Goal: Communication & Community: Answer question/provide support

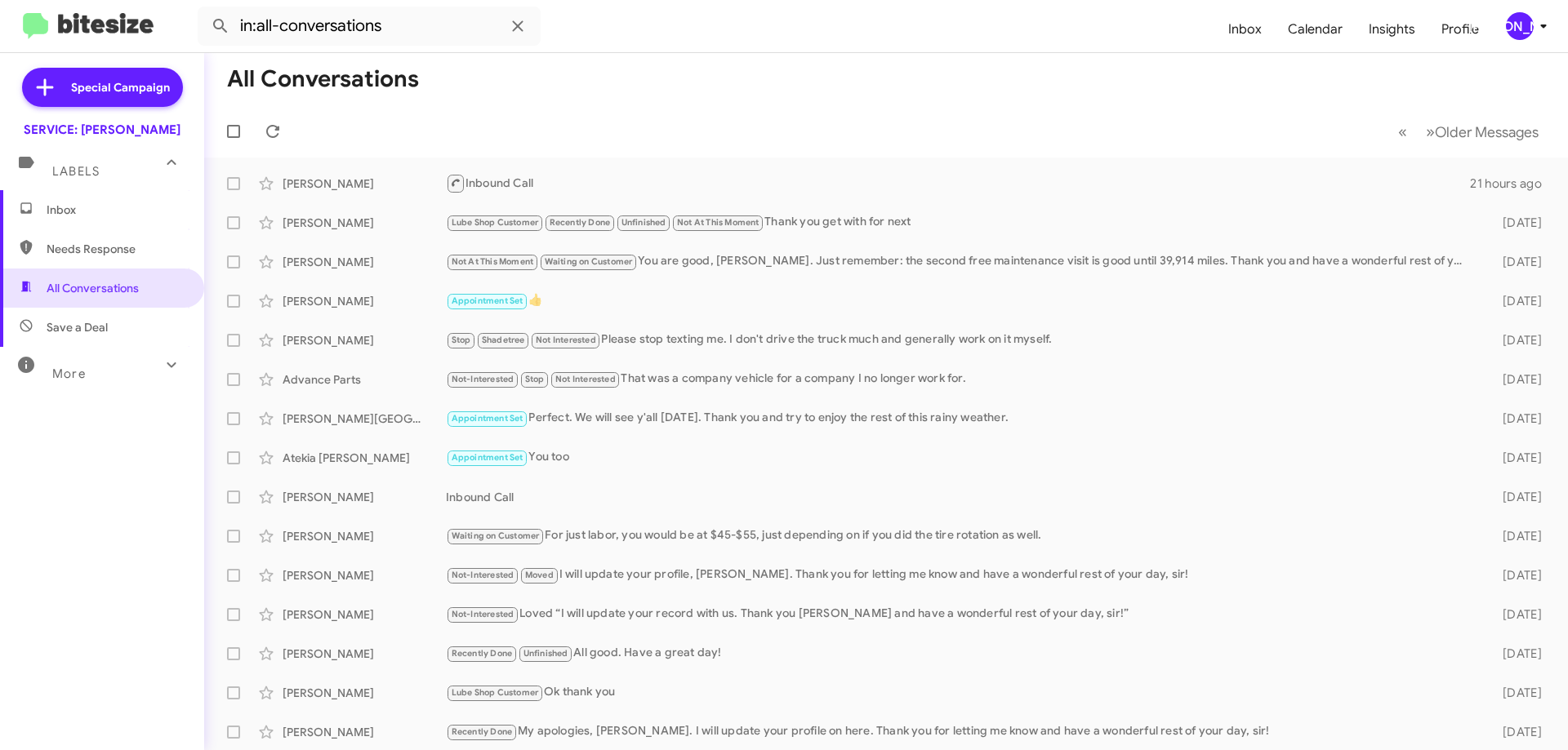
click at [89, 179] on div "Labels" at bounding box center [86, 165] width 145 height 30
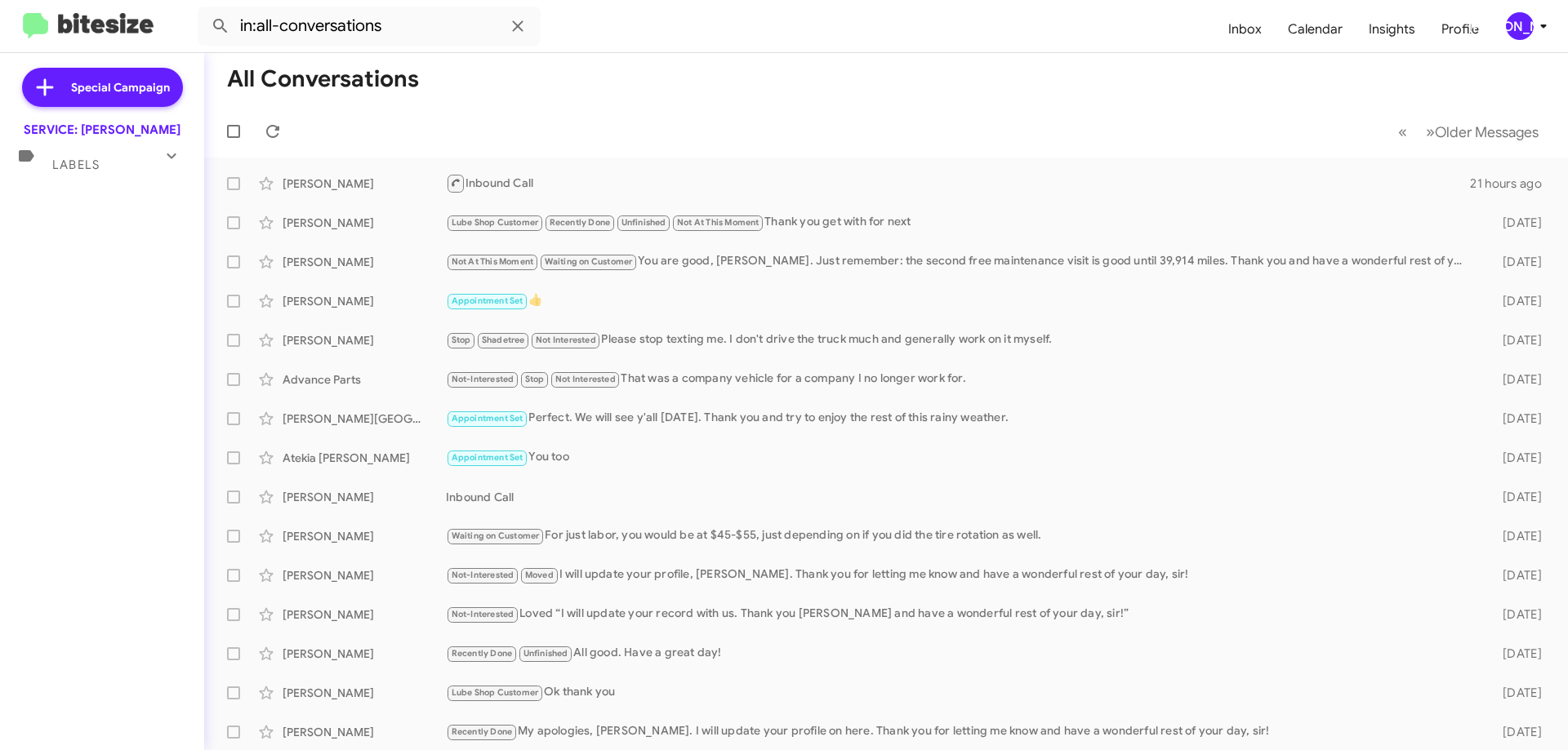
click at [76, 169] on span "Labels" at bounding box center [75, 165] width 48 height 14
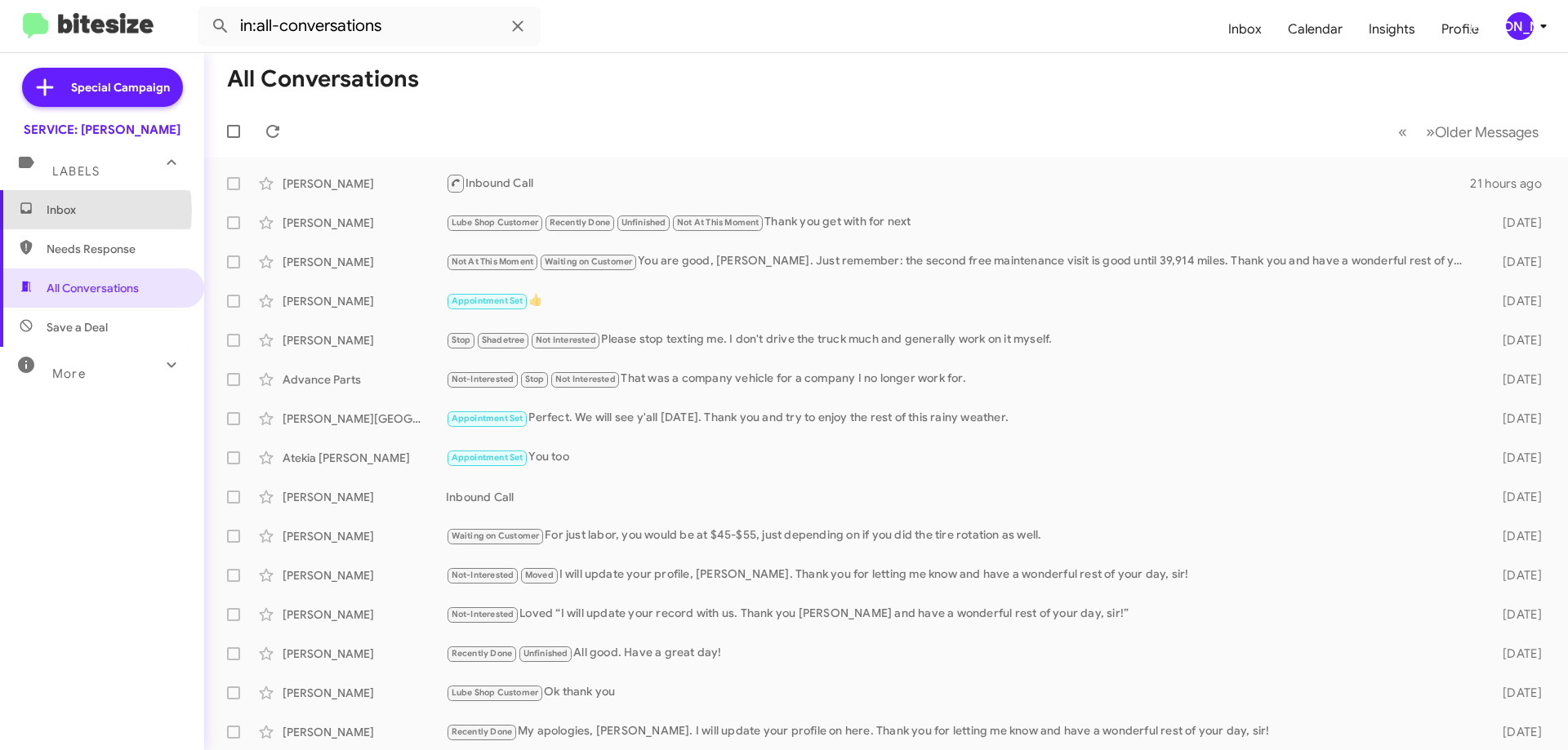
click at [54, 211] on span "Inbox" at bounding box center [116, 210] width 139 height 16
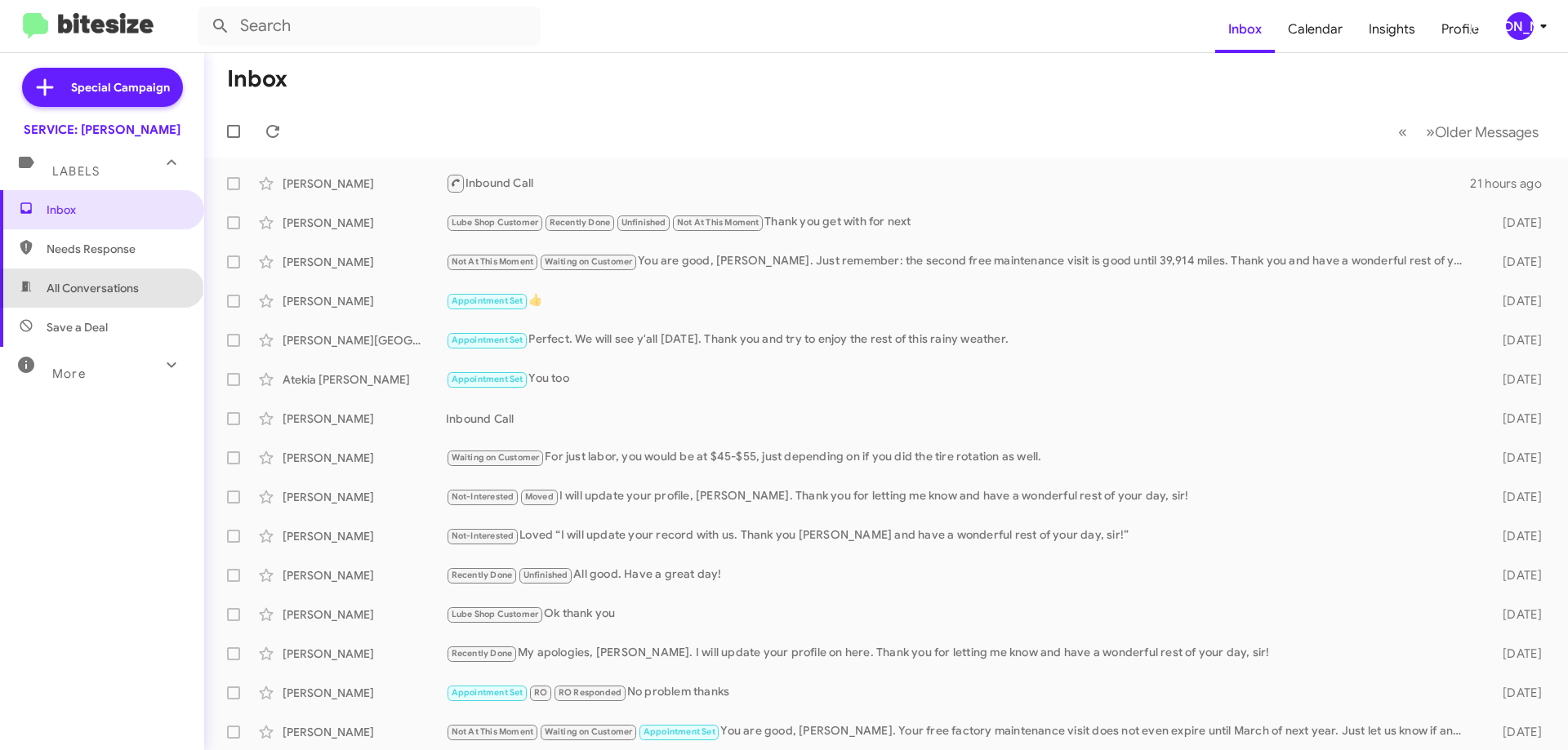
click at [100, 292] on span "All Conversations" at bounding box center [92, 288] width 92 height 16
type input "in:all-conversations"
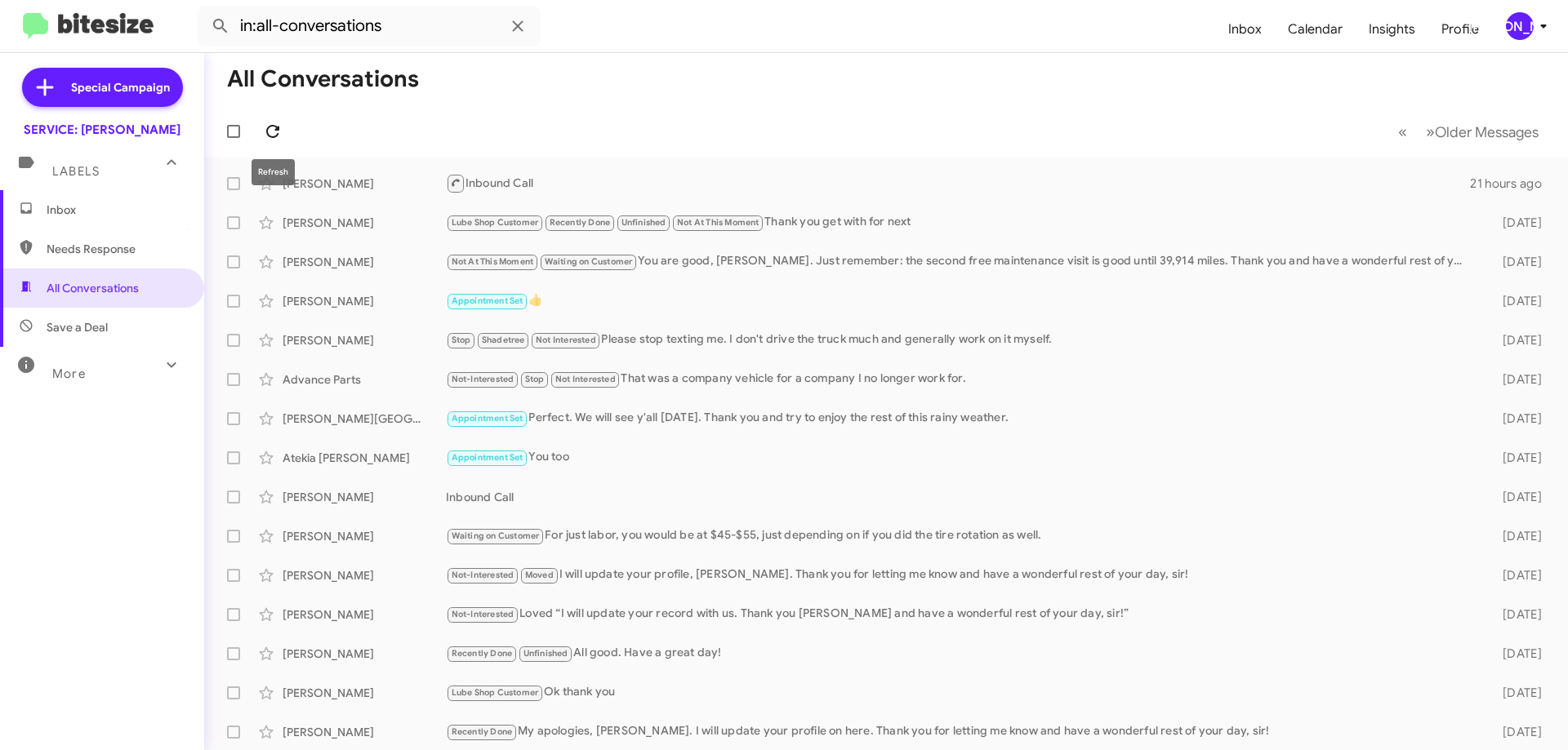
drag, startPoint x: 280, startPoint y: 131, endPoint x: 287, endPoint y: 124, distance: 9.9
click at [280, 131] on icon at bounding box center [273, 132] width 20 height 20
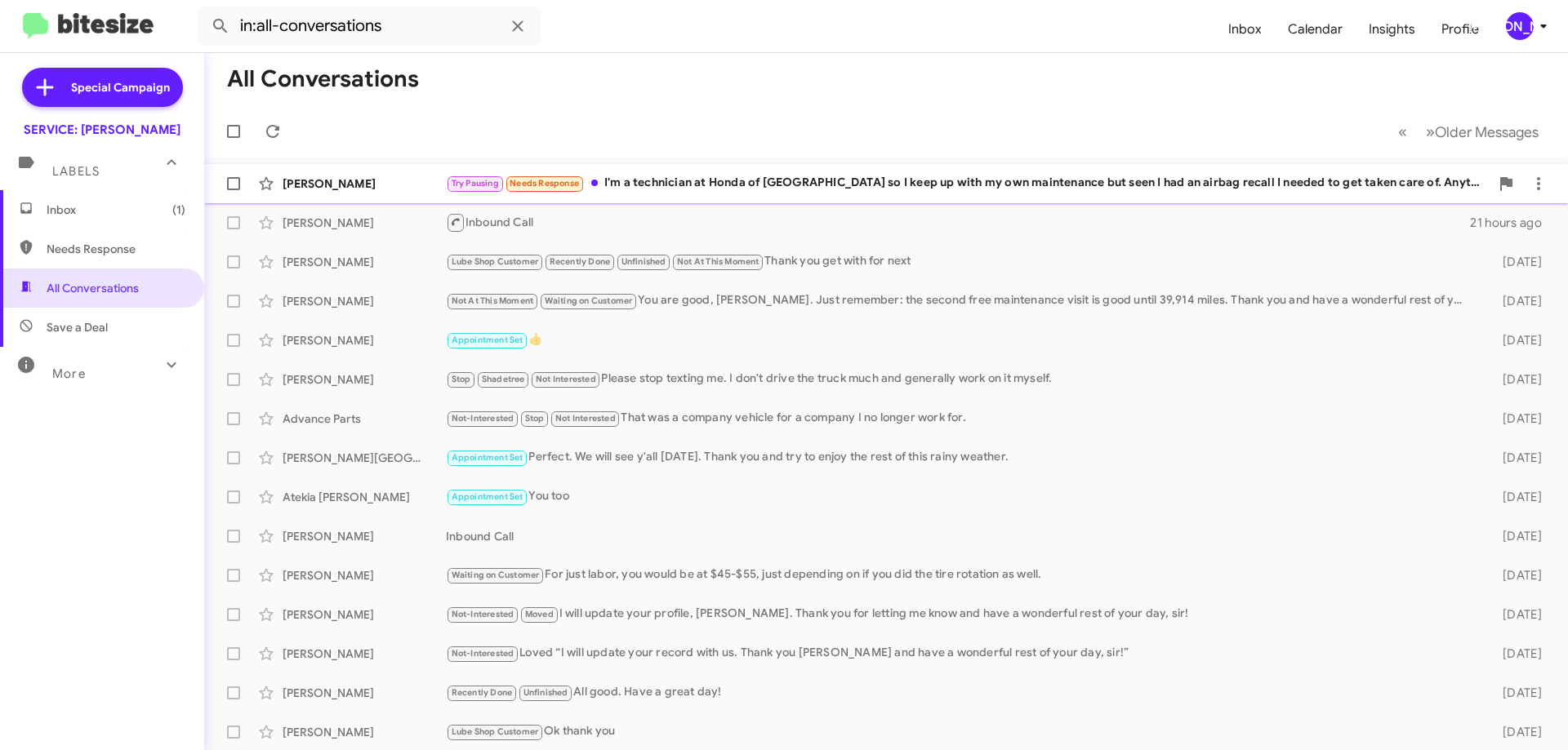
click at [900, 187] on div "Try Pausing Needs Response I'm a technician at Honda of Cleveland so I keep up …" at bounding box center [967, 183] width 1044 height 19
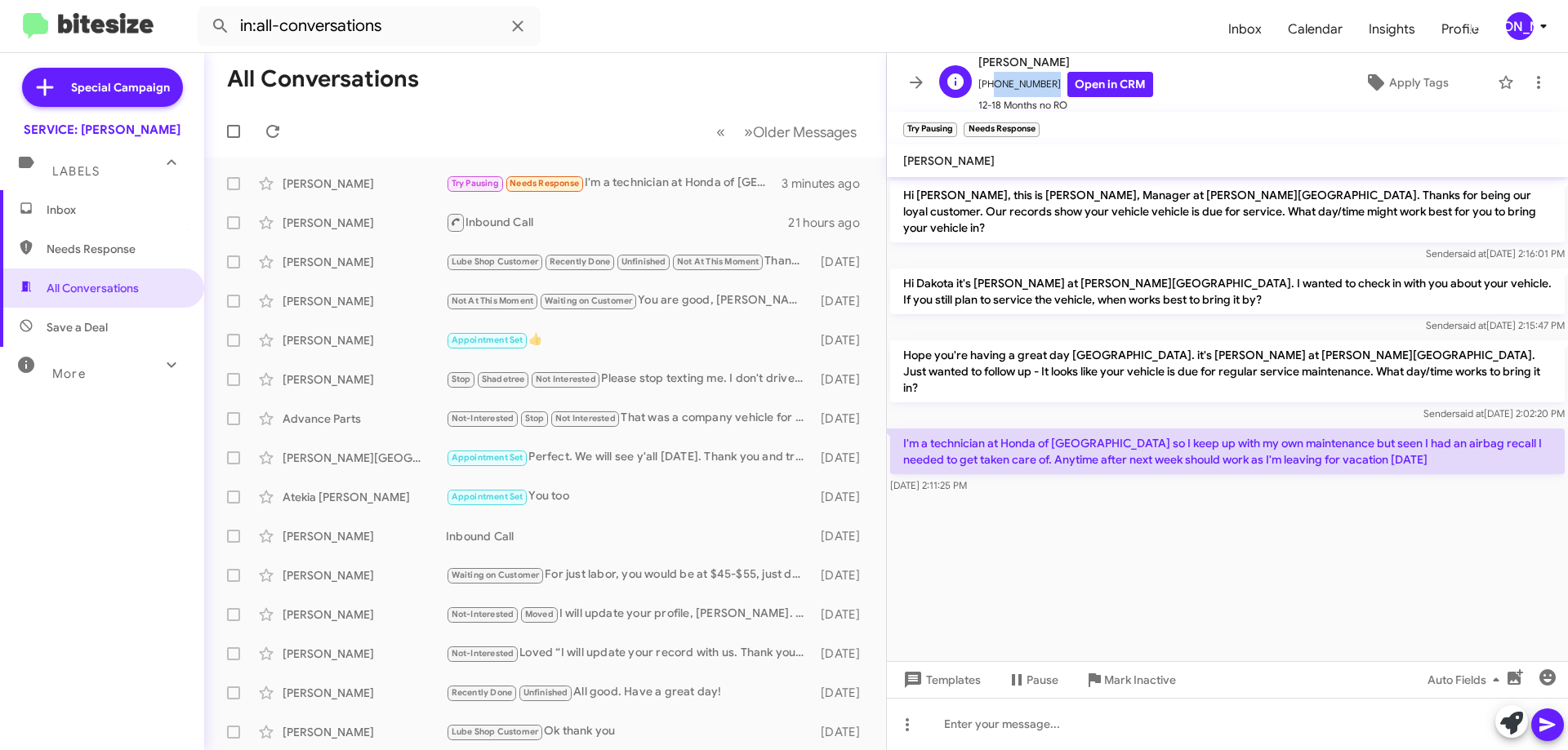
drag, startPoint x: 1044, startPoint y: 86, endPoint x: 986, endPoint y: 85, distance: 58.0
click at [986, 85] on span "+14232447856 Open in CRM" at bounding box center [1065, 84] width 175 height 25
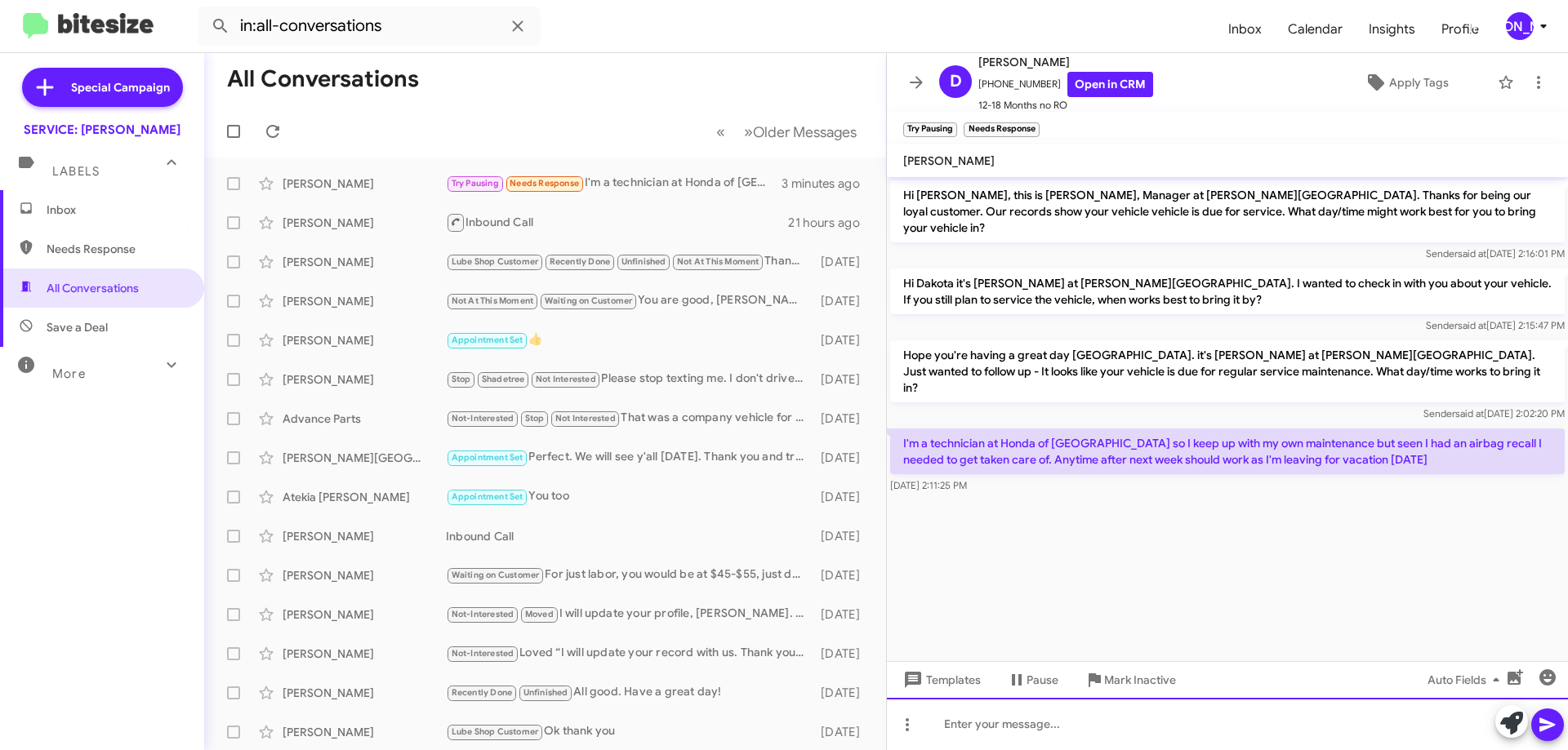
click at [1129, 741] on div at bounding box center [1227, 724] width 681 height 52
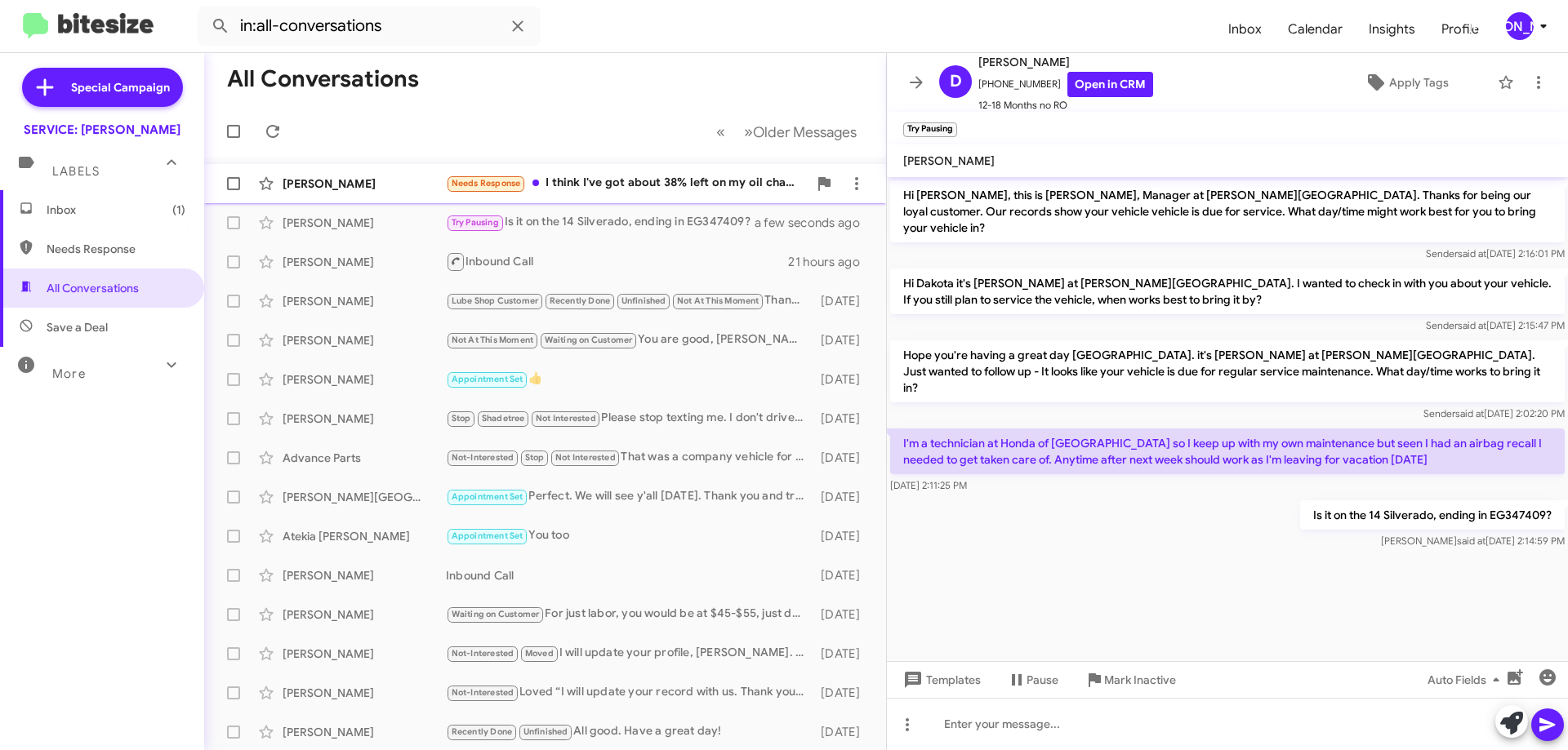
click at [689, 189] on div "Needs Response I think I've got about 38% left on my oil change. I will try to …" at bounding box center [627, 183] width 362 height 19
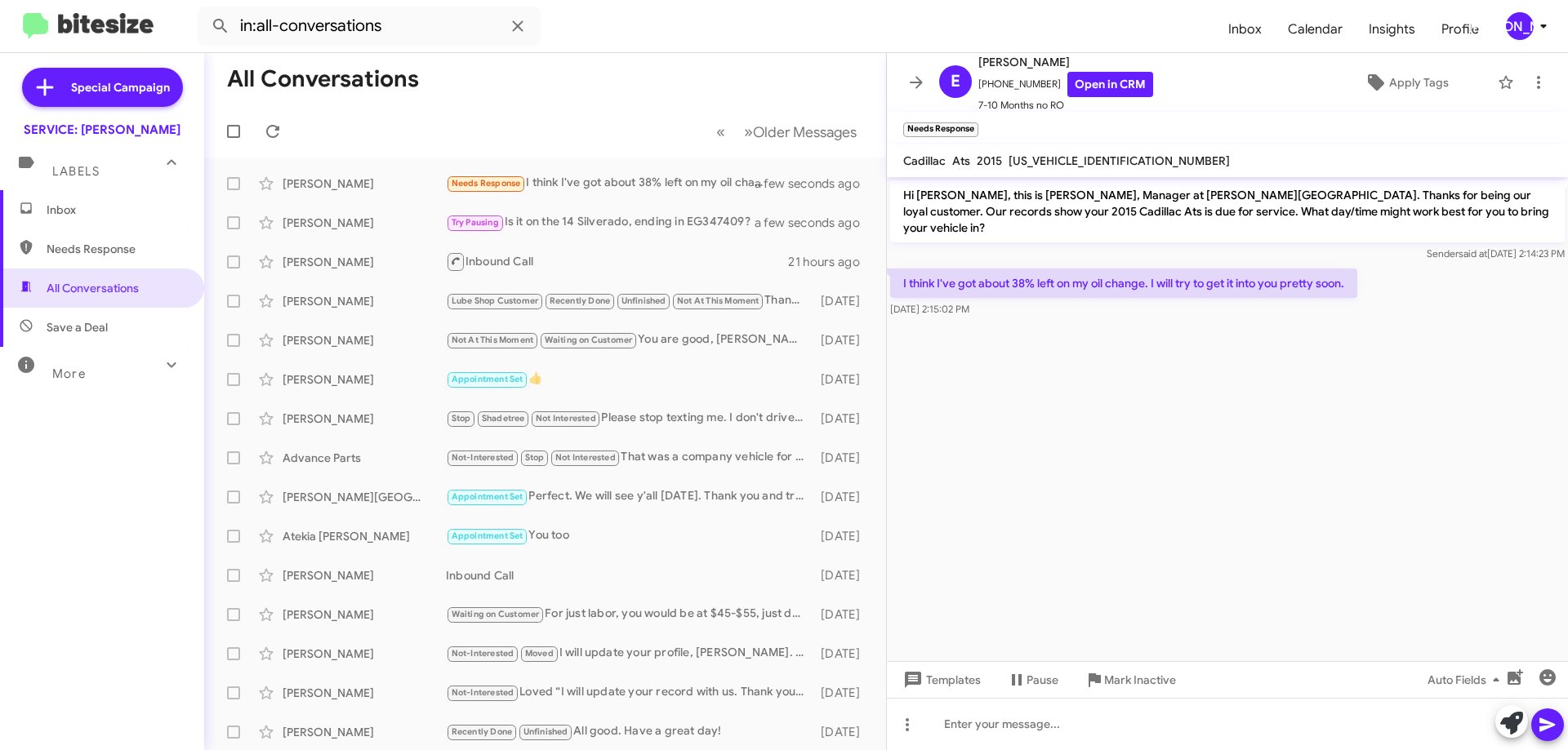
click at [1048, 160] on span "1G6AA1RX0F0116138" at bounding box center [1119, 160] width 221 height 14
copy span "1G6AA1RX0F0116138"
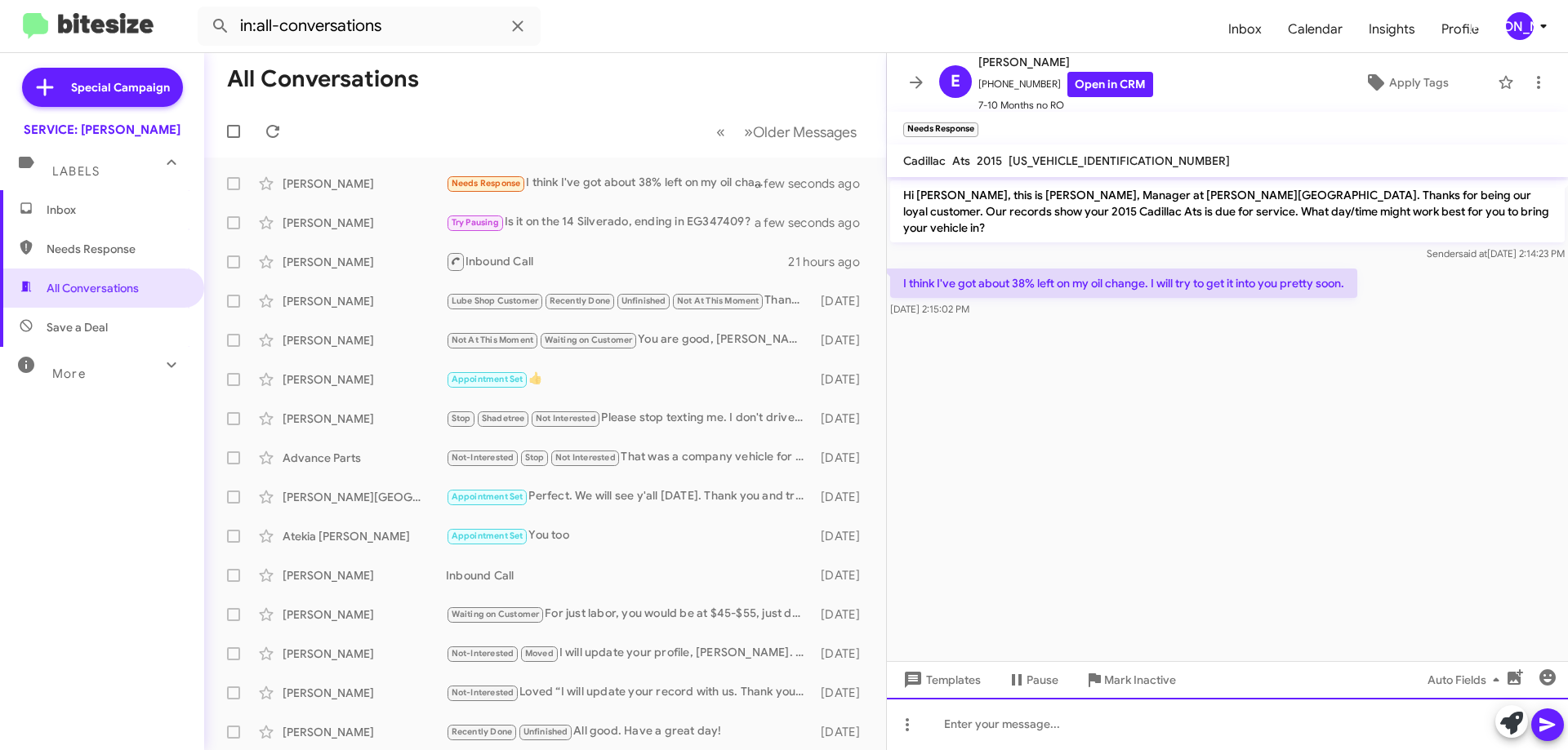
click at [1153, 732] on div at bounding box center [1227, 724] width 681 height 52
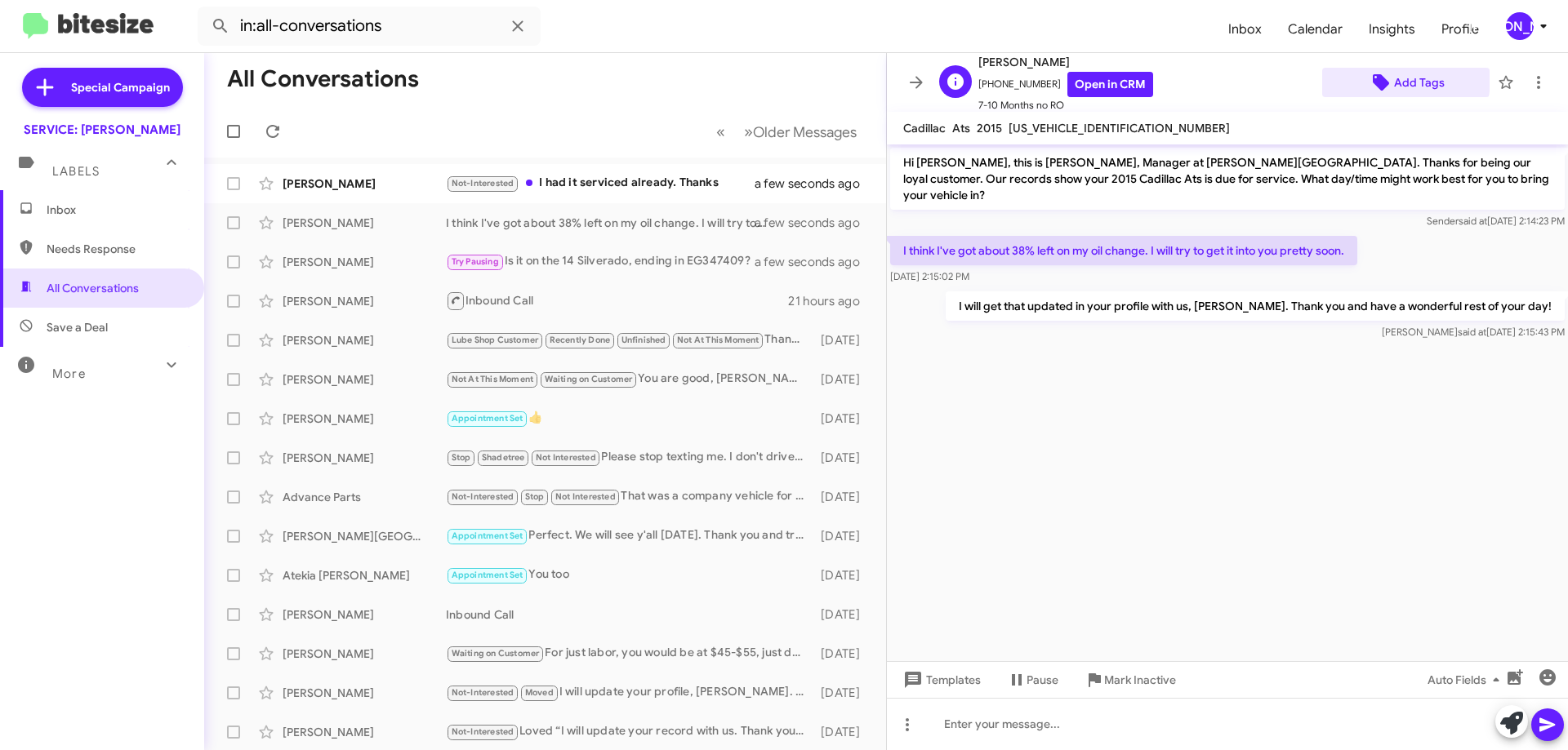
click at [1396, 80] on span "Add Tags" at bounding box center [1419, 82] width 50 height 30
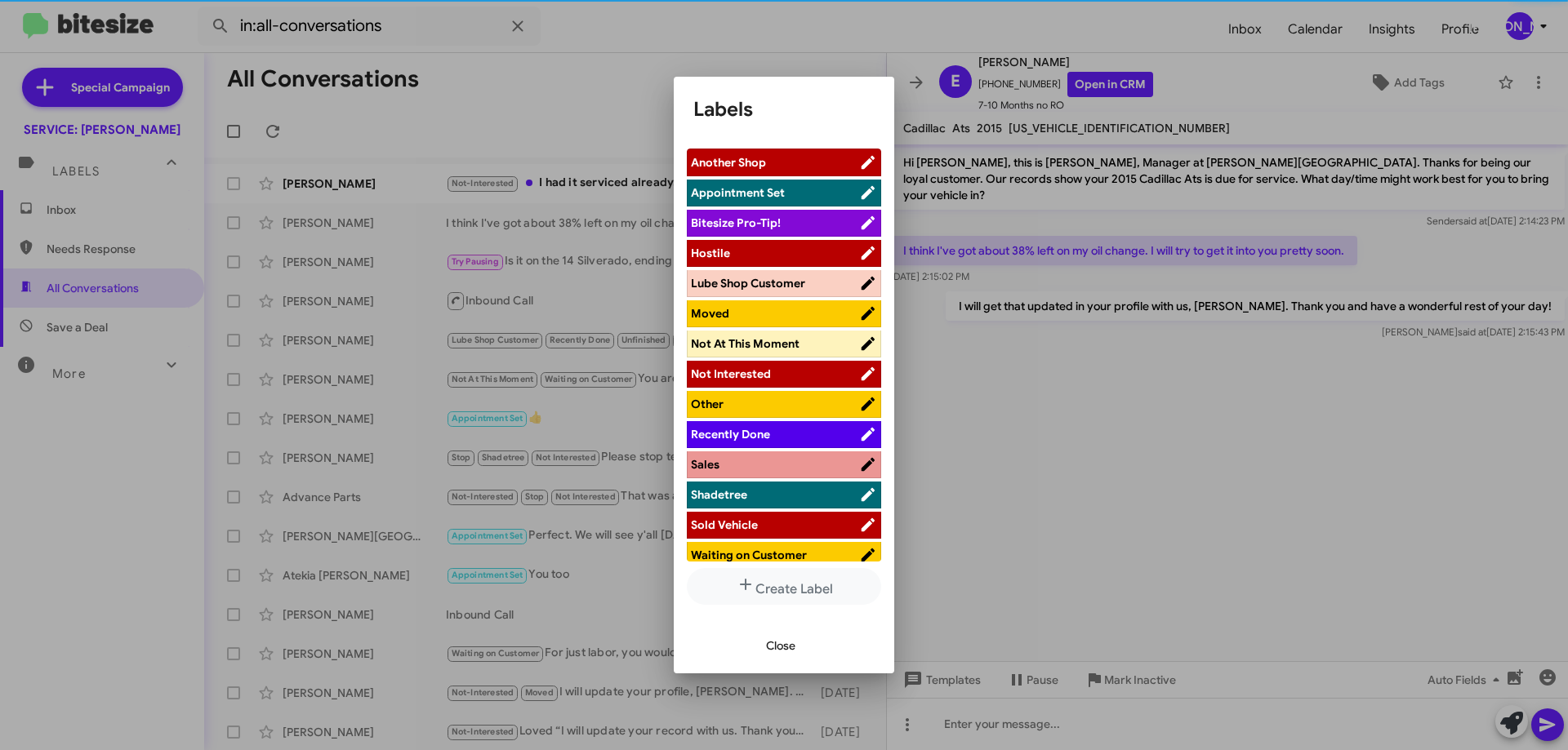
click at [775, 341] on span "Not At This Moment" at bounding box center [745, 343] width 108 height 14
click at [761, 551] on span "Waiting on Customer" at bounding box center [749, 555] width 116 height 14
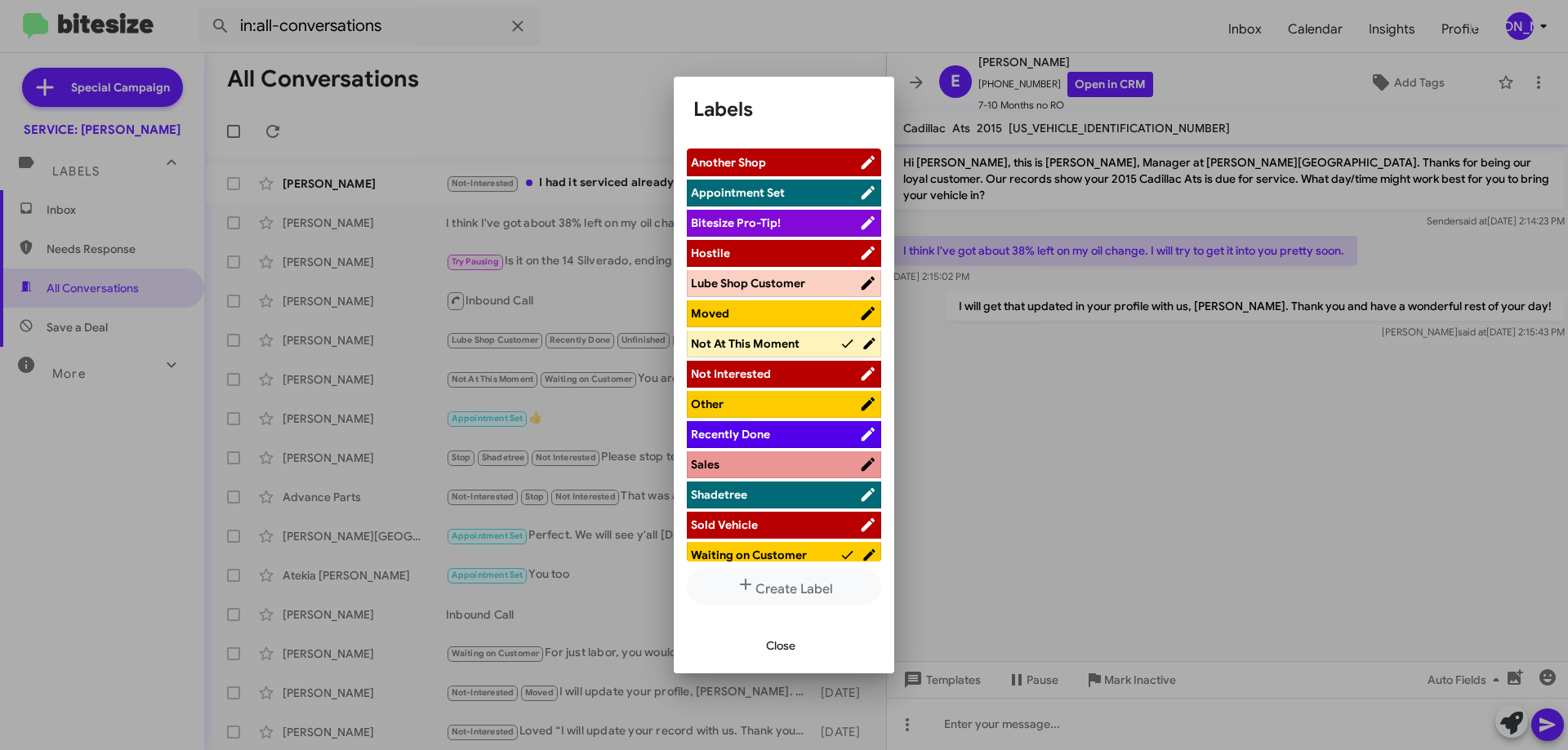
click at [779, 648] on span "Close" at bounding box center [781, 645] width 30 height 30
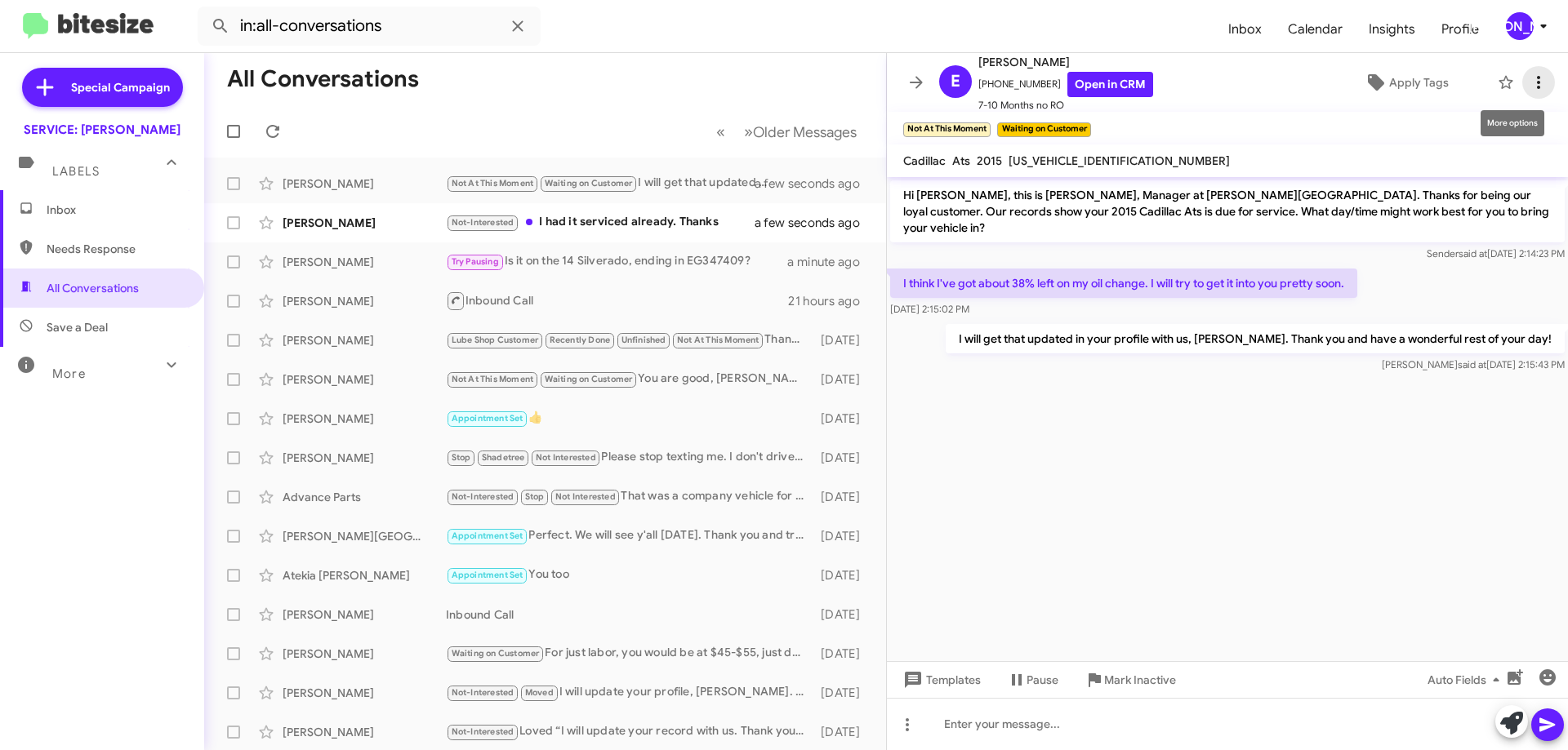
click at [1529, 76] on icon at bounding box center [1538, 82] width 20 height 20
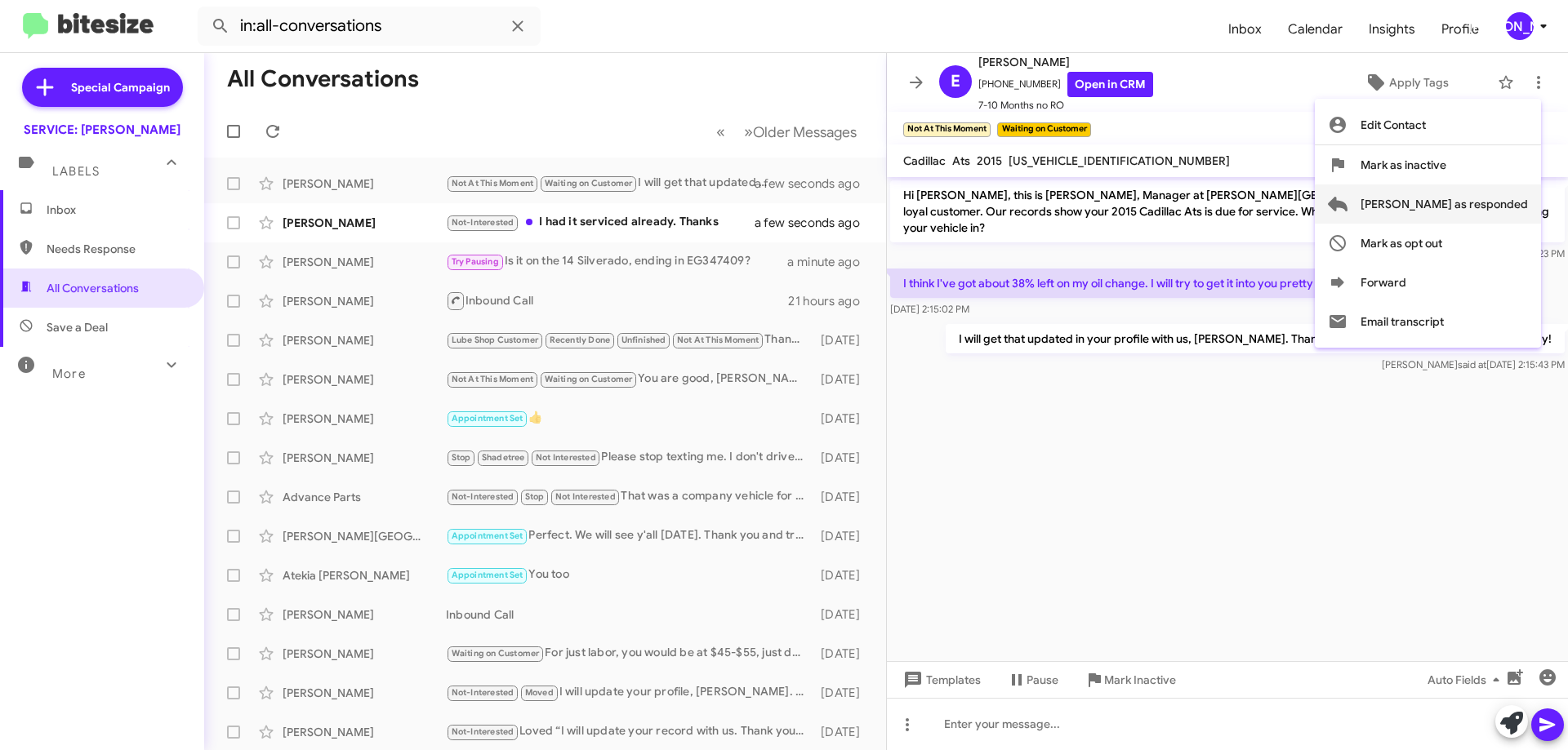
drag, startPoint x: 1426, startPoint y: 159, endPoint x: 1445, endPoint y: 205, distance: 49.8
click at [1445, 205] on div "Edit Contact Mark as inactive Mark as responded Mark as opt out Forward Email t…" at bounding box center [1428, 223] width 226 height 236
click at [1445, 205] on p "Hi Edward, this is Jennifer Adams, Manager at Don Ledford Auto Center. Thanks f…" at bounding box center [1227, 211] width 674 height 62
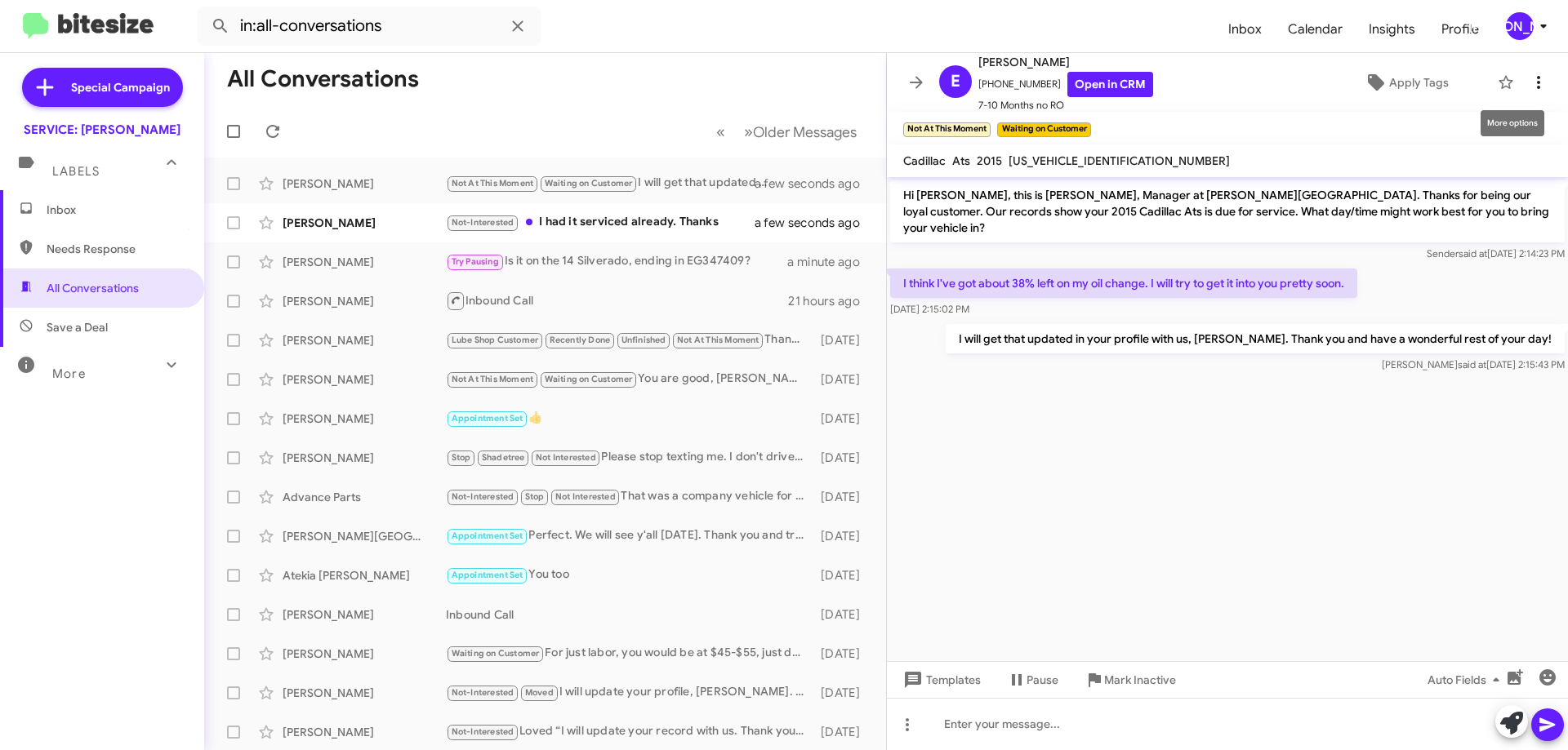
click at [1529, 94] on button at bounding box center [1538, 82] width 32 height 32
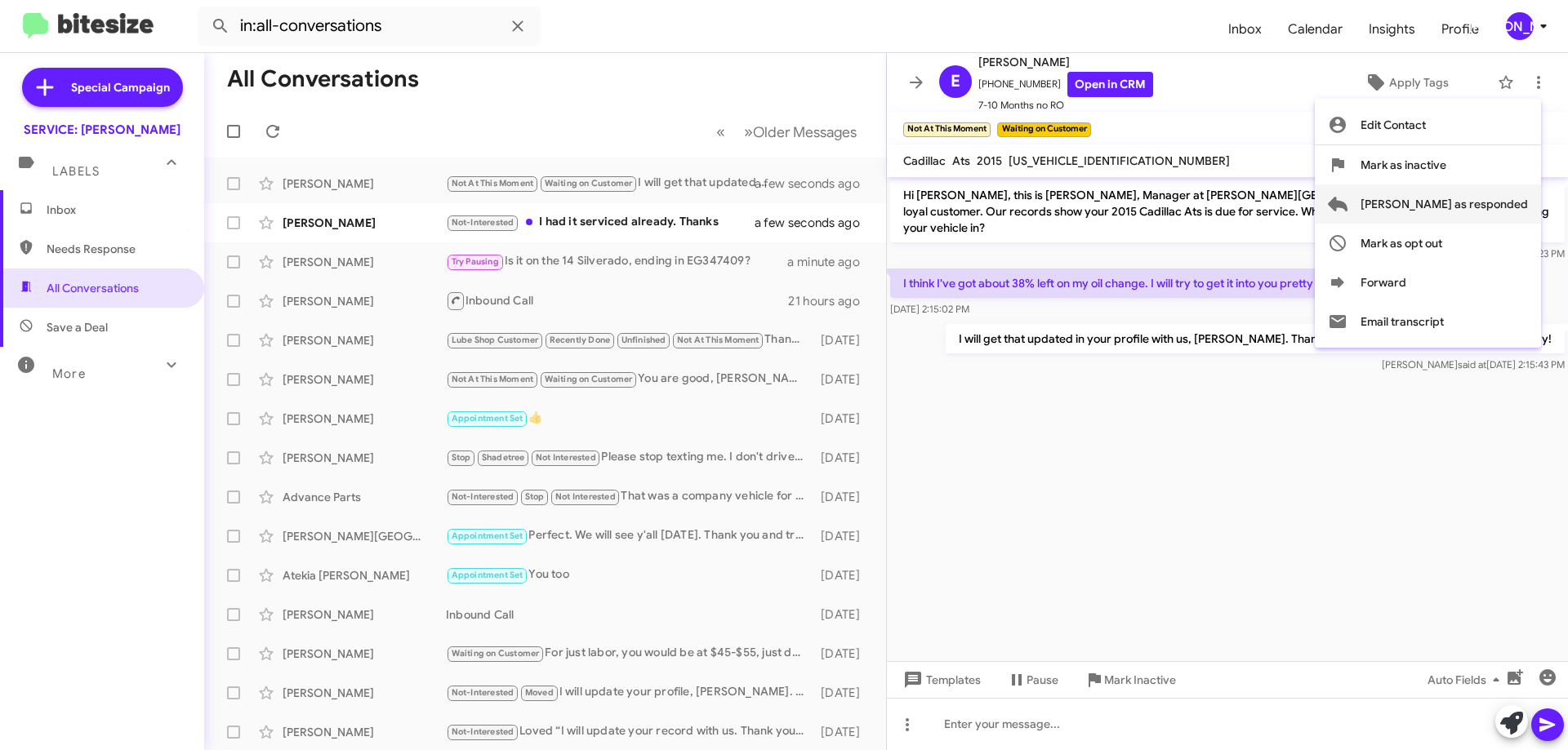
click at [1504, 204] on span "[PERSON_NAME] as responded" at bounding box center [1444, 204] width 168 height 39
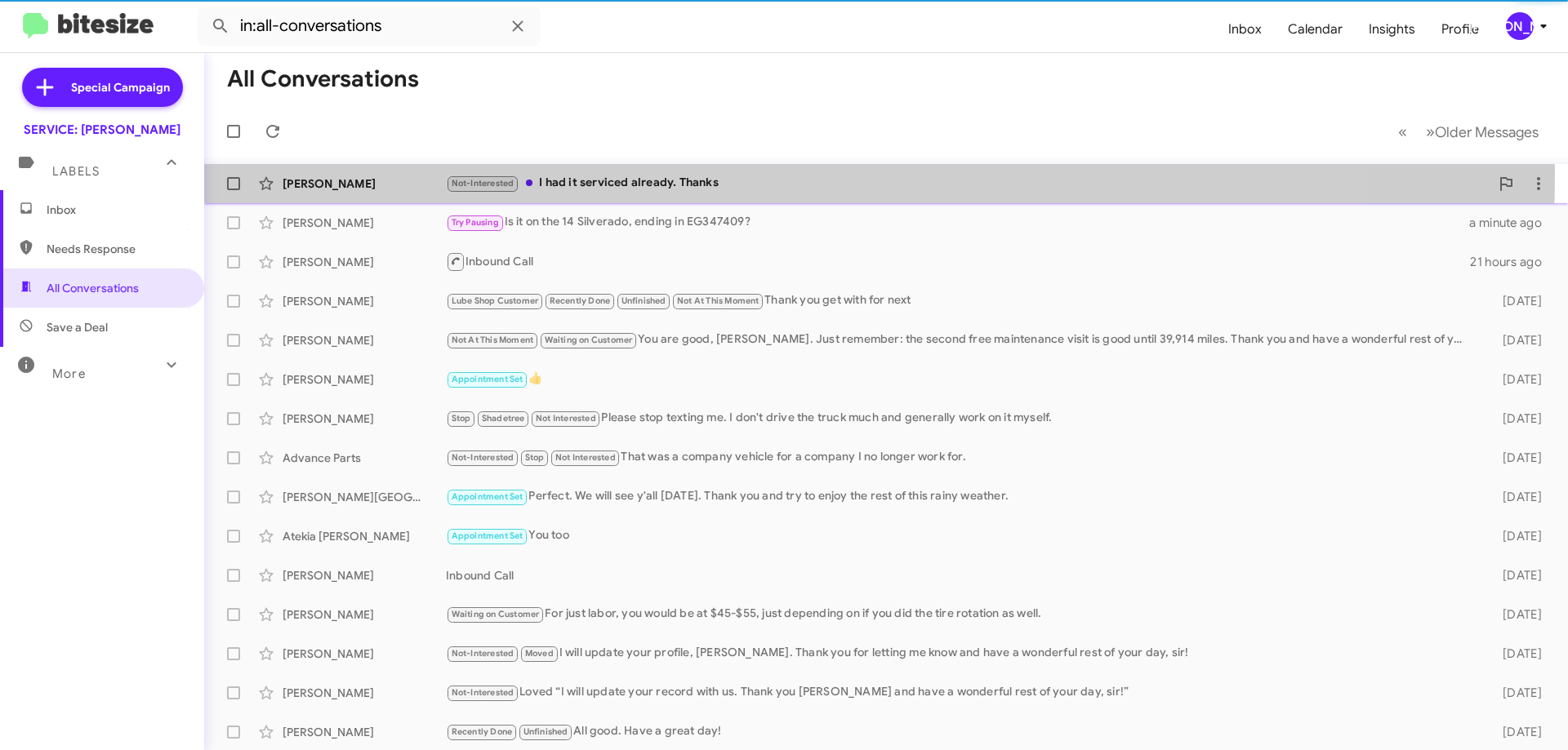
click at [631, 173] on div "Christy Cannon Not-Interested I had it serviced already. Thanks a few seconds a…" at bounding box center [886, 184] width 1338 height 32
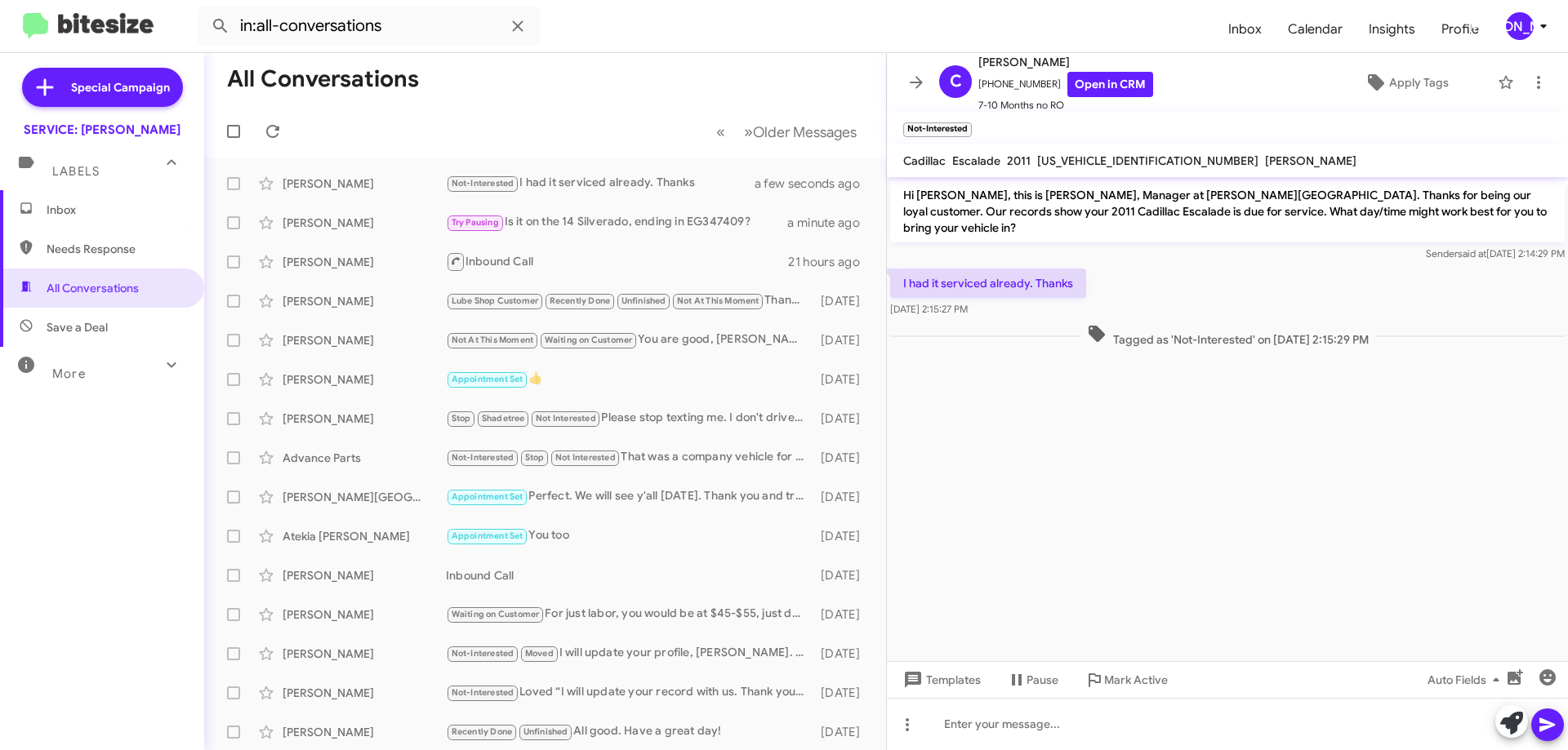
click at [1096, 157] on span "1GYS4BEFXBR321705" at bounding box center [1148, 160] width 221 height 14
copy span "1GYS4BEFXBR321705"
click at [1416, 93] on span "Apply Tags" at bounding box center [1419, 82] width 60 height 30
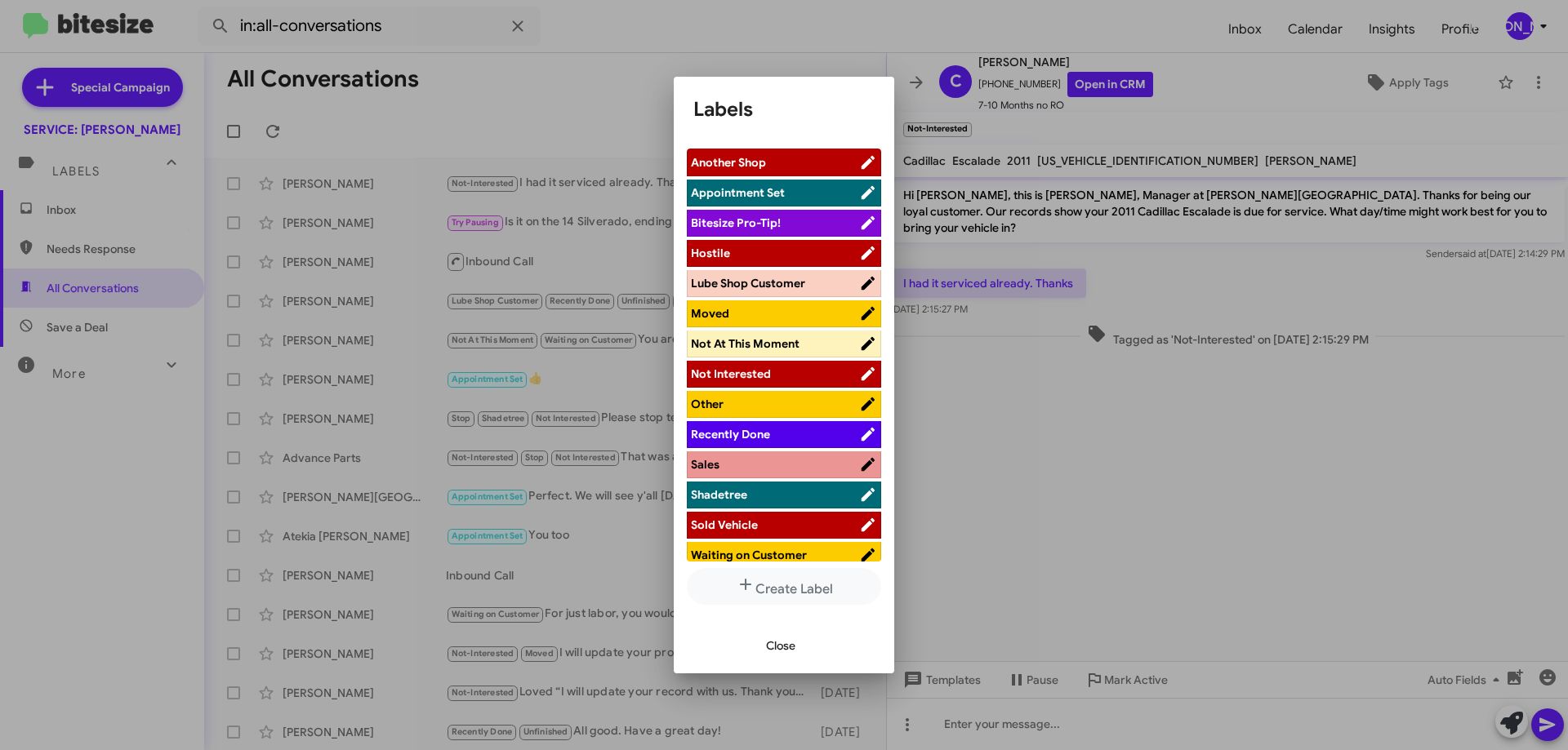
click at [758, 290] on span "Lube Shop Customer" at bounding box center [749, 283] width 115 height 14
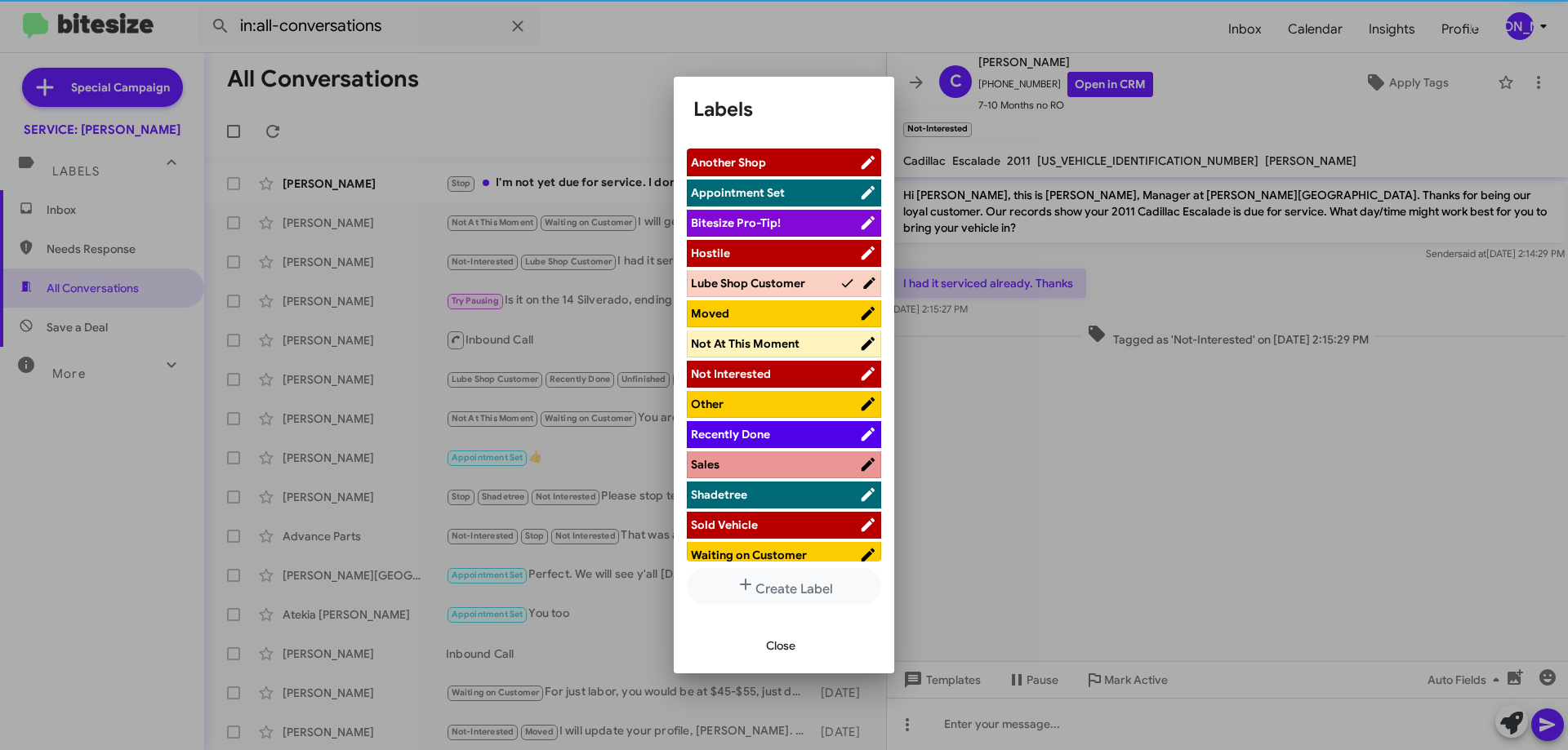
click at [757, 433] on span "Recently Done" at bounding box center [731, 434] width 79 height 14
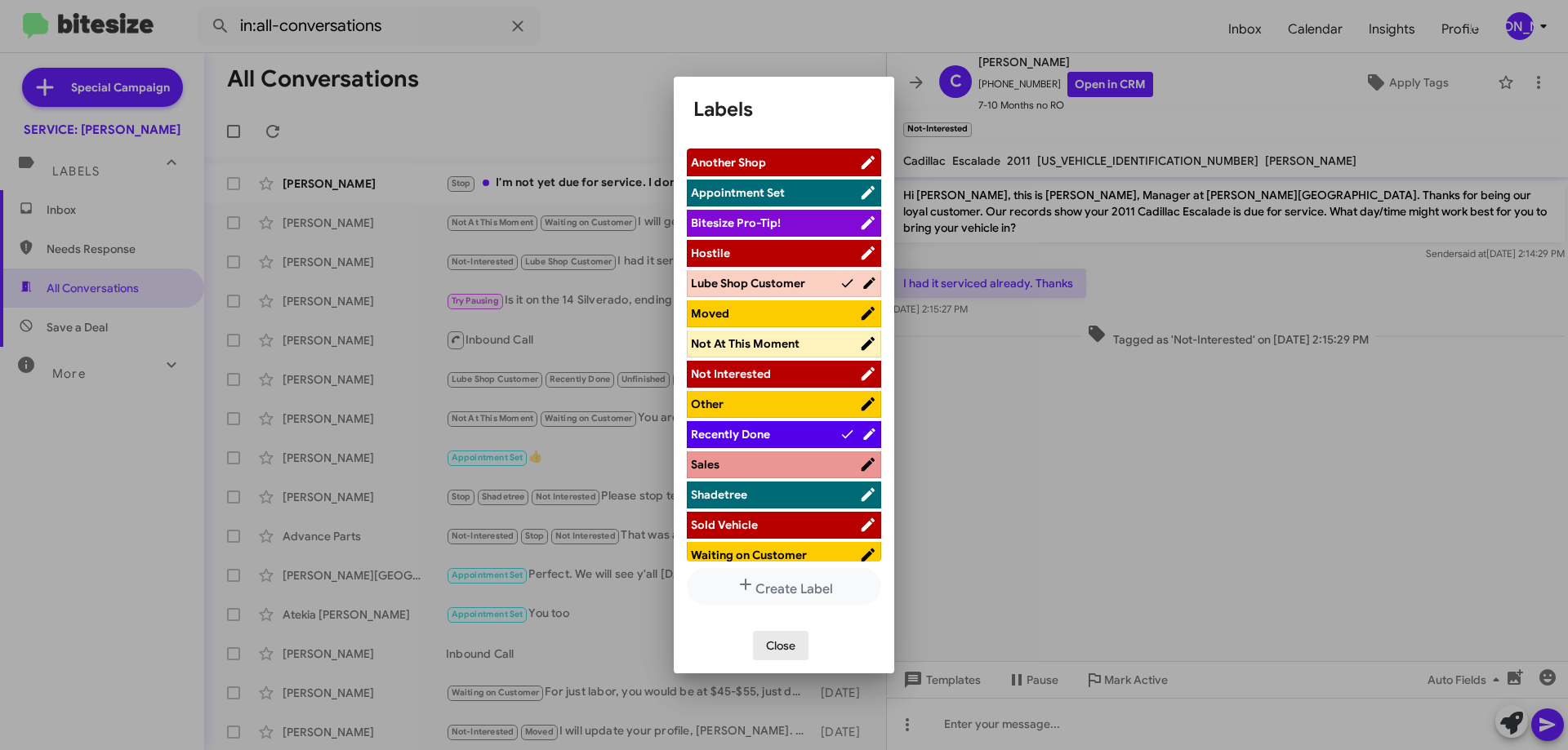
click at [789, 645] on span "Close" at bounding box center [781, 645] width 30 height 30
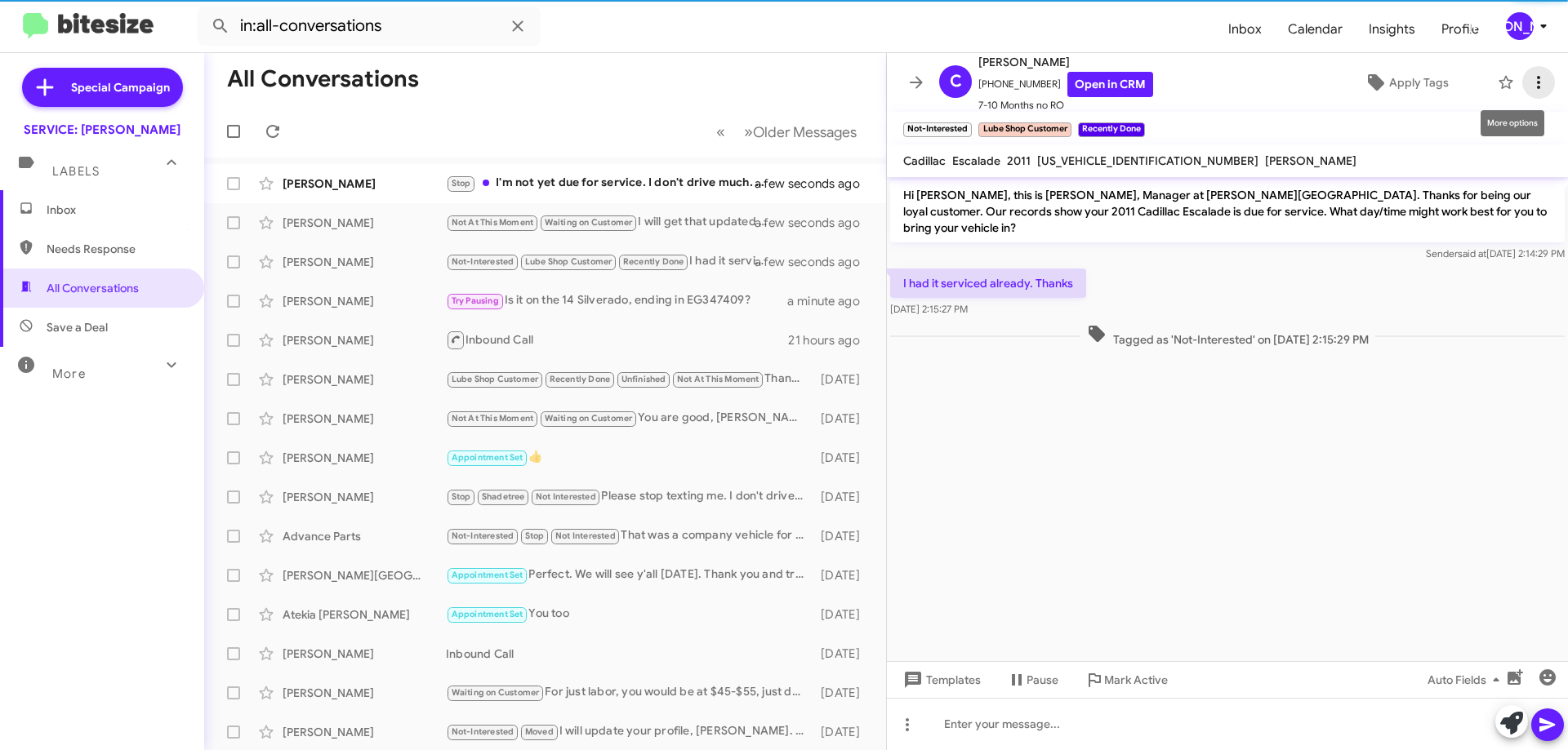
click at [1529, 80] on icon at bounding box center [1538, 82] width 20 height 20
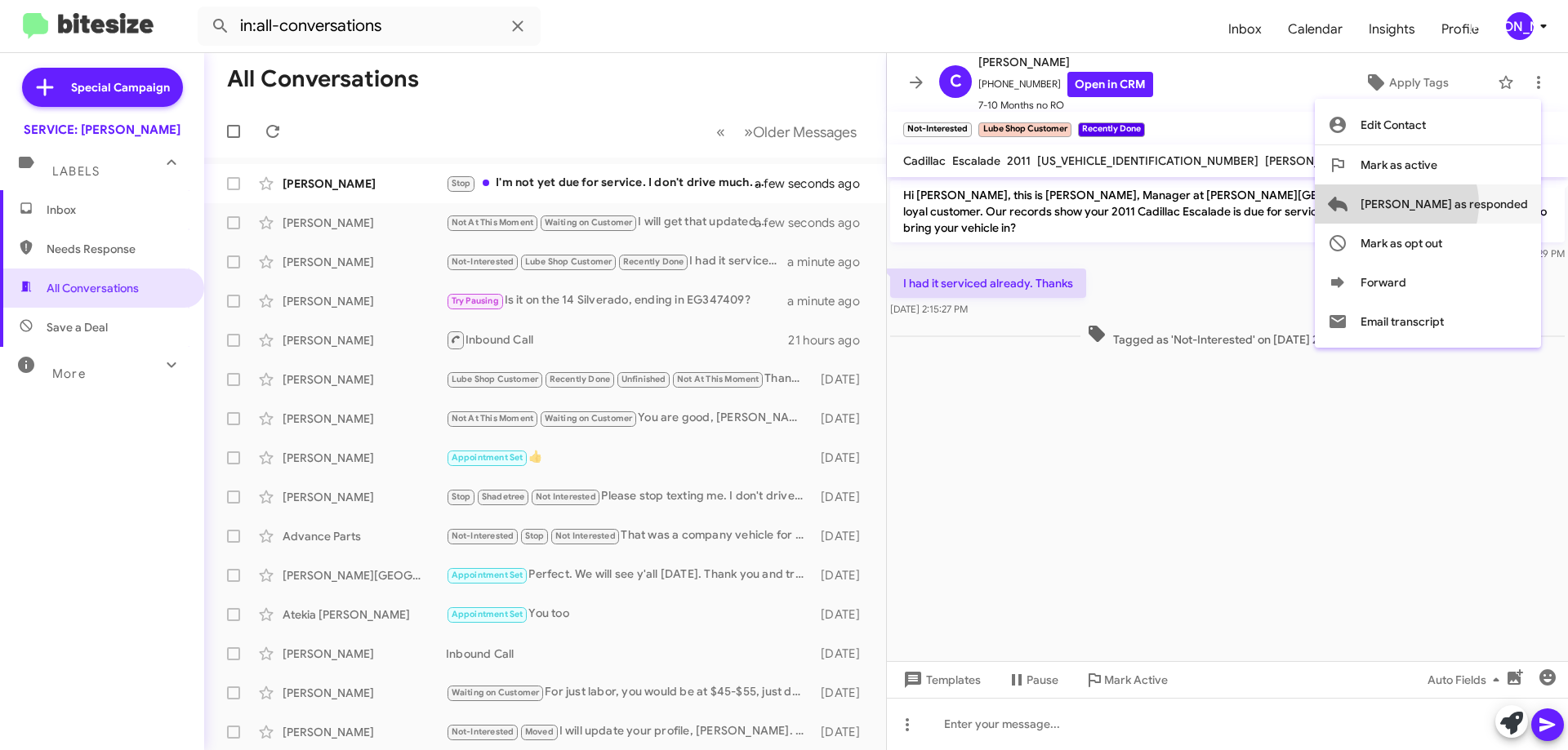
click at [1462, 204] on span "[PERSON_NAME] as responded" at bounding box center [1444, 204] width 168 height 39
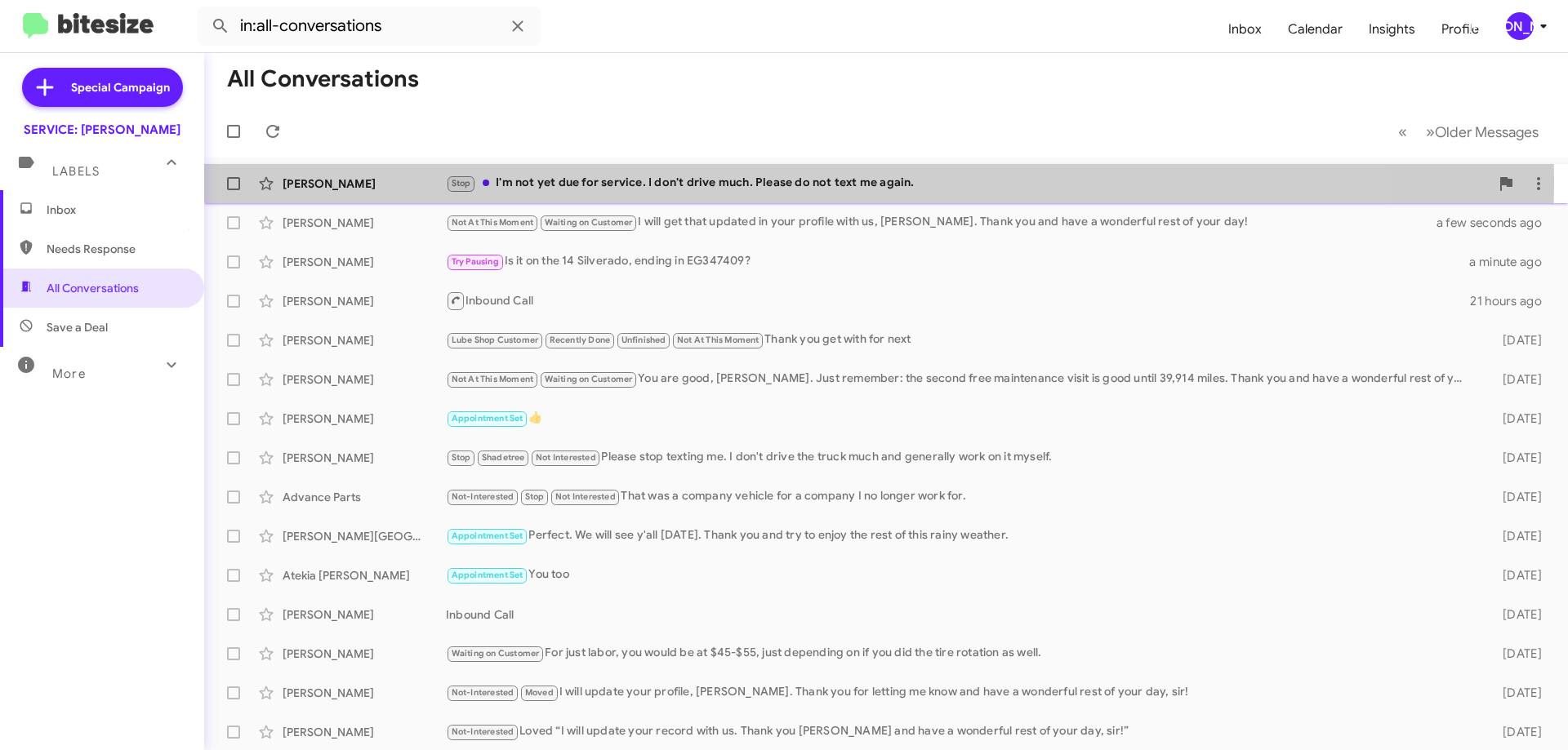
click at [746, 179] on div "Stop I'm not yet due for service. I don't drive much. Please do not text me aga…" at bounding box center [967, 183] width 1044 height 19
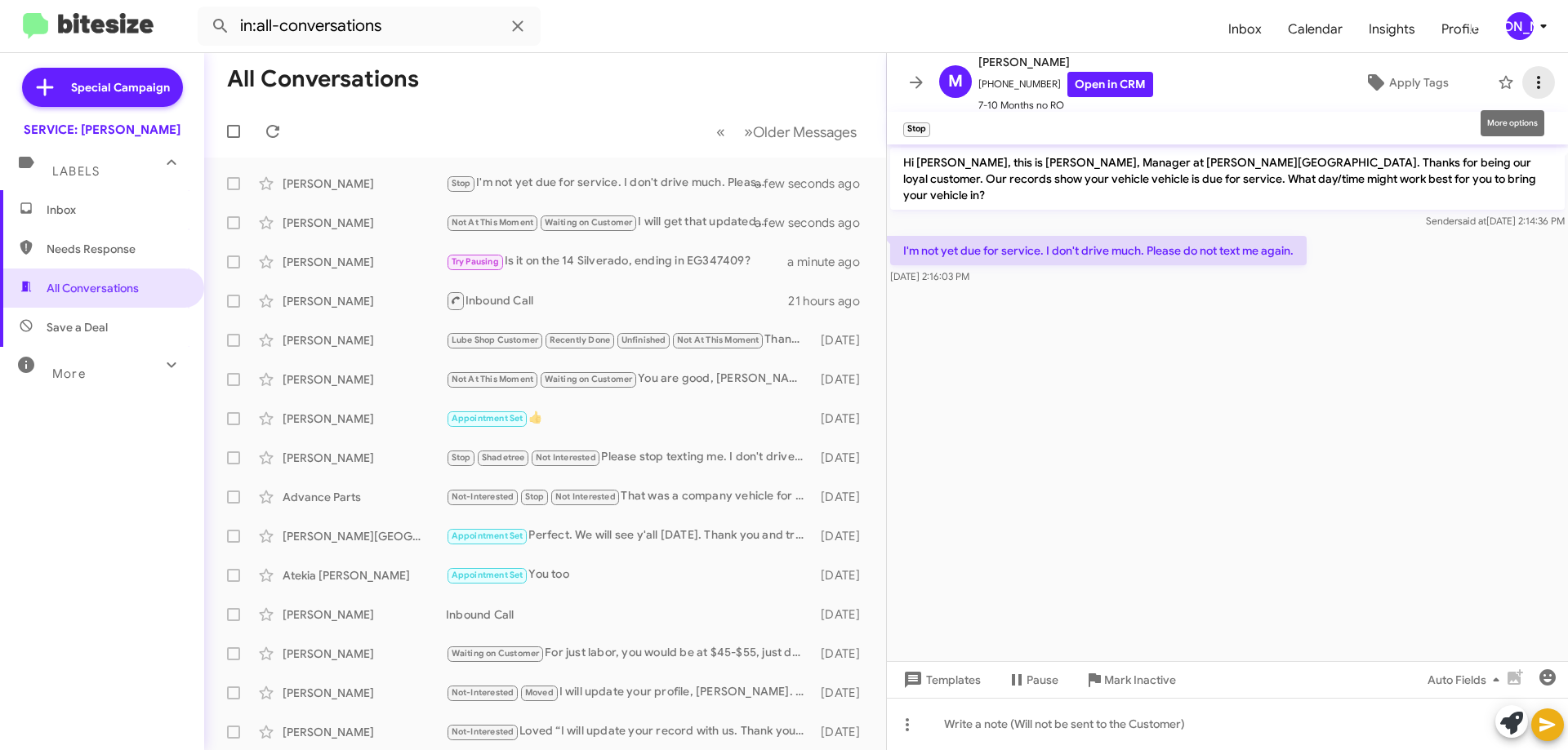
click at [1529, 80] on icon at bounding box center [1538, 82] width 20 height 20
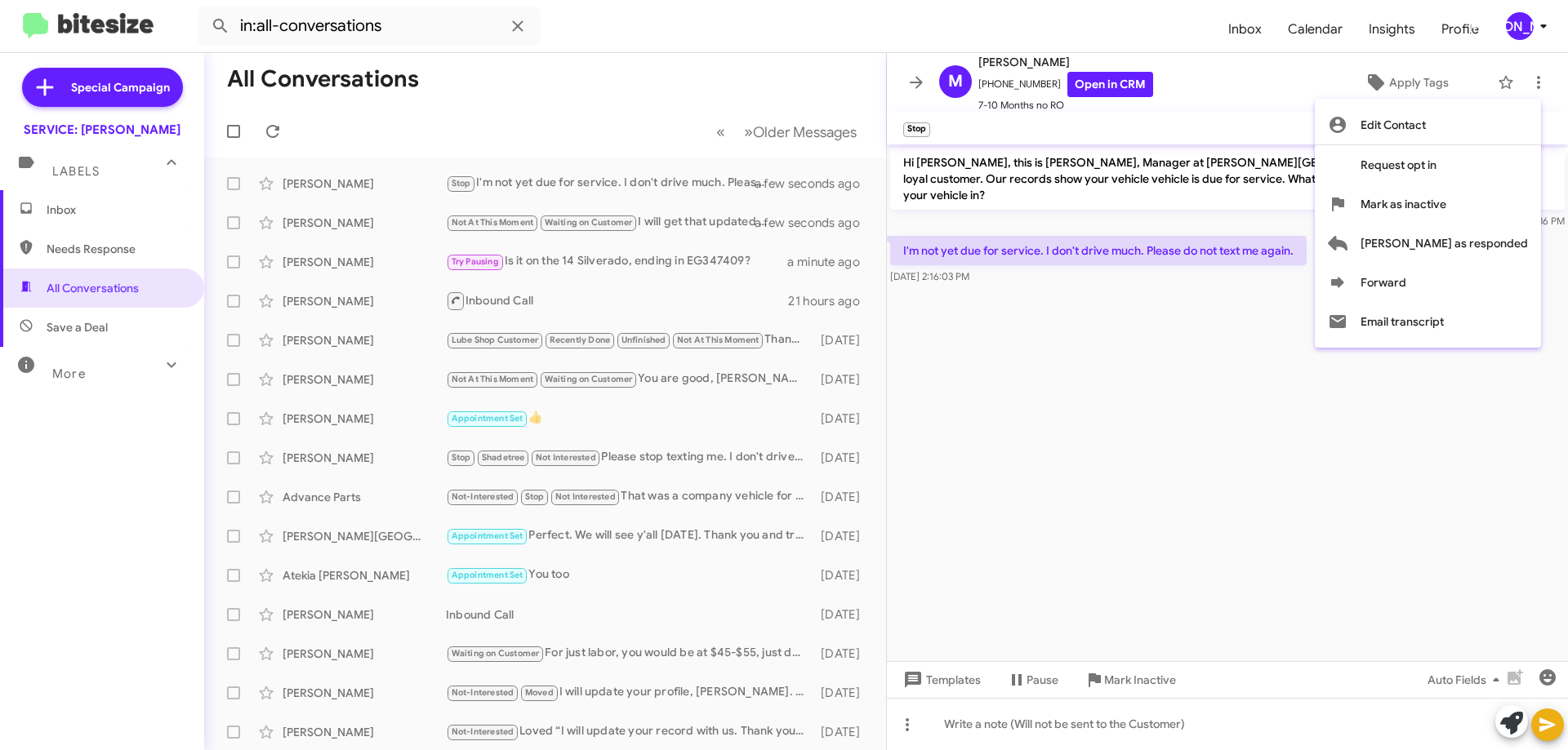
click at [1020, 84] on div at bounding box center [784, 375] width 1568 height 750
click at [1020, 84] on span "+17324929669 Open in CRM" at bounding box center [1065, 84] width 175 height 25
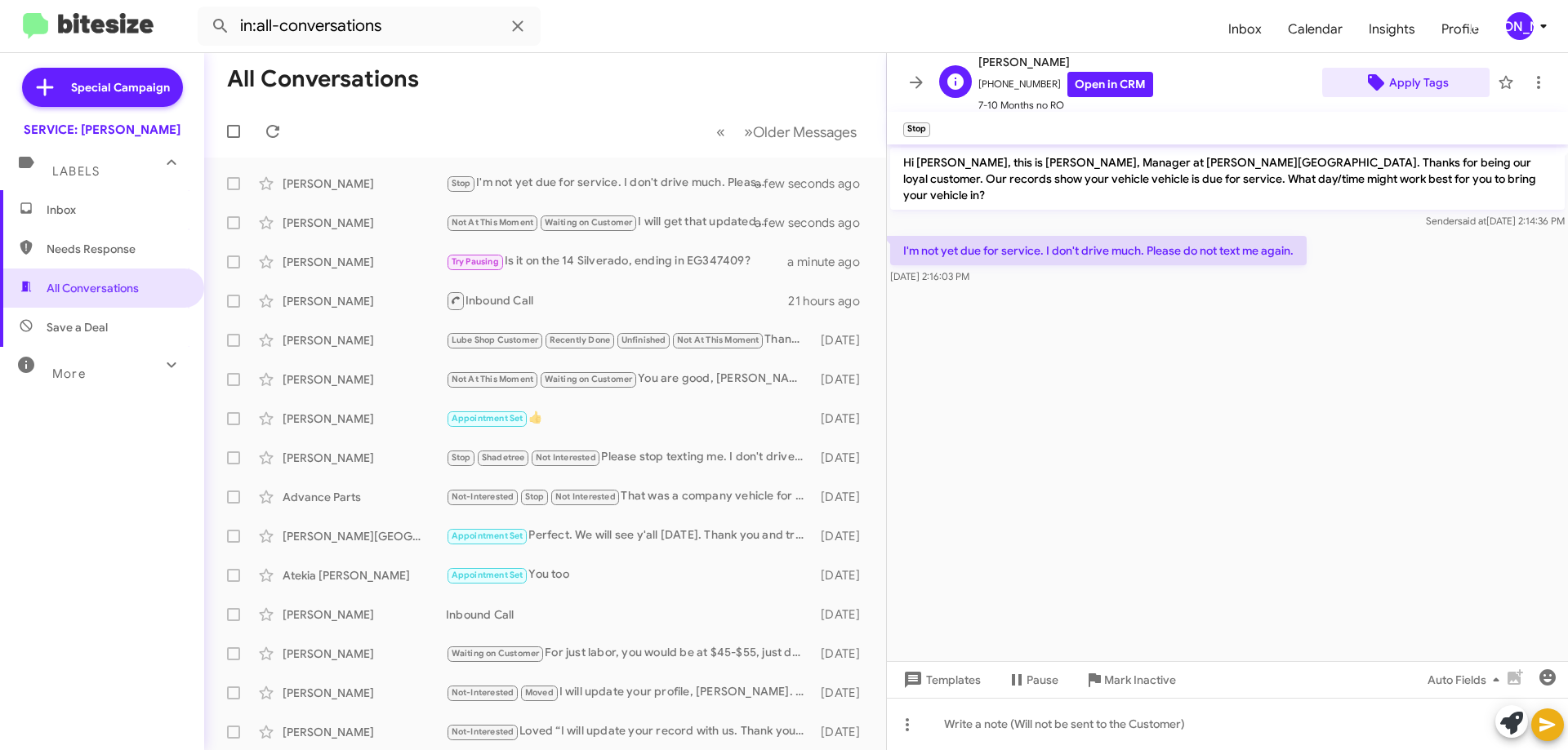
drag, startPoint x: 1020, startPoint y: 83, endPoint x: 1435, endPoint y: 78, distance: 415.0
click at [1435, 78] on span "Apply Tags" at bounding box center [1419, 82] width 60 height 30
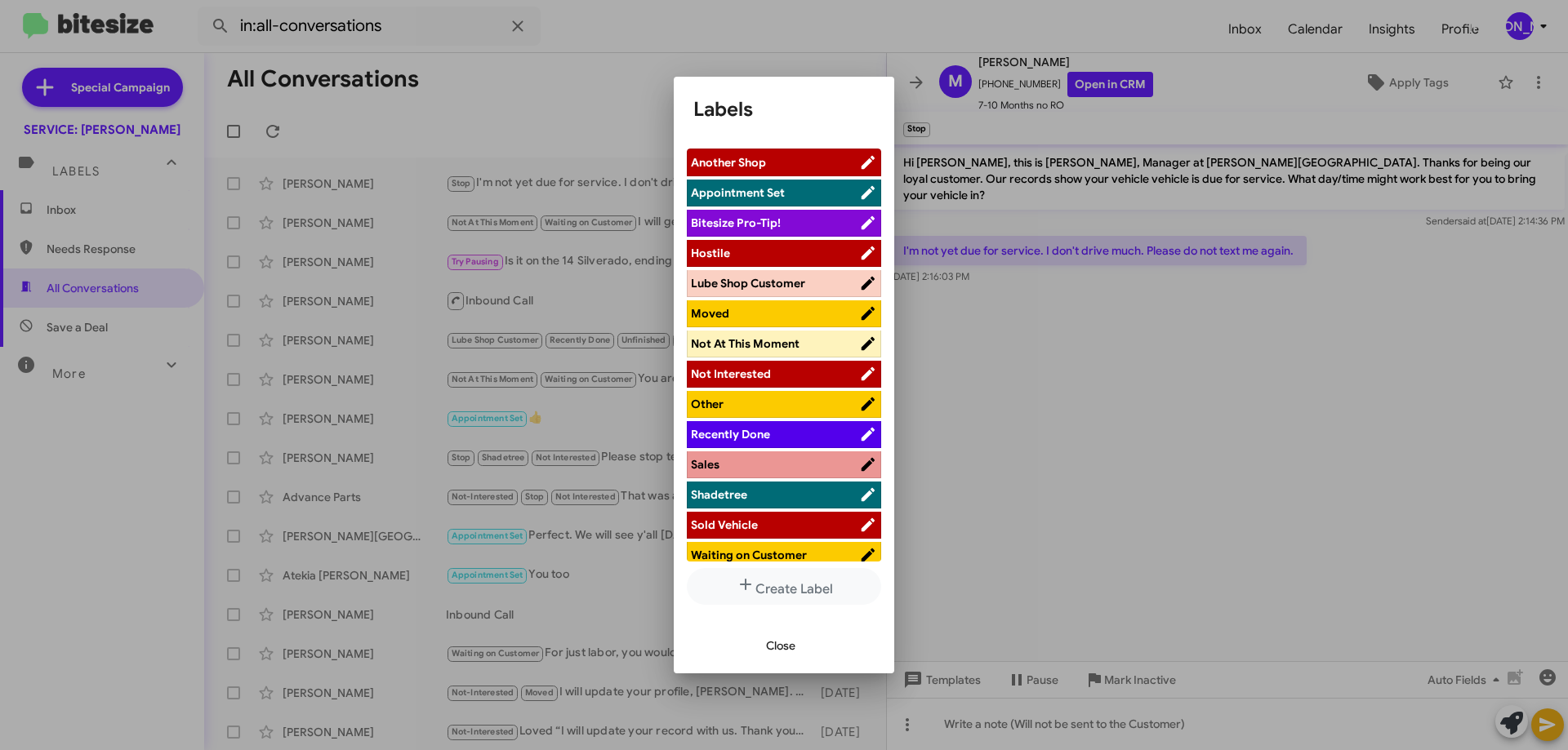
click at [758, 243] on li "Hostile" at bounding box center [784, 254] width 195 height 27
click at [762, 244] on li "Hostile" at bounding box center [784, 254] width 195 height 27
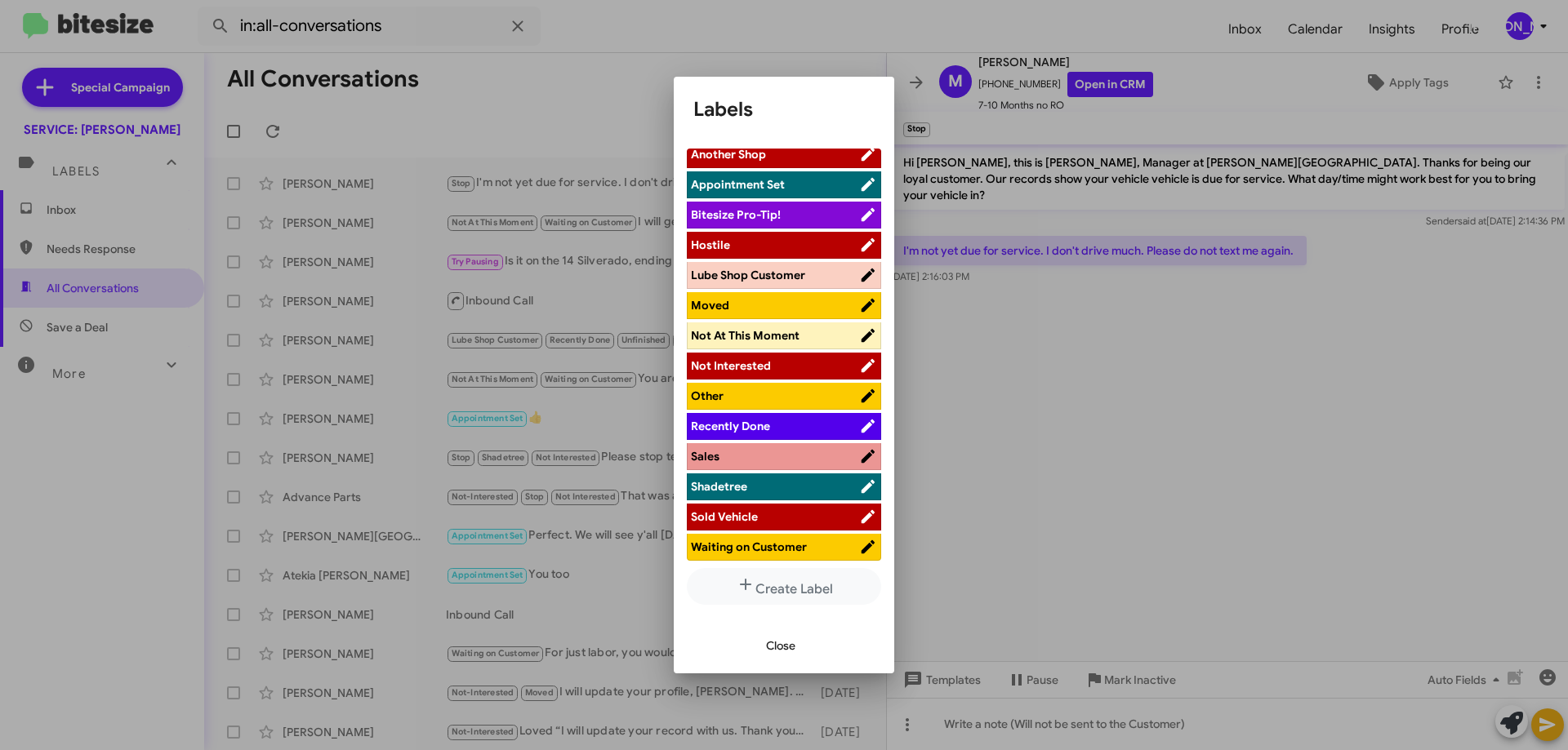
scroll to position [11, 0]
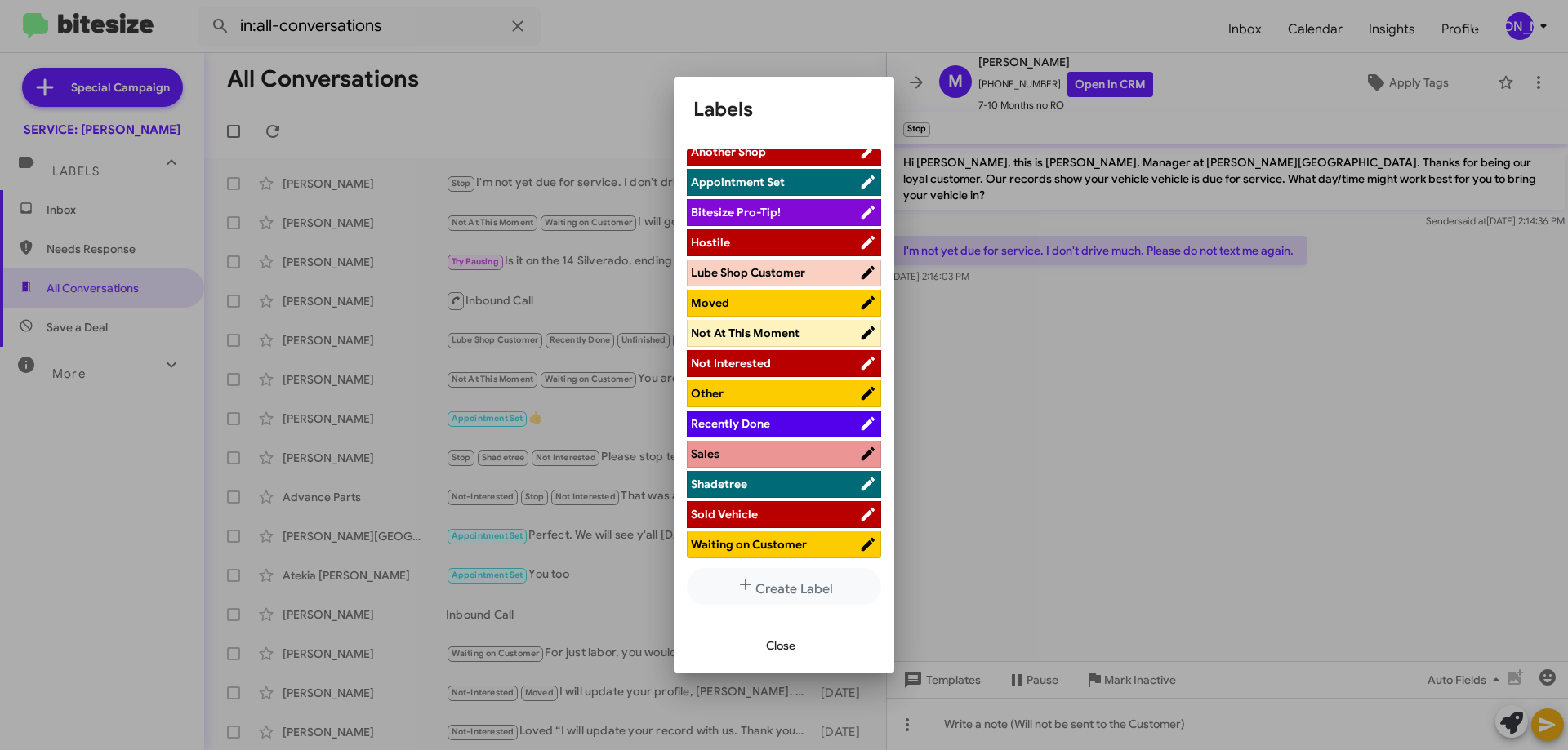
click at [741, 358] on span "Not Interested" at bounding box center [731, 363] width 80 height 14
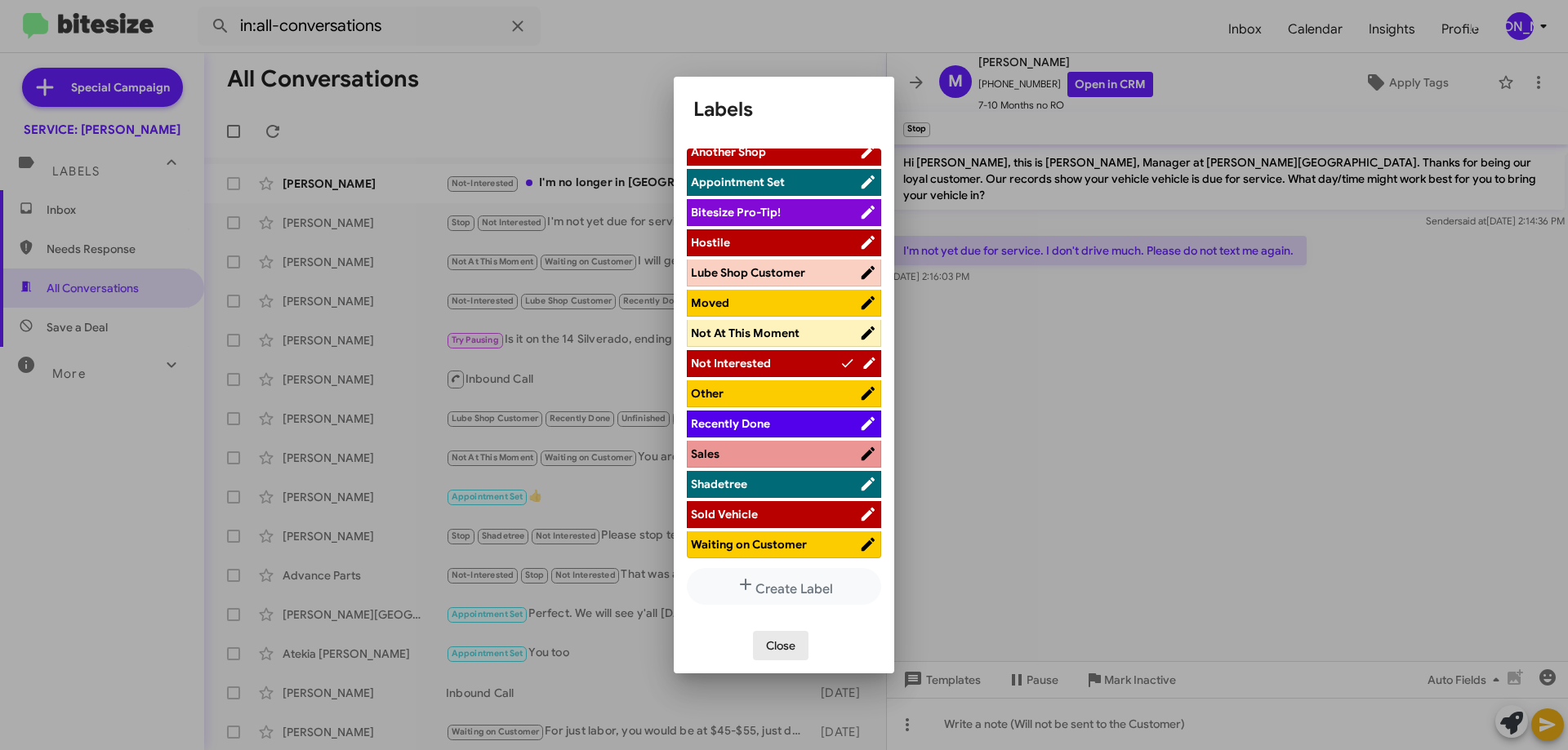
click at [793, 649] on span "Close" at bounding box center [781, 645] width 30 height 30
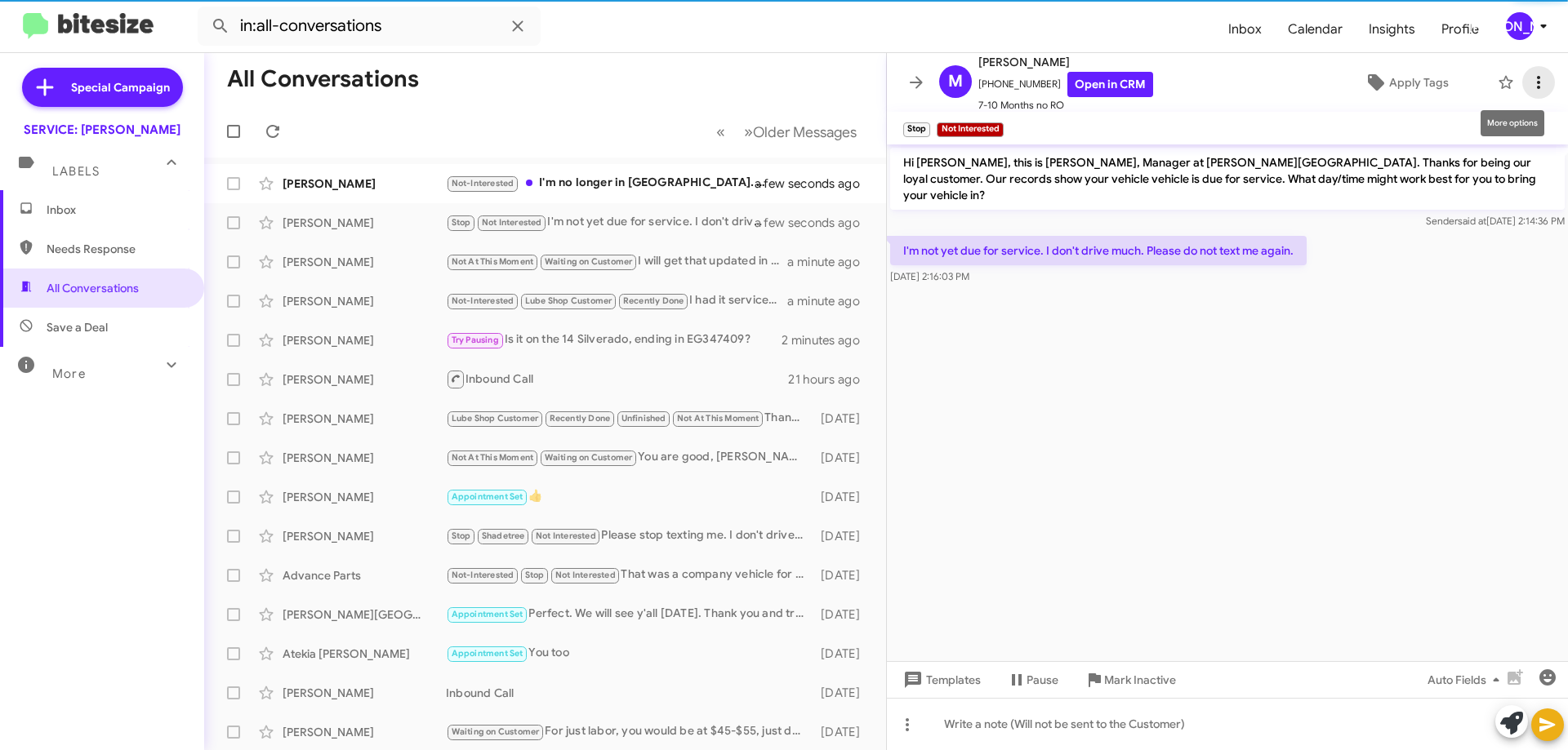
click at [1529, 76] on icon at bounding box center [1538, 82] width 20 height 20
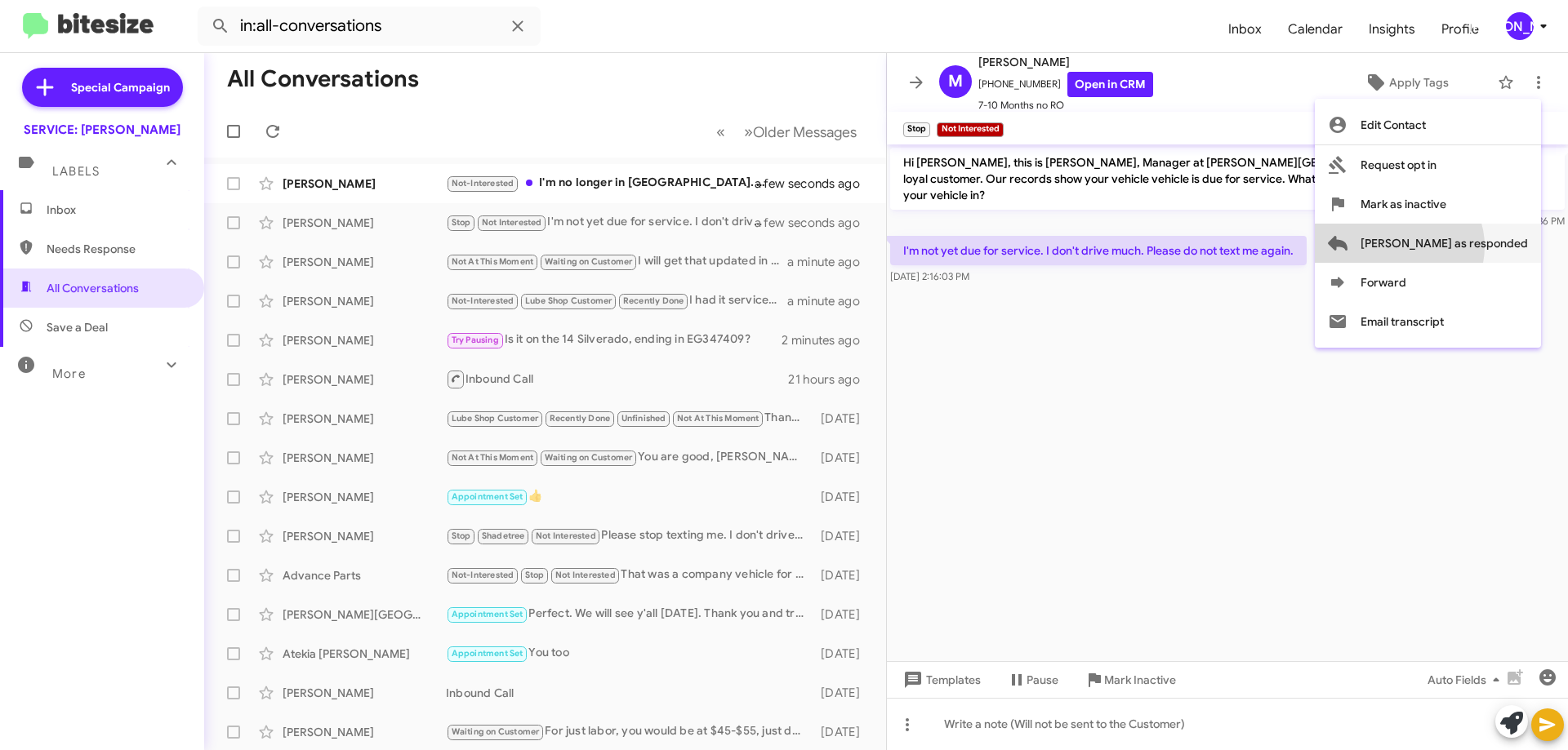
click at [1464, 246] on span "[PERSON_NAME] as responded" at bounding box center [1444, 244] width 168 height 39
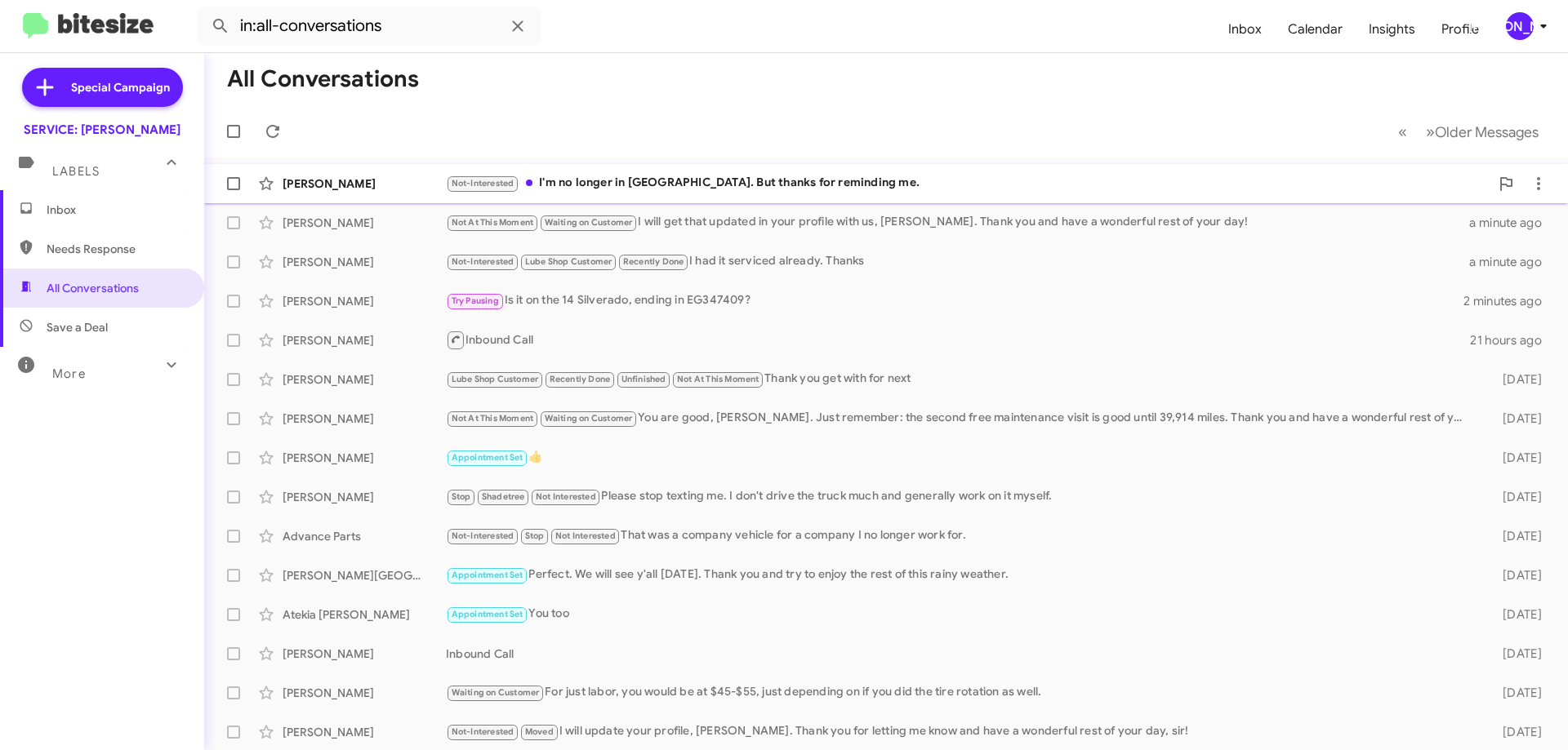
click at [737, 188] on div "Not-Interested I'm no longer in TN. But thanks for reminding me." at bounding box center [967, 183] width 1044 height 19
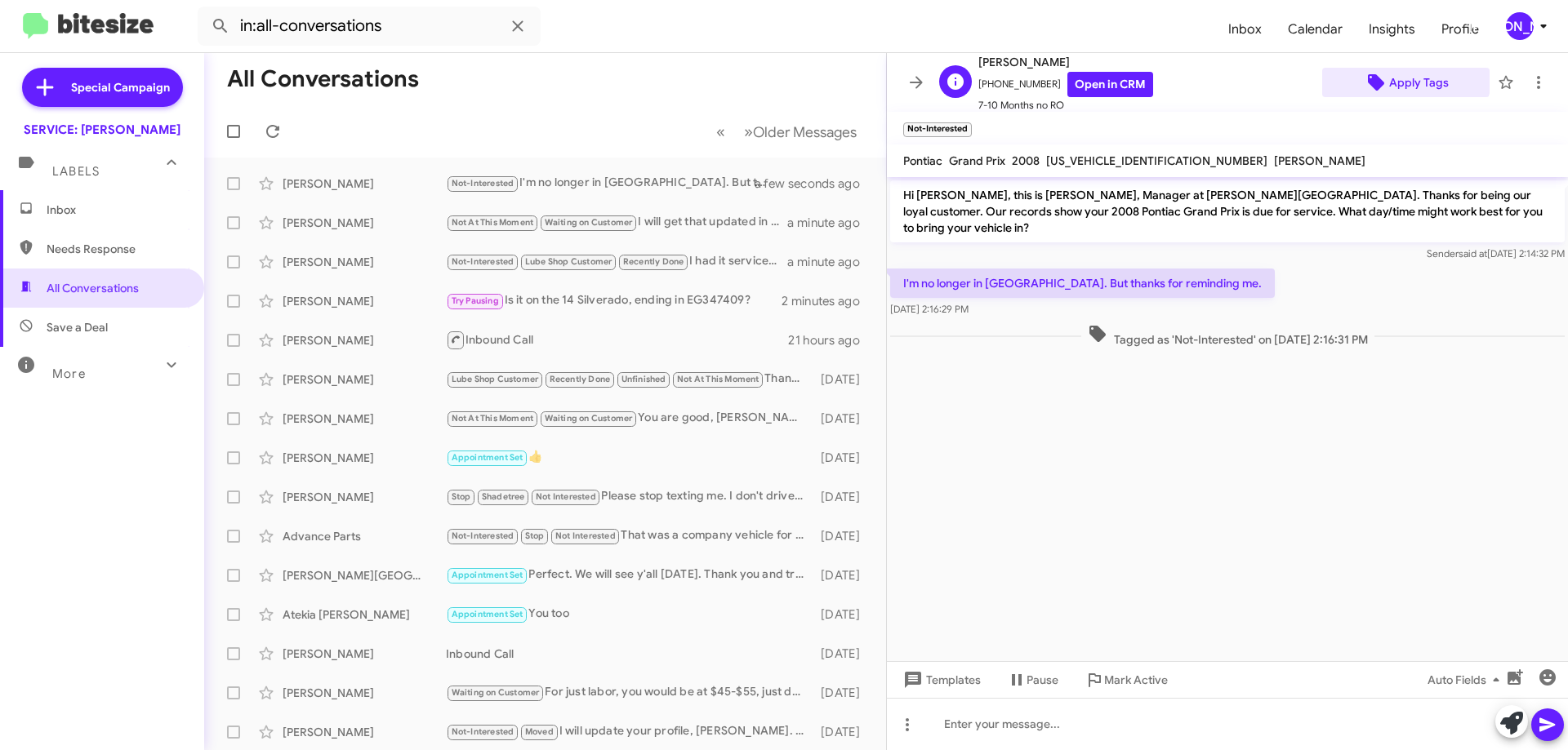
click at [1396, 76] on span "Apply Tags" at bounding box center [1419, 82] width 60 height 30
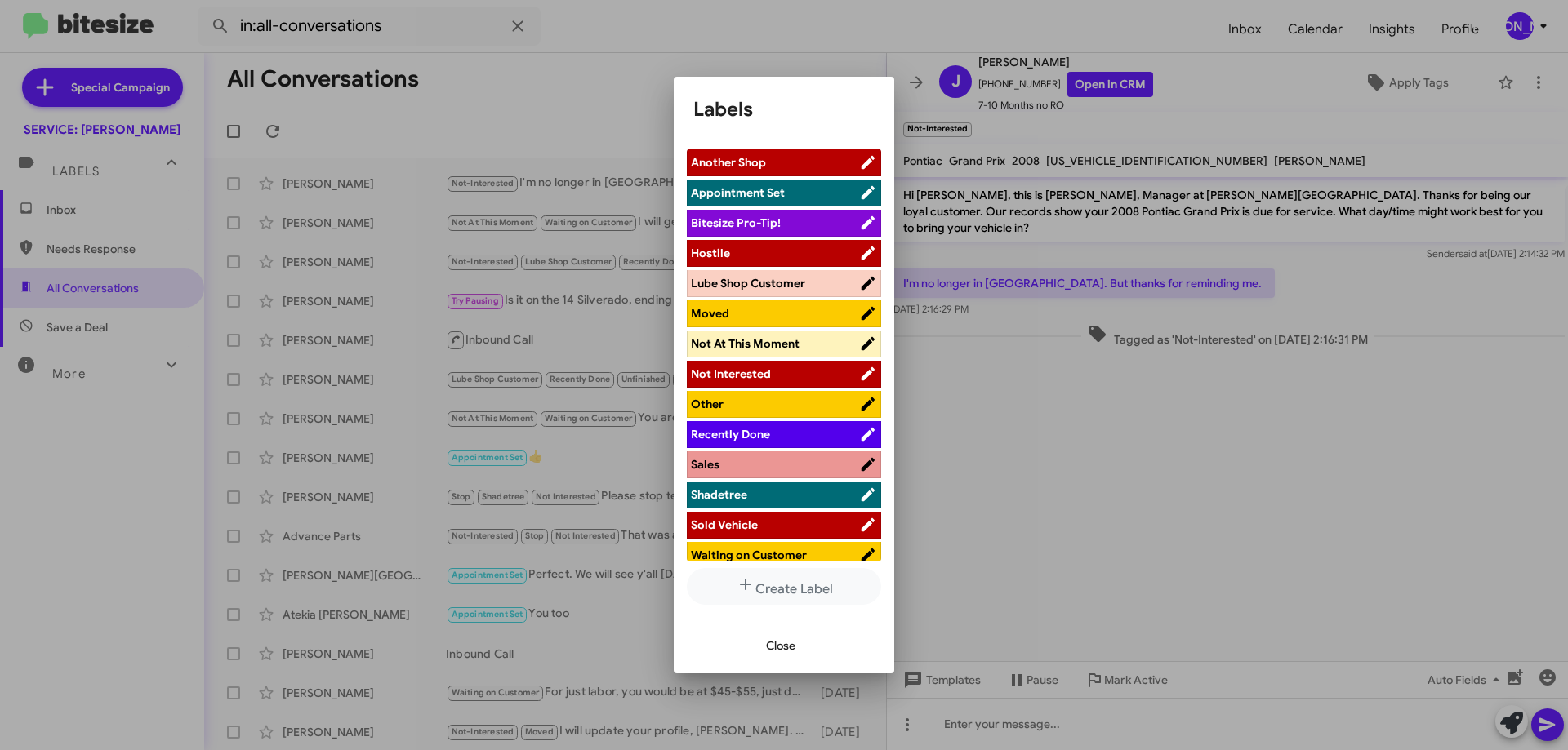
click at [765, 315] on span "Moved" at bounding box center [775, 314] width 169 height 16
click at [784, 653] on span "Close" at bounding box center [781, 645] width 30 height 30
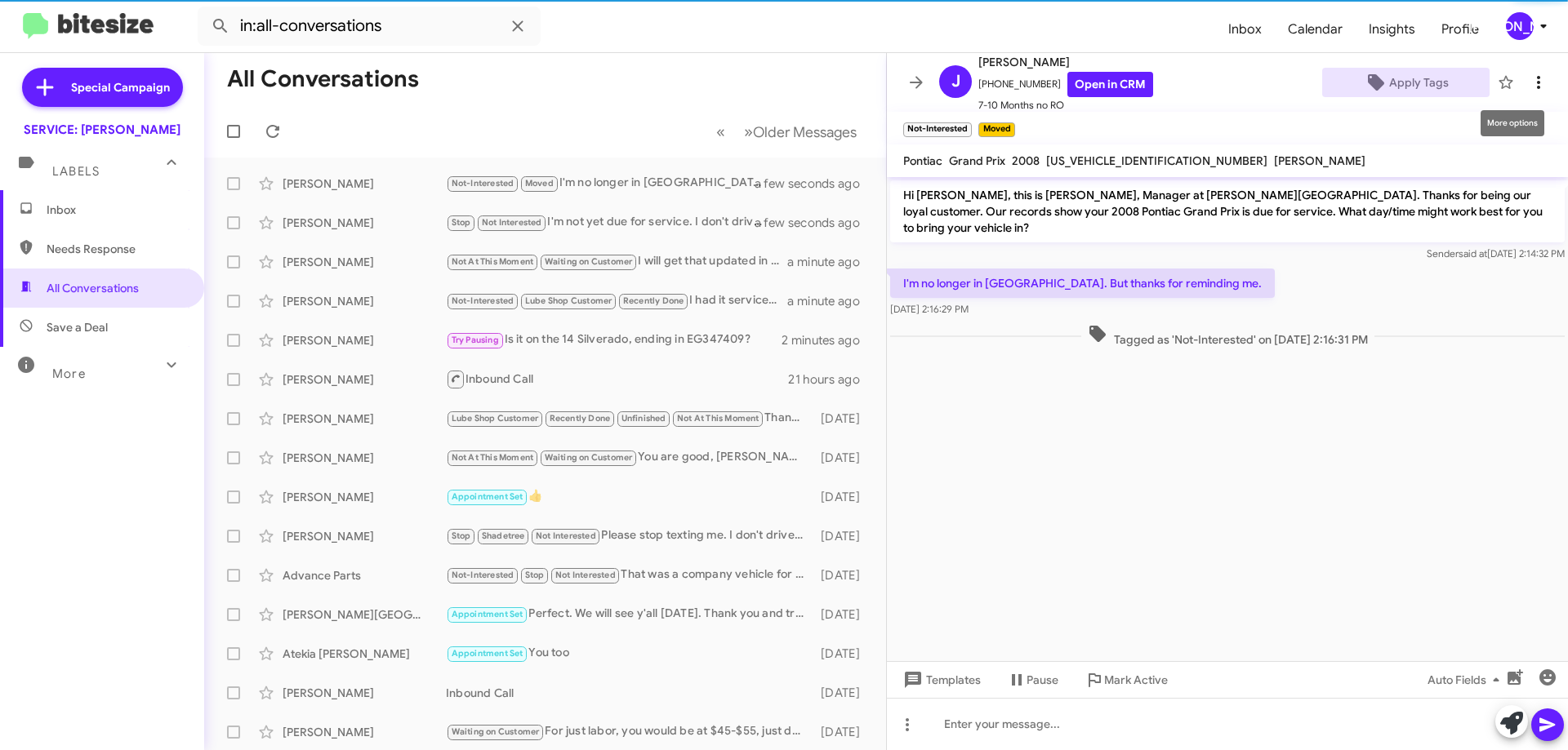
click at [1529, 80] on icon at bounding box center [1538, 82] width 20 height 20
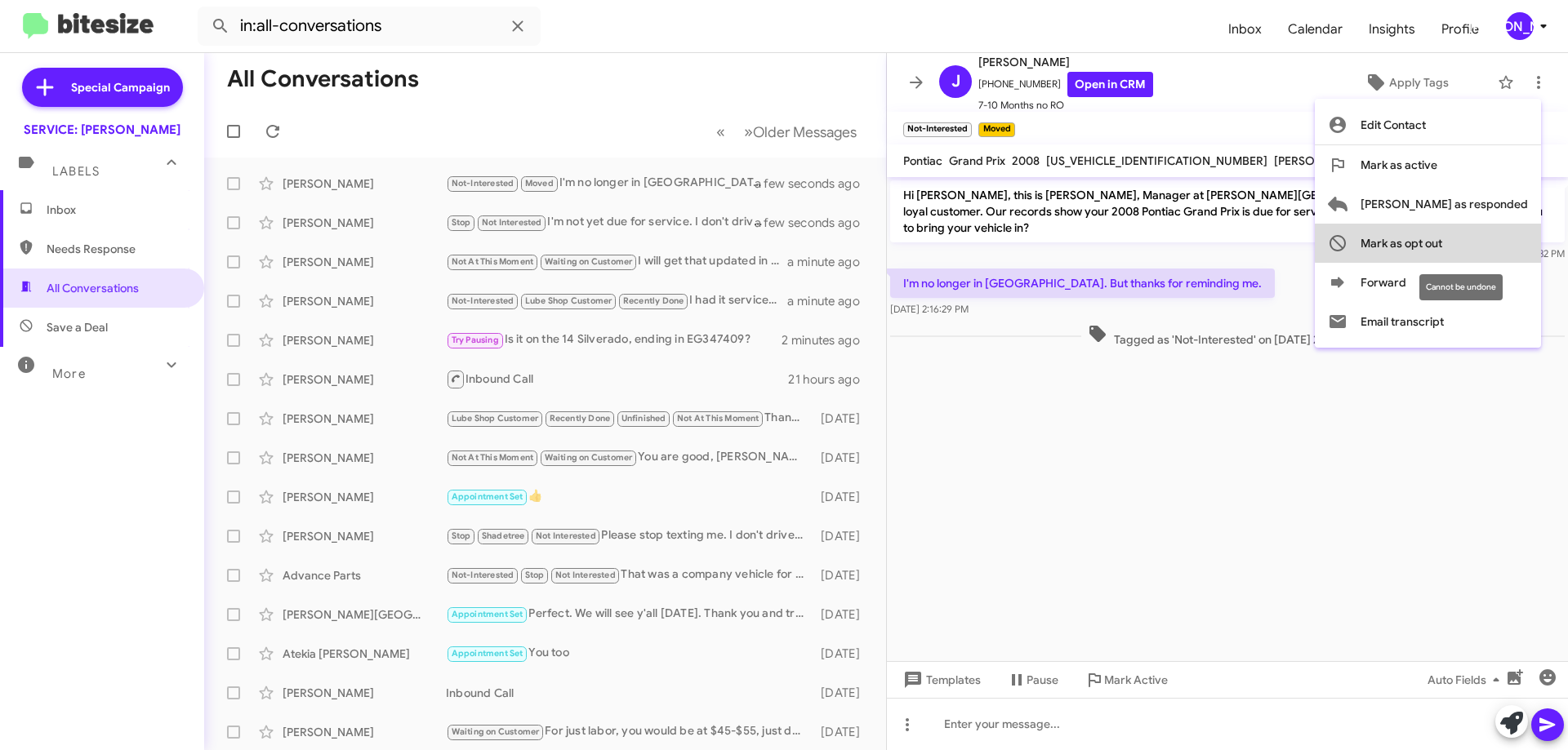
click at [1442, 243] on span "Mark as opt out" at bounding box center [1401, 244] width 82 height 39
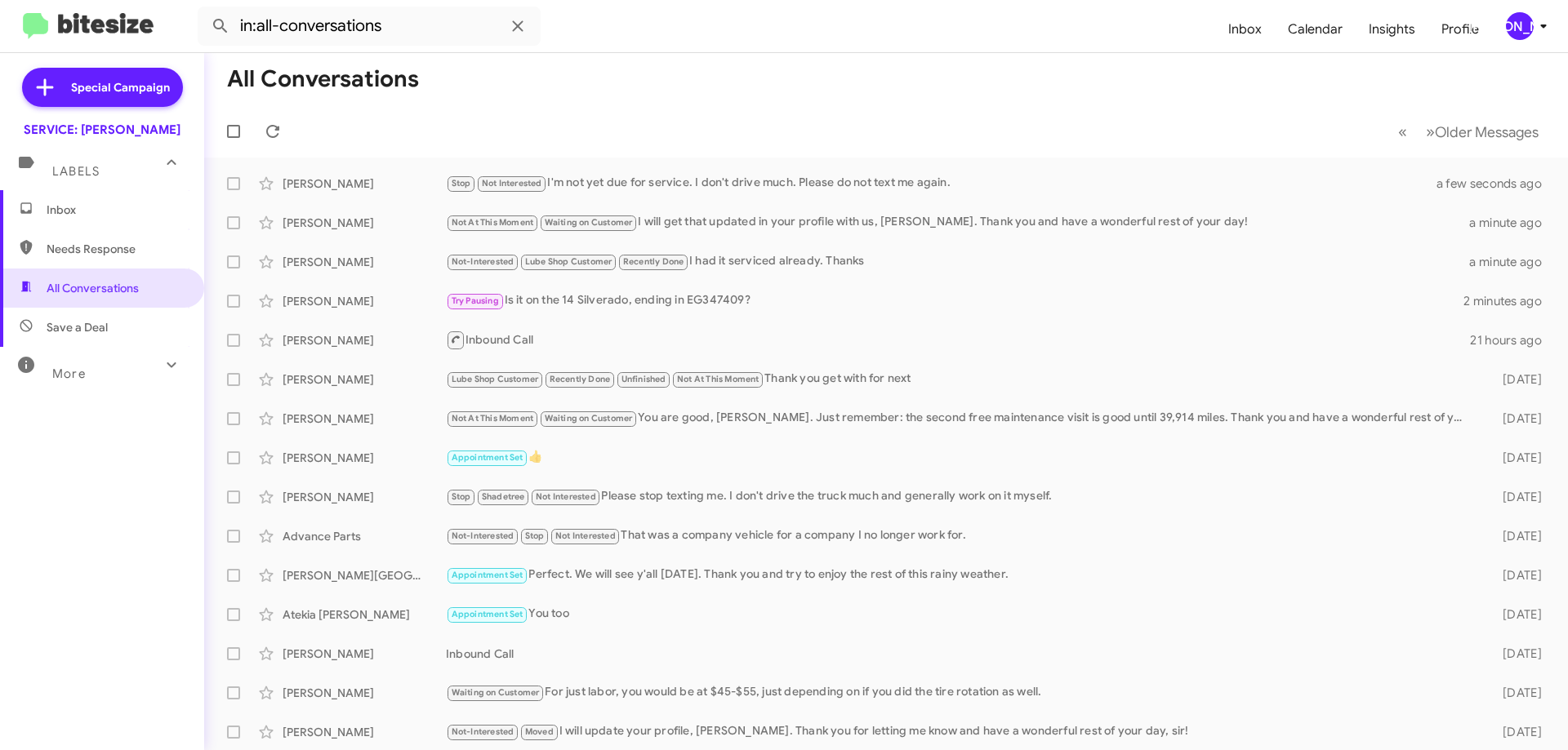
click at [96, 218] on span "Inbox" at bounding box center [102, 210] width 204 height 39
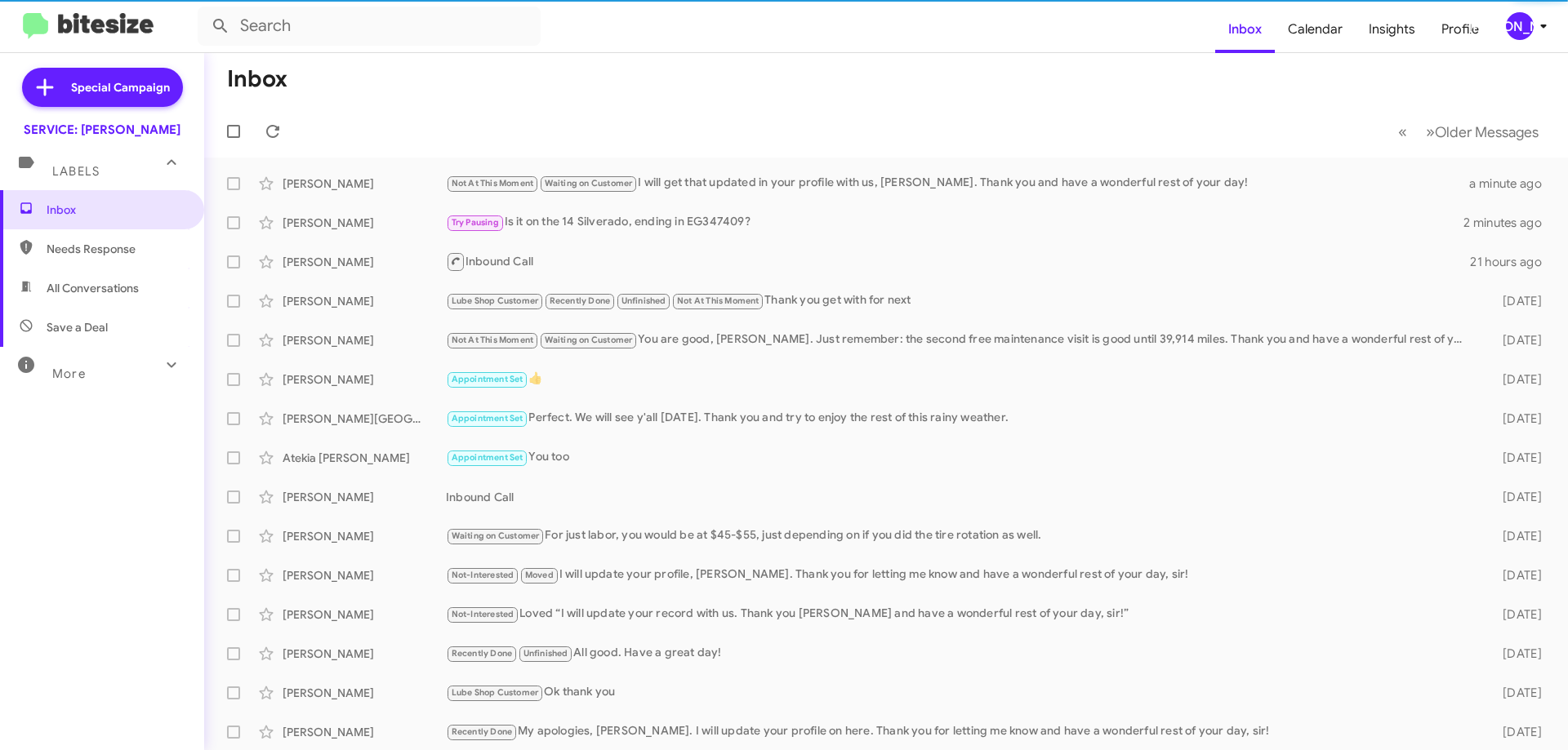
click at [82, 297] on span "All Conversations" at bounding box center [102, 289] width 204 height 39
type input "in:all-conversations"
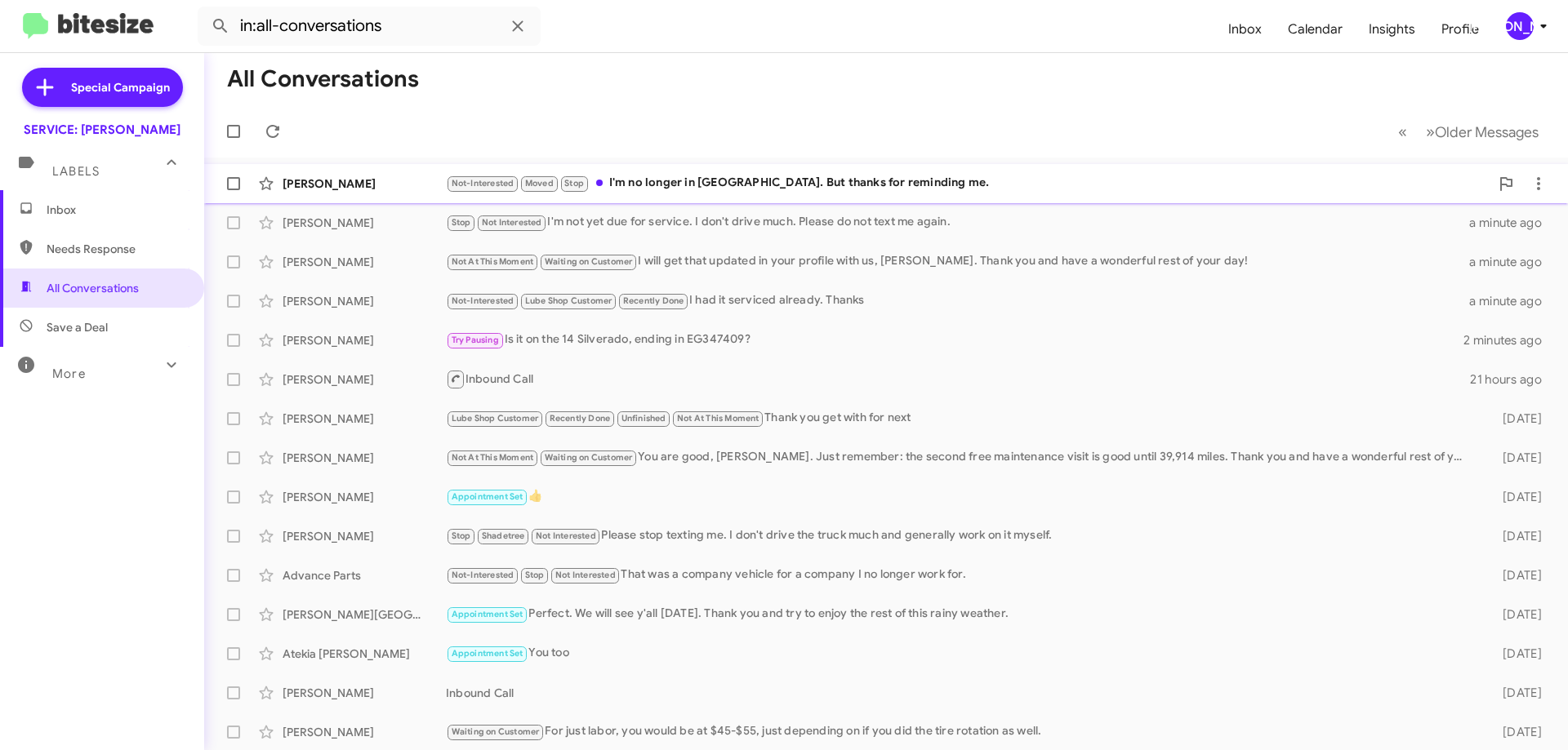
click at [787, 172] on div "Judy Matthews Not-Interested Moved Stop I'm no longer in TN. But thanks for rem…" at bounding box center [886, 184] width 1338 height 32
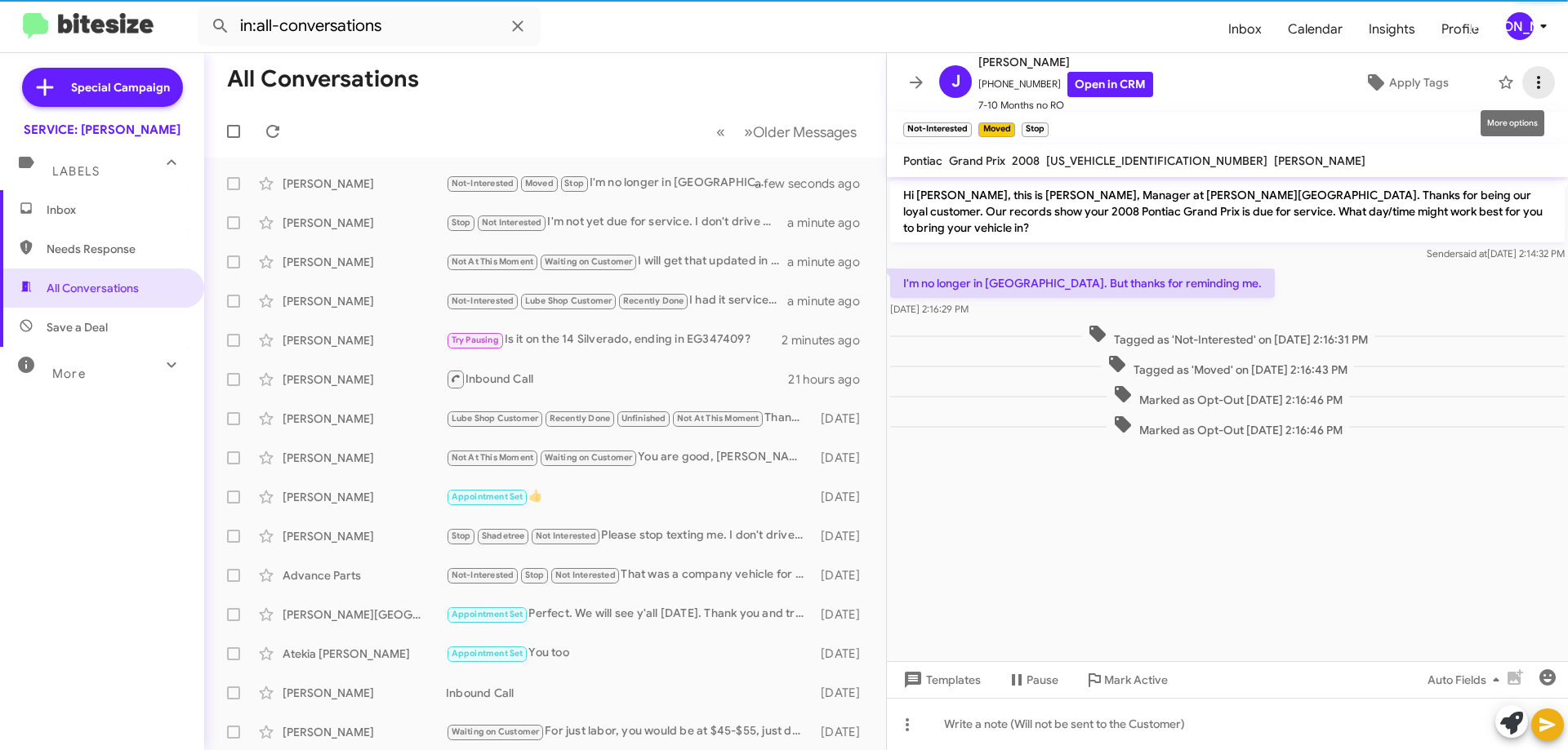
click at [1529, 80] on icon at bounding box center [1538, 82] width 20 height 20
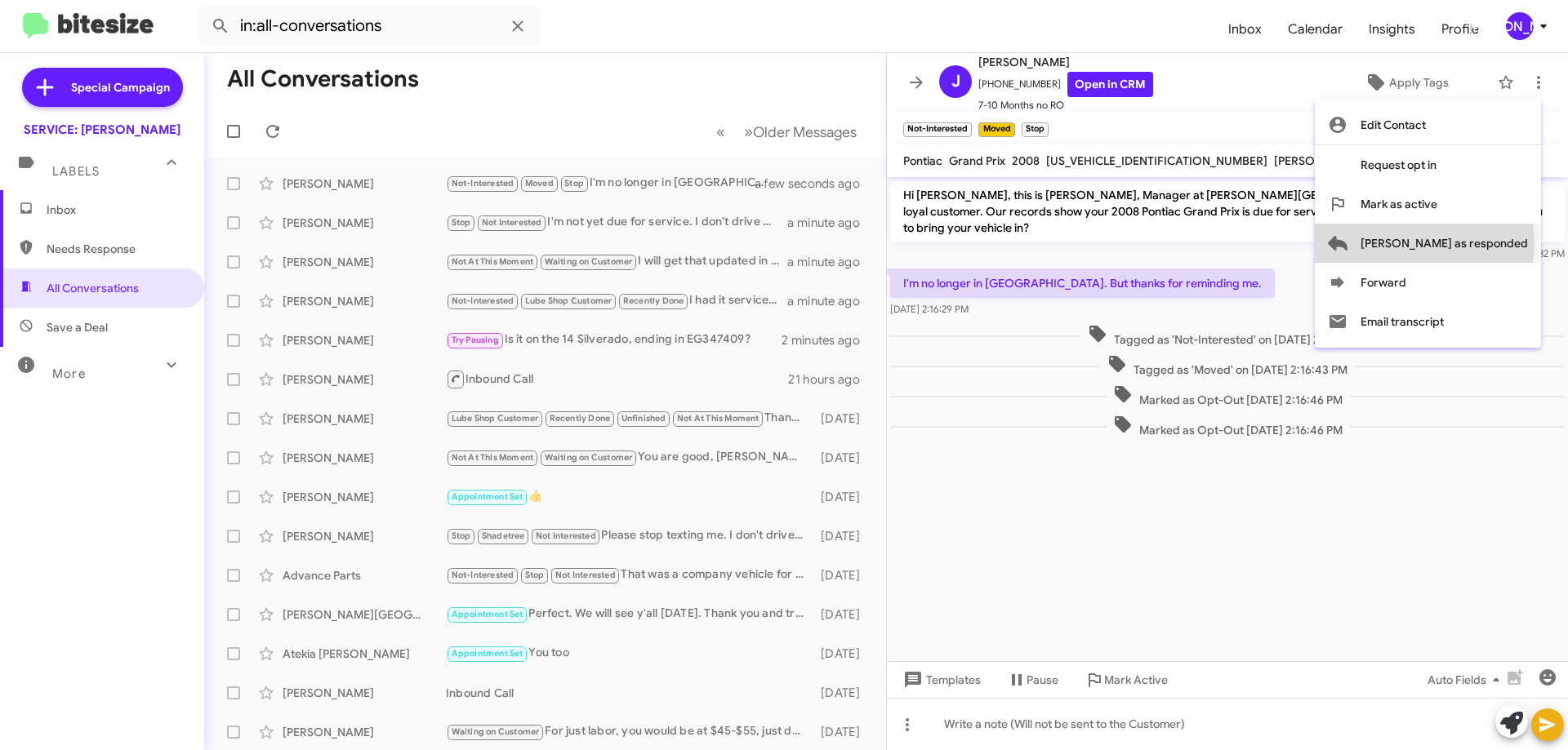
click at [1490, 243] on span "[PERSON_NAME] as responded" at bounding box center [1444, 244] width 168 height 39
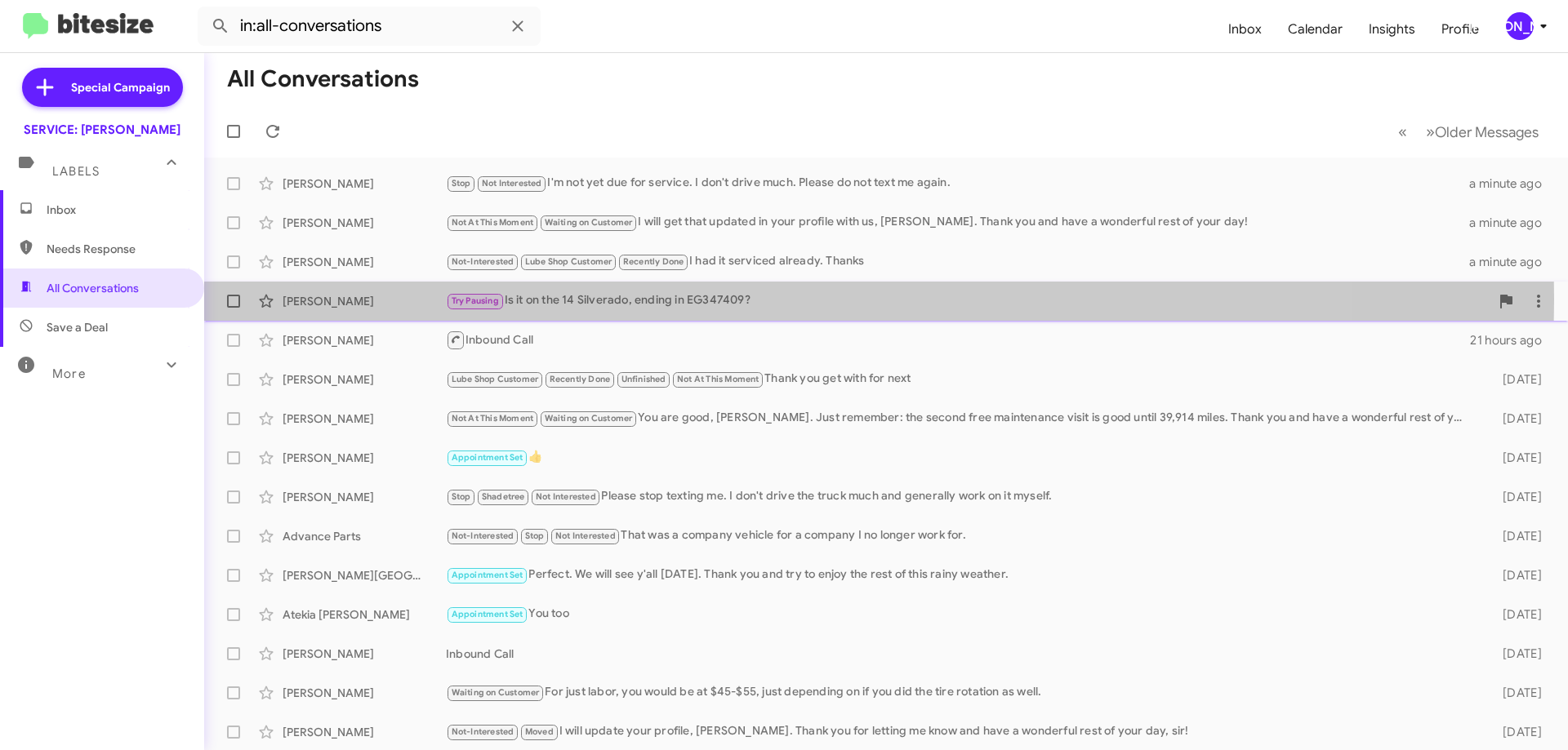
click at [623, 298] on div "Try Pausing Is it on the 14 Silverado, ending in EG347409?" at bounding box center [967, 300] width 1044 height 19
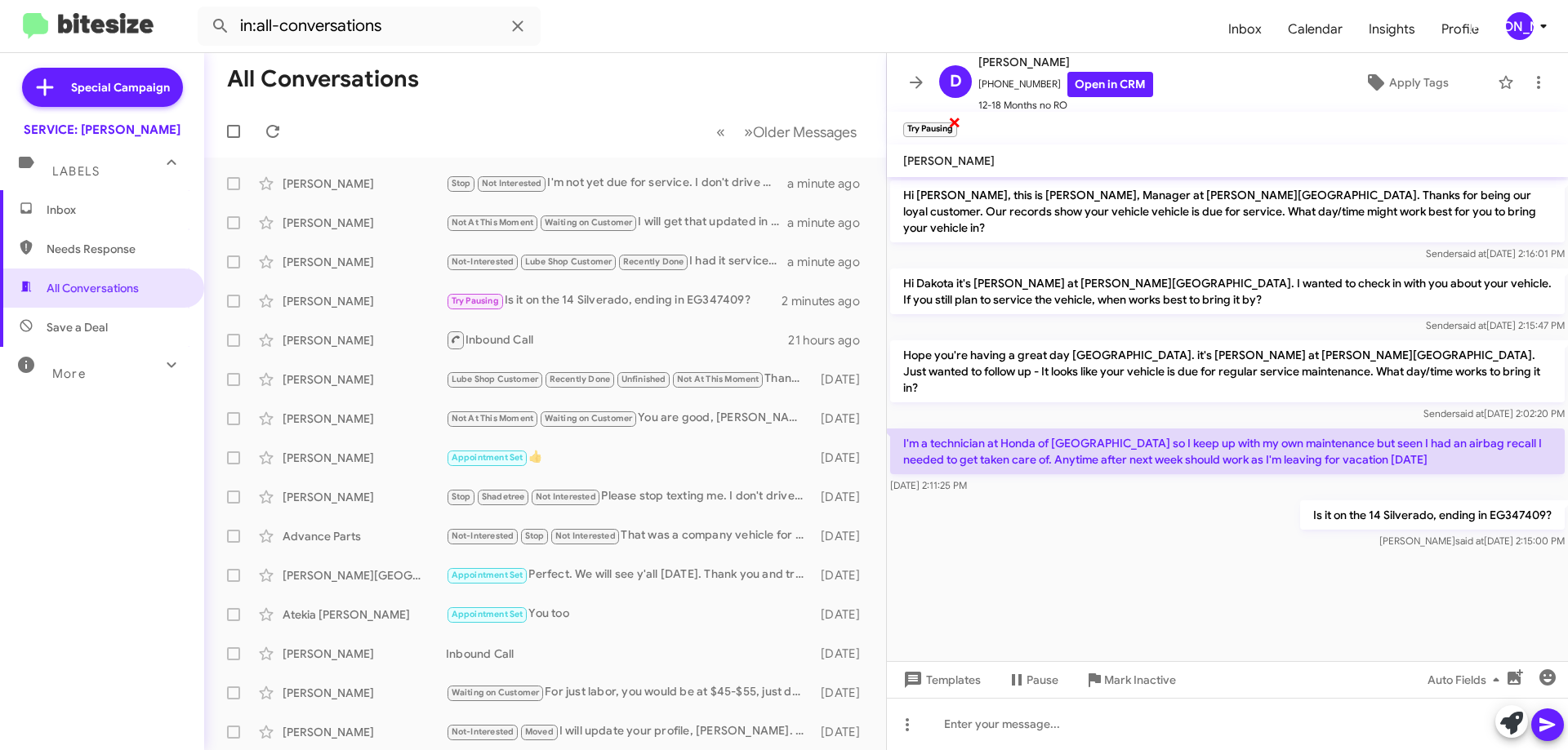
click at [954, 125] on span "×" at bounding box center [955, 122] width 13 height 20
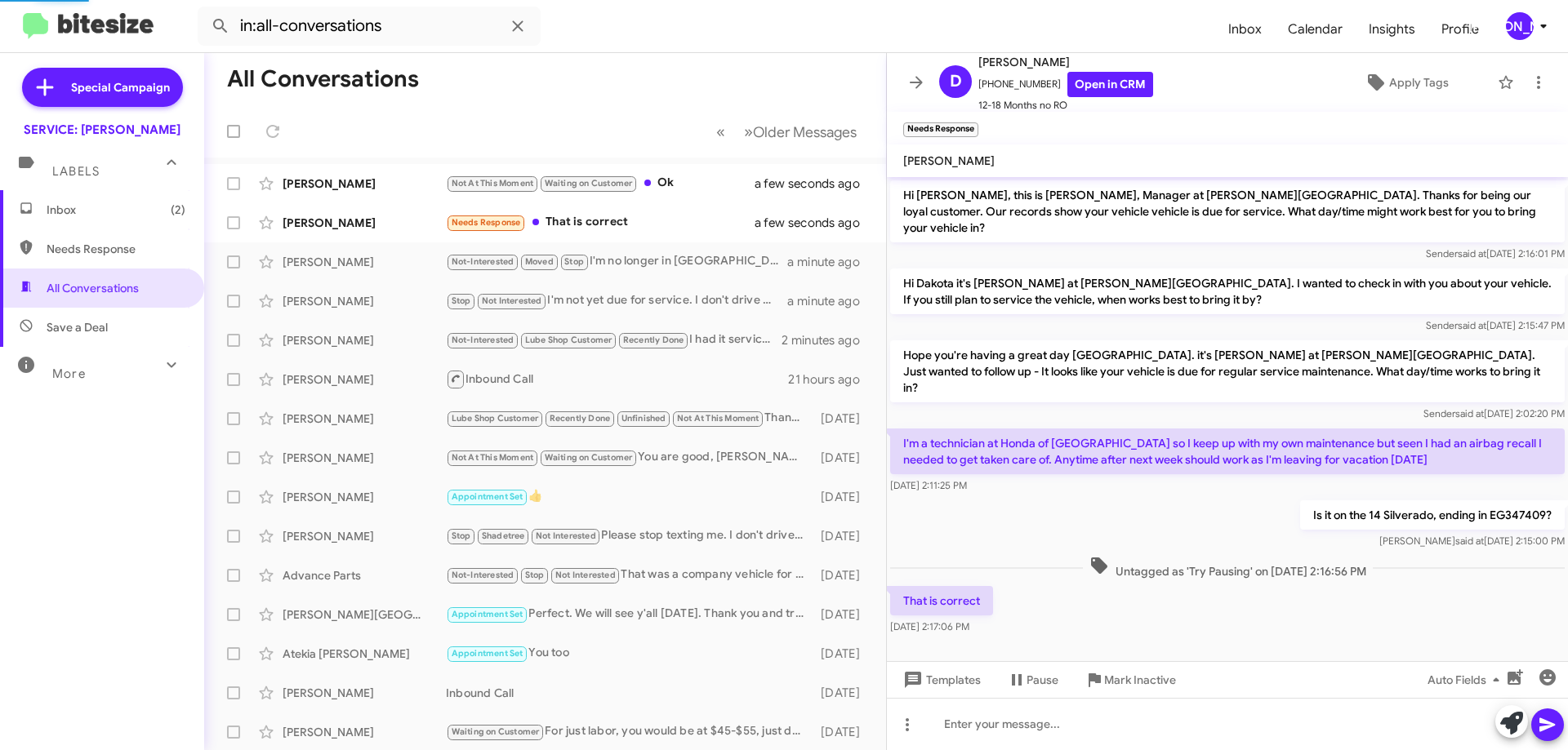
drag, startPoint x: 2, startPoint y: 115, endPoint x: -32, endPoint y: 375, distance: 262.2
click at [0, 375] on html "in:all-conversations Inbox Calendar Insights Profile JA Special Campaign SERVIC…" at bounding box center [784, 375] width 1568 height 750
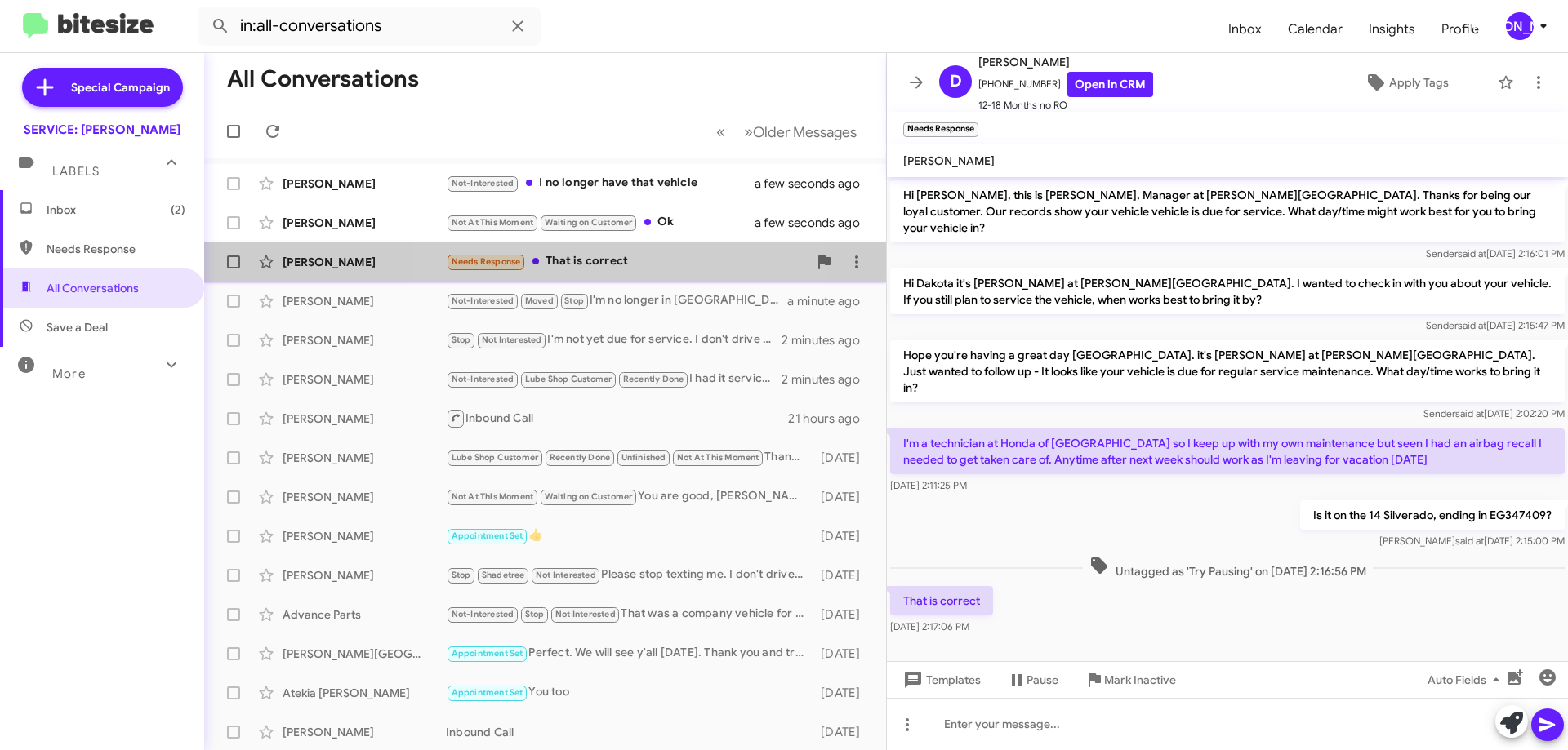
click at [639, 268] on div "Needs Response That is correct" at bounding box center [627, 261] width 362 height 19
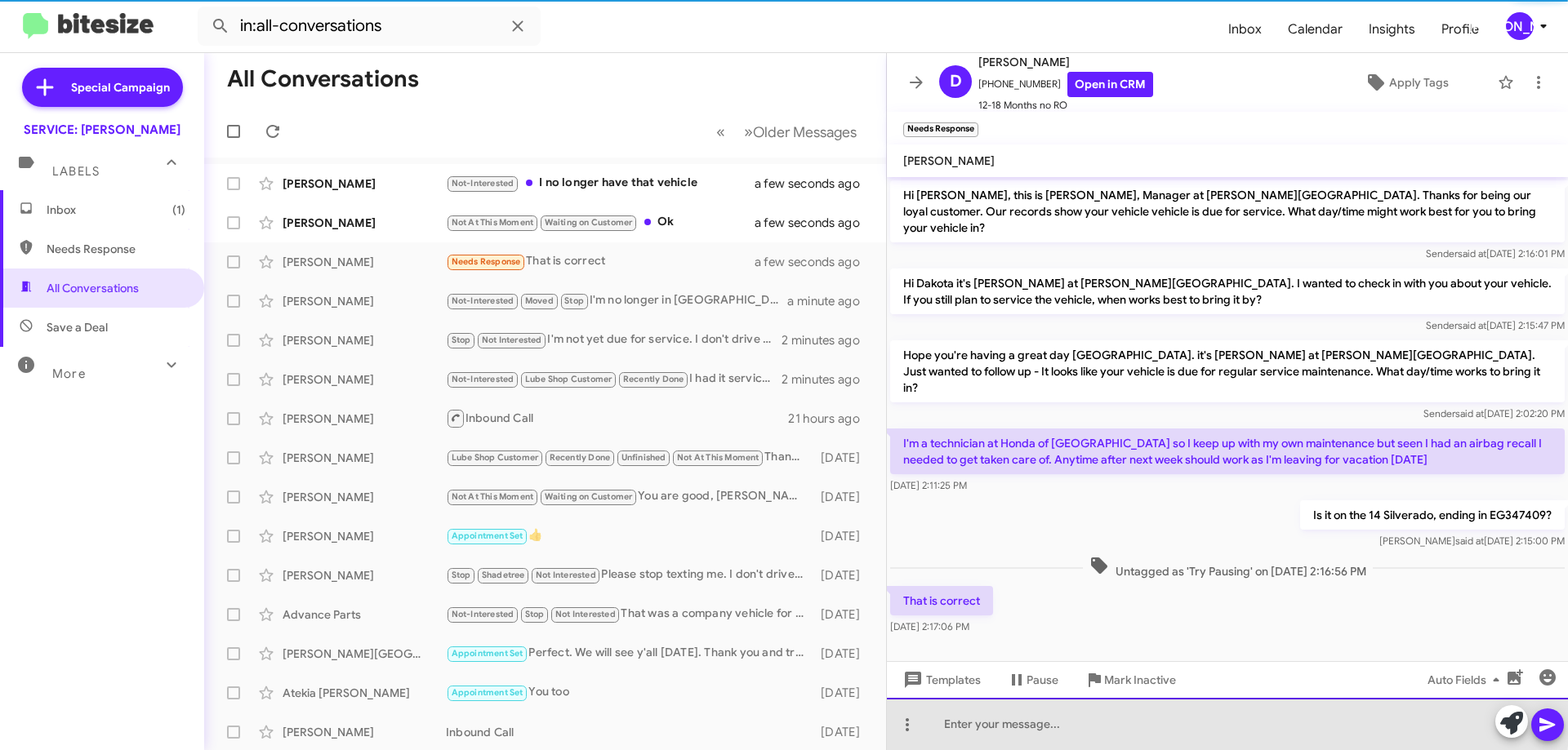
click at [1144, 721] on div at bounding box center [1227, 724] width 681 height 52
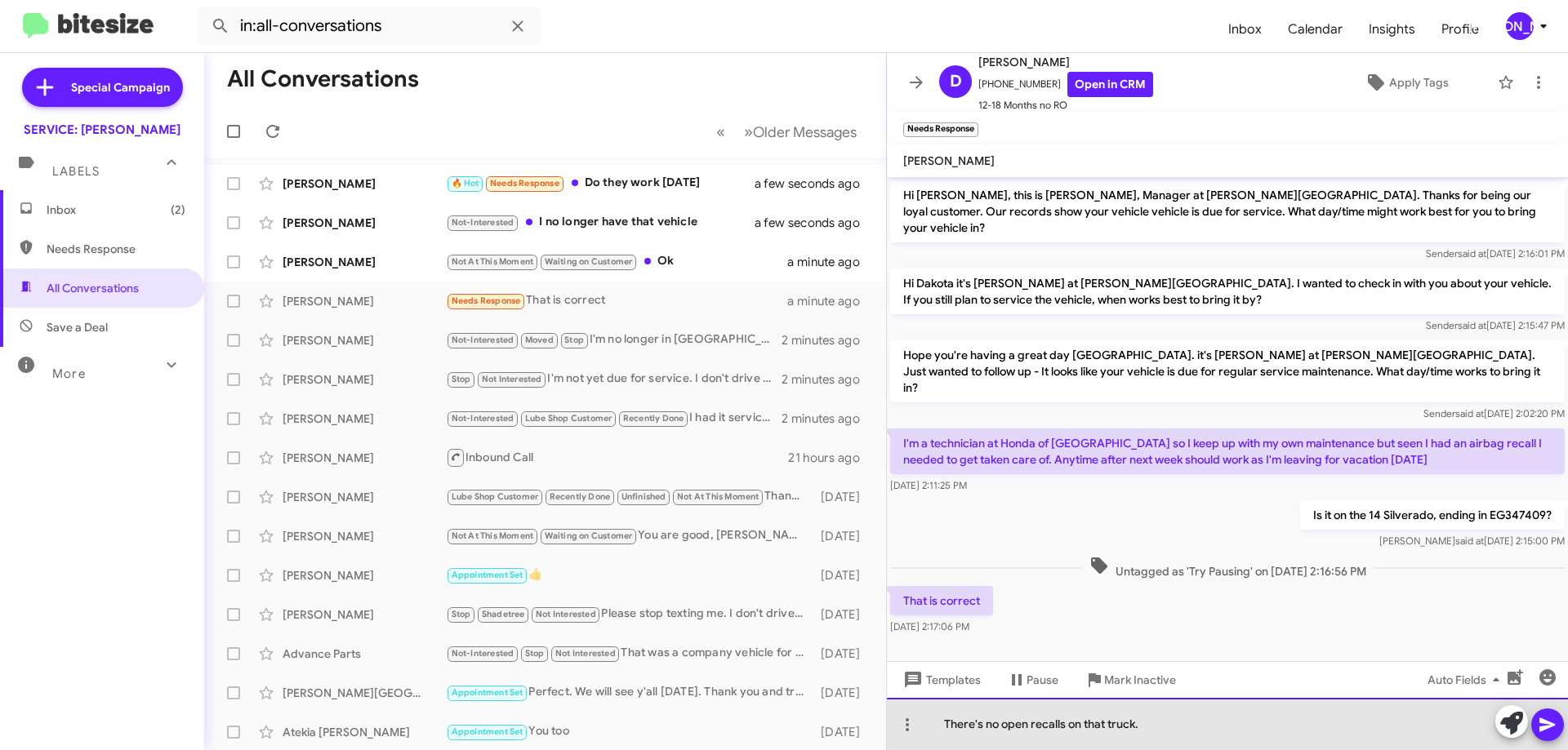
drag, startPoint x: 1202, startPoint y: 728, endPoint x: 1195, endPoint y: 723, distance: 8.6
click at [1196, 724] on div "There's no open recalls on that truck." at bounding box center [1227, 724] width 681 height 52
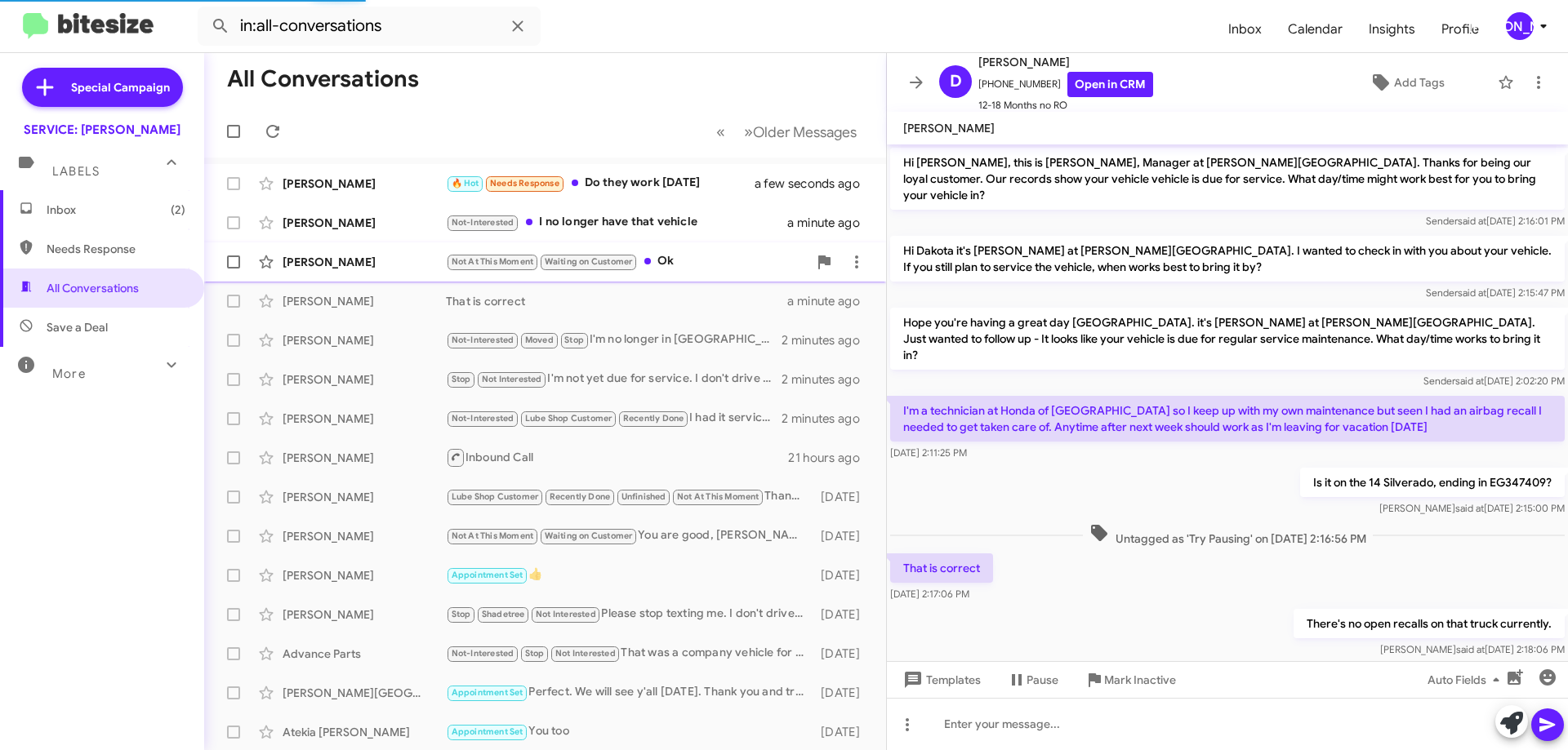
click at [720, 271] on div "Not At This Moment Waiting on Customer Ok" at bounding box center [627, 261] width 362 height 19
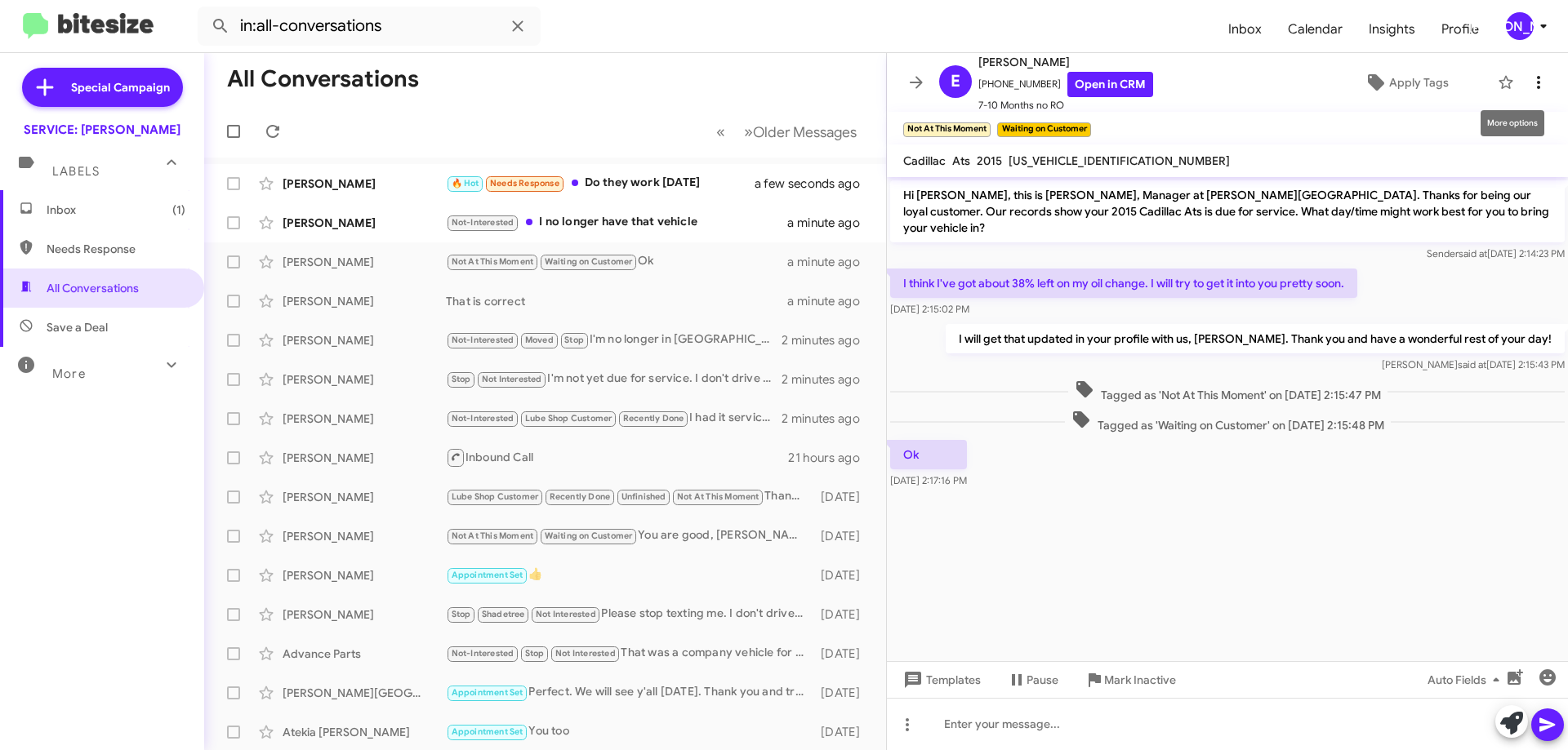
click at [1529, 74] on icon at bounding box center [1538, 82] width 20 height 20
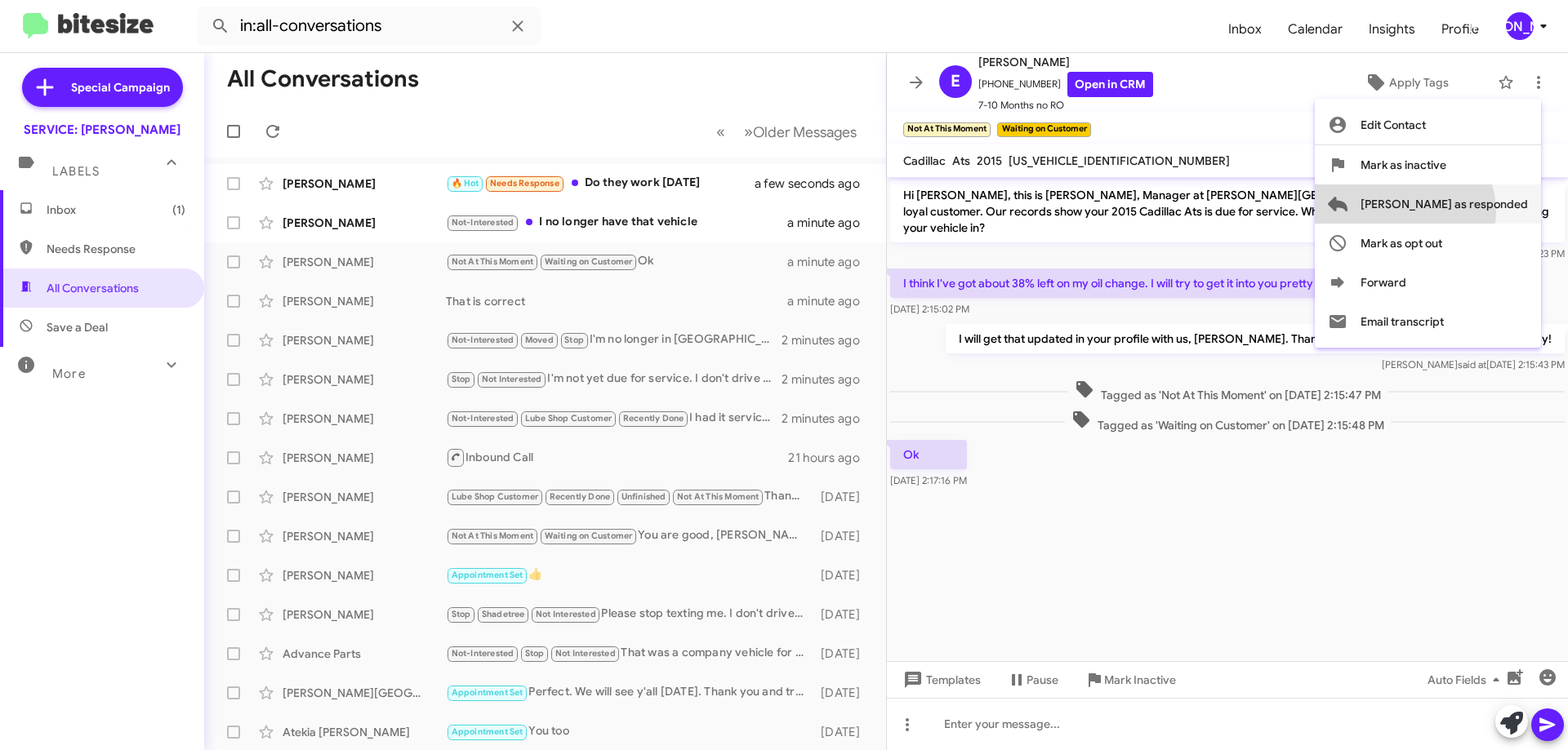
click at [1469, 211] on span "[PERSON_NAME] as responded" at bounding box center [1444, 204] width 168 height 39
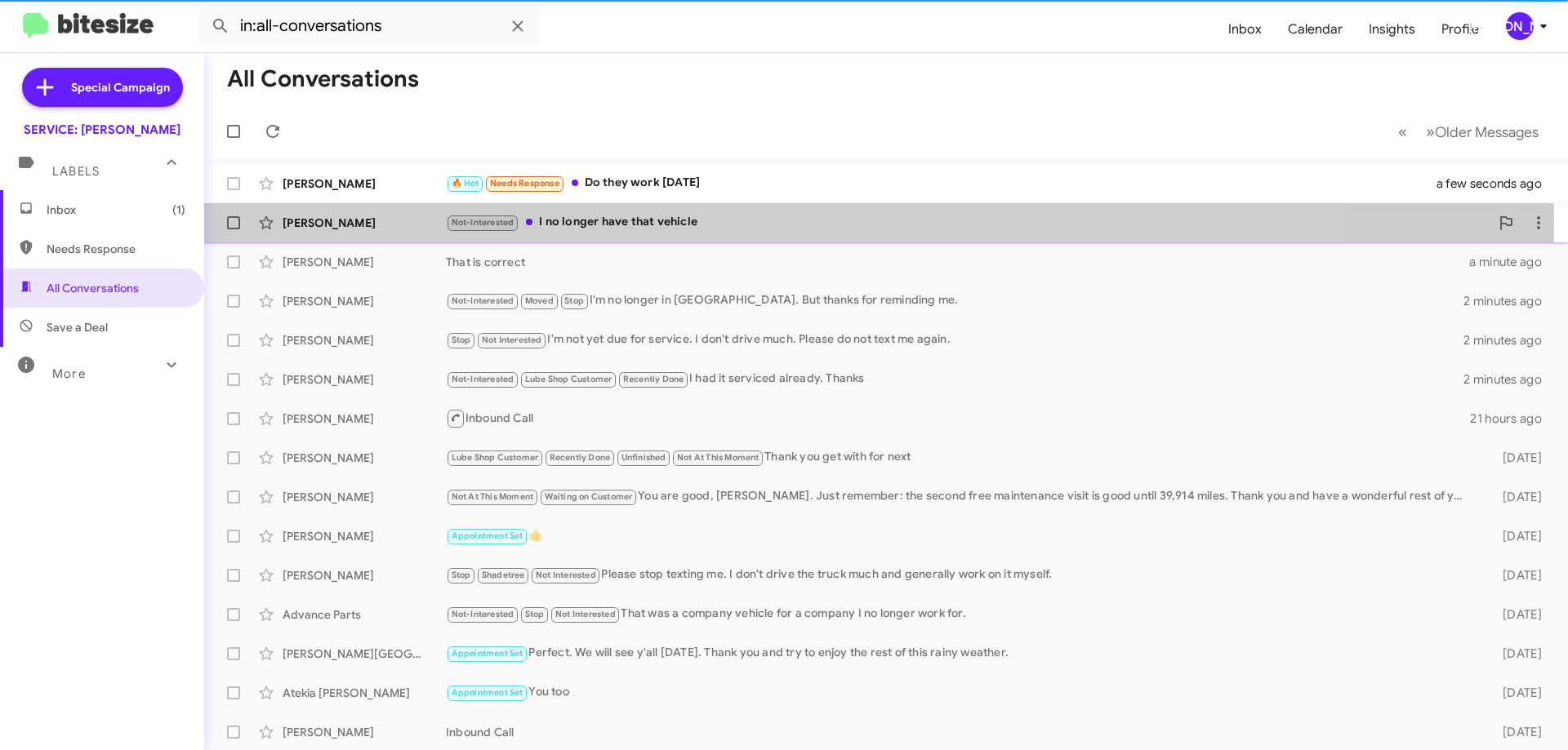
click at [722, 222] on div "Not-Interested I no longer have that vehicle" at bounding box center [967, 222] width 1044 height 19
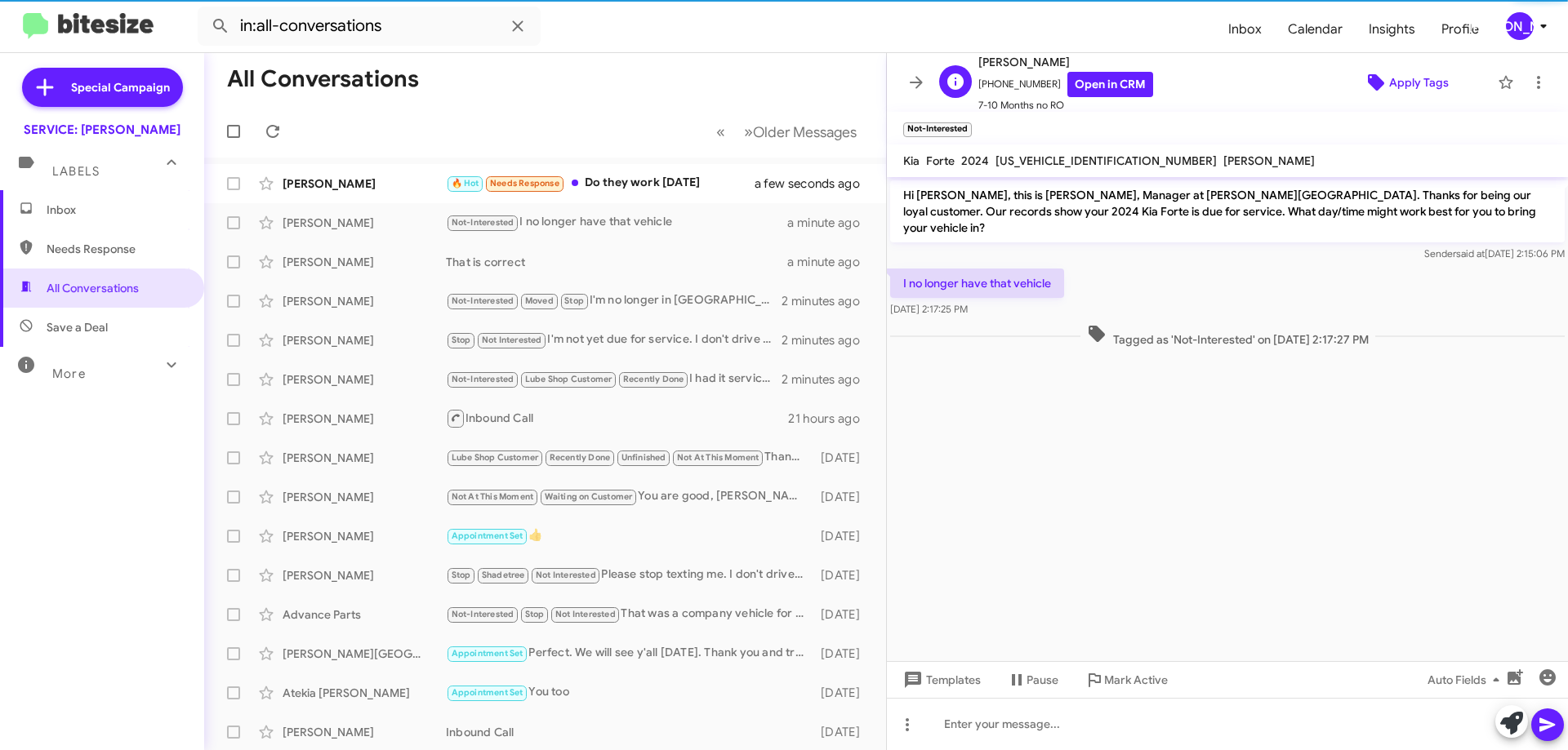
click at [1397, 91] on span "Apply Tags" at bounding box center [1419, 82] width 60 height 30
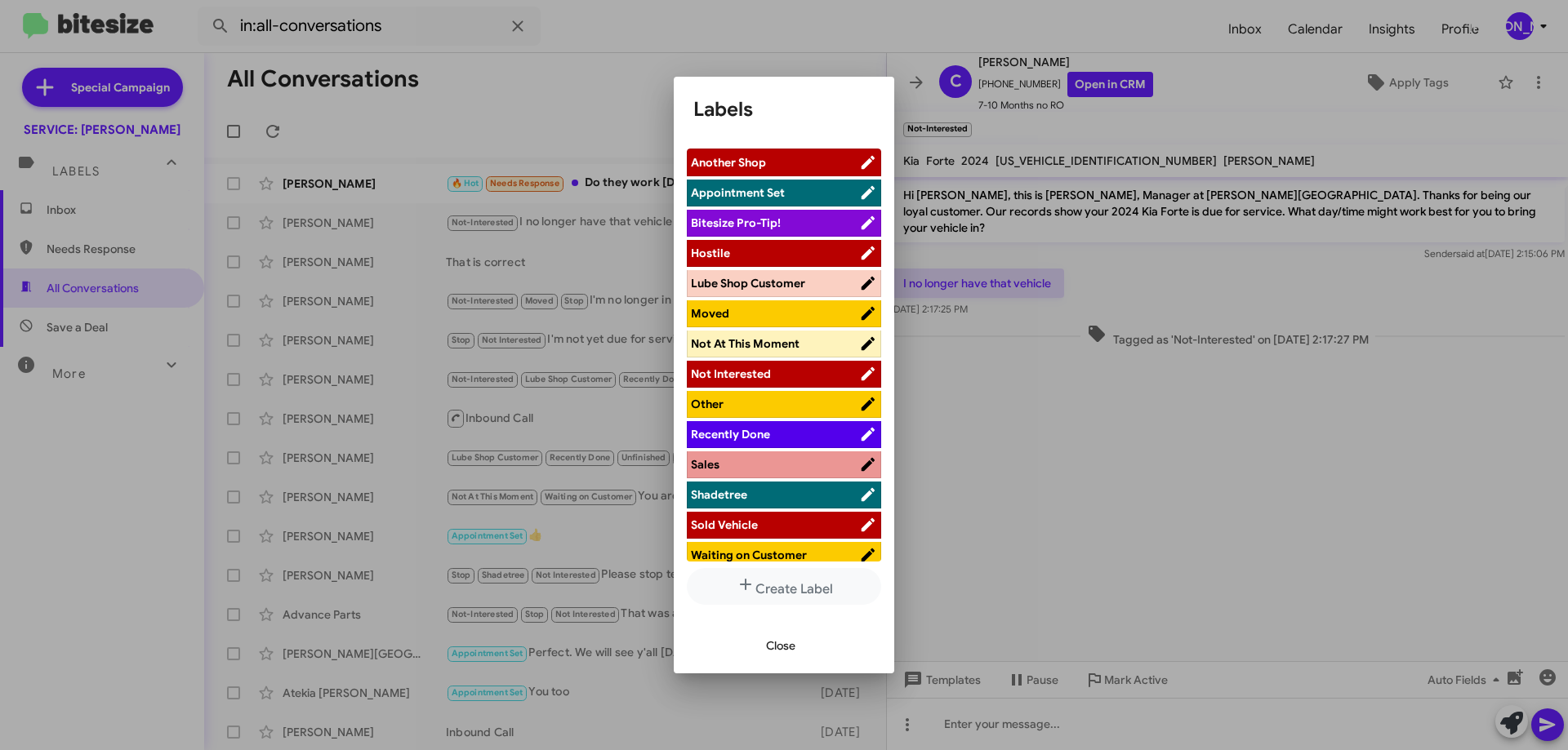
click at [755, 530] on span "Sold Vehicle" at bounding box center [724, 525] width 67 height 14
click at [784, 642] on span "Close" at bounding box center [781, 645] width 30 height 30
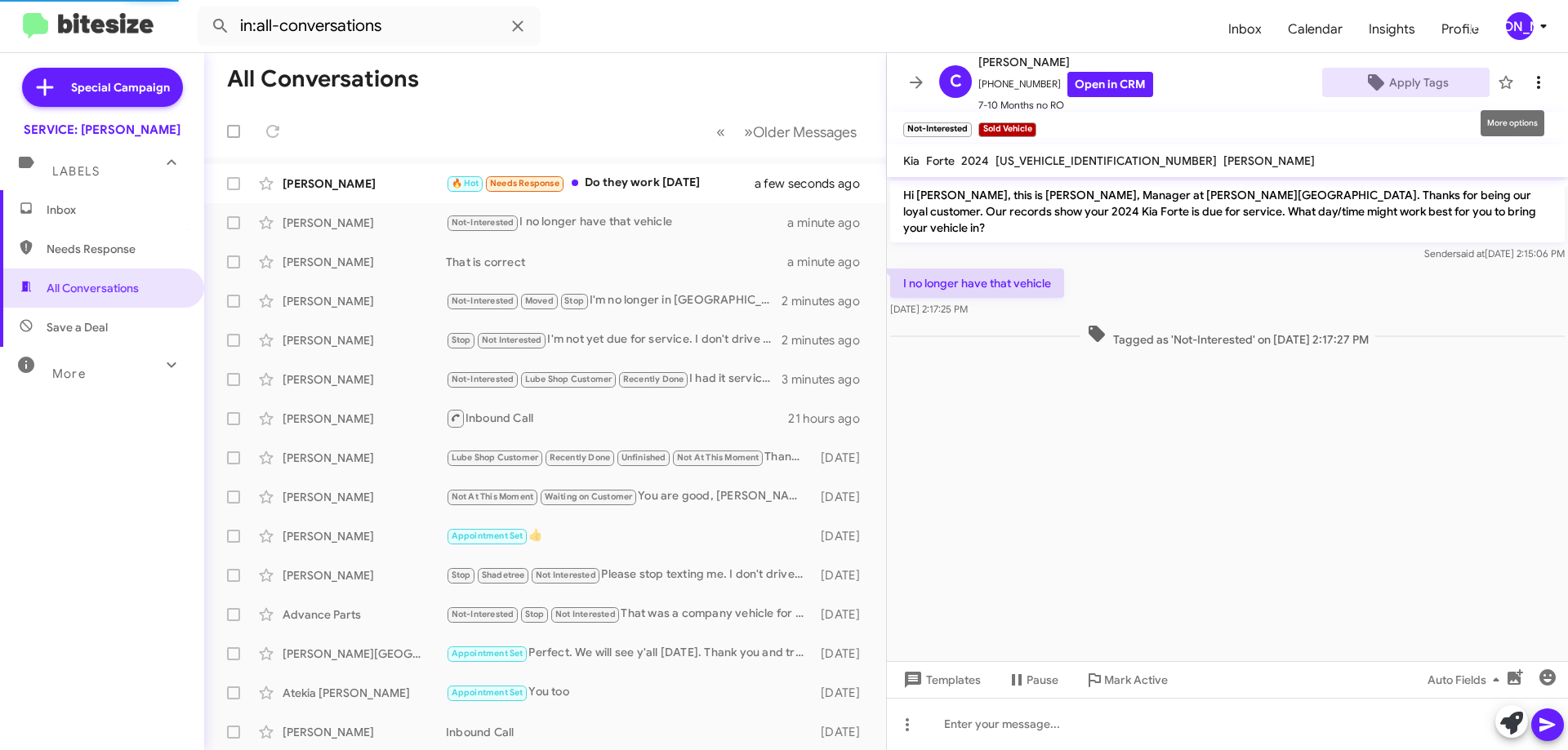
click at [1529, 75] on icon at bounding box center [1538, 82] width 20 height 20
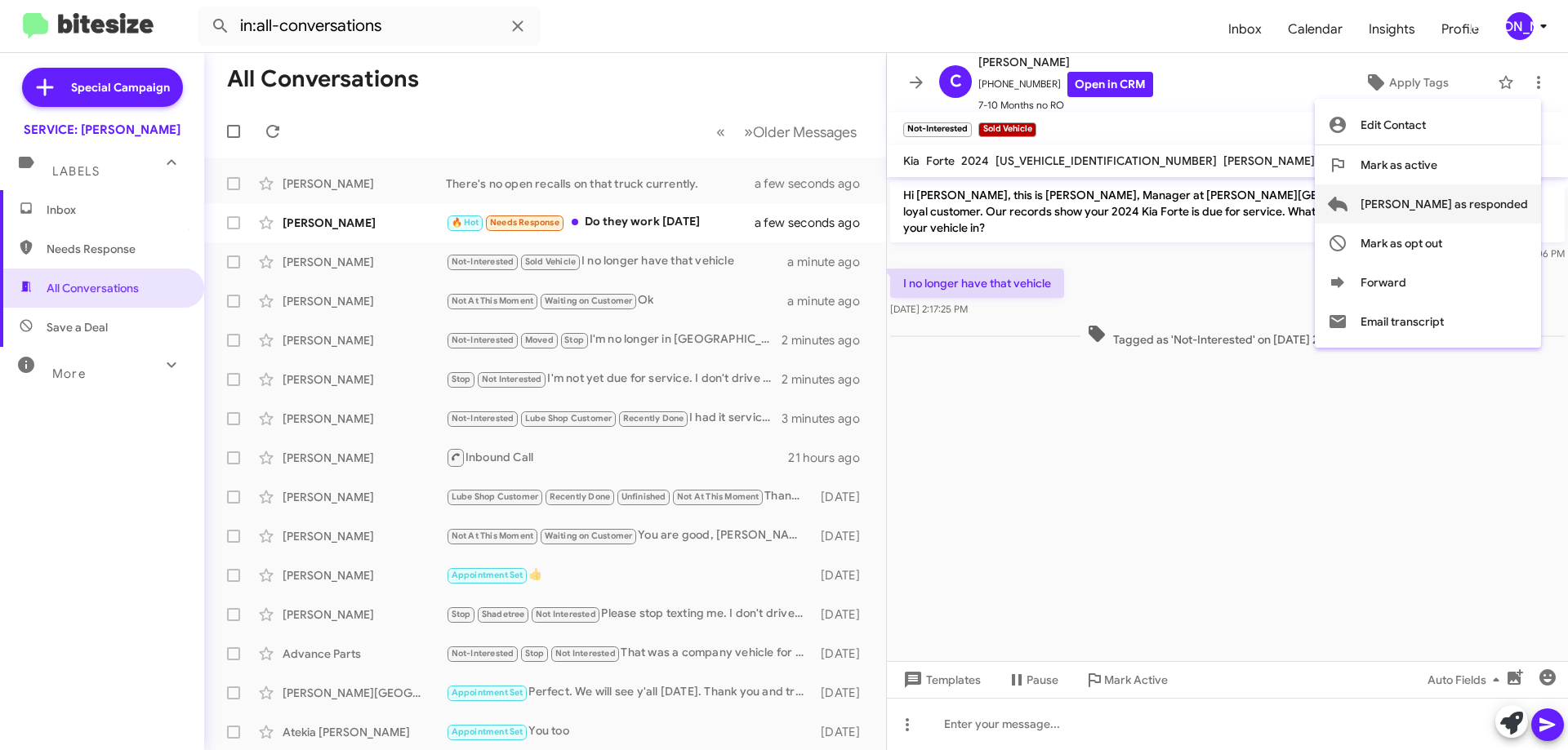
click at [1490, 203] on span "[PERSON_NAME] as responded" at bounding box center [1444, 204] width 168 height 39
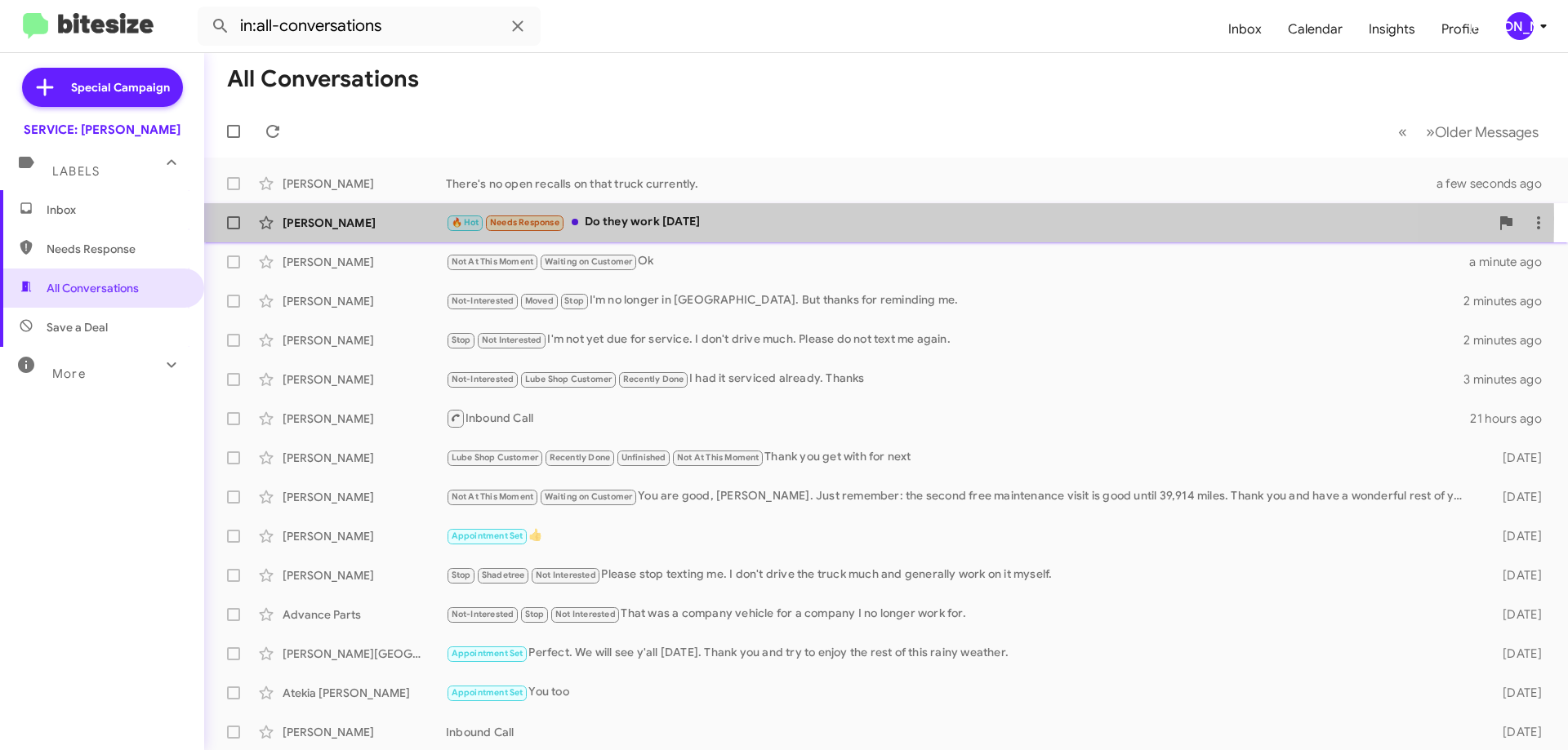
click at [656, 219] on div "🔥 Hot Needs Response Do they work on Sunday" at bounding box center [967, 222] width 1044 height 19
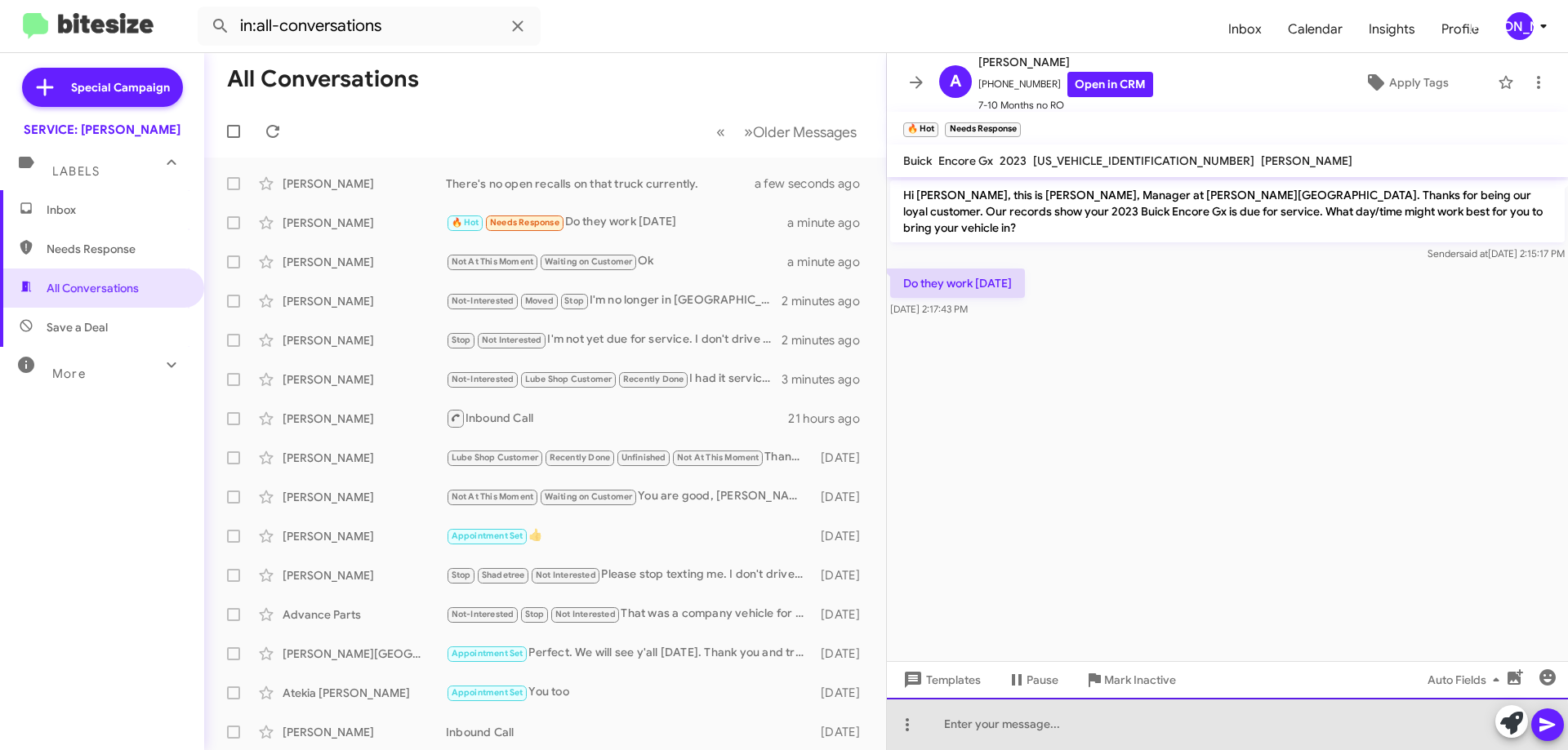
click at [1069, 730] on div at bounding box center [1227, 724] width 681 height 52
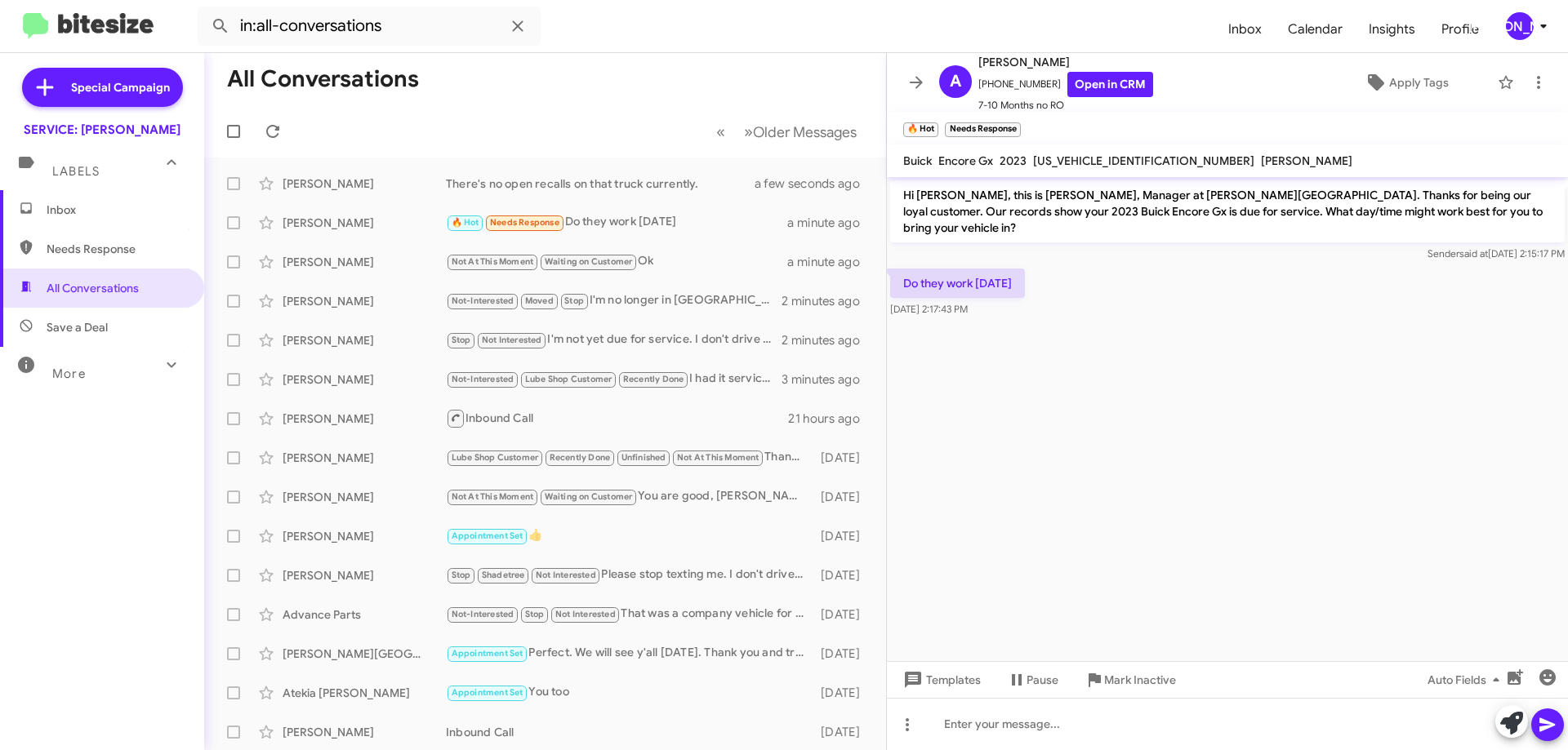
click at [1110, 155] on span "[US_VEHICLE_IDENTIFICATION_NUMBER]" at bounding box center [1143, 160] width 221 height 14
copy span "[US_VEHICLE_IDENTIFICATION_NUMBER]"
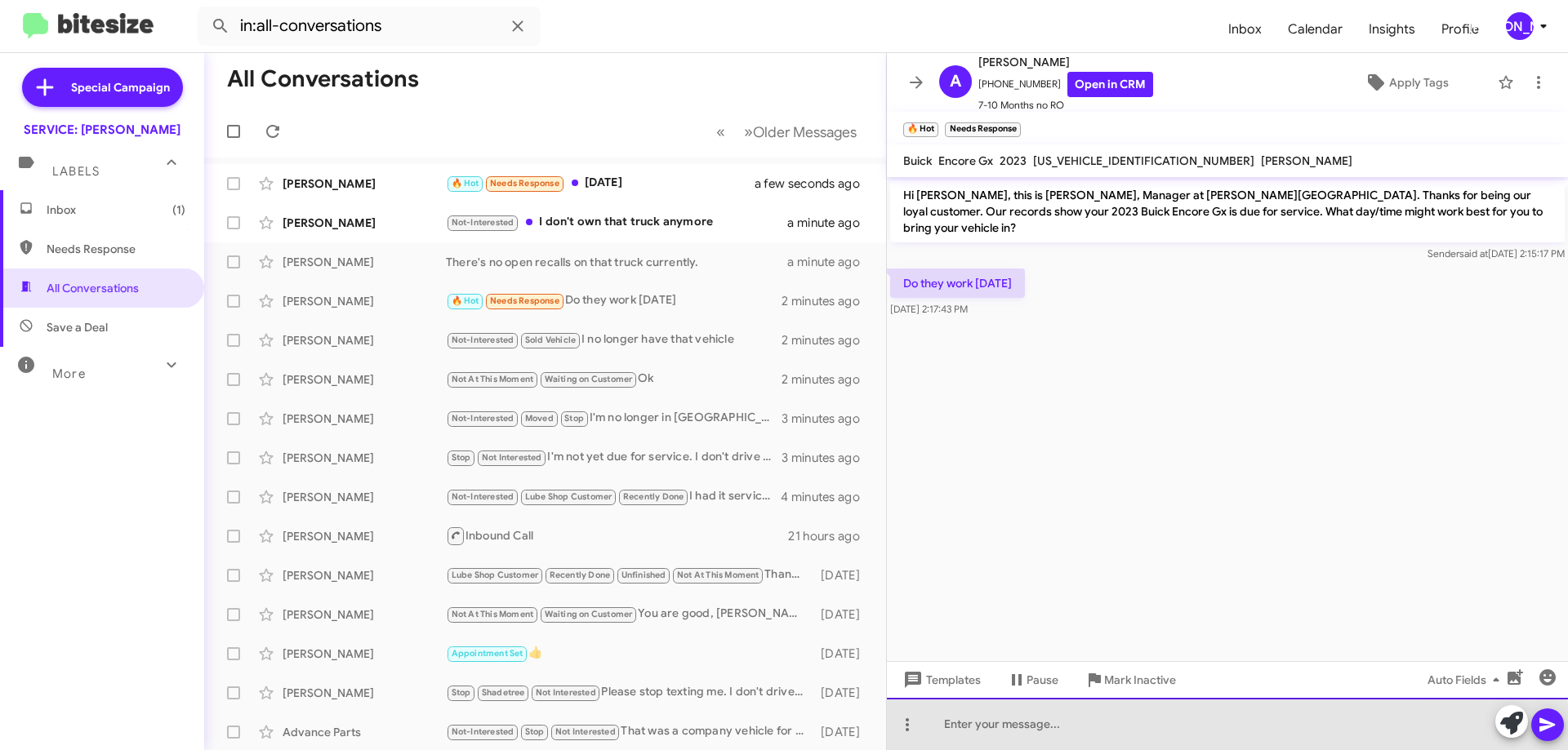
click at [977, 735] on div at bounding box center [1227, 724] width 681 height 52
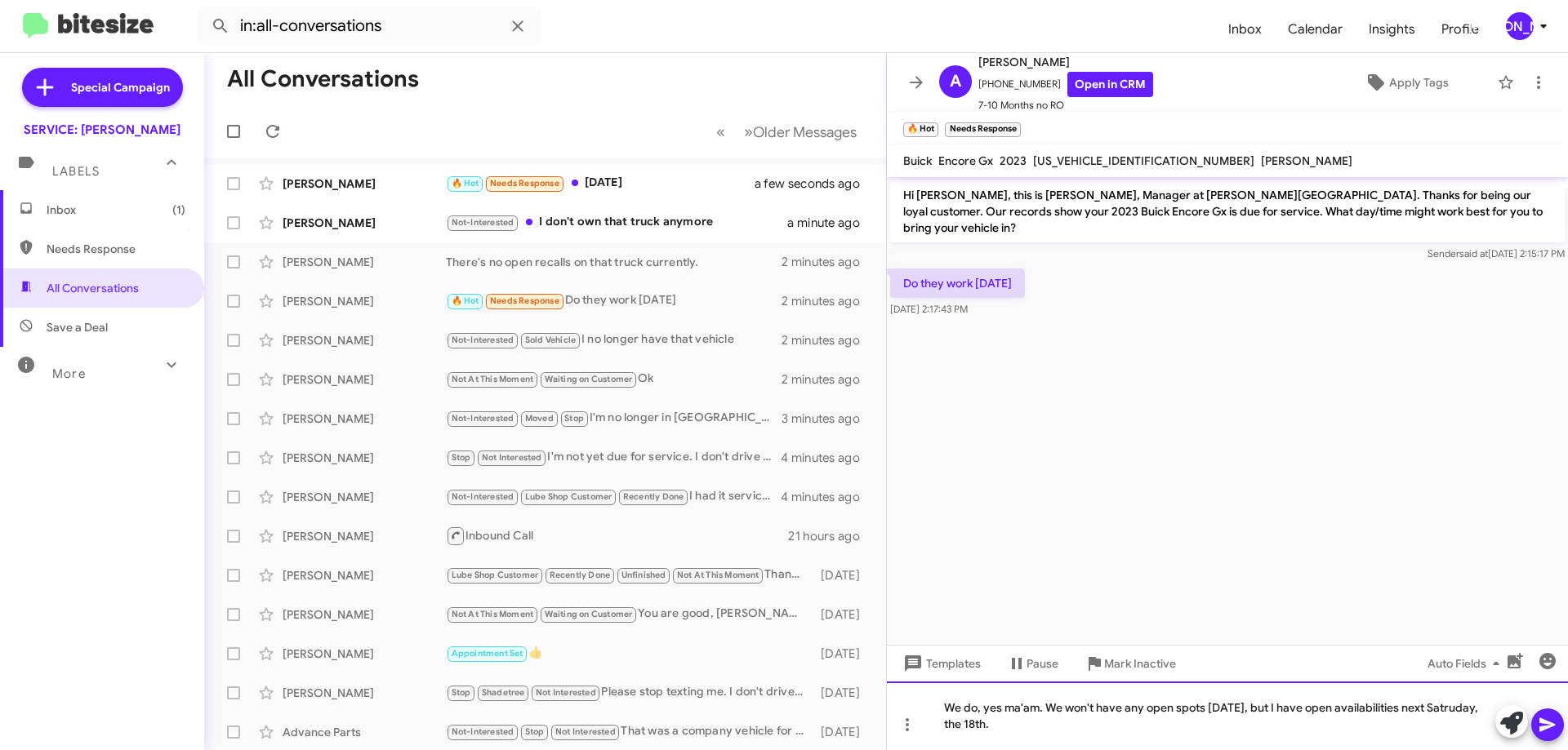
click at [977, 729] on div "We do, yes ma'am. We won't have any open spots this Saturday, but I have open a…" at bounding box center [1227, 716] width 681 height 69
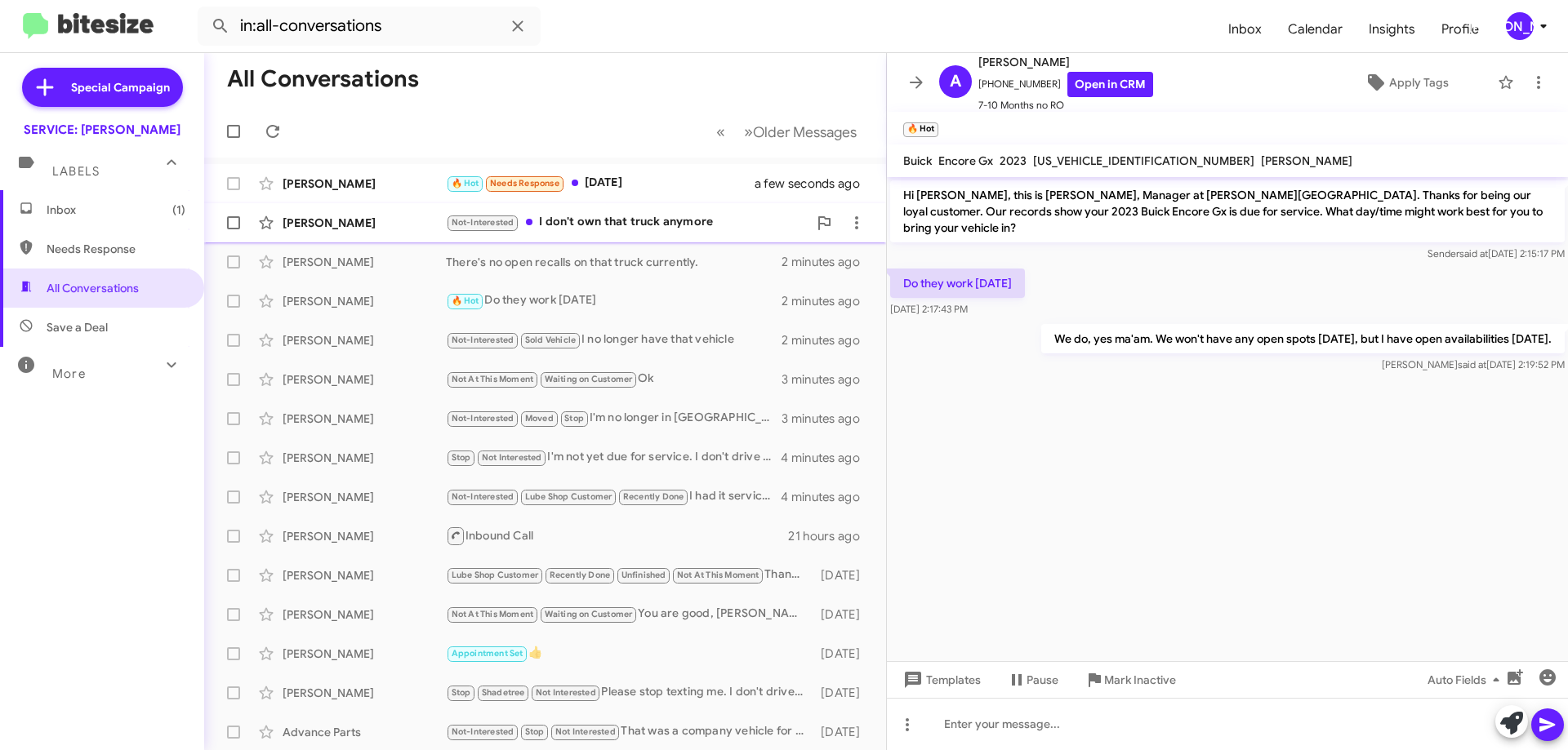
click at [697, 236] on div "Aaron Waters Not-Interested I don't own that truck anymore a minute ago" at bounding box center [545, 222] width 656 height 32
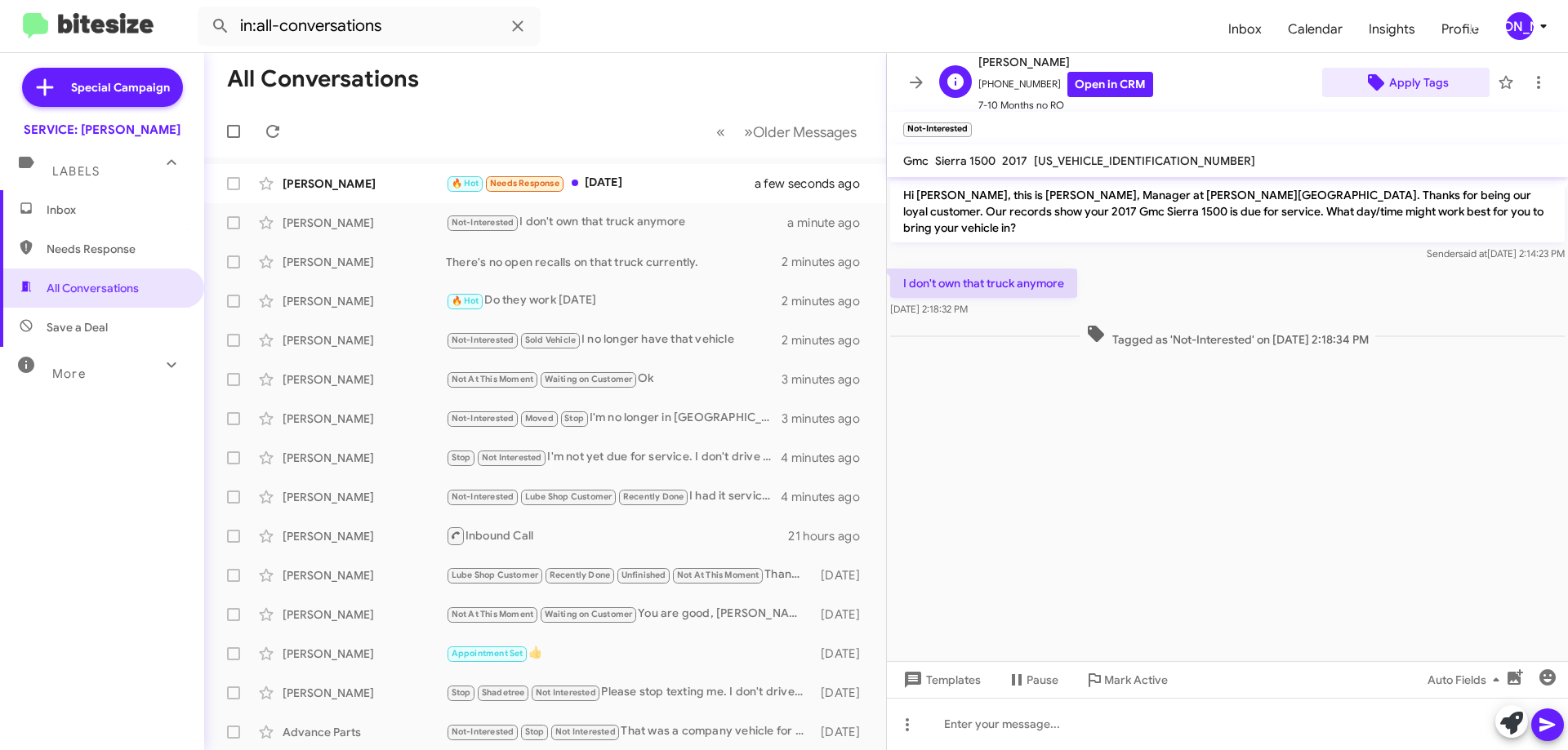
click at [1412, 73] on span "Apply Tags" at bounding box center [1419, 82] width 60 height 30
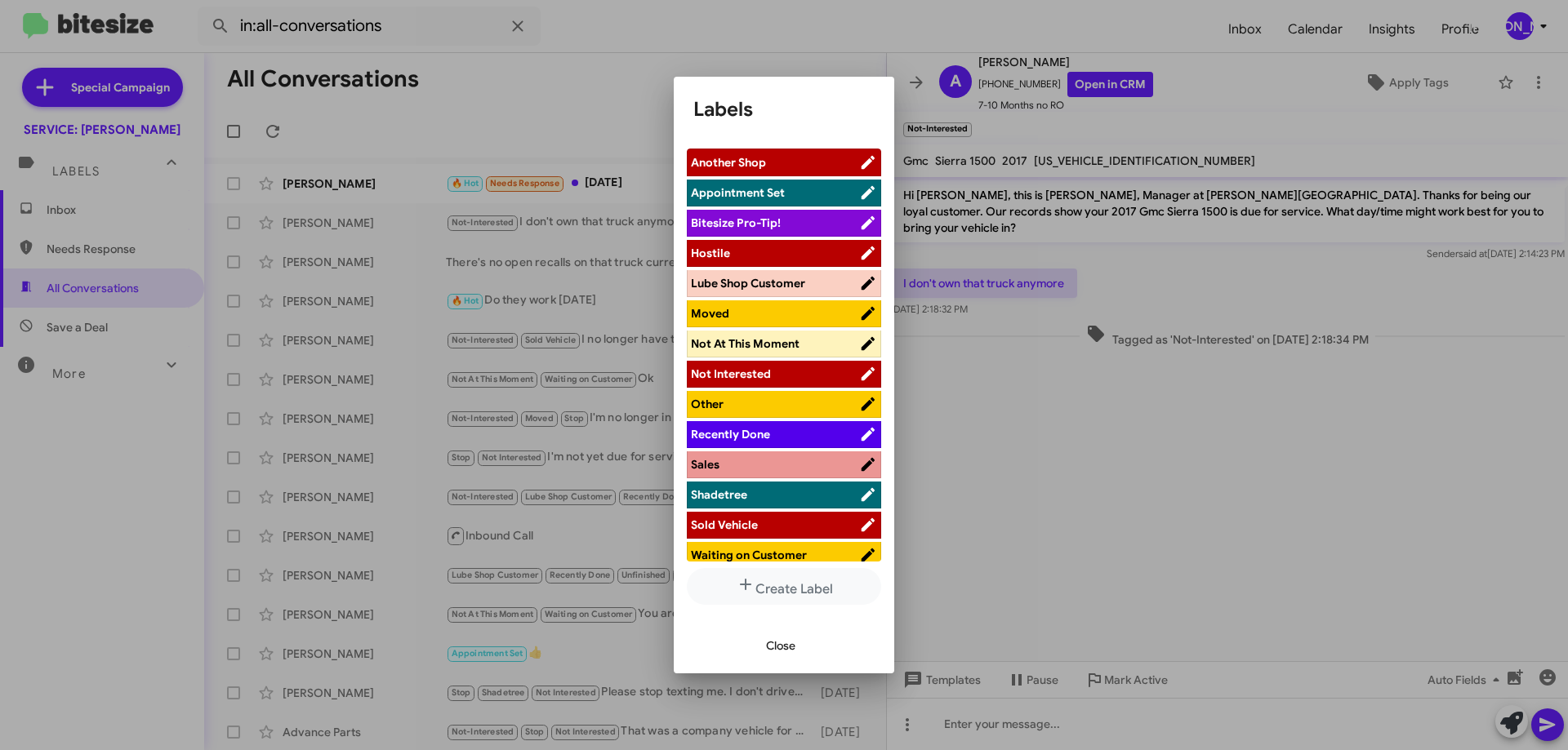
click at [758, 531] on span "Sold Vehicle" at bounding box center [775, 525] width 169 height 16
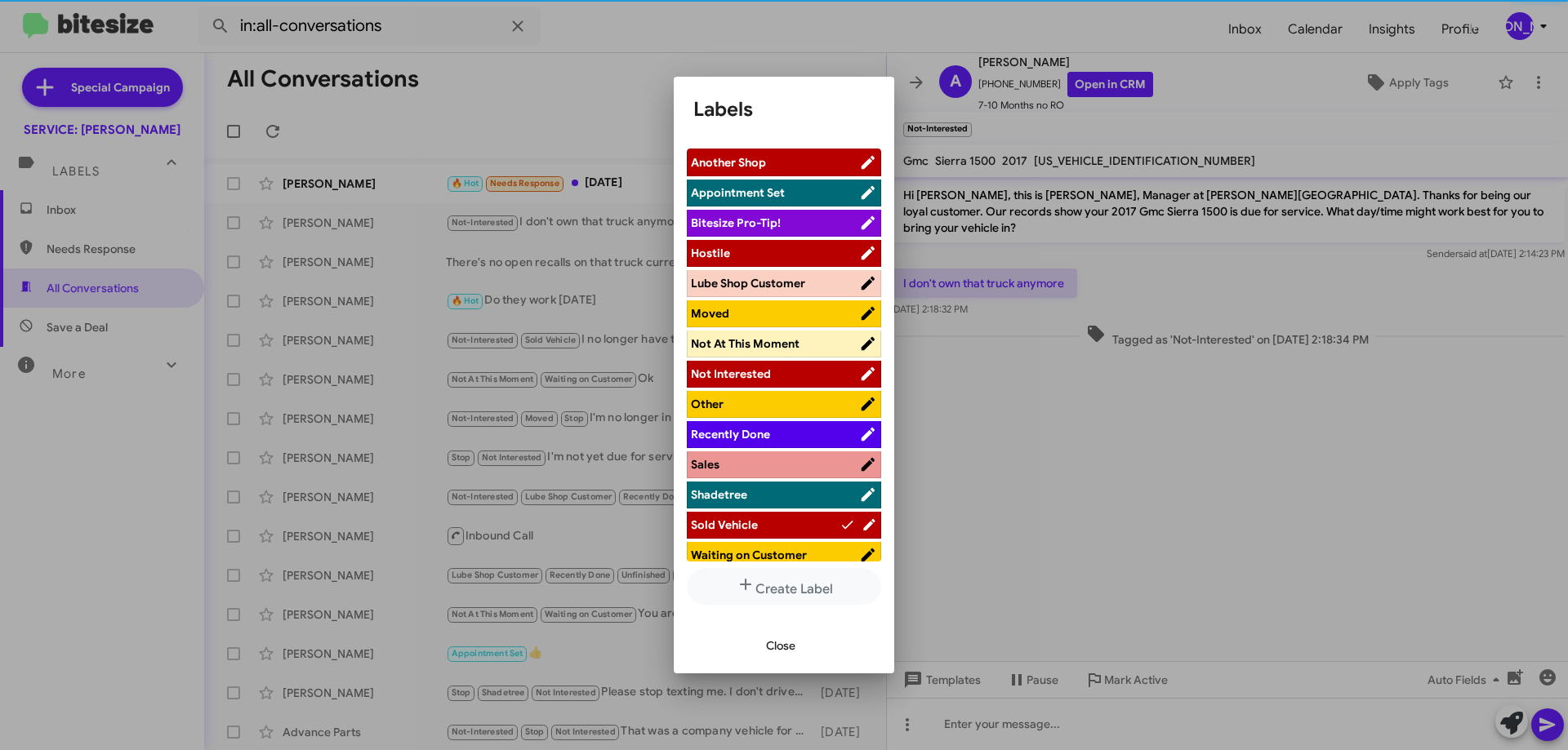
click at [784, 645] on span "Close" at bounding box center [781, 645] width 30 height 30
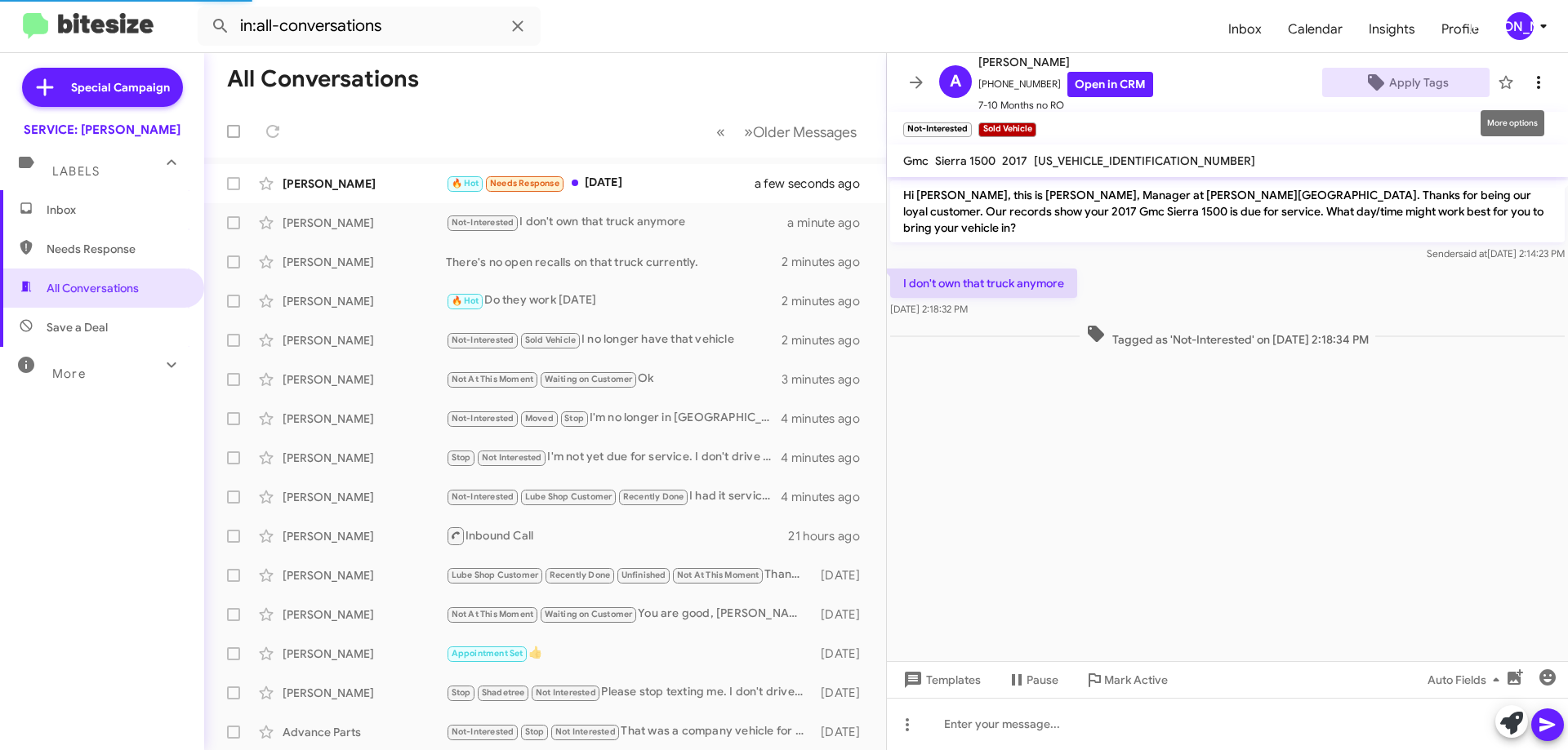
click at [1538, 90] on span at bounding box center [1538, 82] width 32 height 20
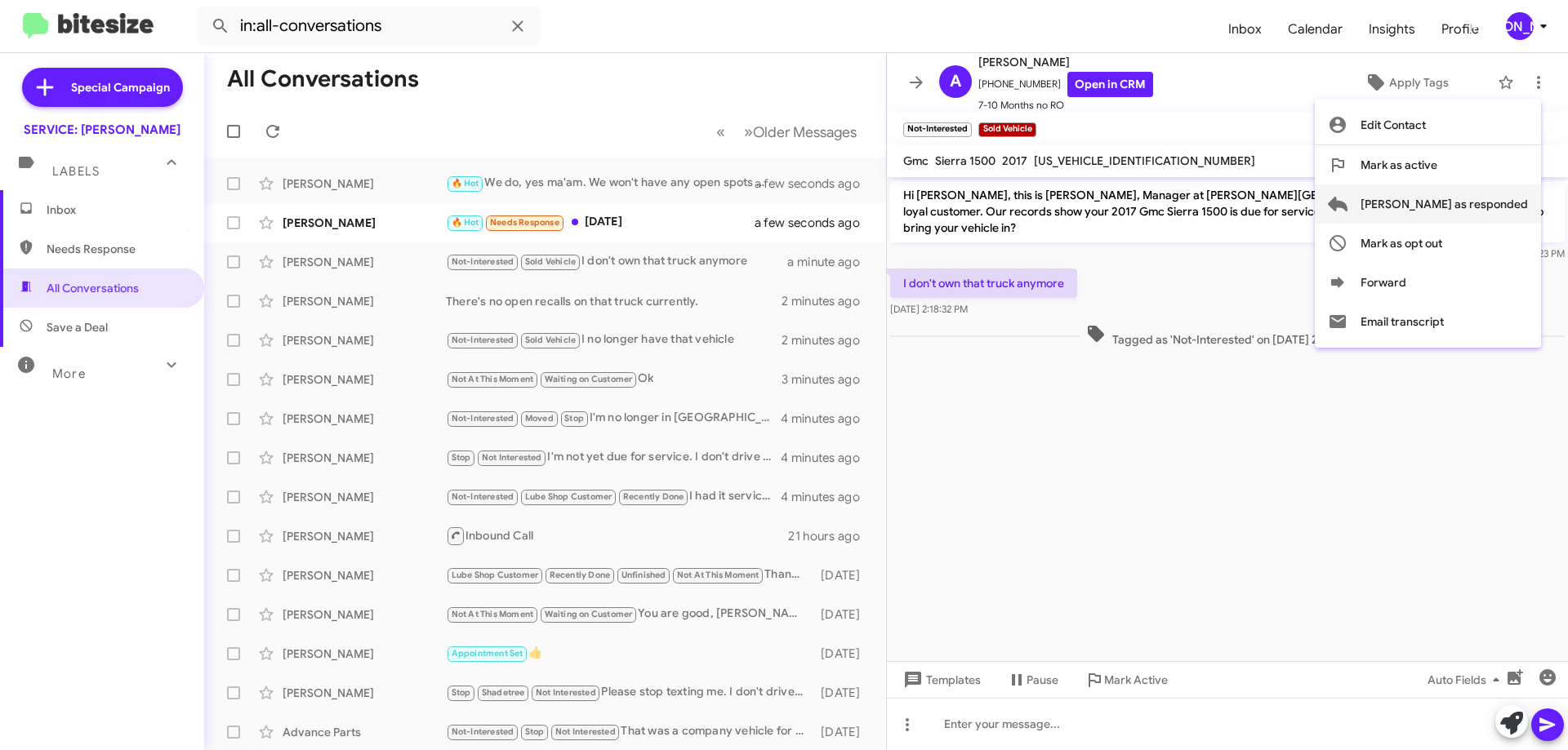
click at [1473, 204] on span "[PERSON_NAME] as responded" at bounding box center [1444, 204] width 168 height 39
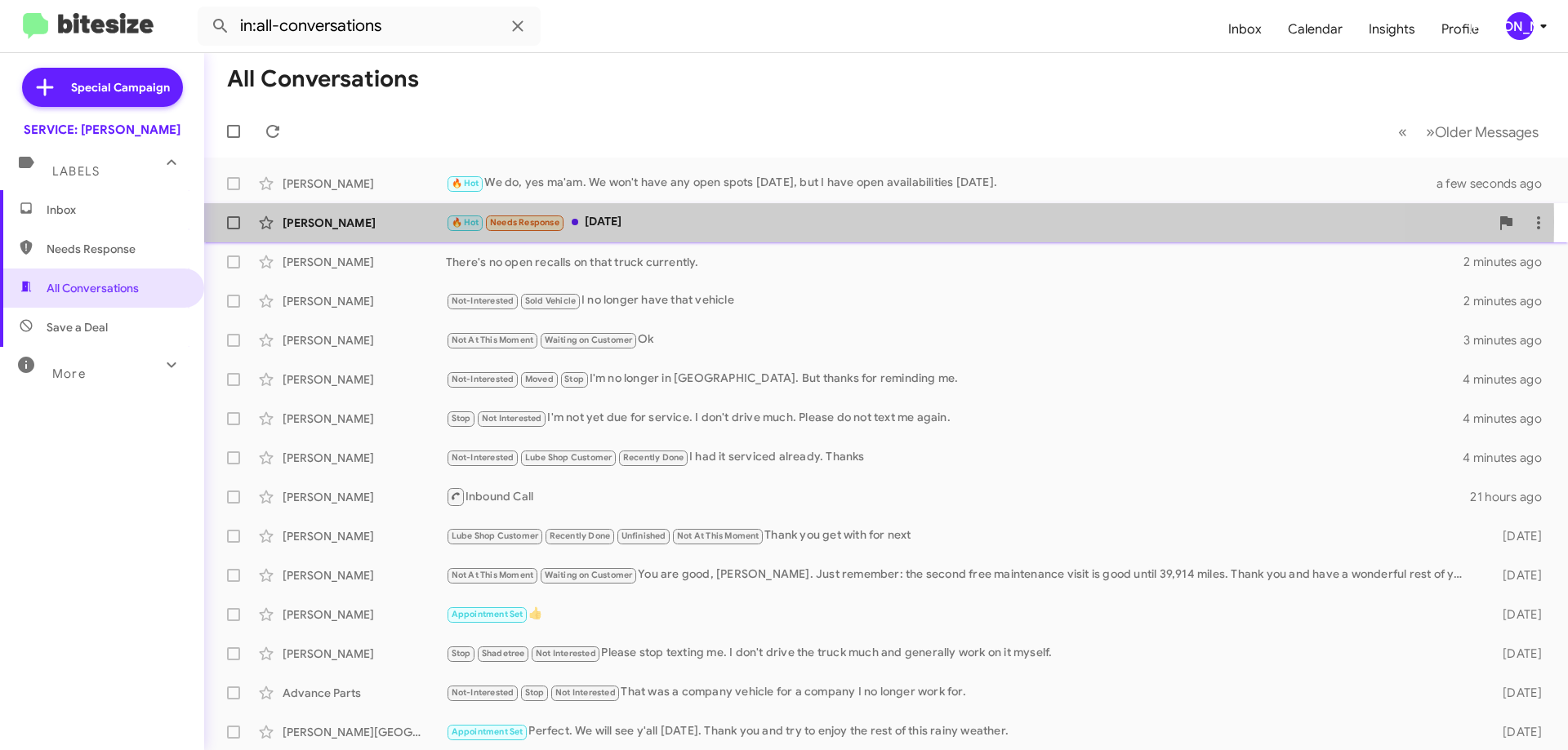
click at [649, 222] on div "🔥 Hot Needs Response Friday" at bounding box center [967, 222] width 1044 height 19
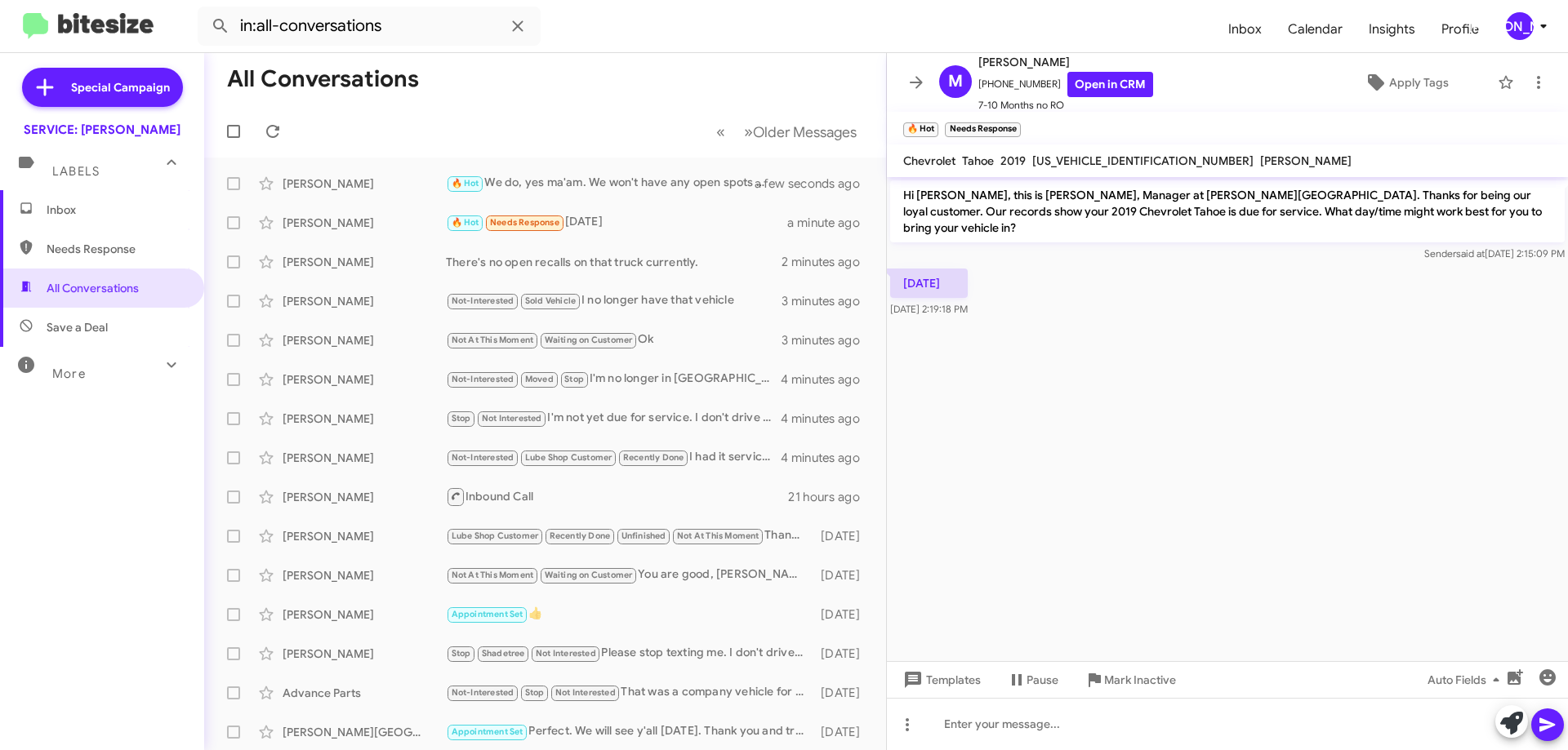
click at [1101, 159] on span "1GNSKBKC9KR256293" at bounding box center [1142, 160] width 221 height 14
click at [1102, 159] on span "1GNSKBKC9KR256293" at bounding box center [1142, 160] width 221 height 14
copy span "1GNSKBKC9KR256293"
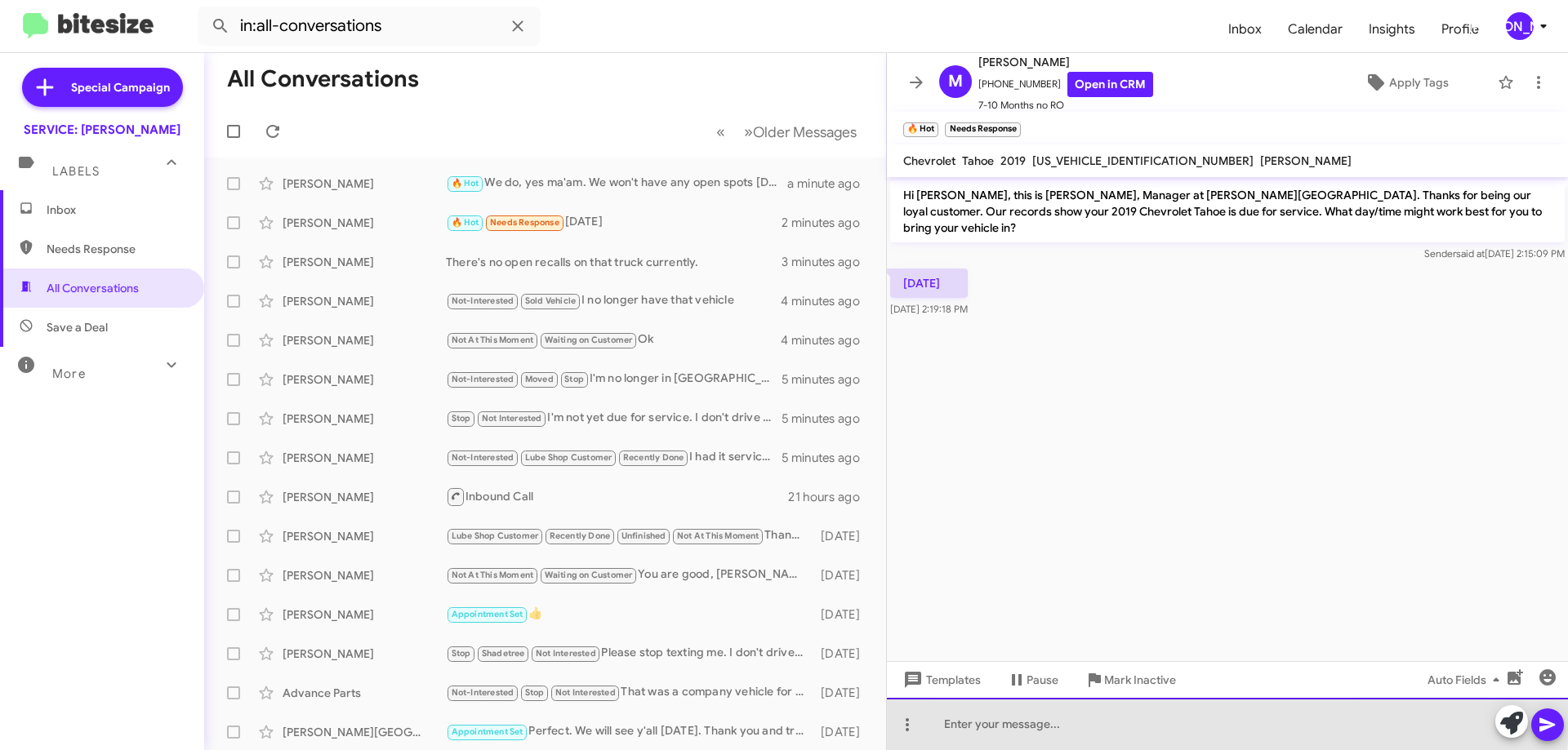
click at [1148, 719] on div at bounding box center [1227, 724] width 681 height 52
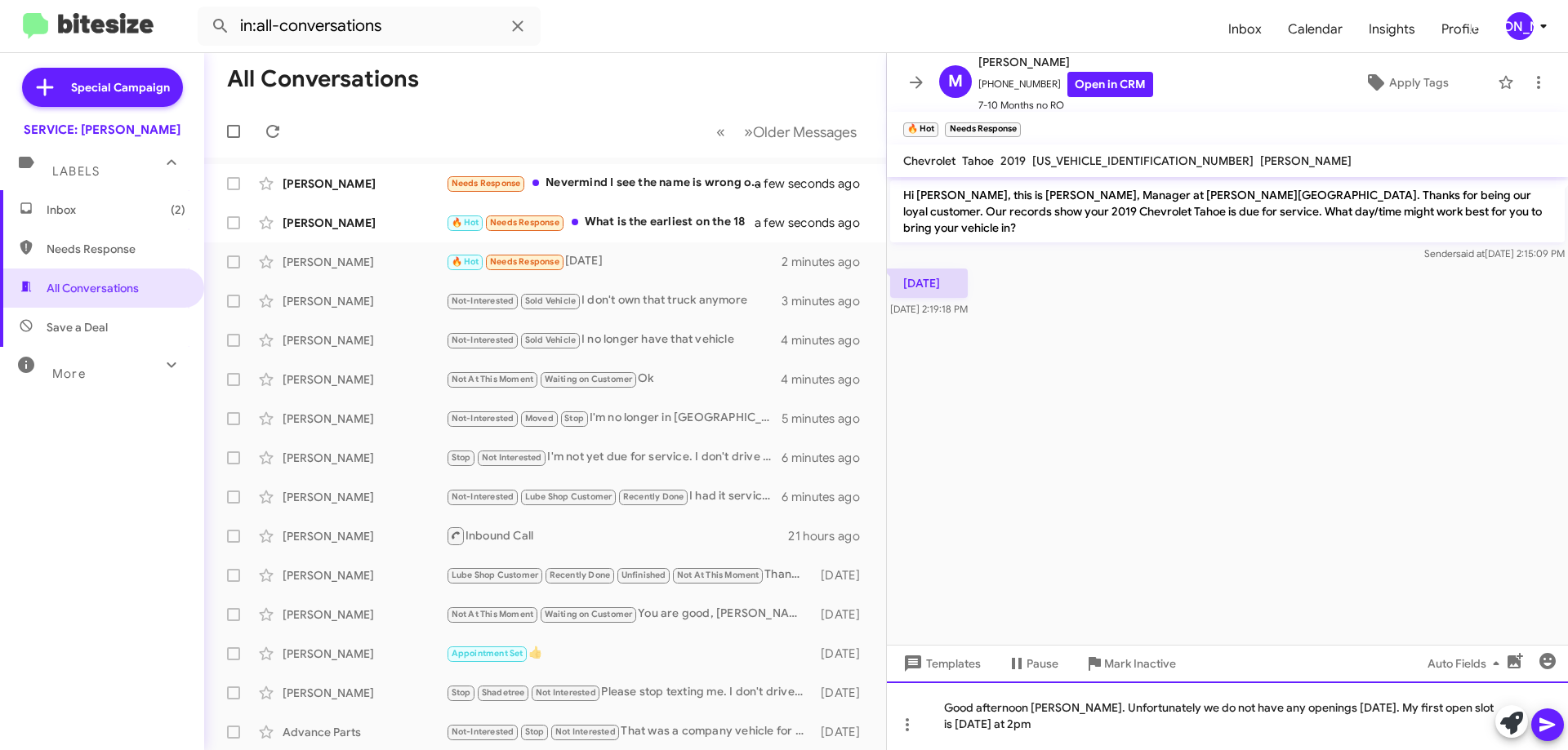
click at [1050, 724] on div "Good afternoon Ms. Ivey. Unfortunately we do not have any openings on Friday. M…" at bounding box center [1227, 716] width 681 height 69
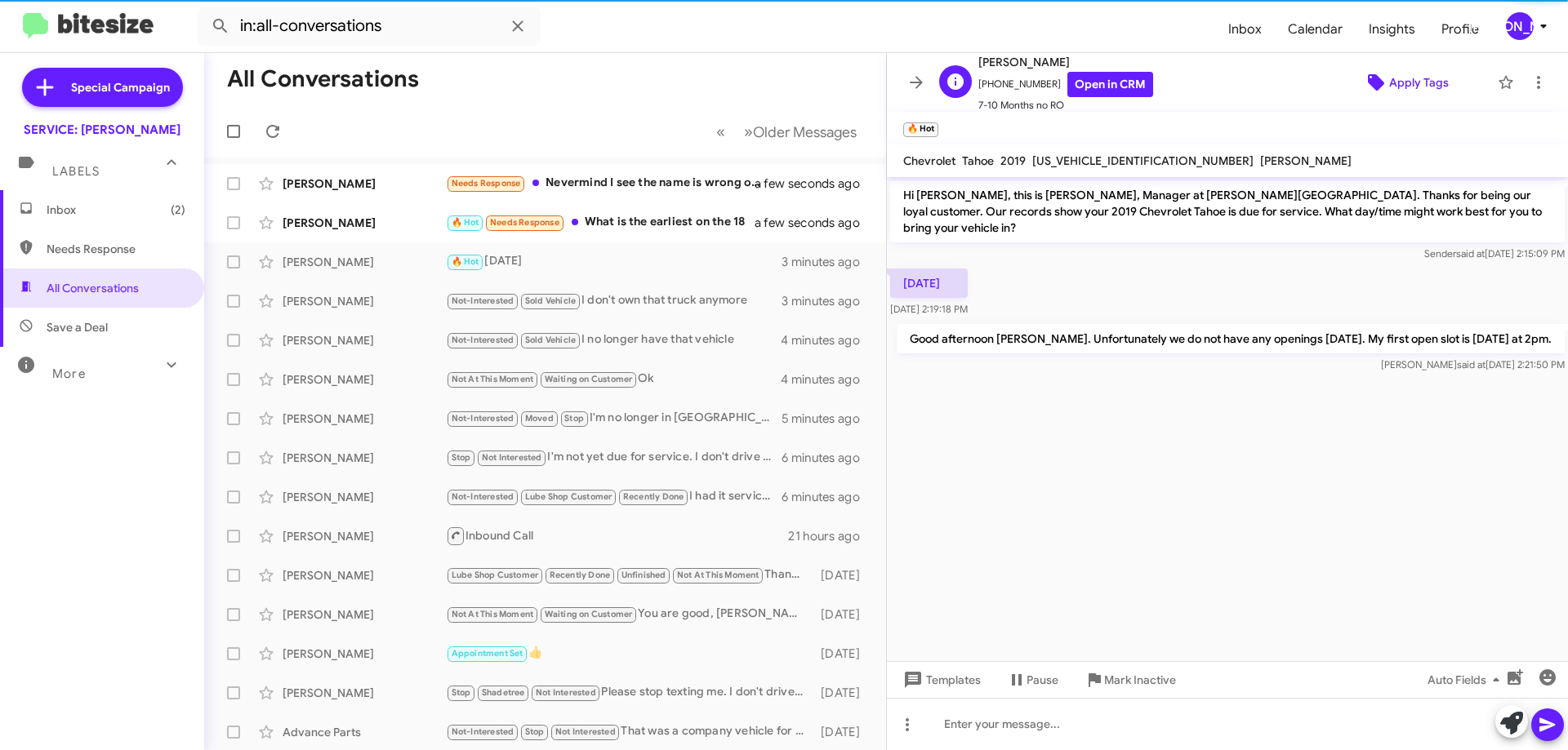
click at [1413, 87] on span "Apply Tags" at bounding box center [1419, 82] width 60 height 30
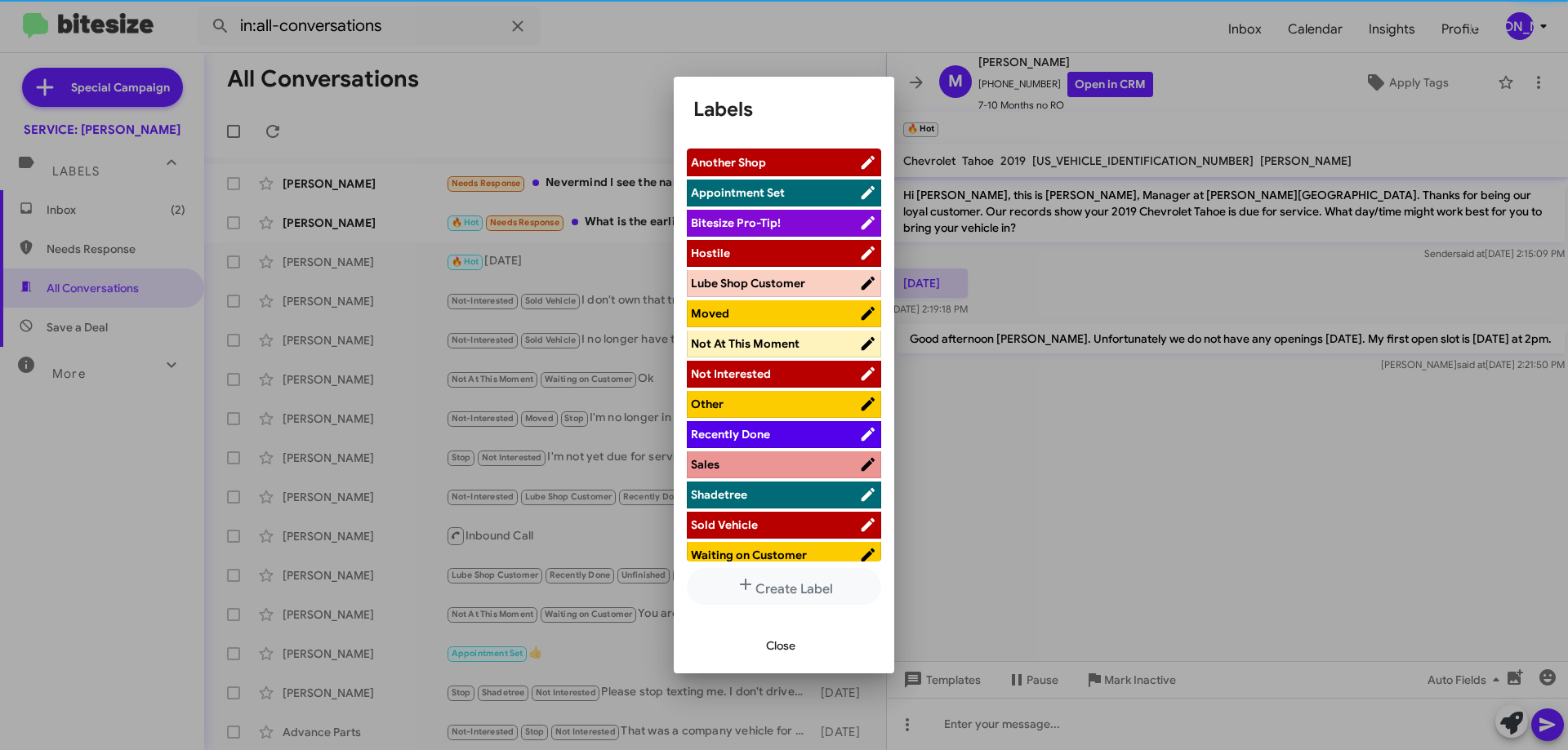
click at [748, 556] on span "Waiting on Customer" at bounding box center [749, 555] width 116 height 14
click at [782, 656] on span "Close" at bounding box center [781, 645] width 30 height 30
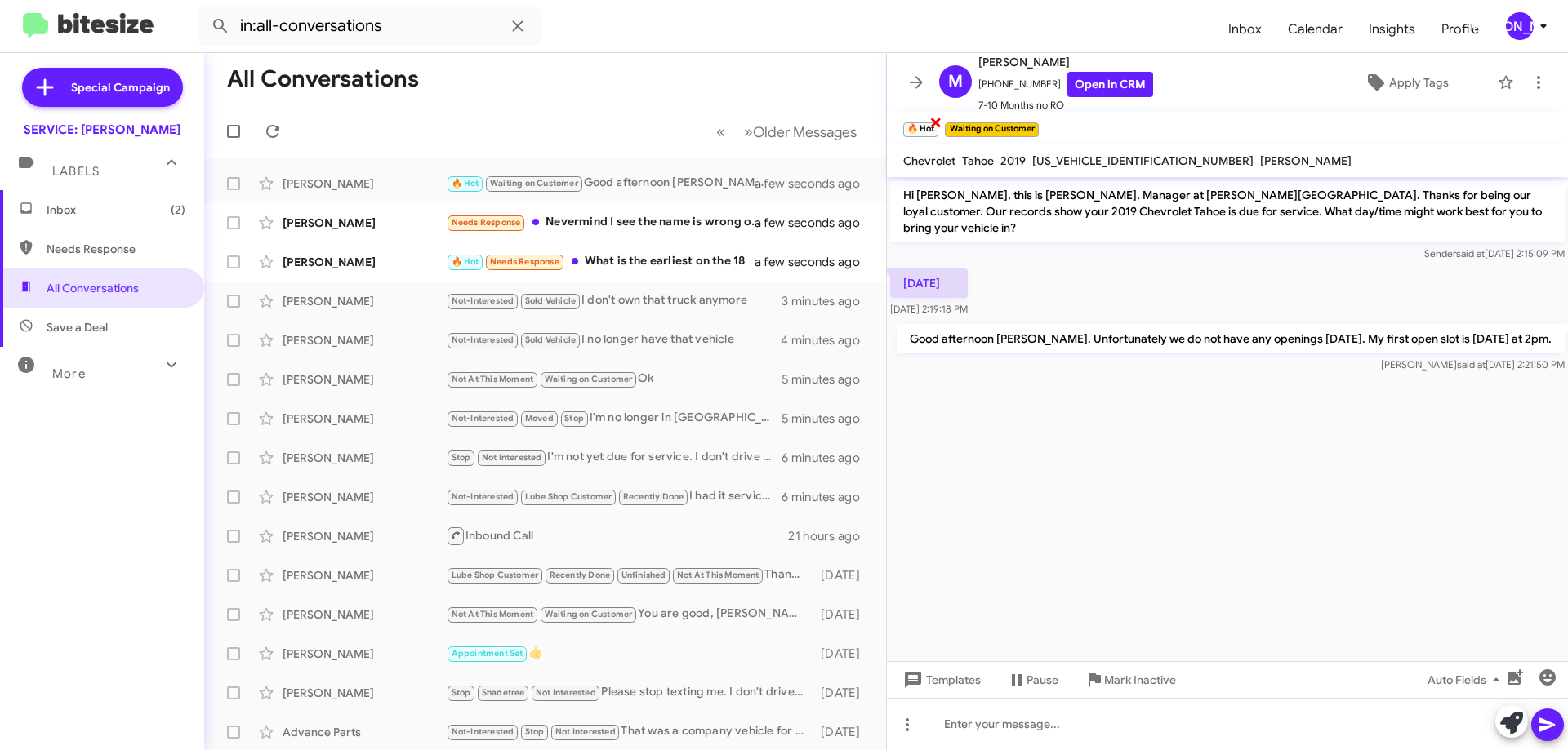
click at [934, 127] on span "×" at bounding box center [936, 122] width 13 height 20
click at [1529, 85] on icon at bounding box center [1538, 82] width 20 height 20
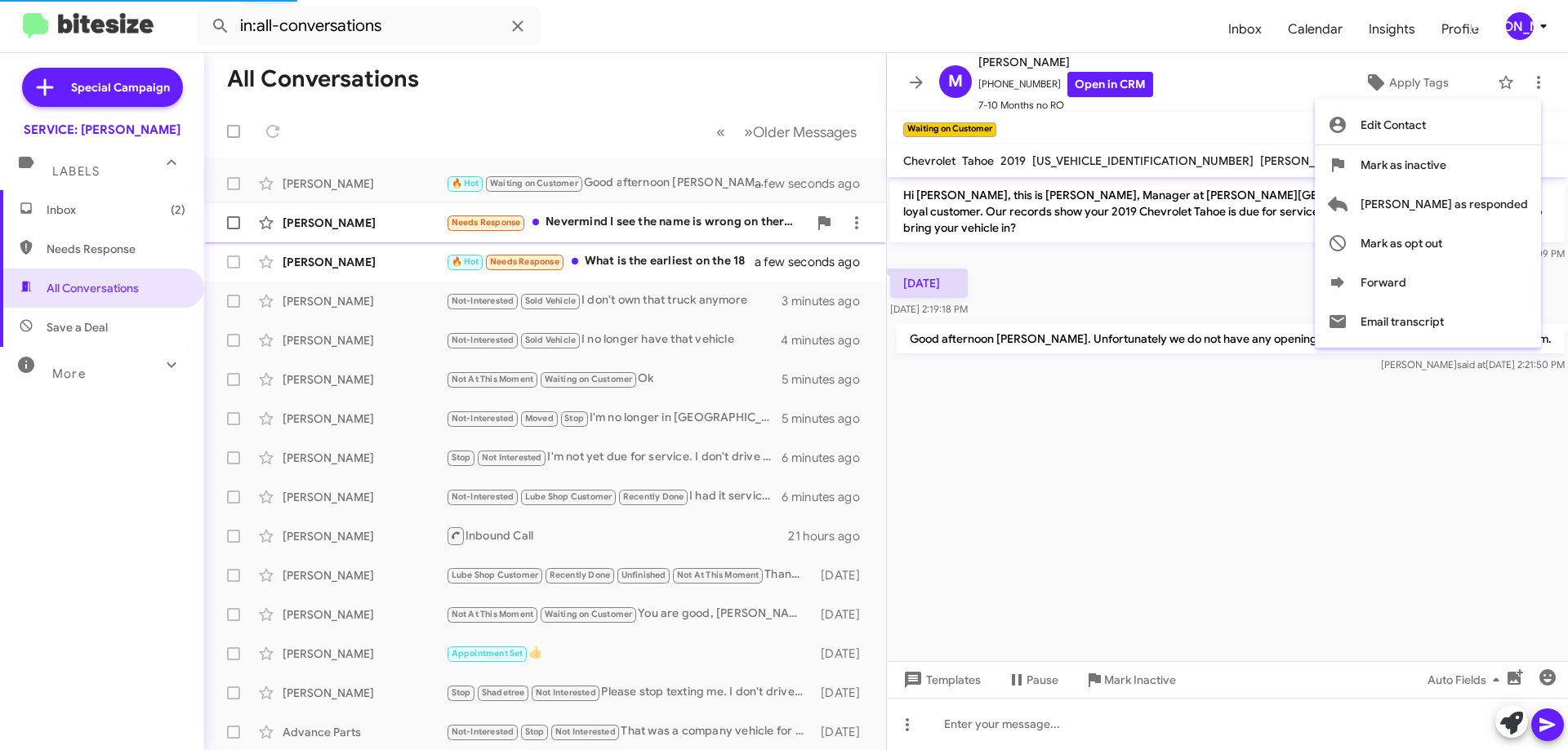
drag, startPoint x: 1474, startPoint y: 206, endPoint x: 1441, endPoint y: 205, distance: 33.0
click at [1474, 206] on span "[PERSON_NAME] as responded" at bounding box center [1444, 204] width 168 height 39
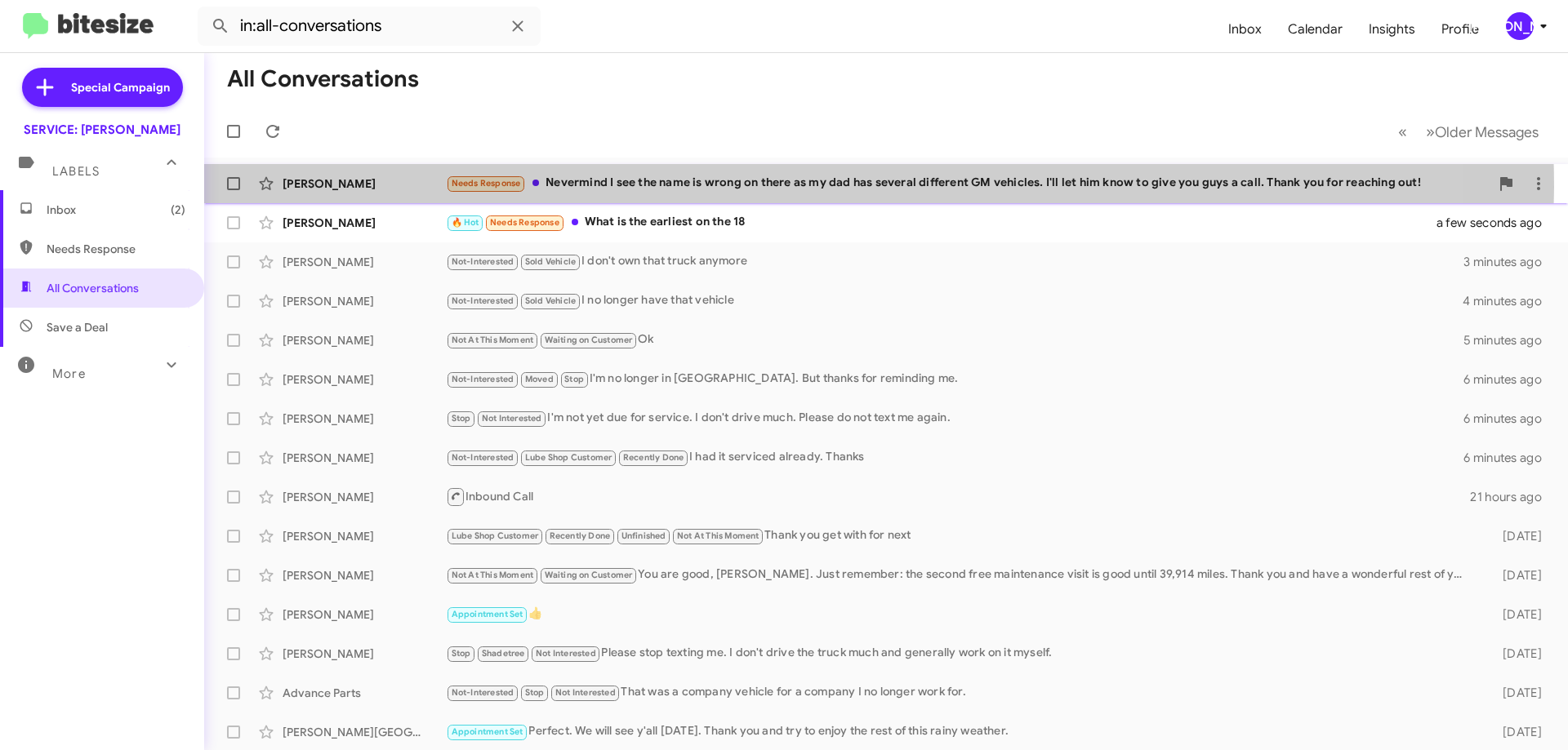
click at [783, 187] on div "Needs Response Nevermind I see the name is wrong on there as my dad has several…" at bounding box center [967, 183] width 1044 height 19
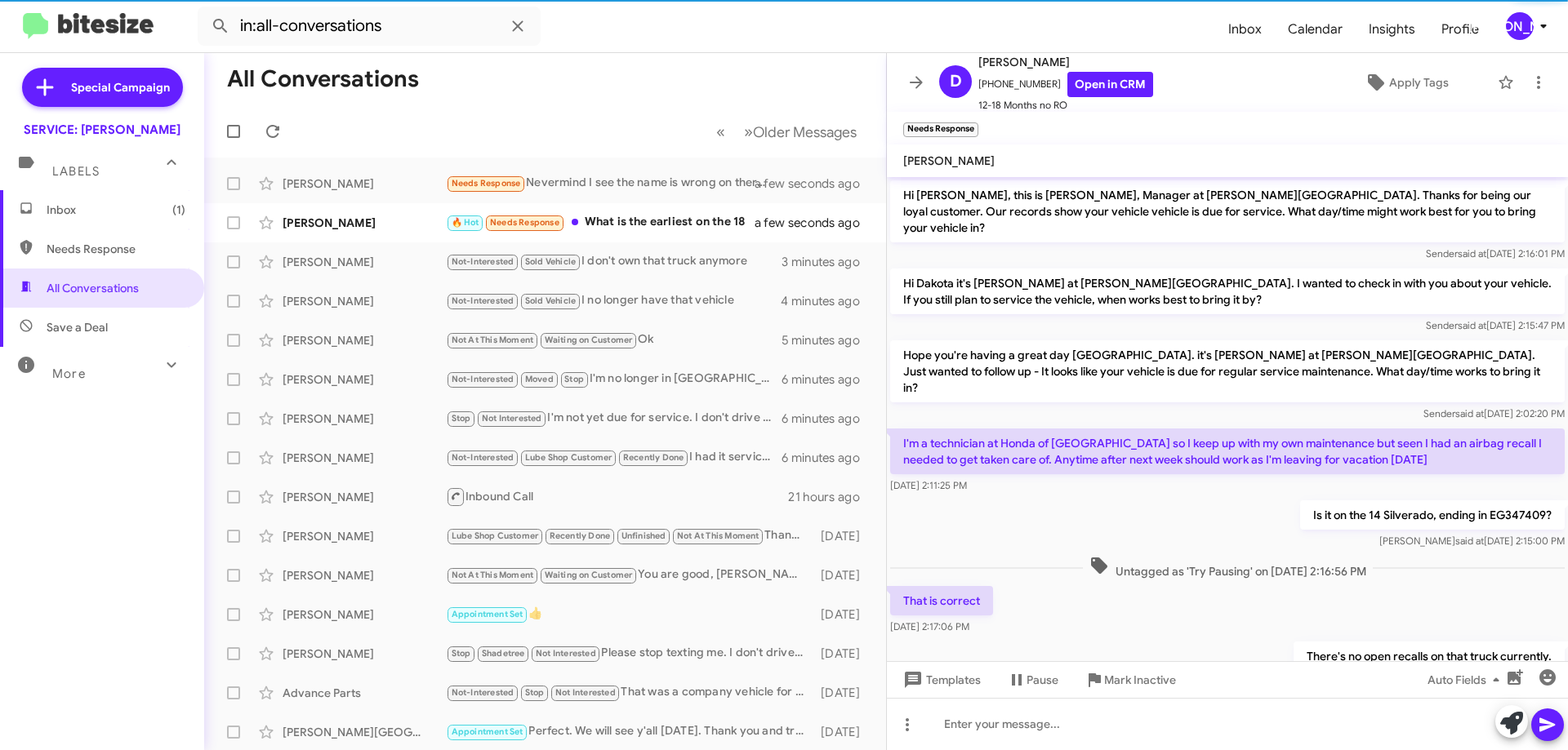
scroll to position [76, 0]
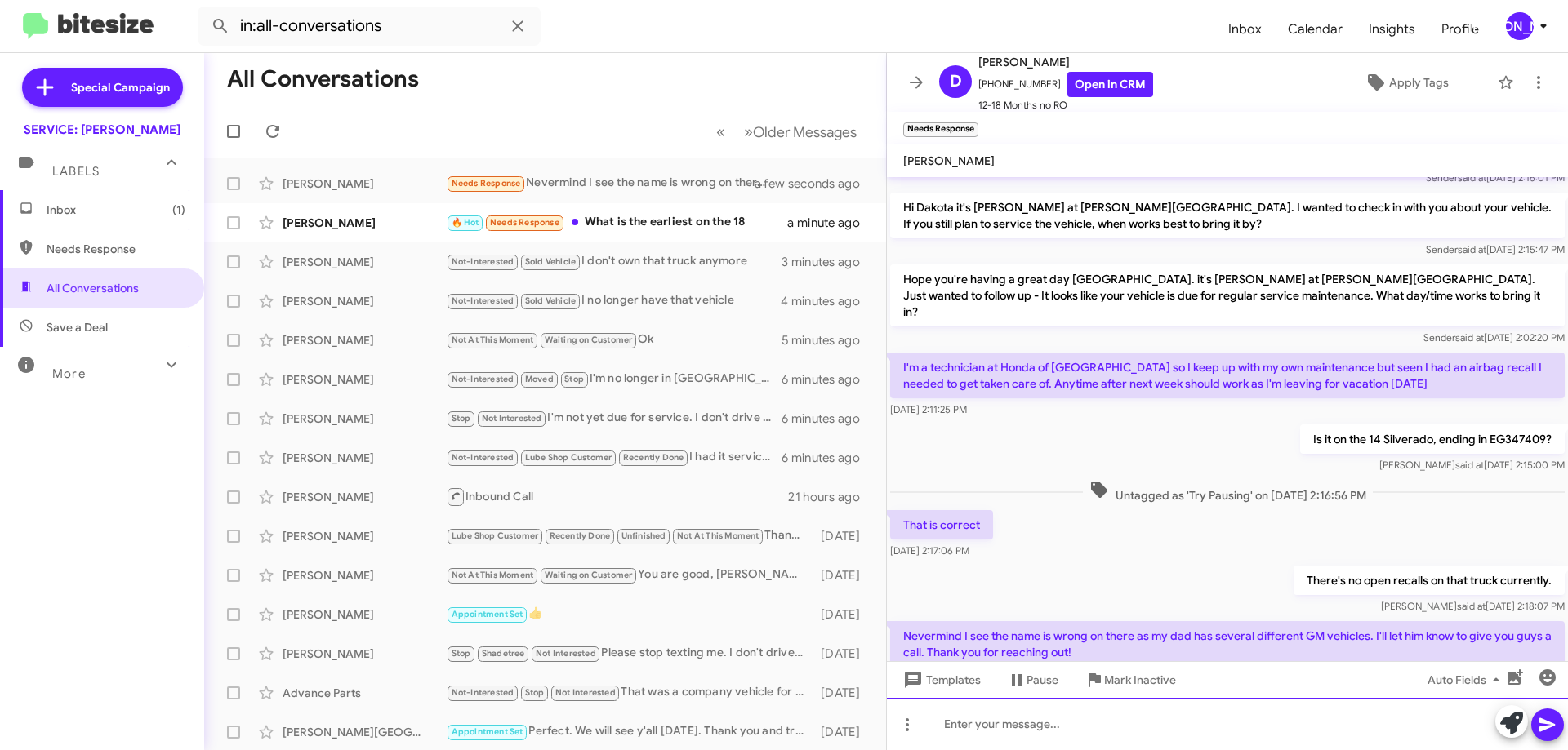
click at [1255, 724] on div at bounding box center [1227, 724] width 681 height 52
click at [1260, 714] on div at bounding box center [1227, 724] width 681 height 52
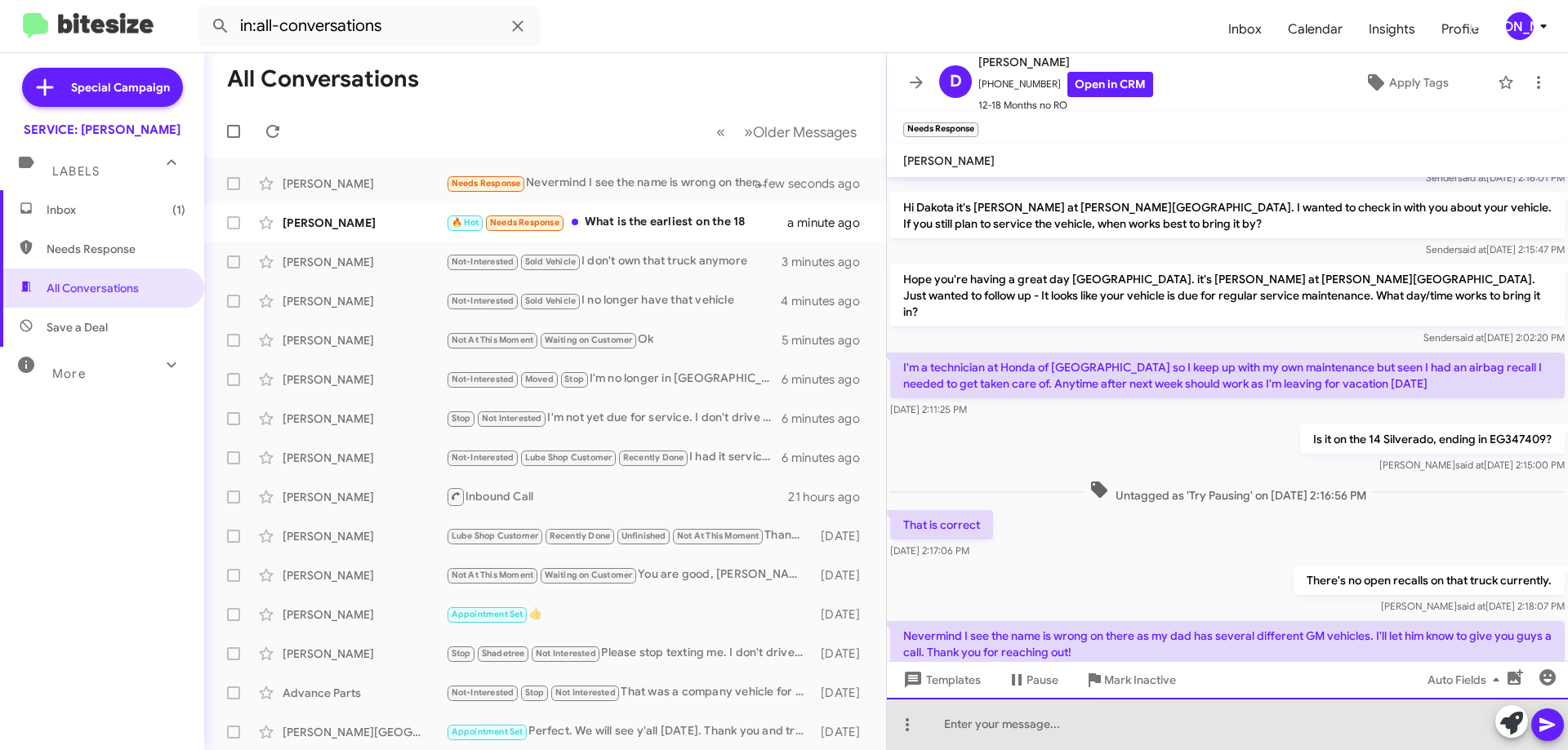
click at [1260, 713] on div at bounding box center [1227, 724] width 681 height 52
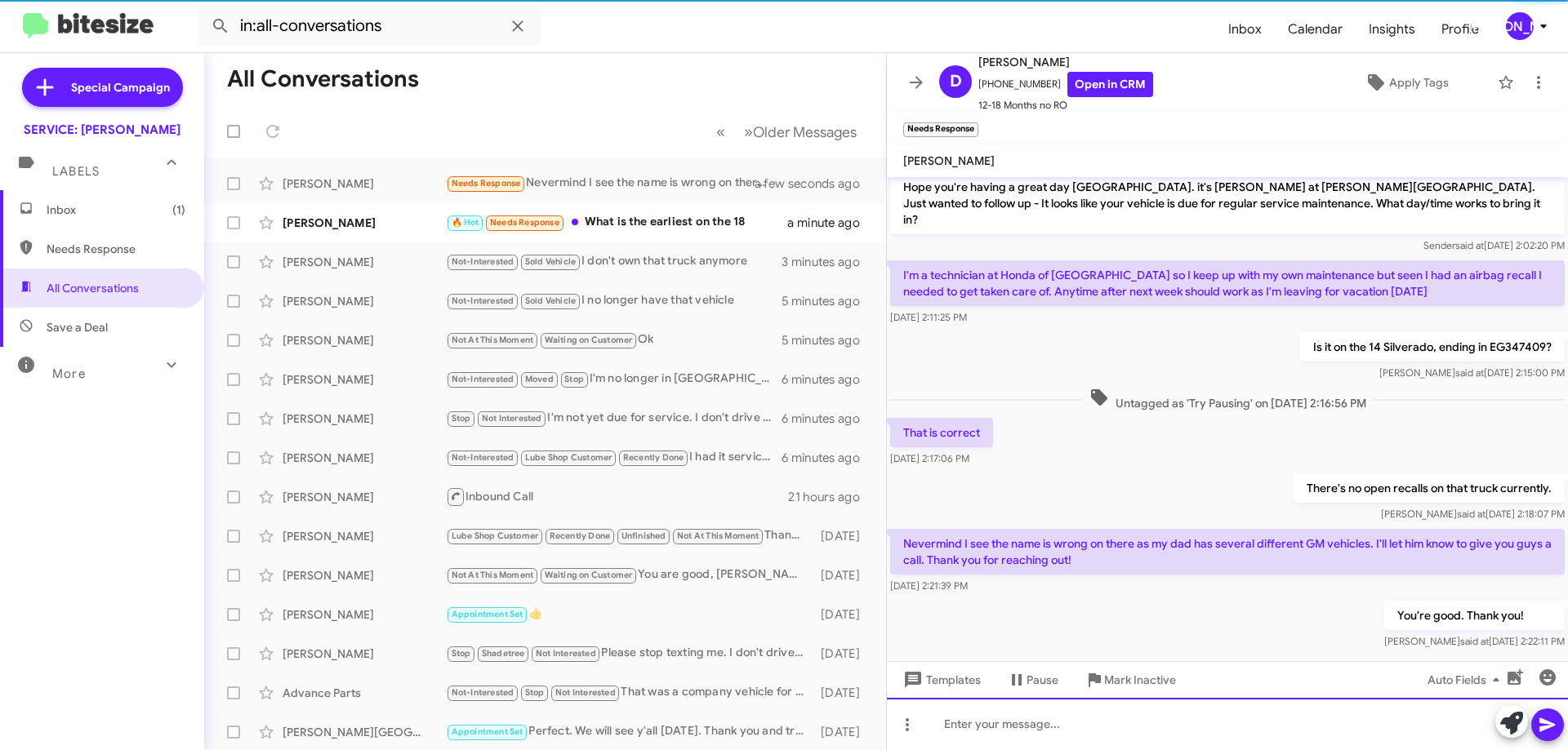
scroll to position [135, 0]
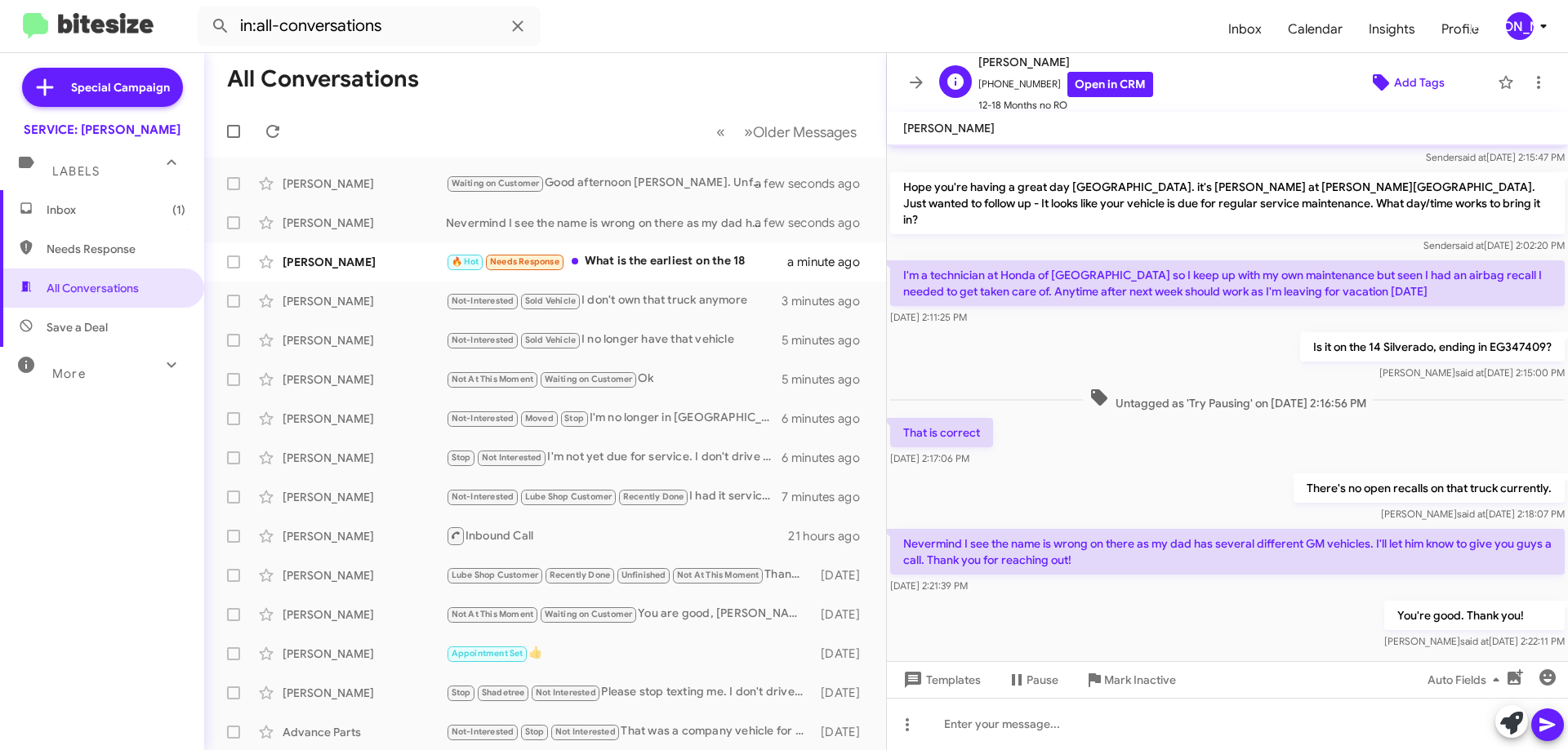
click at [1426, 78] on span "Add Tags" at bounding box center [1419, 82] width 50 height 30
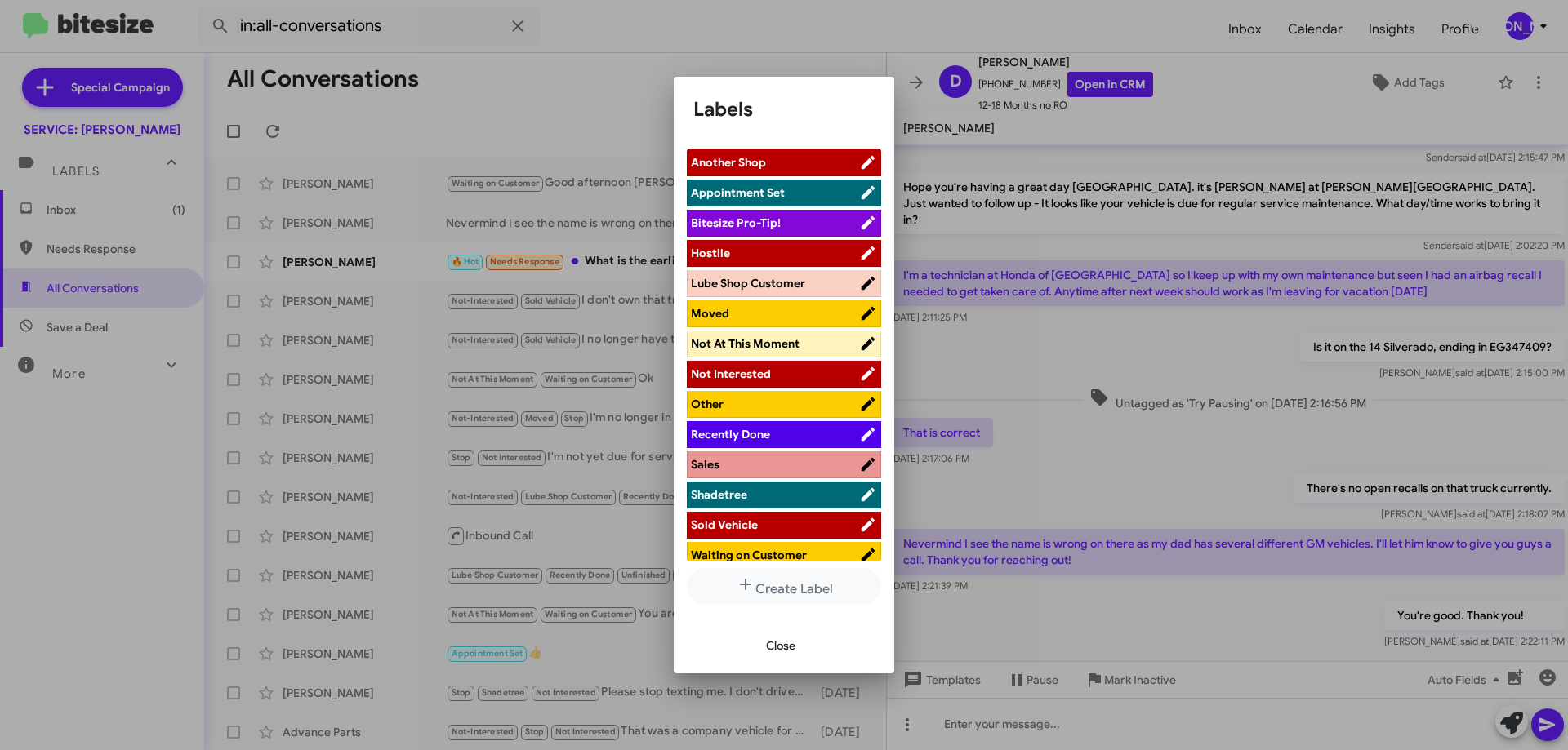
scroll to position [11, 0]
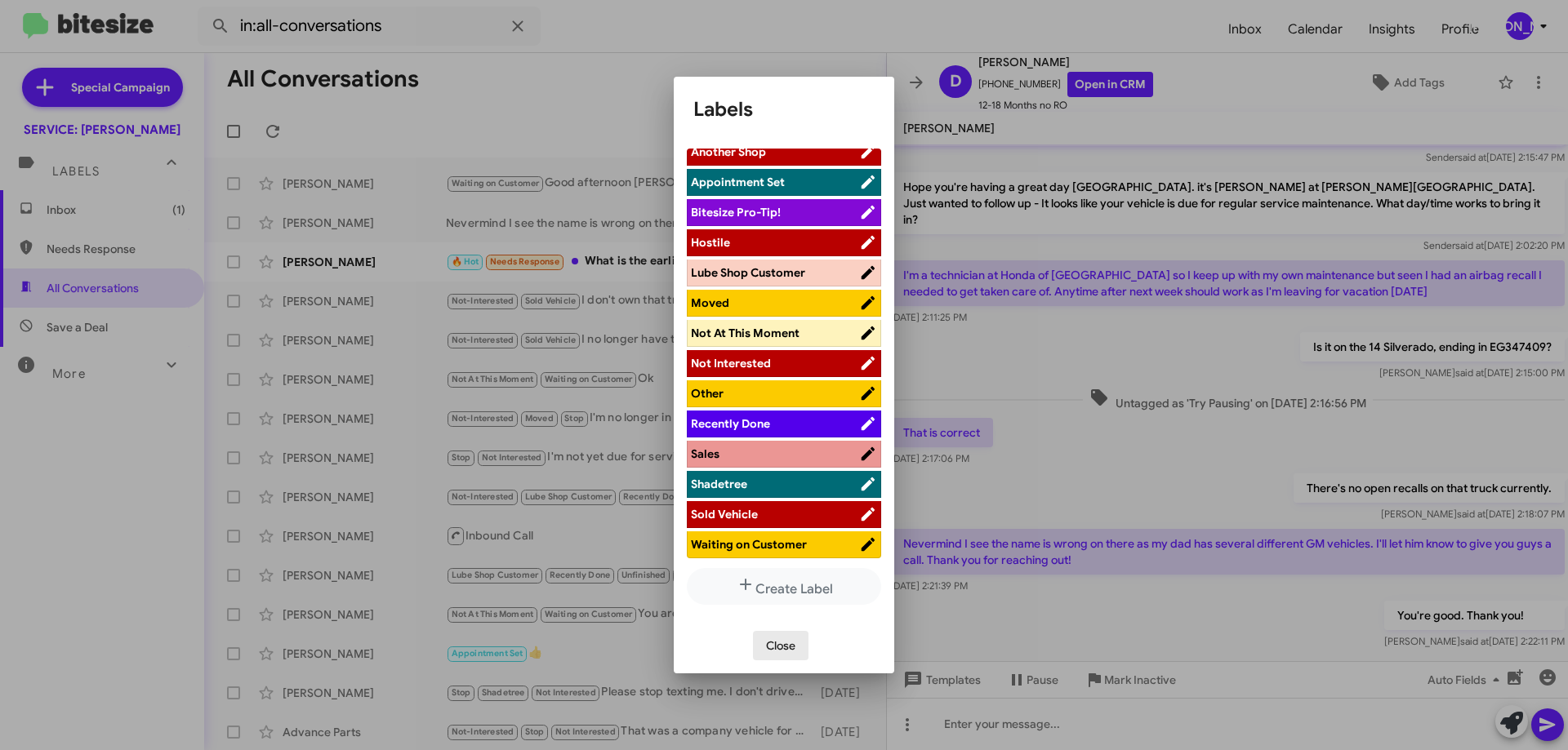
click at [787, 655] on span "Close" at bounding box center [781, 645] width 30 height 30
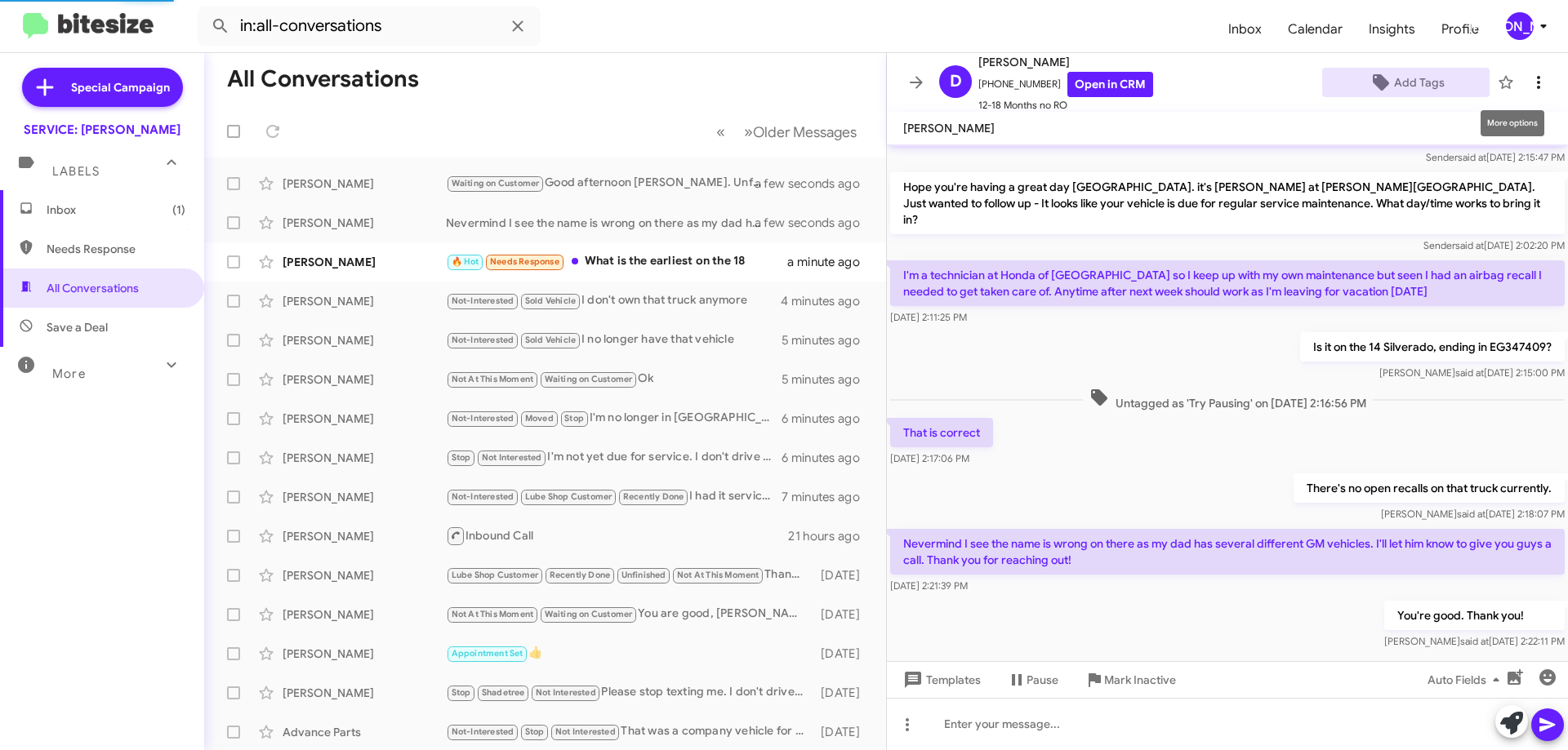
click at [1530, 88] on icon at bounding box center [1538, 82] width 20 height 20
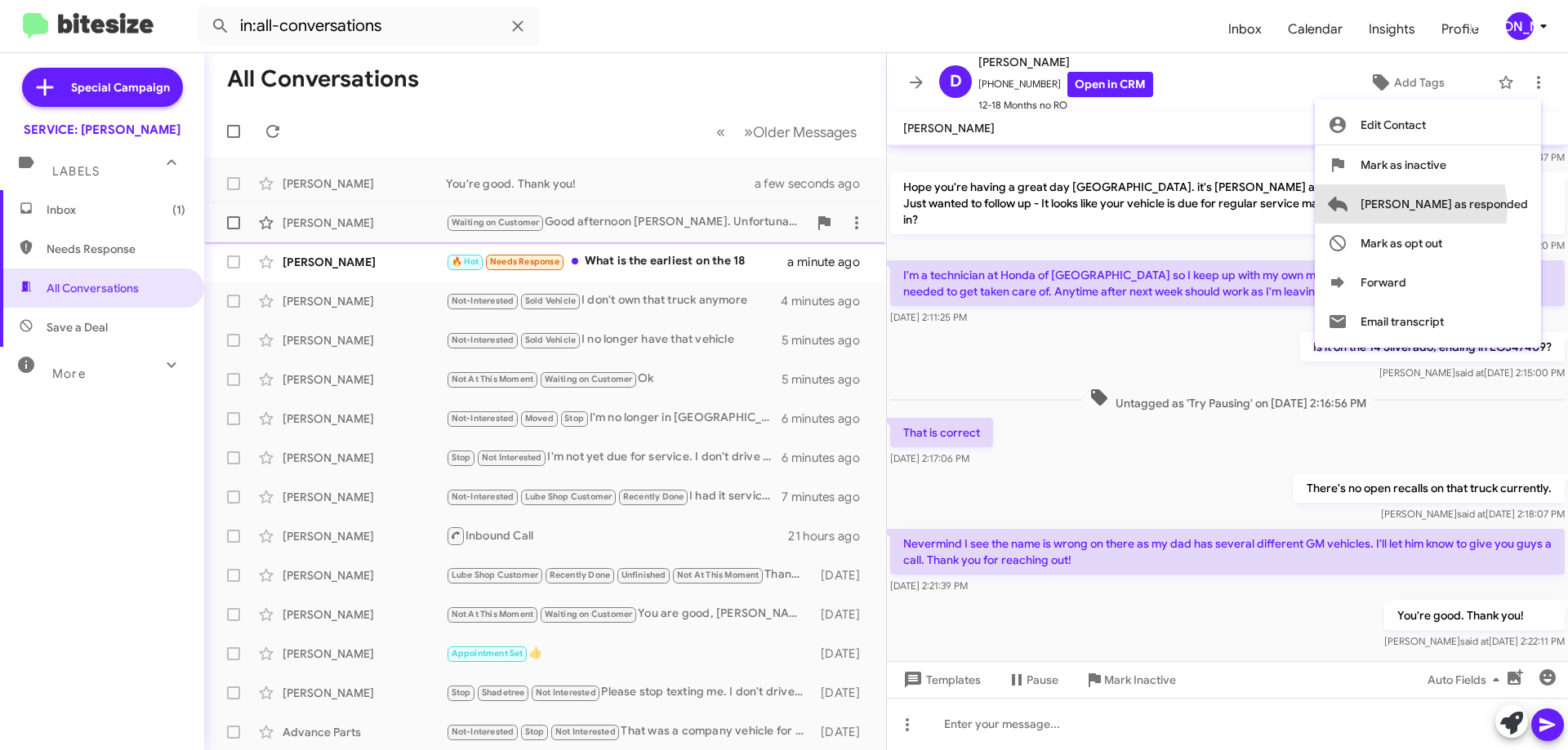
click at [1477, 208] on span "[PERSON_NAME] as responded" at bounding box center [1444, 204] width 168 height 39
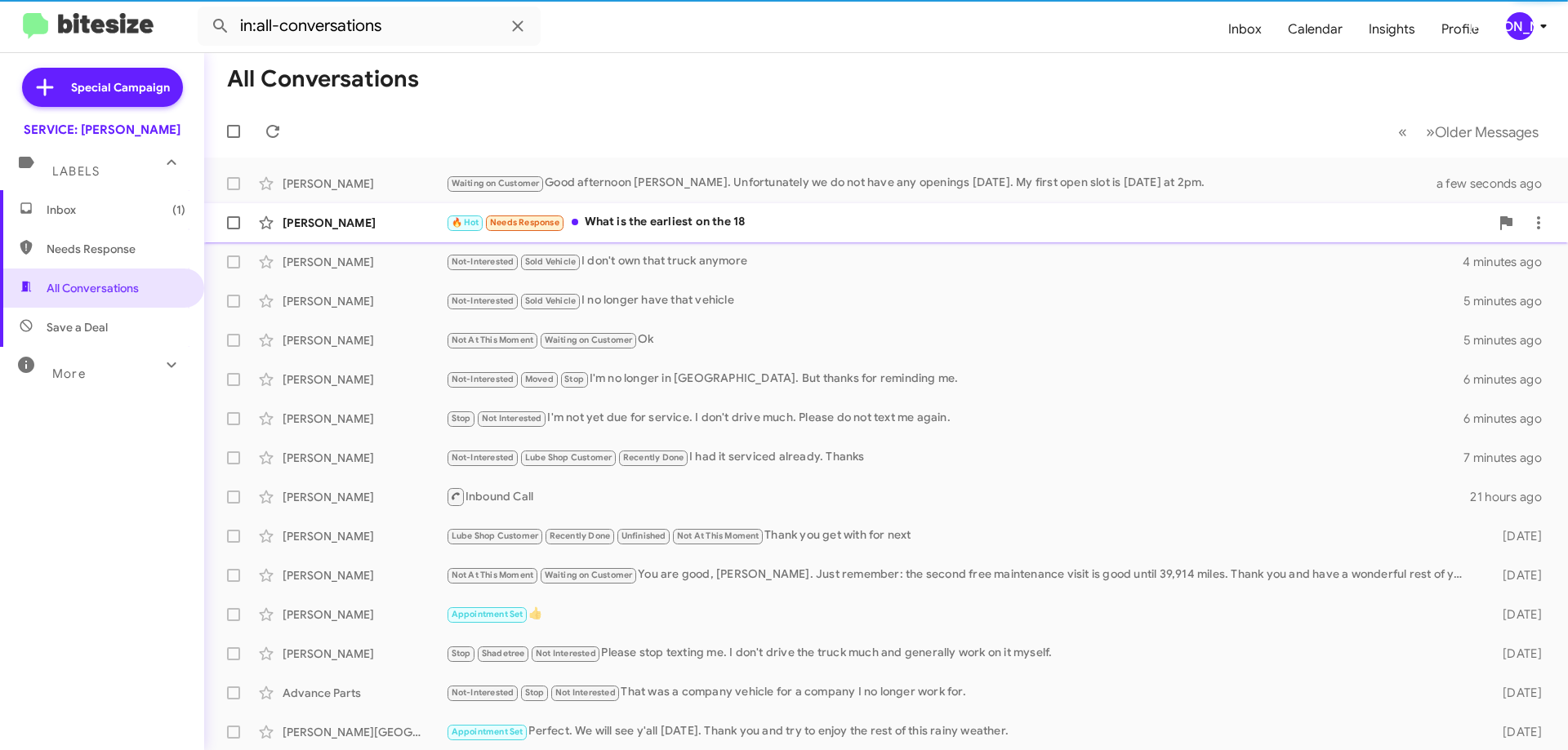
click at [723, 220] on div "🔥 Hot Needs Response What is the earliest on the 18" at bounding box center [967, 222] width 1044 height 19
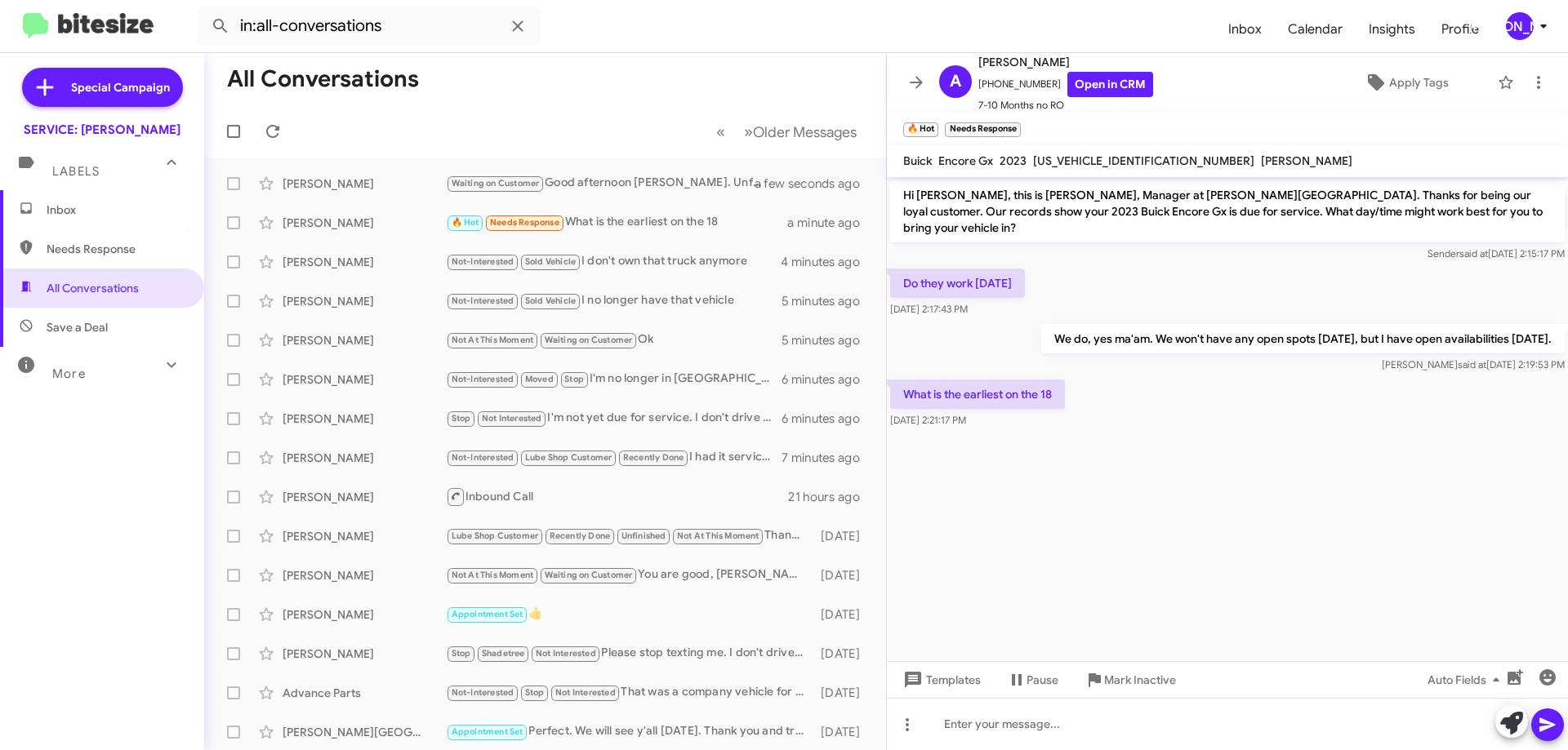
click at [1113, 149] on mat-toolbar "Buick Encore Gx 2023 KL4MMDS25PB075393 Brooke Massengill" at bounding box center [1227, 160] width 681 height 32
copy span "[US_VEHICLE_IDENTIFICATION_NUMBER]"
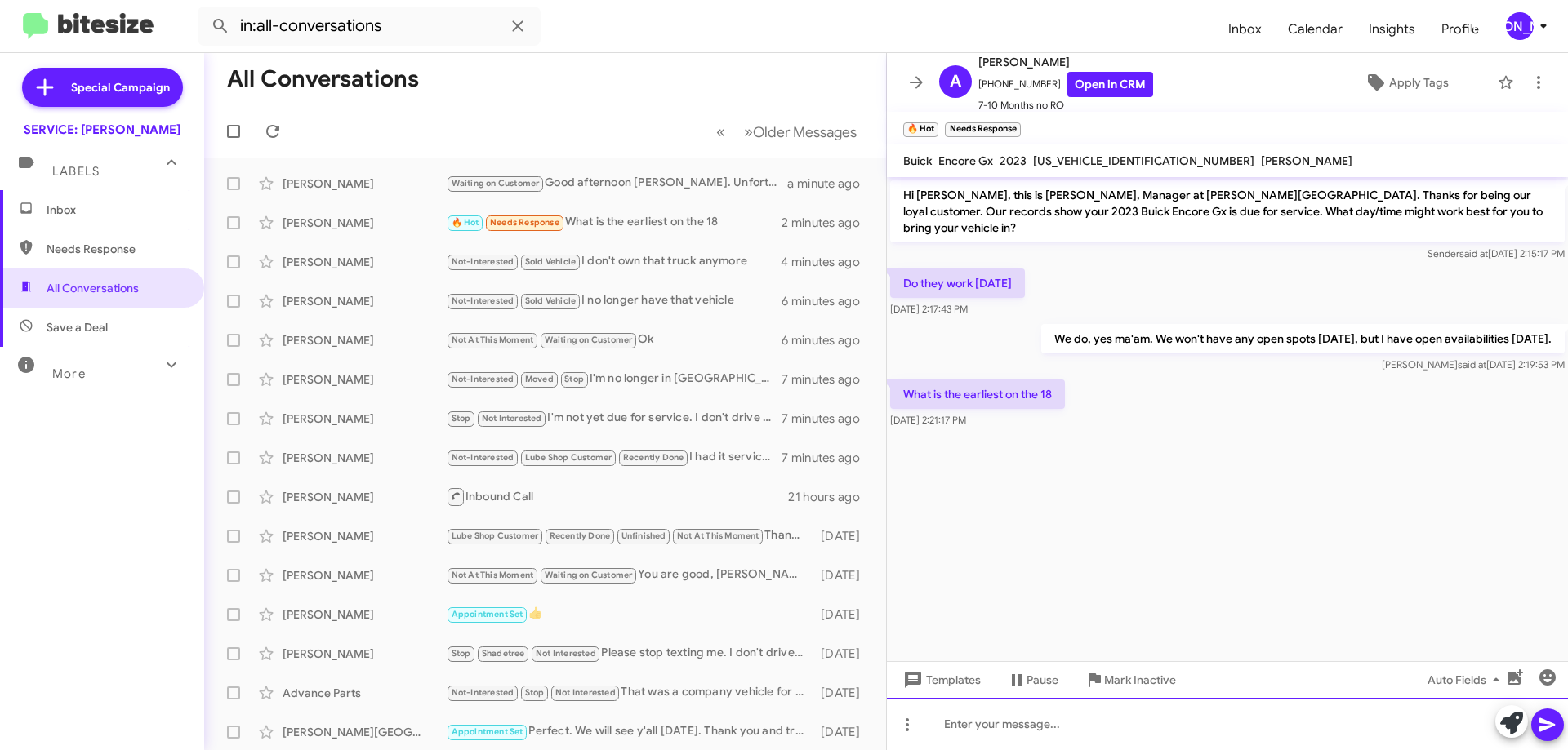
click at [1039, 737] on div at bounding box center [1227, 724] width 681 height 52
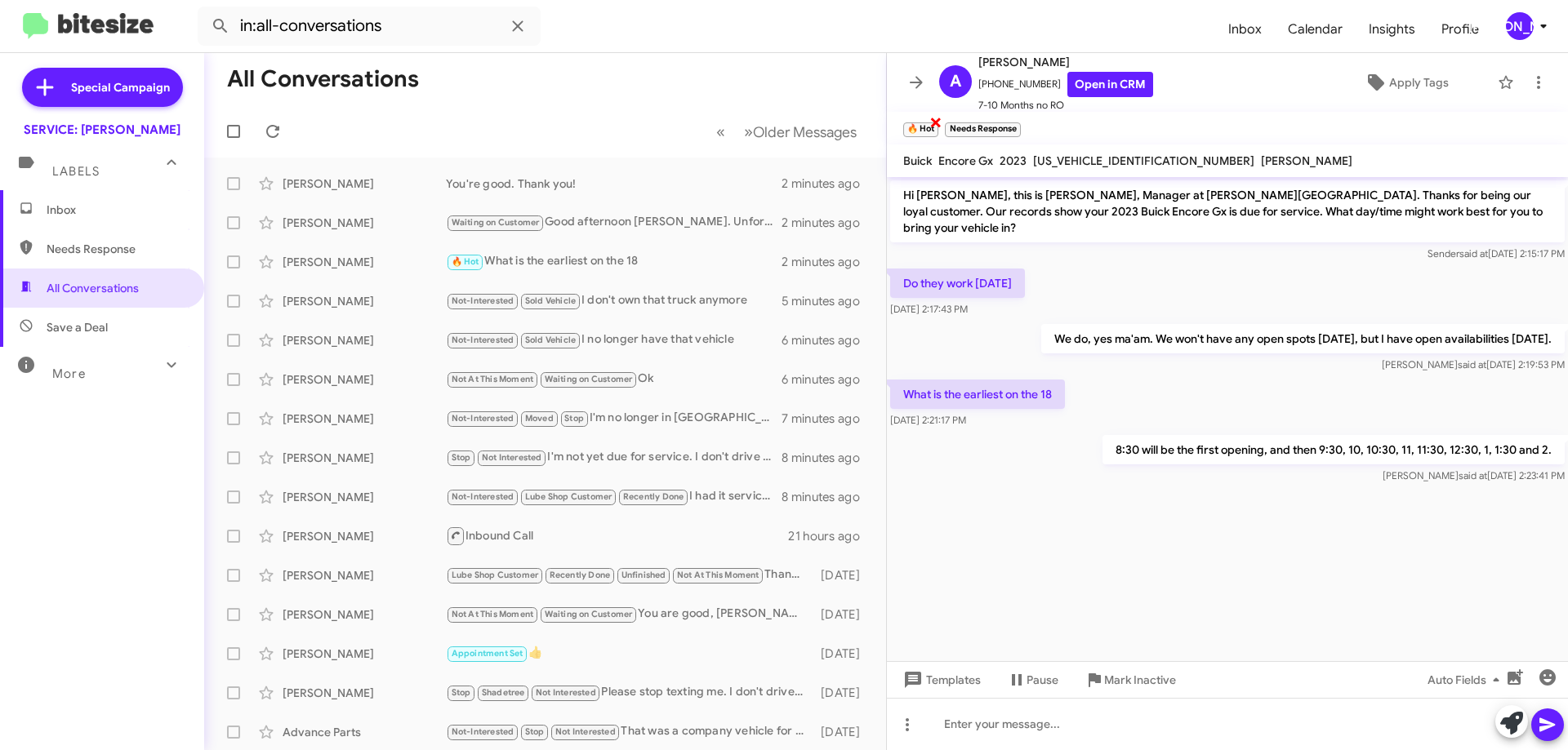
click at [939, 117] on span "×" at bounding box center [936, 122] width 13 height 20
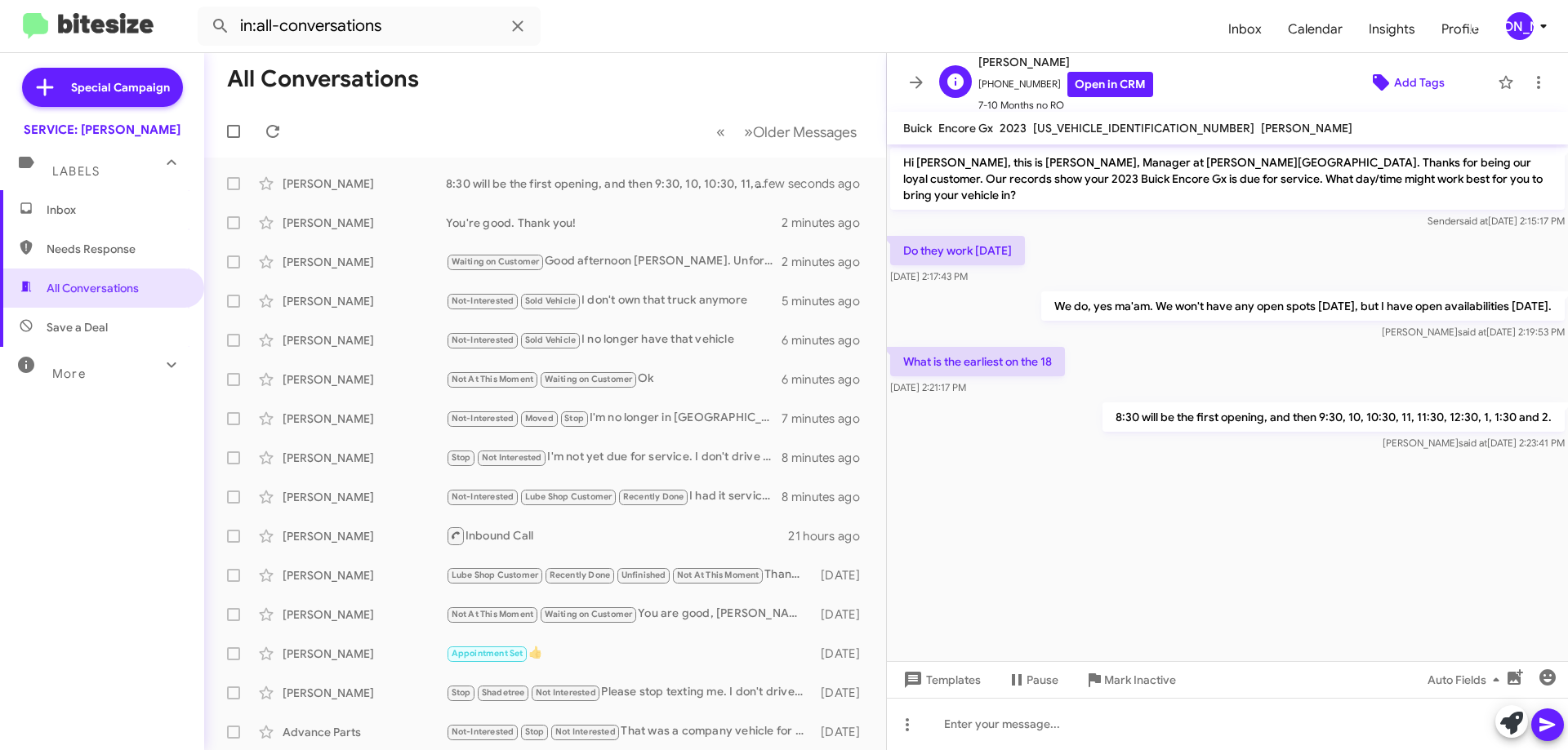
click at [1377, 83] on icon at bounding box center [1381, 82] width 16 height 16
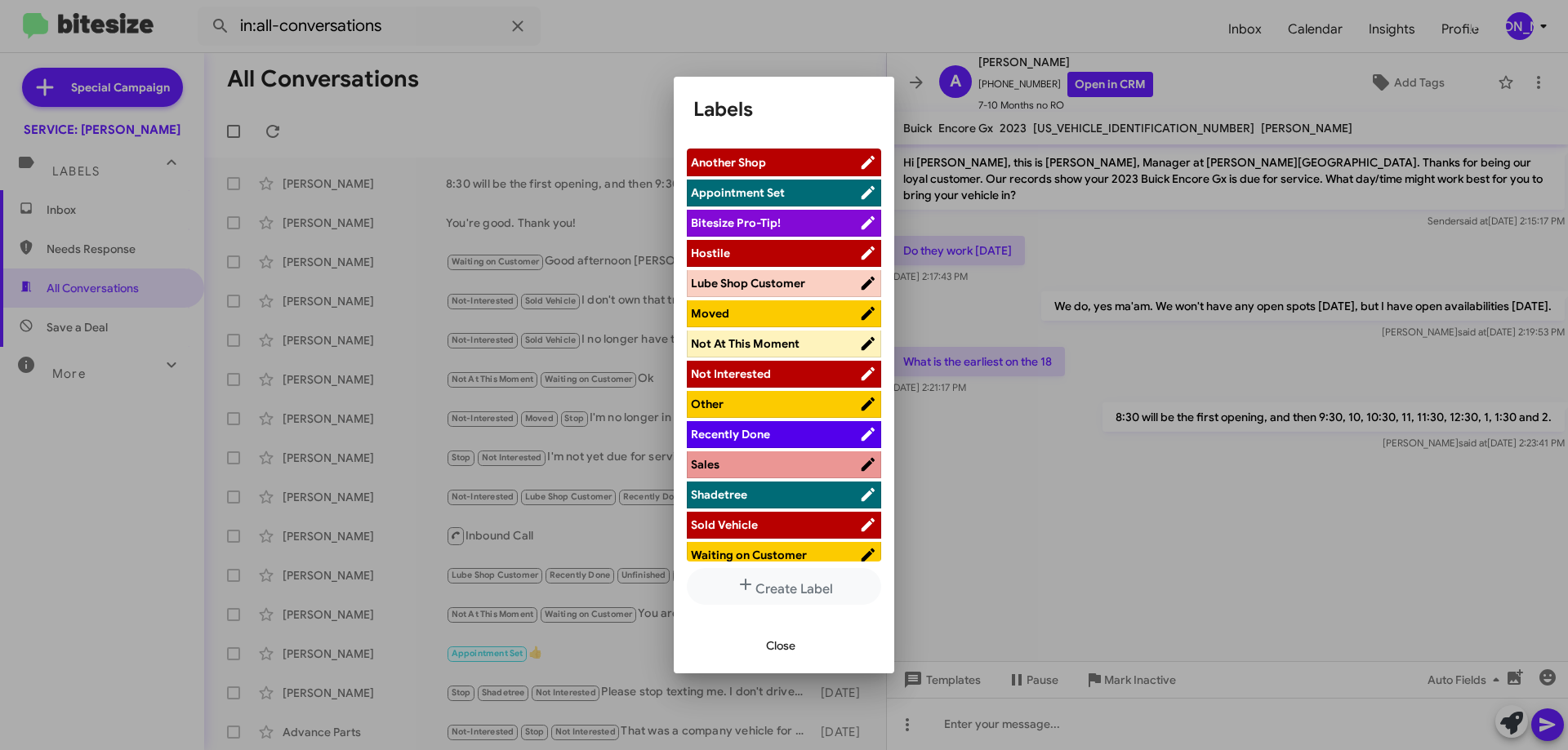
click at [733, 552] on span "Waiting on Customer" at bounding box center [749, 555] width 116 height 14
click at [784, 650] on span "Close" at bounding box center [781, 645] width 30 height 30
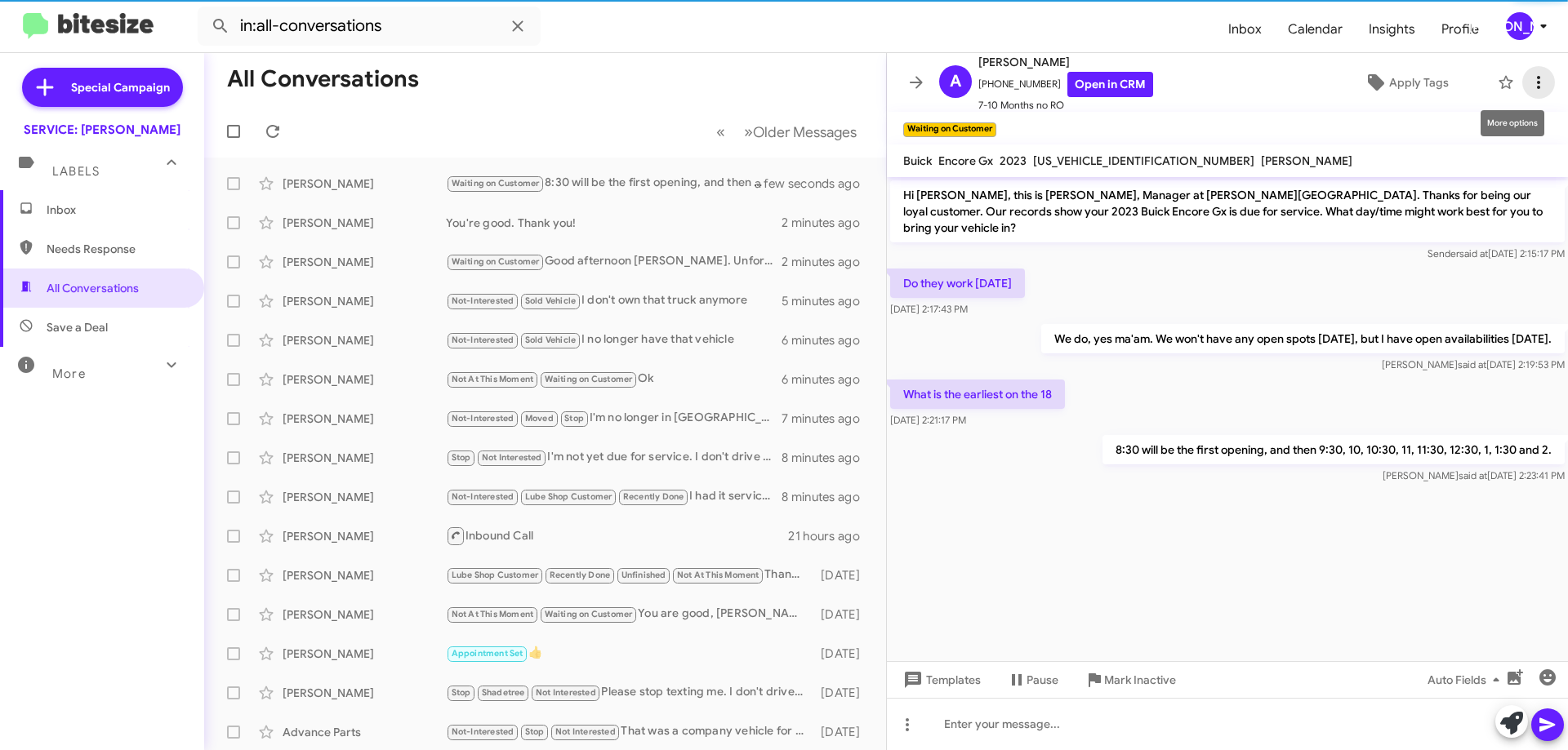
click at [1535, 82] on span at bounding box center [1538, 82] width 32 height 20
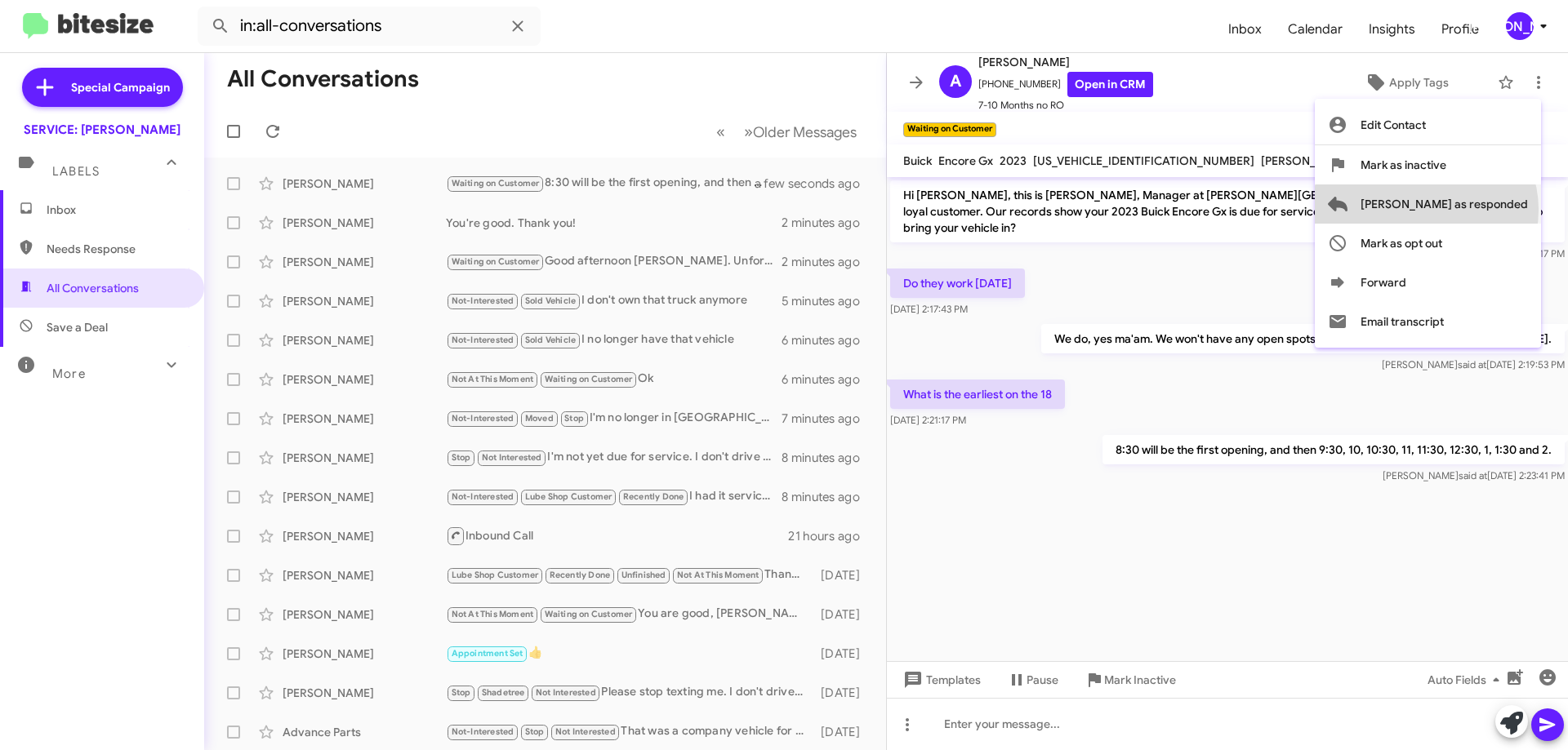
click at [1491, 210] on span "[PERSON_NAME] as responded" at bounding box center [1444, 204] width 168 height 39
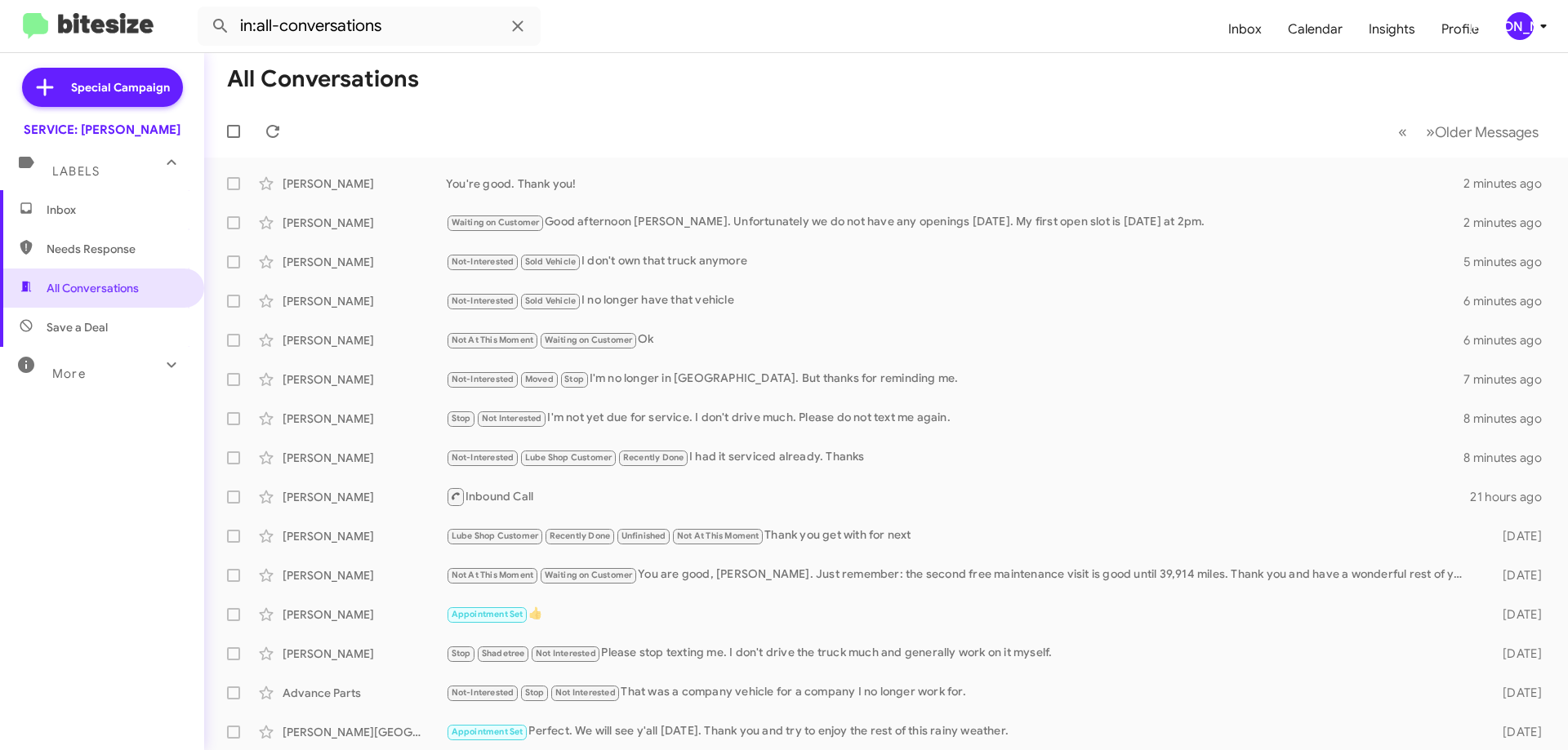
click at [87, 198] on span "Inbox" at bounding box center [102, 210] width 204 height 39
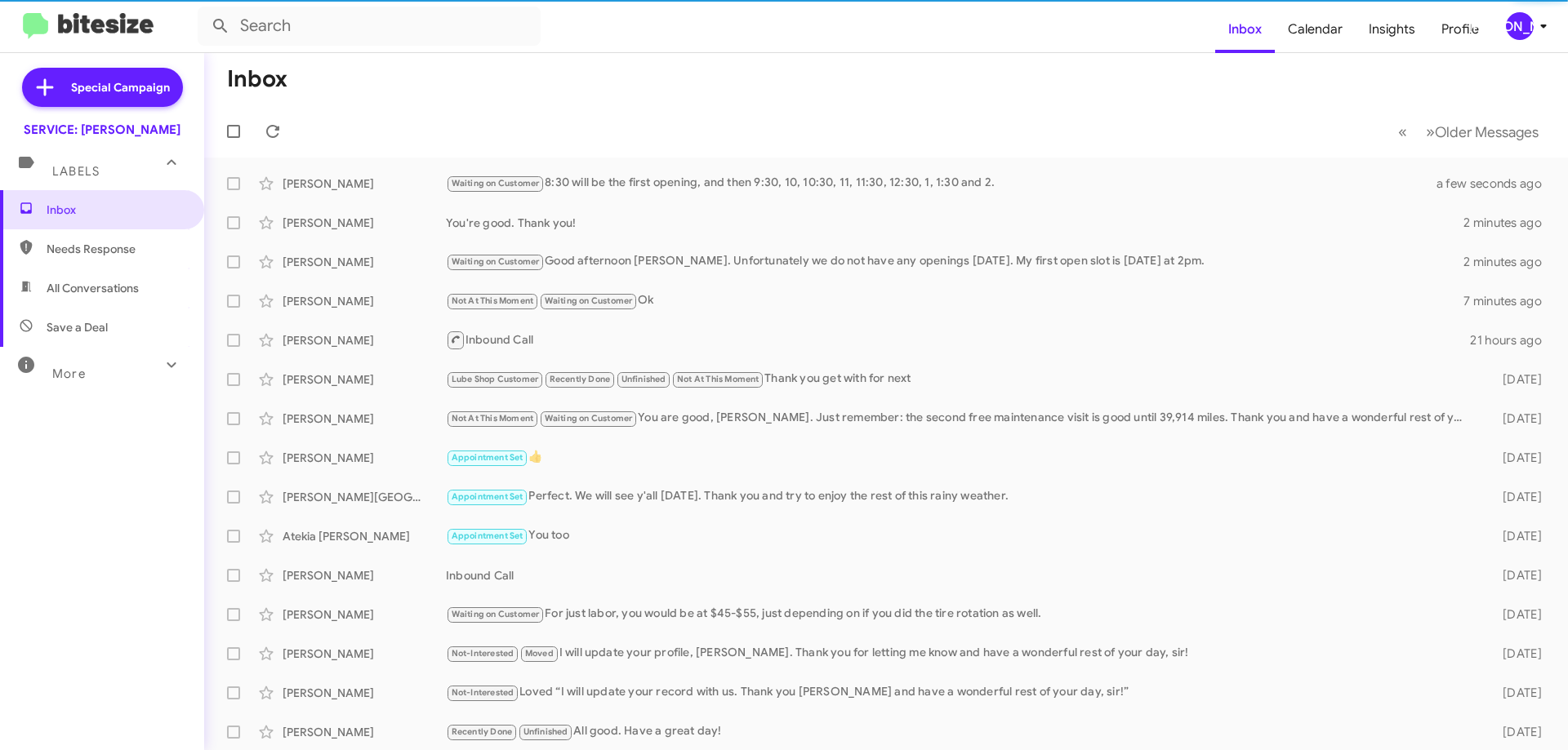
click at [86, 298] on span "All Conversations" at bounding box center [102, 289] width 204 height 39
type input "in:all-conversations"
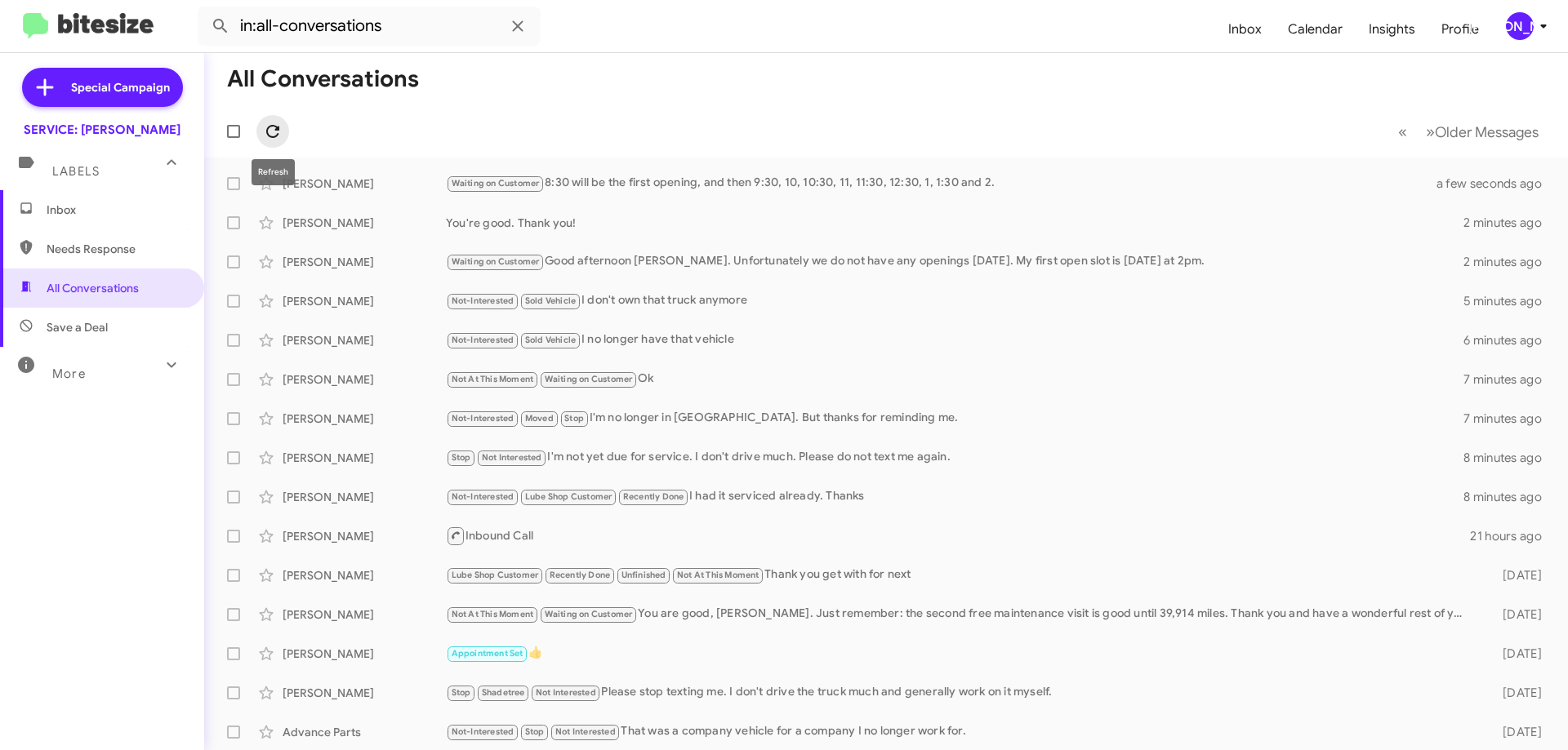
click at [277, 134] on icon at bounding box center [273, 132] width 20 height 20
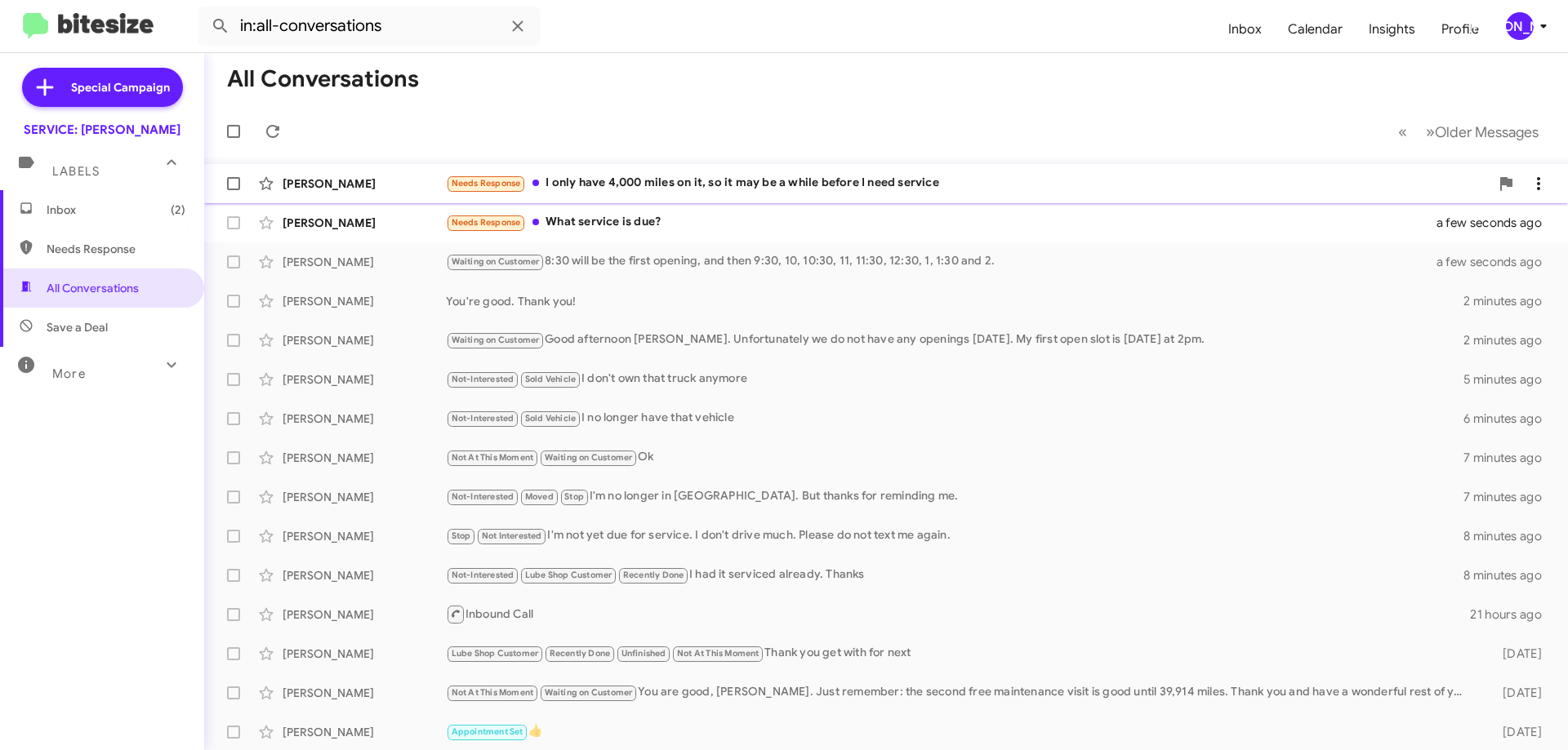
click at [836, 169] on div "Roger Mccamish Needs Response I only have 4,000 miles on it, so it may be a whi…" at bounding box center [886, 184] width 1338 height 32
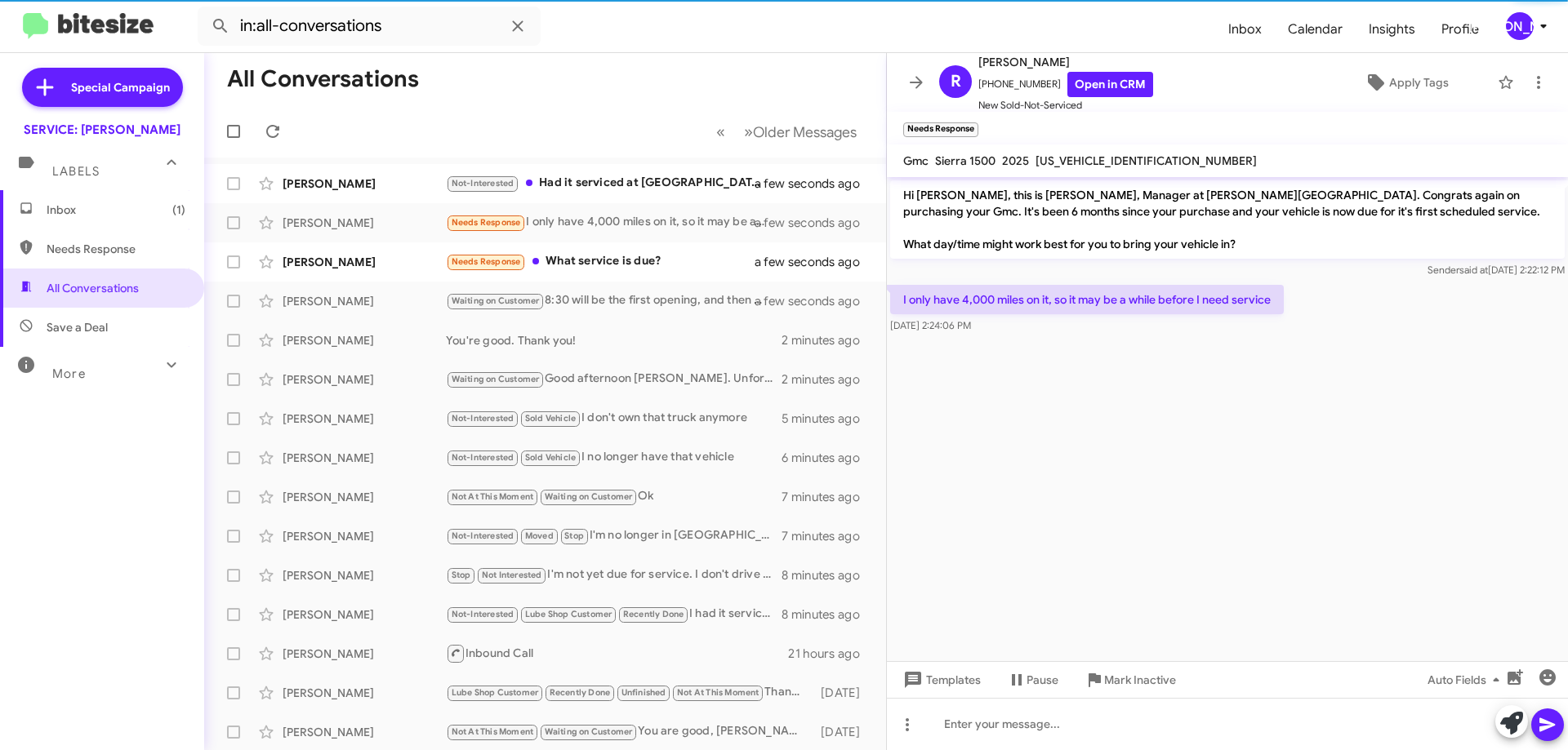
click at [1117, 159] on span "1GTUUGED1SZ228050" at bounding box center [1146, 160] width 221 height 14
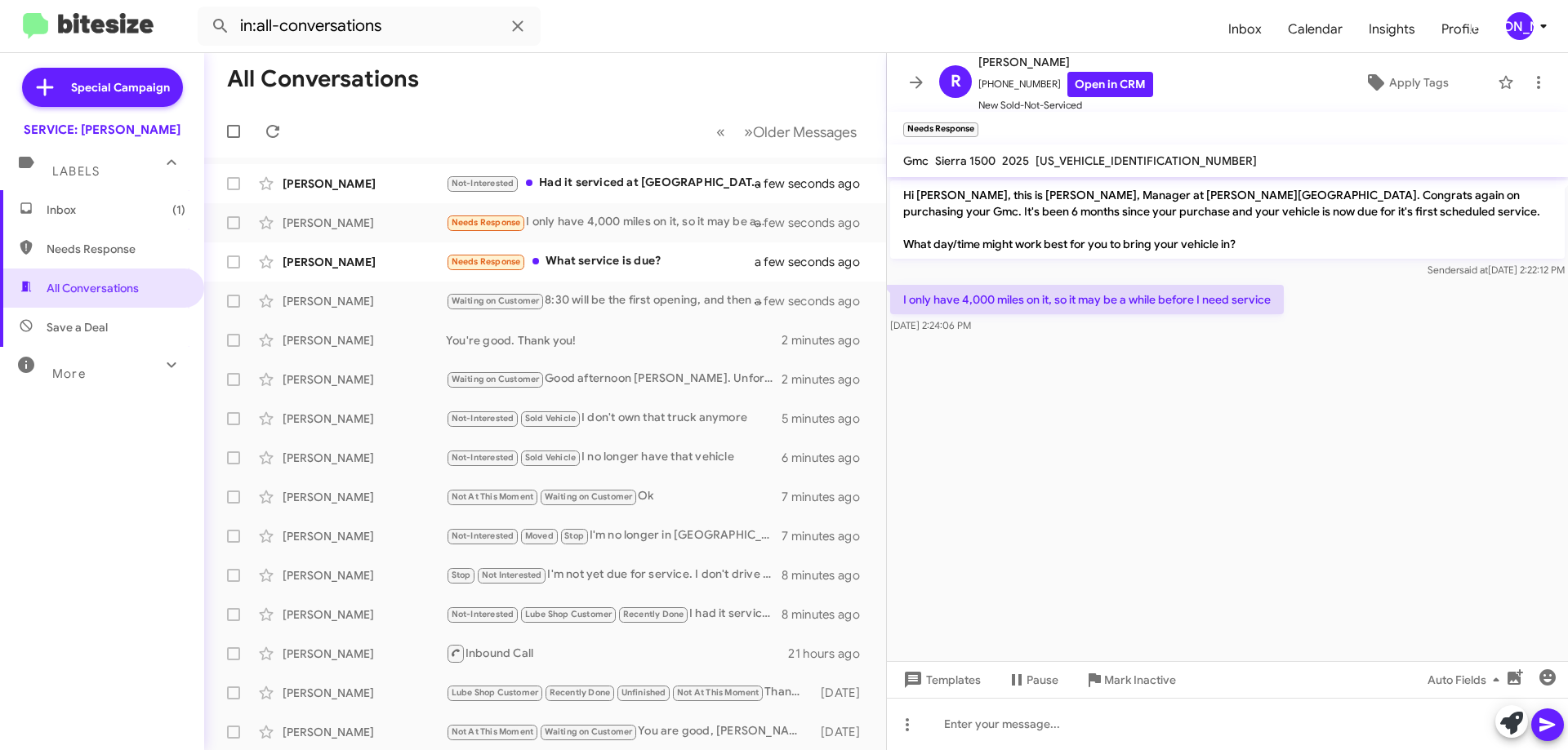
copy span "1GTUUGED1SZ228050"
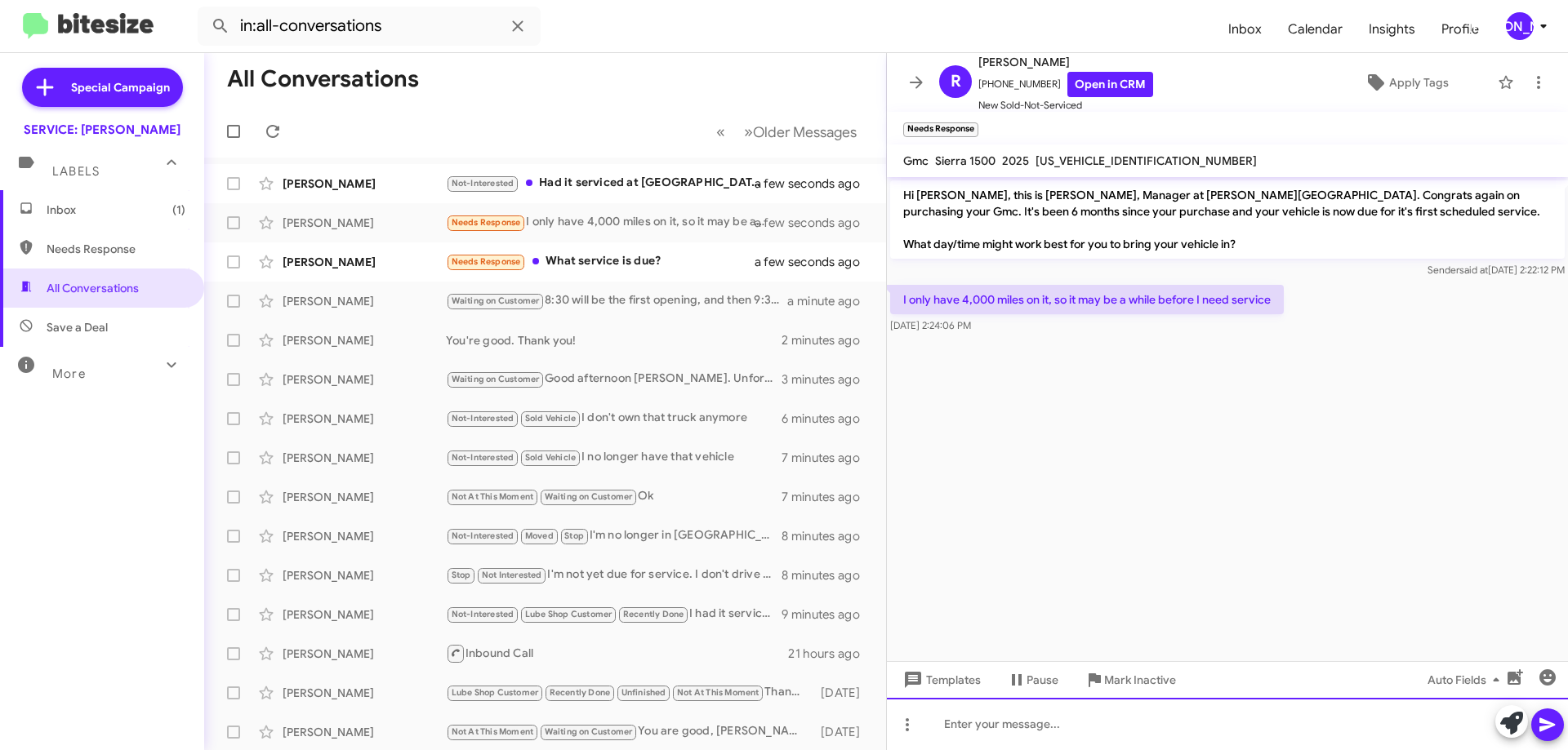
click at [1014, 741] on div at bounding box center [1227, 724] width 681 height 52
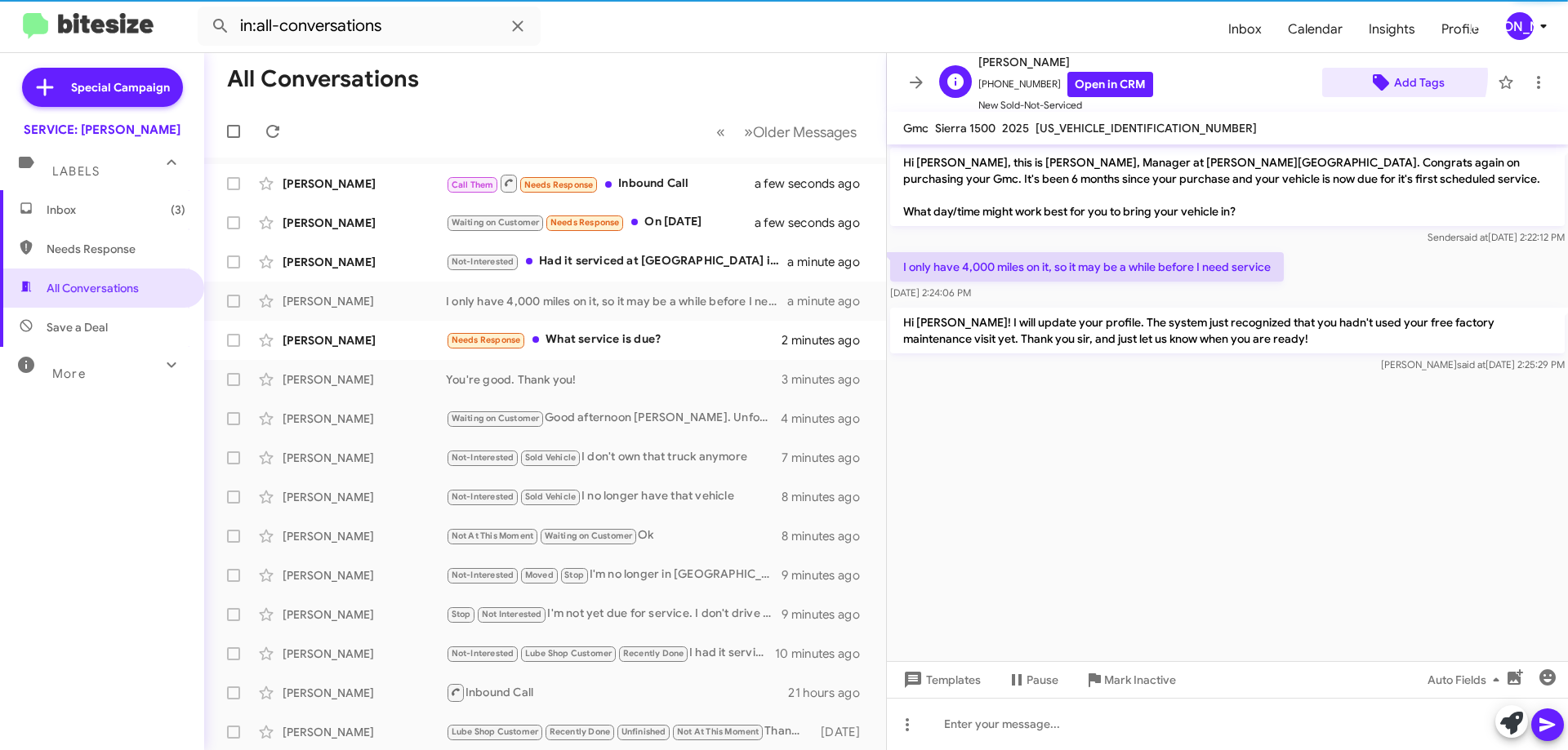
click at [1381, 73] on span "Add Tags" at bounding box center [1406, 82] width 142 height 30
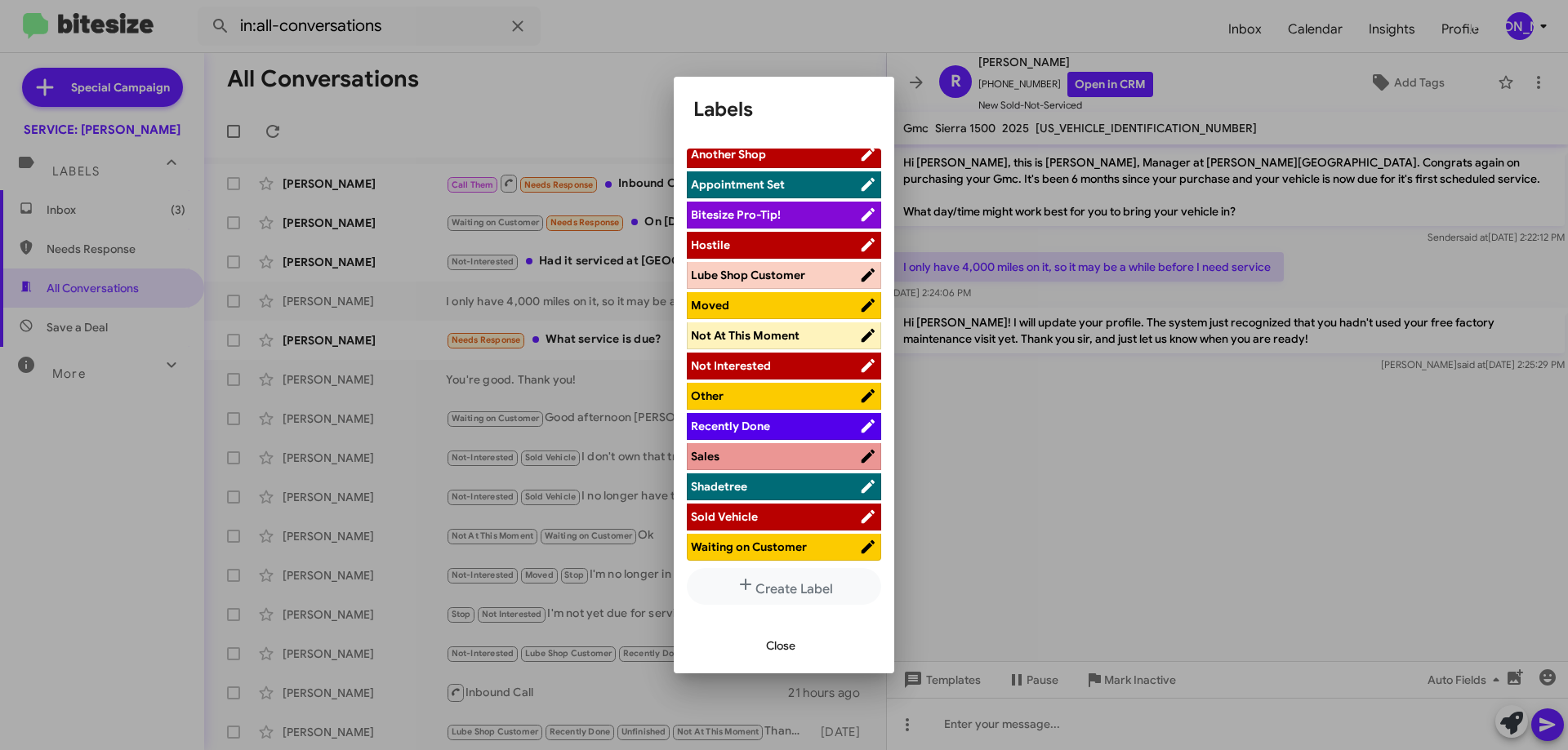
scroll to position [11, 0]
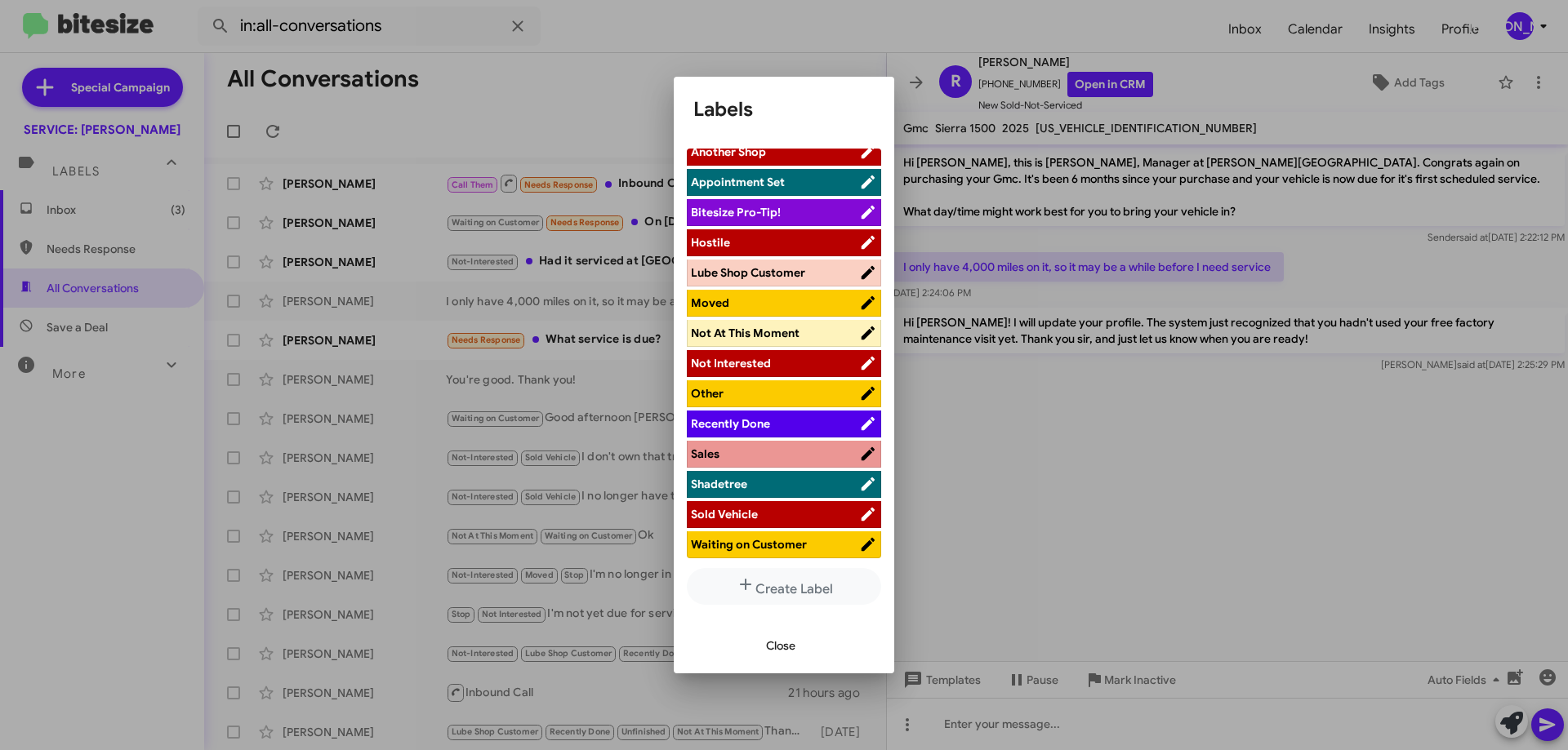
click at [775, 335] on span "Not At This Moment" at bounding box center [745, 332] width 108 height 14
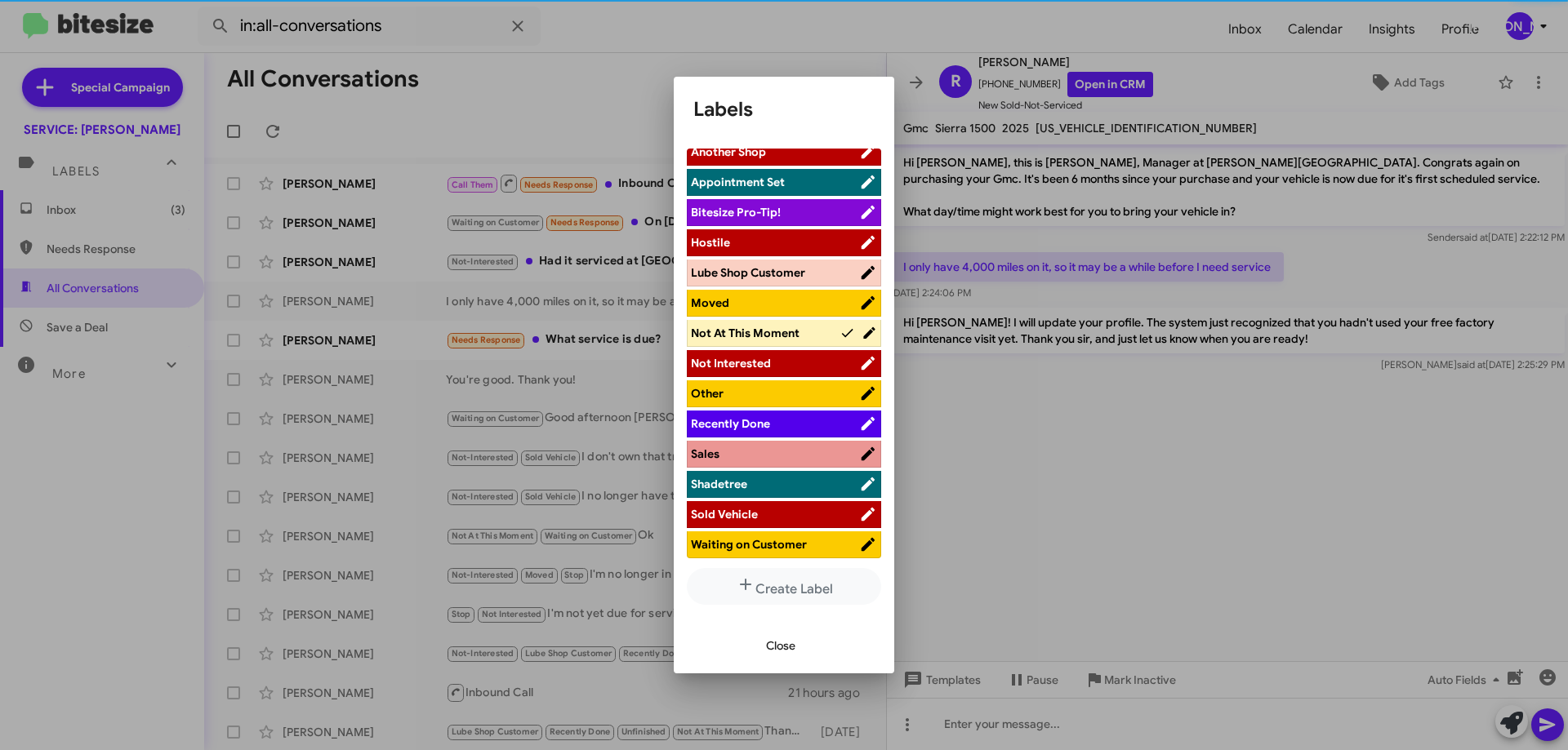
click at [784, 646] on span "Close" at bounding box center [781, 645] width 30 height 30
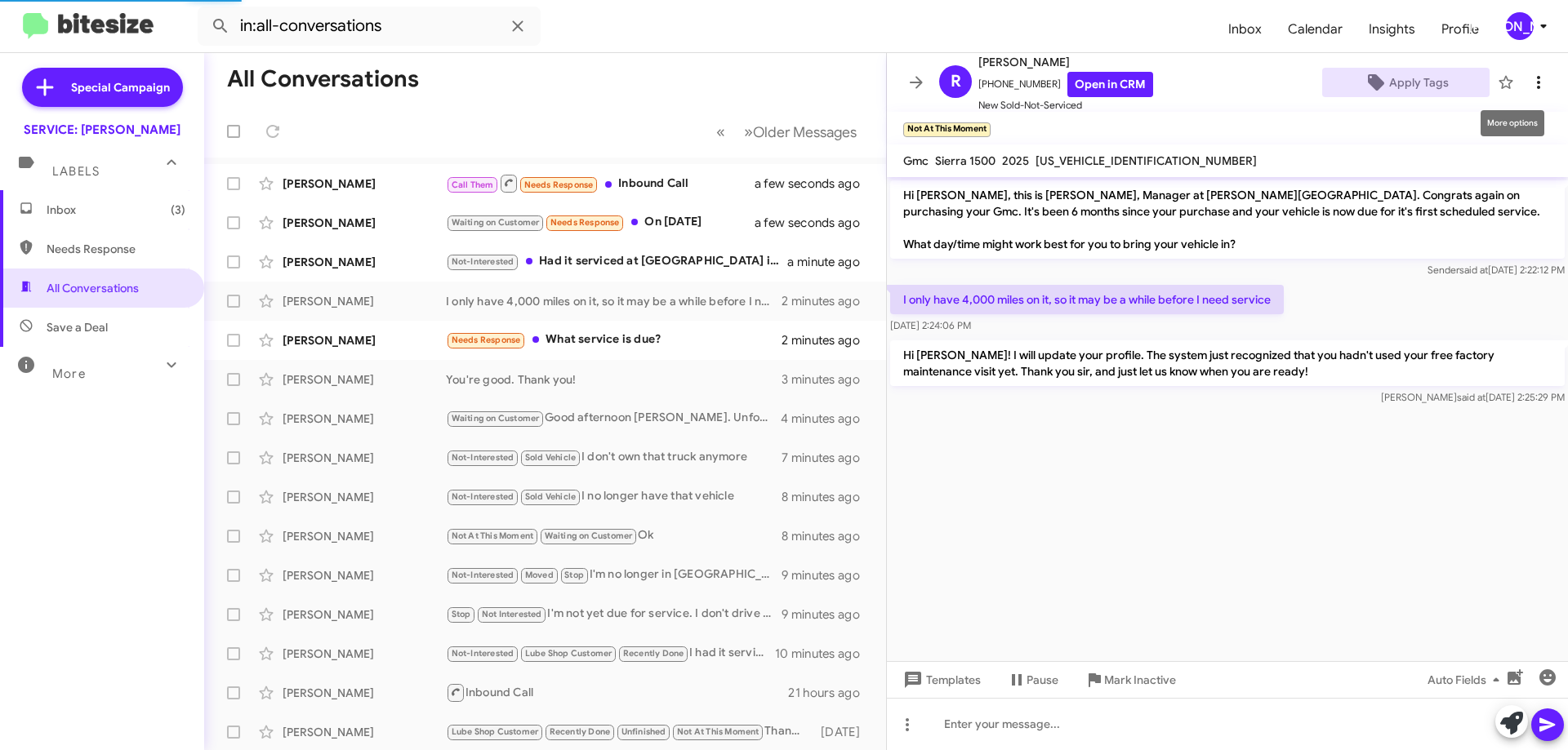
click at [1535, 76] on span at bounding box center [1538, 82] width 32 height 20
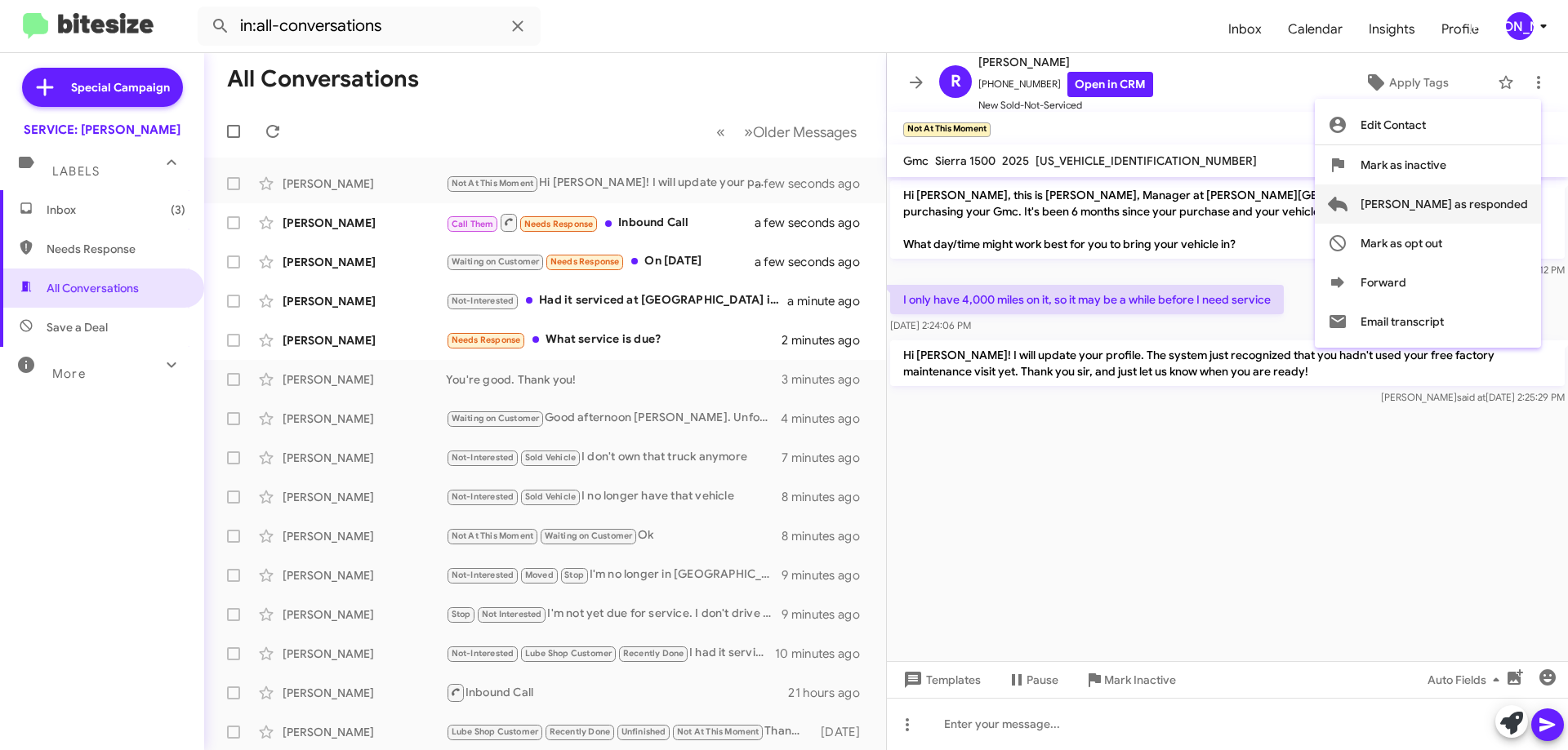
click at [1463, 207] on span "[PERSON_NAME] as responded" at bounding box center [1444, 204] width 168 height 39
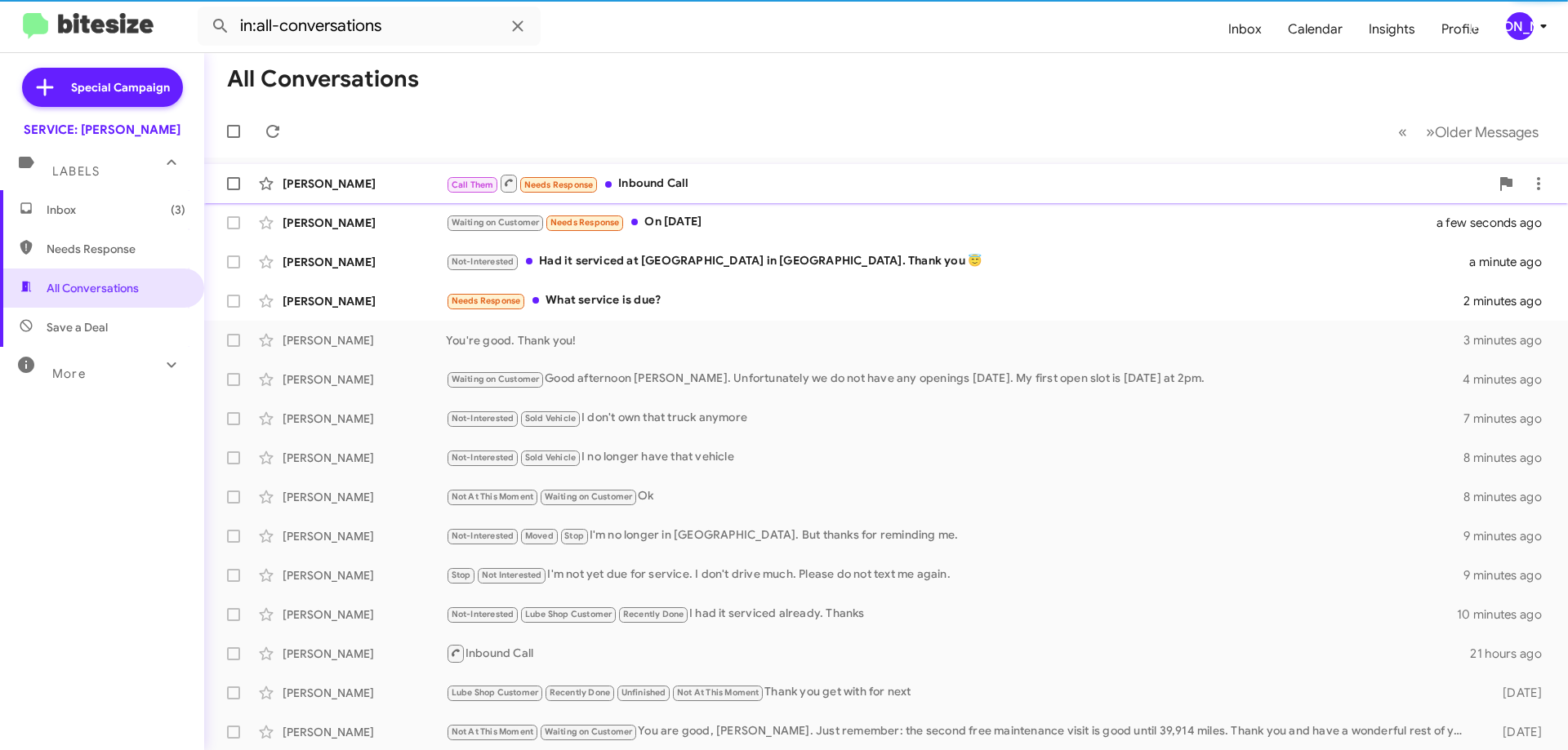
click at [746, 180] on div "Call Them Needs Response Inbound Call" at bounding box center [967, 183] width 1044 height 21
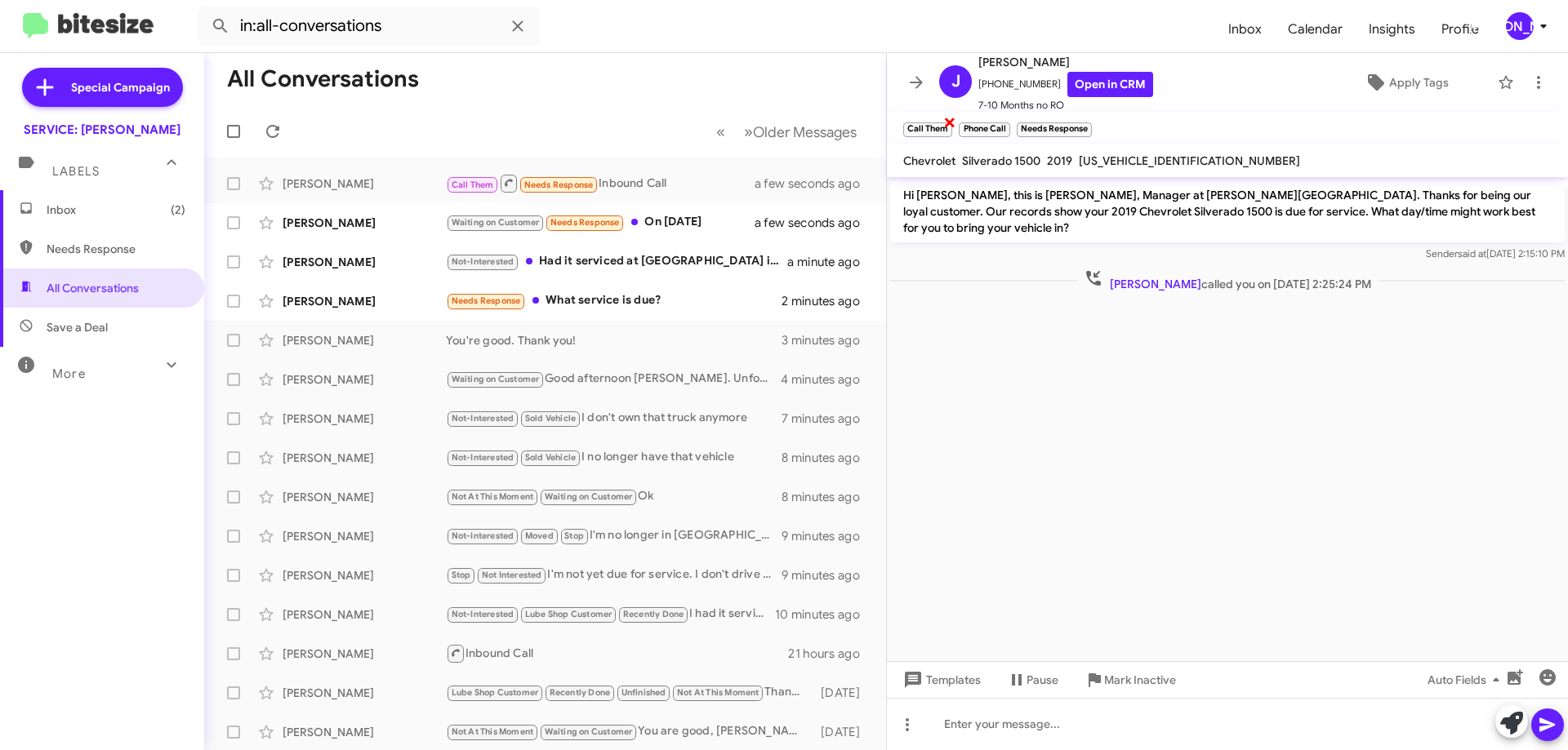
click at [949, 119] on span "×" at bounding box center [949, 122] width 13 height 20
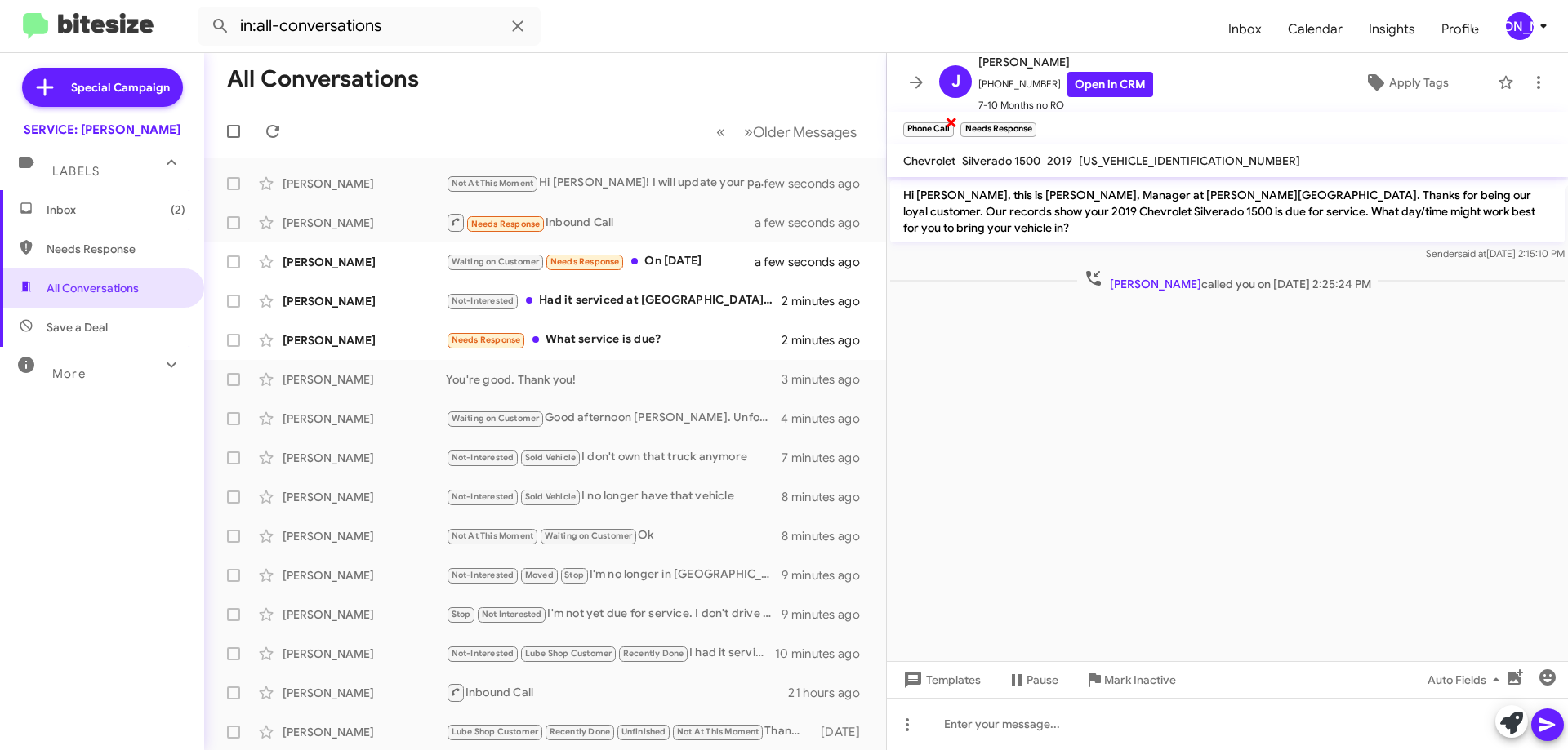
click at [944, 121] on div "Phone Call ×" at bounding box center [929, 127] width 57 height 21
click at [690, 256] on div "Waiting on Customer Needs Response On October 18" at bounding box center [627, 261] width 362 height 19
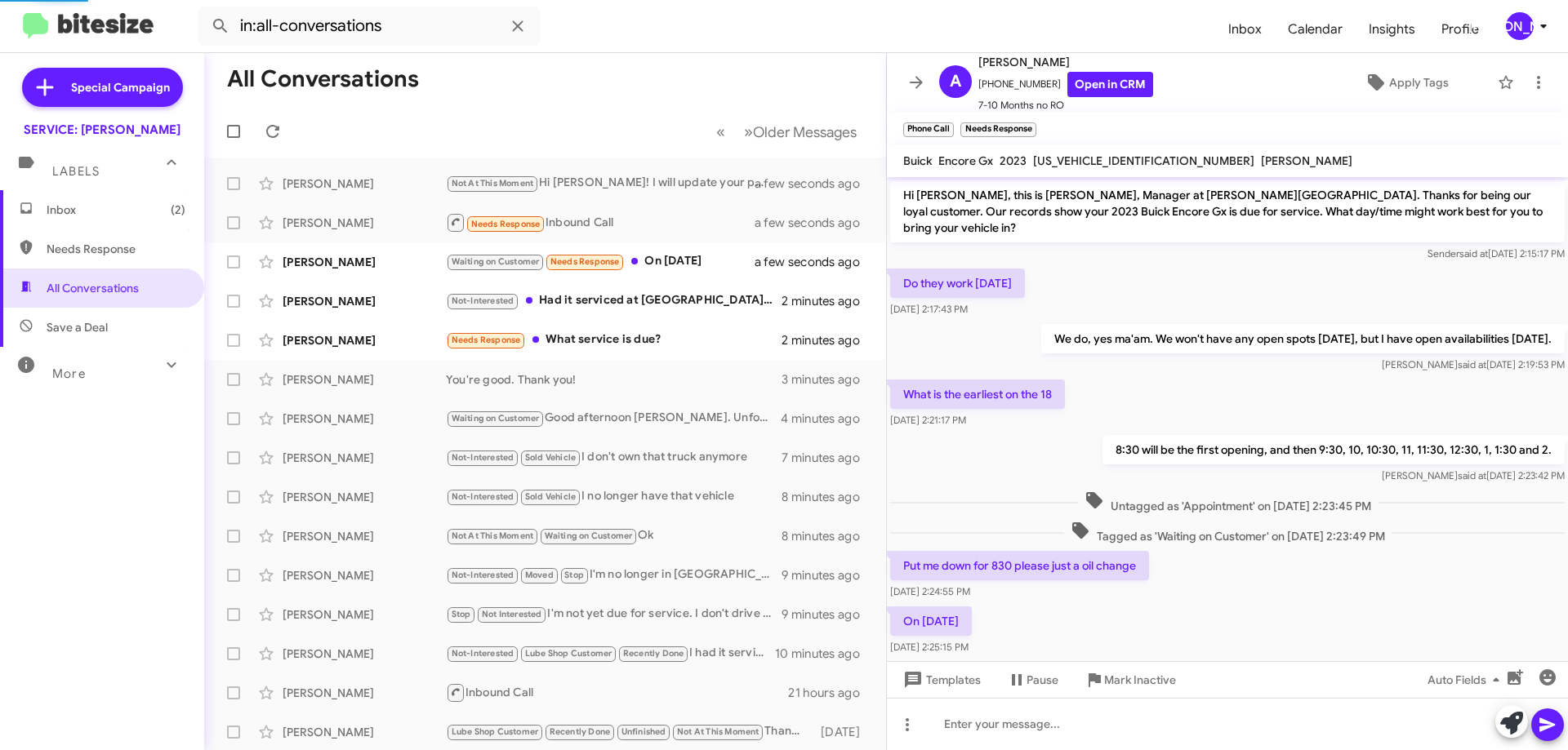
scroll to position [18, 0]
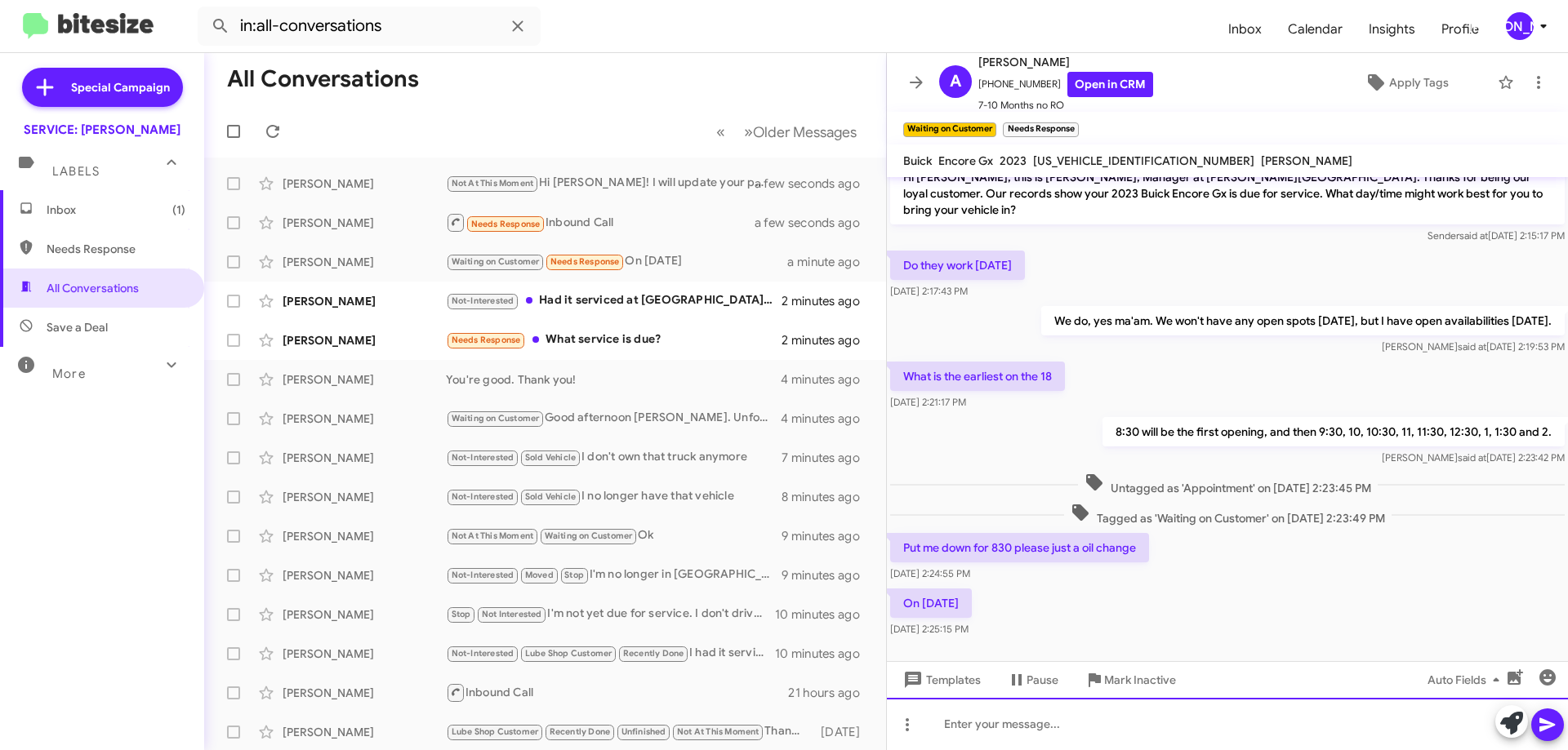
click at [1243, 742] on div at bounding box center [1227, 724] width 681 height 52
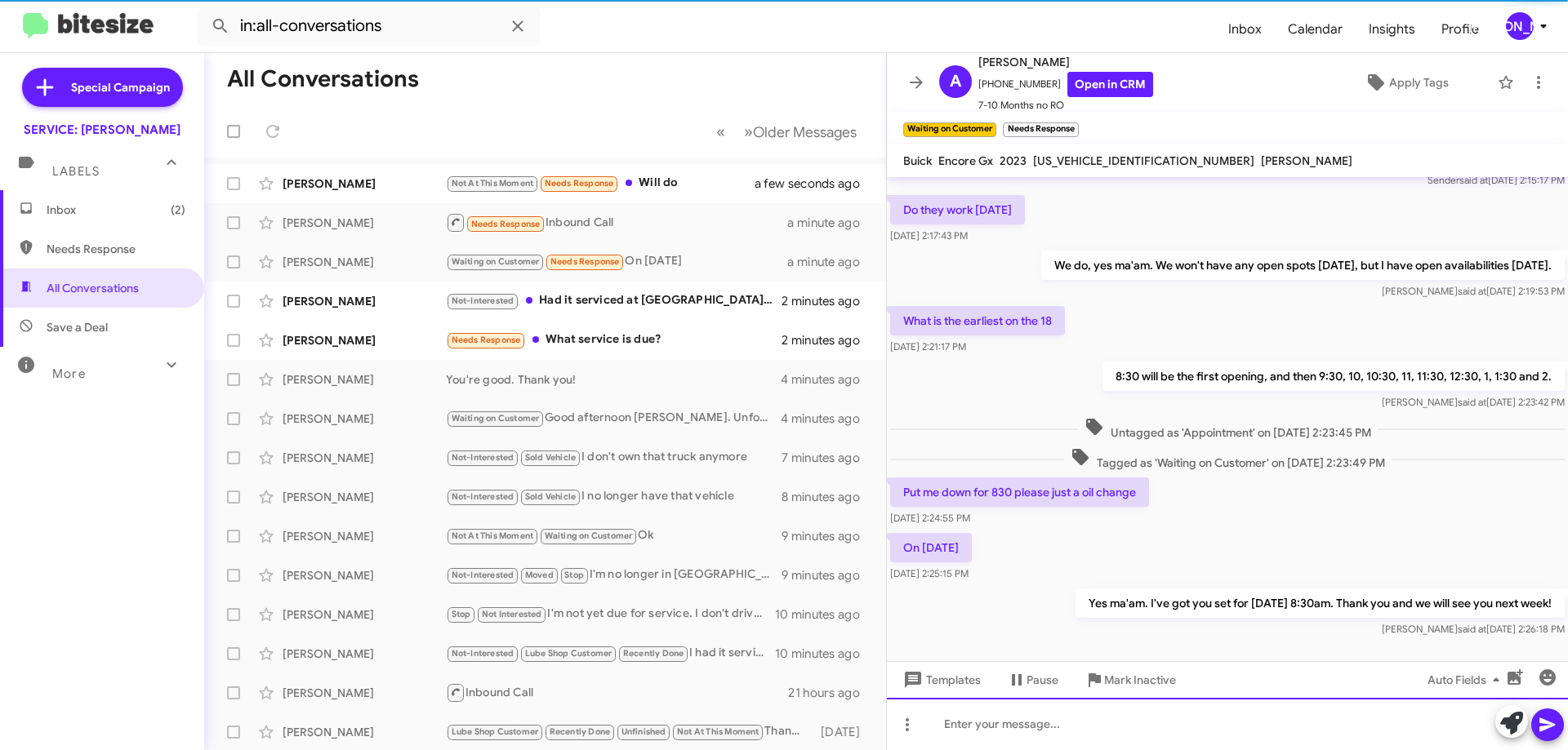
scroll to position [78, 0]
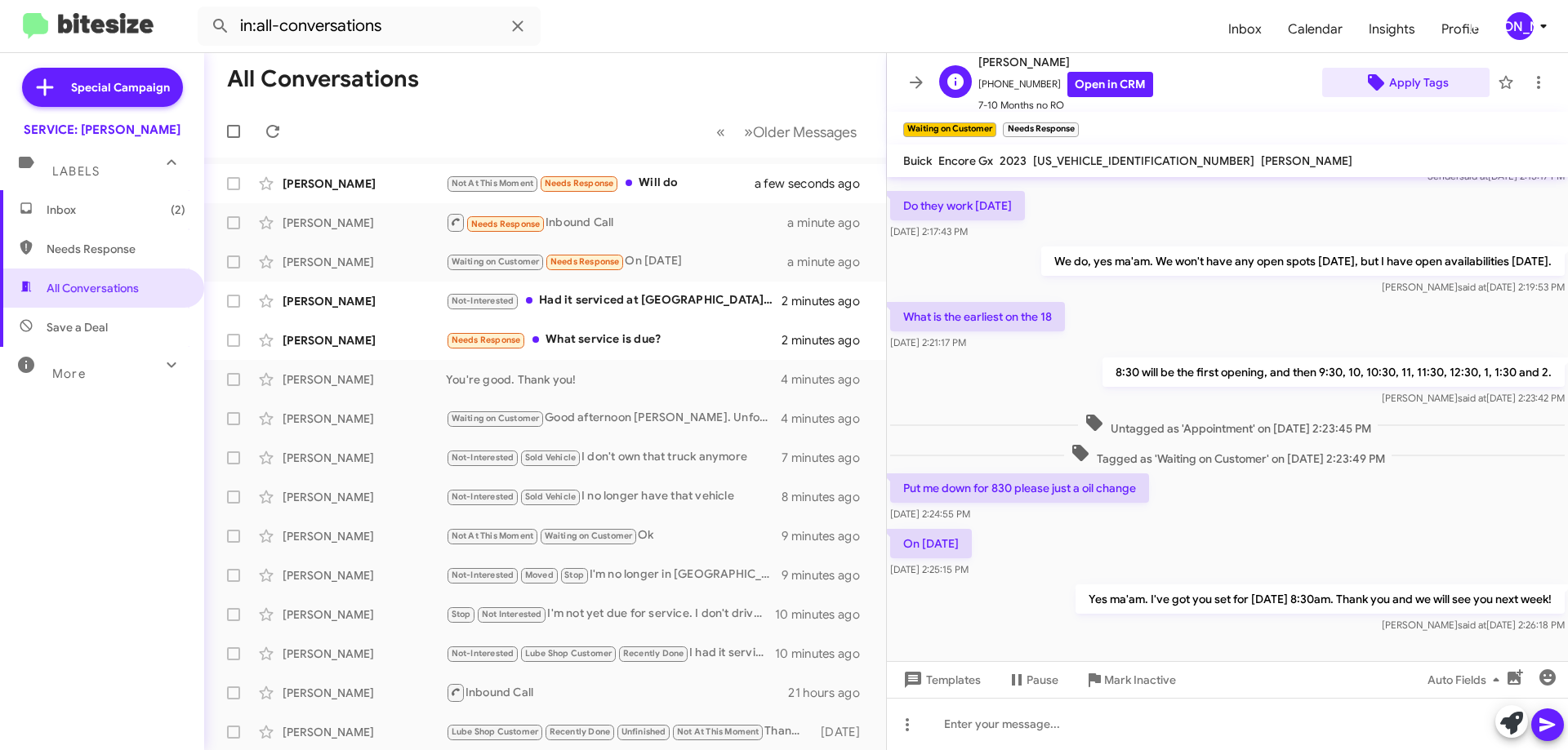
click at [1399, 83] on span "Apply Tags" at bounding box center [1419, 82] width 60 height 30
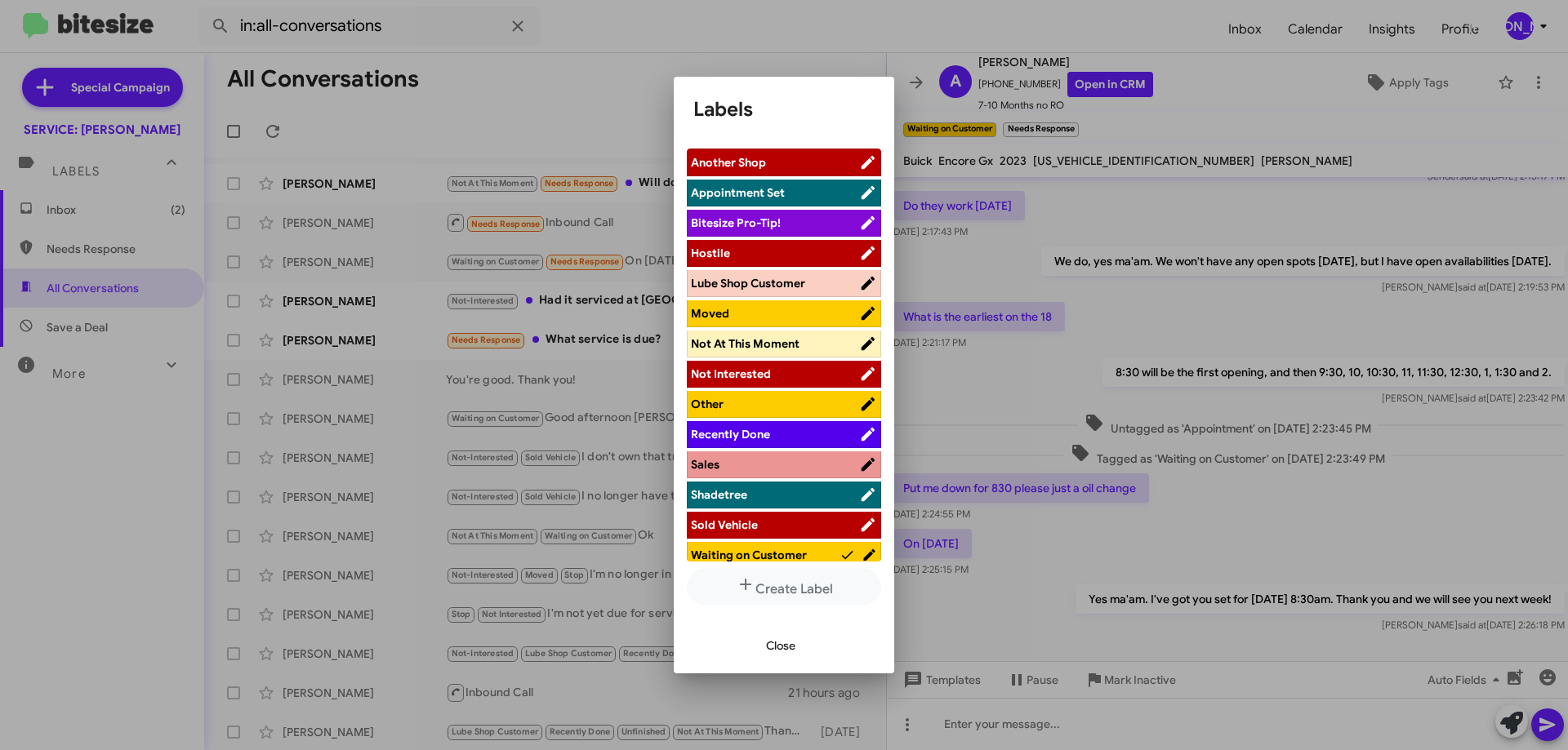
click at [757, 201] on span "Appointment Set" at bounding box center [775, 193] width 169 height 16
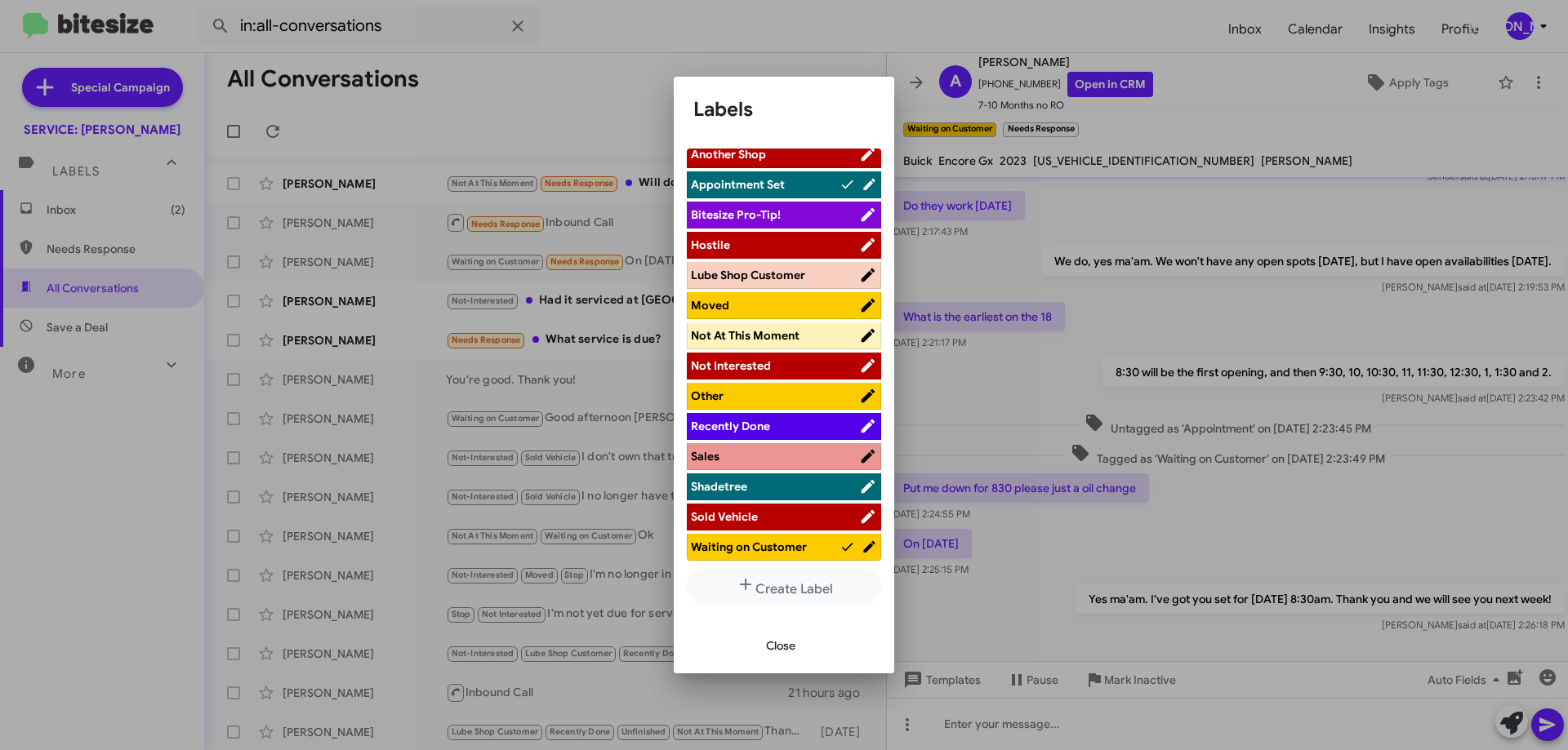
scroll to position [11, 0]
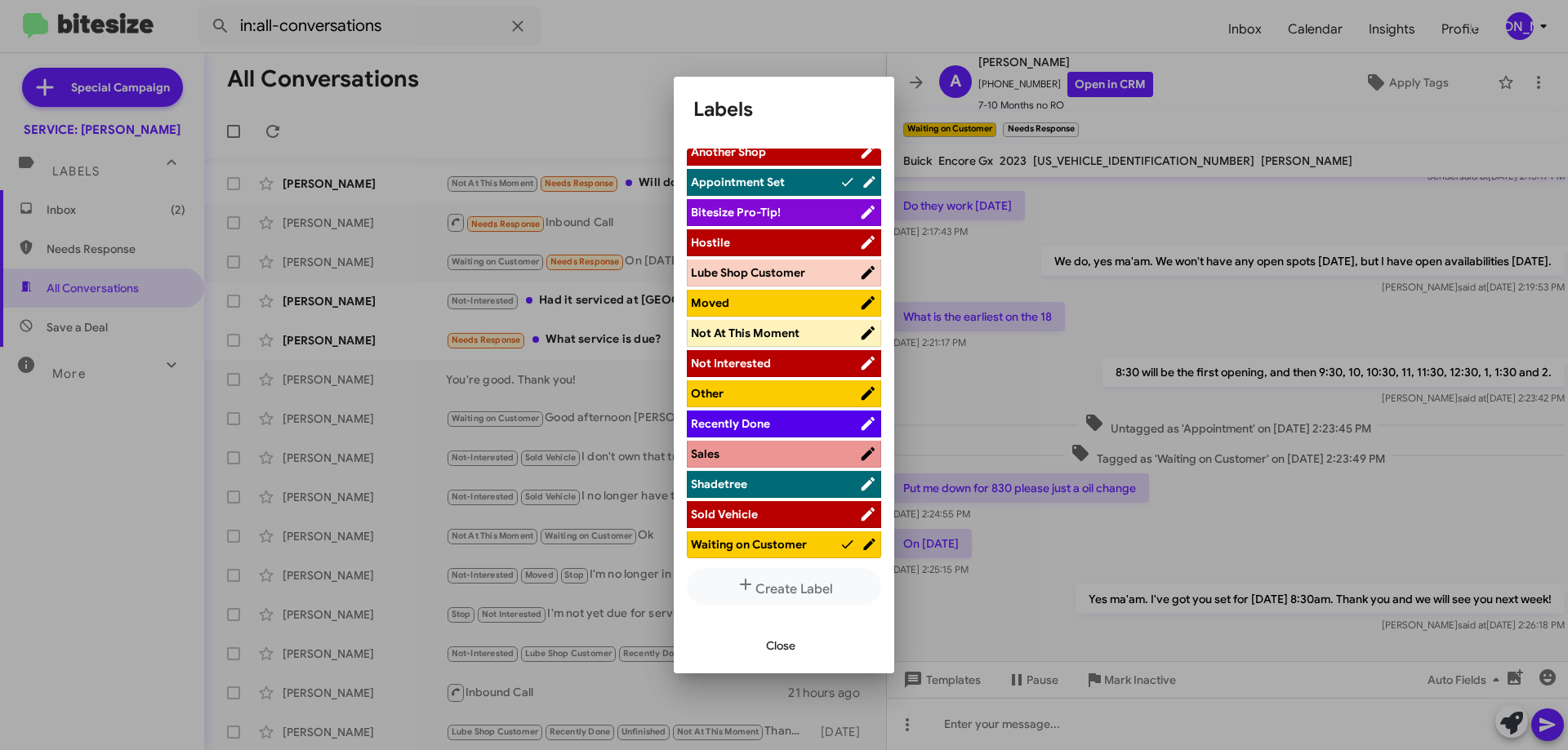
click at [809, 539] on span "Waiting on Customer" at bounding box center [766, 545] width 149 height 16
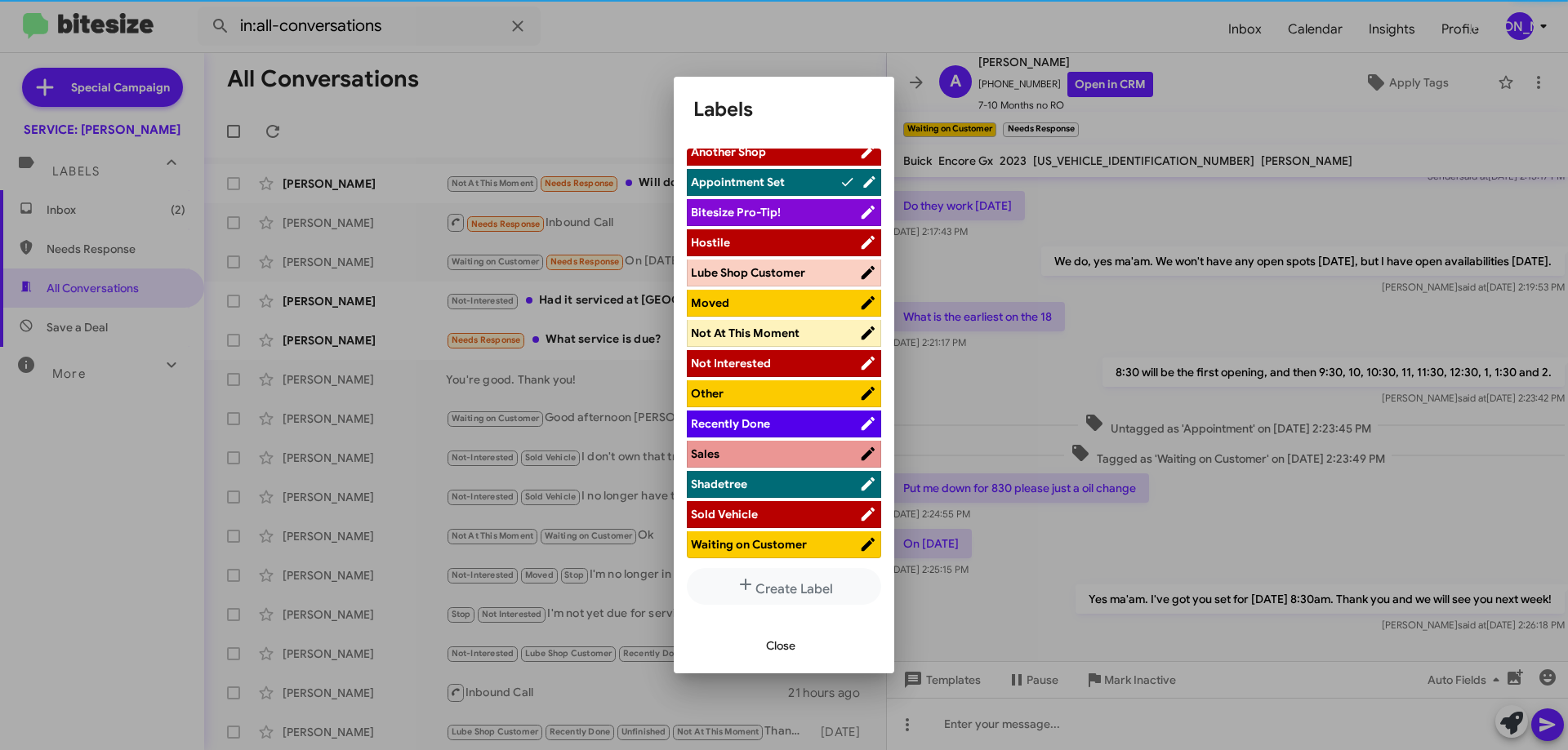
click at [784, 648] on span "Close" at bounding box center [781, 645] width 30 height 30
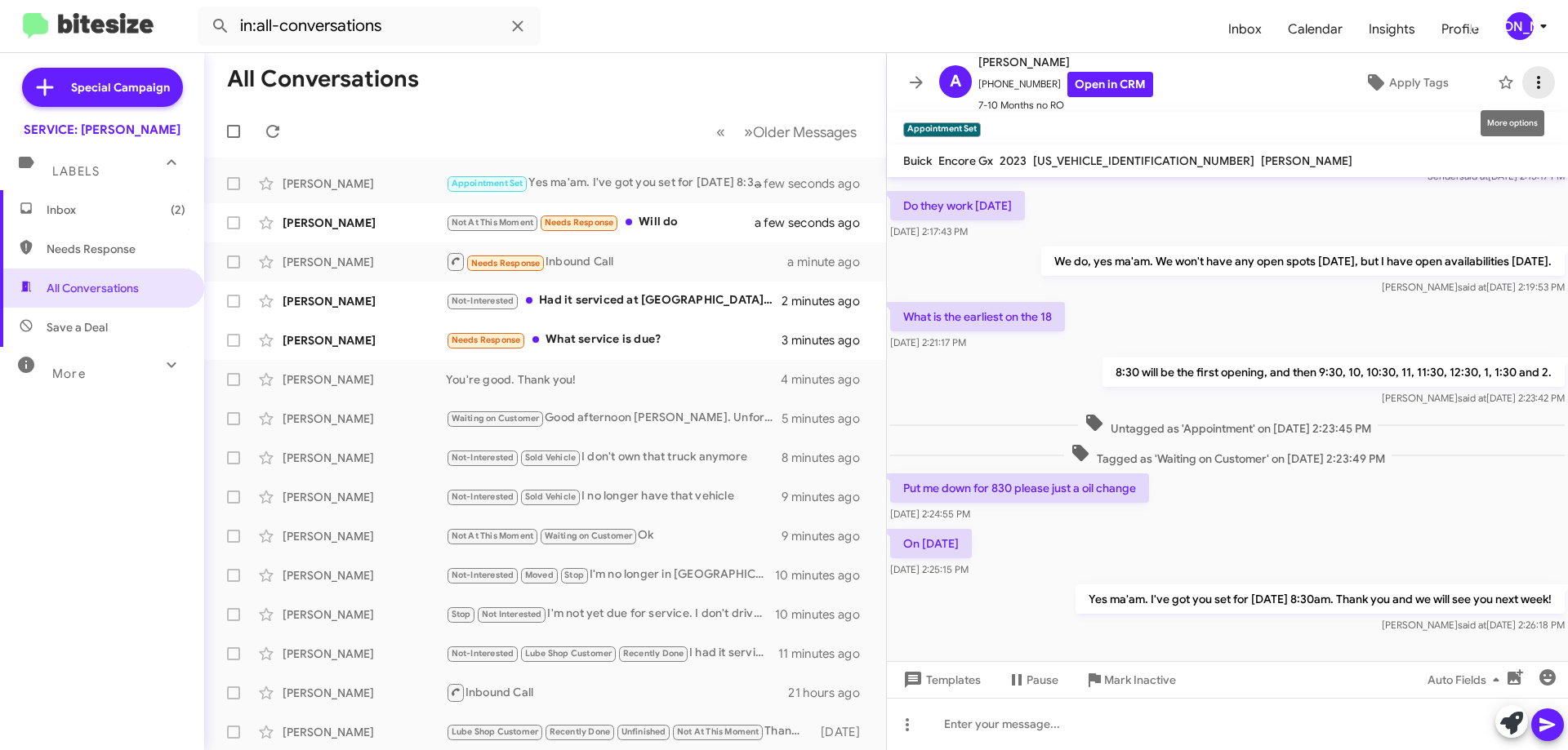
click at [1527, 96] on button at bounding box center [1538, 82] width 32 height 32
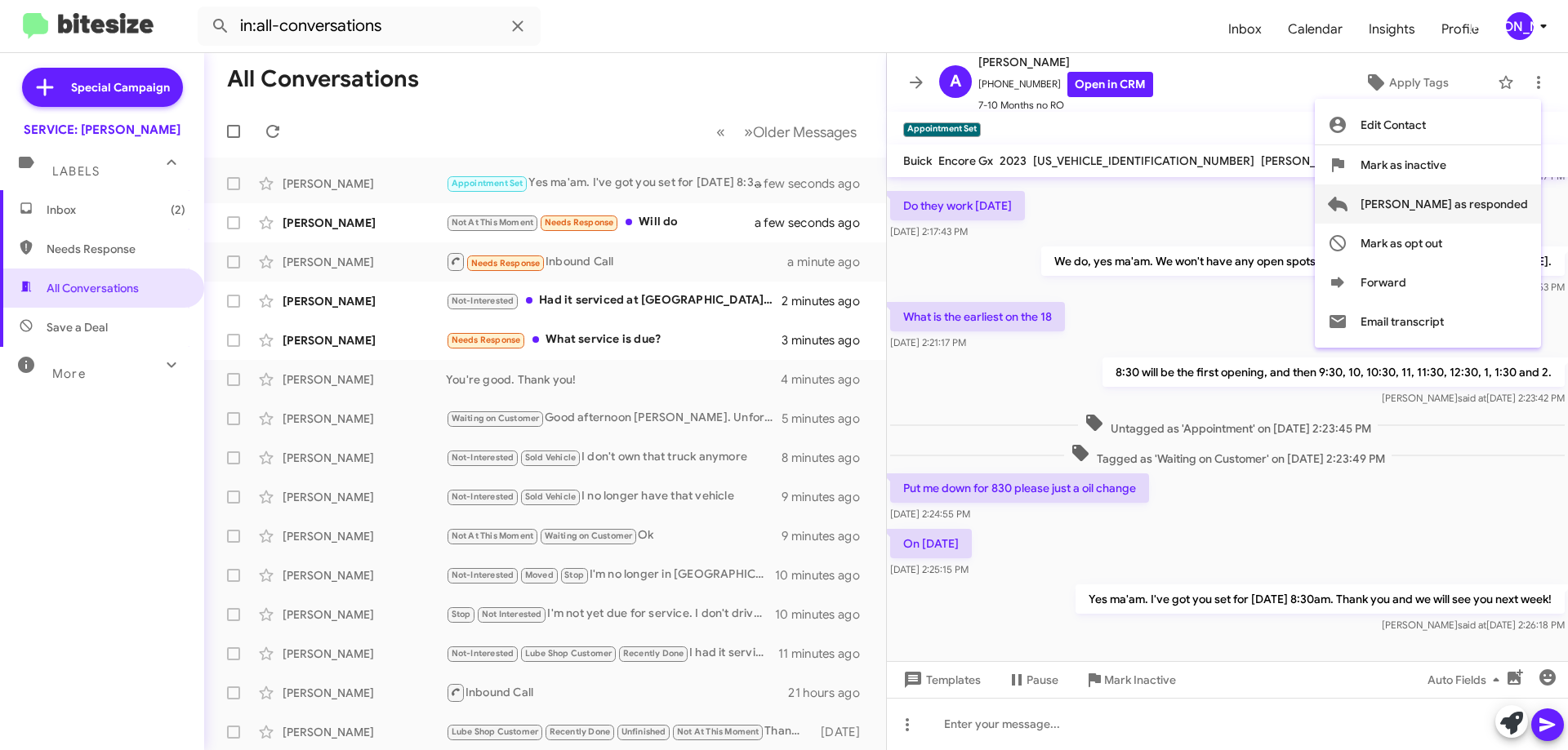
click at [1509, 199] on span "[PERSON_NAME] as responded" at bounding box center [1444, 204] width 168 height 39
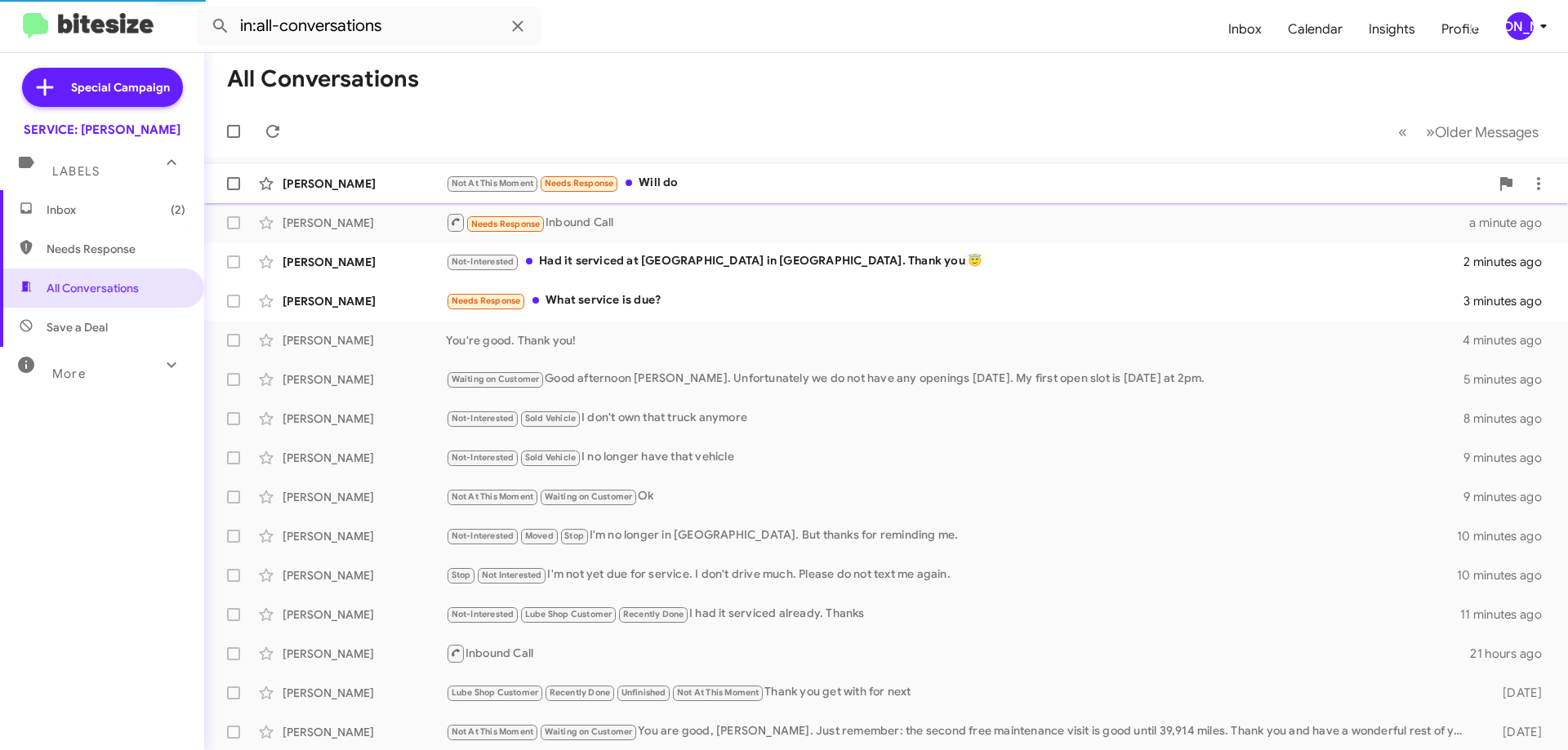
click at [702, 169] on div "Roger Mccamish Not At This Moment Needs Response Will do a few seconds ago" at bounding box center [886, 184] width 1338 height 32
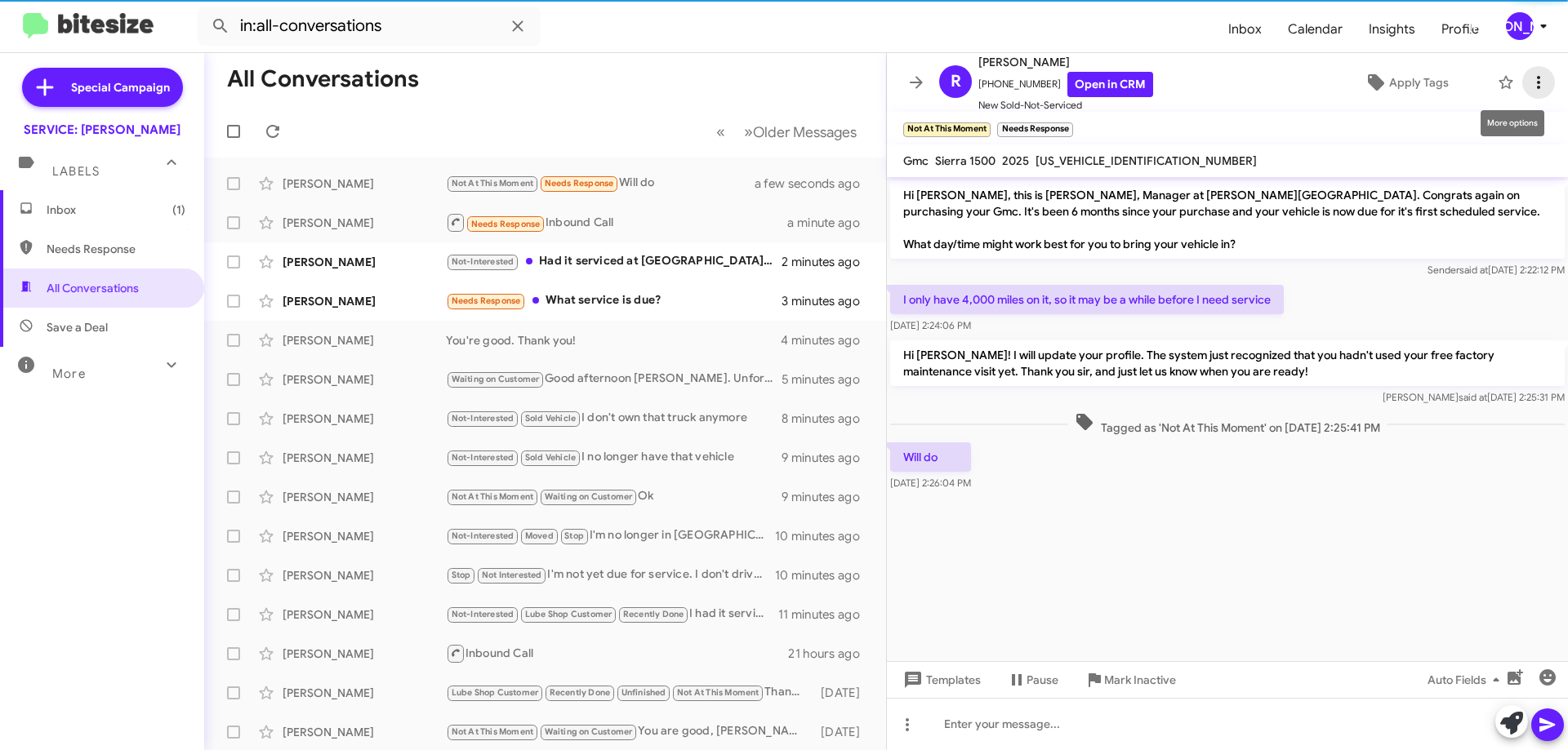
click at [1532, 91] on icon at bounding box center [1538, 82] width 20 height 20
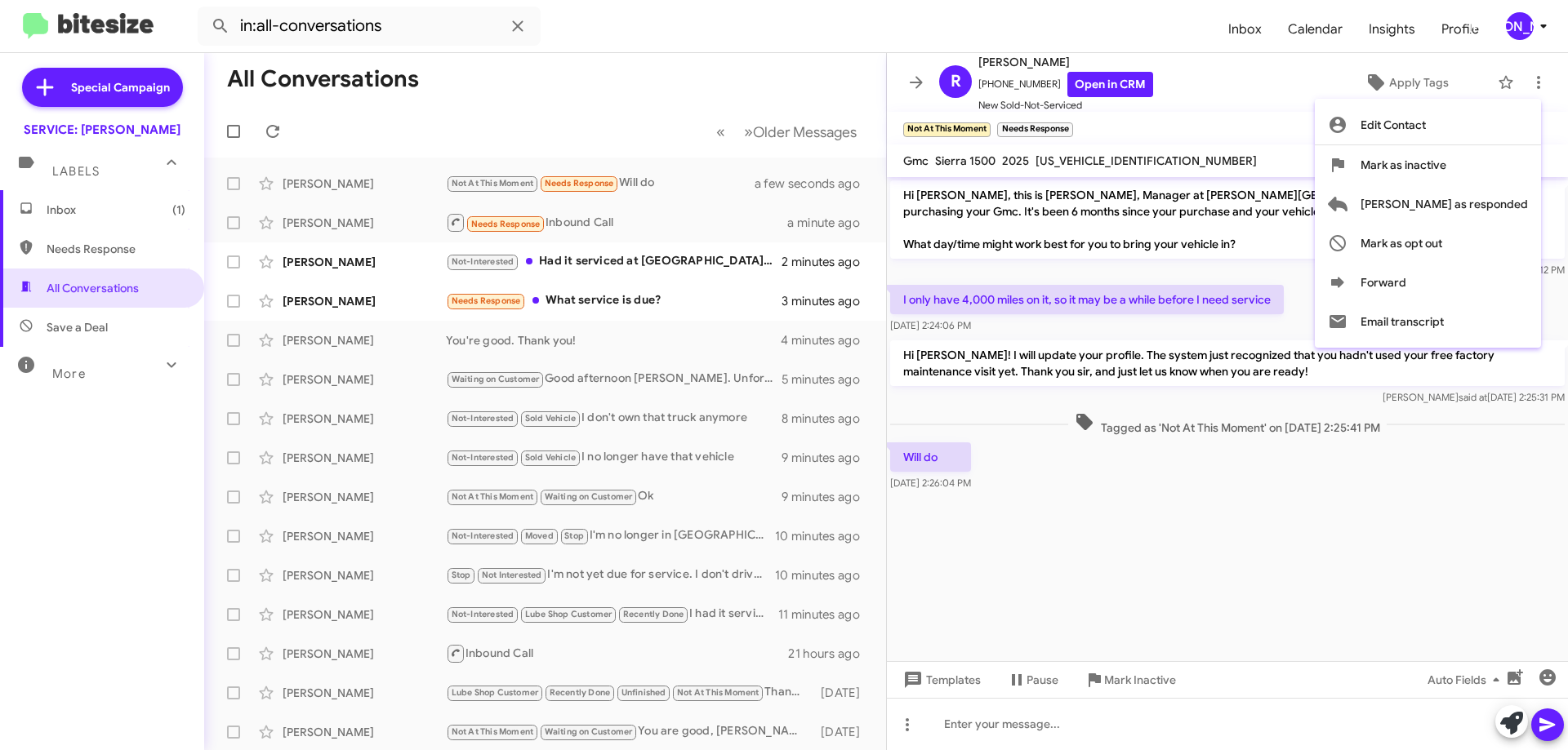
click at [1072, 124] on div at bounding box center [784, 375] width 1568 height 750
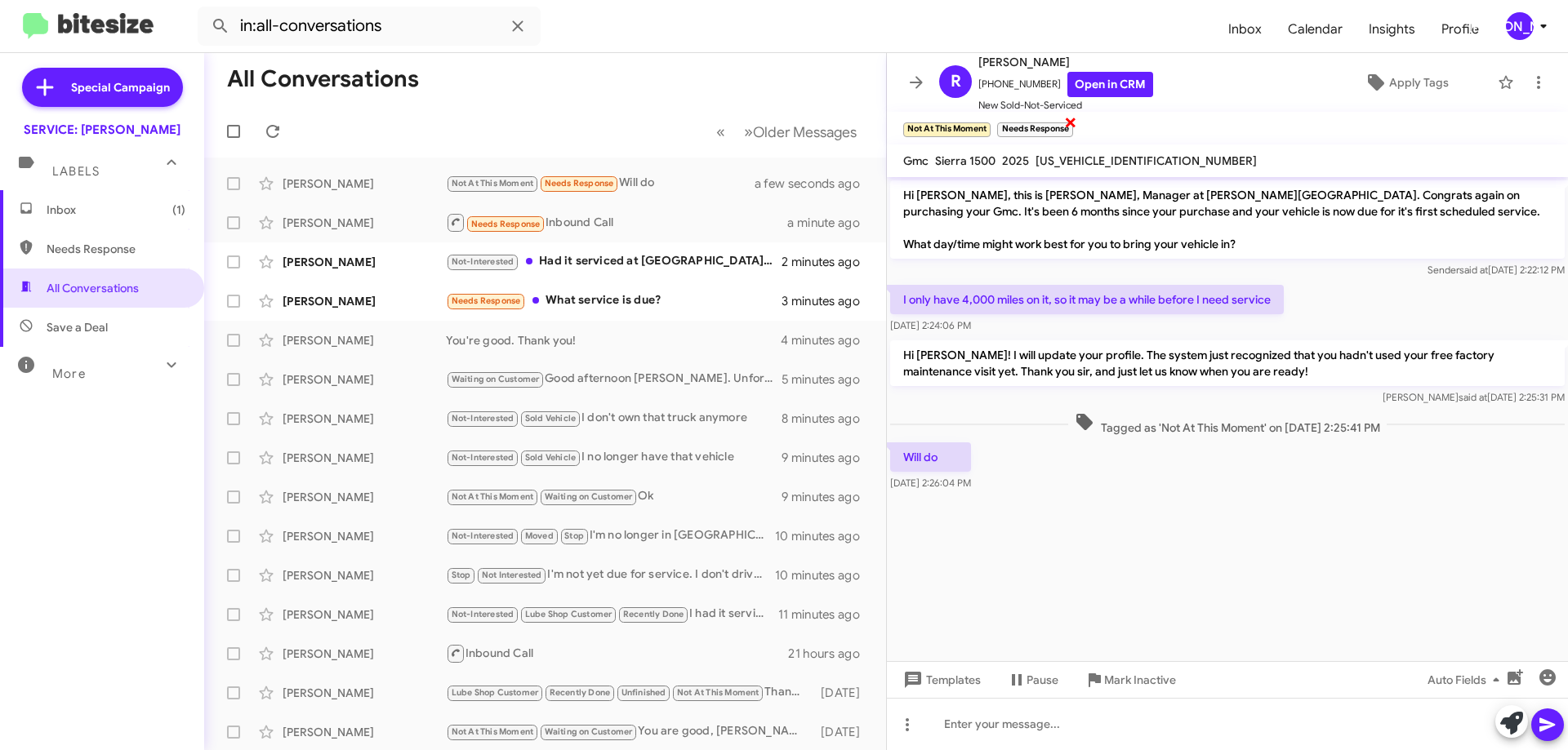
click at [1070, 126] on span "×" at bounding box center [1070, 122] width 13 height 20
click at [1529, 77] on icon at bounding box center [1538, 82] width 20 height 20
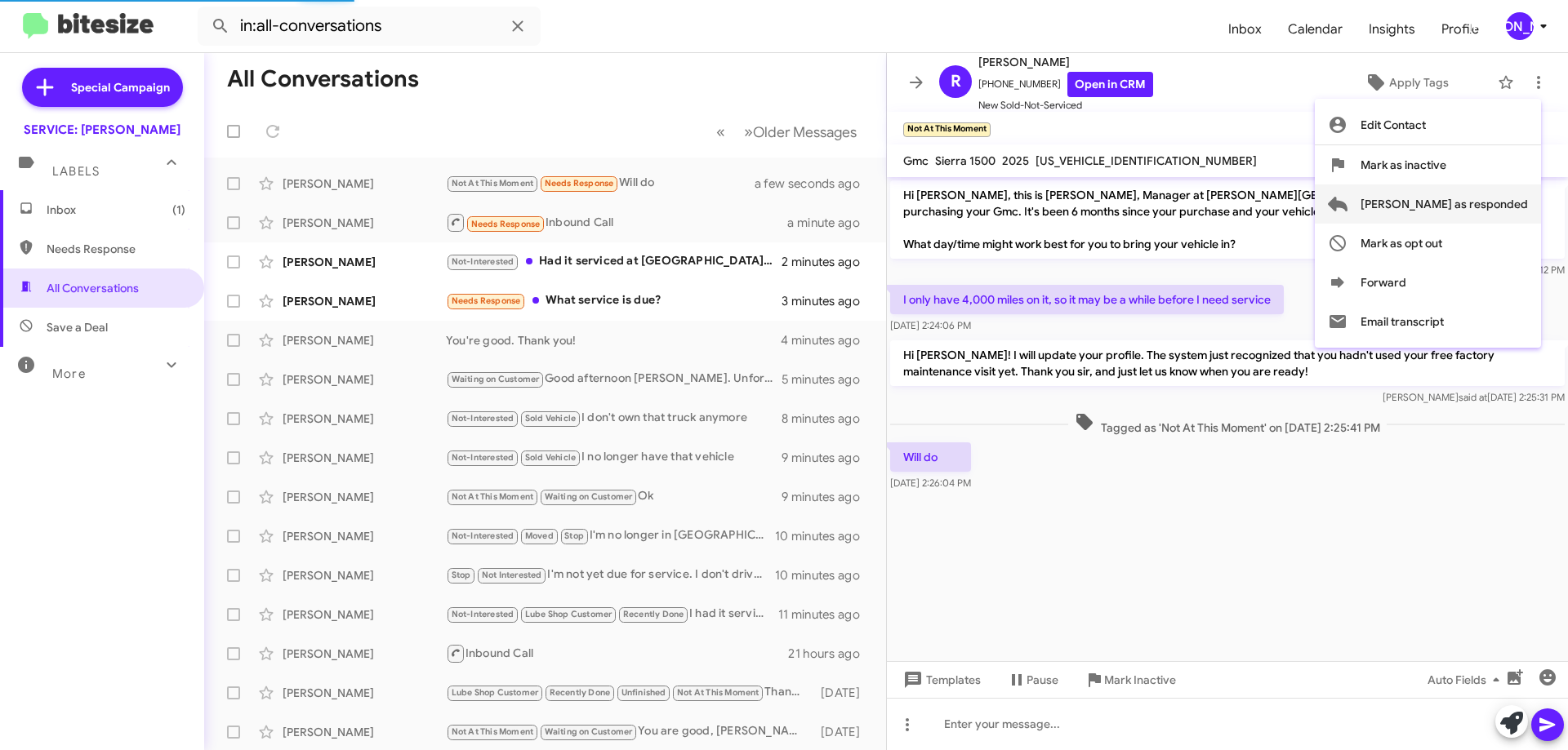
click at [1506, 198] on span "[PERSON_NAME] as responded" at bounding box center [1444, 204] width 168 height 39
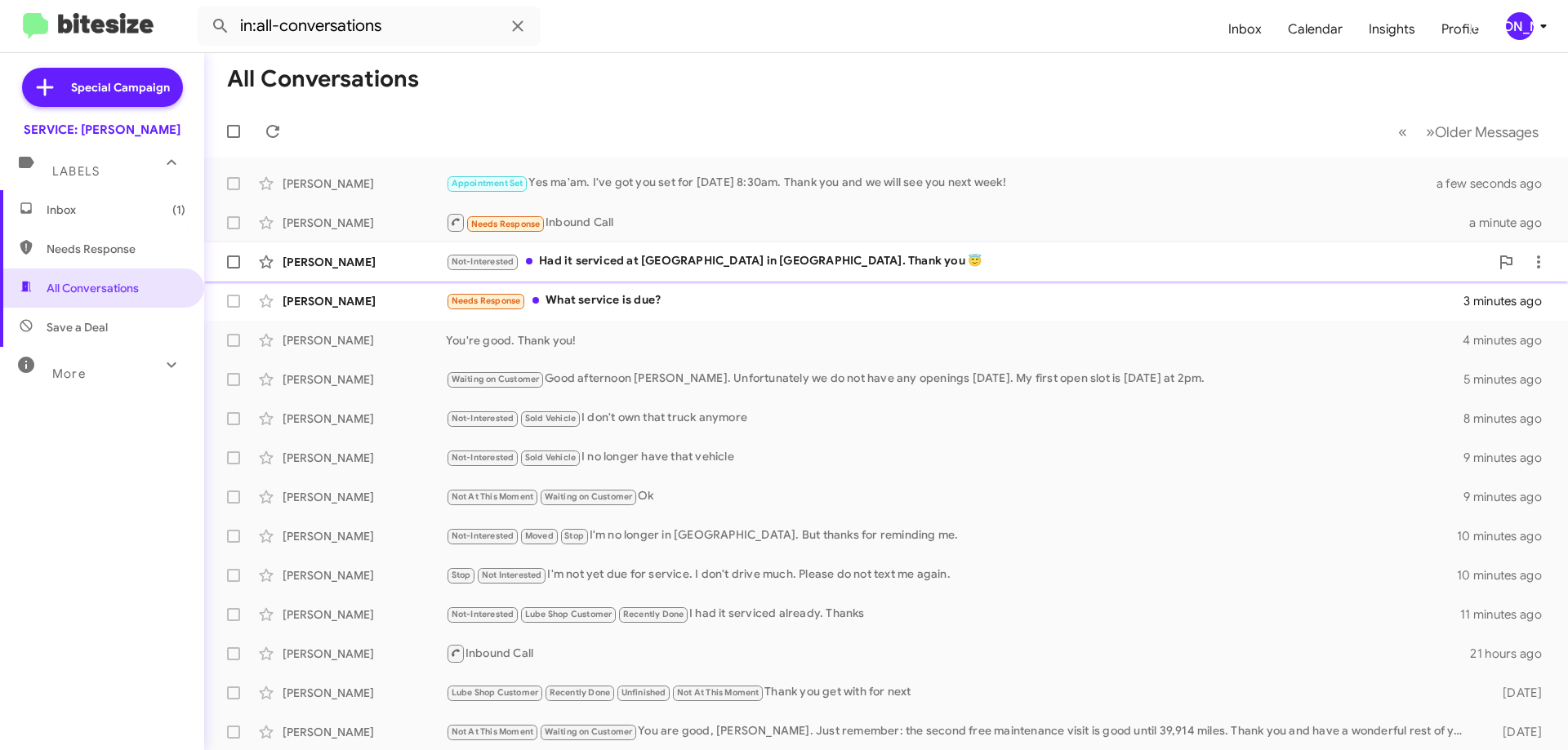
click at [738, 268] on div "Not-Interested Had it serviced at Long Chevrolet in Athens. Thank you 😇" at bounding box center [967, 261] width 1044 height 19
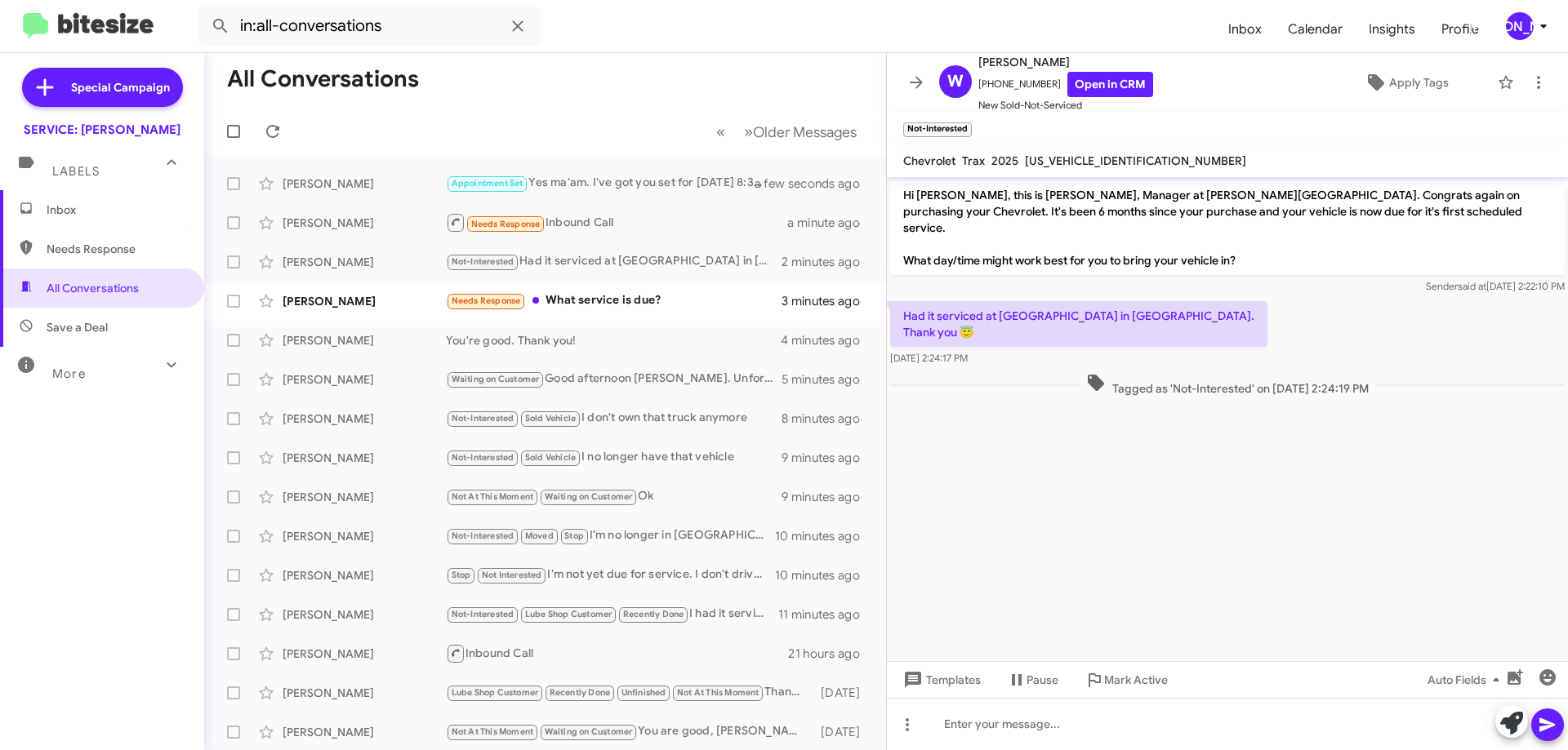
click at [1087, 165] on span "KL77LJEP9SC219202" at bounding box center [1135, 160] width 221 height 14
copy span "KL77LJEP9SC219202"
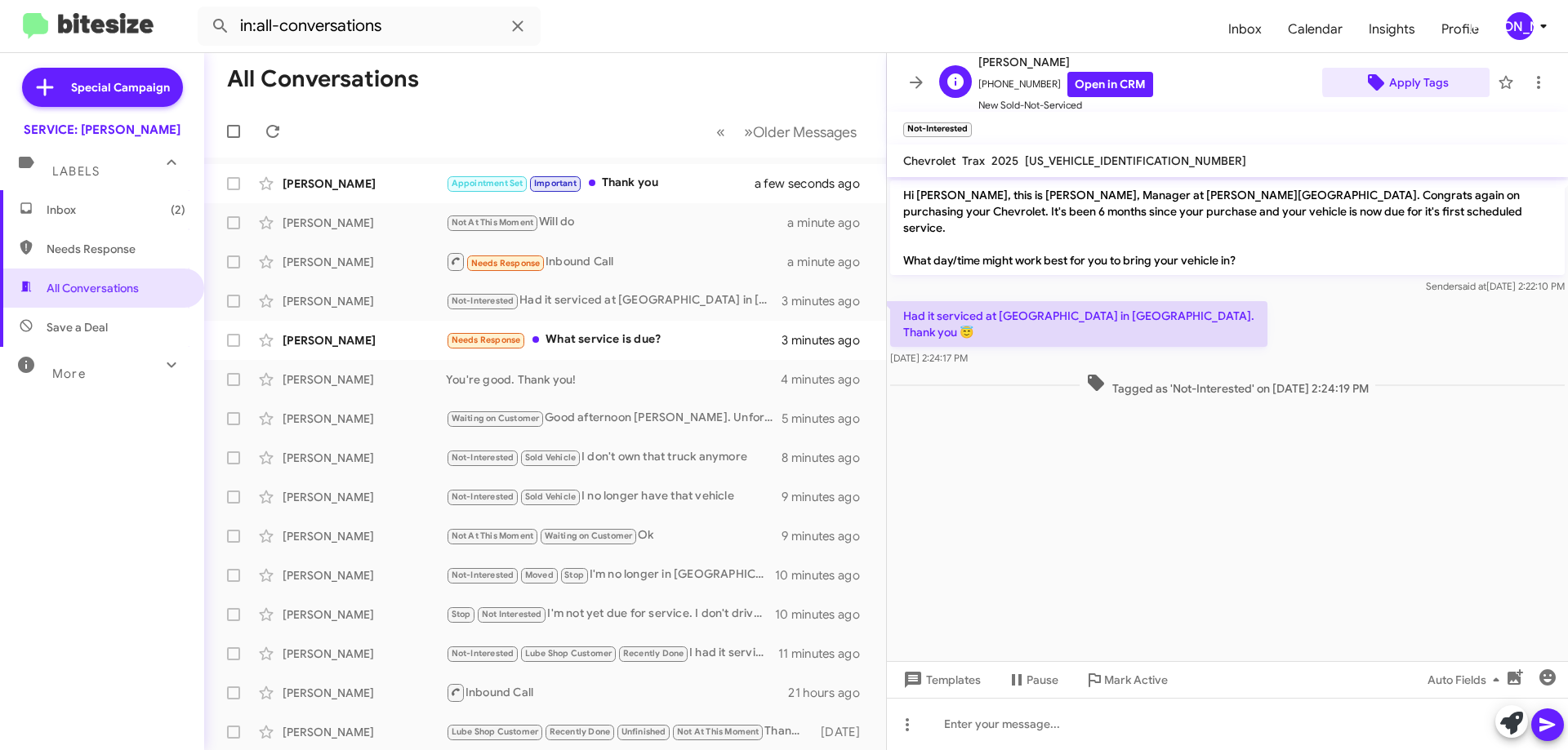
click at [1419, 79] on span "Apply Tags" at bounding box center [1419, 82] width 60 height 30
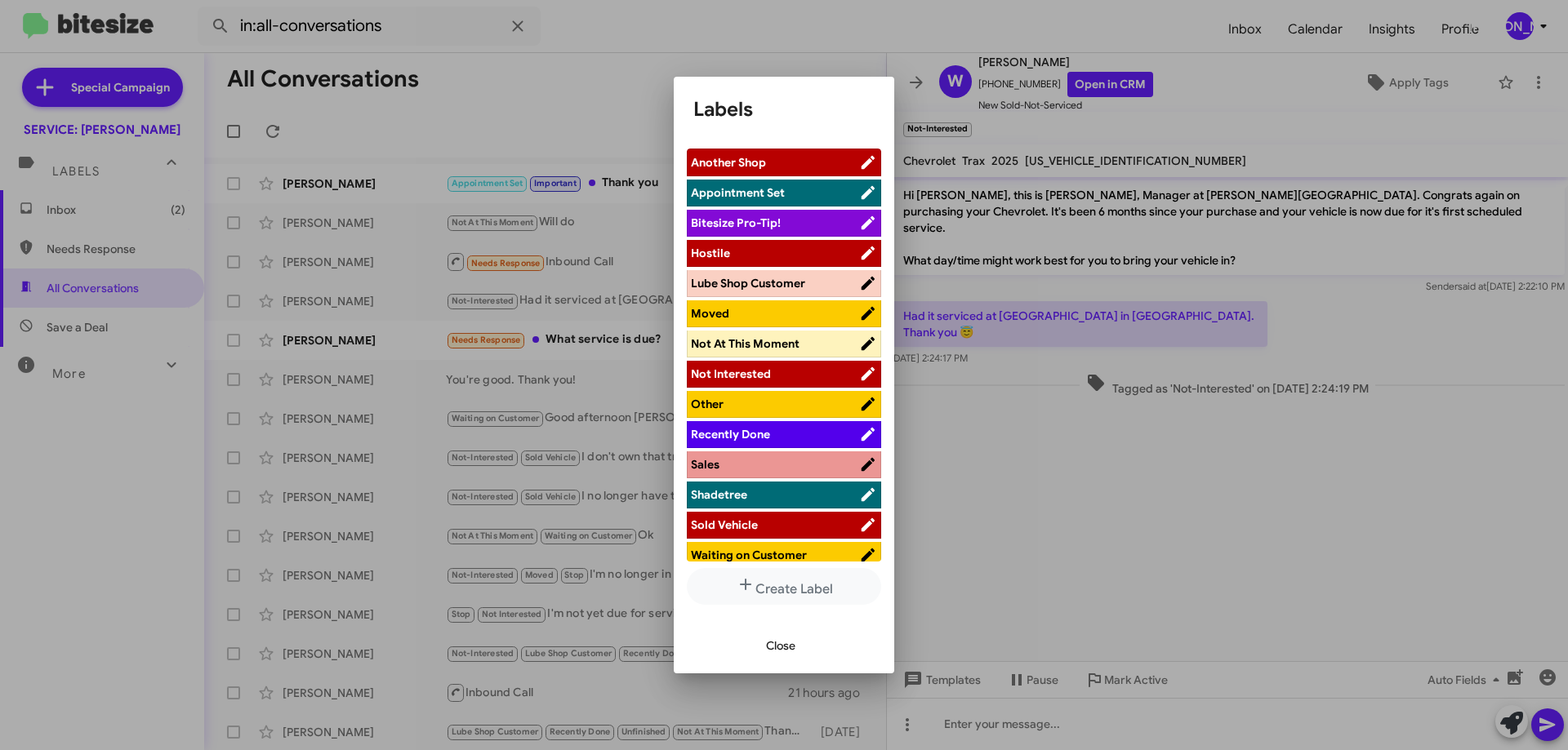
click at [762, 434] on span "Recently Done" at bounding box center [731, 434] width 79 height 14
click at [780, 648] on span "Close" at bounding box center [781, 645] width 30 height 30
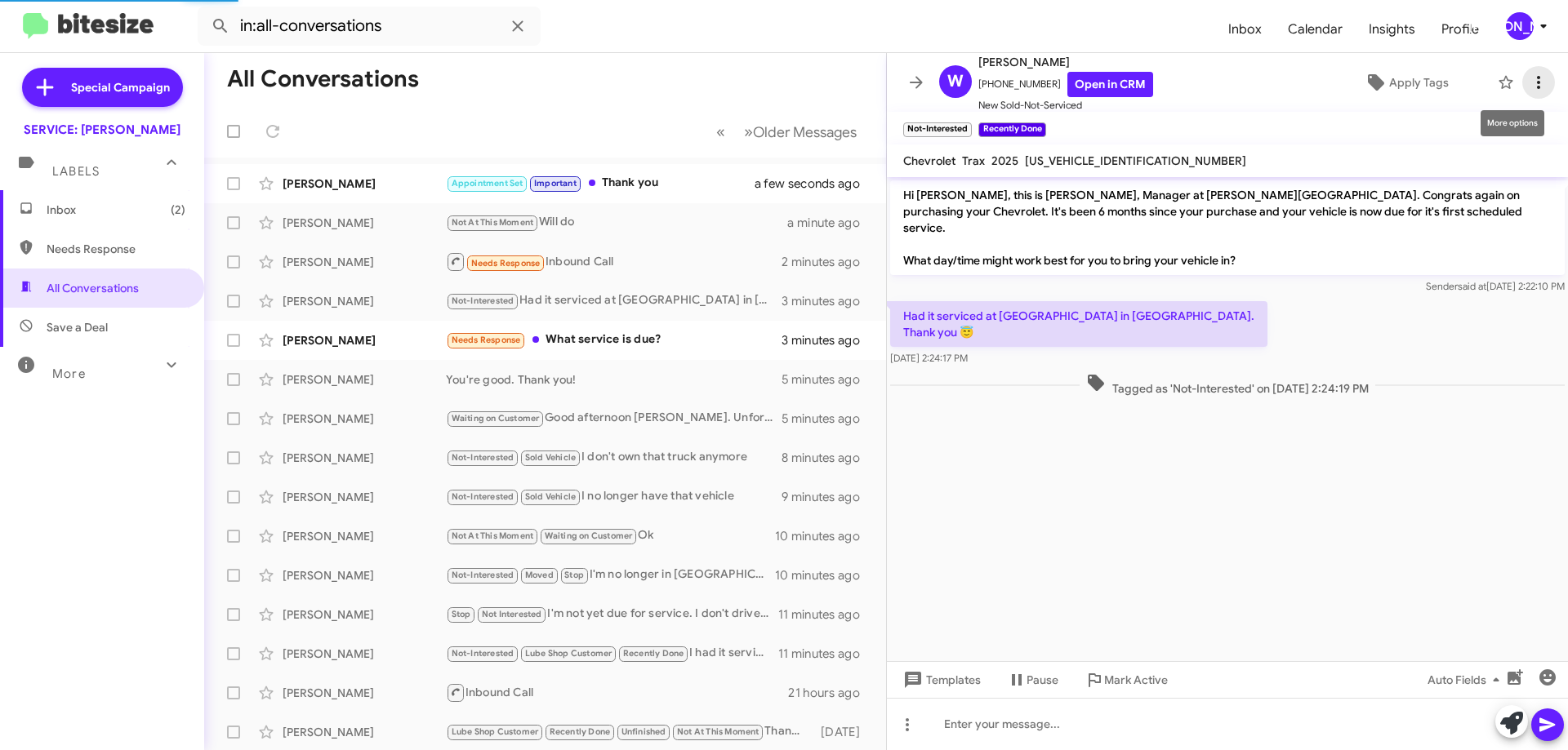
click at [1529, 86] on icon at bounding box center [1538, 82] width 20 height 20
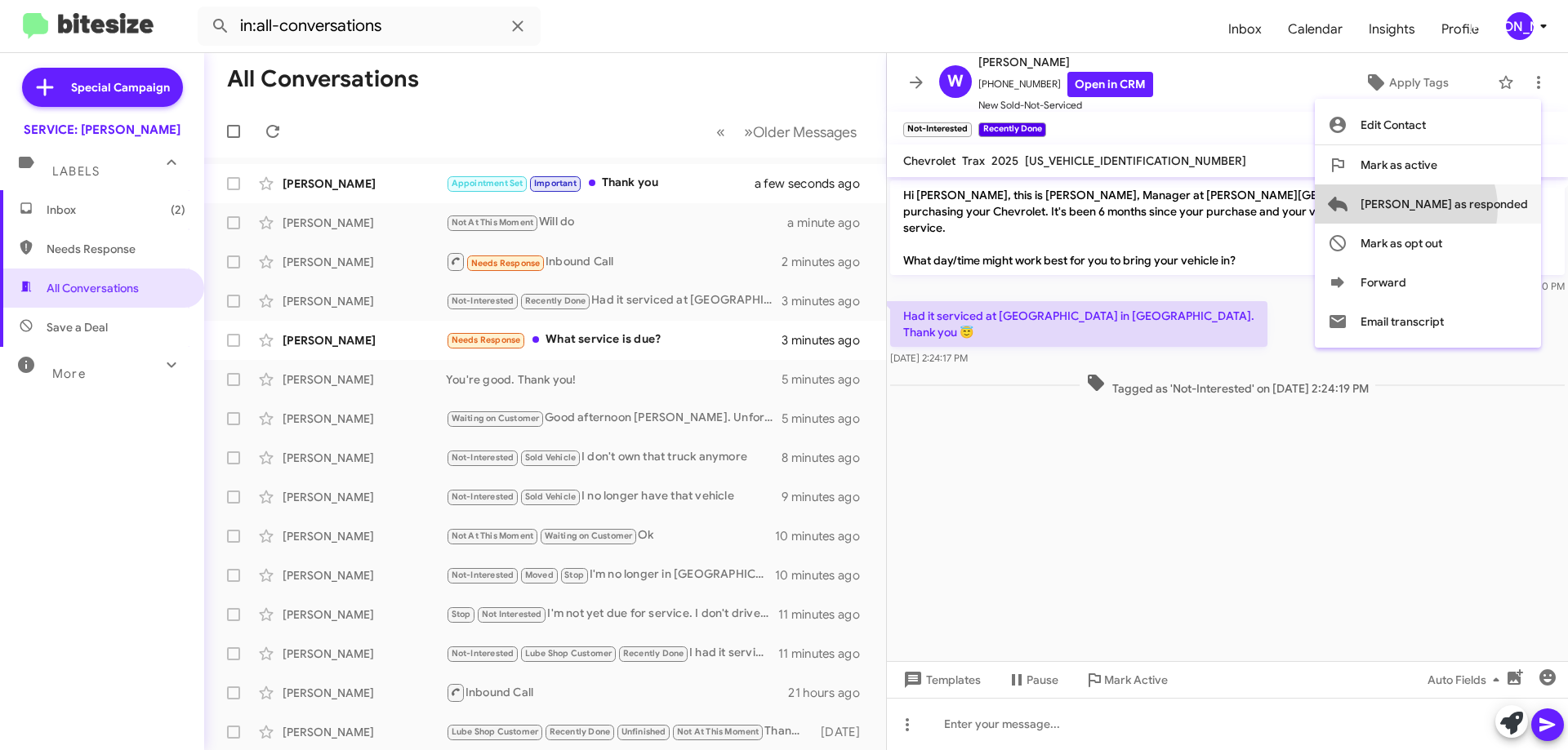
click at [1471, 208] on span "[PERSON_NAME] as responded" at bounding box center [1444, 204] width 168 height 39
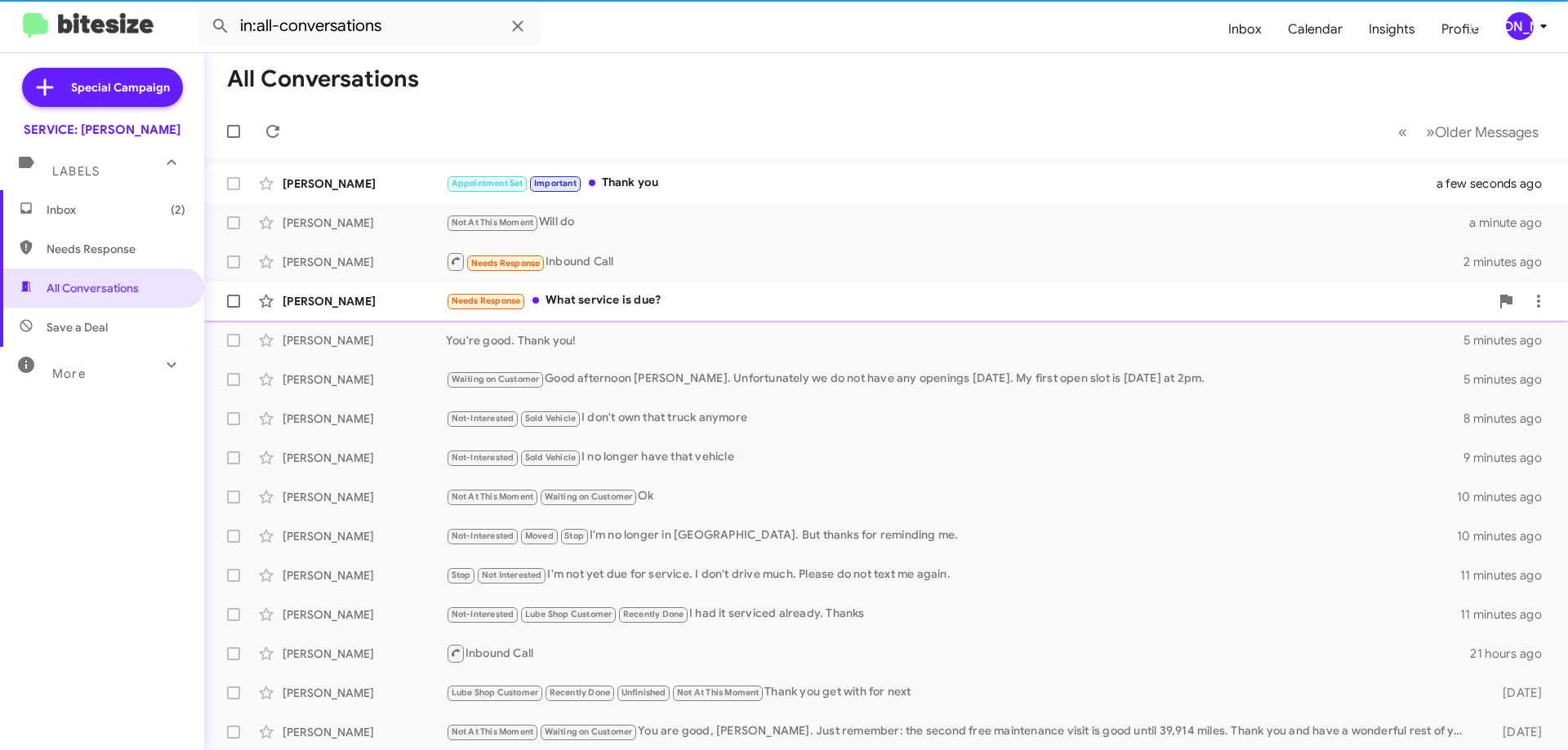
click at [690, 295] on div "Needs Response What service is due?" at bounding box center [967, 300] width 1044 height 19
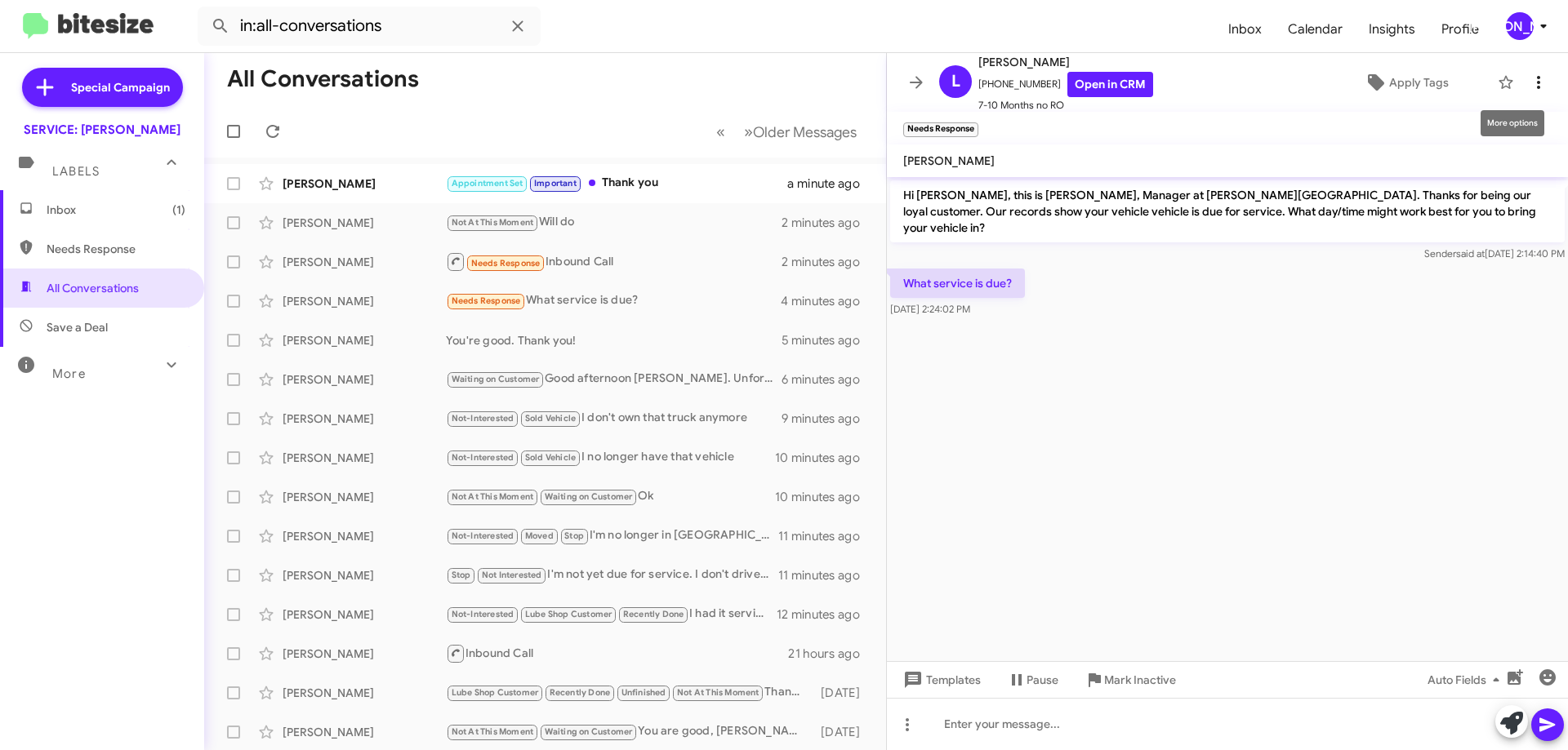
click at [1529, 78] on icon at bounding box center [1538, 82] width 20 height 20
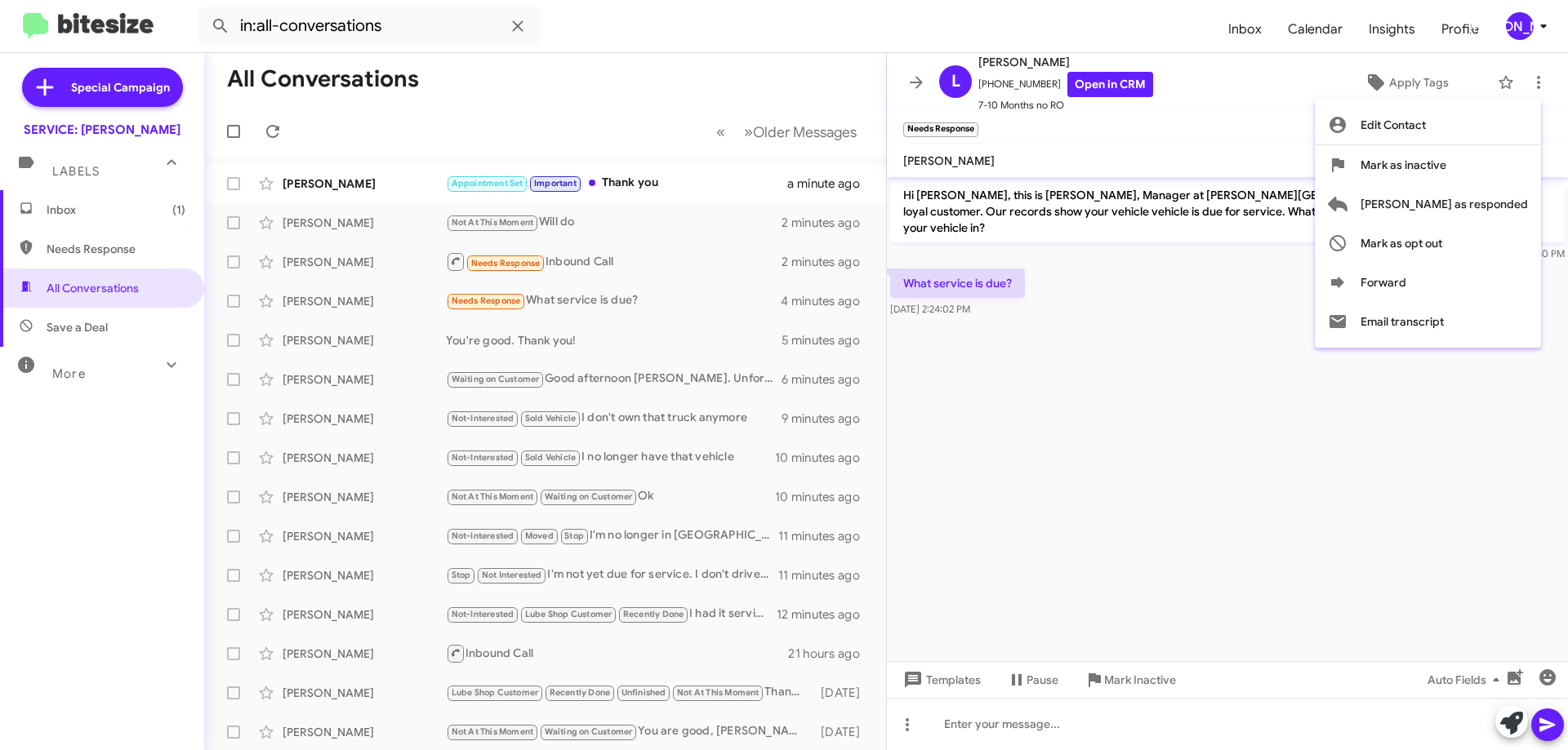
click at [923, 140] on div at bounding box center [784, 375] width 1568 height 750
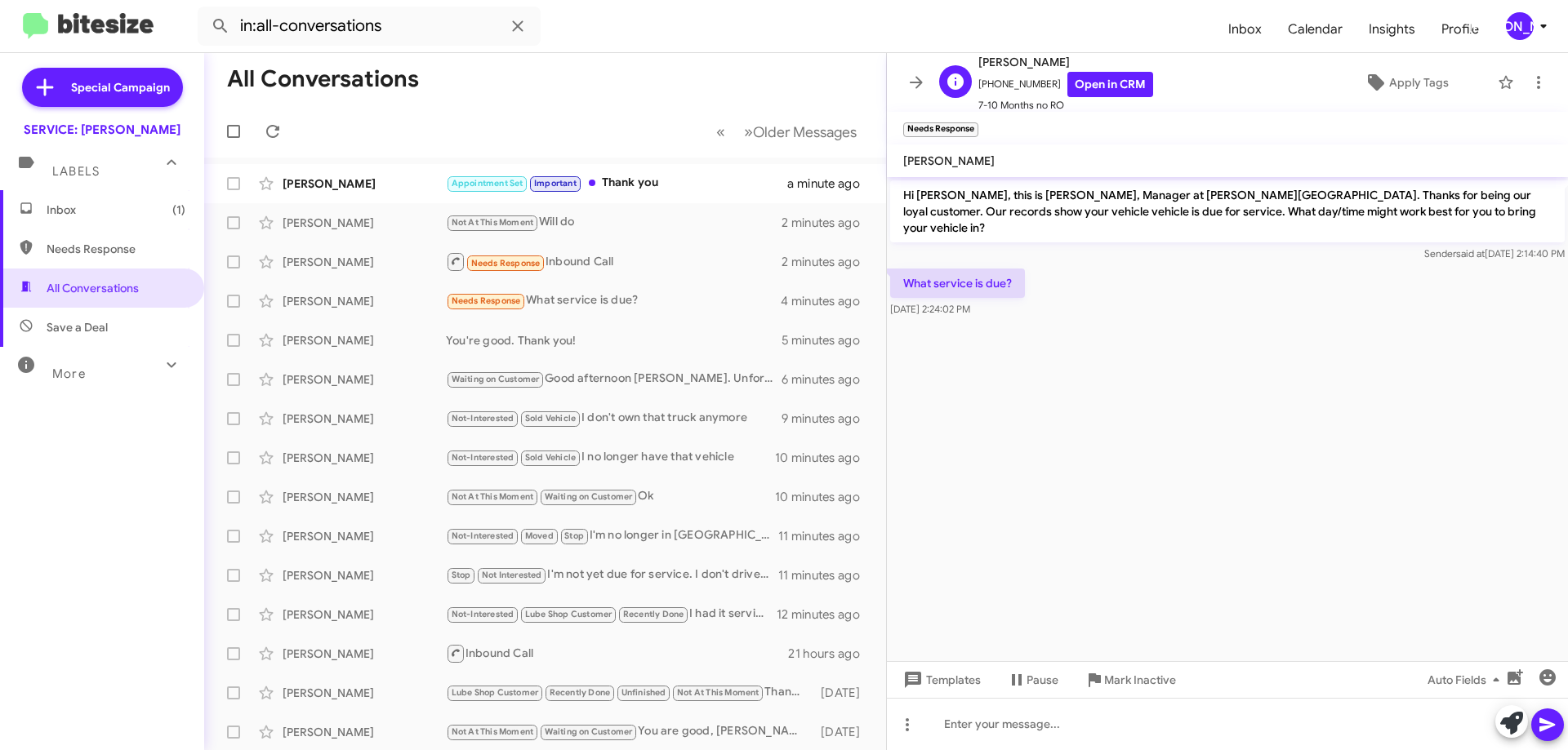
drag, startPoint x: 975, startPoint y: 126, endPoint x: 1261, endPoint y: 106, distance: 286.7
click at [976, 126] on span "×" at bounding box center [974, 122] width 10 height 20
click at [1531, 77] on icon at bounding box center [1538, 82] width 20 height 20
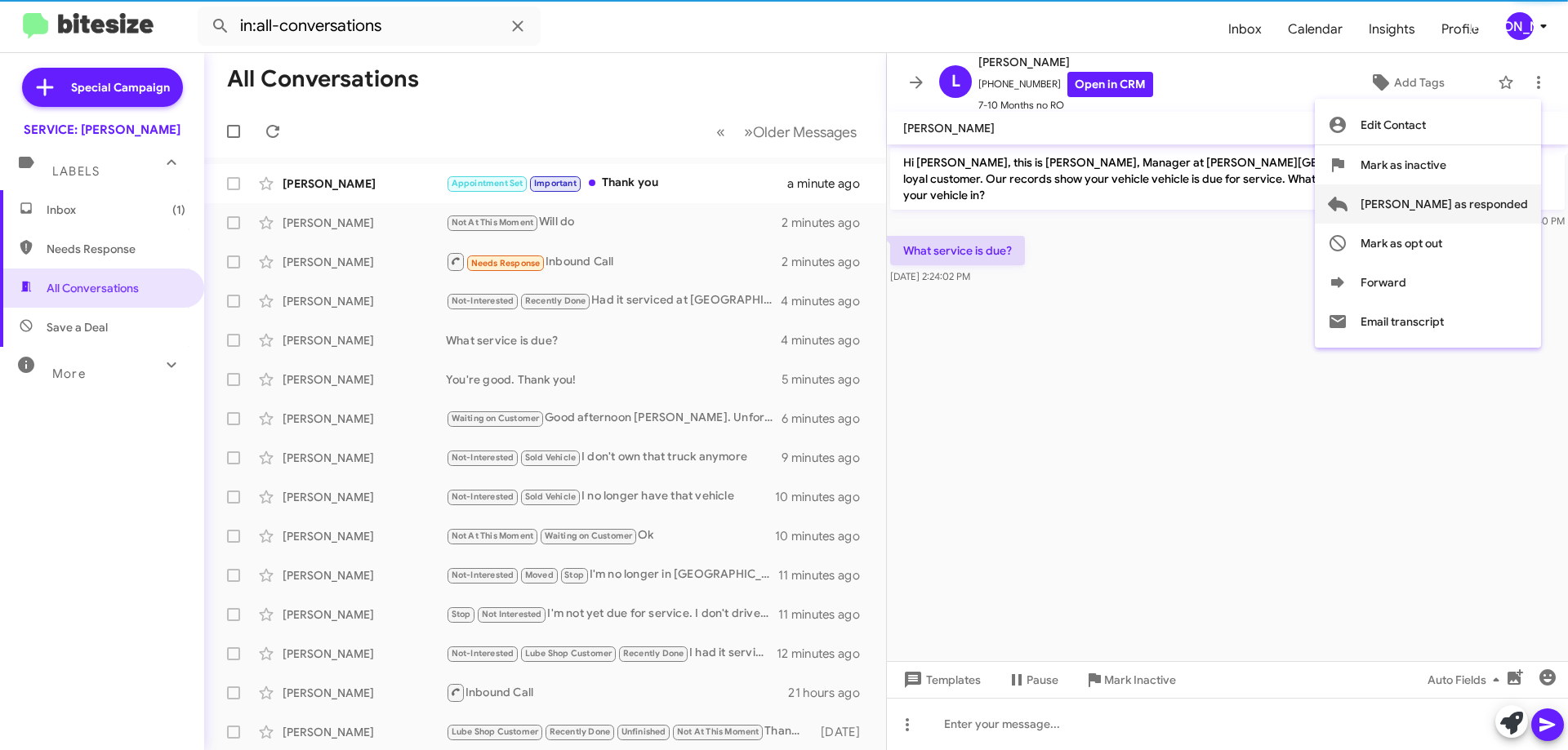
click at [1495, 204] on span "[PERSON_NAME] as responded" at bounding box center [1444, 204] width 168 height 39
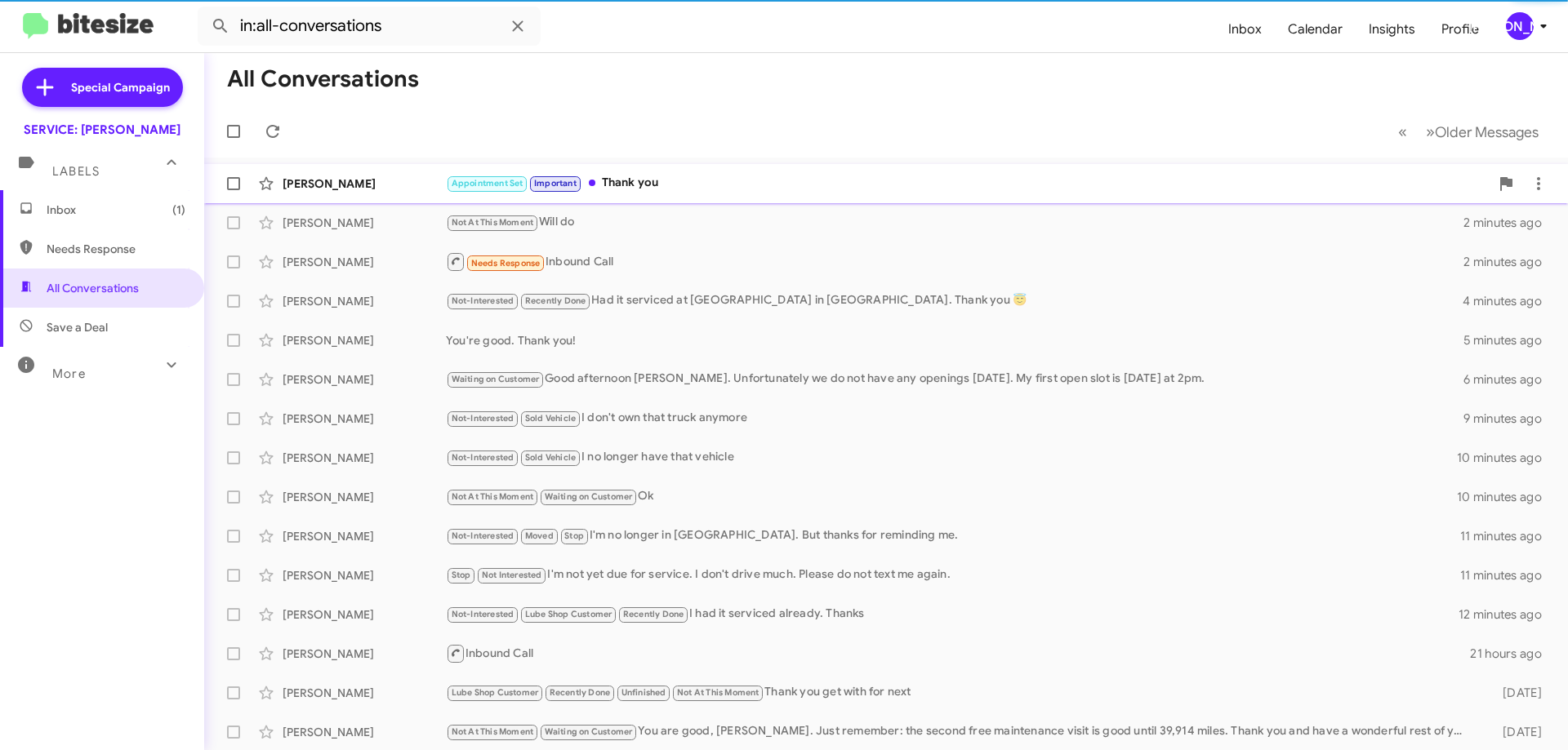
click at [754, 172] on div "Amy Kaylor Appointment Set Important Thank you a minute ago" at bounding box center [886, 184] width 1338 height 32
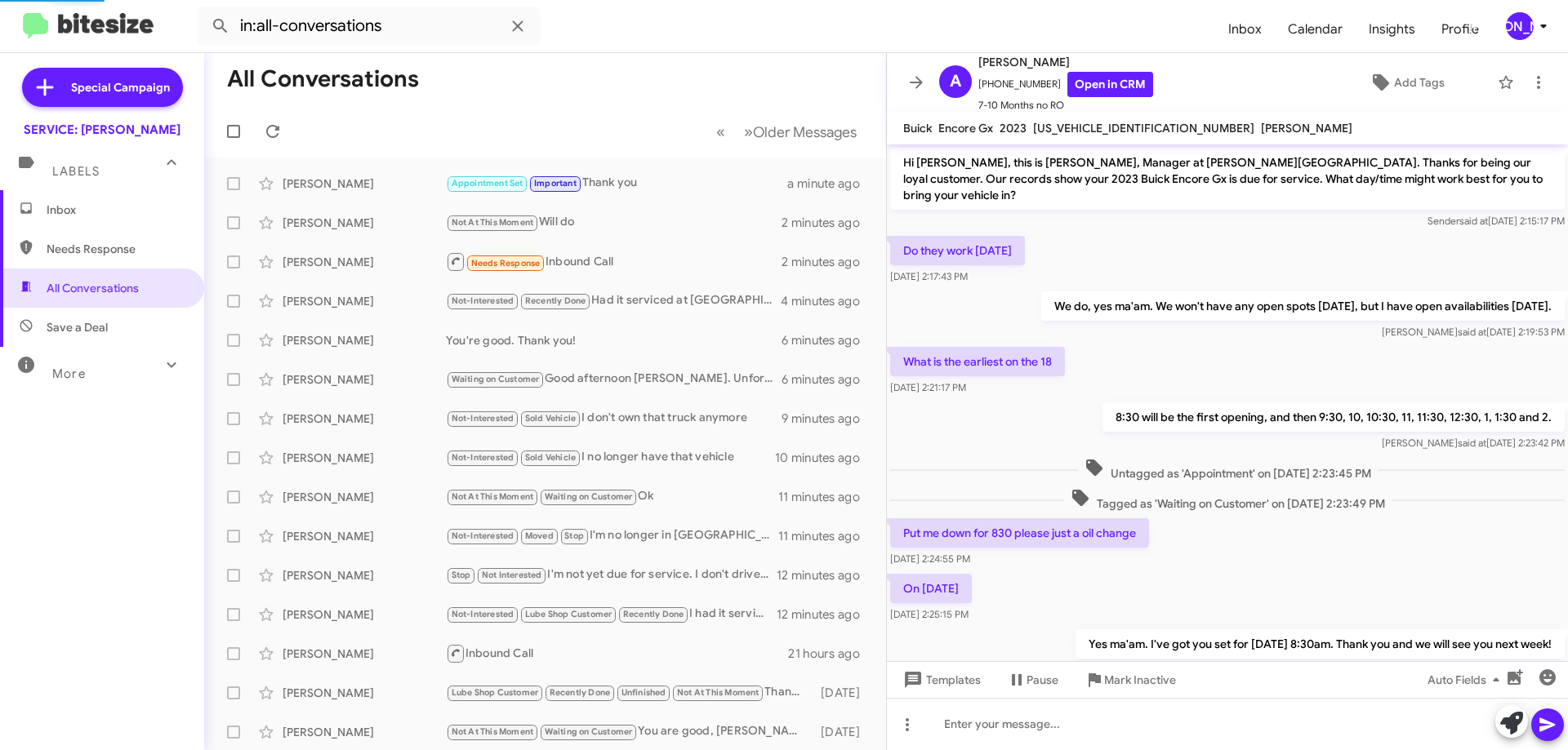
scroll to position [173, 0]
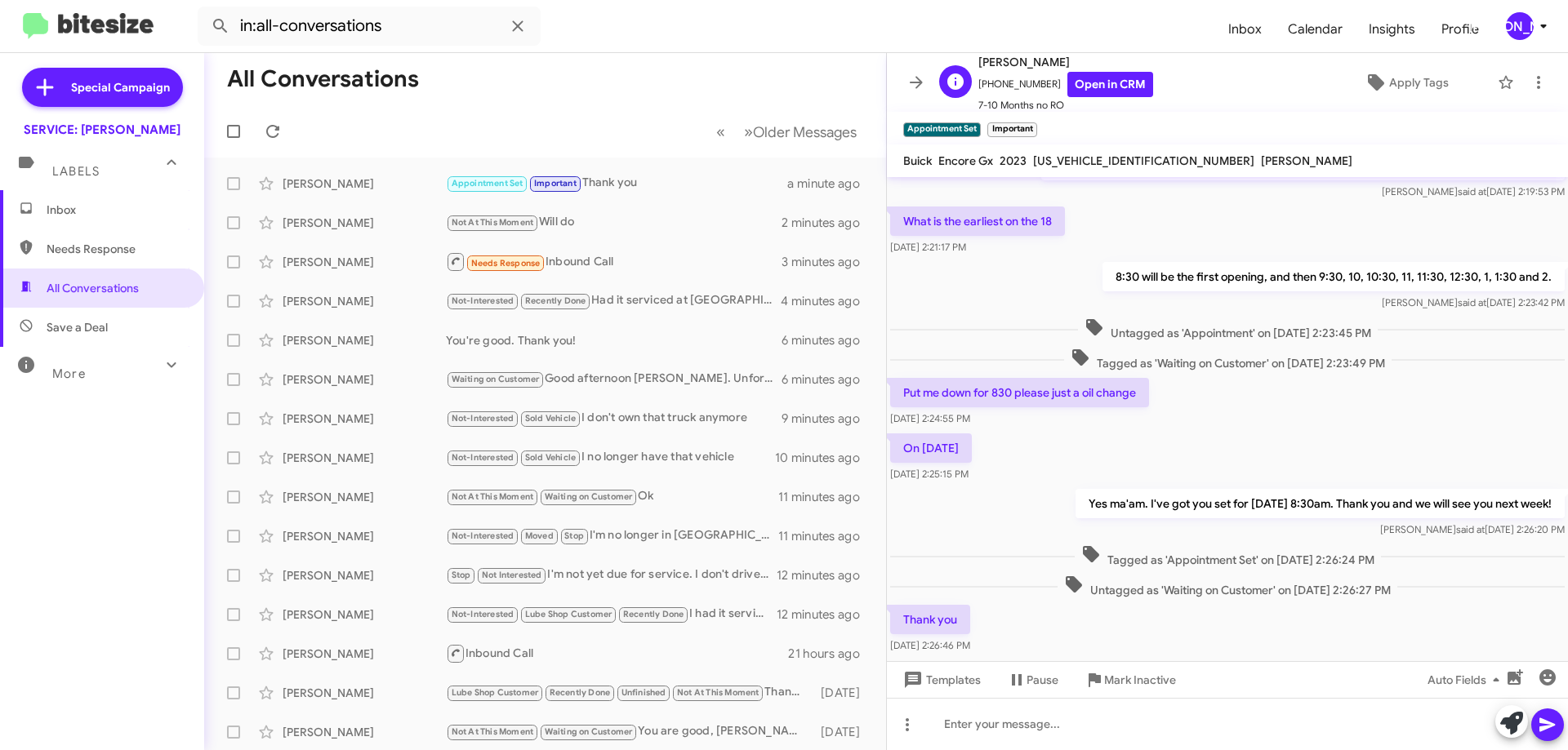
drag, startPoint x: 1032, startPoint y: 124, endPoint x: 1399, endPoint y: 101, distance: 367.7
click at [1034, 124] on span "×" at bounding box center [1033, 122] width 10 height 20
click at [1533, 79] on icon at bounding box center [1538, 82] width 20 height 20
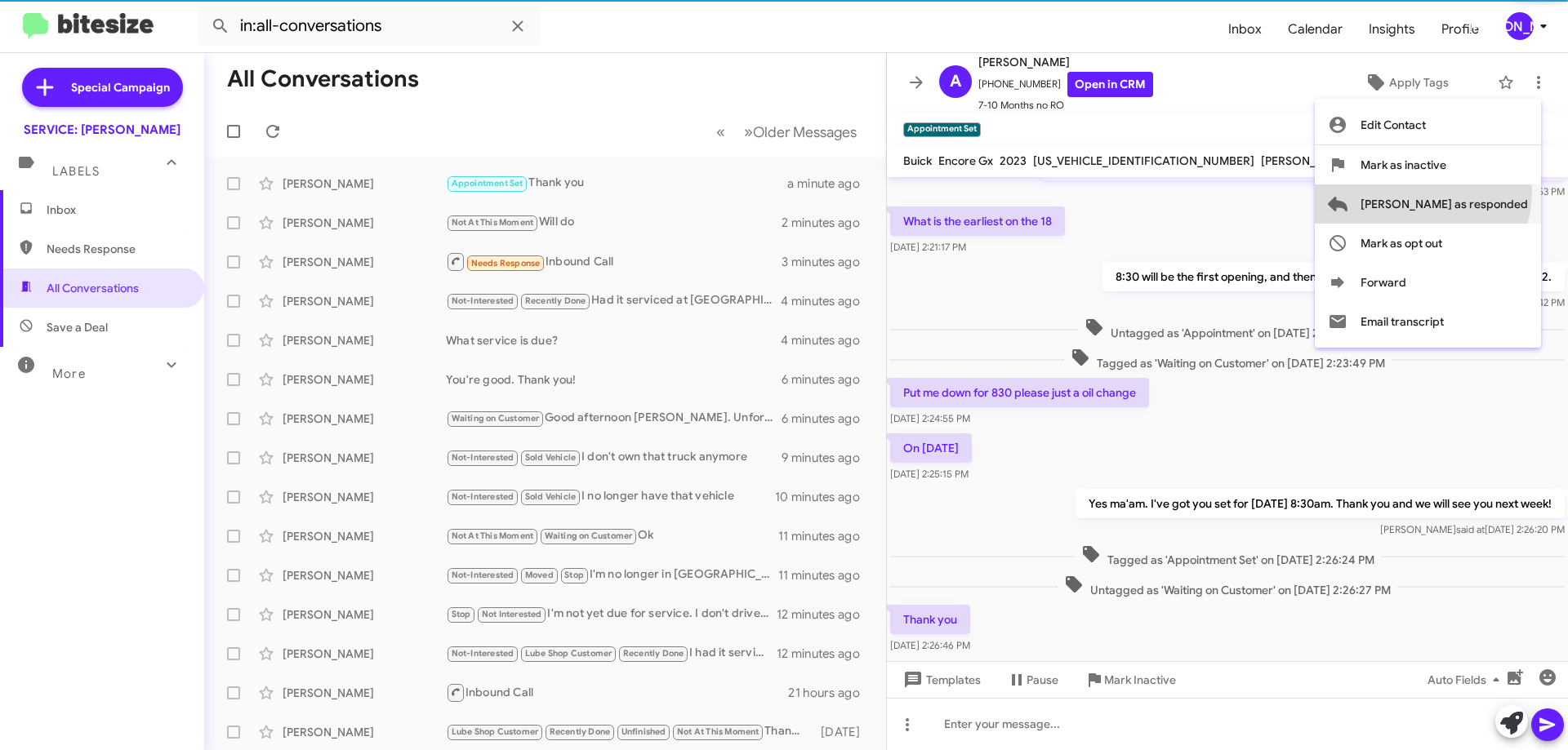
click at [1487, 192] on span "[PERSON_NAME] as responded" at bounding box center [1444, 204] width 168 height 39
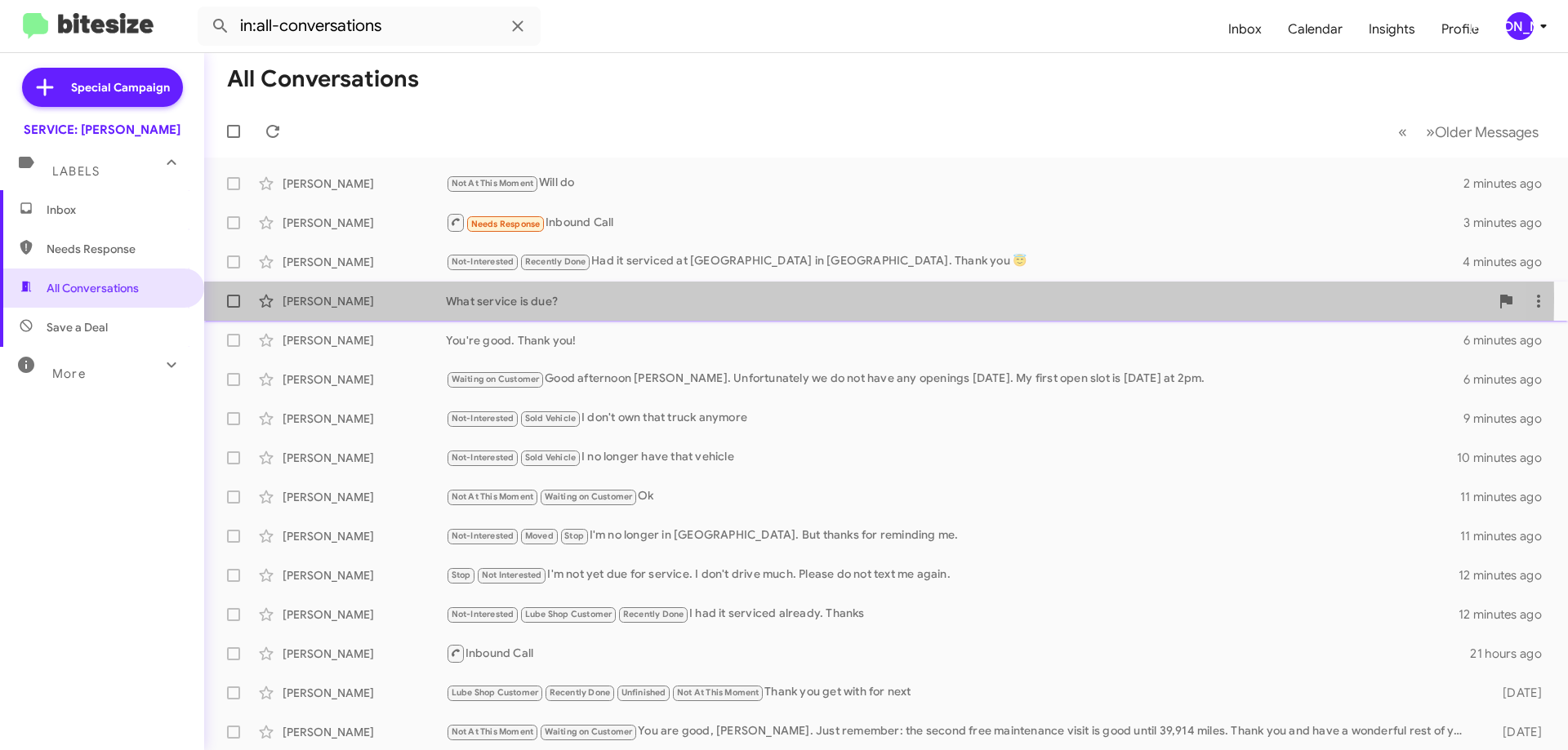
click at [606, 298] on div "What service is due?" at bounding box center [967, 301] width 1044 height 16
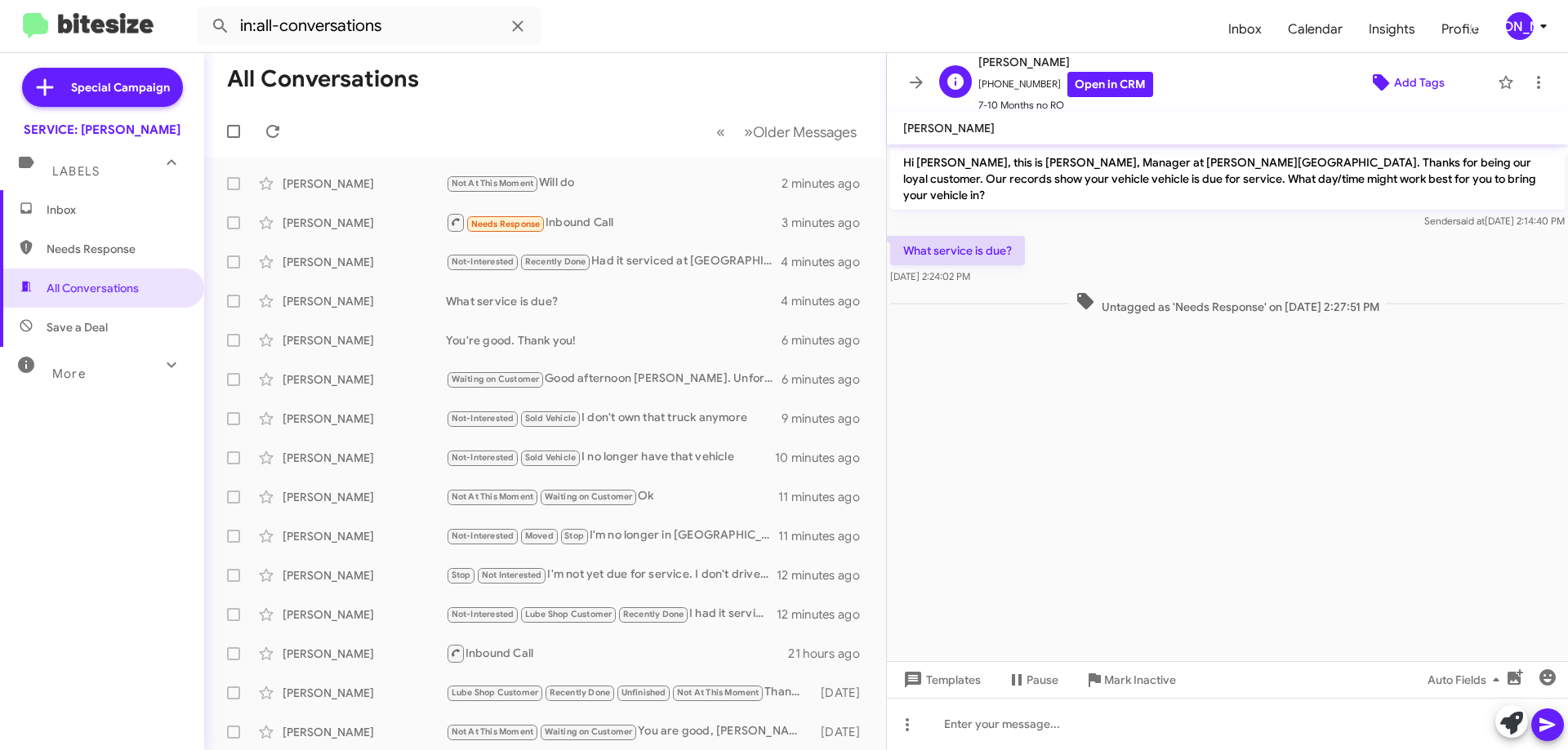
click at [1394, 82] on span "Add Tags" at bounding box center [1419, 82] width 50 height 30
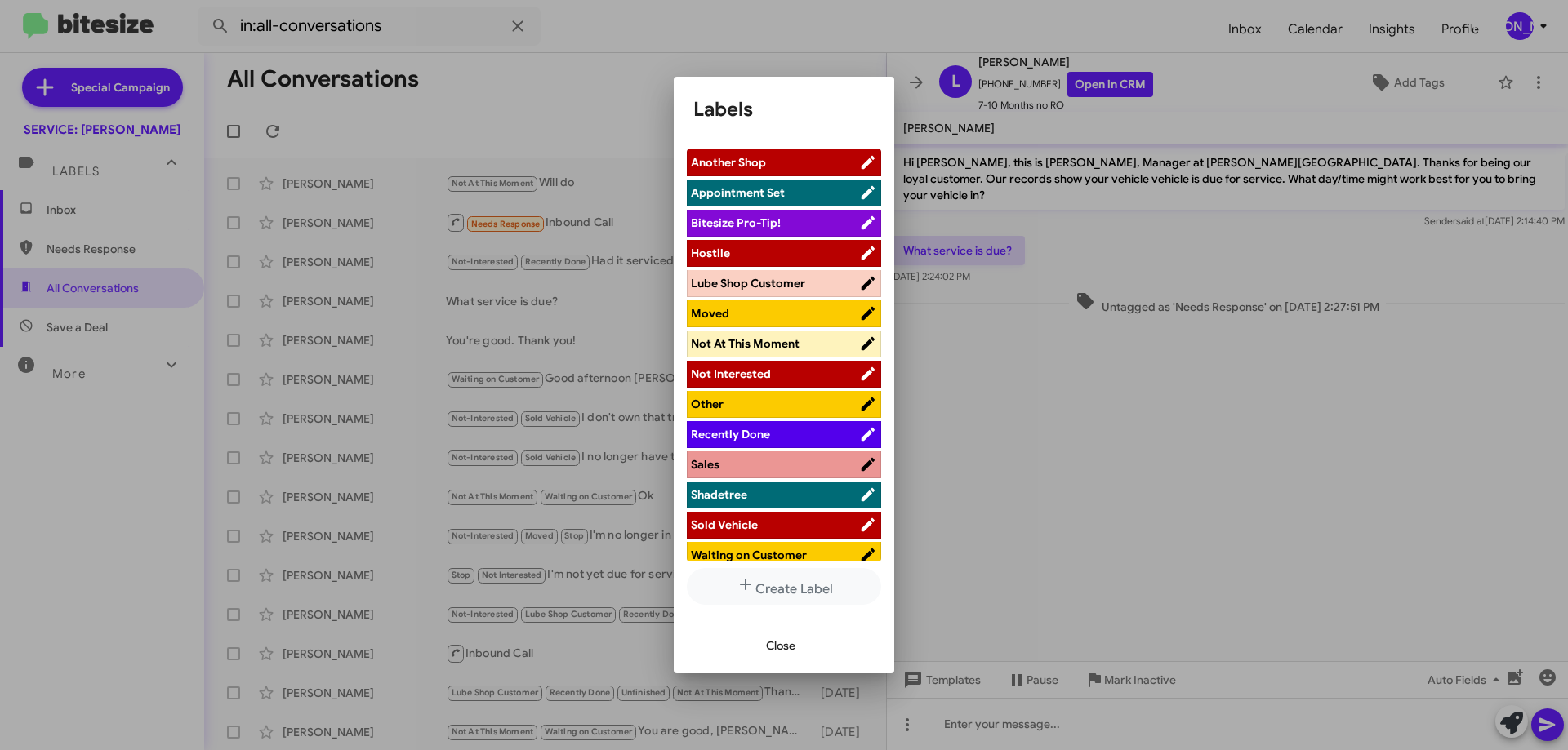
click at [767, 378] on span "Not Interested" at bounding box center [731, 374] width 80 height 14
click at [784, 651] on span "Close" at bounding box center [781, 645] width 30 height 30
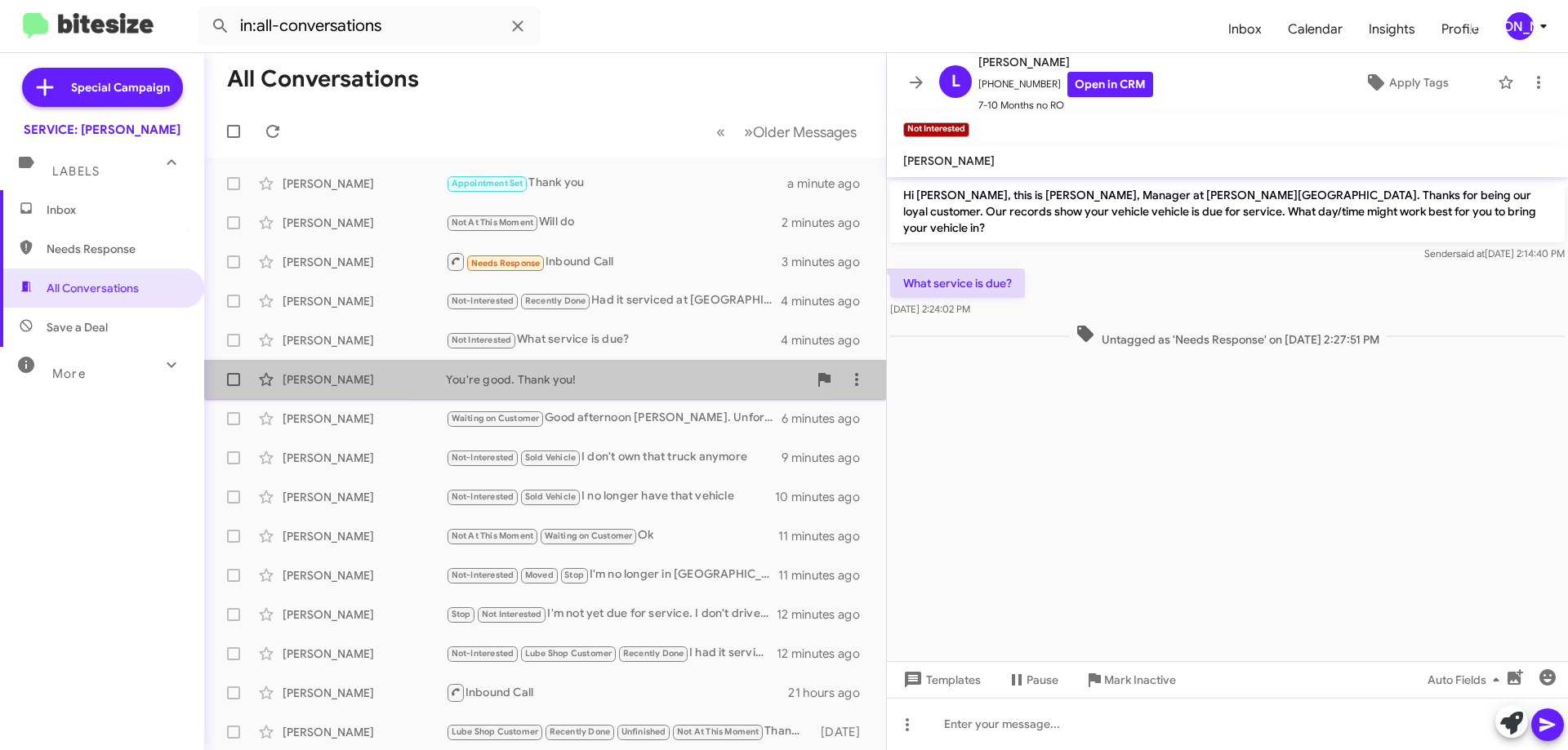
click at [636, 381] on div "You're good. Thank you!" at bounding box center [627, 379] width 362 height 16
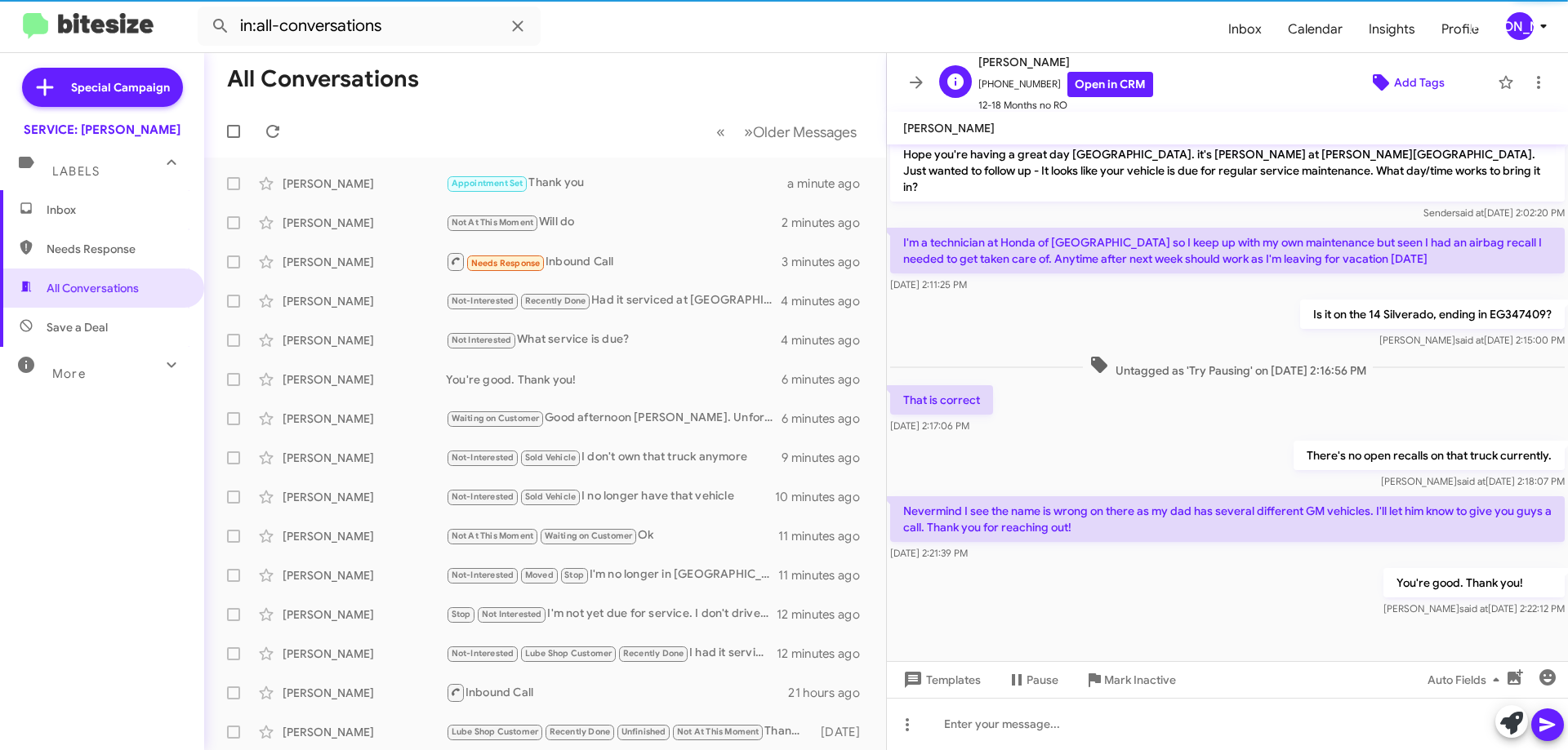
scroll to position [135, 0]
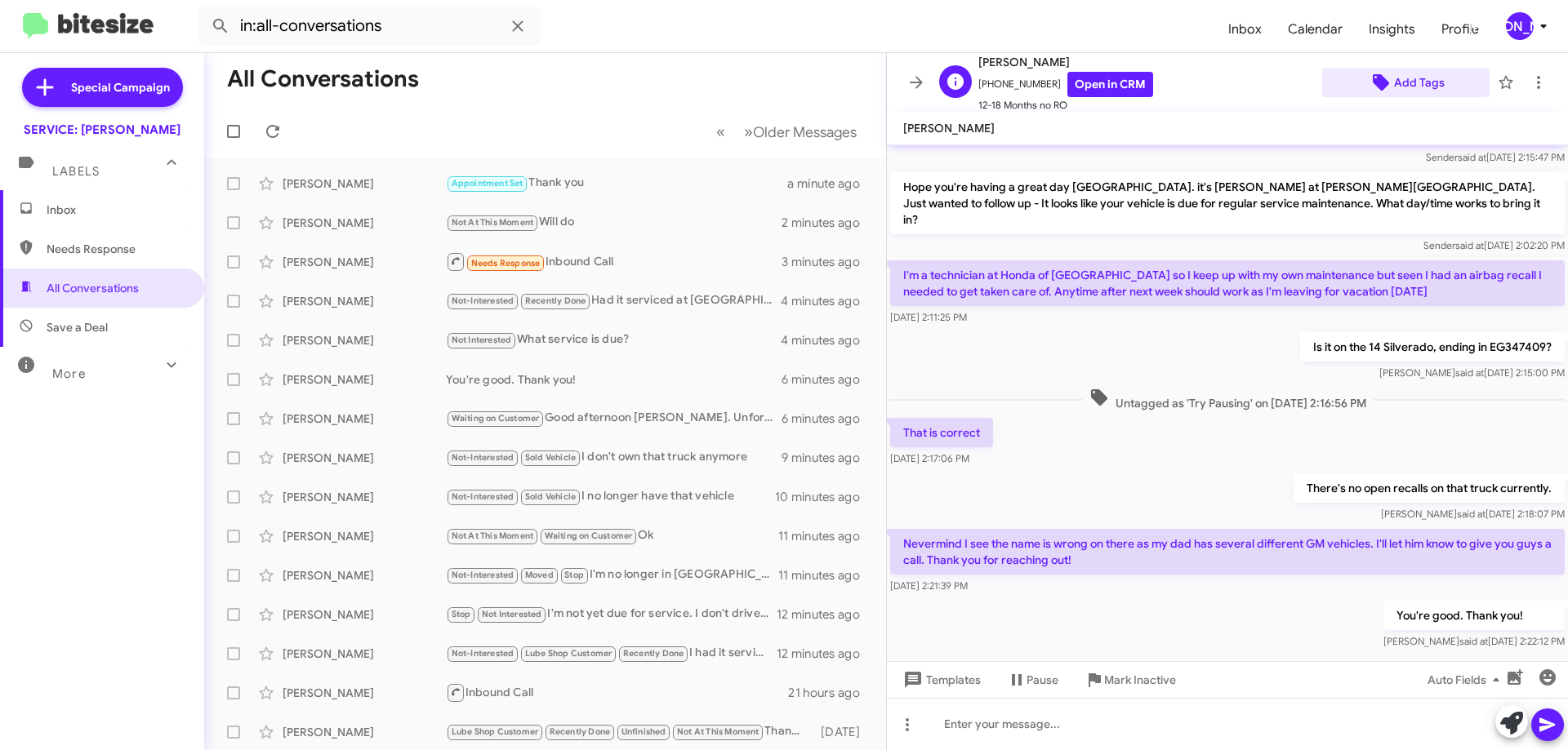
click at [1425, 78] on span "Add Tags" at bounding box center [1419, 82] width 50 height 30
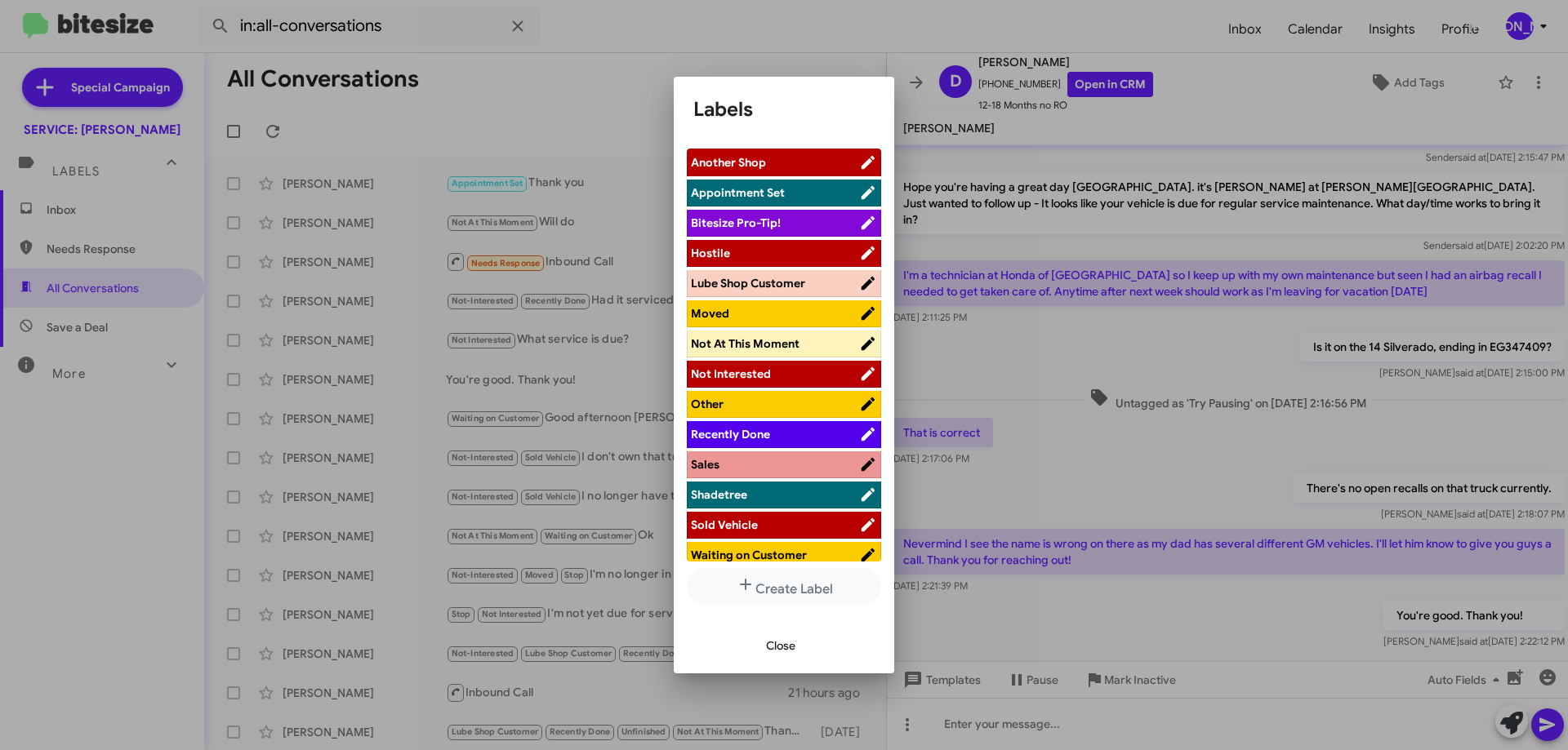
click at [746, 407] on span "Other" at bounding box center [775, 404] width 169 height 16
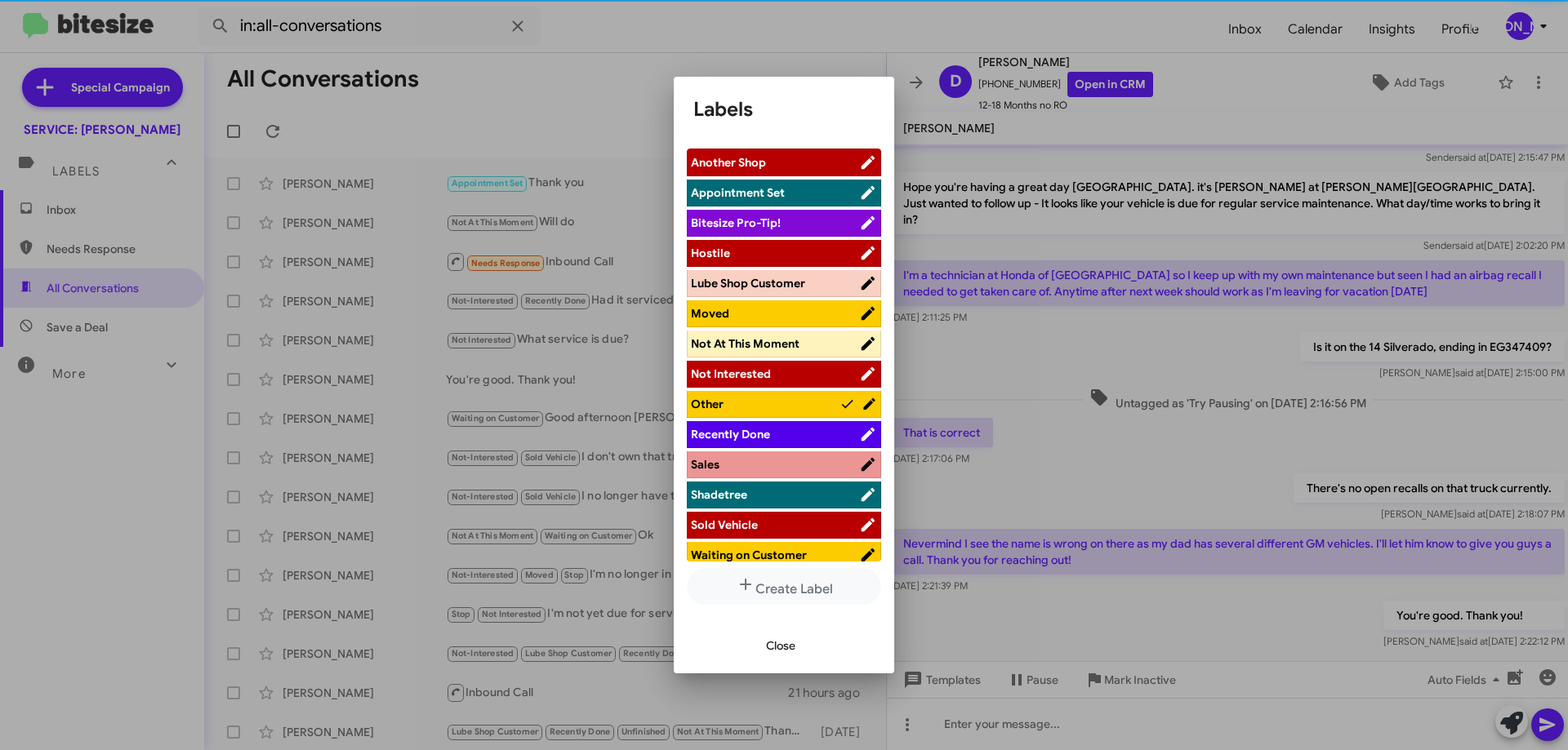
click at [773, 648] on span "Close" at bounding box center [781, 645] width 30 height 30
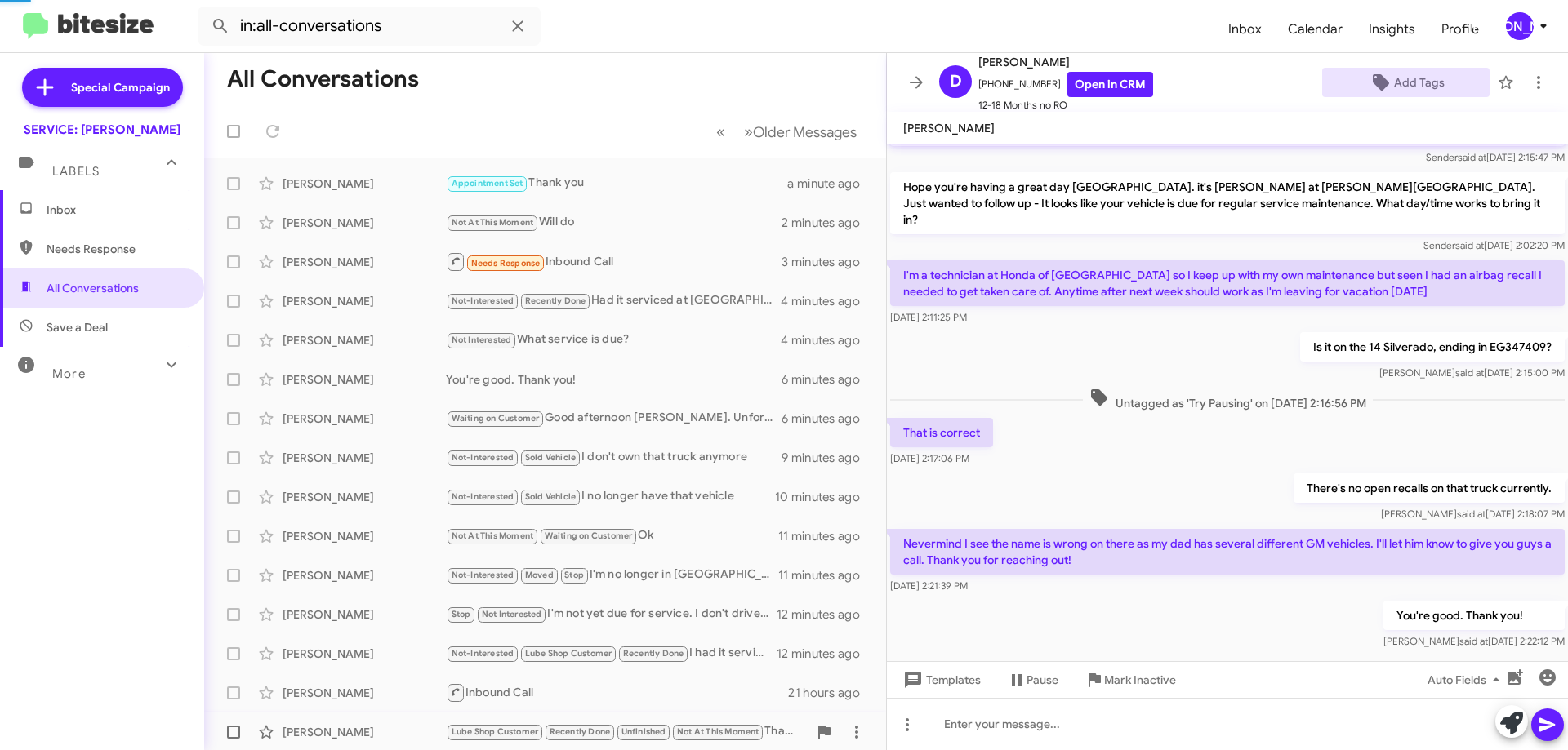
scroll to position [168, 0]
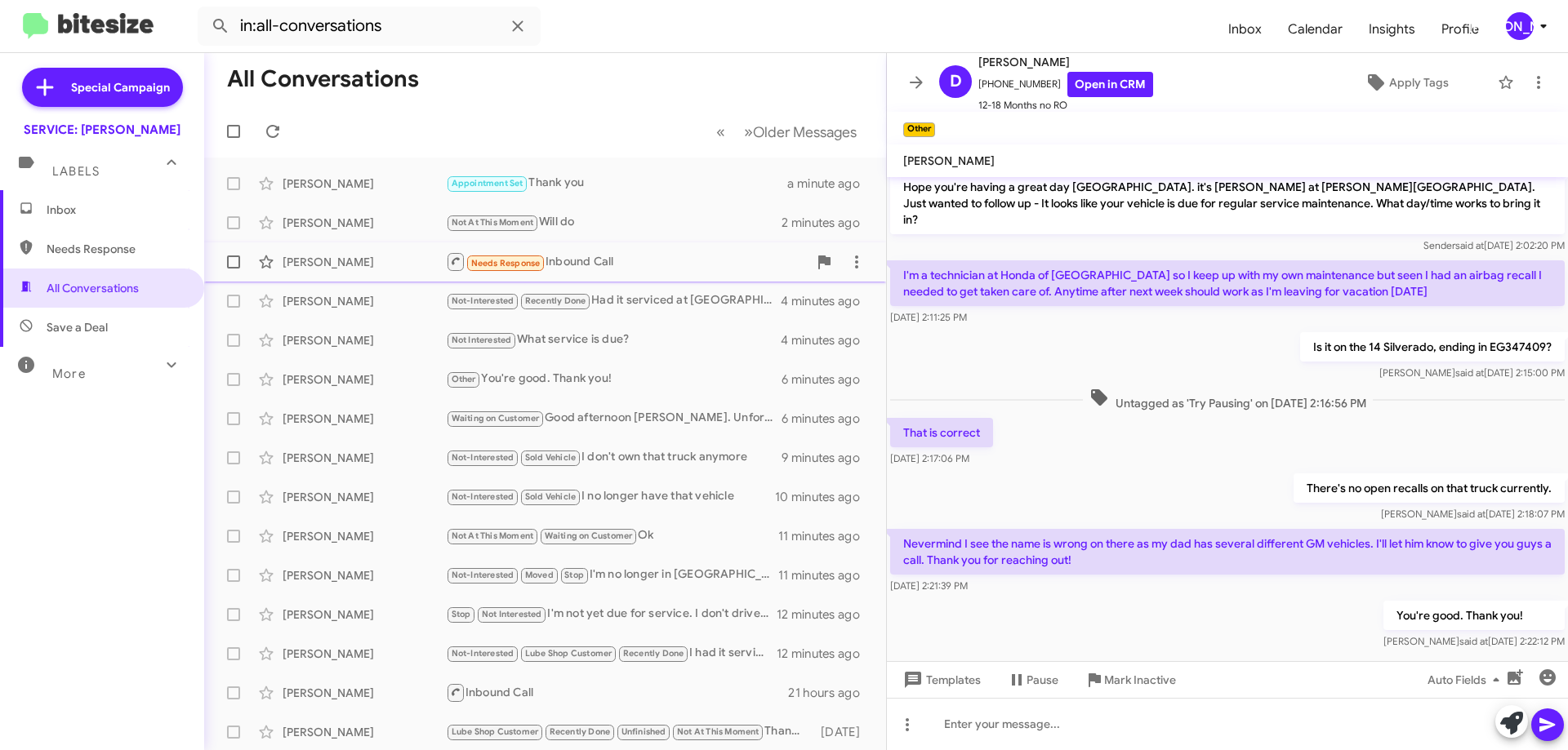
click at [407, 249] on div "James Efaw Needs Response Inbound Call 3 minutes ago" at bounding box center [545, 262] width 656 height 32
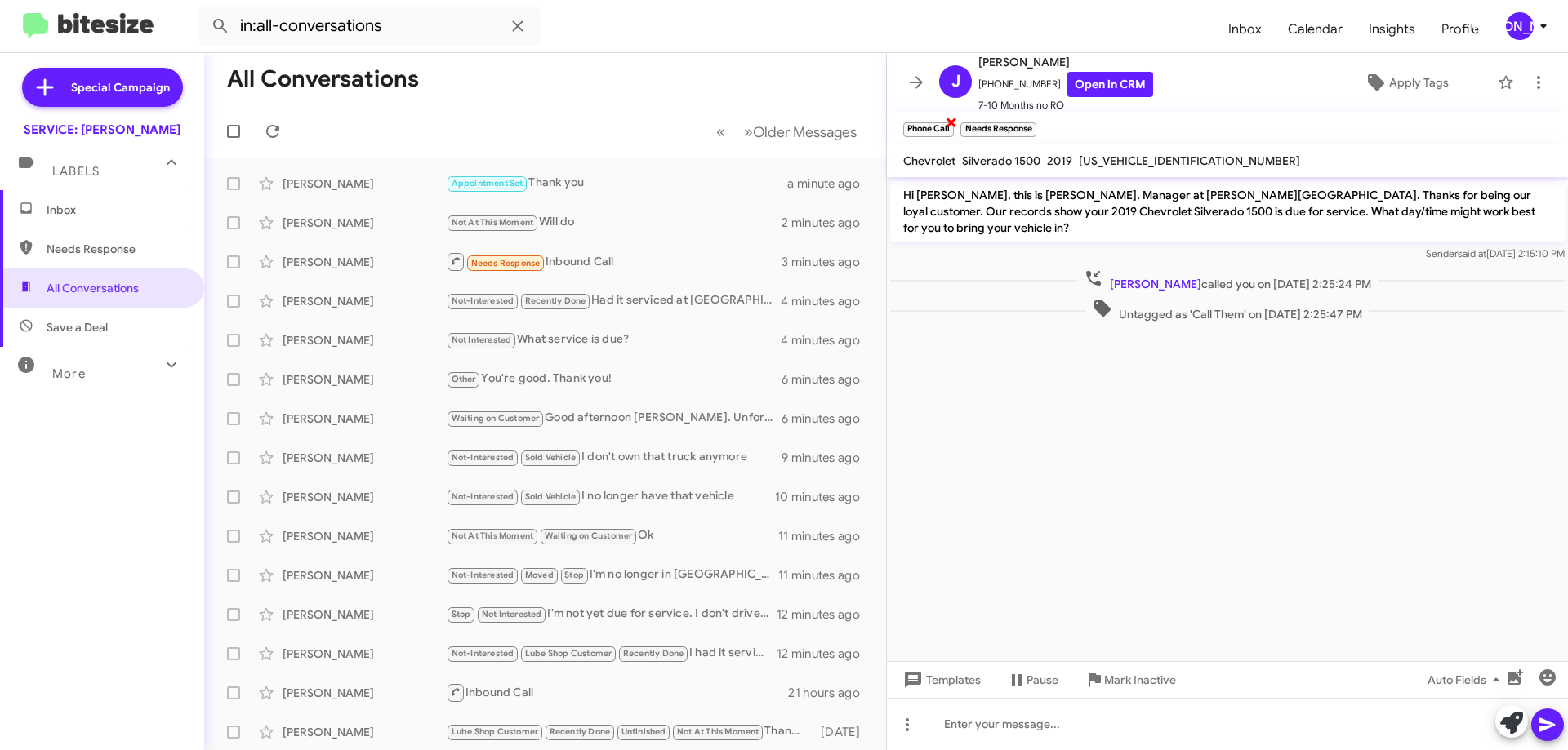
click at [956, 119] on span "×" at bounding box center [951, 122] width 13 height 20
click at [970, 120] on span "×" at bounding box center [975, 122] width 13 height 20
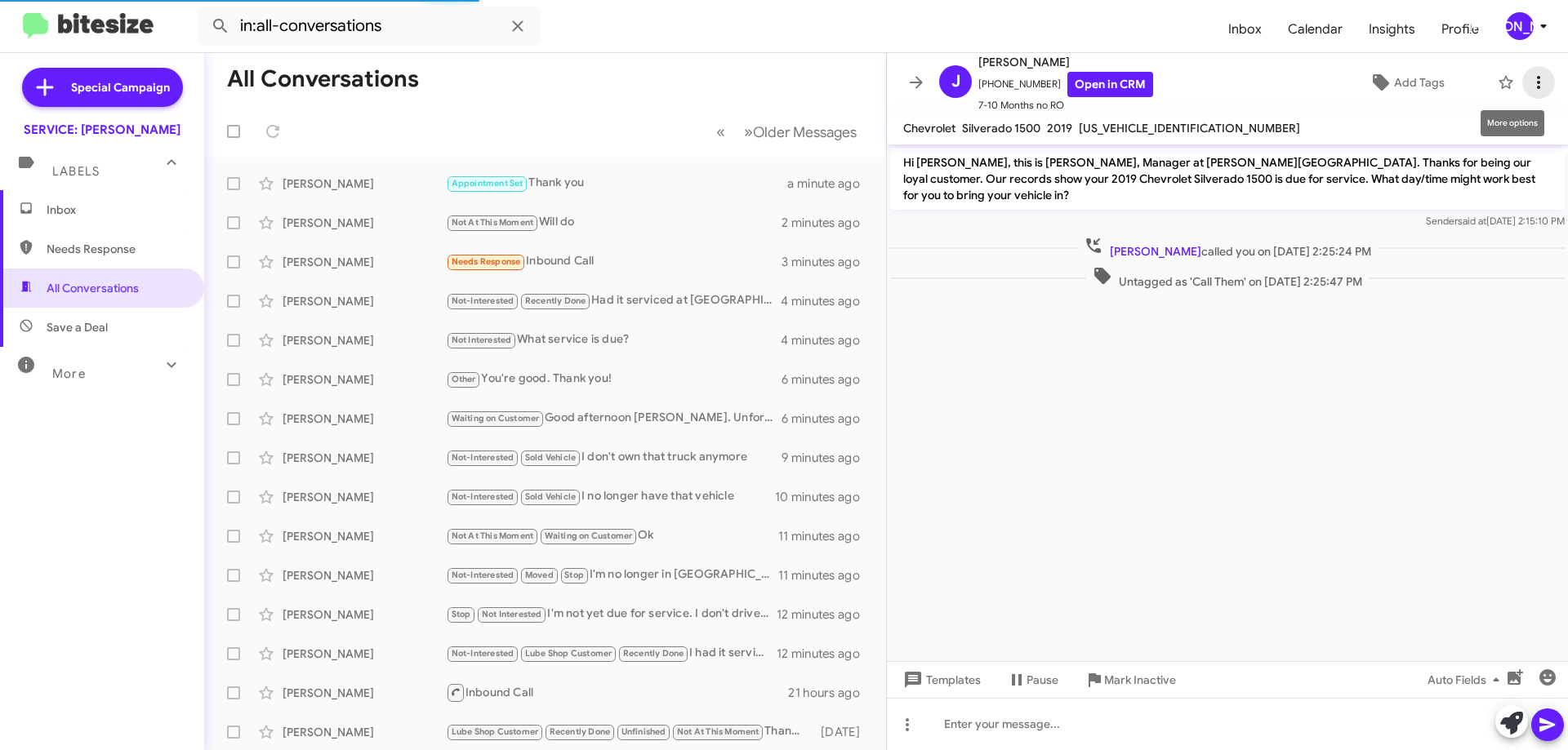
click at [1529, 90] on icon at bounding box center [1538, 82] width 20 height 20
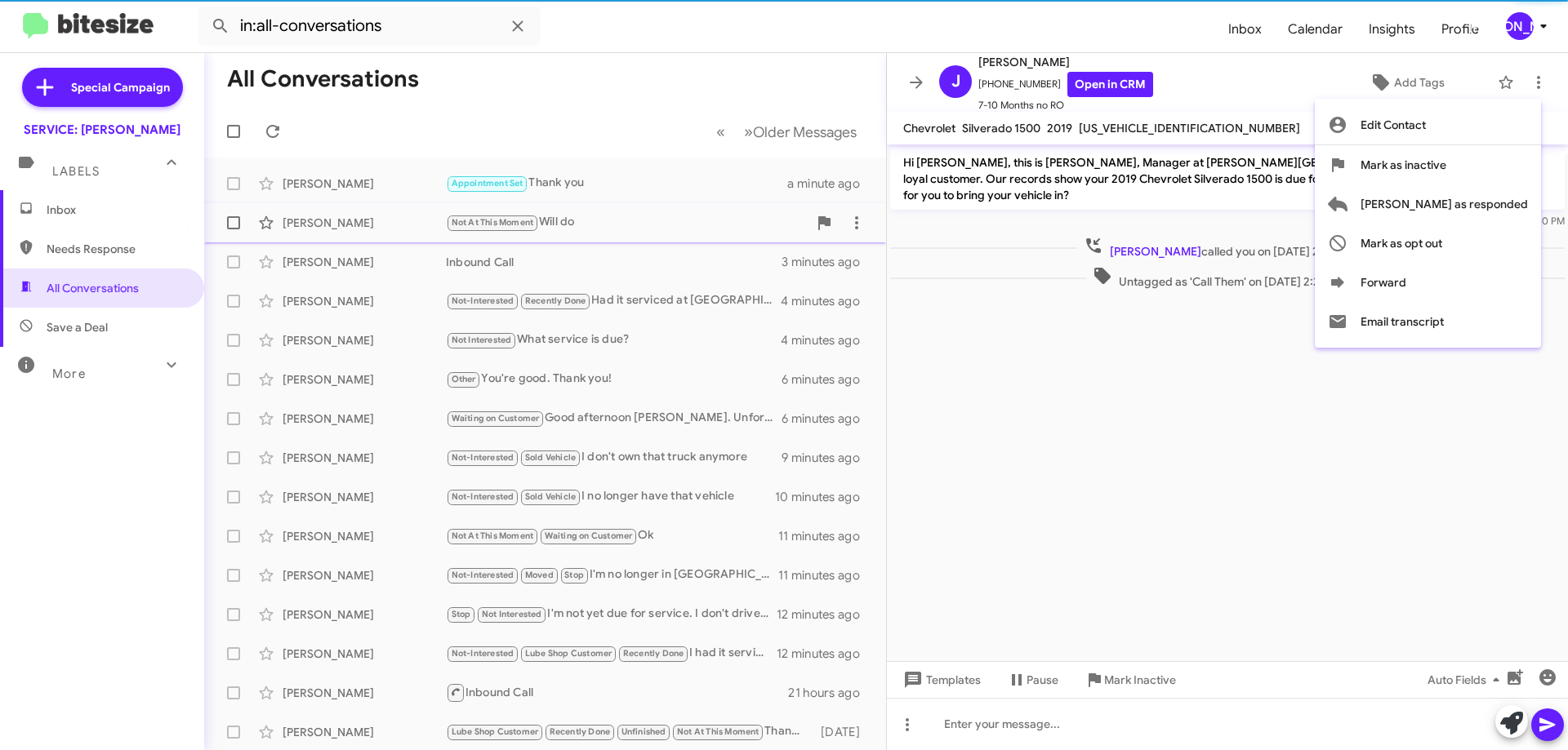
drag, startPoint x: 1491, startPoint y: 207, endPoint x: 1473, endPoint y: 205, distance: 18.1
click at [1491, 207] on span "[PERSON_NAME] as responded" at bounding box center [1444, 204] width 168 height 39
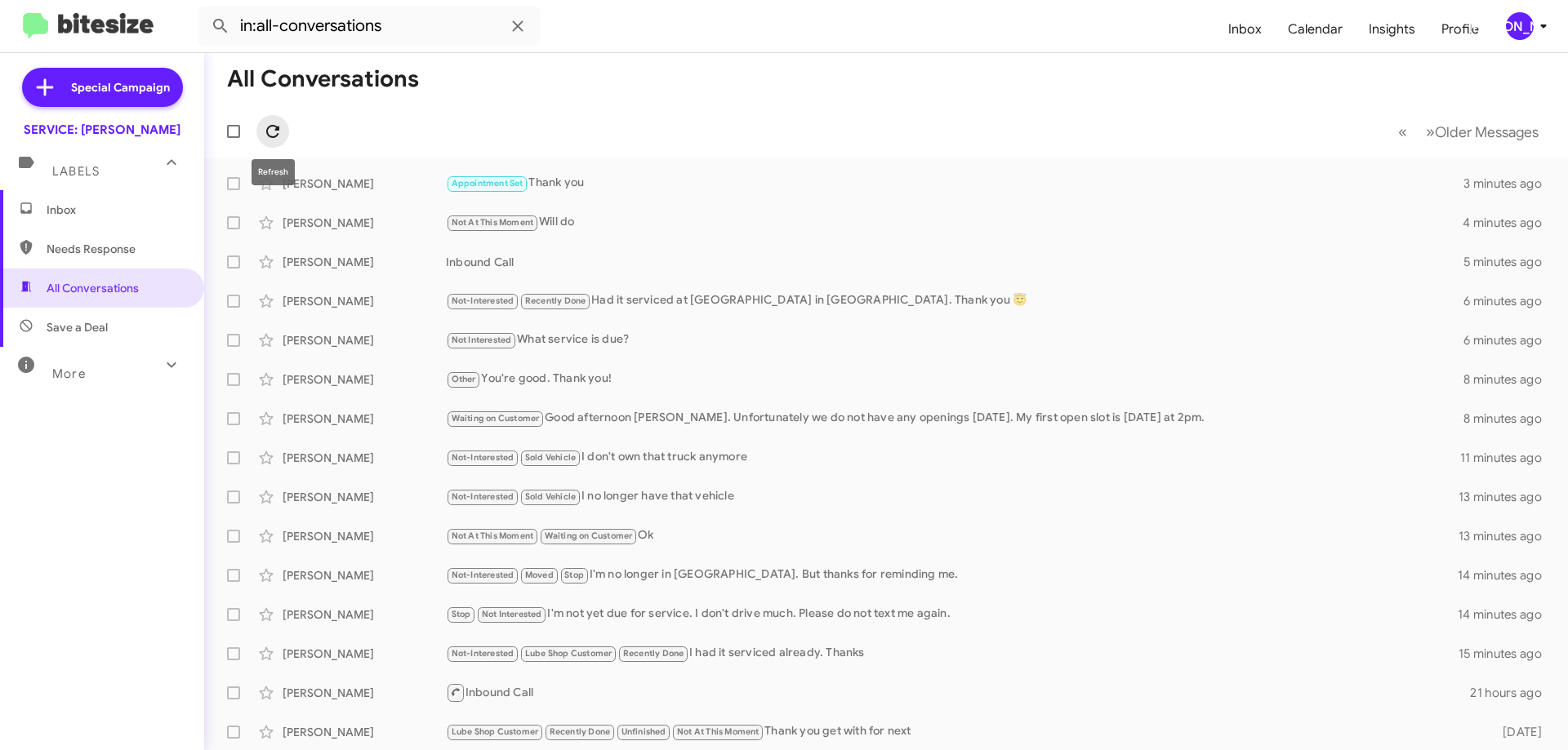
click at [283, 134] on span at bounding box center [273, 132] width 32 height 20
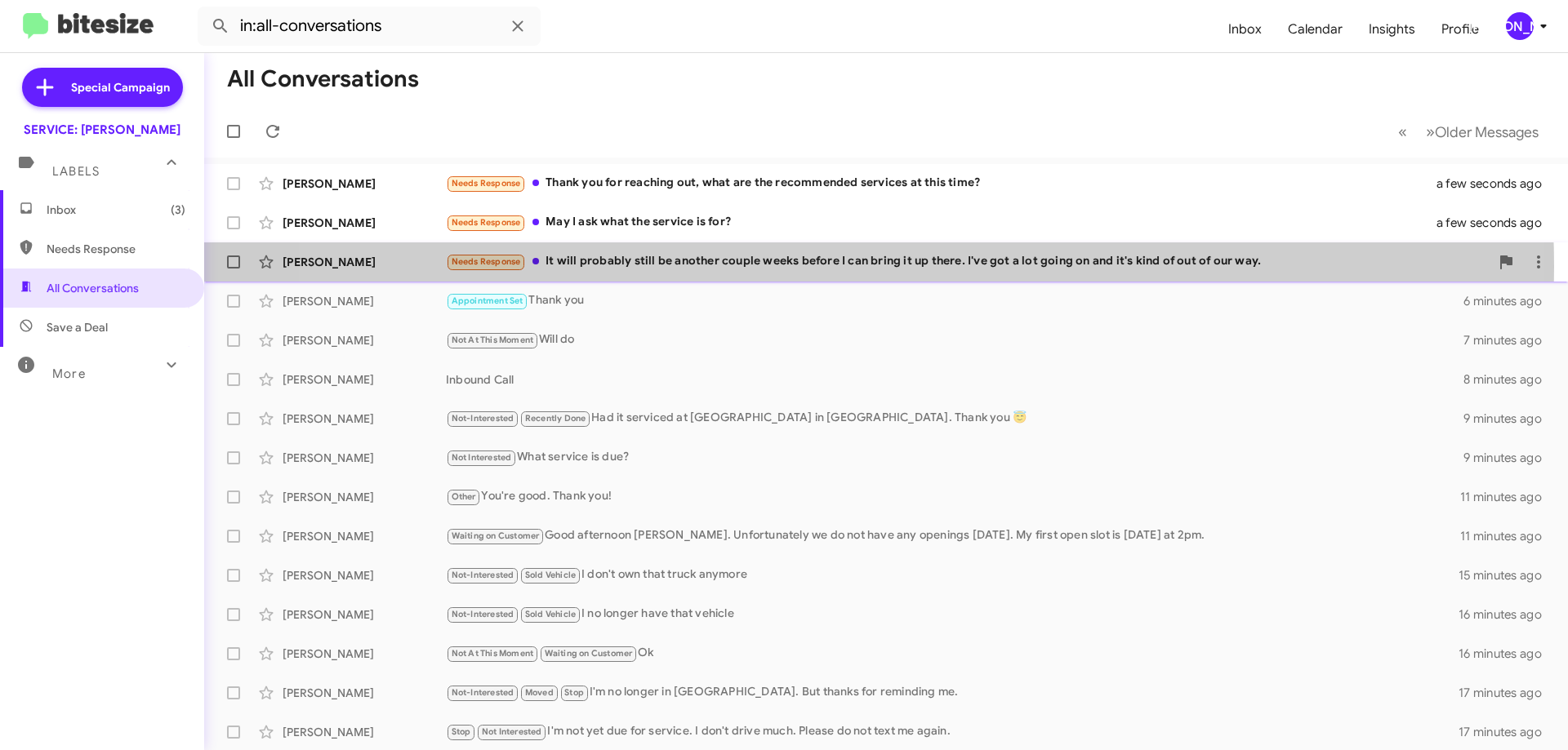
click at [822, 265] on div "Needs Response It will probably still be another couple weeks before I can brin…" at bounding box center [967, 261] width 1044 height 19
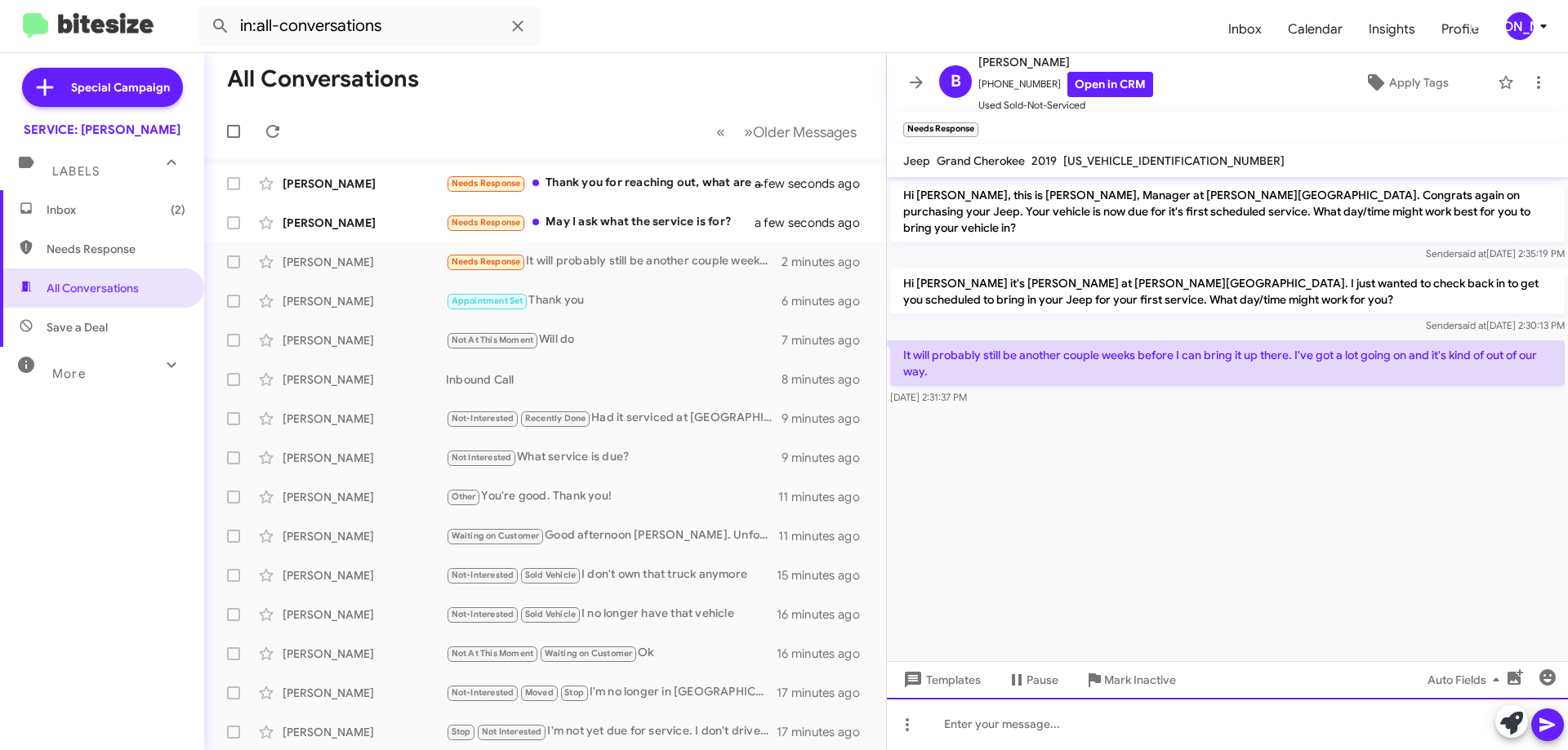
click at [1083, 741] on div at bounding box center [1227, 724] width 681 height 52
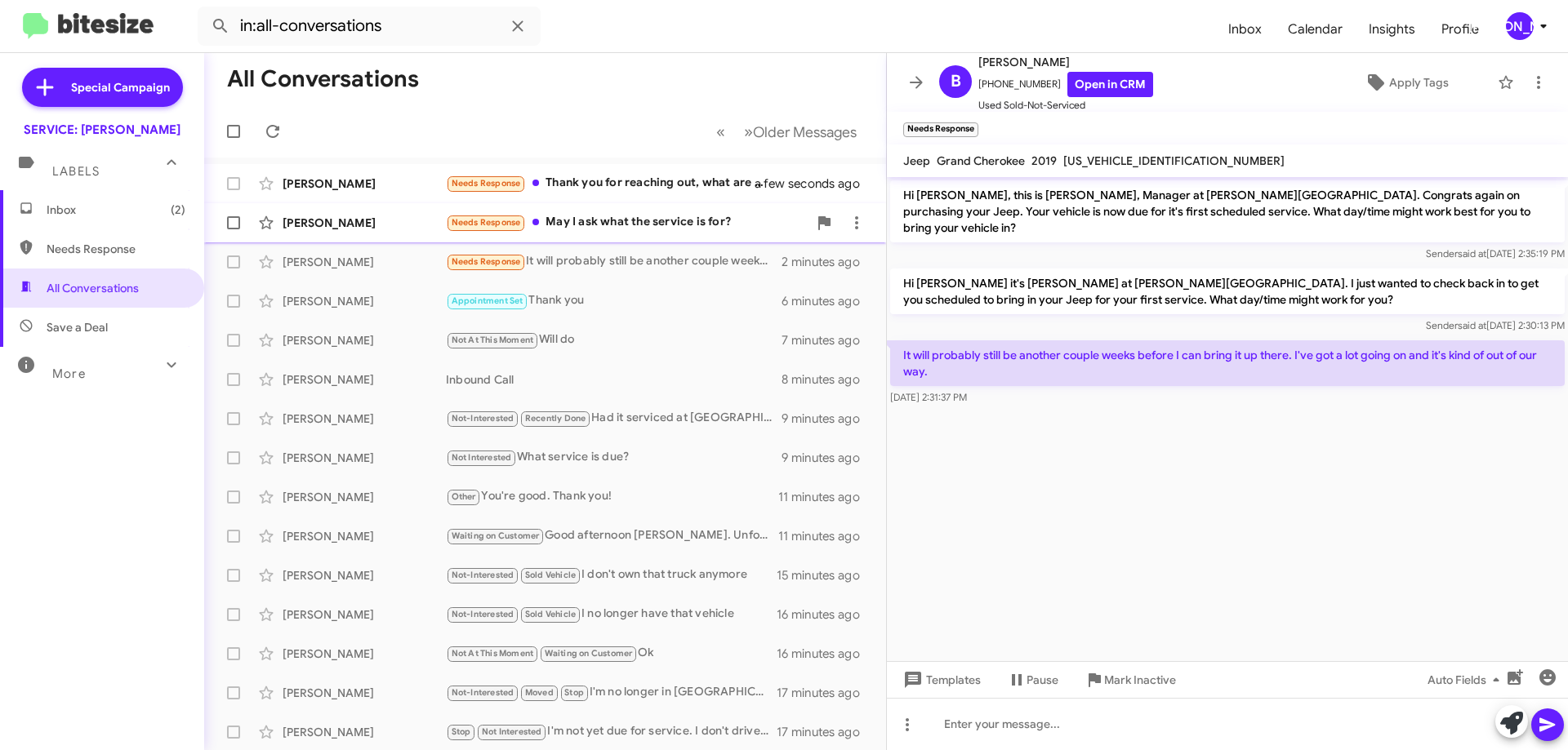
click at [693, 226] on div "Needs Response May I ask what the service is for?" at bounding box center [627, 222] width 362 height 19
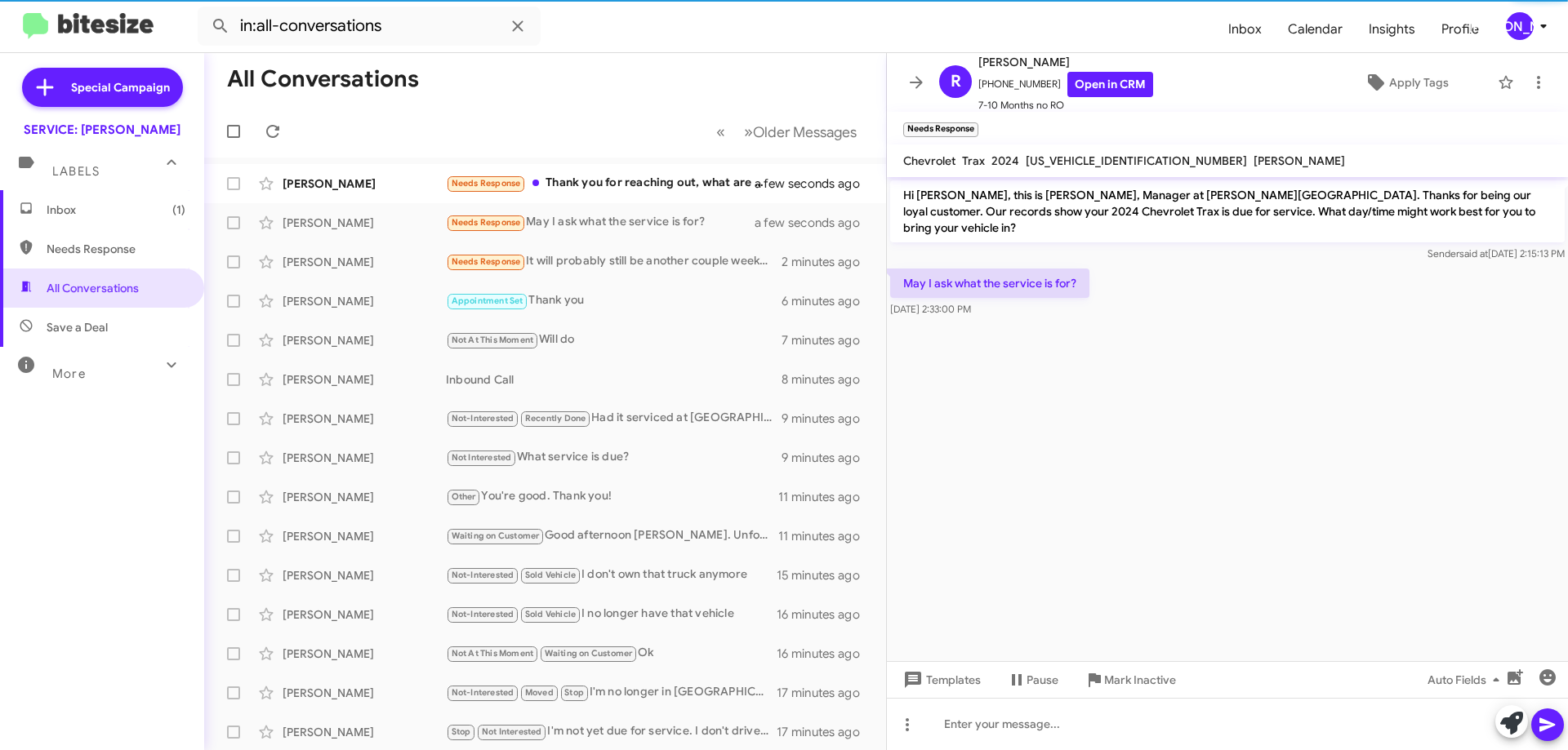
click at [1087, 157] on span "[US_VEHICLE_IDENTIFICATION_NUMBER]" at bounding box center [1136, 160] width 221 height 14
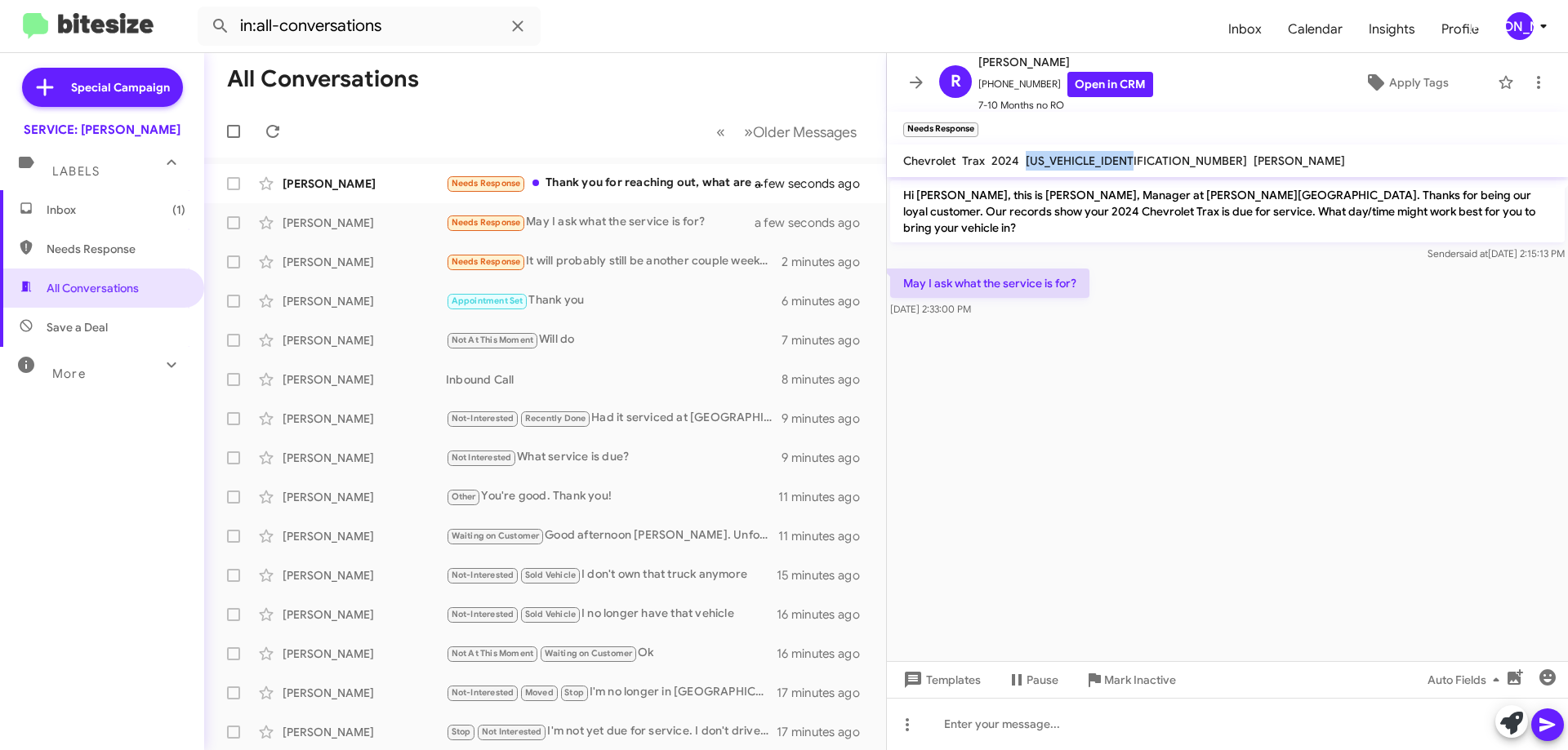
click at [1087, 157] on span "[US_VEHICLE_IDENTIFICATION_NUMBER]" at bounding box center [1136, 160] width 221 height 14
copy span "[US_VEHICLE_IDENTIFICATION_NUMBER]"
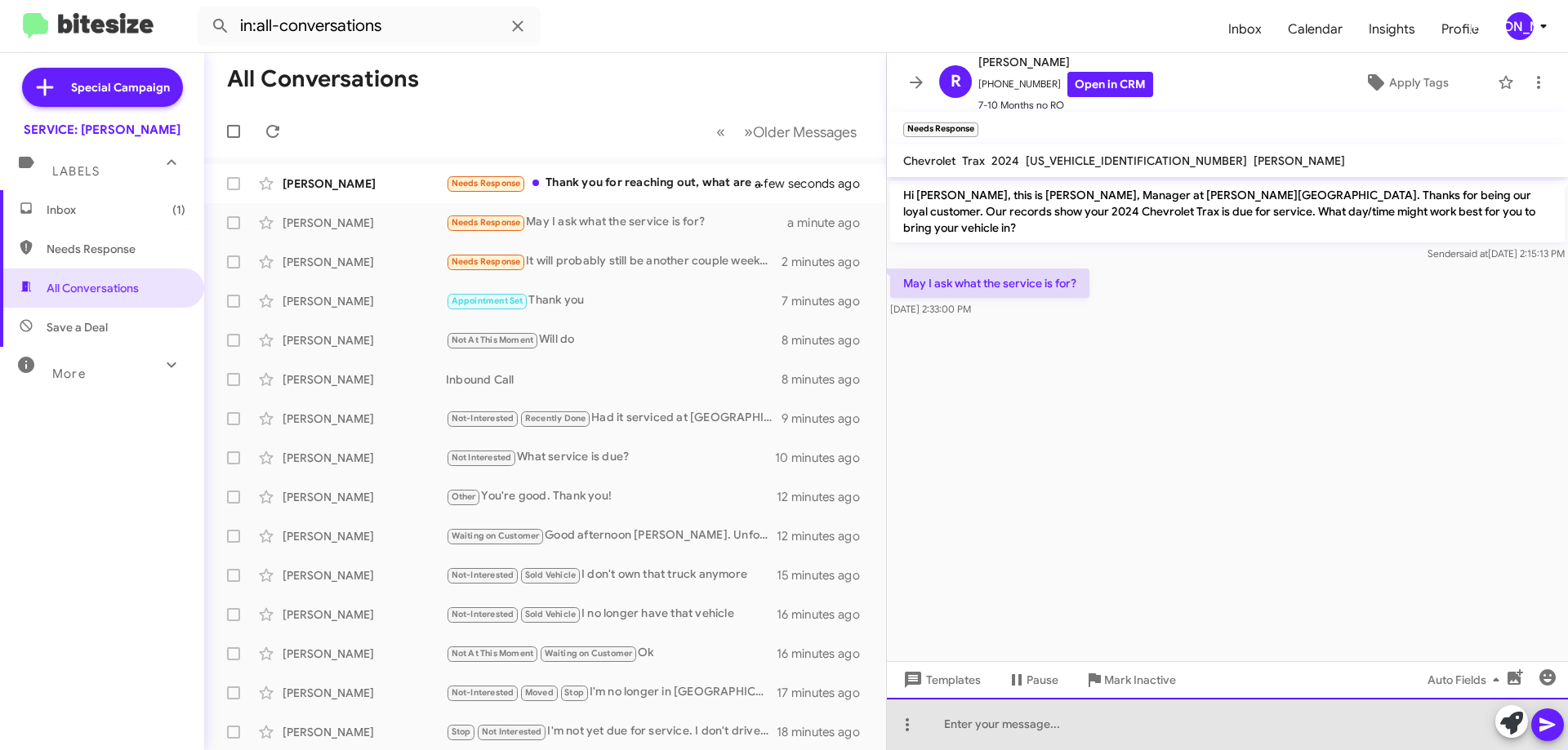
click at [1018, 737] on div at bounding box center [1227, 724] width 681 height 52
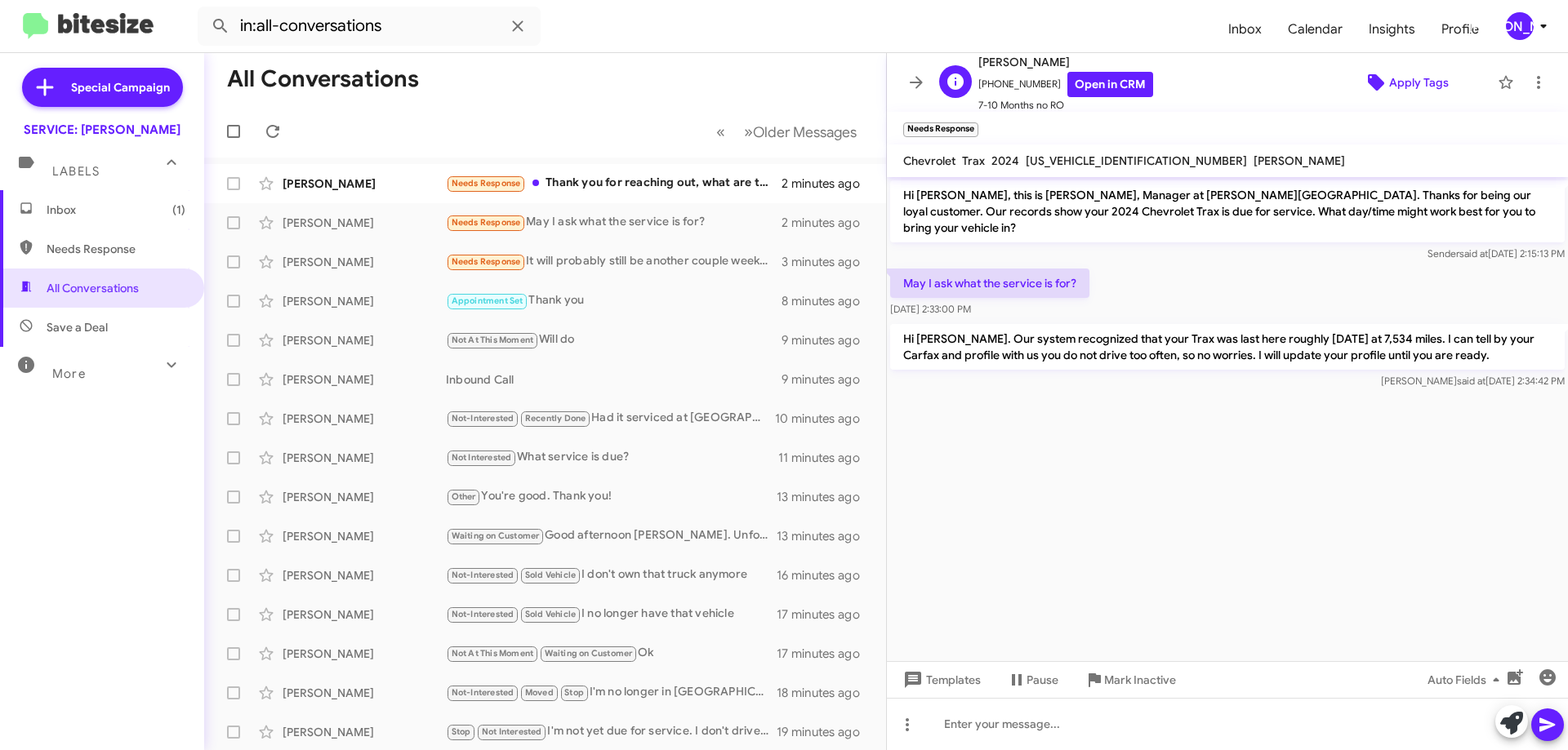
click at [1424, 73] on span "Apply Tags" at bounding box center [1419, 82] width 60 height 30
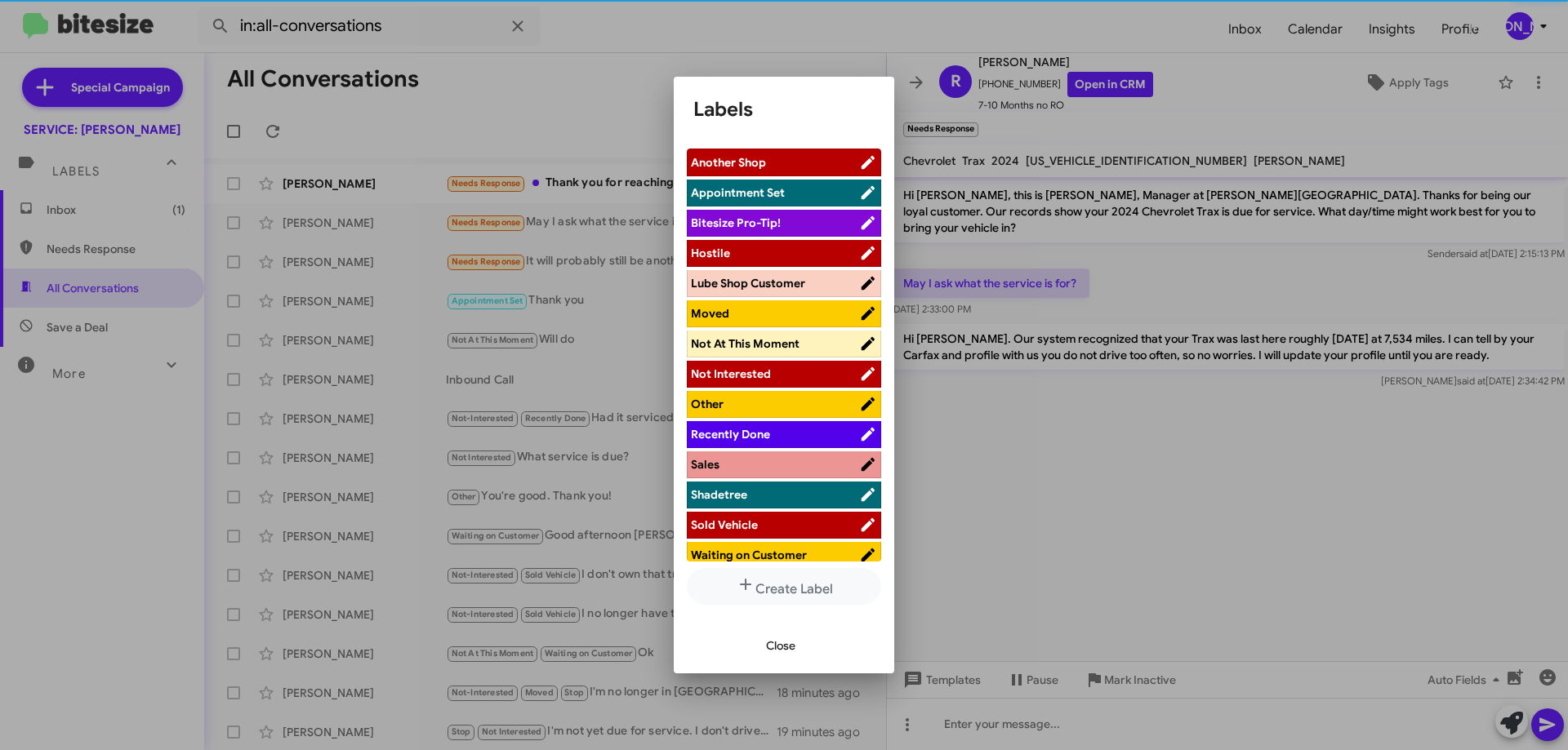
drag, startPoint x: 782, startPoint y: 555, endPoint x: 762, endPoint y: 407, distance: 149.3
click at [763, 408] on ul "Another Shop Appointment Set Bitesize Pro-Tip! Hostile Lube Shop Customer Moved…" at bounding box center [784, 355] width 195 height 412
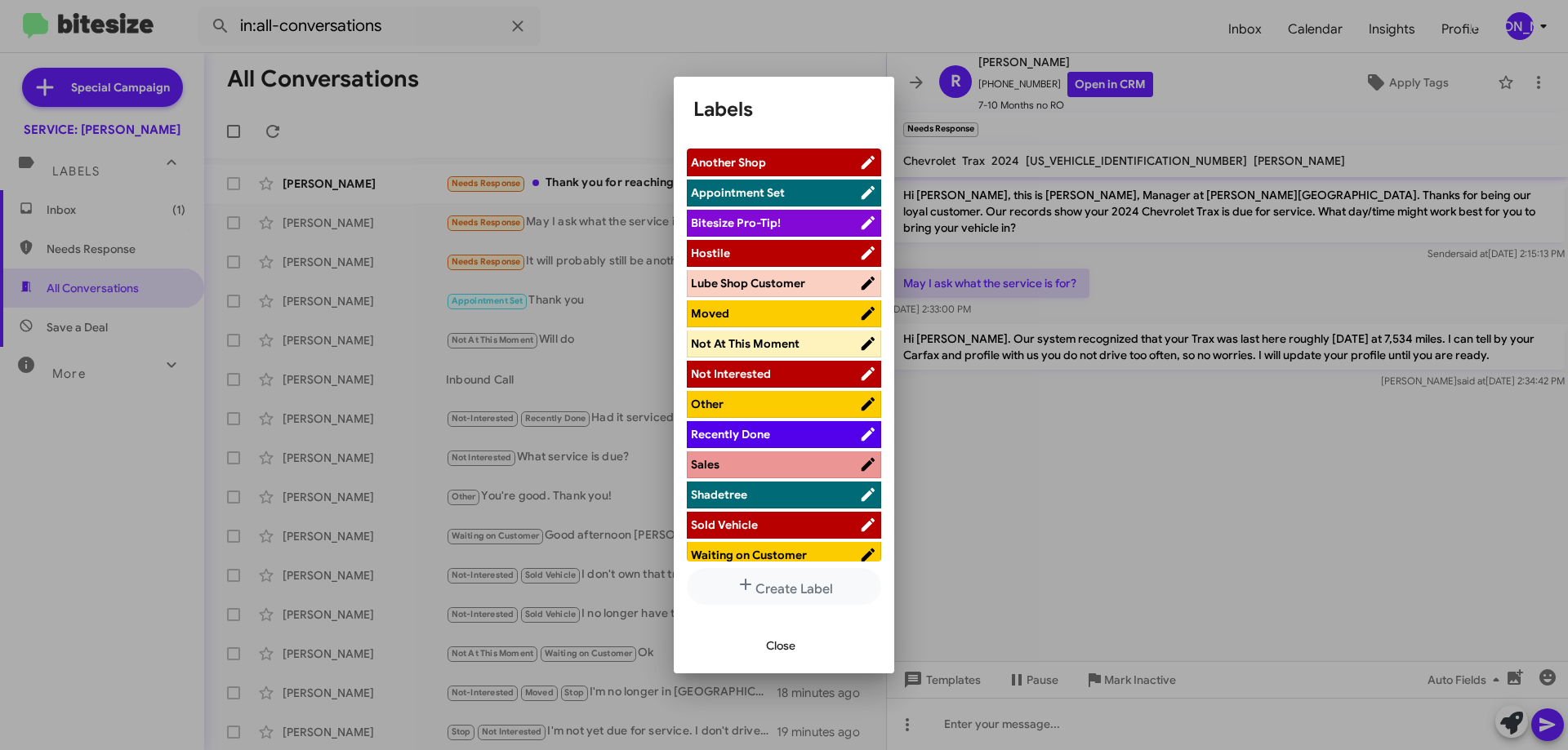
click at [748, 353] on li "Not At This Moment" at bounding box center [784, 344] width 195 height 27
click at [786, 346] on span "Not At This Moment" at bounding box center [745, 343] width 108 height 14
click at [783, 646] on span "Close" at bounding box center [781, 645] width 30 height 30
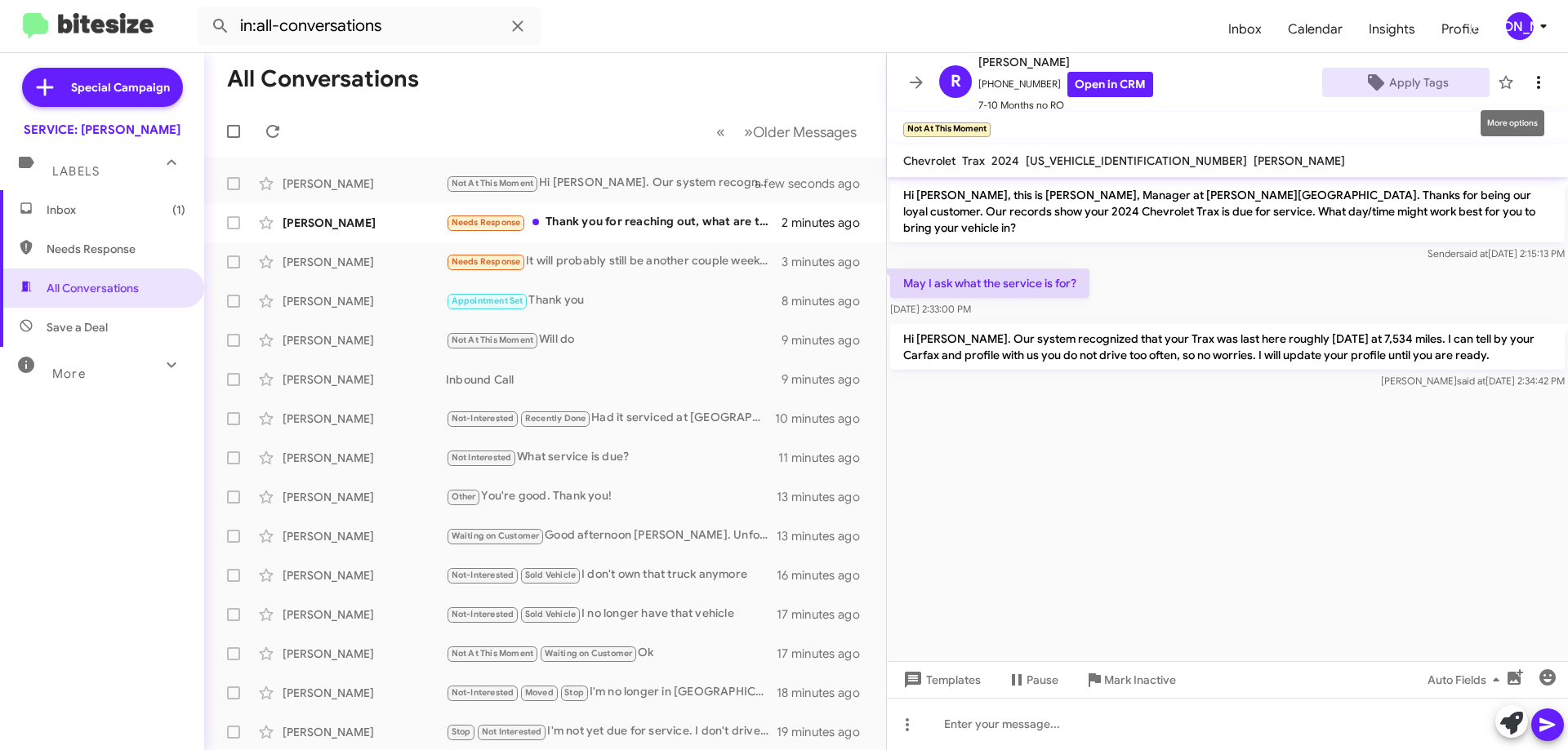
click at [1529, 82] on icon at bounding box center [1538, 82] width 20 height 20
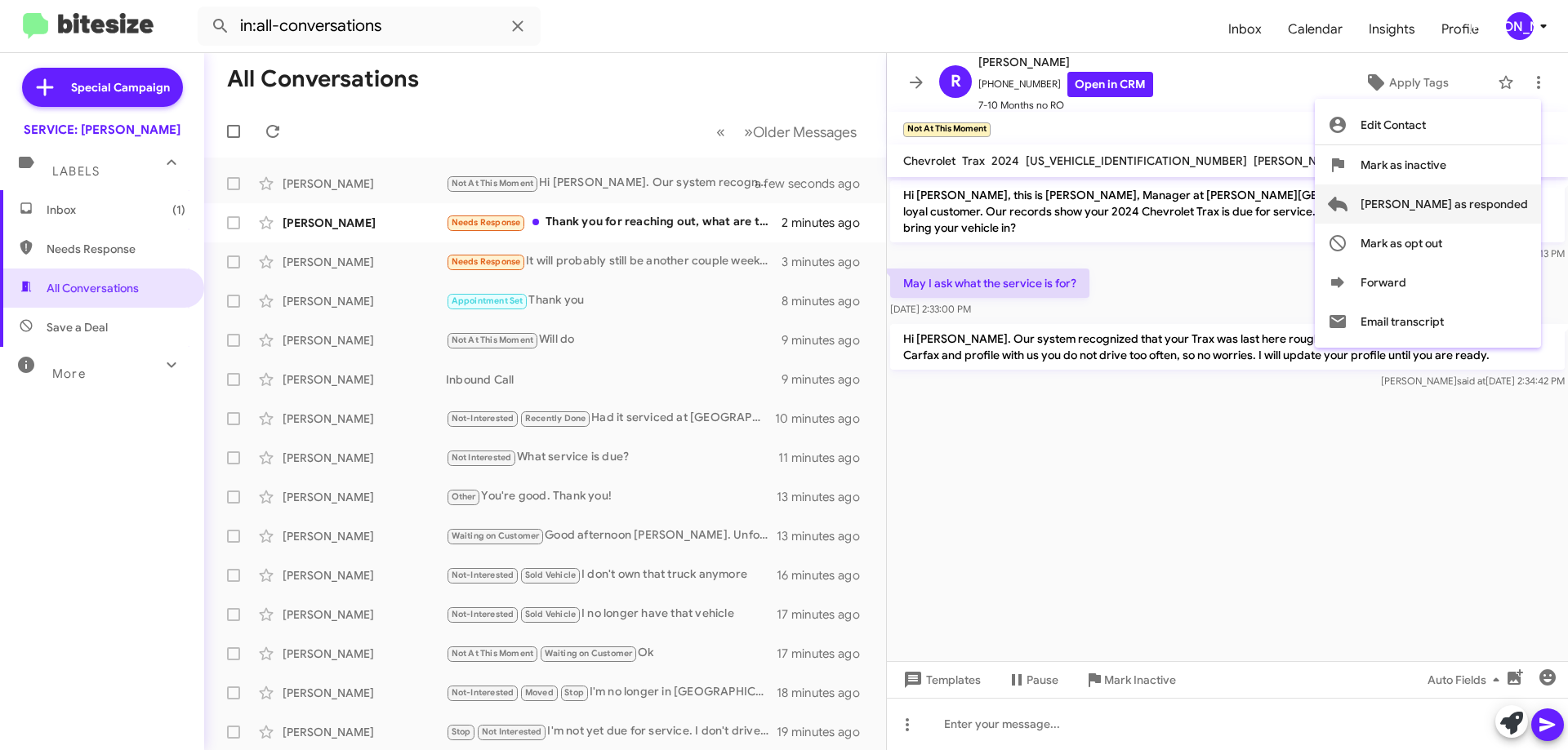
click at [1485, 204] on span "[PERSON_NAME] as responded" at bounding box center [1444, 204] width 168 height 39
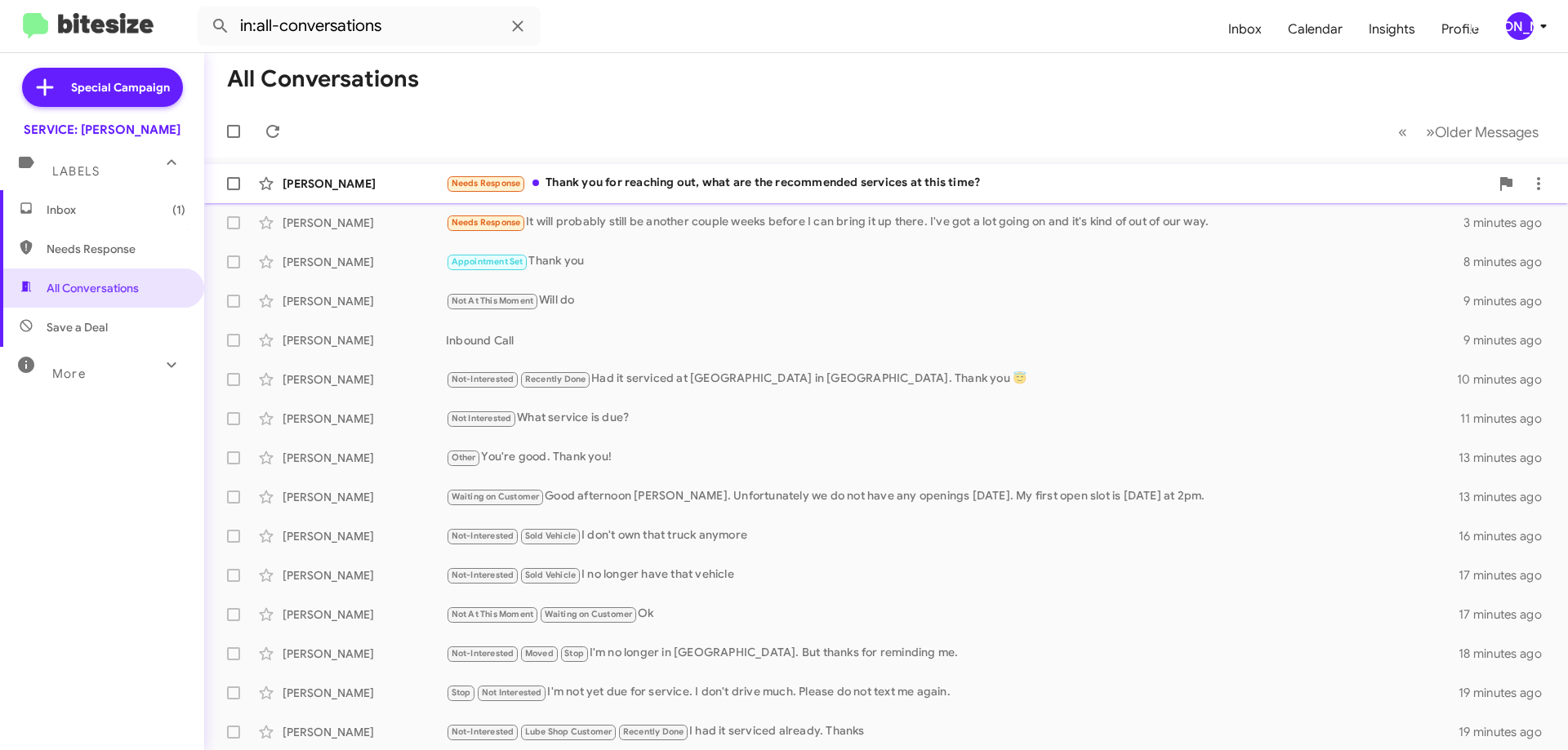
click at [693, 185] on div "Needs Response Thank you for reaching out, what are the recommended services at…" at bounding box center [967, 183] width 1044 height 19
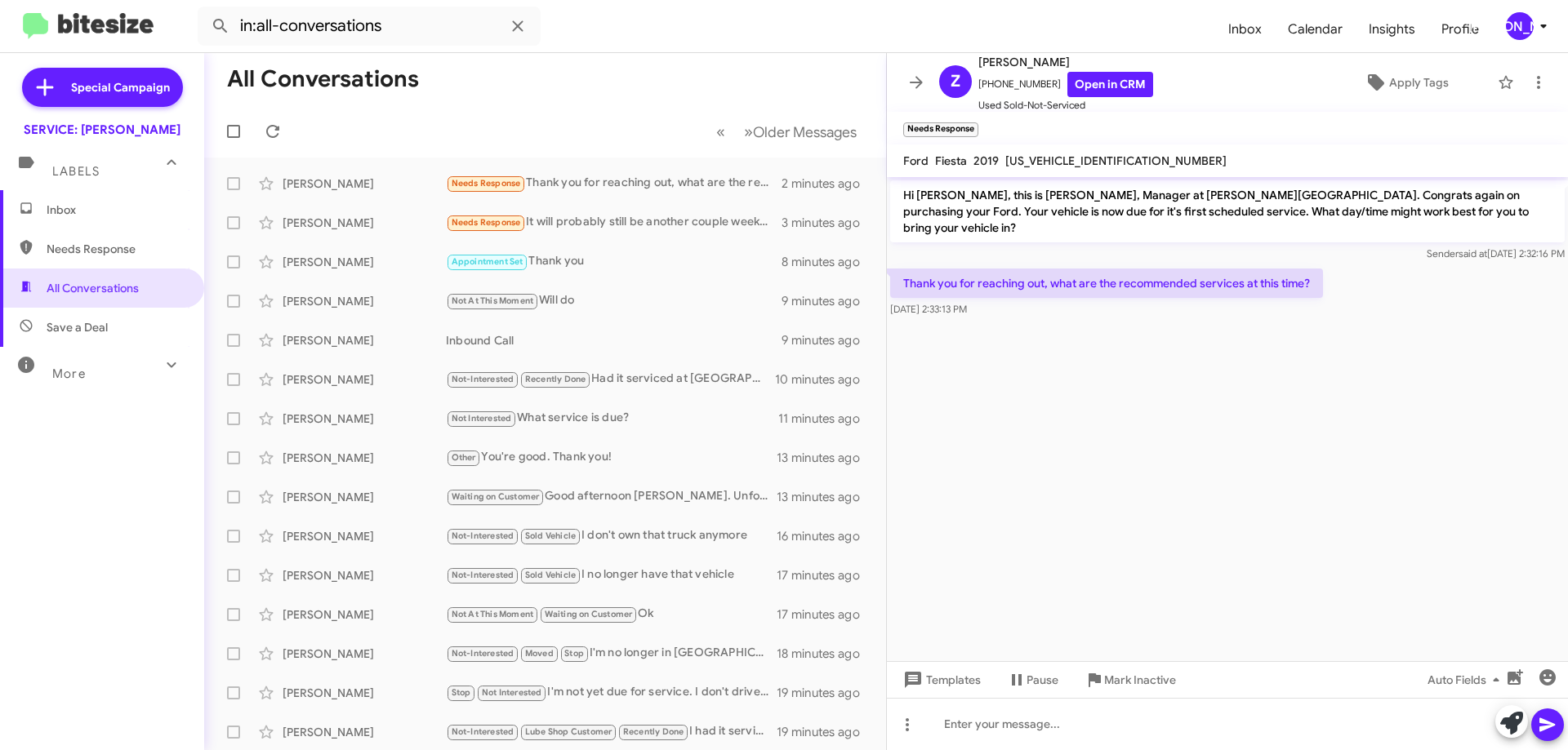
click at [1061, 165] on span "[US_VEHICLE_IDENTIFICATION_NUMBER]" at bounding box center [1115, 160] width 221 height 14
copy span "[US_VEHICLE_IDENTIFICATION_NUMBER]"
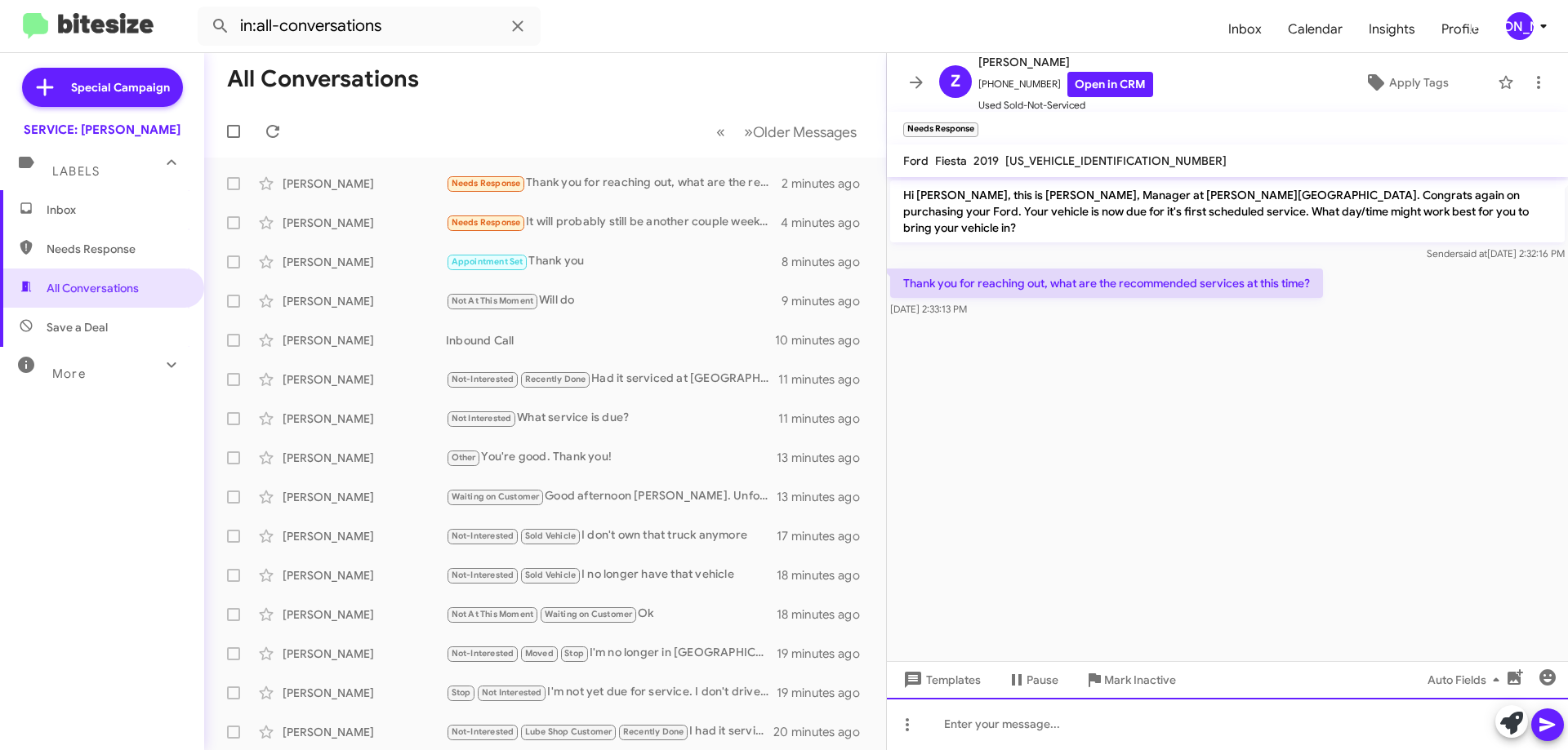
click at [968, 741] on div at bounding box center [1227, 724] width 681 height 52
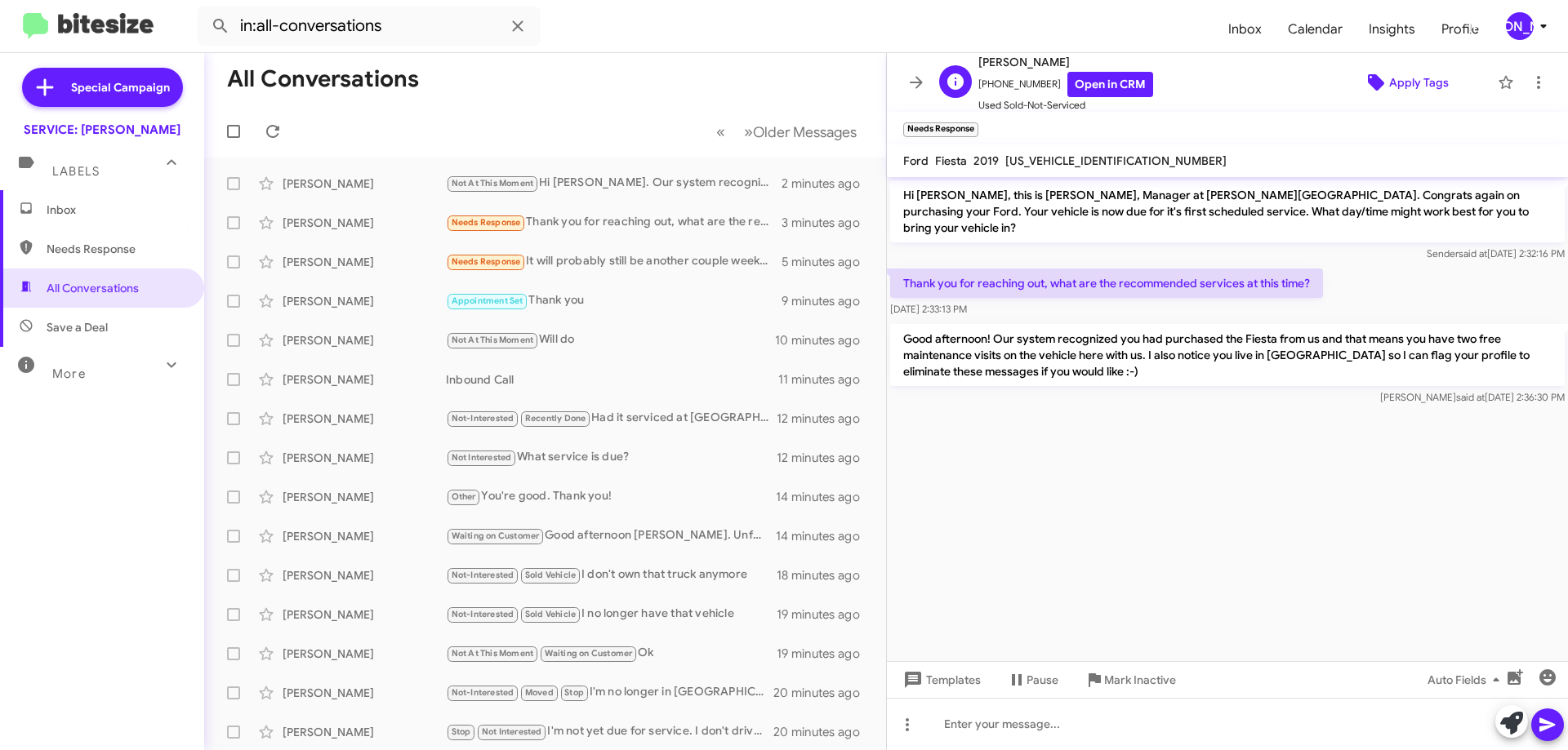
click at [1390, 82] on span "Apply Tags" at bounding box center [1419, 82] width 60 height 30
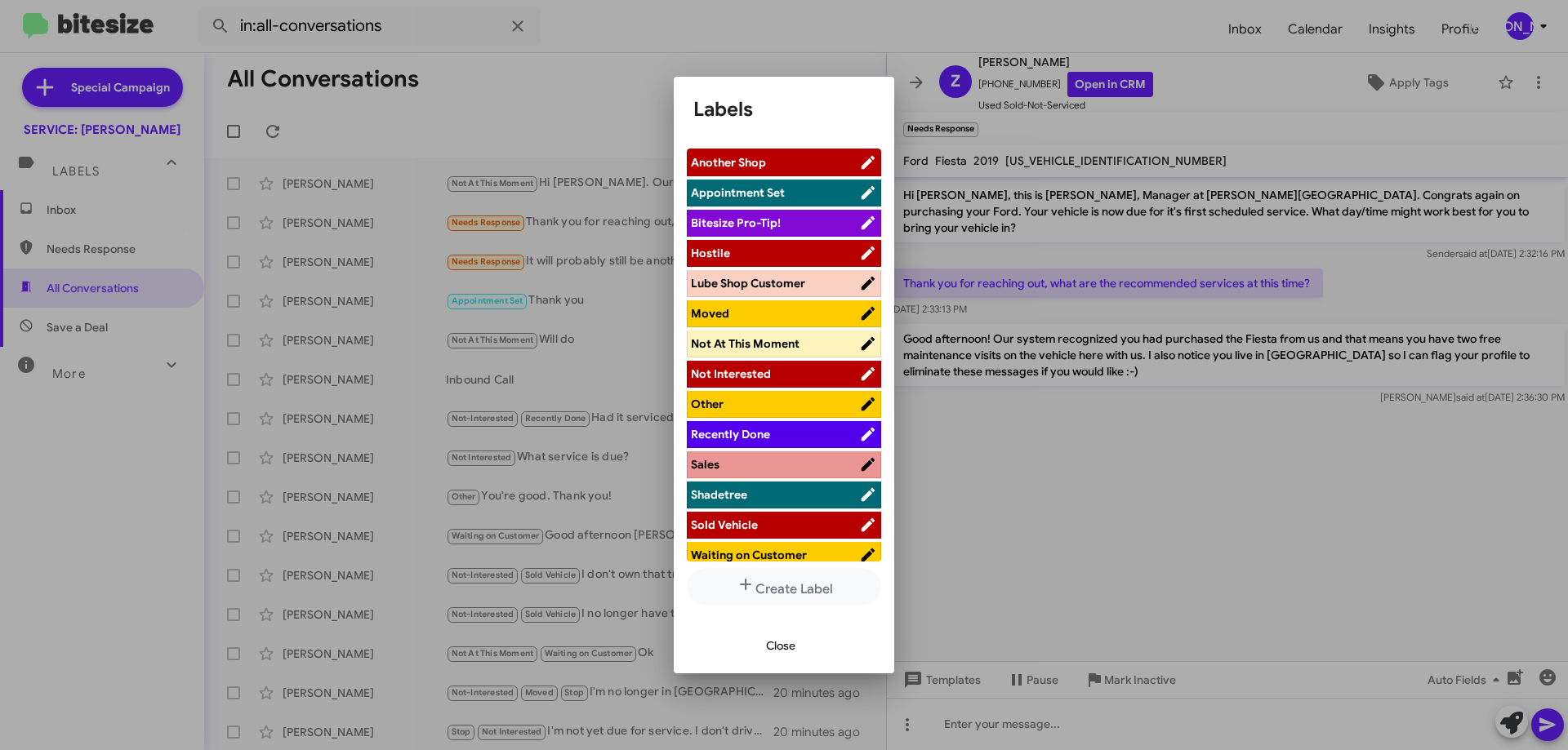
click at [718, 314] on span "Moved" at bounding box center [710, 314] width 39 height 14
click at [776, 651] on span "Close" at bounding box center [781, 645] width 30 height 30
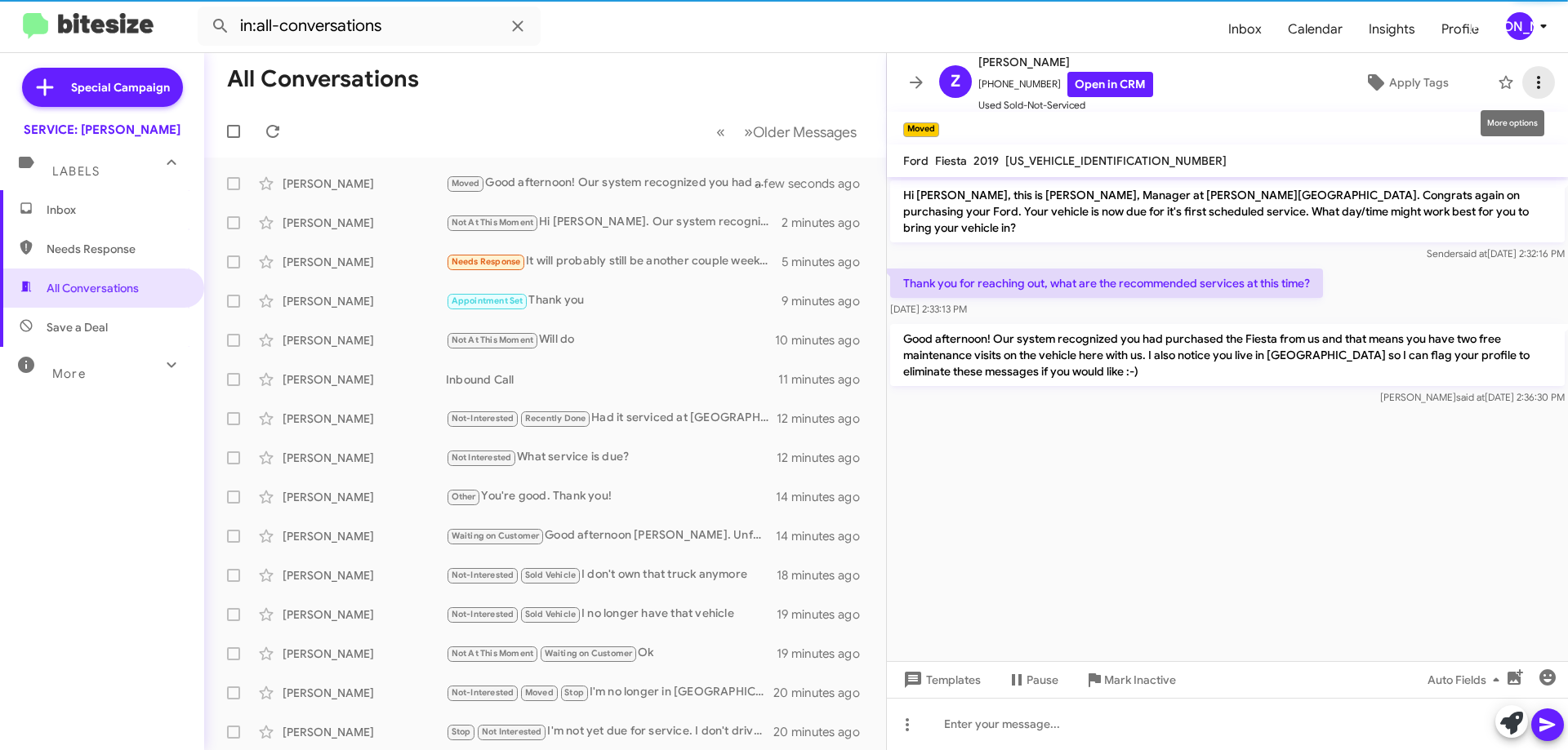
click at [1522, 79] on span at bounding box center [1538, 82] width 32 height 20
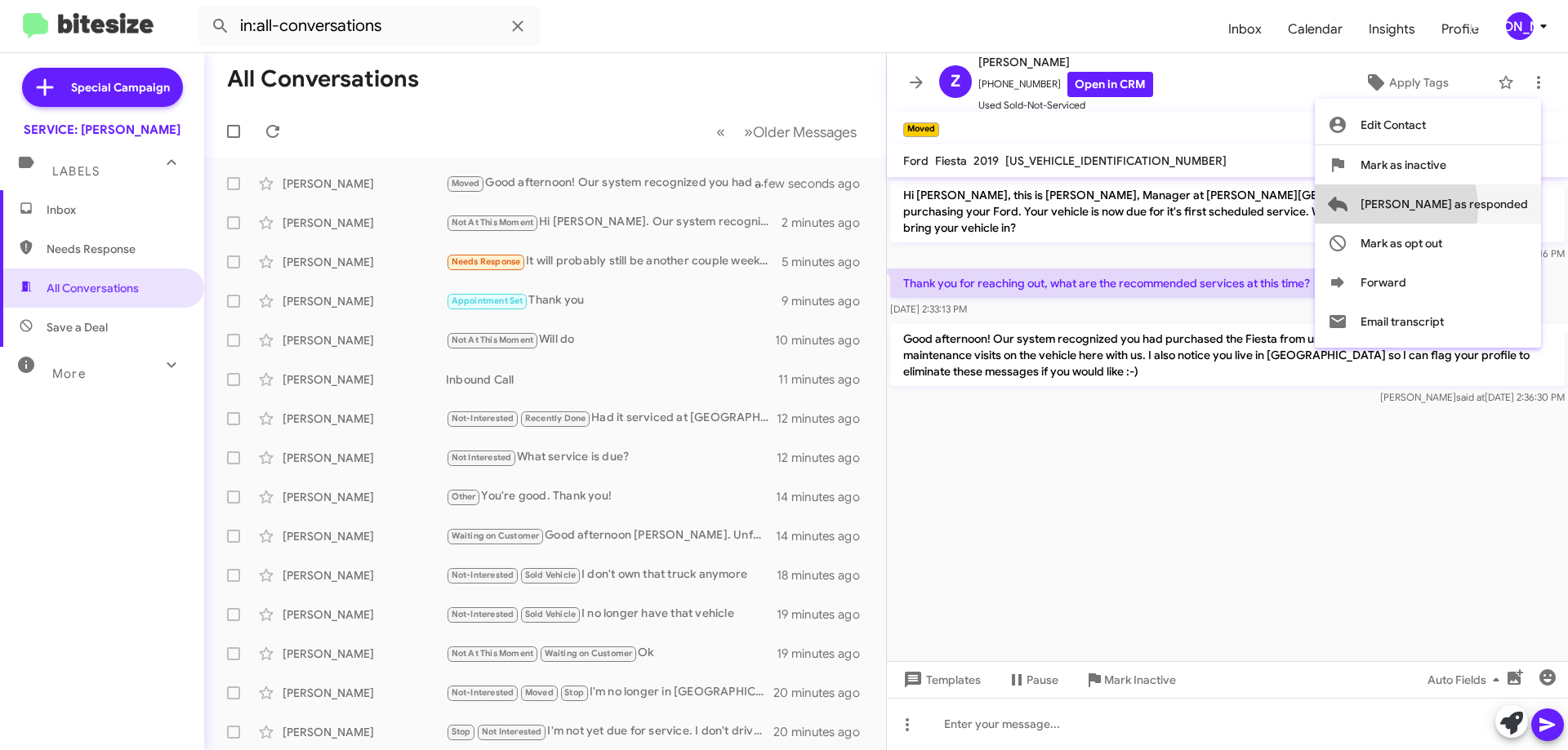
click at [1450, 208] on span "[PERSON_NAME] as responded" at bounding box center [1444, 204] width 168 height 39
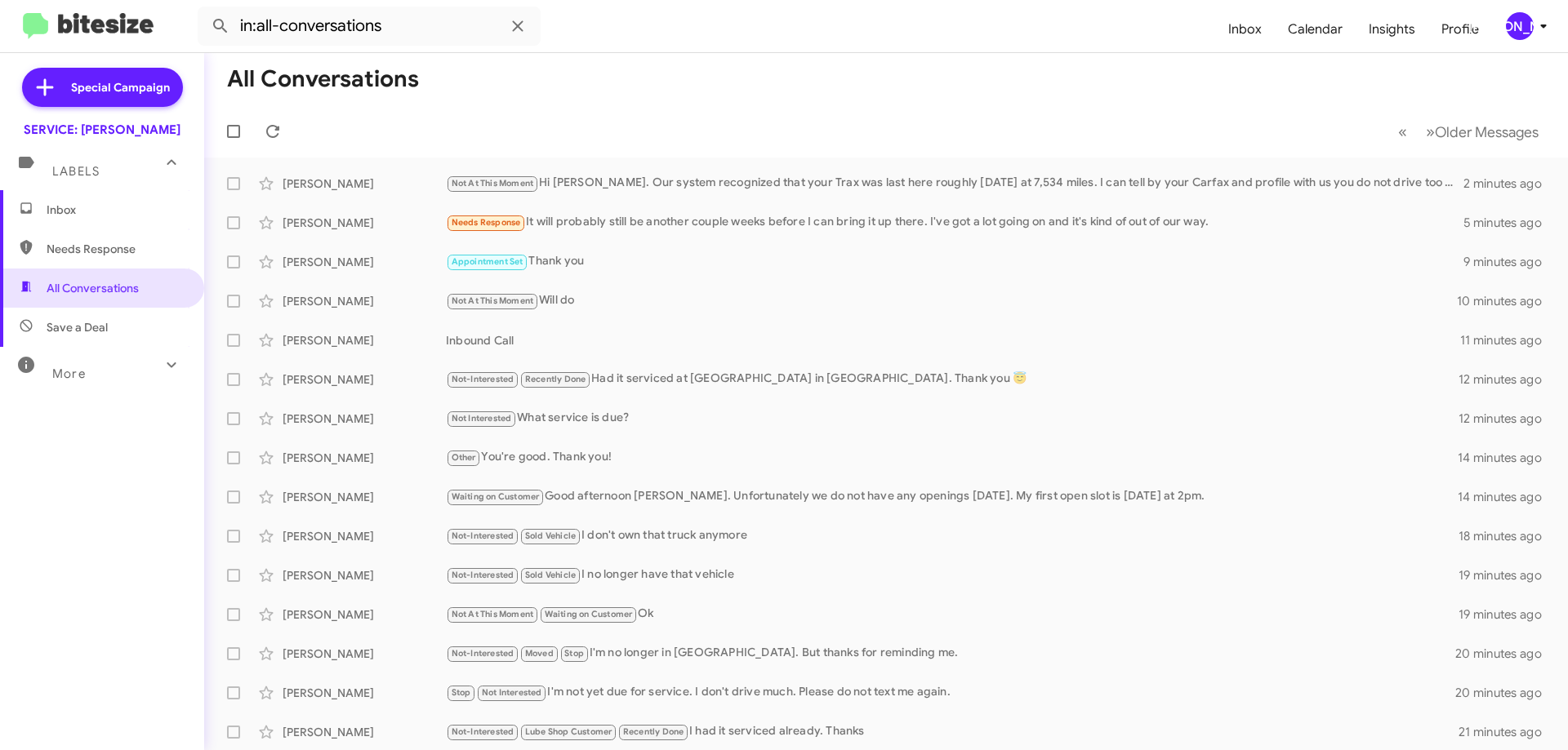
click at [78, 208] on span "Inbox" at bounding box center [116, 210] width 139 height 16
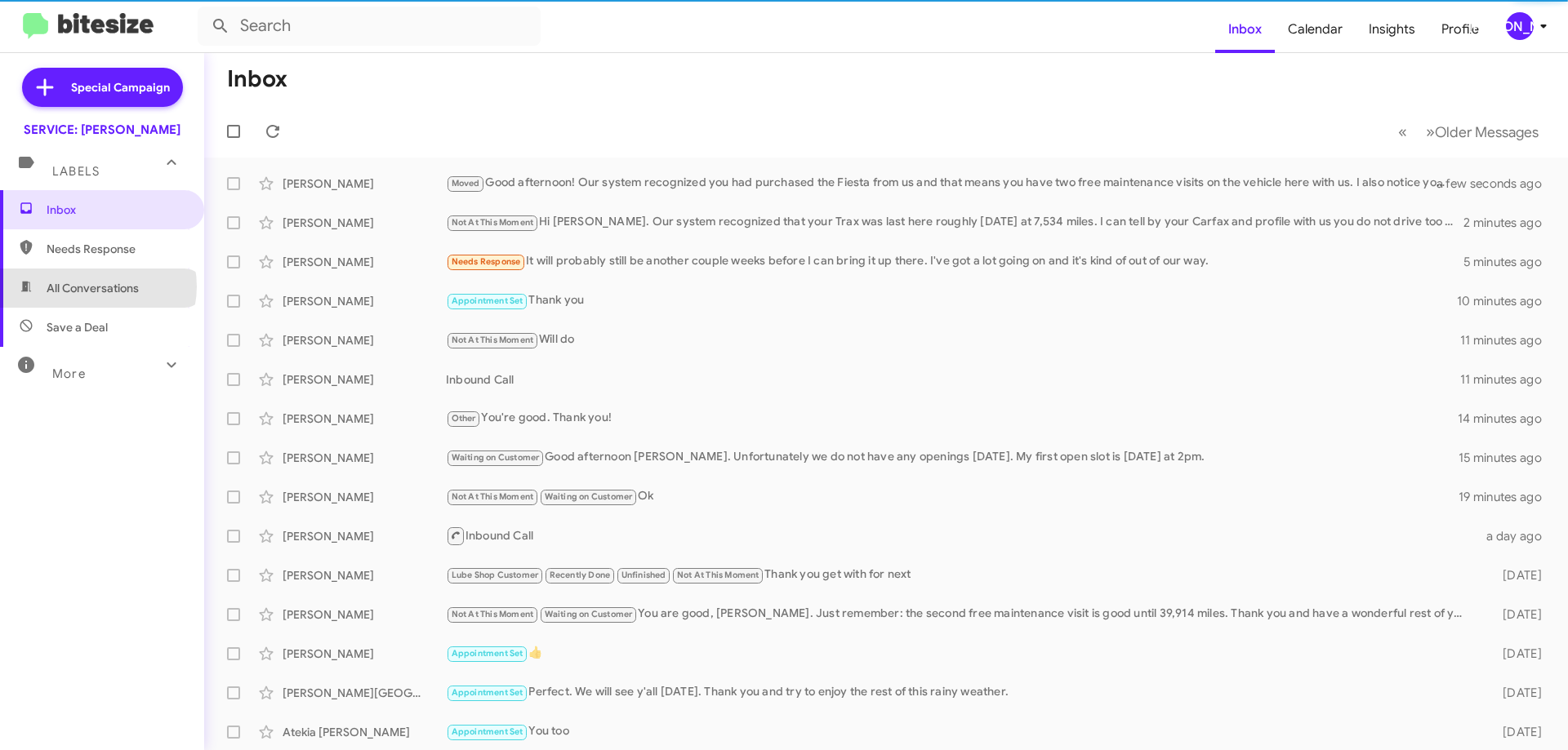
click at [97, 287] on span "All Conversations" at bounding box center [92, 288] width 92 height 16
type input "in:all-conversations"
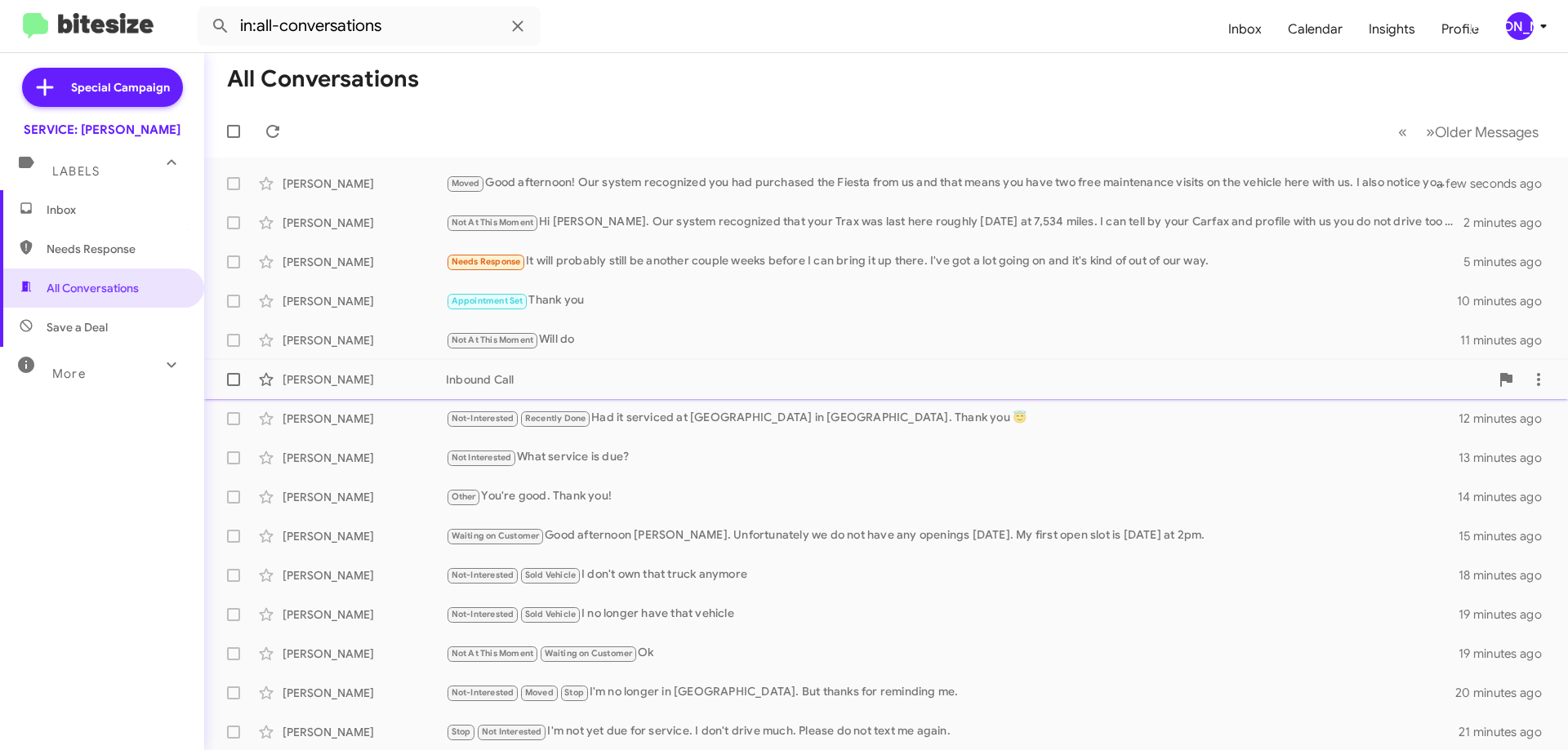
click at [688, 382] on div "Inbound Call" at bounding box center [967, 379] width 1044 height 16
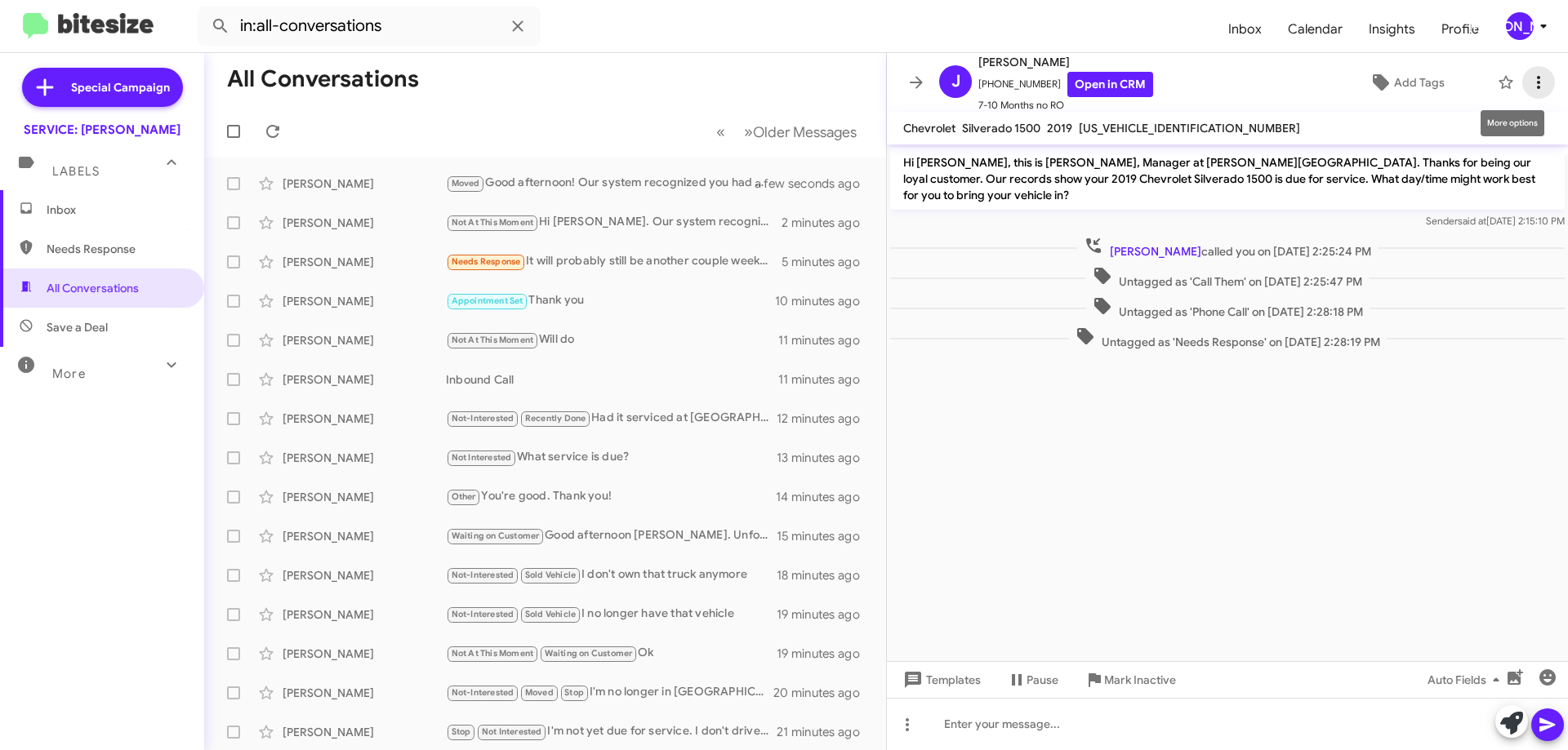
click at [1537, 87] on icon at bounding box center [1538, 82] width 4 height 13
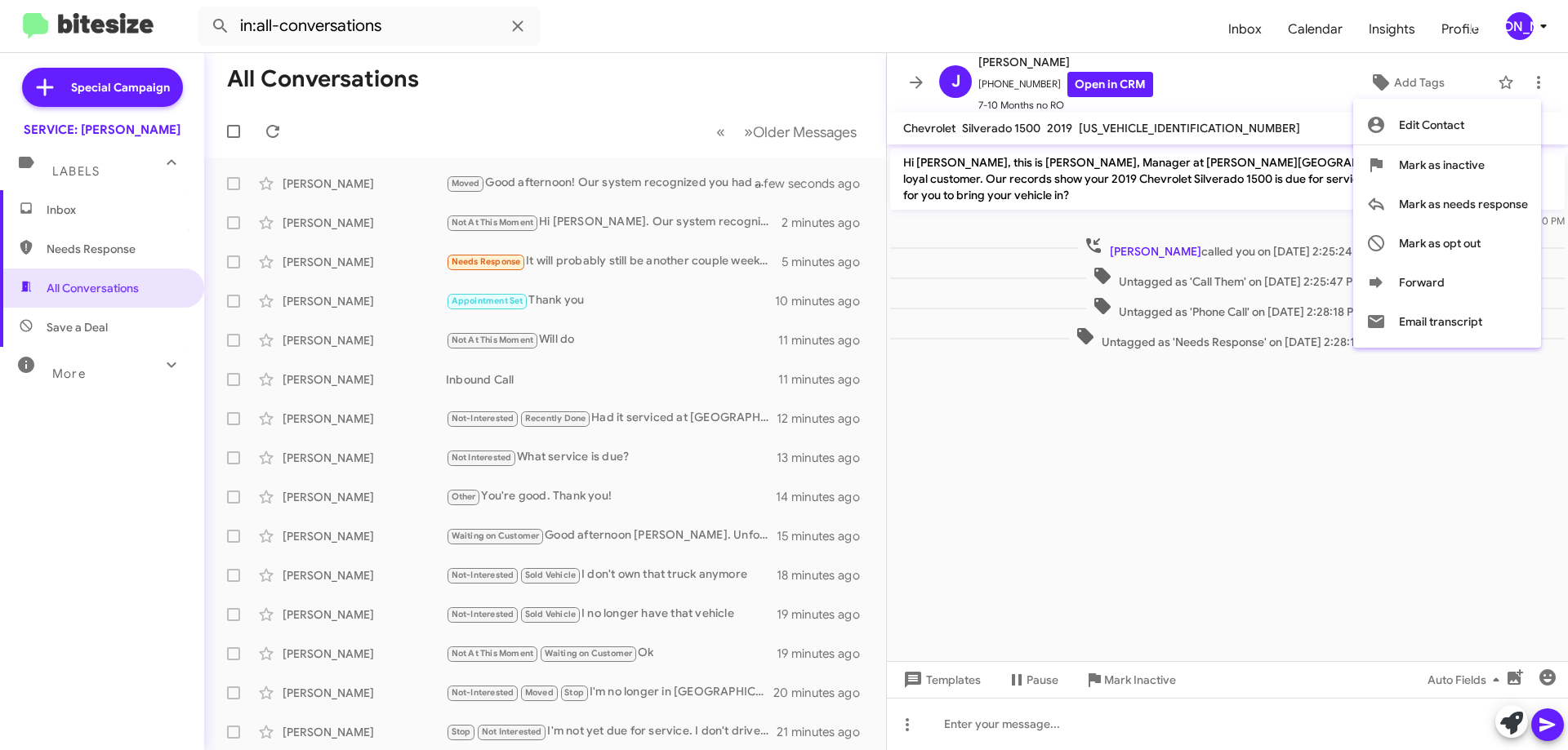
click at [691, 89] on div at bounding box center [784, 375] width 1568 height 750
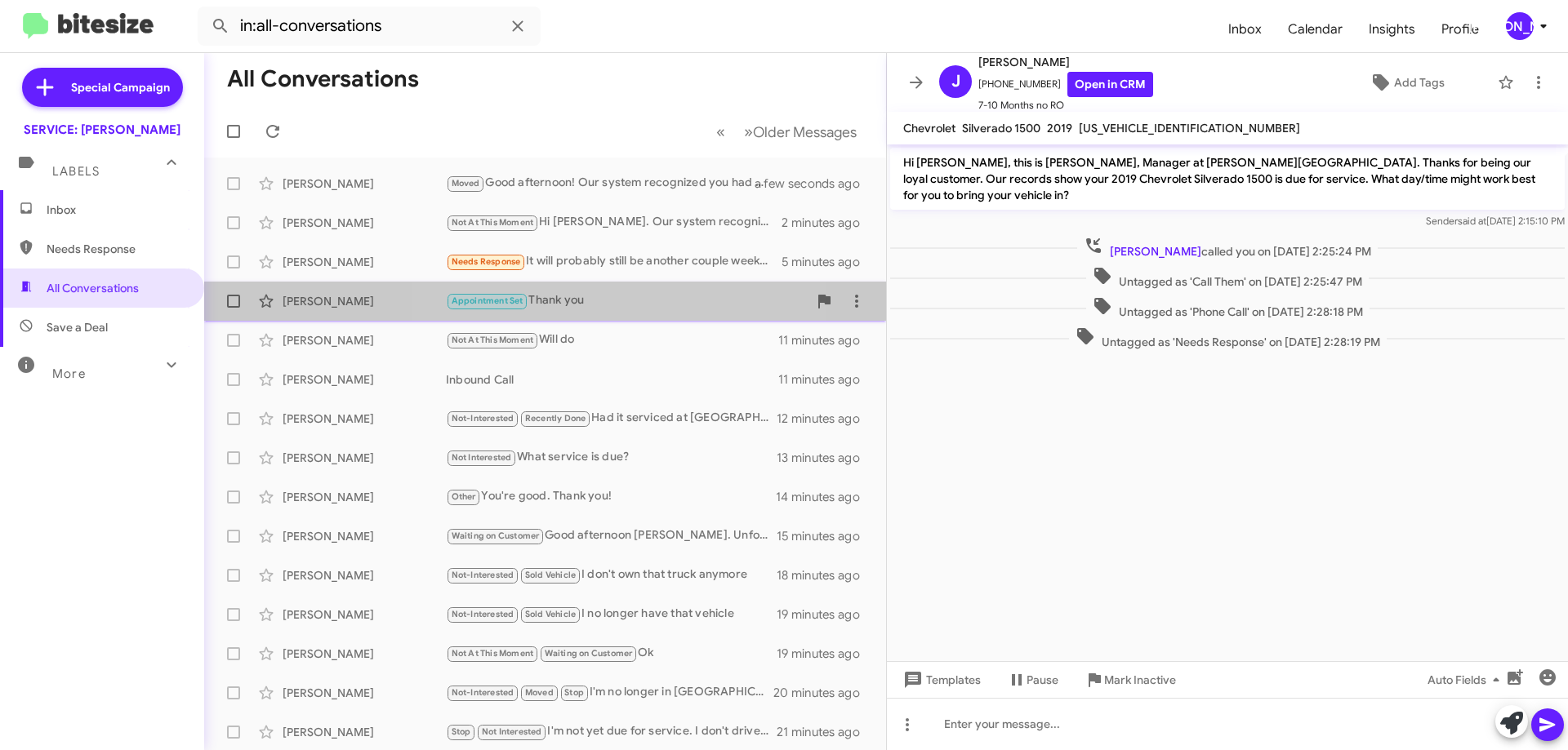
click at [622, 297] on div "Appointment Set Thank you" at bounding box center [627, 300] width 362 height 19
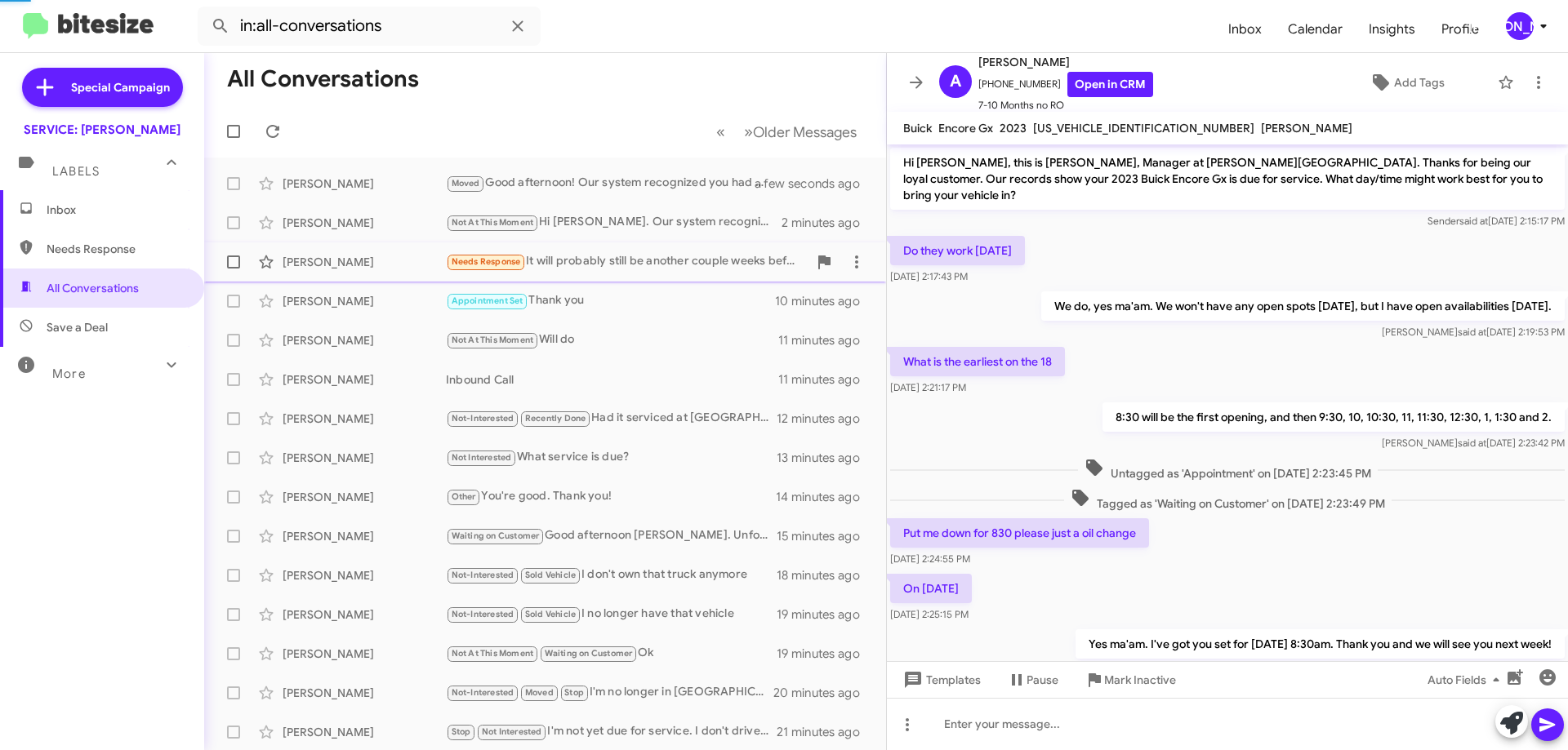
scroll to position [207, 0]
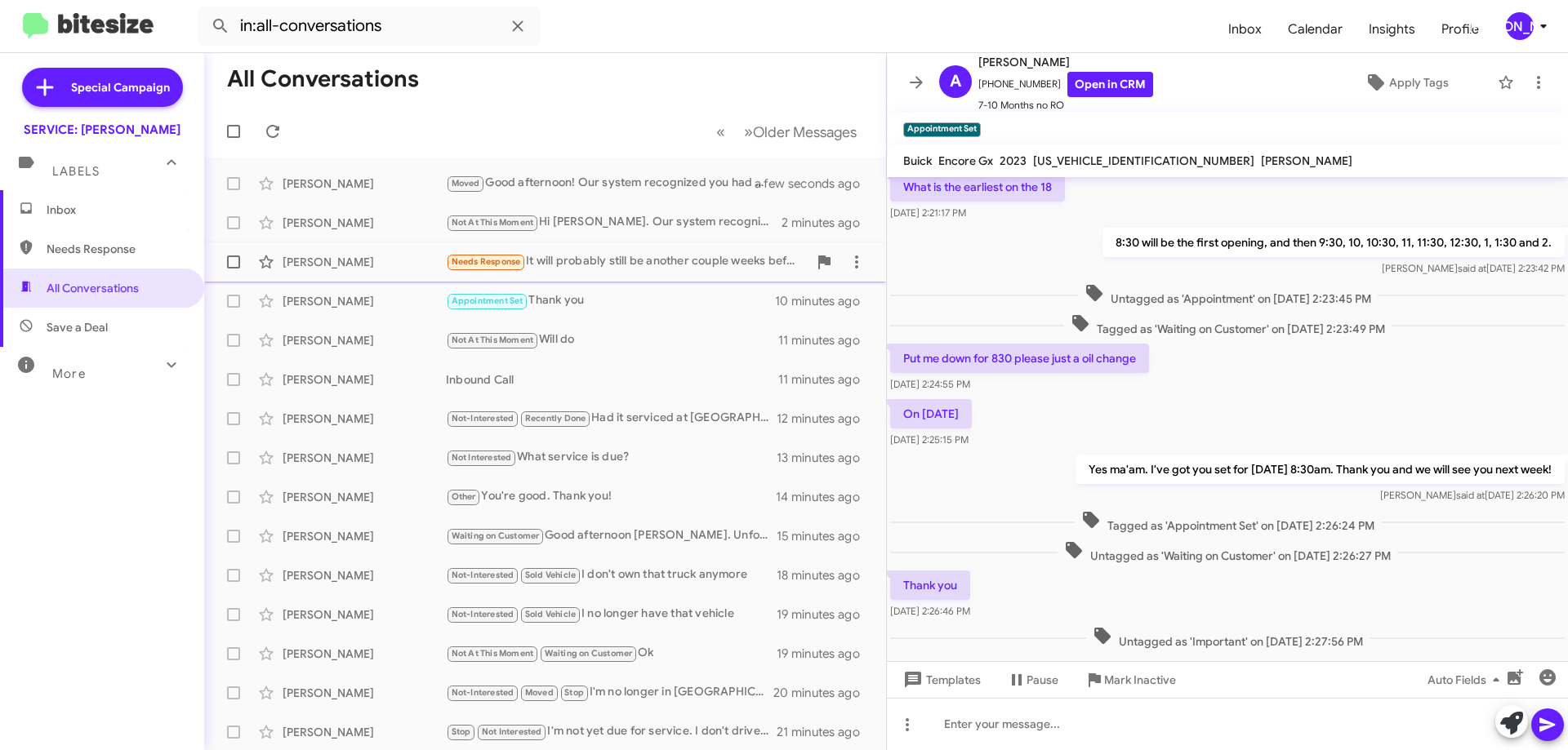
click at [579, 264] on div "Needs Response It will probably still be another couple weeks before I can brin…" at bounding box center [627, 261] width 362 height 19
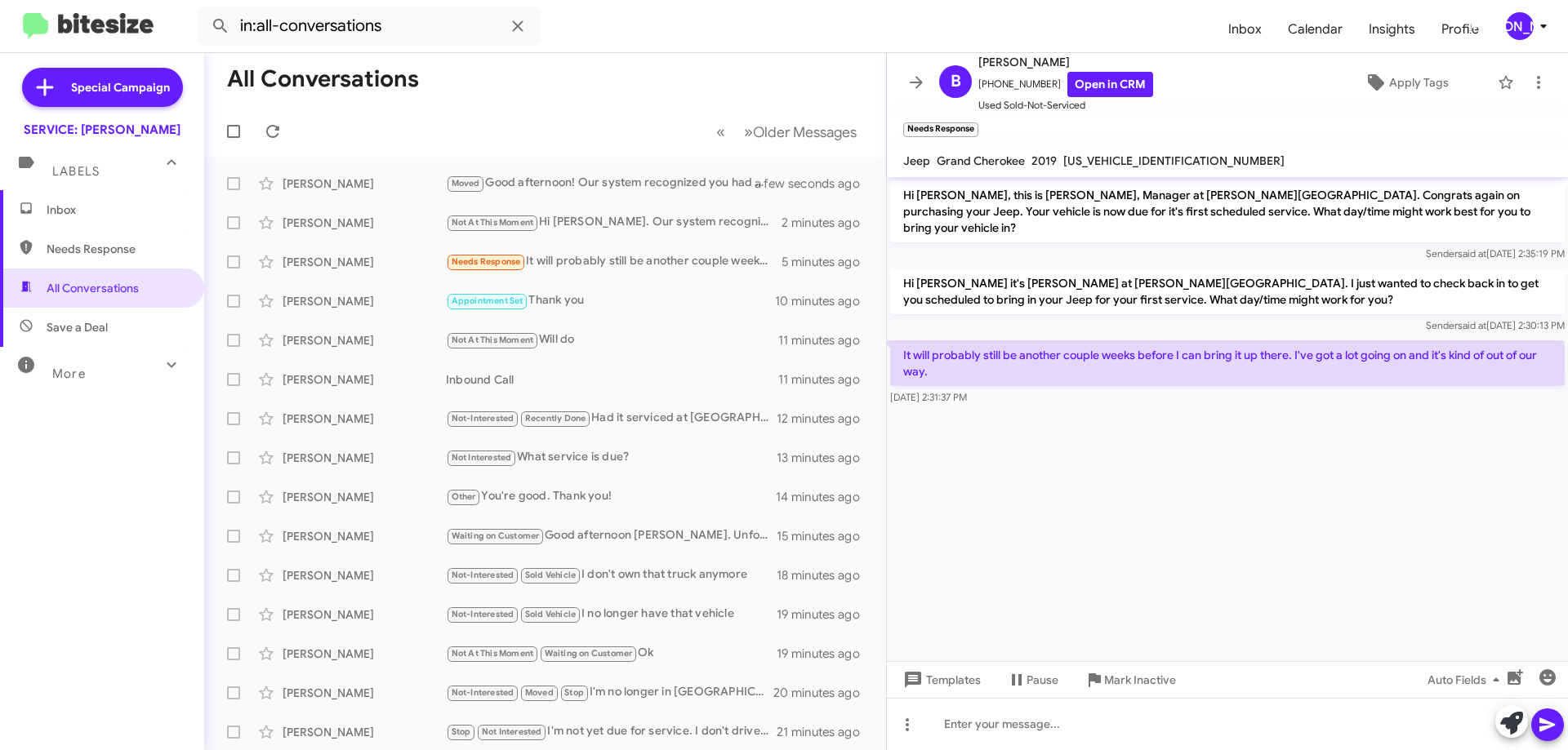
click at [1111, 158] on span "[US_VEHICLE_IDENTIFICATION_NUMBER]" at bounding box center [1174, 160] width 221 height 14
copy span "[US_VEHICLE_IDENTIFICATION_NUMBER]"
click at [634, 178] on div "Moved Needs Response Sure I would appreciate that" at bounding box center [627, 183] width 362 height 19
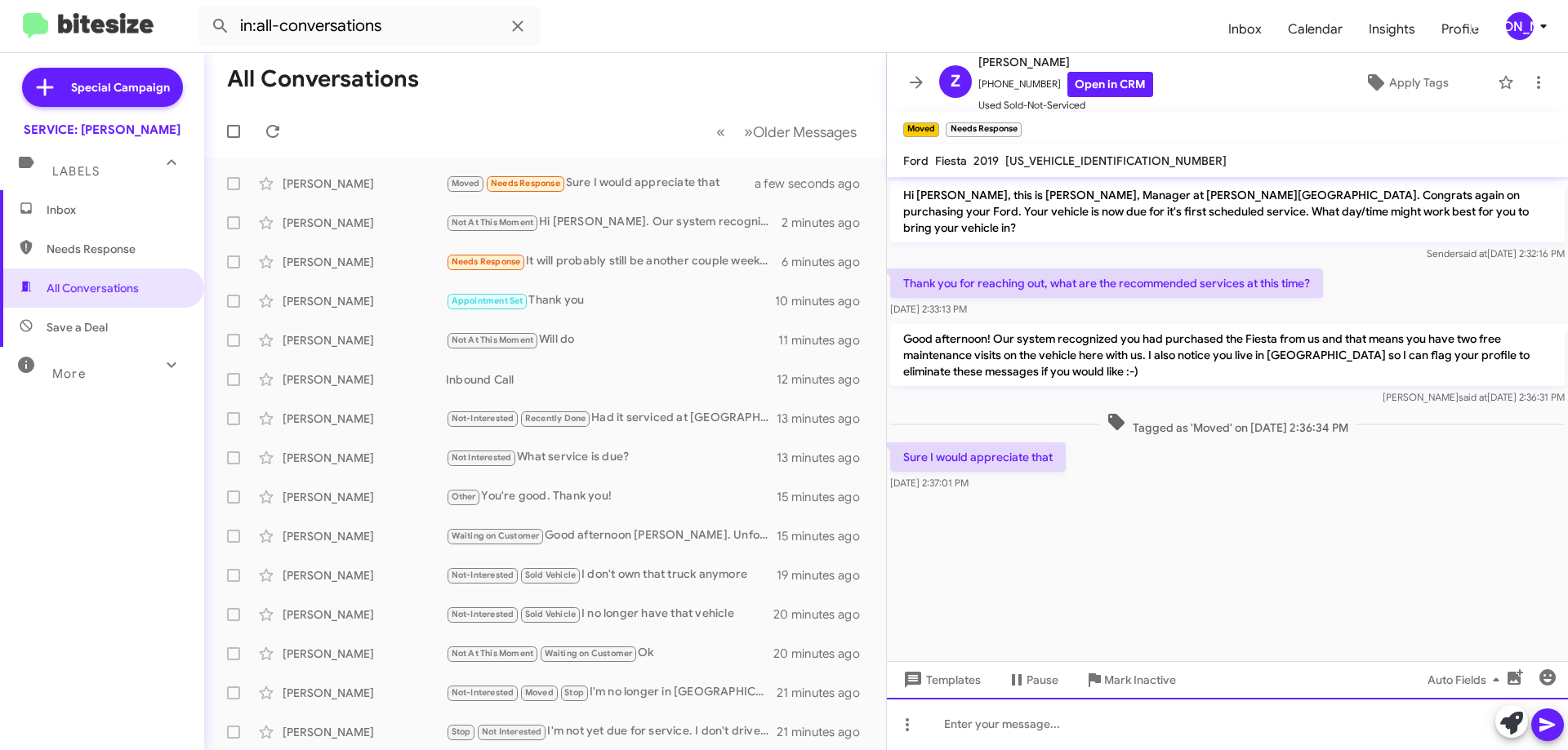
click at [1074, 726] on div at bounding box center [1227, 724] width 681 height 52
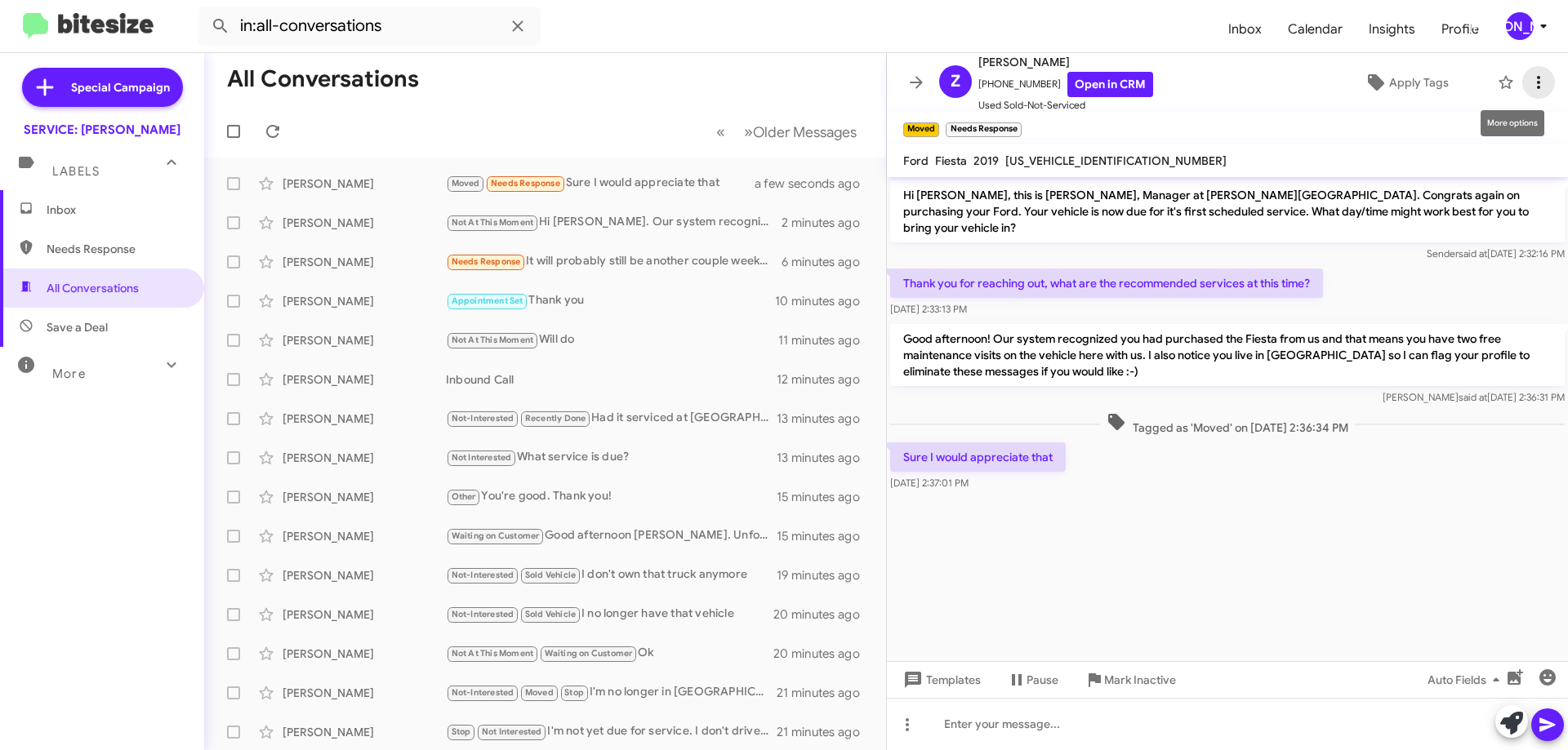
click at [1522, 68] on button at bounding box center [1538, 82] width 32 height 32
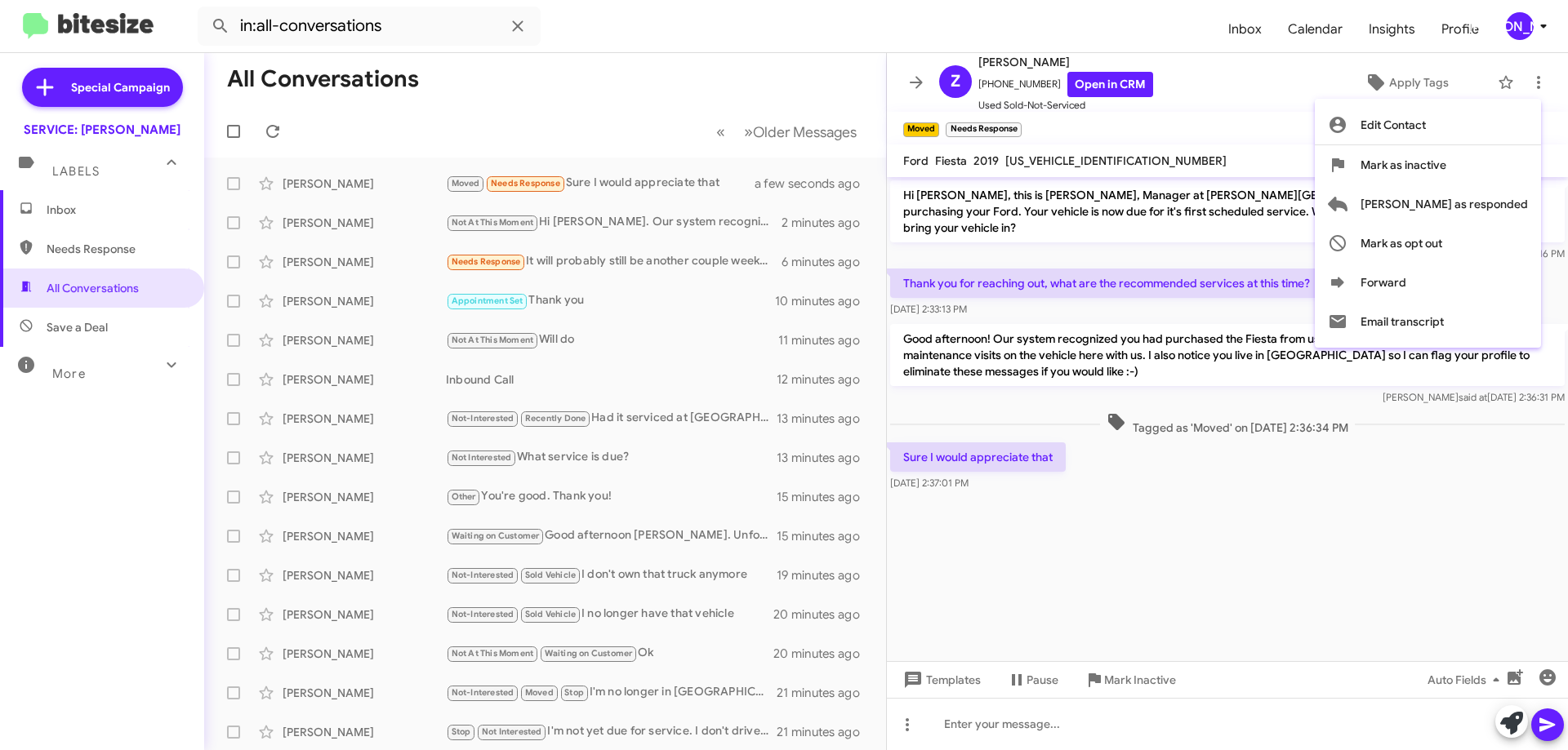
click at [1340, 416] on div at bounding box center [784, 375] width 1568 height 750
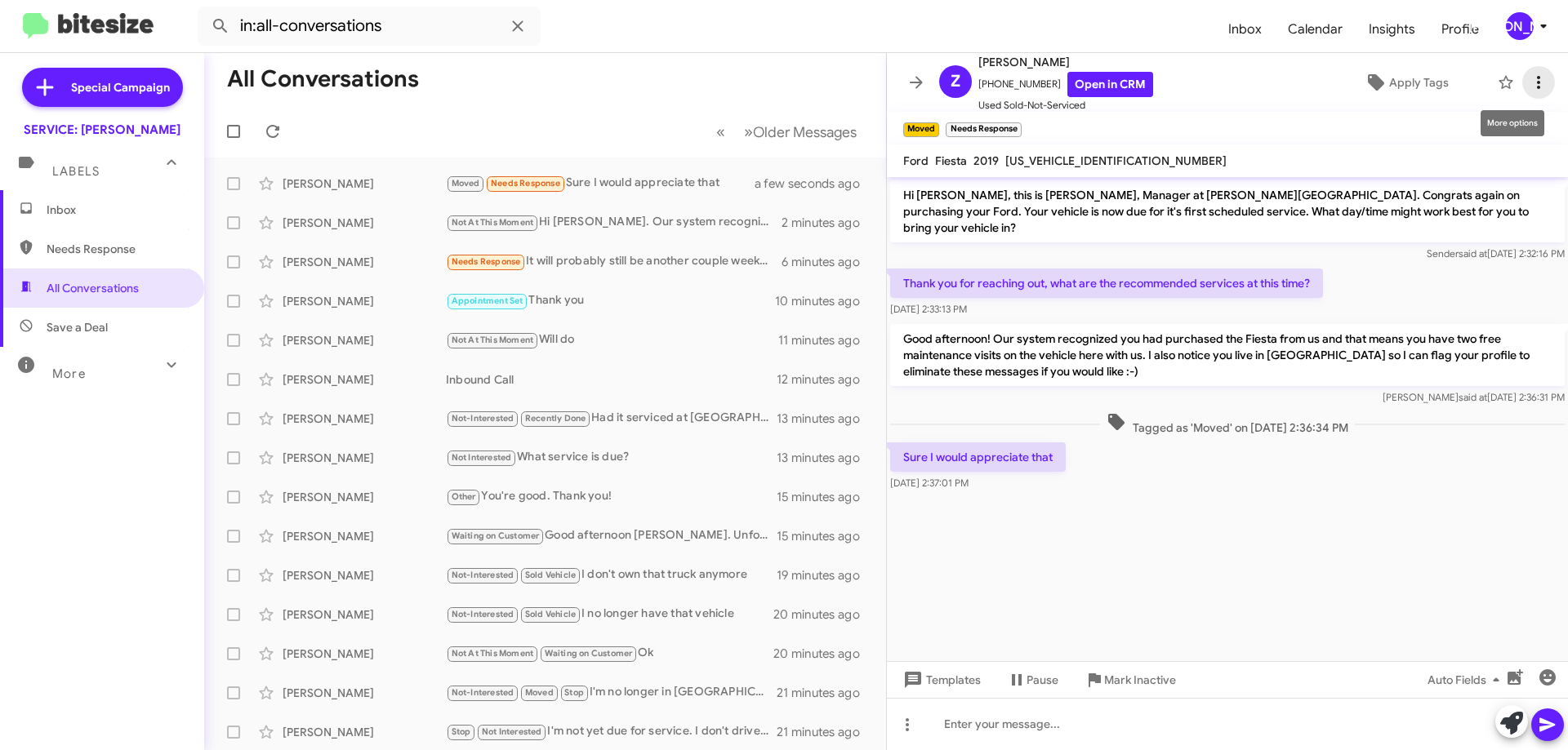
click at [1529, 82] on icon at bounding box center [1538, 82] width 20 height 20
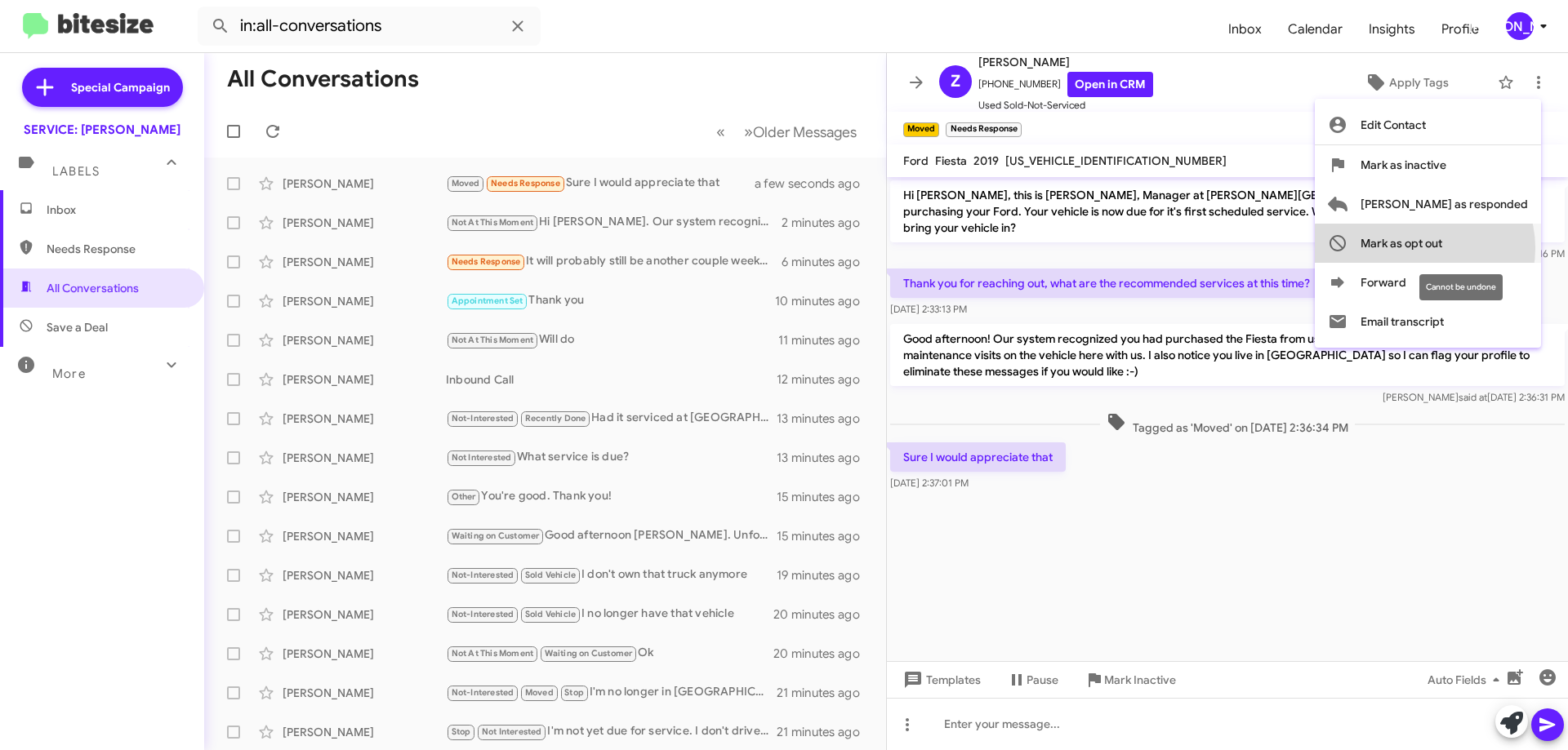
click at [1442, 248] on span "Mark as opt out" at bounding box center [1401, 244] width 82 height 39
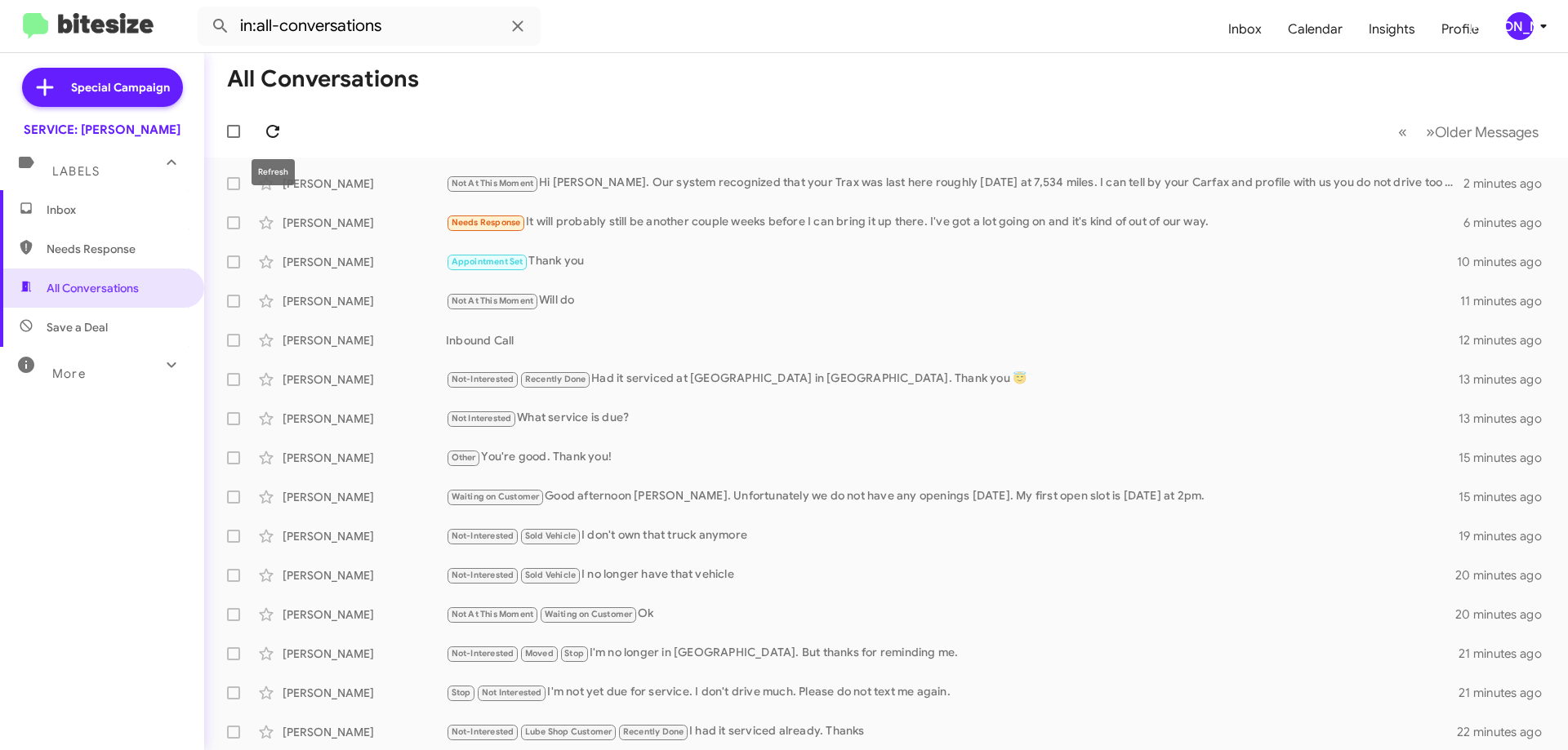
click at [277, 124] on icon at bounding box center [273, 132] width 20 height 20
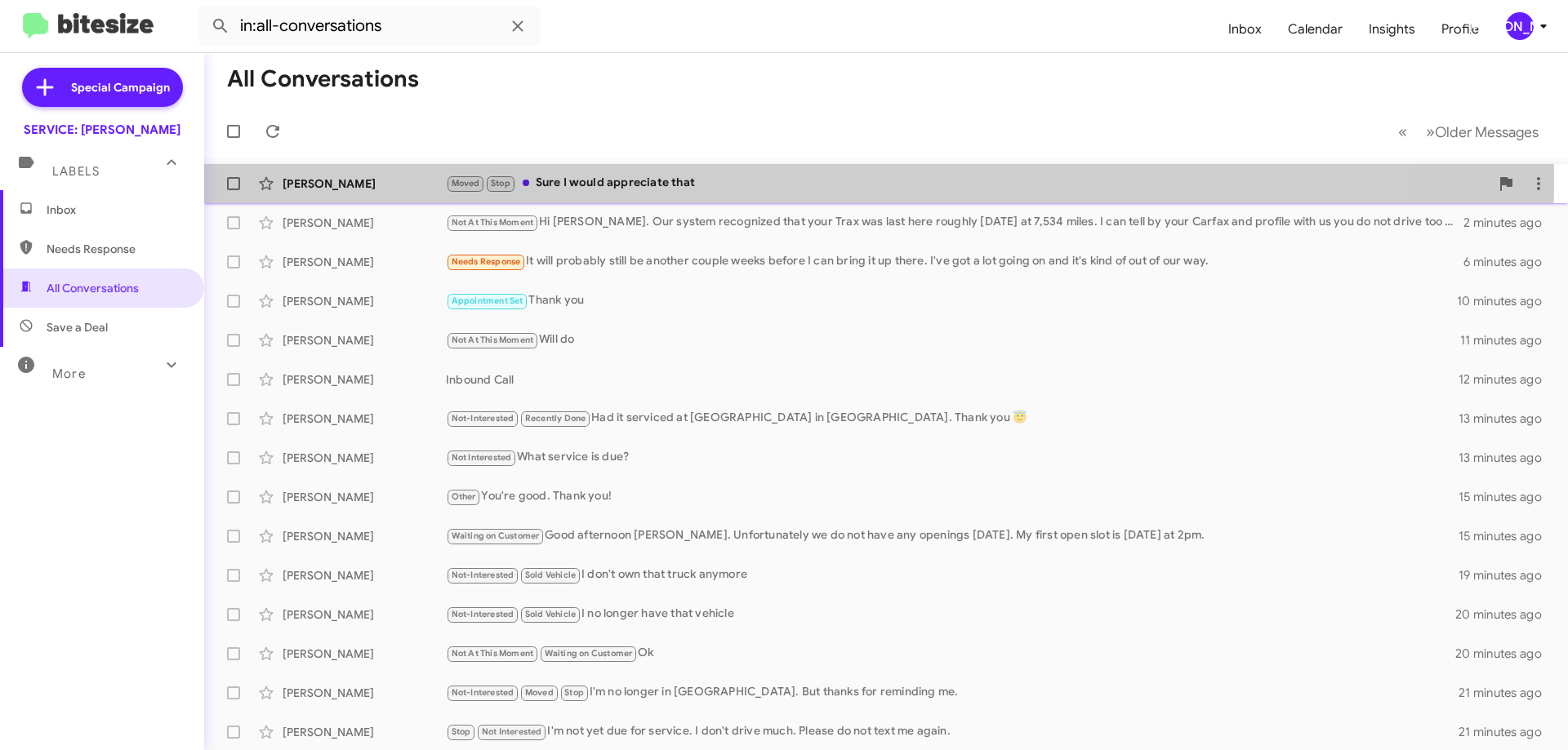
click at [654, 179] on div "Moved Stop Sure I would appreciate that" at bounding box center [967, 183] width 1044 height 19
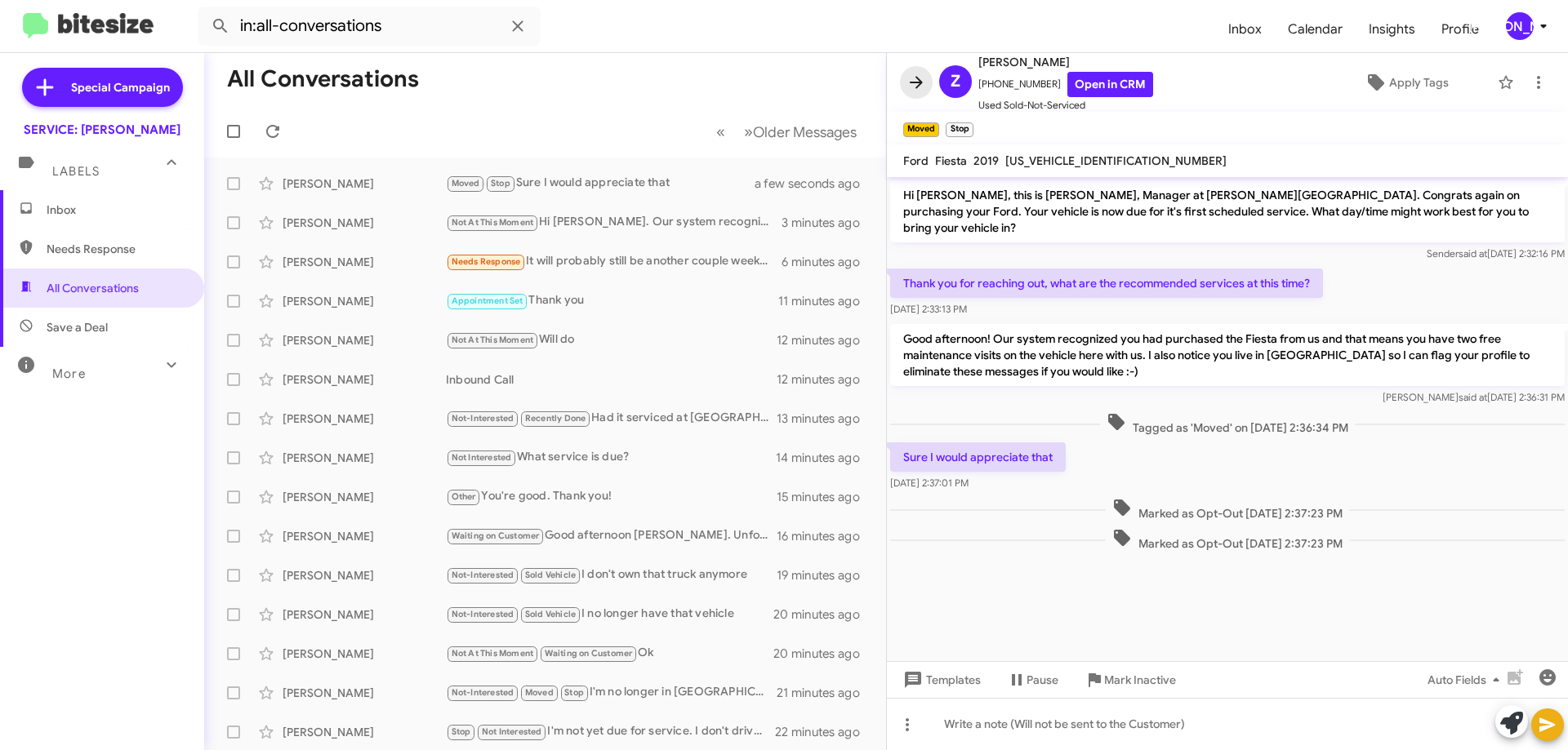
drag, startPoint x: 910, startPoint y: 87, endPoint x: 880, endPoint y: 99, distance: 32.3
click at [910, 87] on icon at bounding box center [916, 82] width 20 height 20
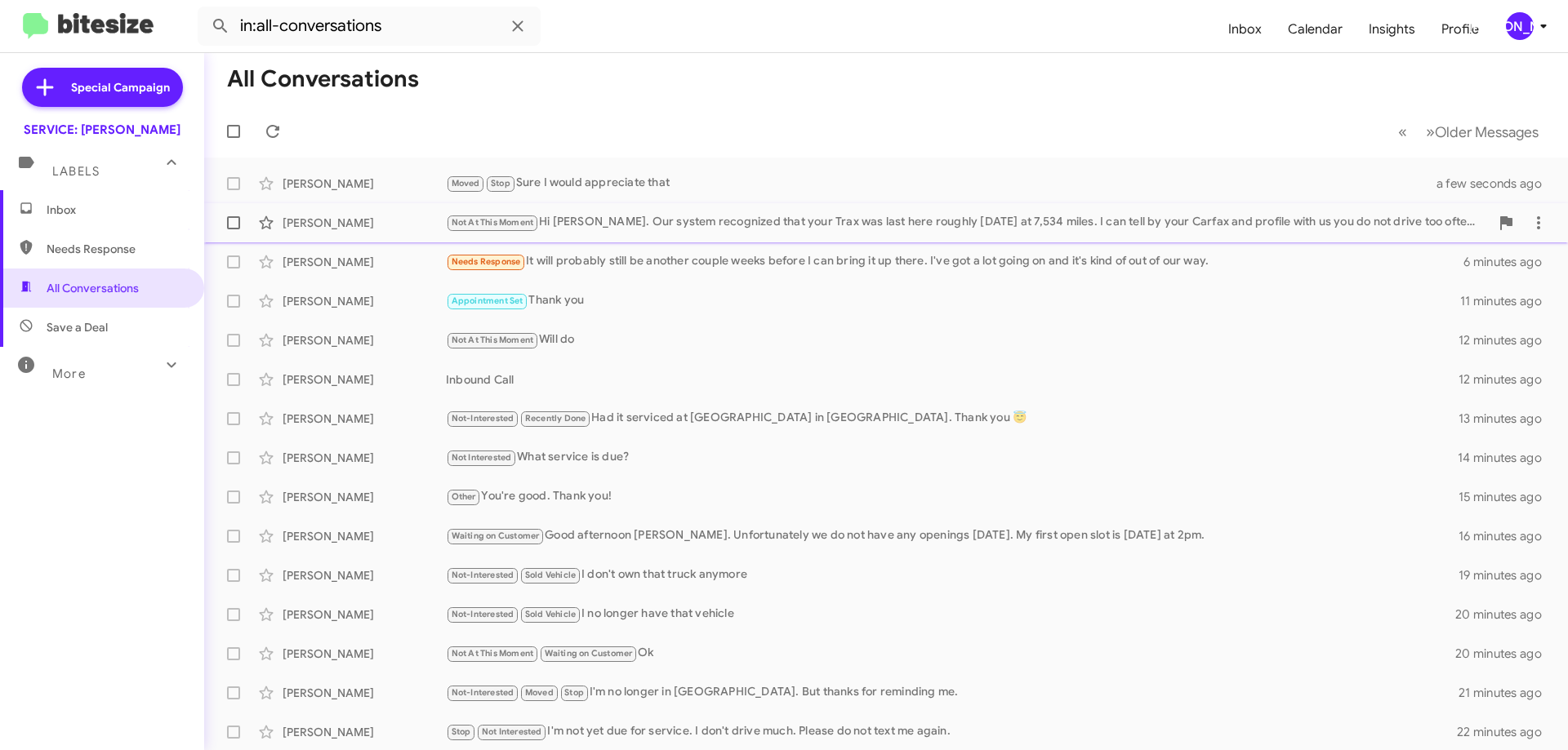
click at [699, 232] on div "Not At This Moment Hi [PERSON_NAME]. Our system recognized that your Trax was l…" at bounding box center [967, 222] width 1044 height 19
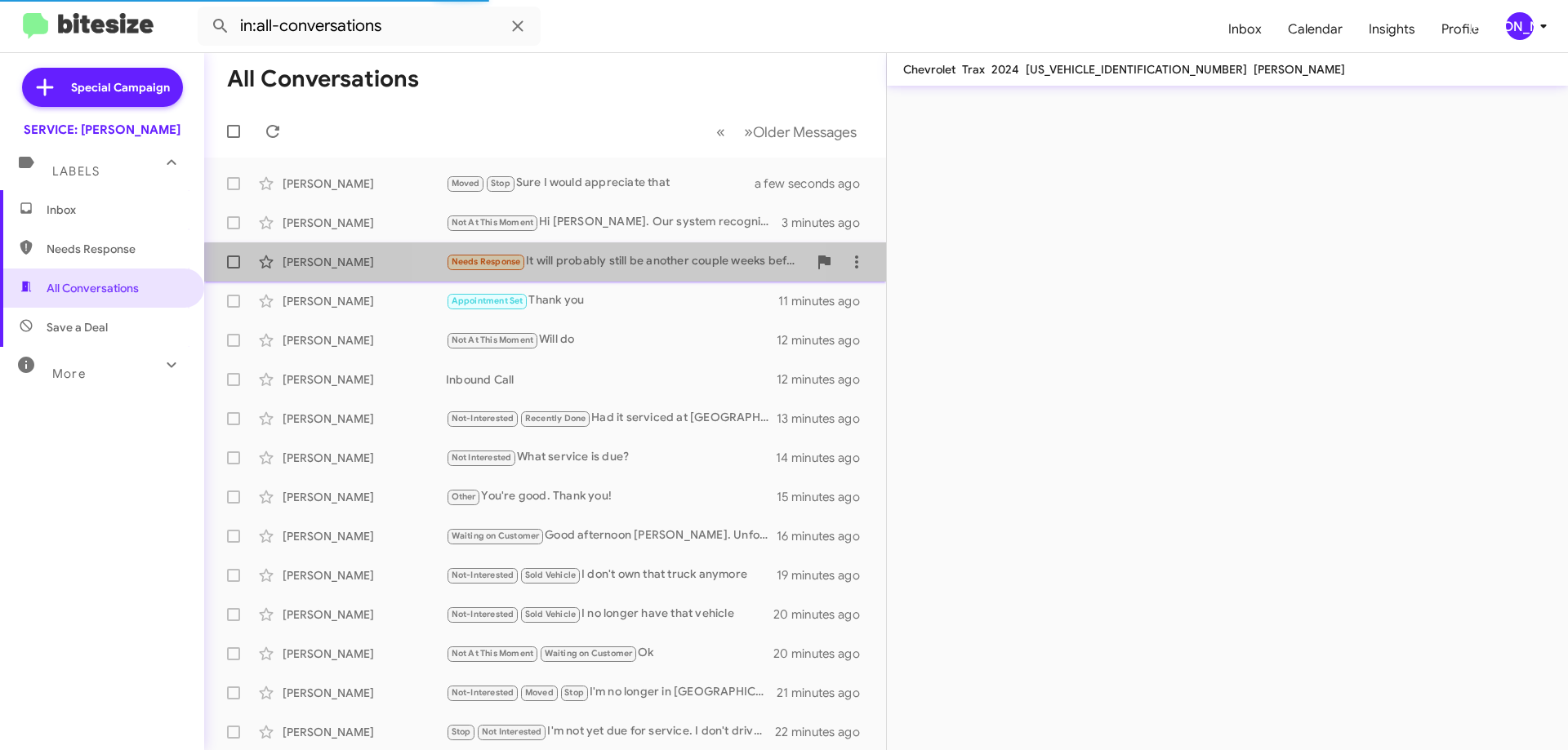
click at [583, 269] on div "Needs Response It will probably still be another couple weeks before I can brin…" at bounding box center [627, 261] width 362 height 19
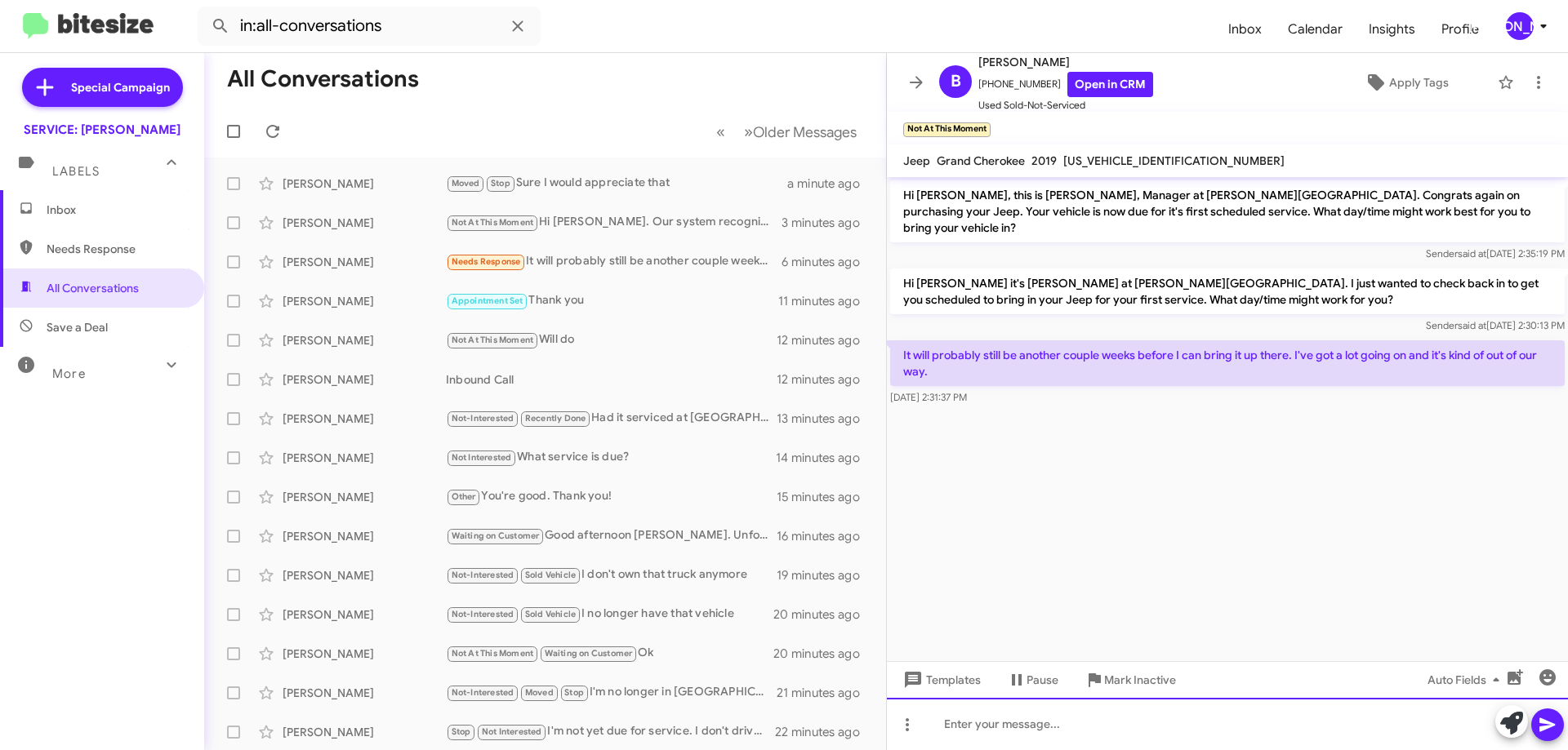
click at [1147, 723] on div at bounding box center [1227, 724] width 681 height 52
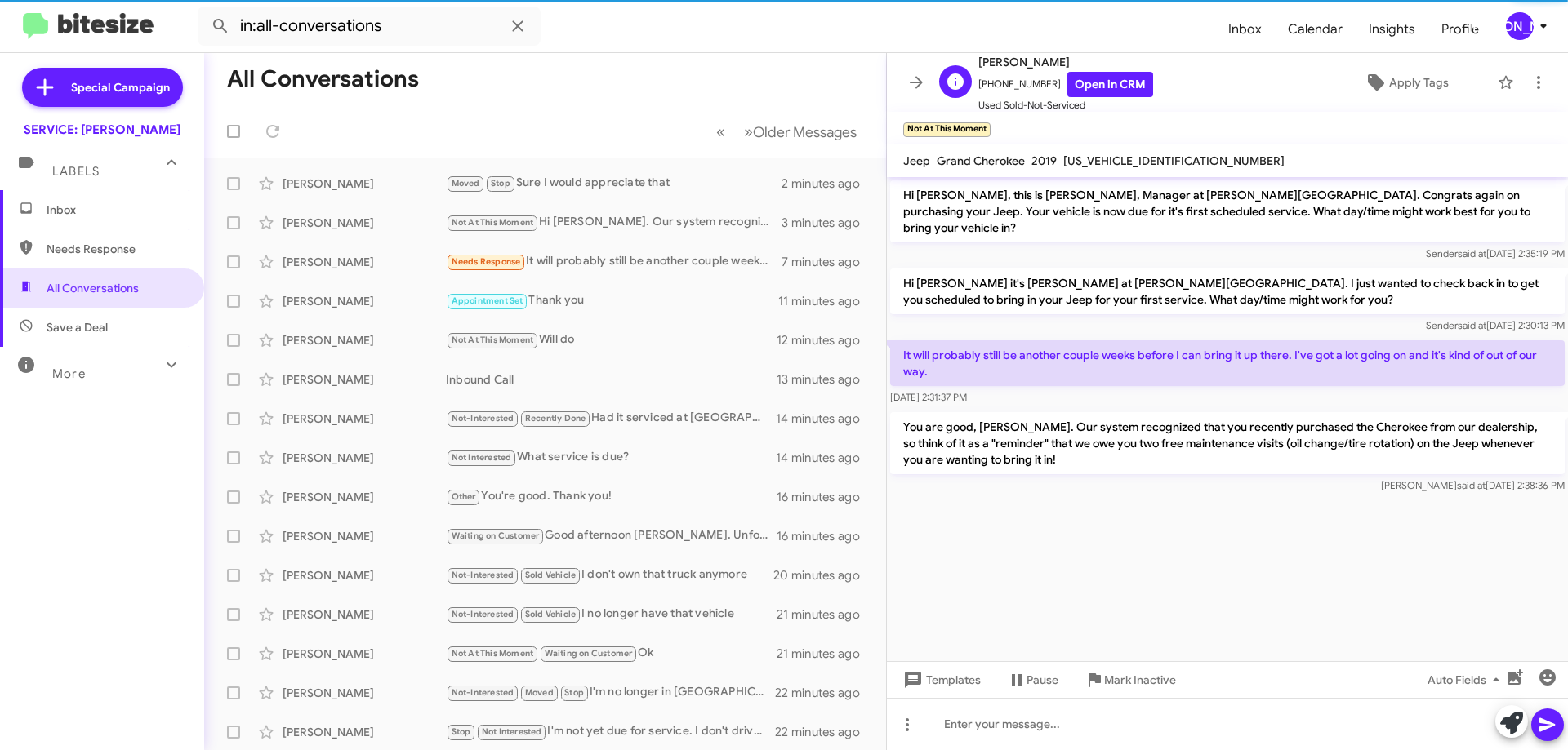
click at [1404, 56] on div "B [PERSON_NAME] [PHONE_NUMBER] Open in CRM Used Sold-Not-Serviced Apply Tags" at bounding box center [1210, 82] width 557 height 61
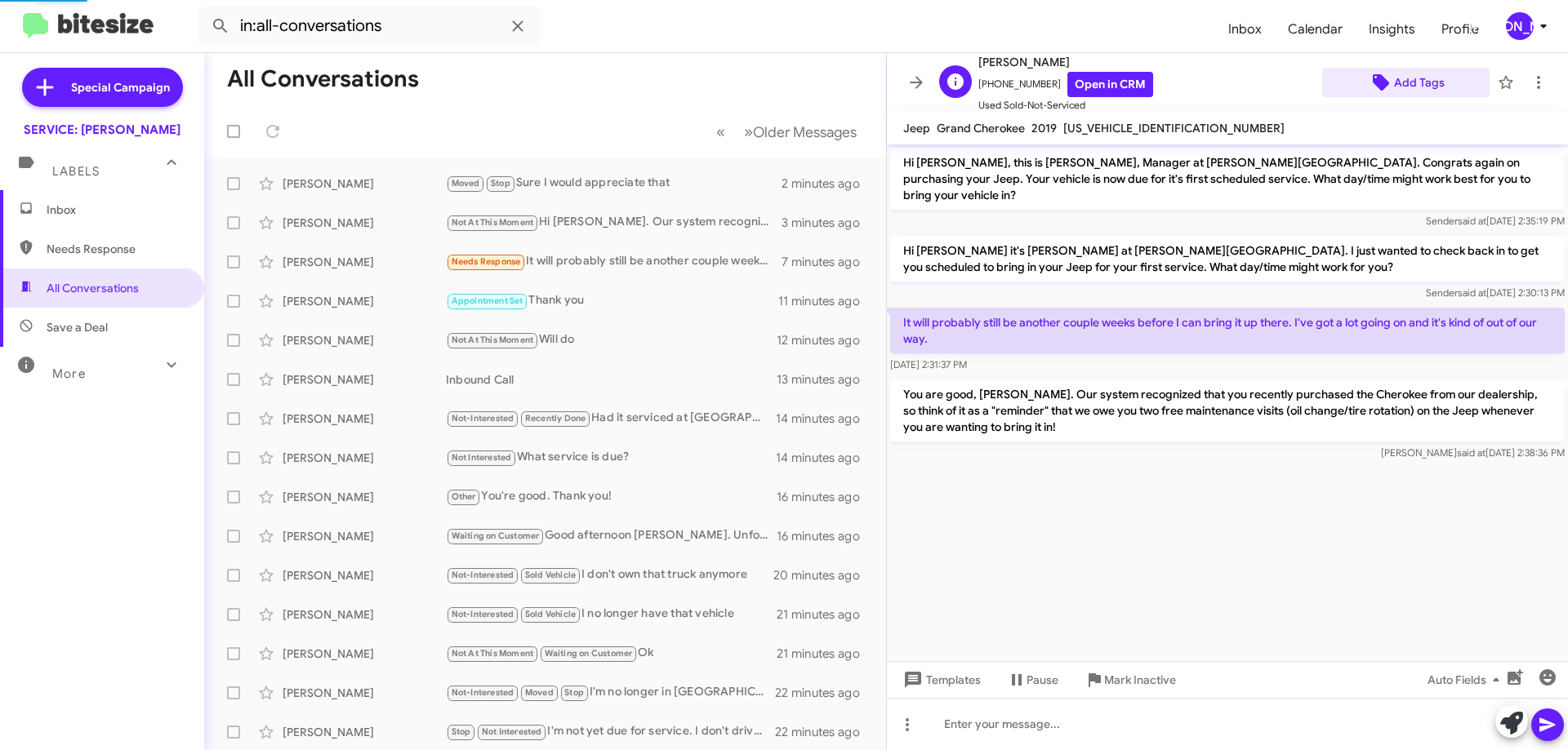
click at [1397, 72] on span "Add Tags" at bounding box center [1419, 82] width 50 height 30
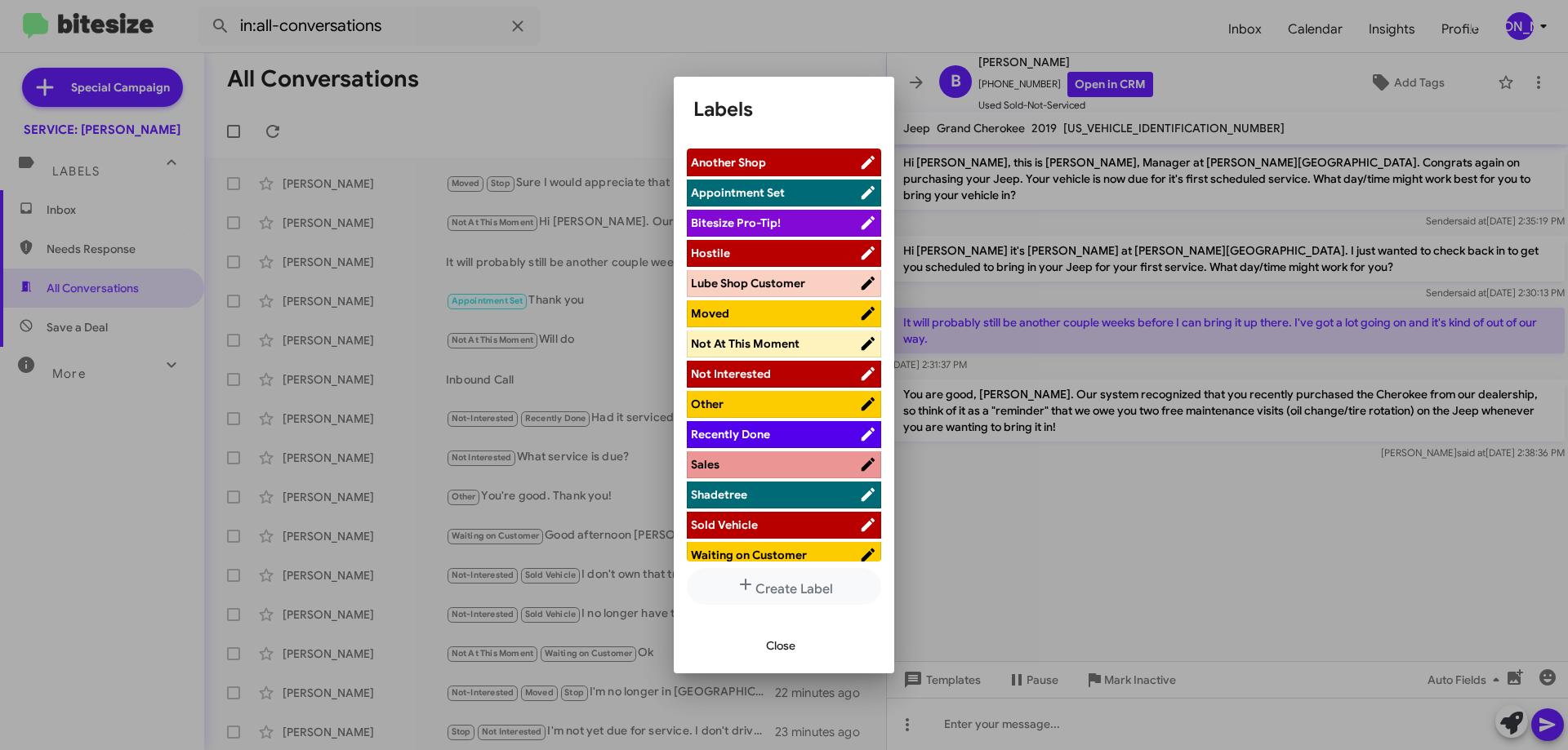
click at [784, 549] on span "Waiting on Customer" at bounding box center [749, 555] width 116 height 14
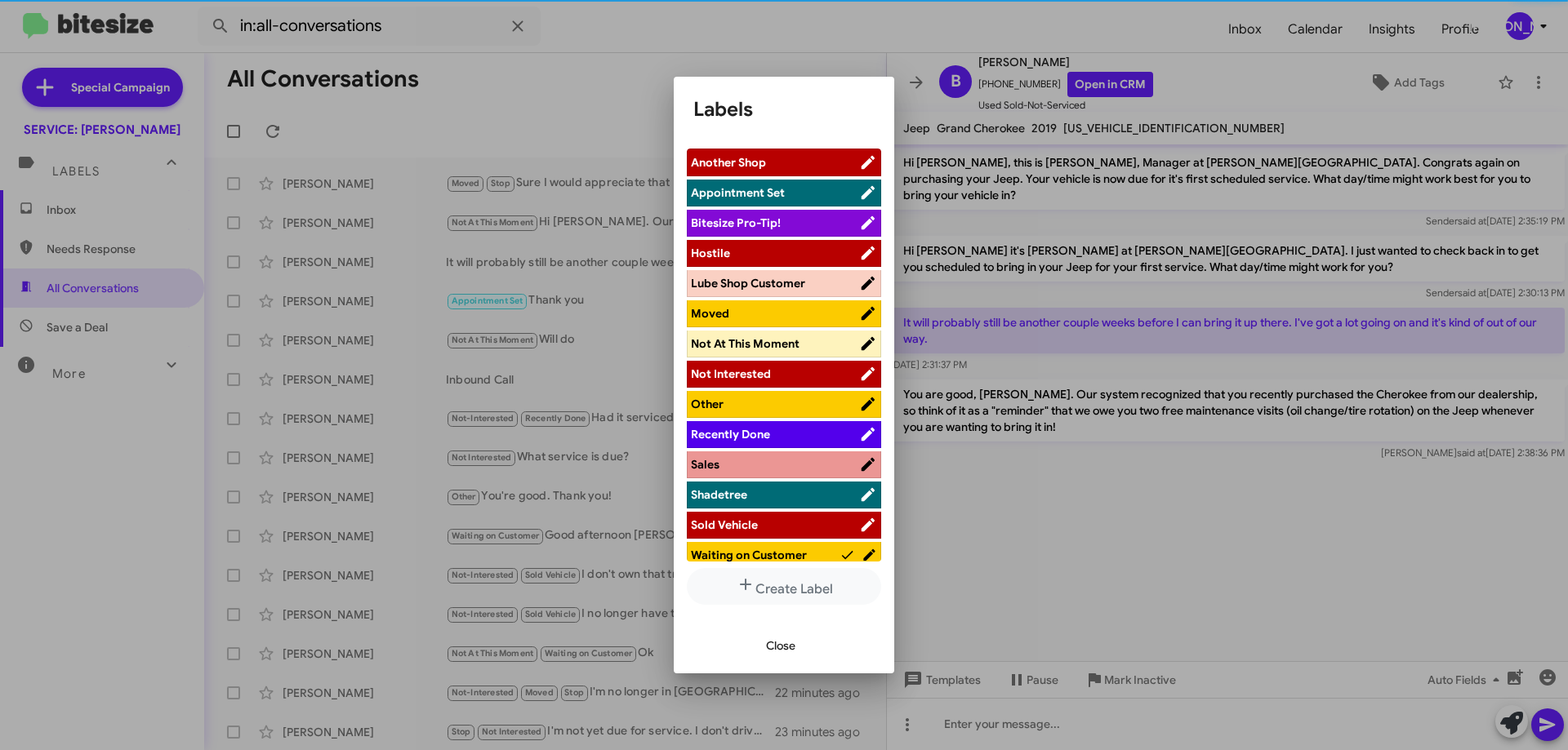
click at [746, 344] on span "Not At This Moment" at bounding box center [745, 343] width 108 height 14
click at [783, 643] on span "Close" at bounding box center [781, 645] width 30 height 30
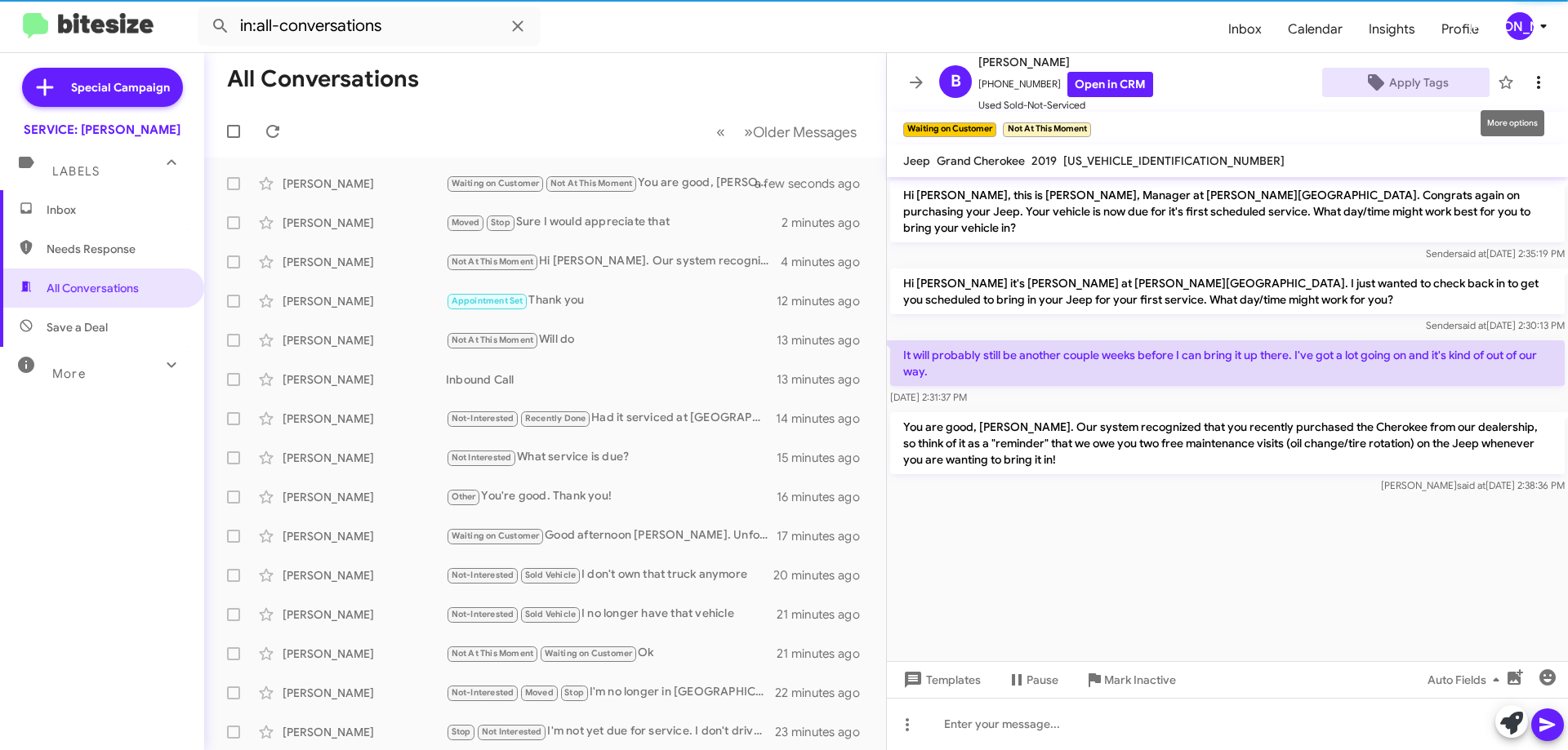
click at [1529, 78] on icon at bounding box center [1538, 82] width 20 height 20
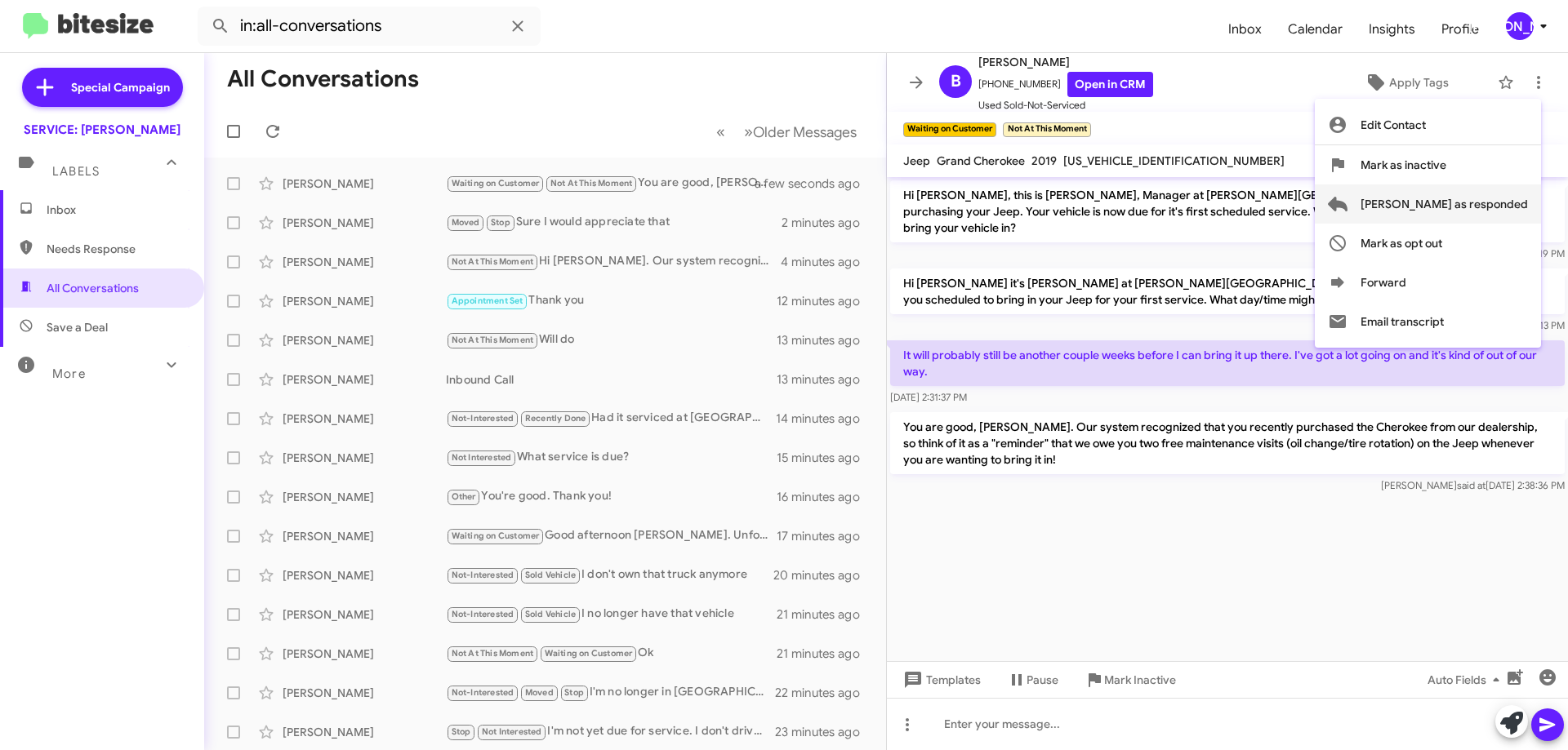
click at [1489, 203] on span "[PERSON_NAME] as responded" at bounding box center [1444, 204] width 168 height 39
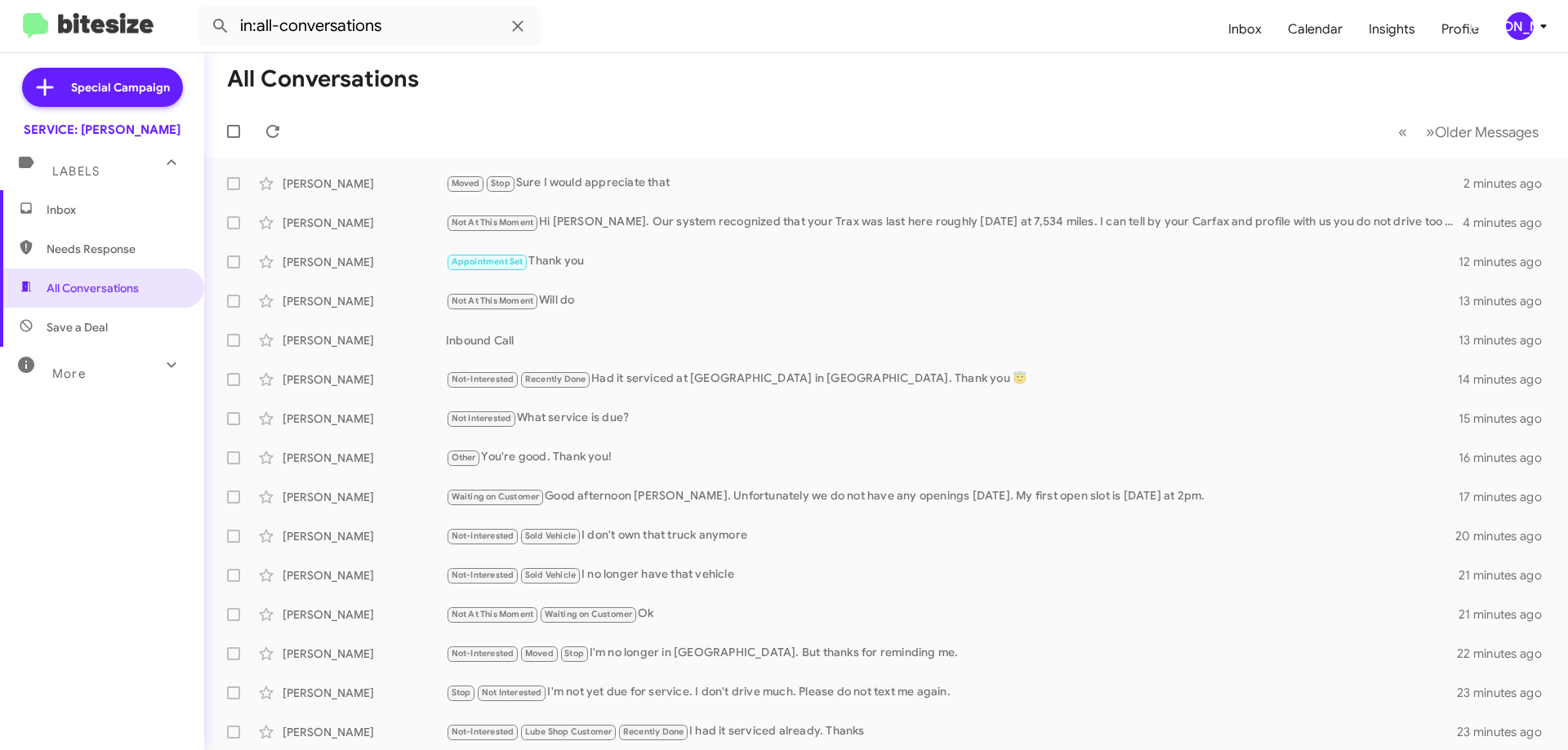
click at [79, 242] on span "Needs Response" at bounding box center [116, 249] width 139 height 16
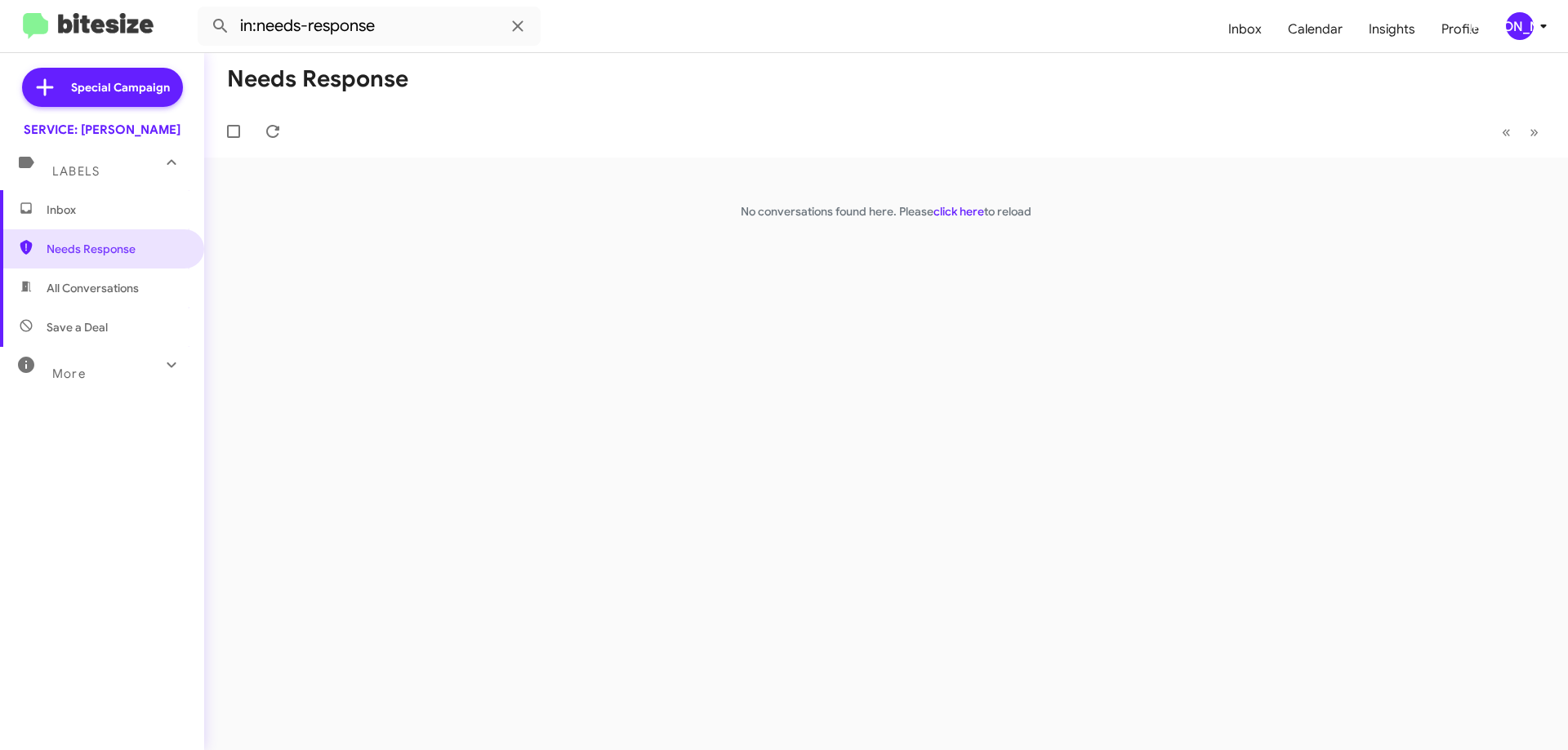
click at [59, 282] on span "All Conversations" at bounding box center [92, 288] width 92 height 16
type input "in:all-conversations"
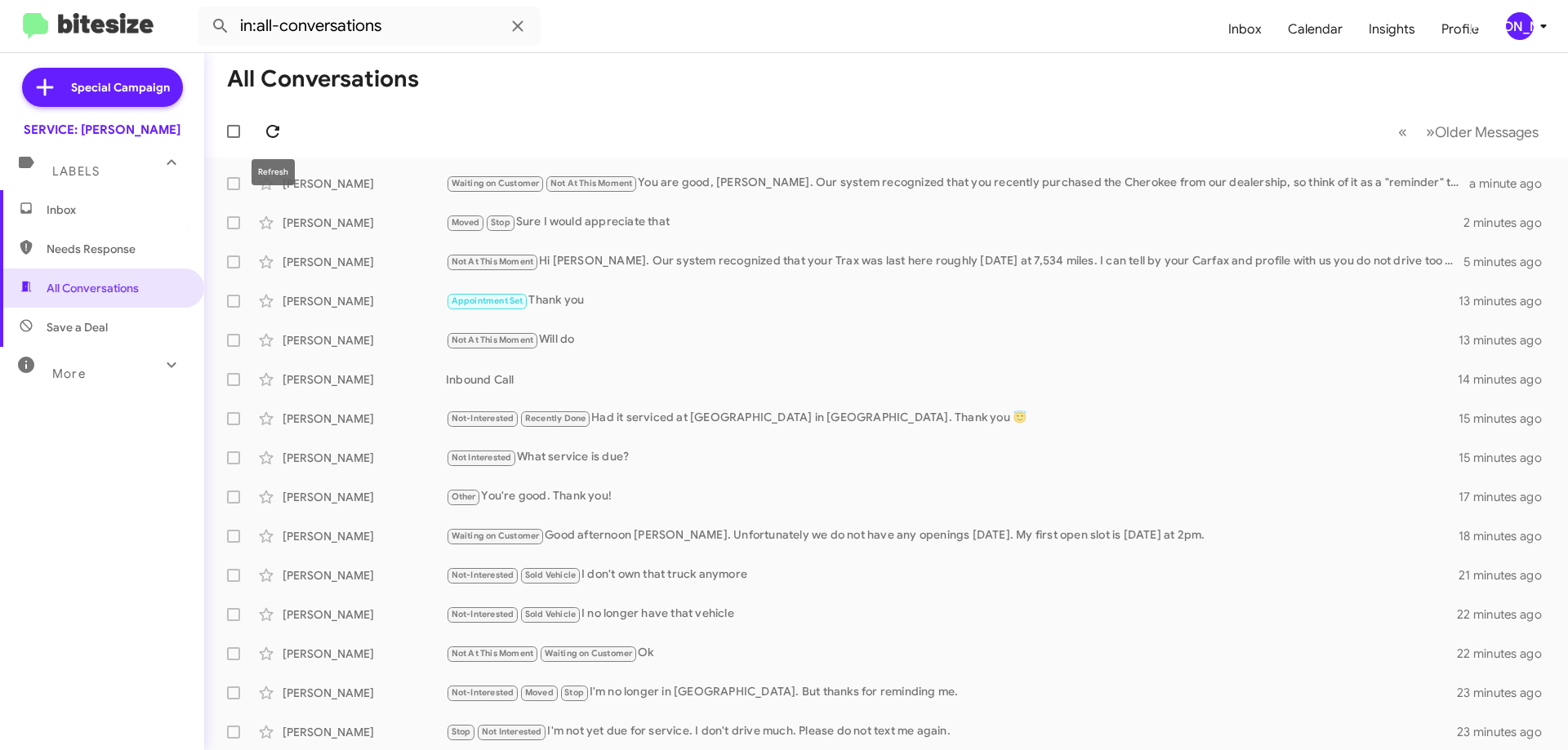
click at [281, 124] on icon at bounding box center [273, 132] width 20 height 20
click at [262, 134] on span at bounding box center [273, 132] width 32 height 20
click at [87, 203] on span "Inbox" at bounding box center [116, 210] width 139 height 16
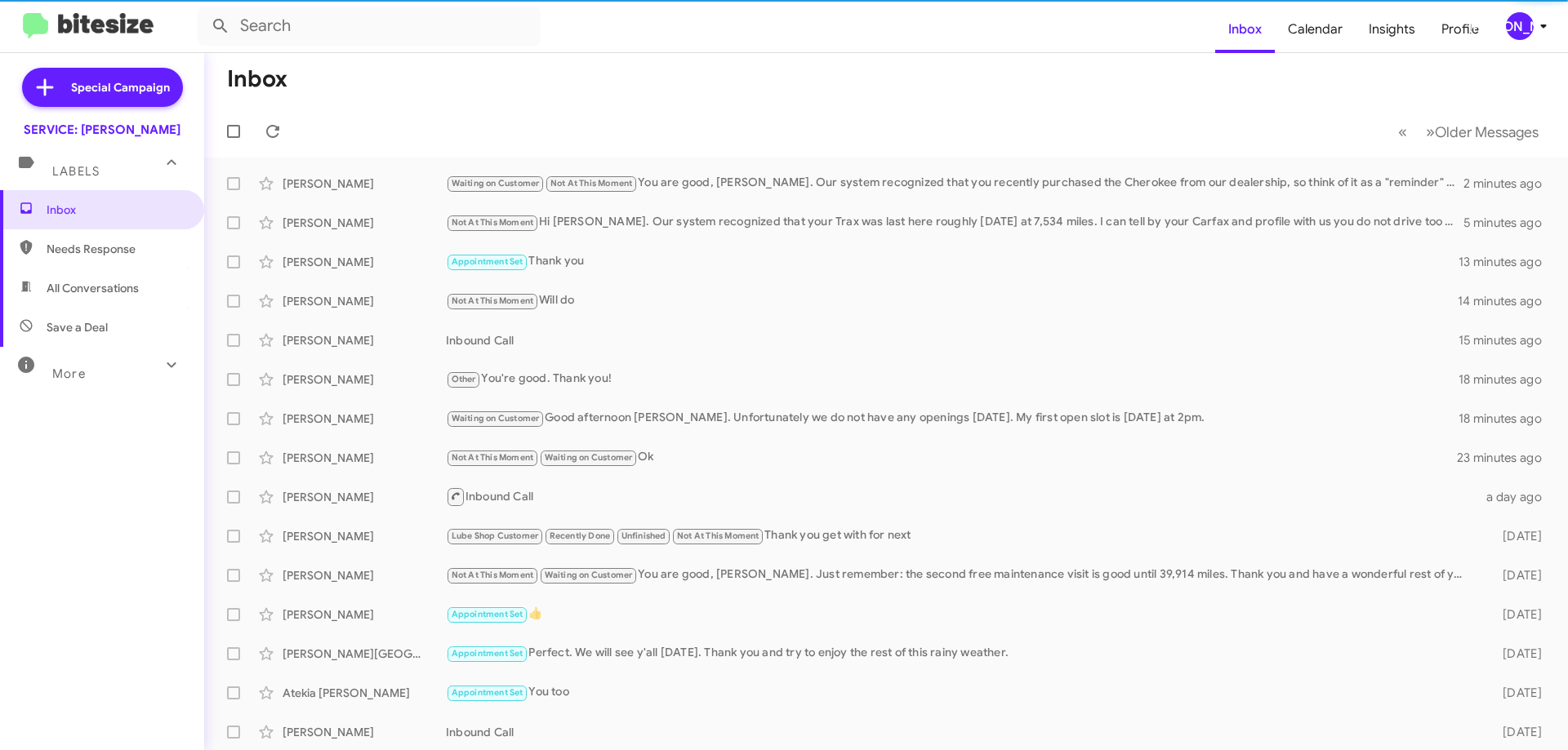
click at [89, 288] on span "All Conversations" at bounding box center [92, 288] width 92 height 16
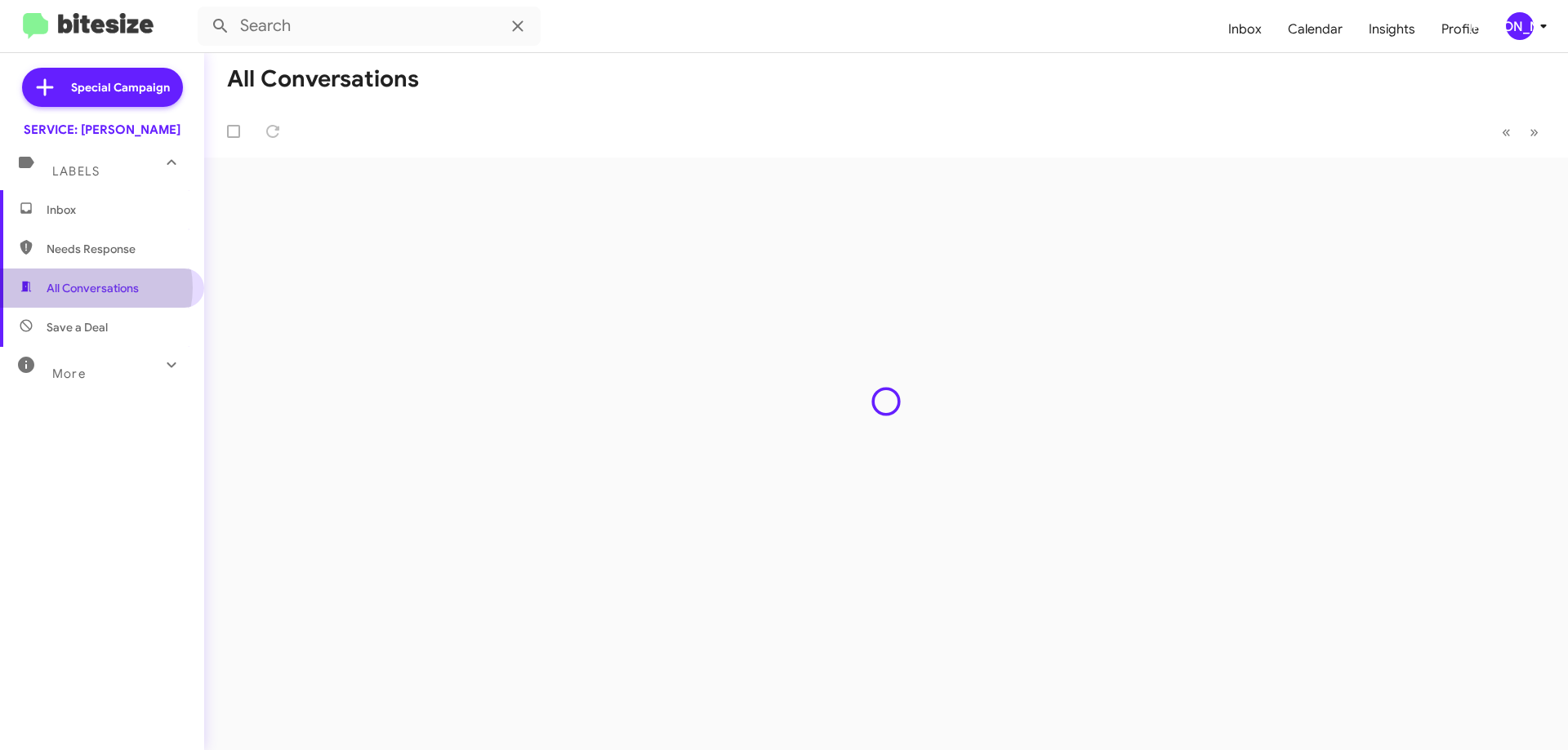
type input "in:all-conversations"
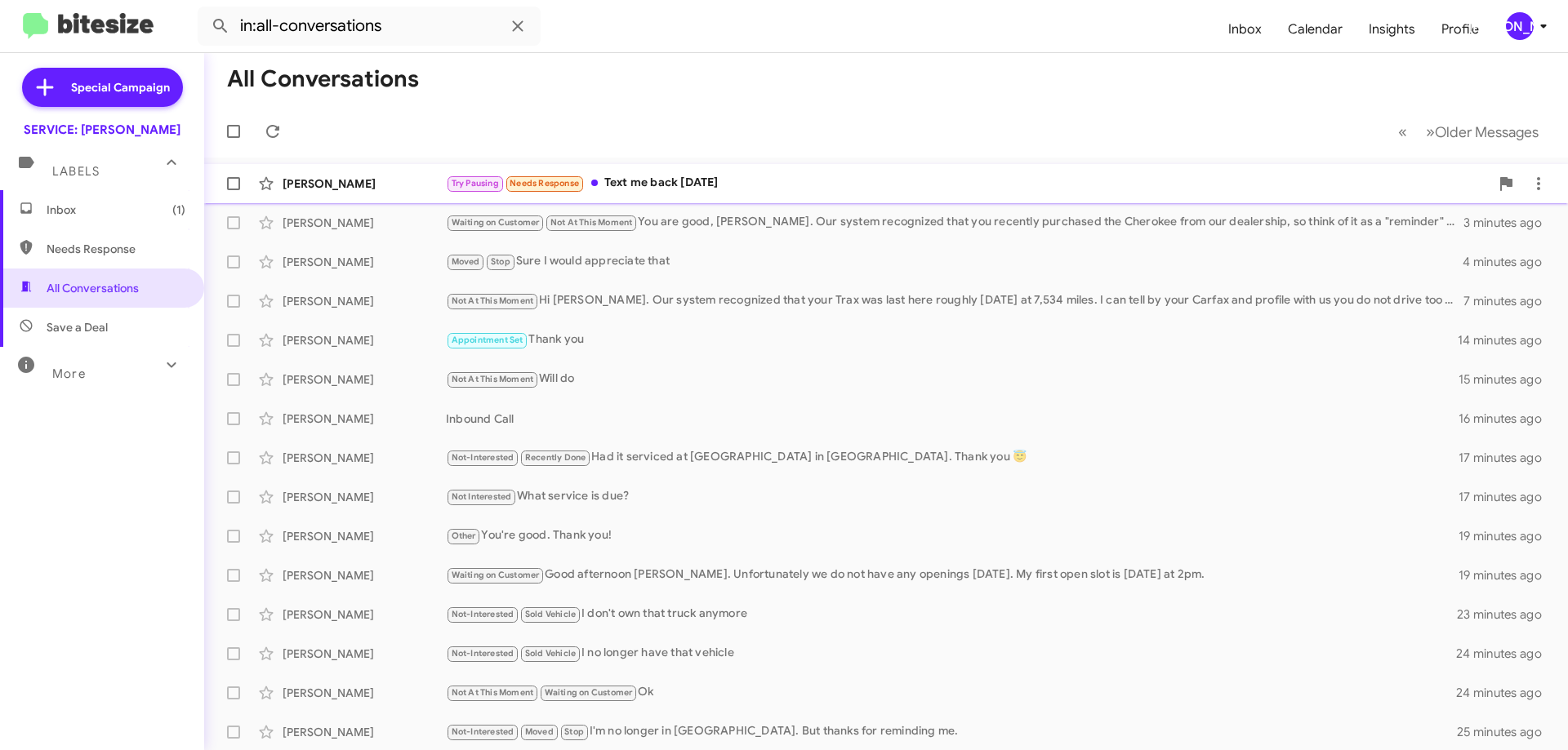
click at [876, 180] on div "Try Pausing Needs Response Text me back [DATE]" at bounding box center [967, 183] width 1044 height 19
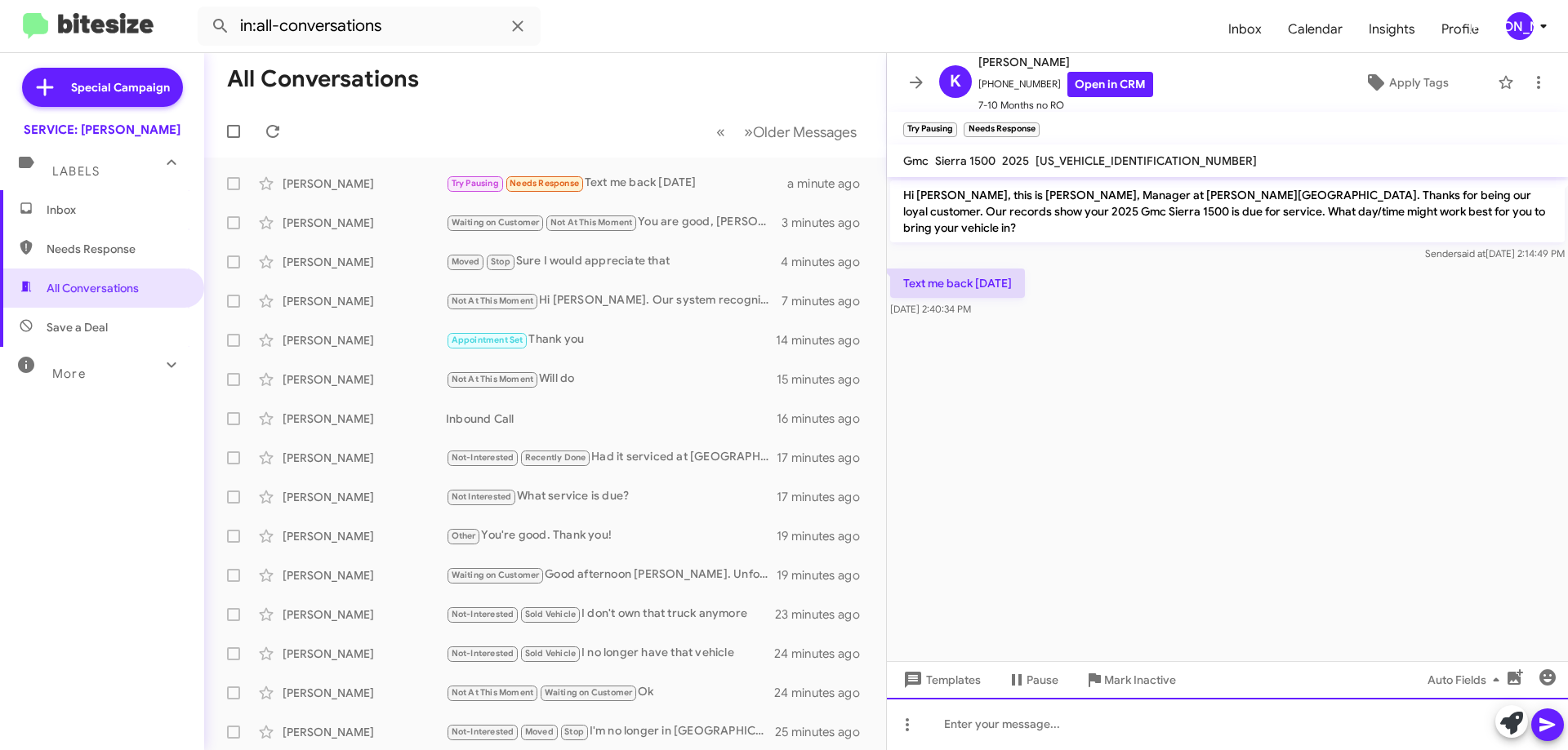
click at [1131, 738] on div at bounding box center [1227, 724] width 681 height 52
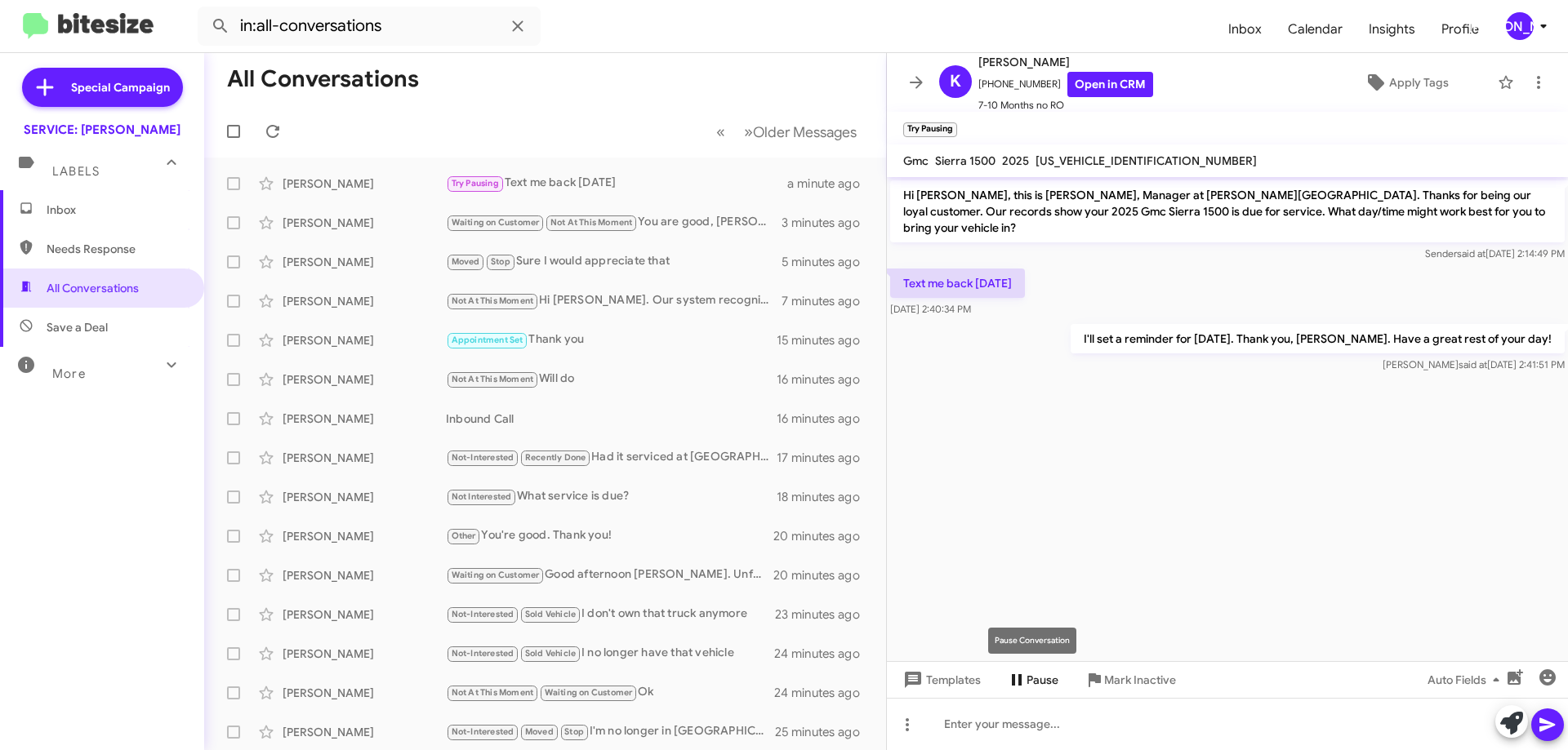
click at [1018, 680] on icon at bounding box center [1017, 679] width 10 height 12
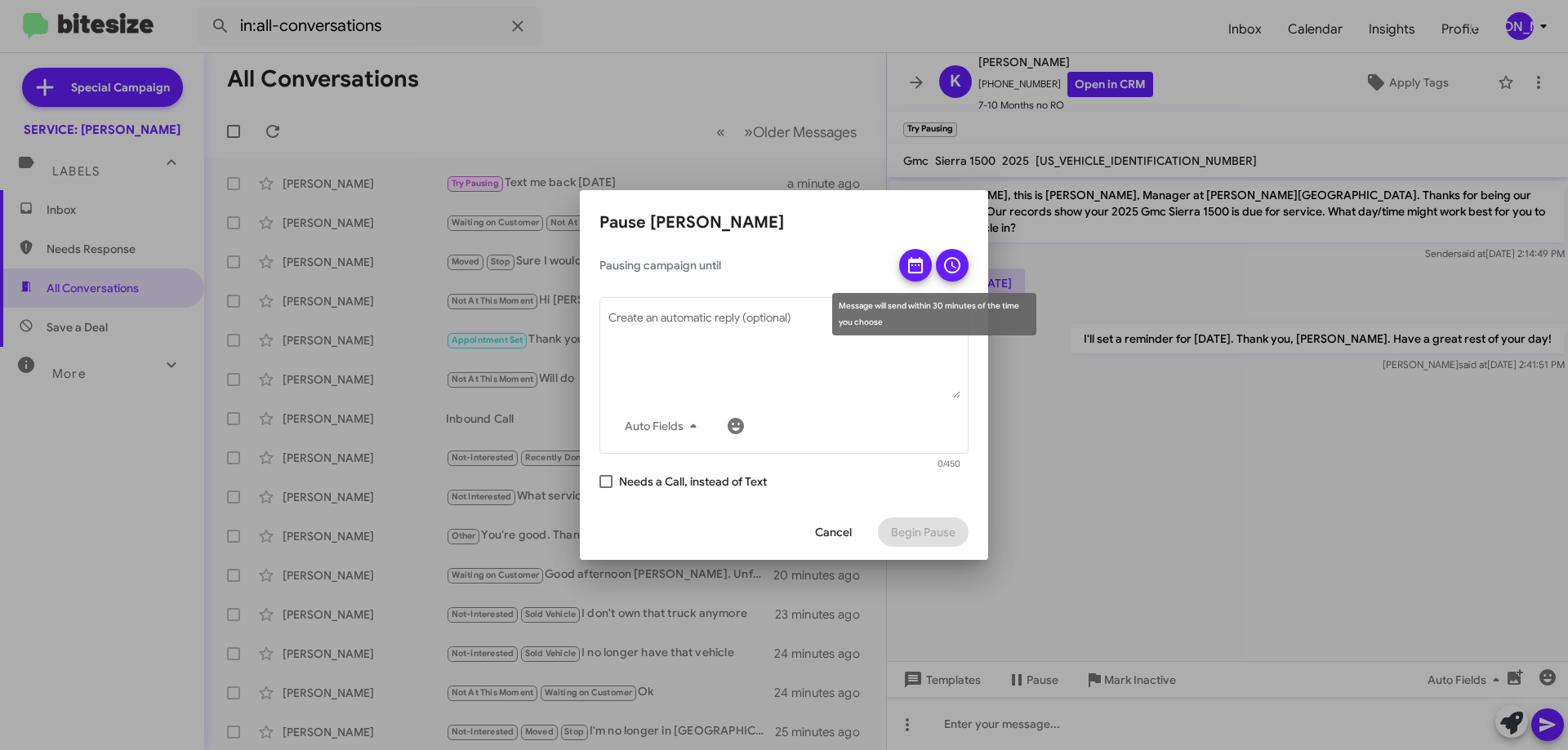
click at [952, 263] on icon at bounding box center [952, 265] width 16 height 16
click at [919, 267] on icon at bounding box center [915, 265] width 20 height 20
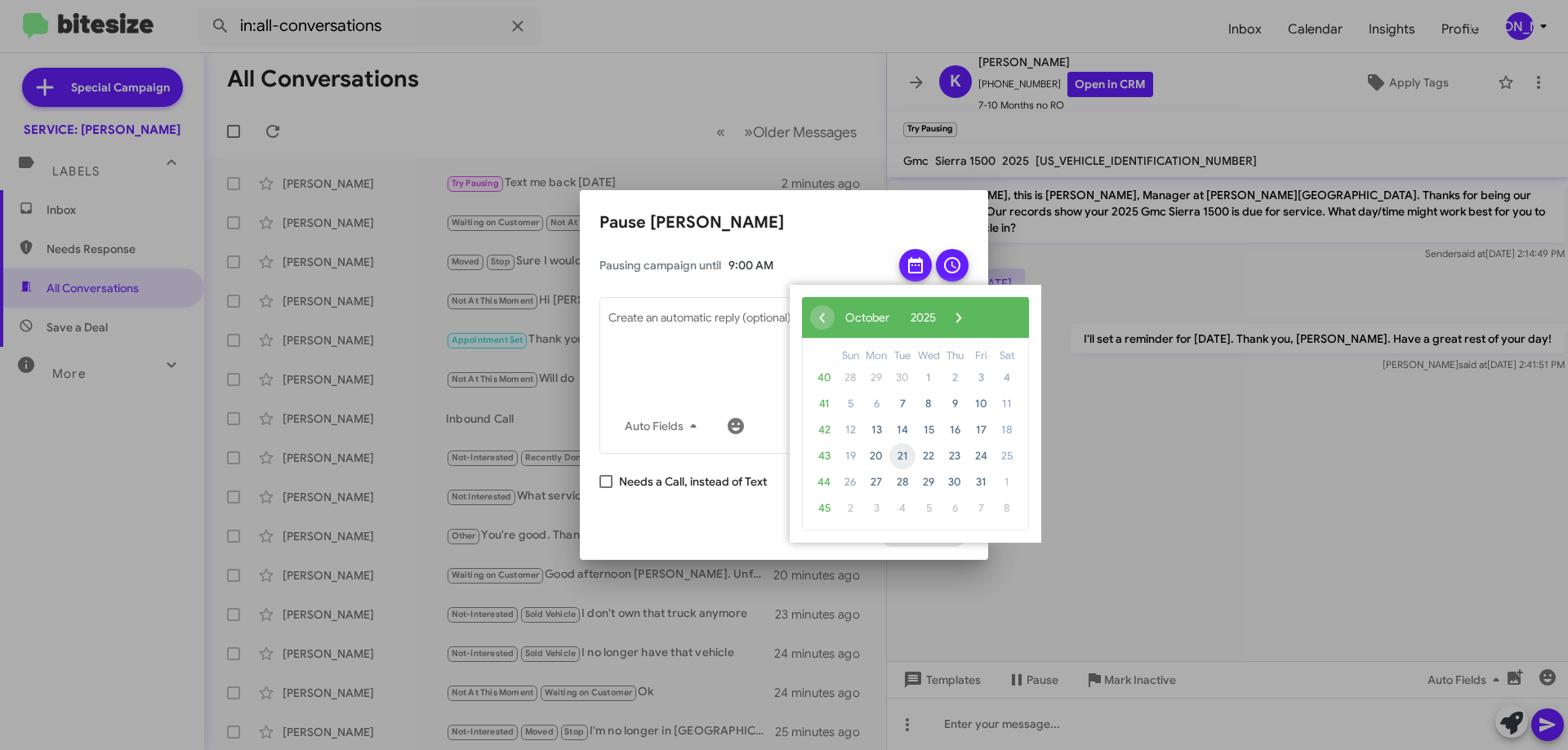
click at [898, 454] on span "21" at bounding box center [902, 456] width 26 height 26
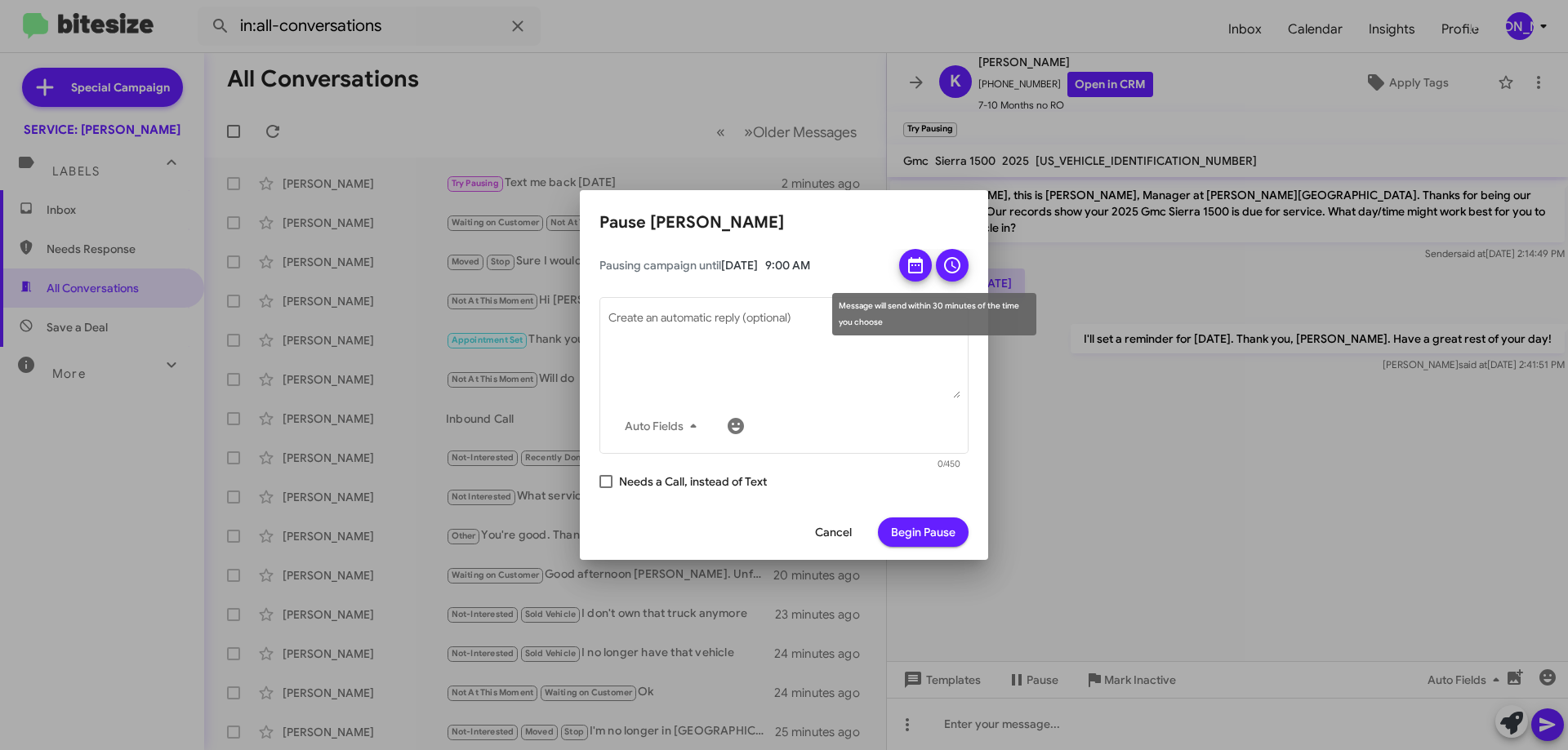
click at [961, 258] on icon at bounding box center [952, 265] width 20 height 20
click at [904, 307] on div "Message will send within 30 minutes of the time you choose" at bounding box center [934, 314] width 204 height 42
click at [921, 529] on span "Begin Pause" at bounding box center [923, 532] width 65 height 30
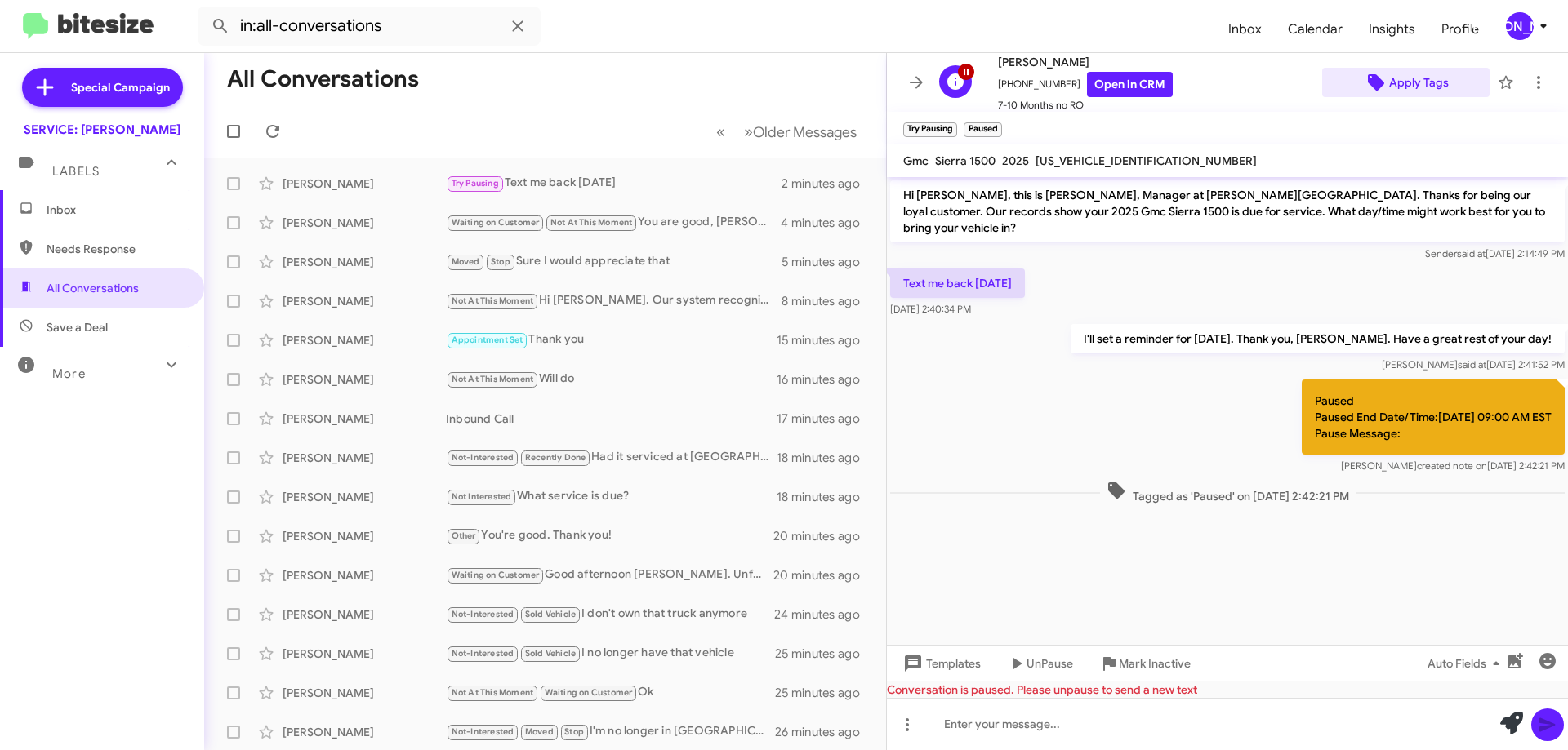
click at [1399, 79] on span "Apply Tags" at bounding box center [1419, 82] width 60 height 30
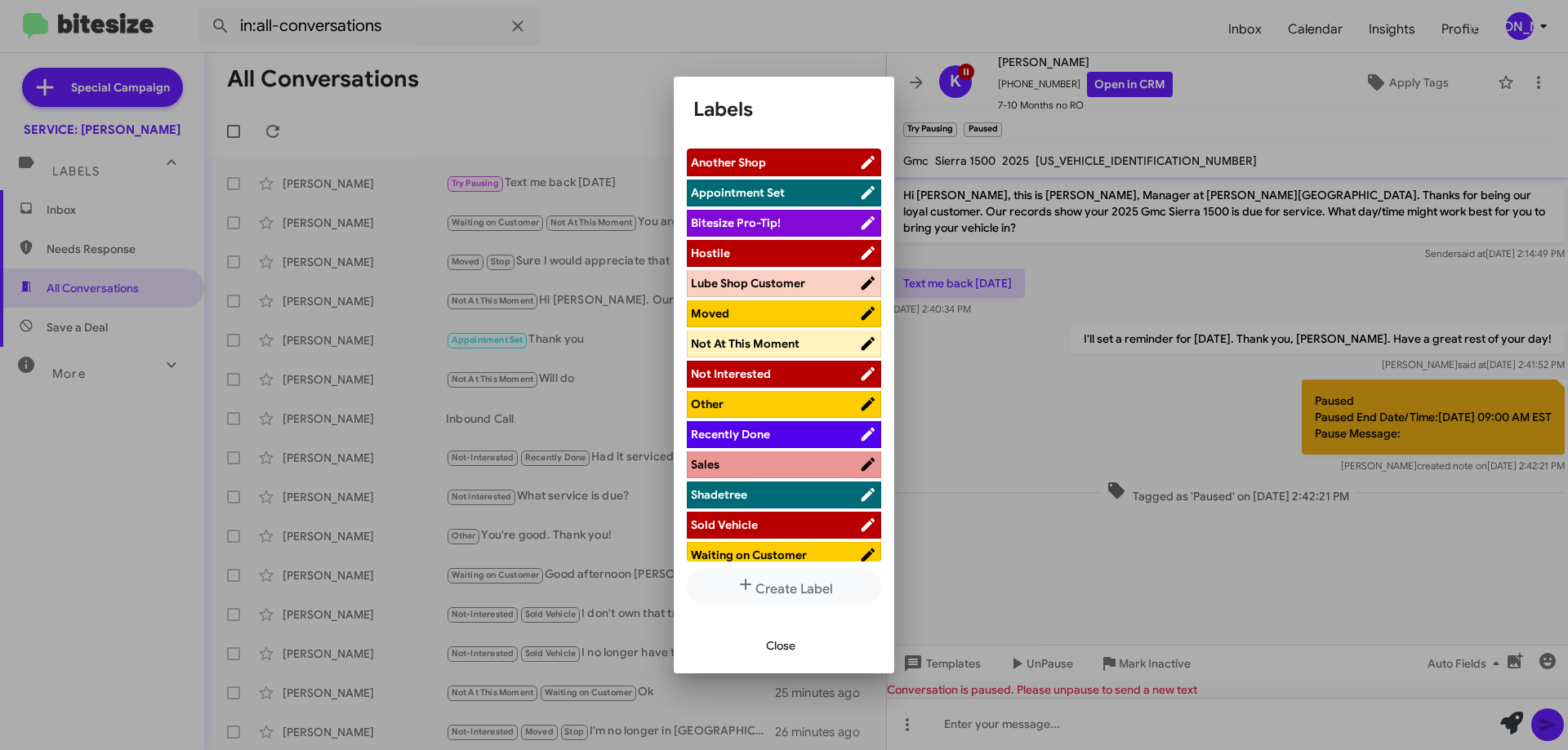
click at [771, 346] on span "Not At This Moment" at bounding box center [745, 343] width 108 height 14
click at [773, 651] on span "Close" at bounding box center [781, 645] width 30 height 30
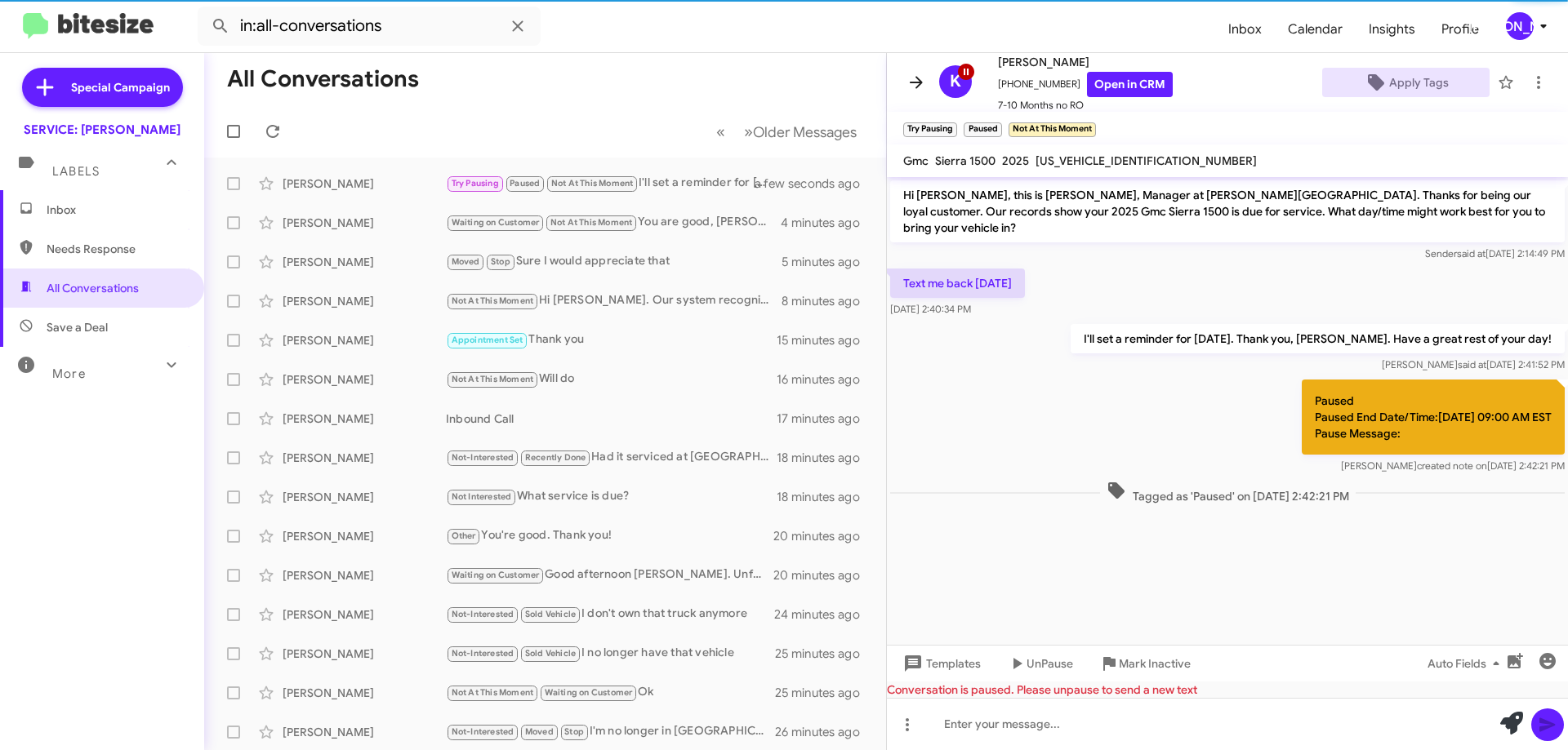
click at [904, 91] on span at bounding box center [916, 82] width 32 height 20
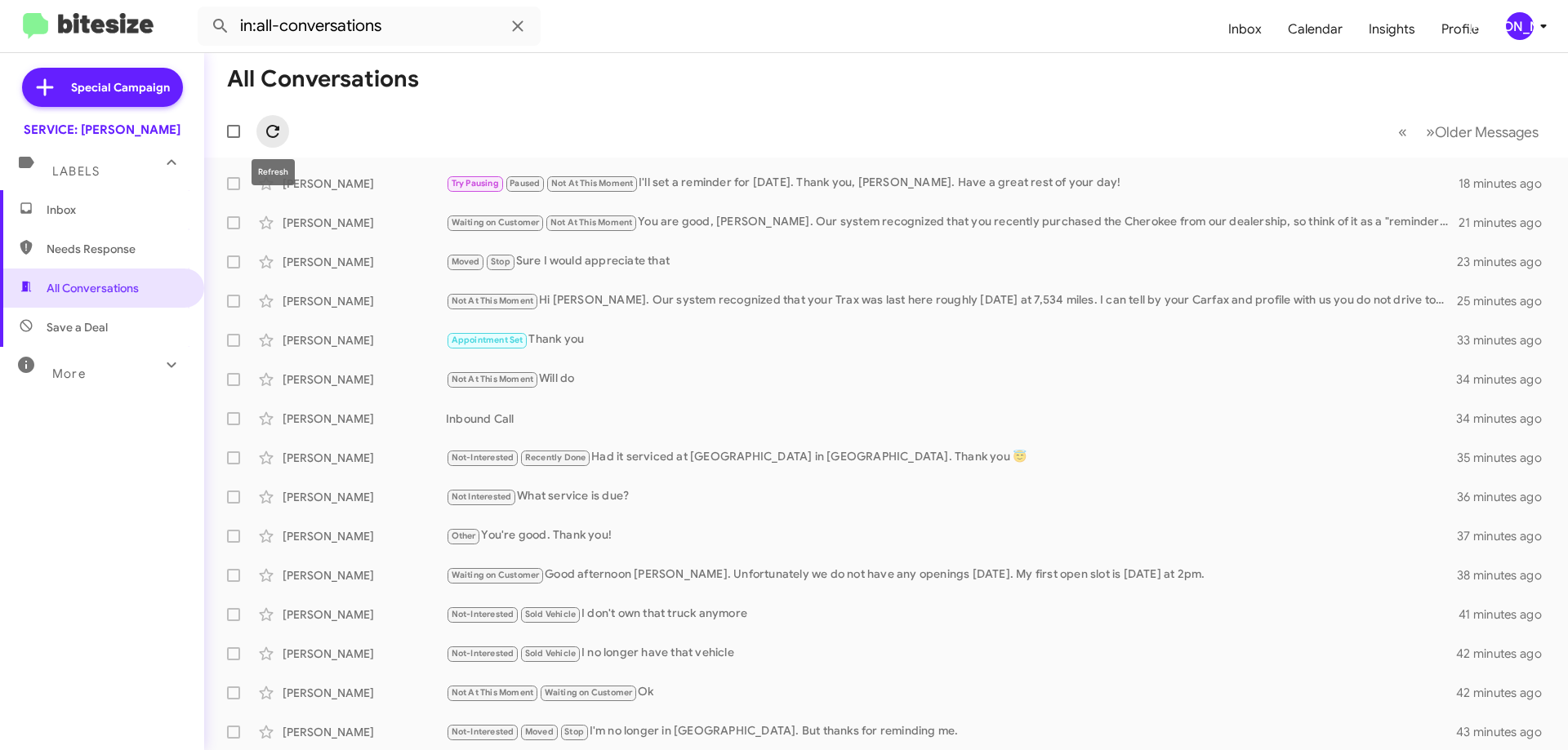
click at [276, 132] on icon at bounding box center [273, 132] width 20 height 20
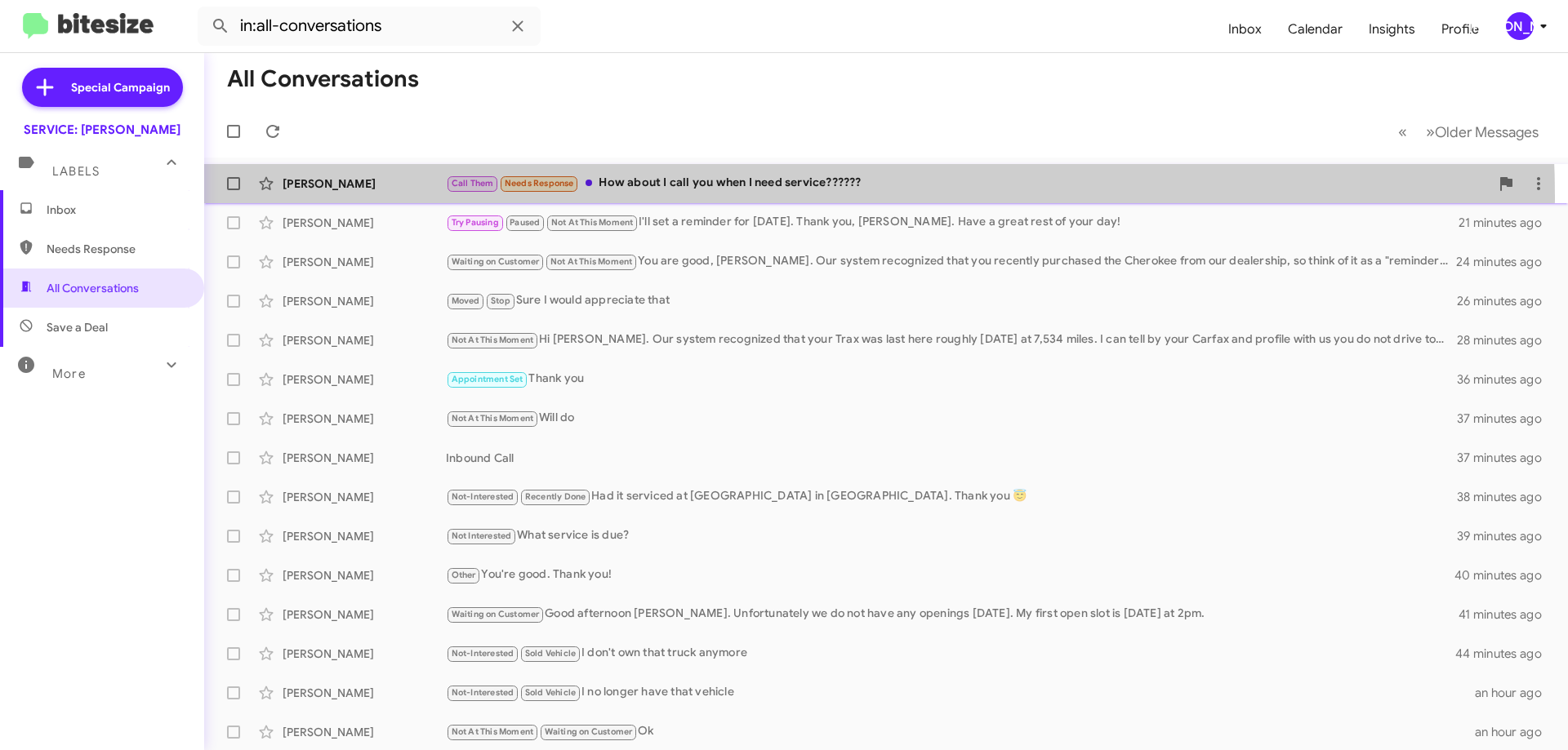
click at [731, 196] on div "[PERSON_NAME] Call Them Needs Response How about I call you when I need service…" at bounding box center [886, 184] width 1338 height 32
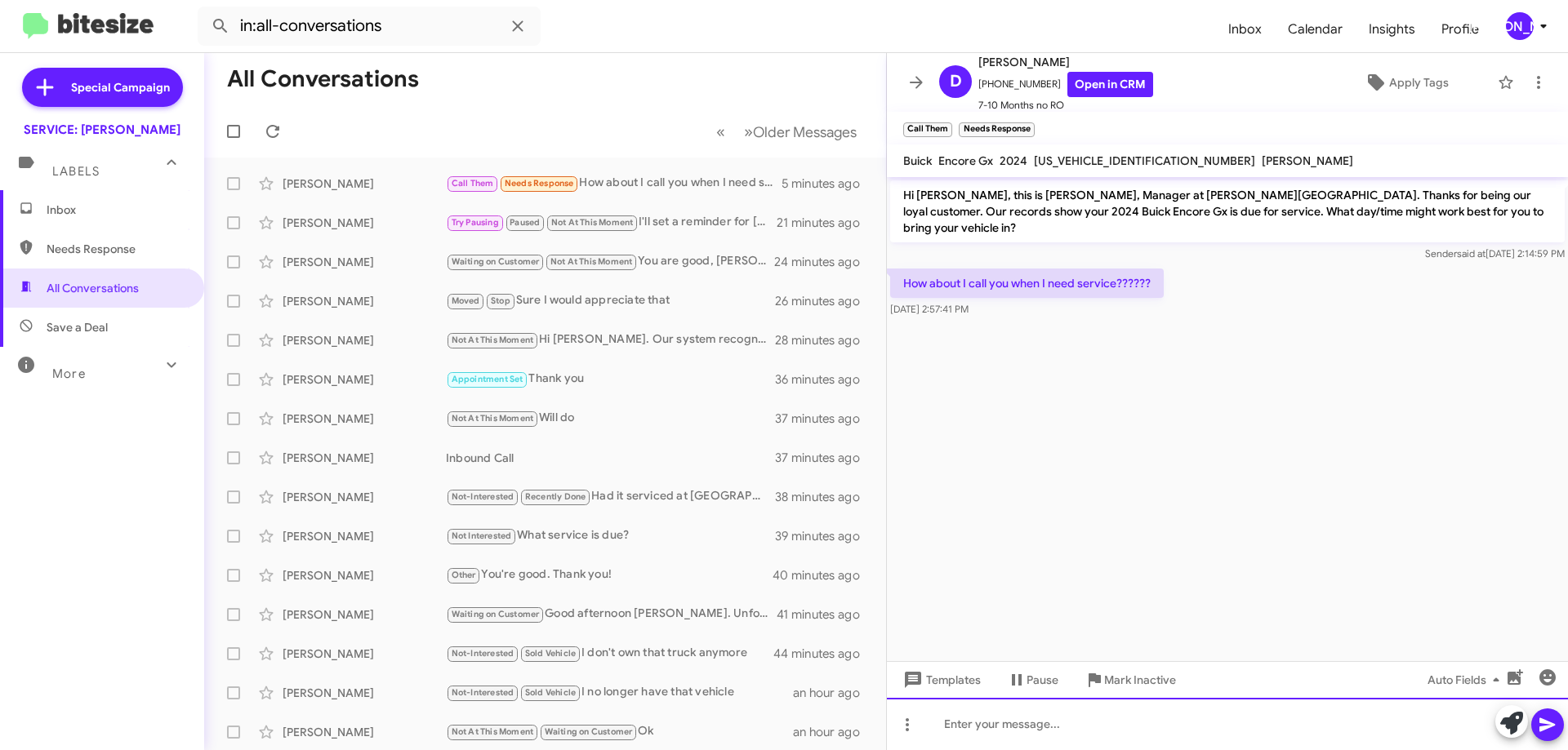
click at [1290, 711] on div at bounding box center [1227, 724] width 681 height 52
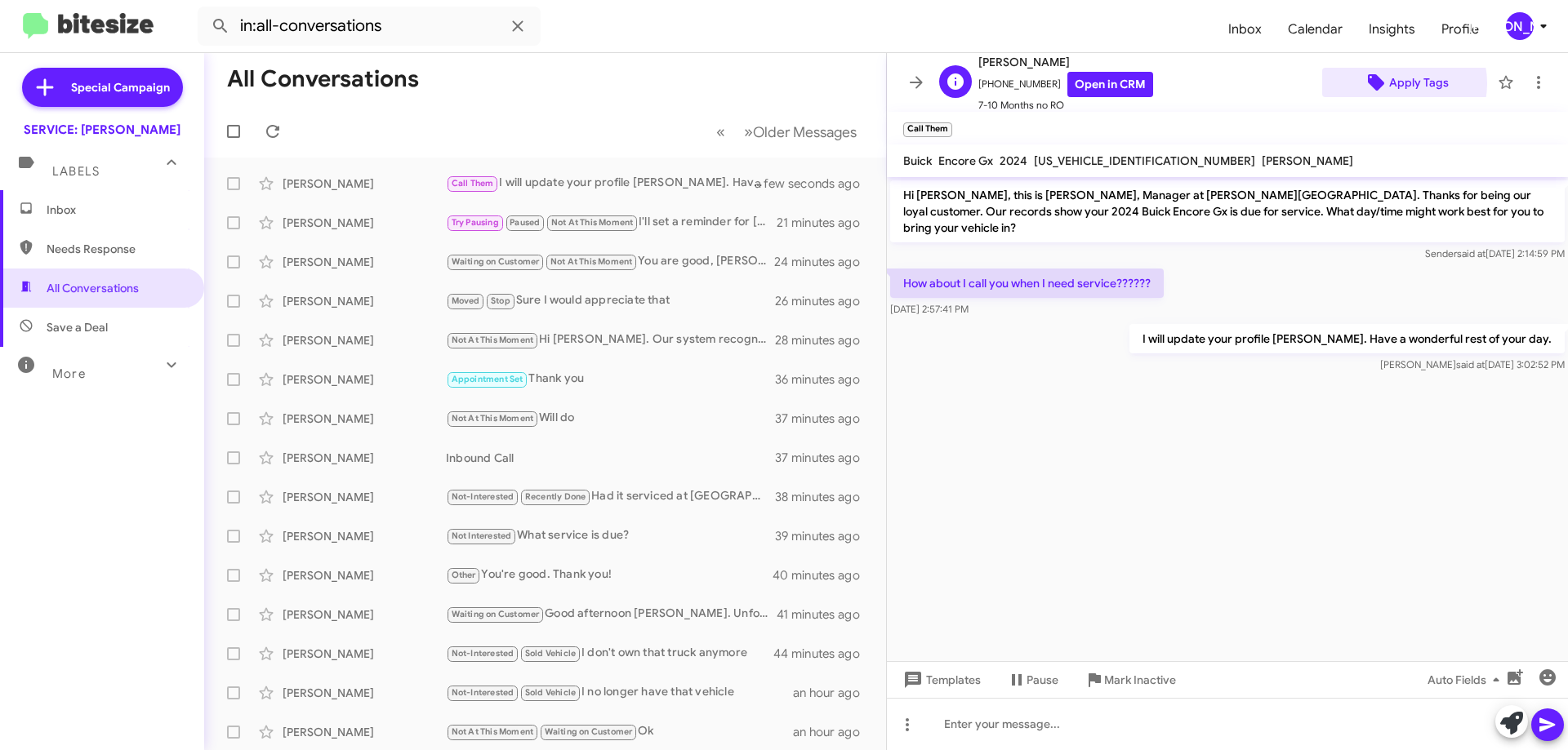
click at [1390, 83] on span "Apply Tags" at bounding box center [1419, 82] width 60 height 30
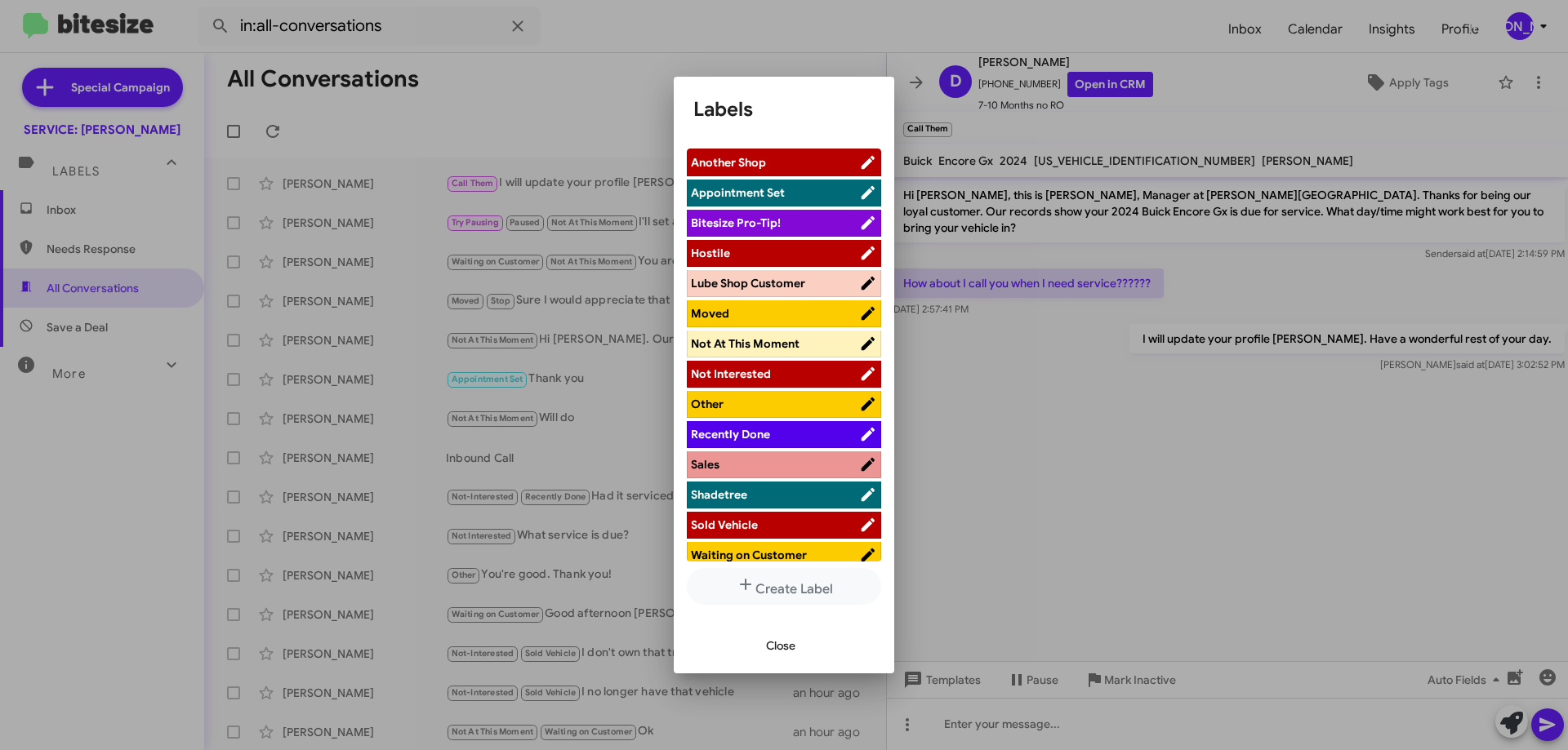
click at [761, 553] on span "Waiting on Customer" at bounding box center [749, 555] width 116 height 14
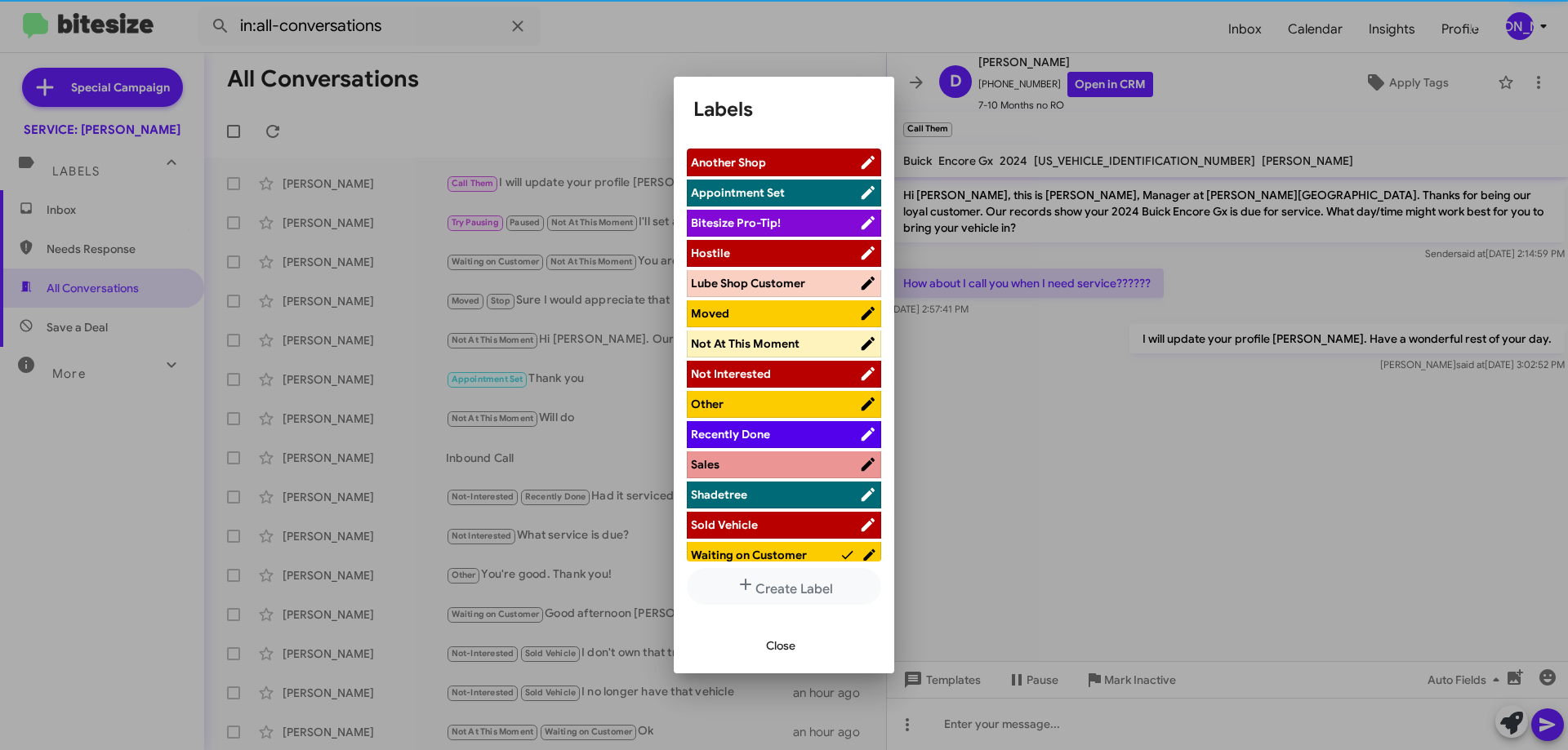
click at [793, 341] on span "Not At This Moment" at bounding box center [745, 343] width 108 height 14
click at [776, 643] on span "Close" at bounding box center [781, 645] width 30 height 30
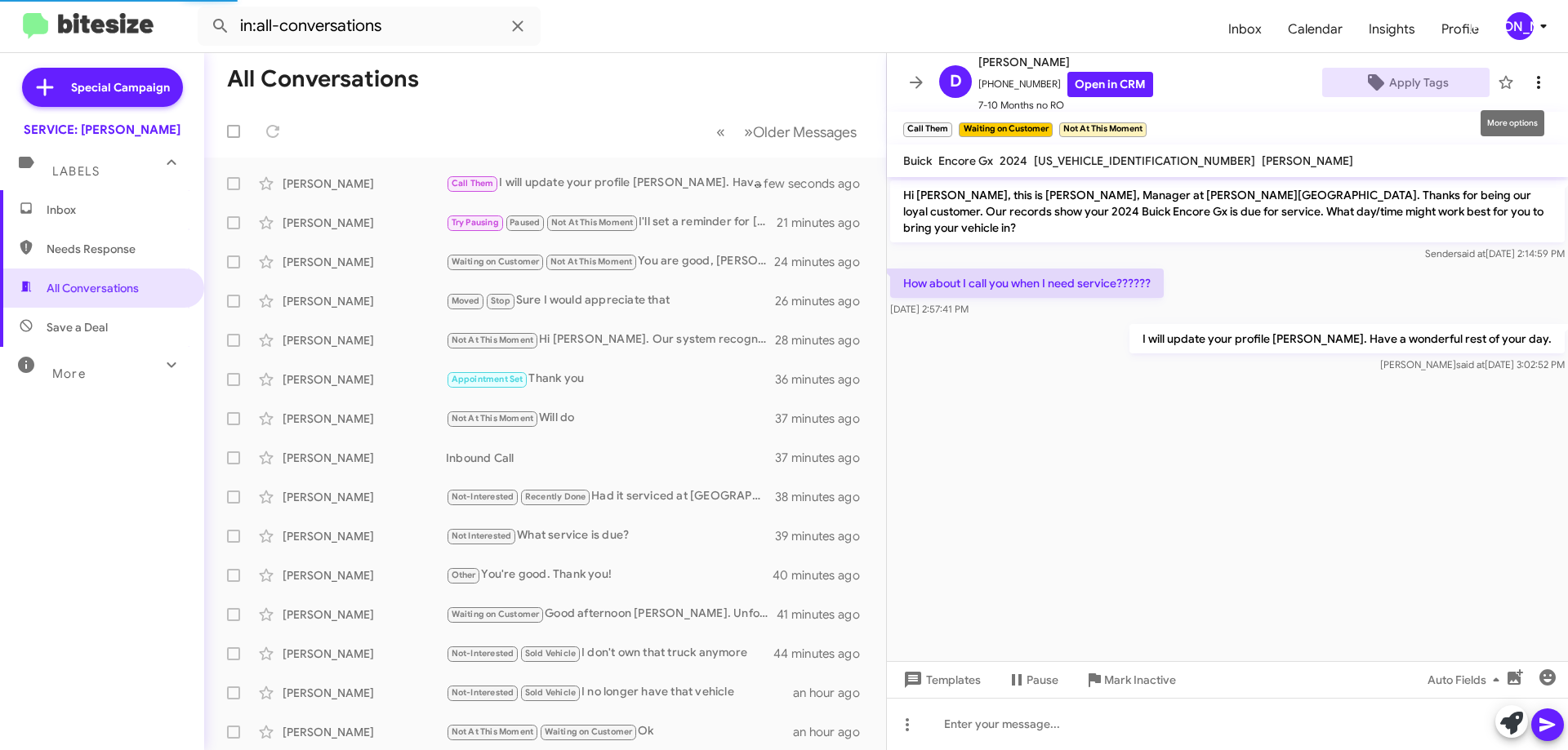
click at [1538, 80] on span at bounding box center [1538, 82] width 32 height 20
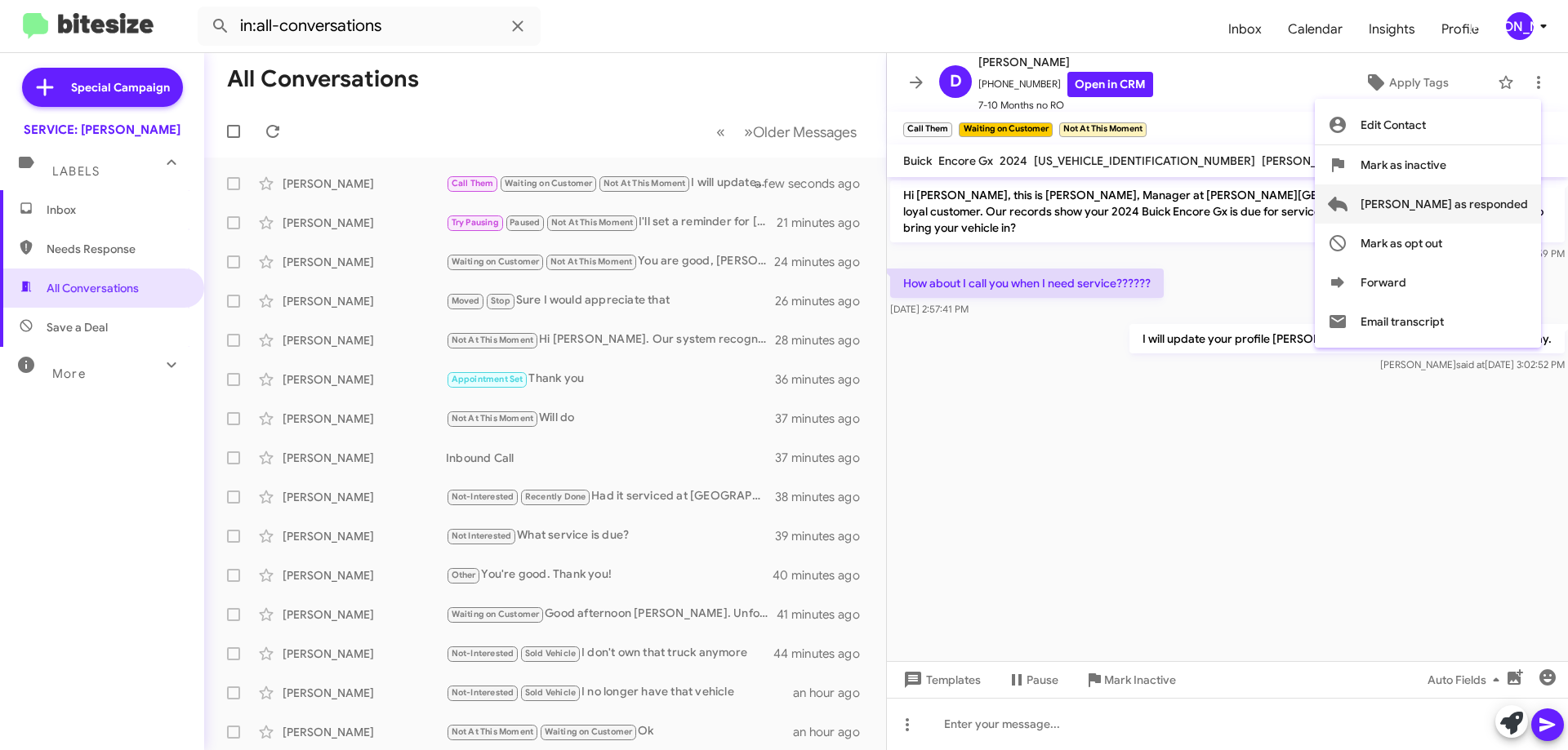
click at [1490, 204] on span "[PERSON_NAME] as responded" at bounding box center [1444, 204] width 168 height 39
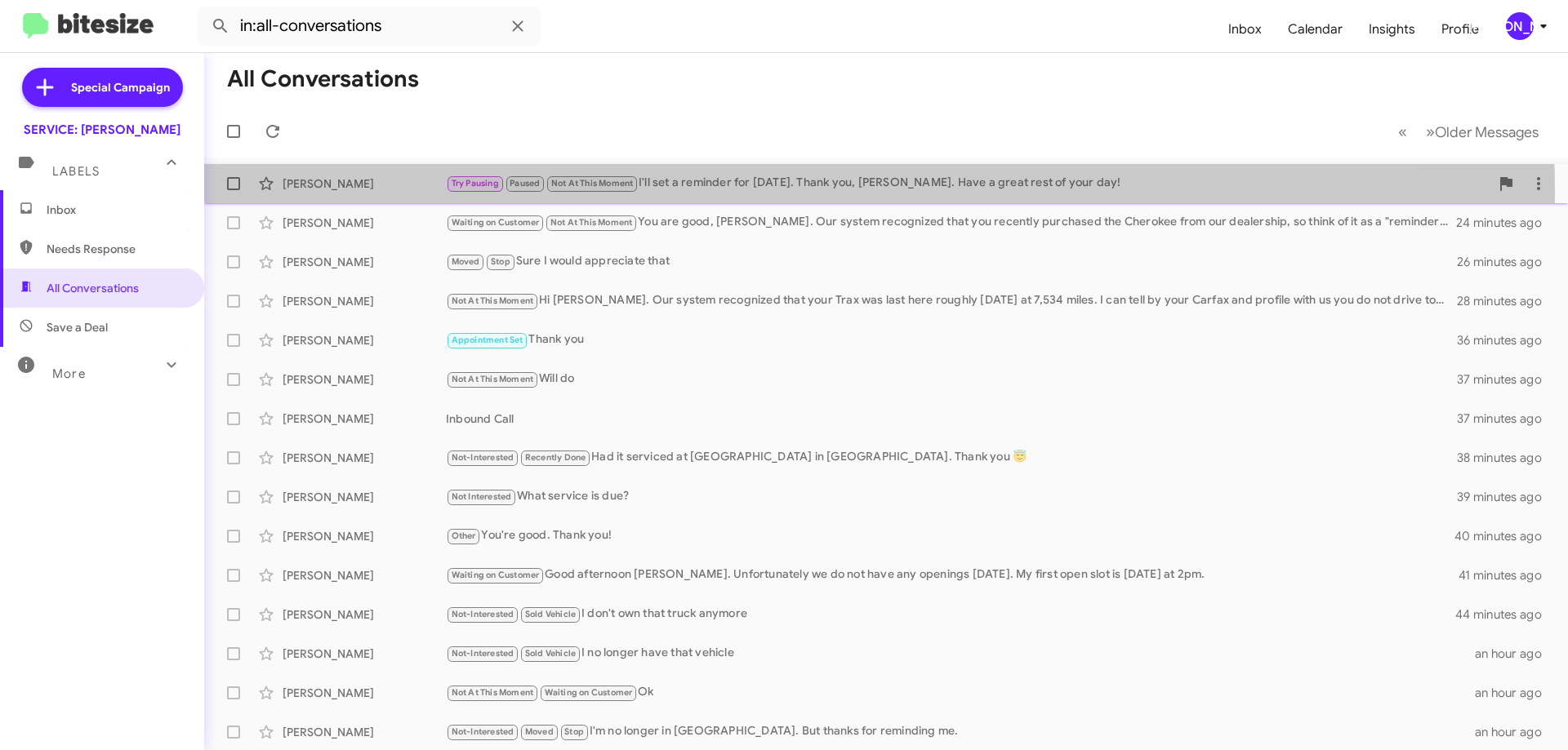
click at [760, 193] on div "Try Pausing Paused Not At This Moment I'll set a reminder for [DATE]. Thank you…" at bounding box center [967, 183] width 1044 height 19
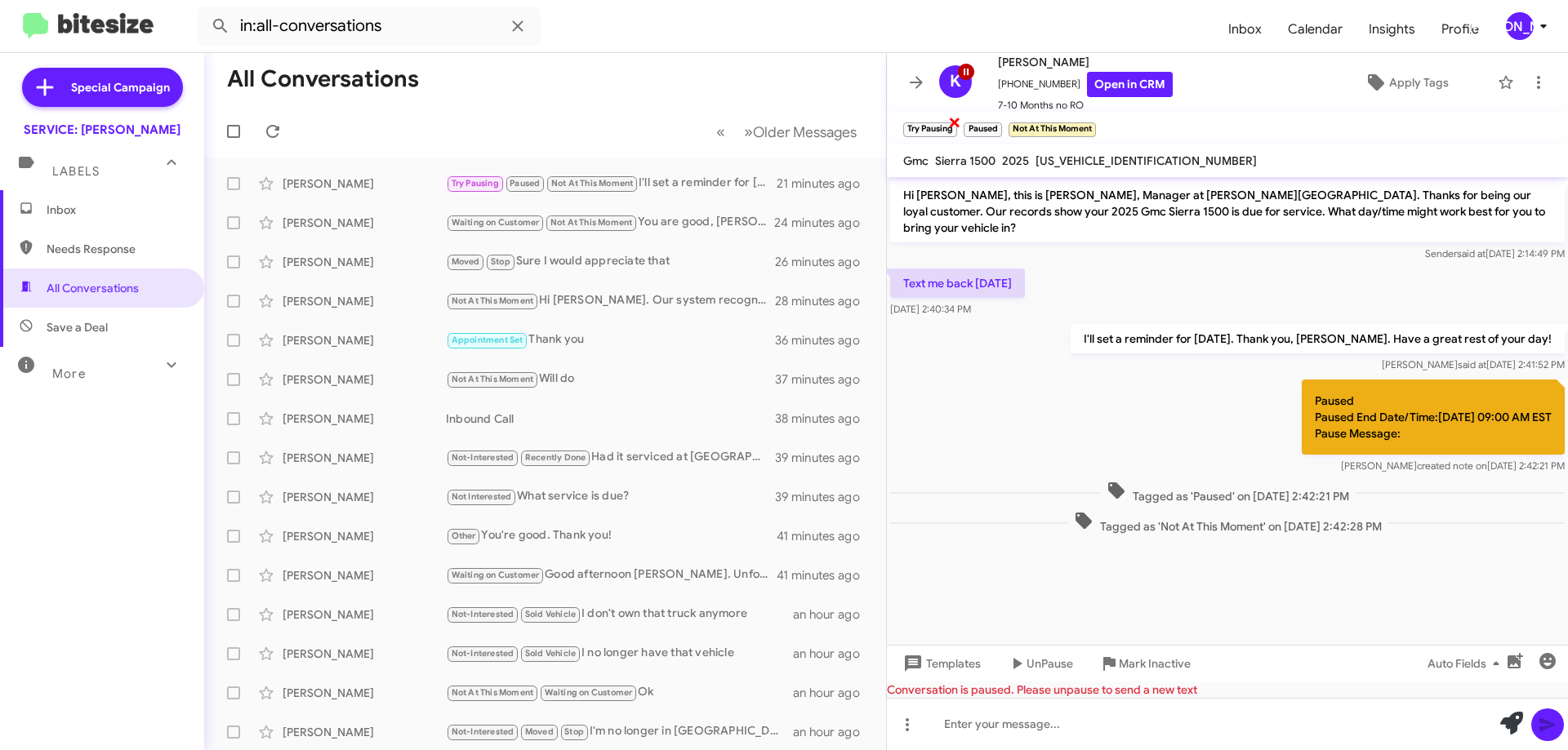
click at [956, 119] on span "×" at bounding box center [955, 122] width 13 height 20
click at [908, 78] on icon at bounding box center [916, 82] width 20 height 20
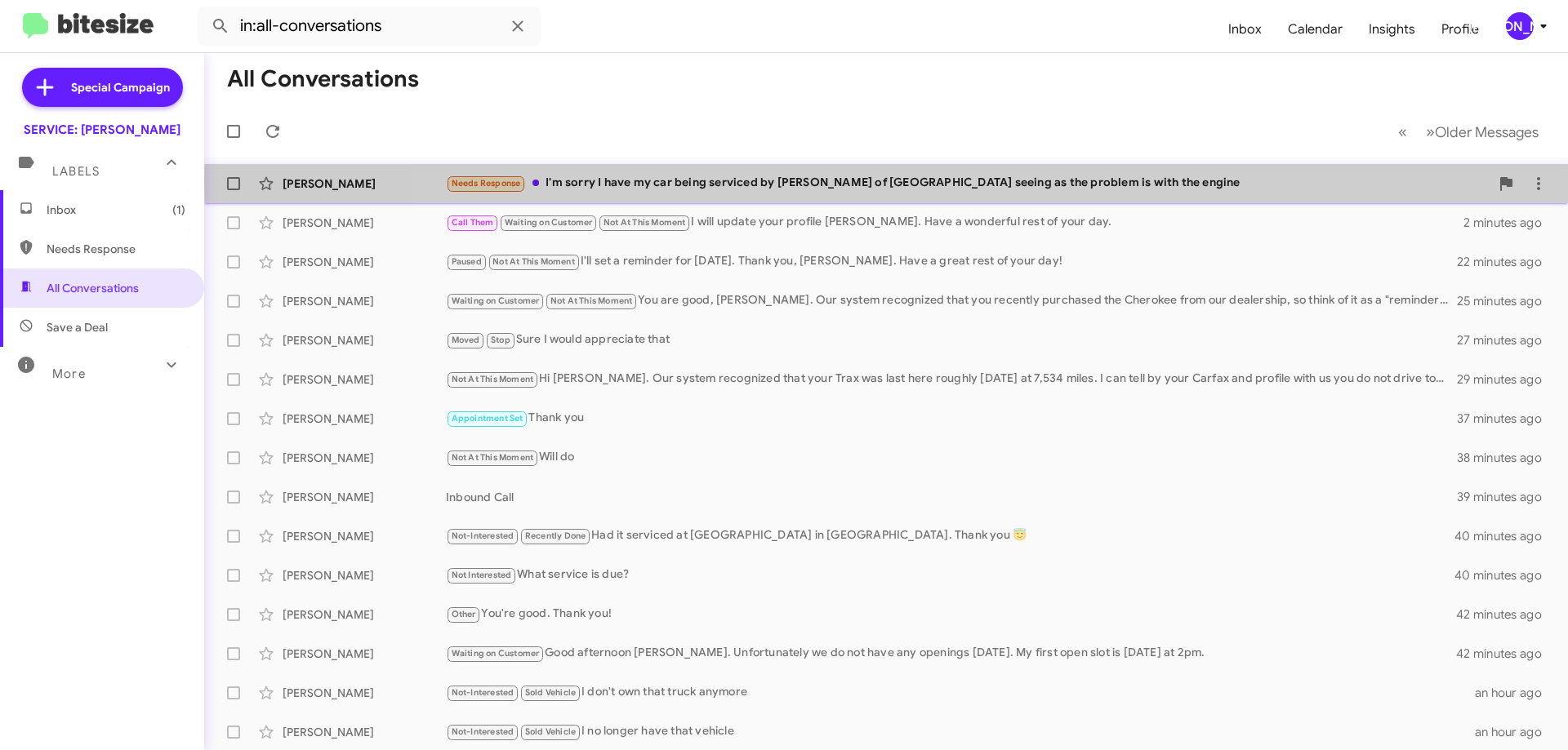
click at [1199, 180] on div "Needs Response I'm sorry I have my car being serviced by Kia of Chattanooga see…" at bounding box center [967, 183] width 1044 height 19
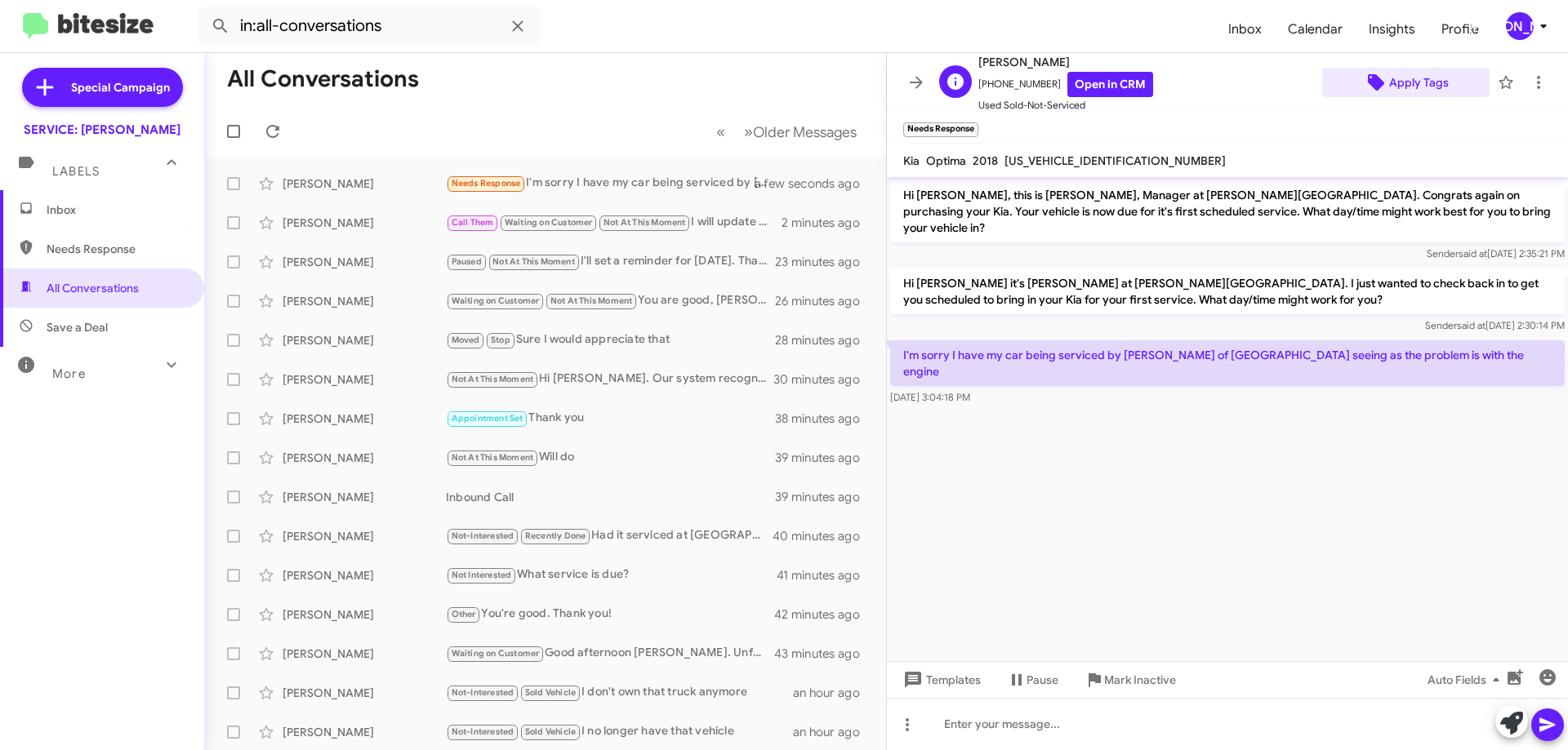
click at [1411, 78] on span "Apply Tags" at bounding box center [1419, 82] width 60 height 30
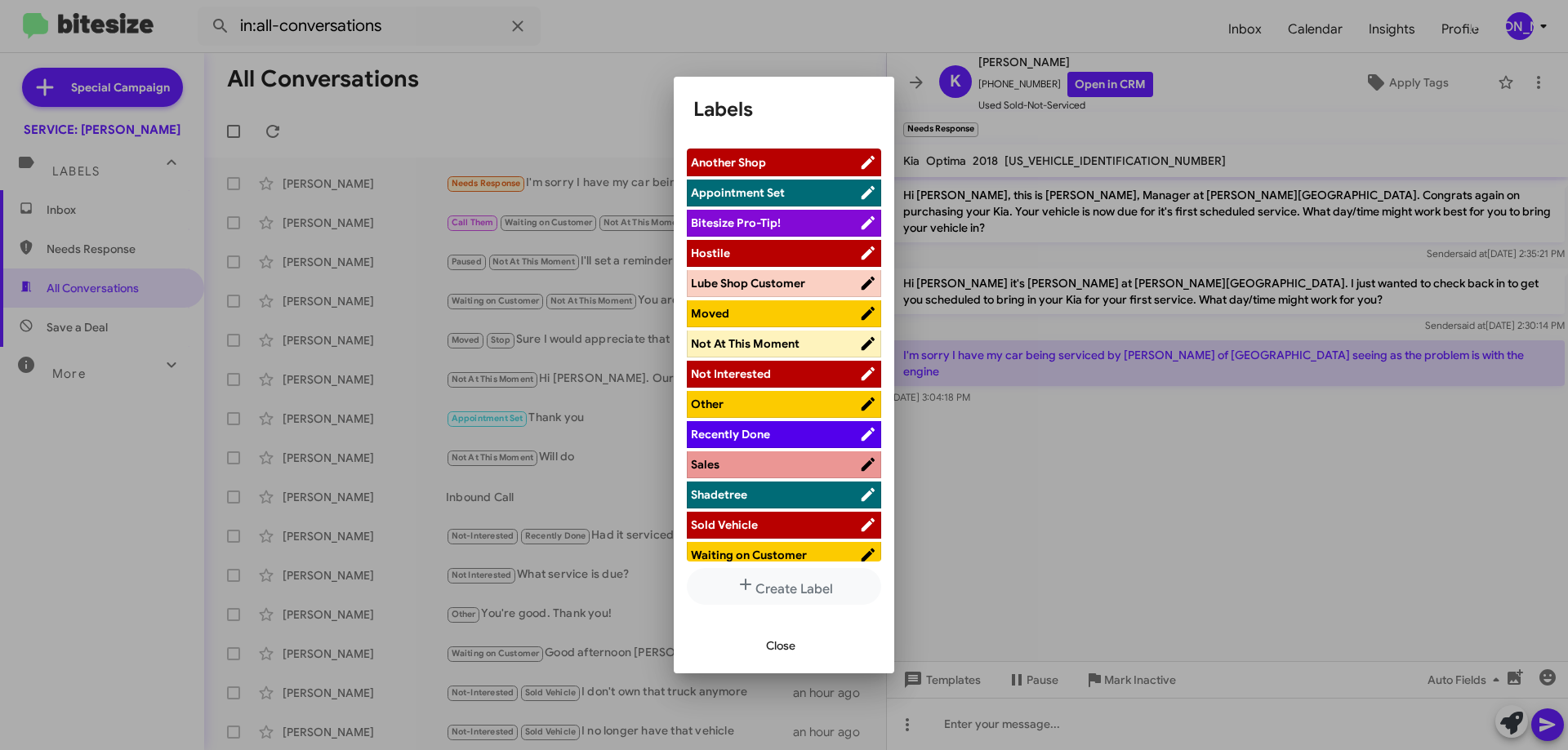
click at [767, 375] on span "Not Interested" at bounding box center [731, 374] width 80 height 14
click at [784, 650] on span "Close" at bounding box center [781, 645] width 30 height 30
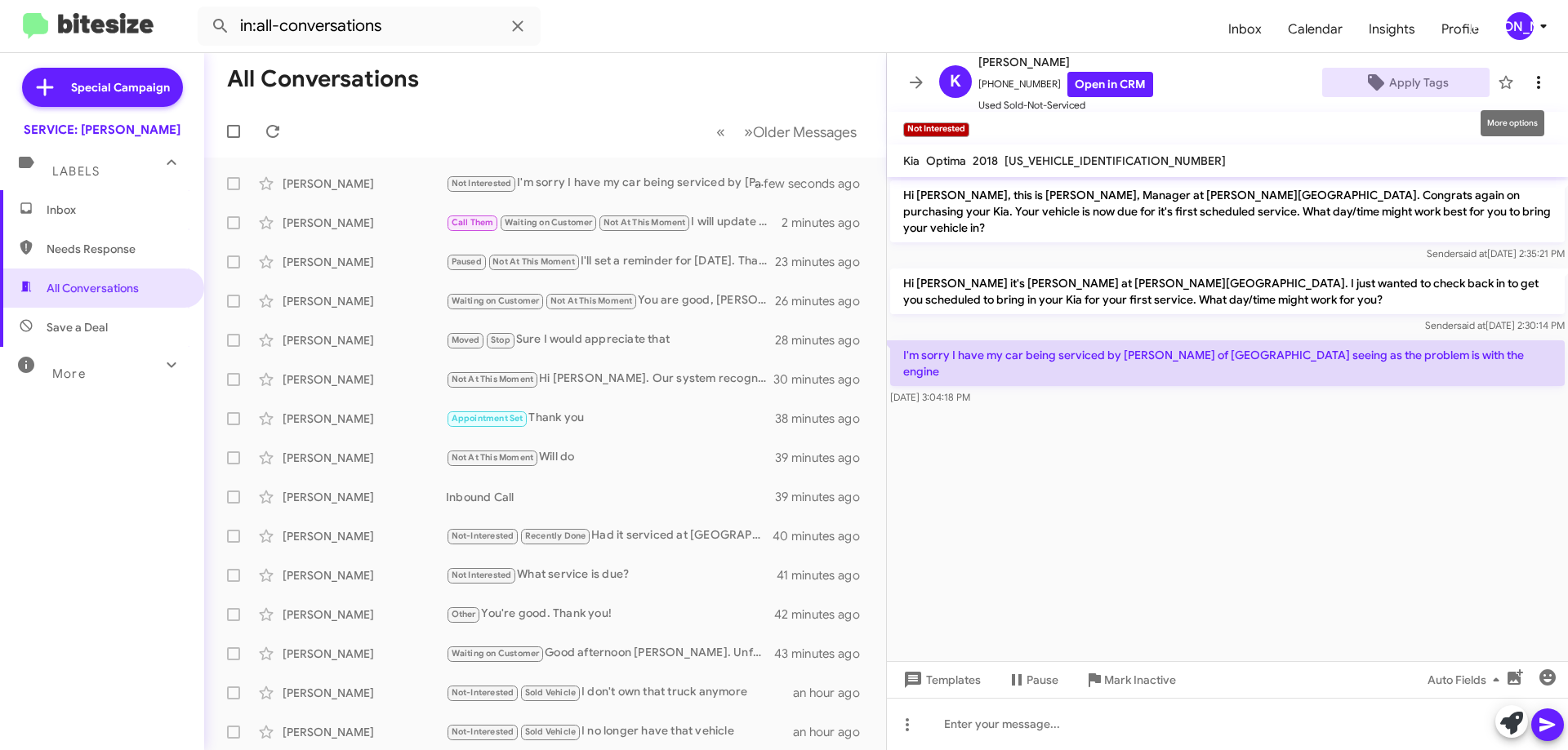
click at [1530, 82] on icon at bounding box center [1538, 82] width 20 height 20
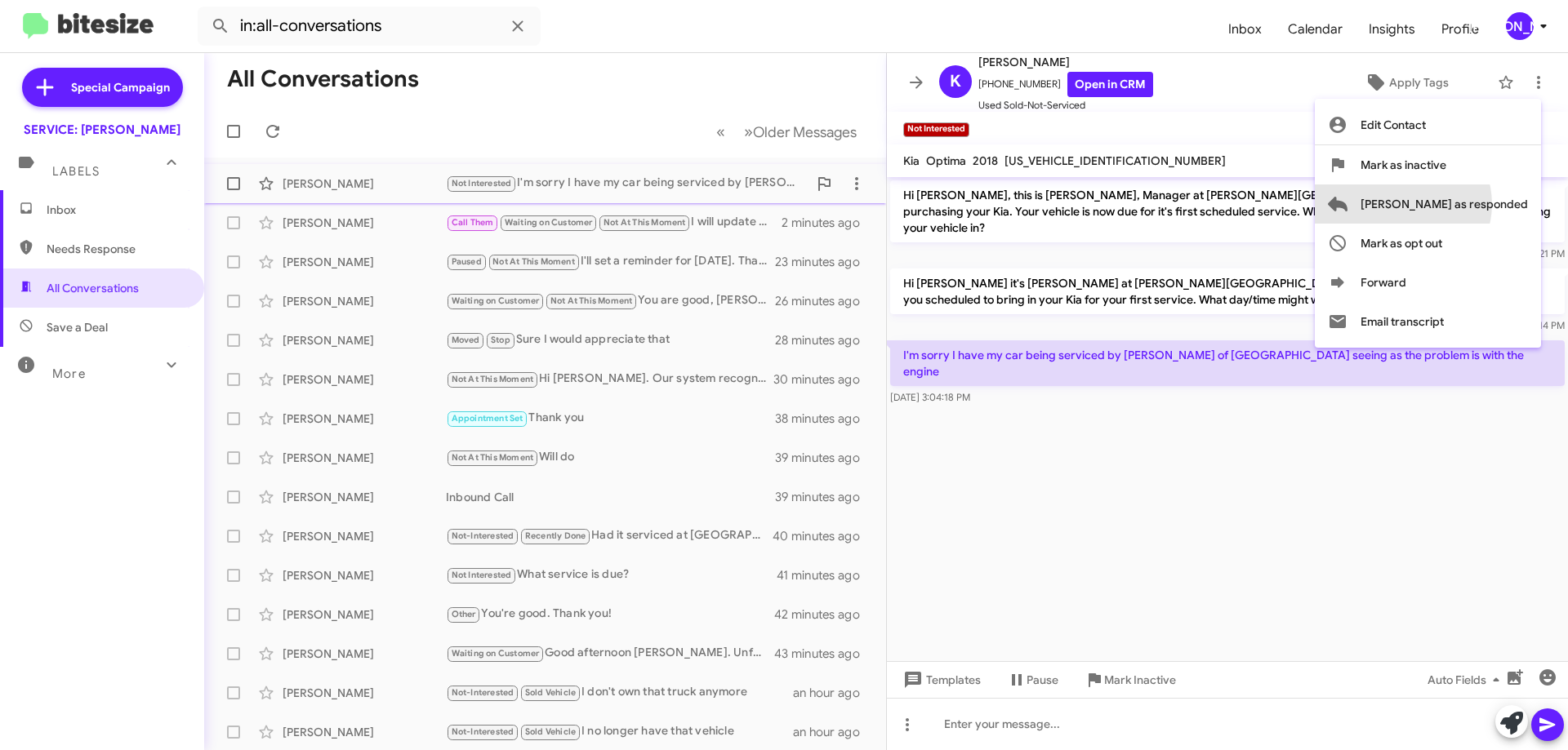
drag, startPoint x: 1468, startPoint y: 204, endPoint x: 1413, endPoint y: 202, distance: 55.0
click at [1468, 204] on span "[PERSON_NAME] as responded" at bounding box center [1444, 204] width 168 height 39
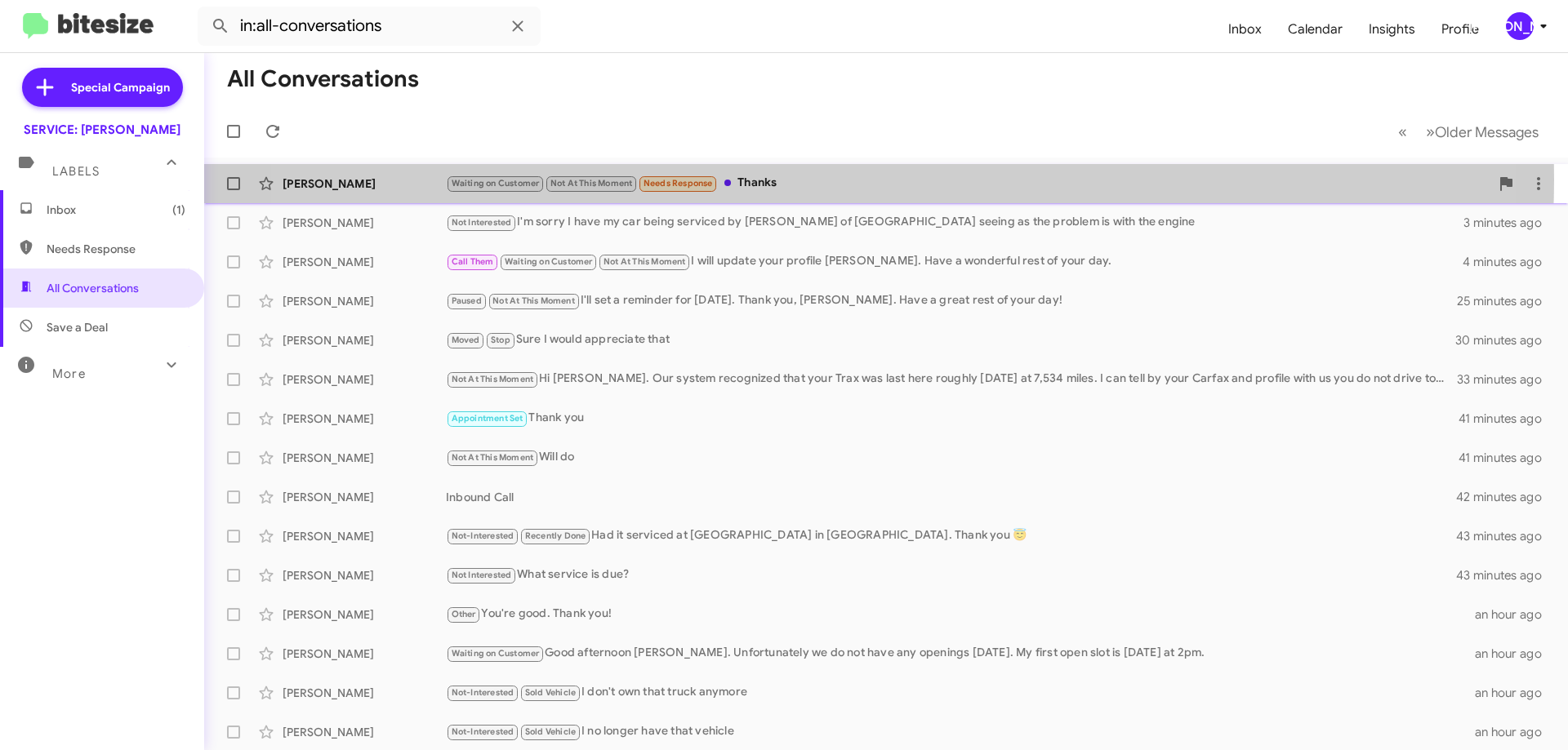
click at [809, 179] on div "Waiting on Customer Not At This Moment Needs Response Thanks" at bounding box center [967, 183] width 1044 height 19
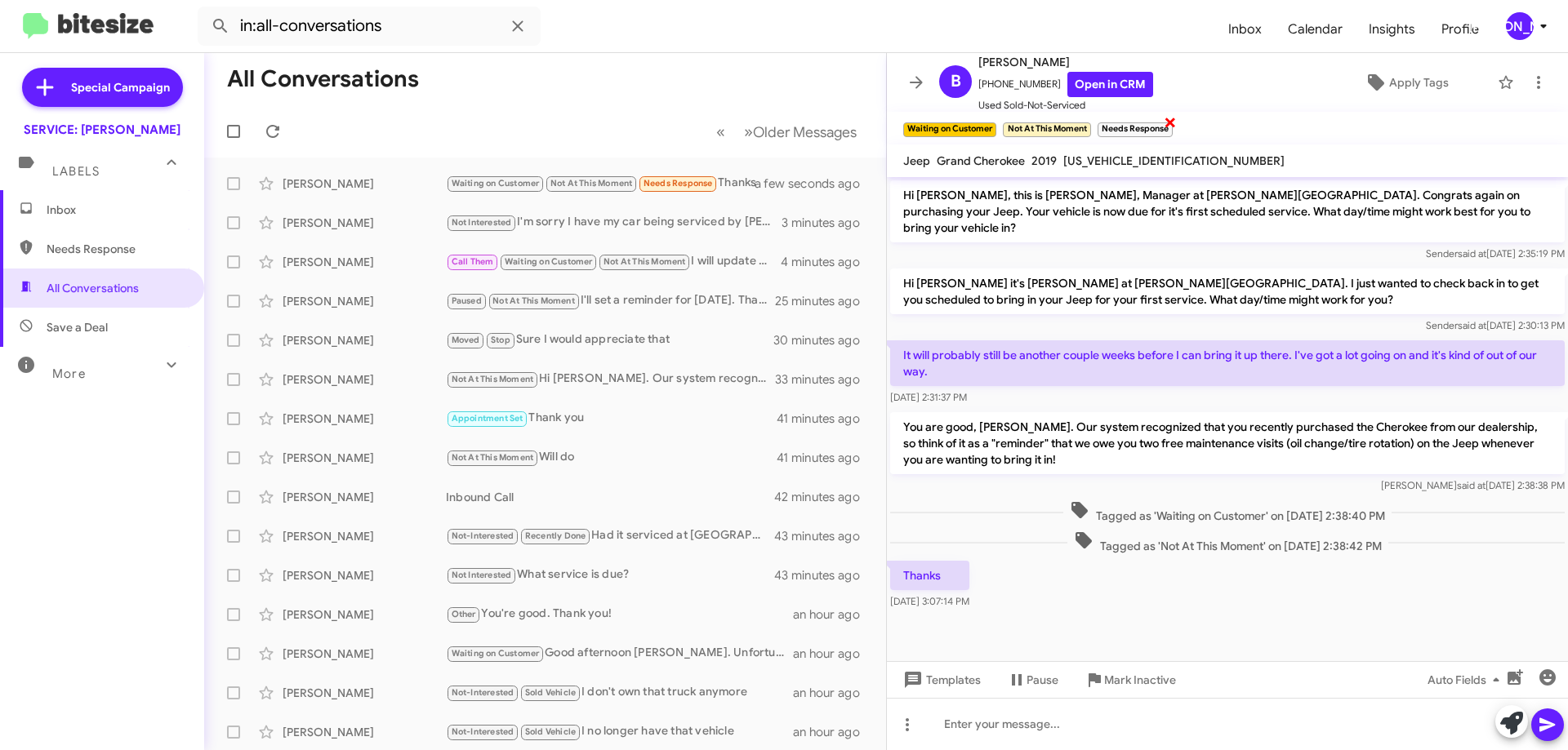
click at [1172, 121] on span "×" at bounding box center [1170, 122] width 13 height 20
click at [1532, 78] on icon at bounding box center [1538, 82] width 20 height 20
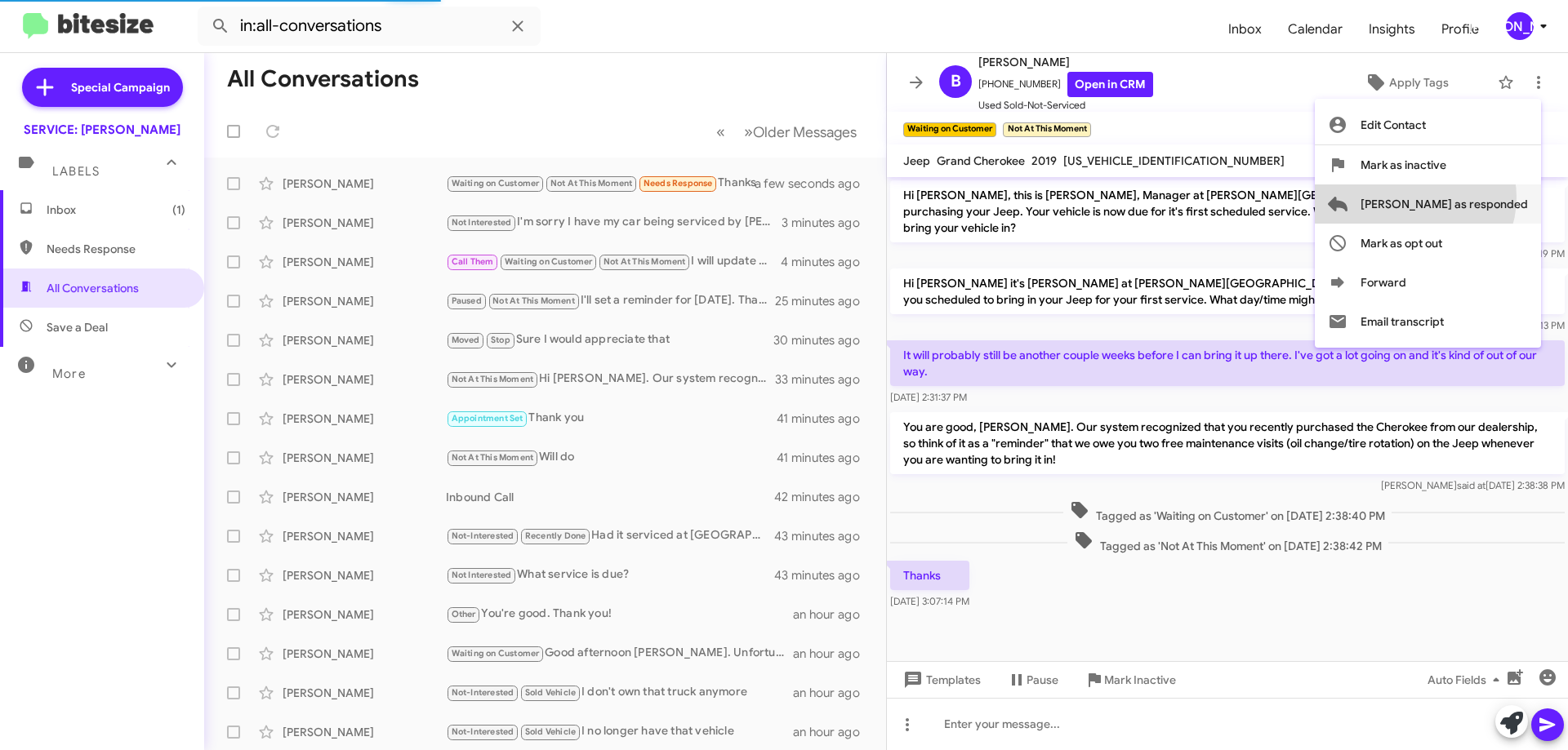
click at [1480, 197] on span "[PERSON_NAME] as responded" at bounding box center [1444, 204] width 168 height 39
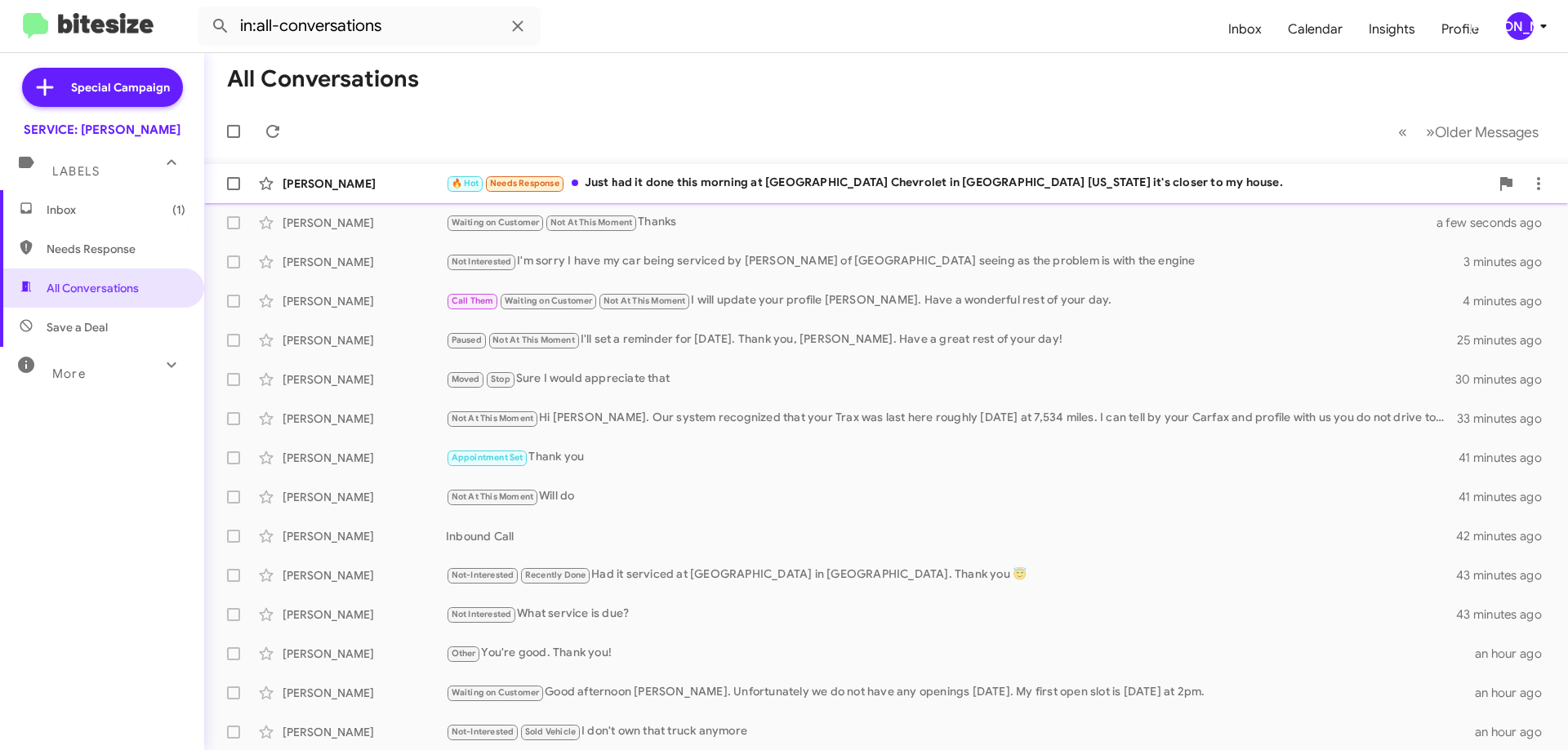
click at [950, 179] on div "🔥 Hot Needs Response Just had it done this morning at [GEOGRAPHIC_DATA] Chevrol…" at bounding box center [967, 183] width 1044 height 19
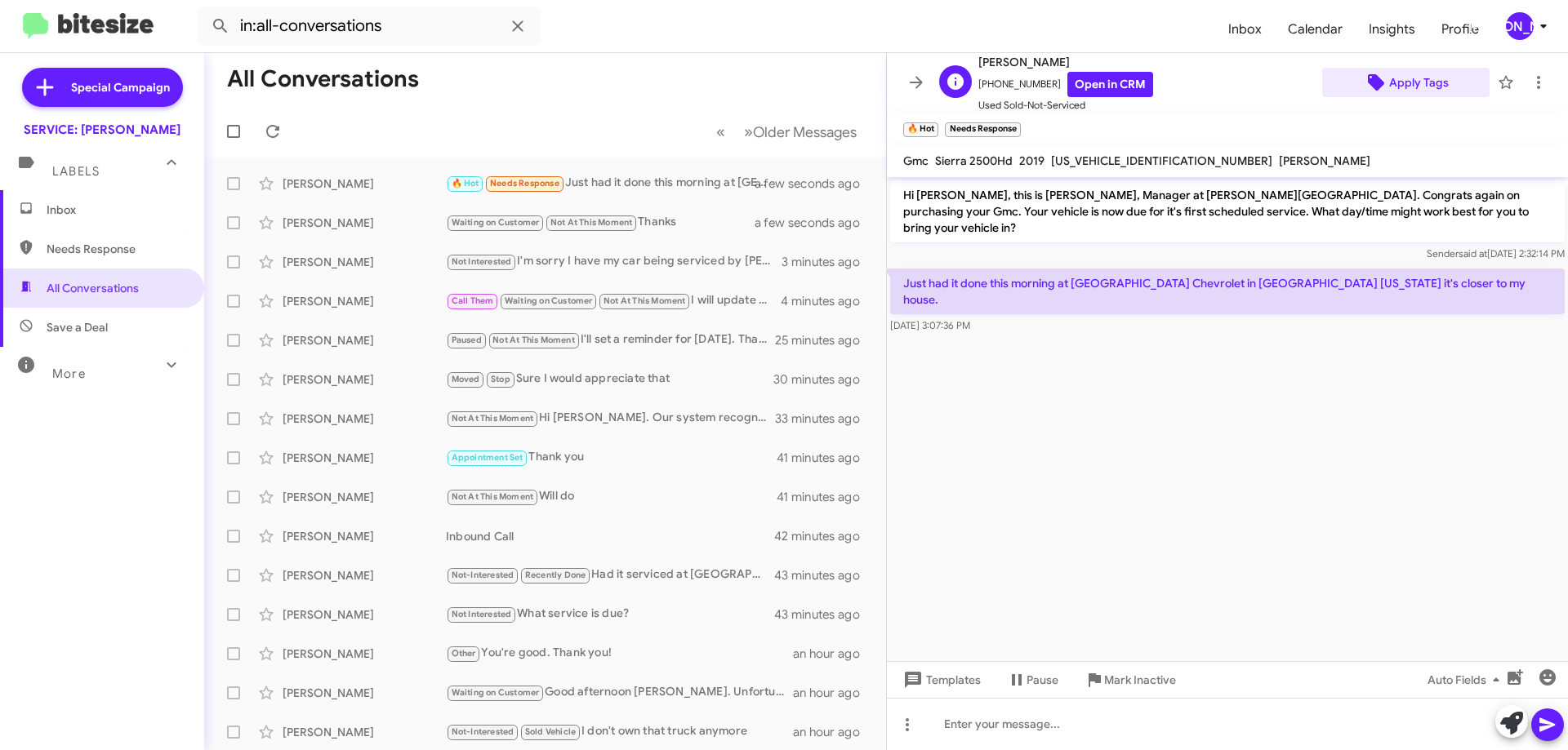
click at [1404, 78] on span "Apply Tags" at bounding box center [1419, 82] width 60 height 30
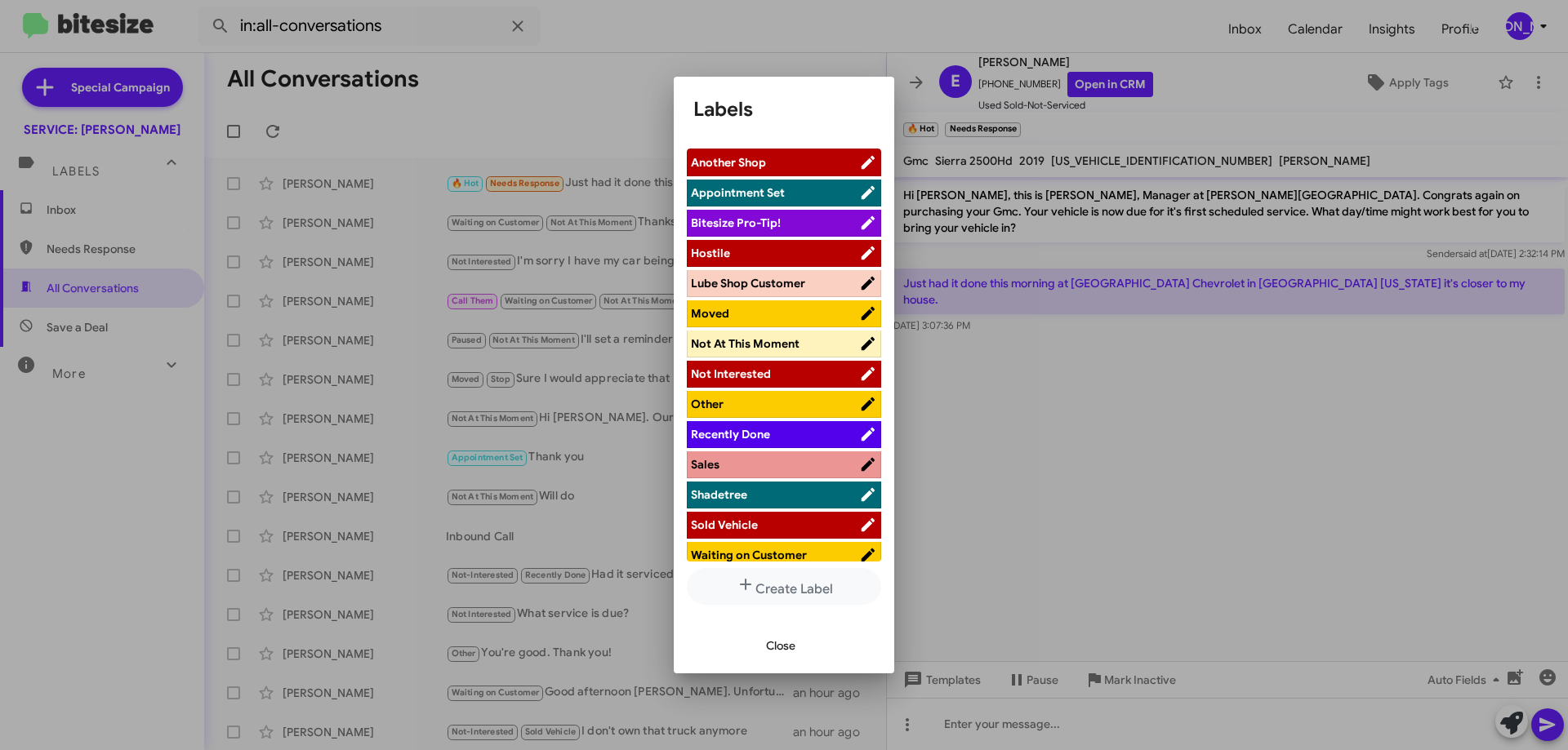
click at [729, 315] on span "Moved" at bounding box center [775, 314] width 169 height 16
click at [763, 423] on li "Recently Done" at bounding box center [784, 435] width 195 height 27
click at [820, 446] on li "Recently Done" at bounding box center [784, 435] width 195 height 27
click at [807, 429] on span "Recently Done" at bounding box center [775, 435] width 169 height 16
click at [788, 642] on span "Close" at bounding box center [781, 645] width 30 height 30
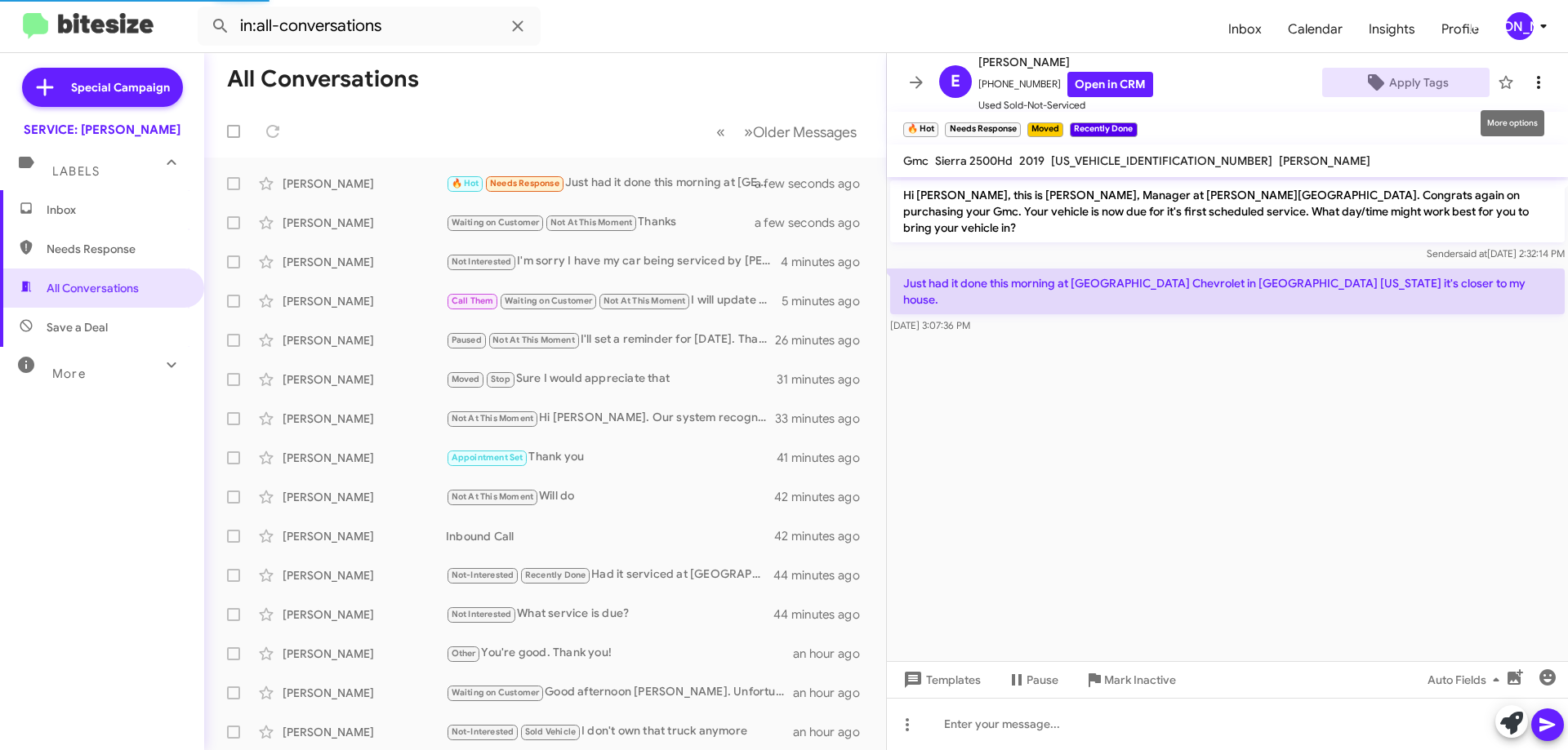
click at [1537, 82] on icon at bounding box center [1538, 82] width 4 height 13
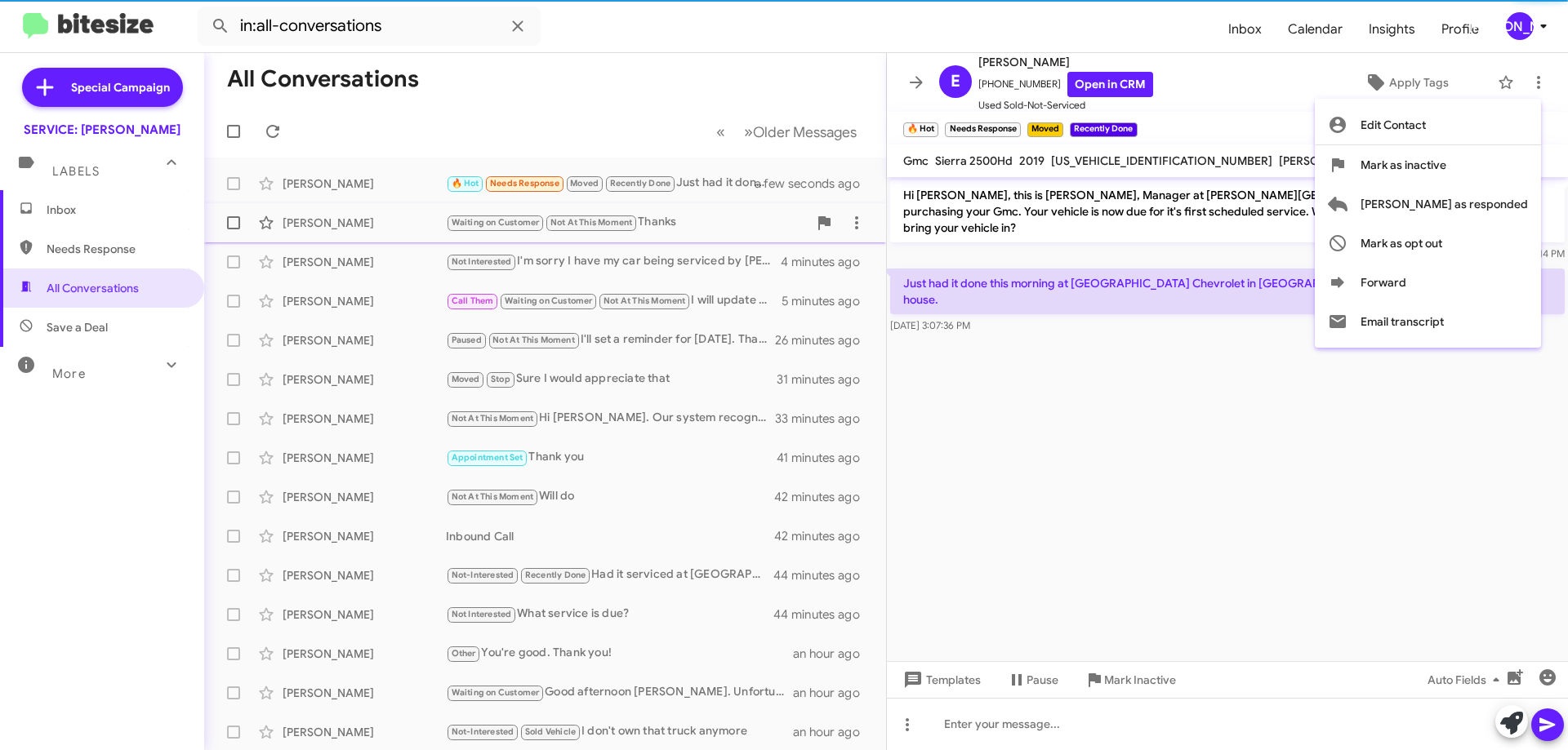
click at [1468, 204] on span "[PERSON_NAME] as responded" at bounding box center [1444, 204] width 168 height 39
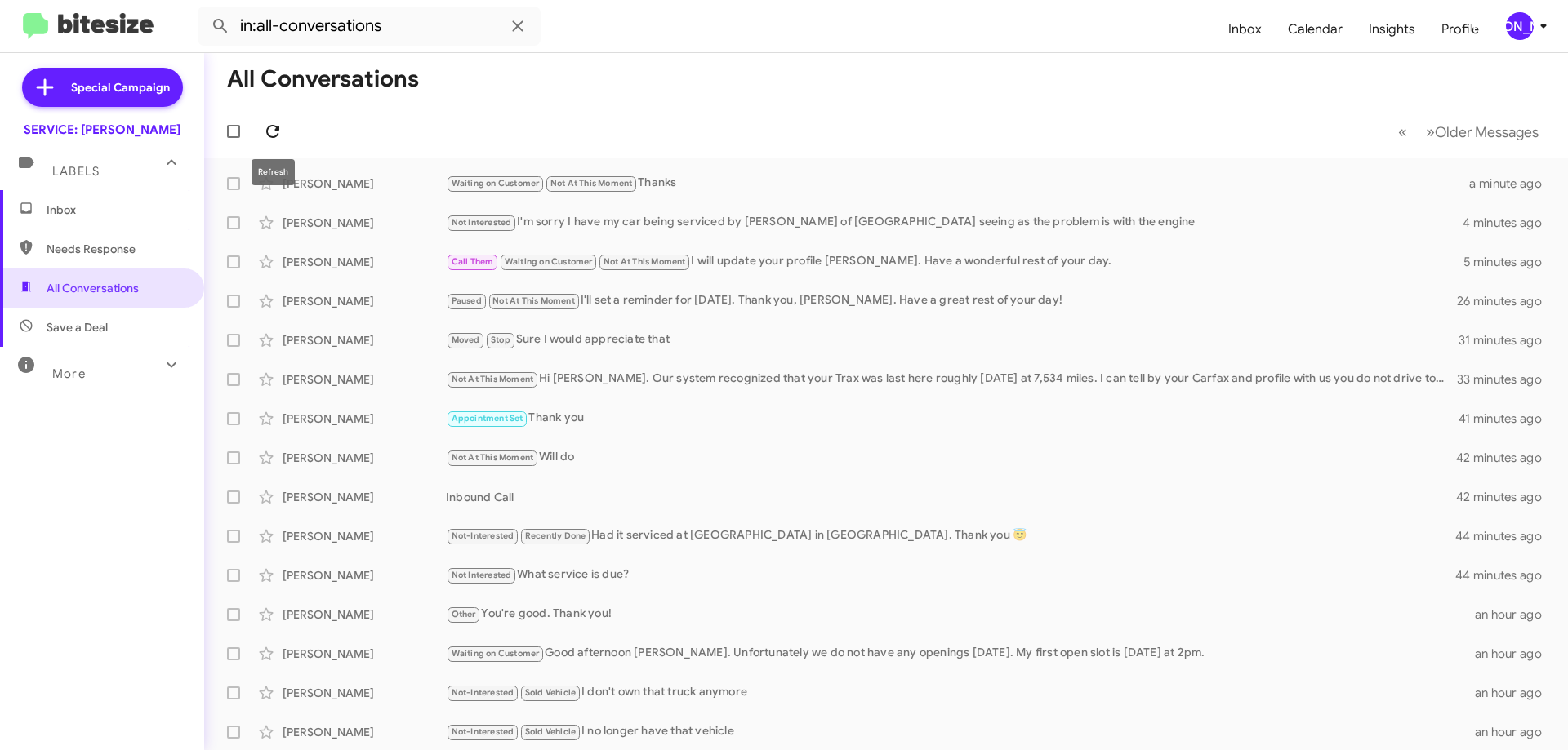
click at [270, 134] on icon at bounding box center [273, 132] width 20 height 20
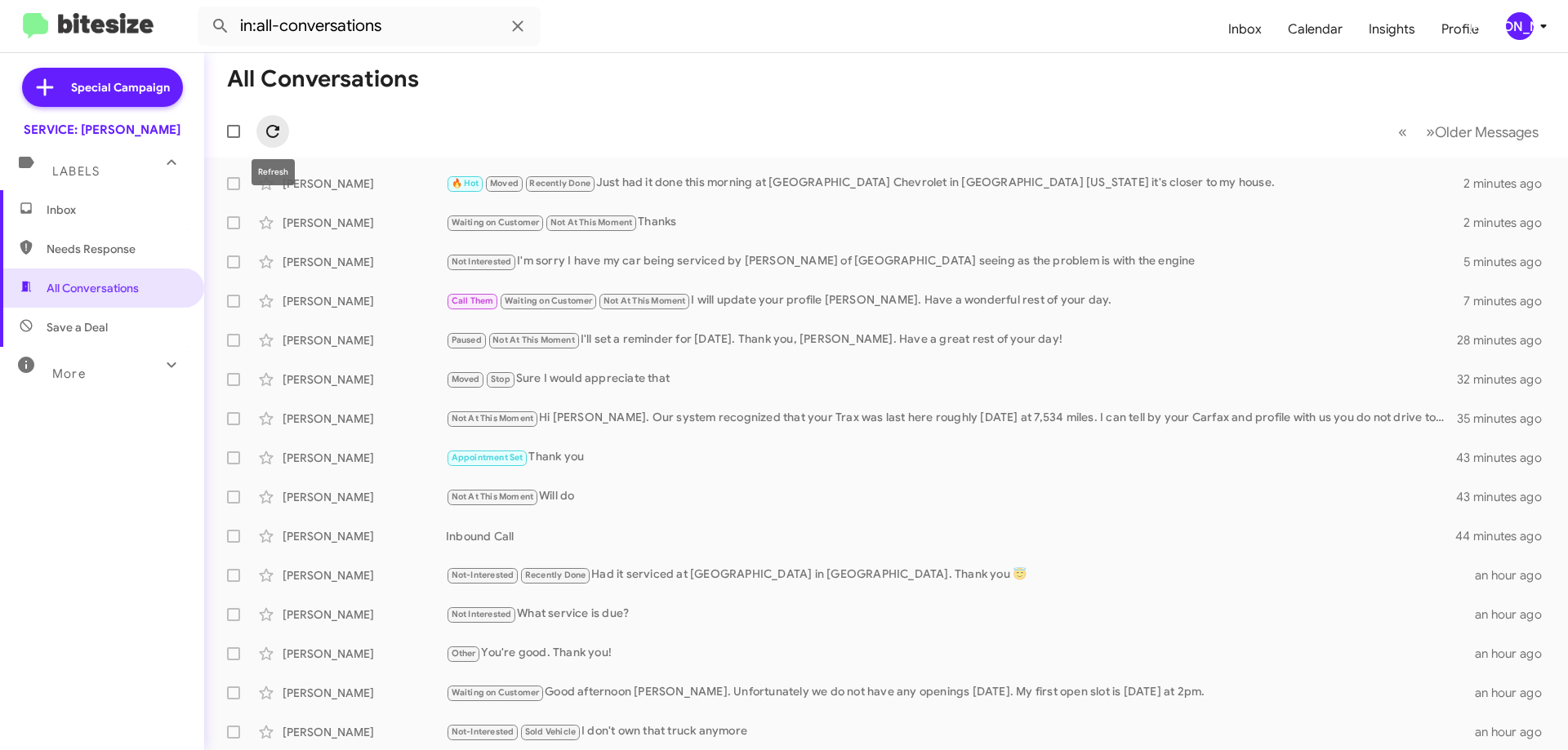
click at [285, 129] on span at bounding box center [273, 132] width 32 height 20
click at [87, 198] on span "Inbox" at bounding box center [102, 210] width 204 height 39
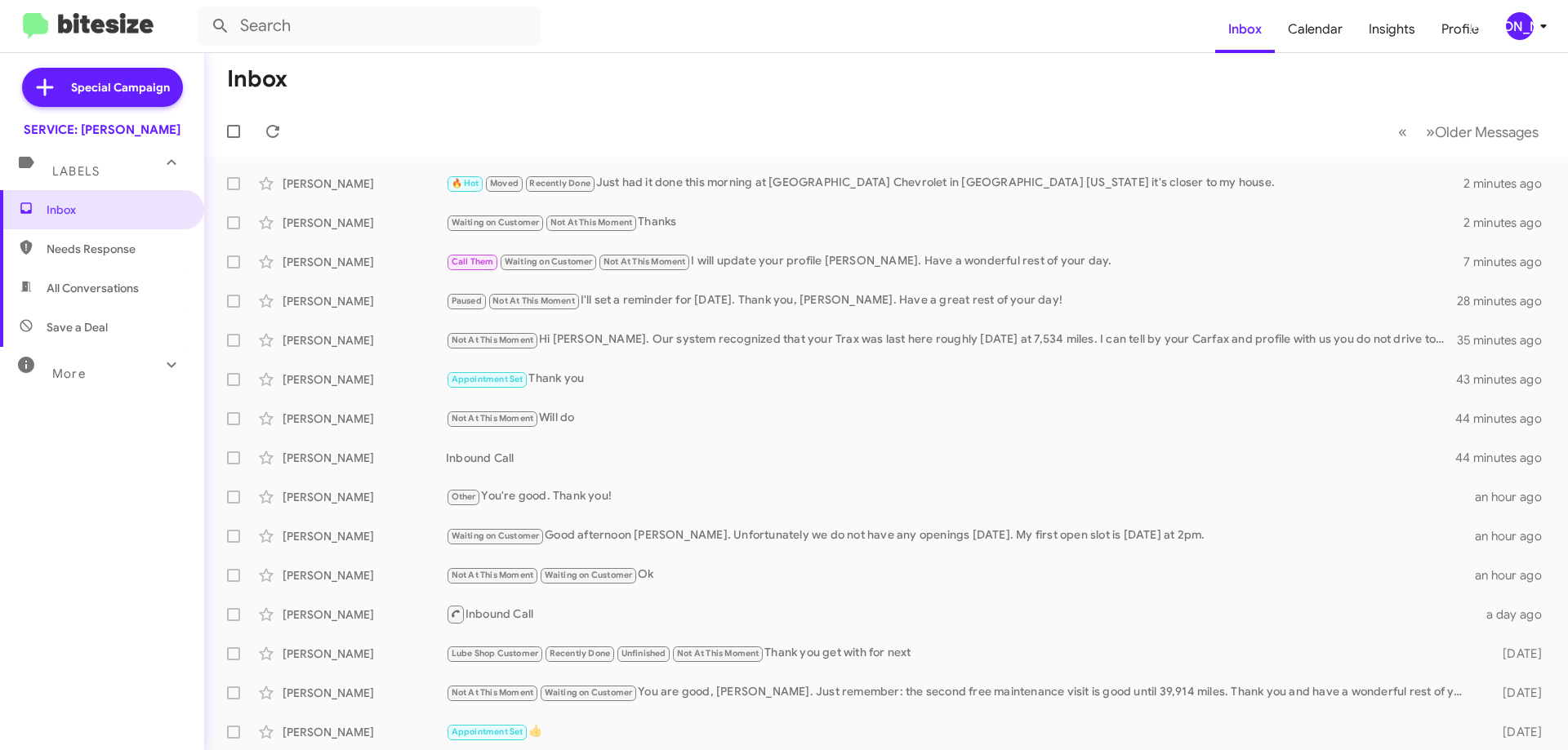
click at [77, 294] on span "All Conversations" at bounding box center [92, 288] width 92 height 16
type input "in:all-conversations"
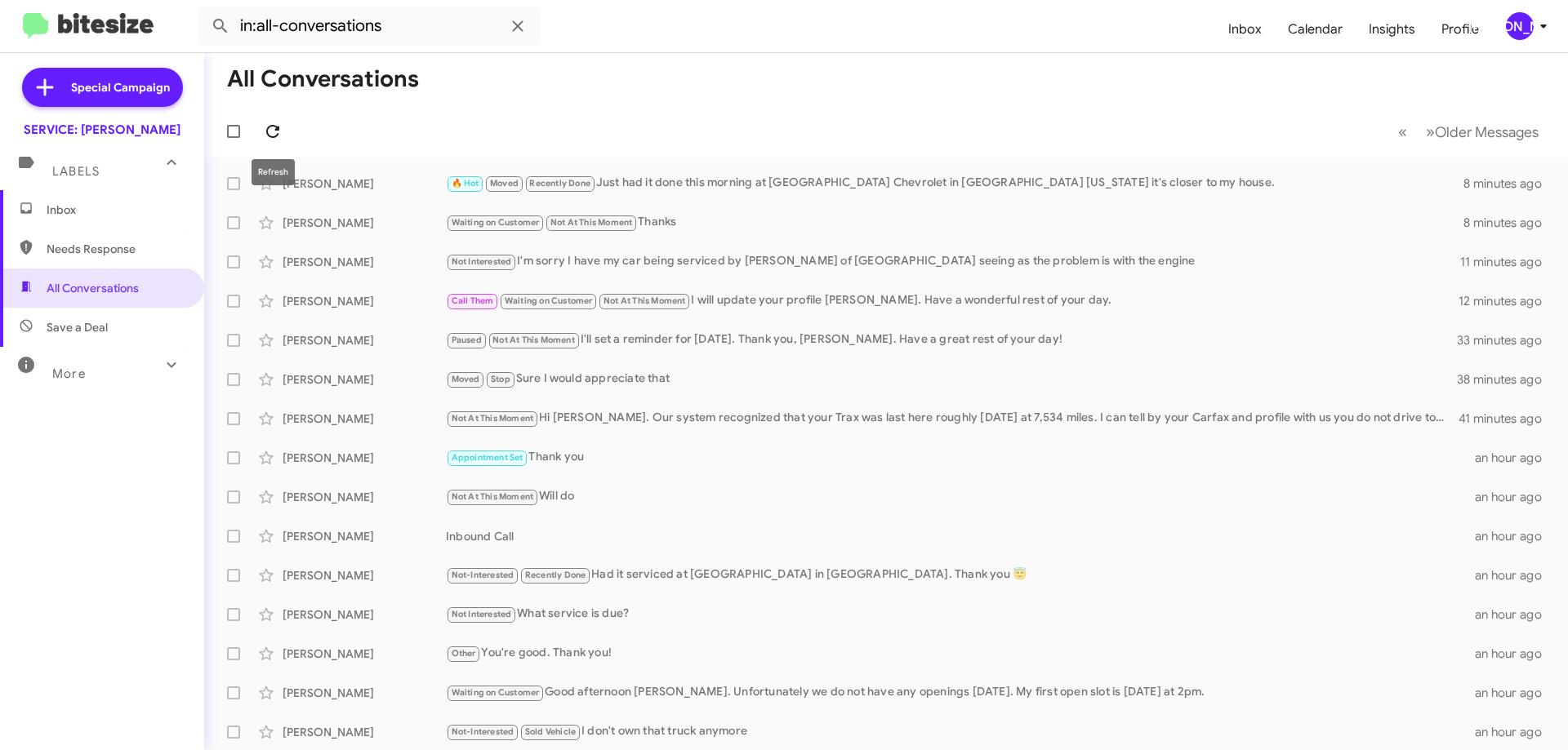
click at [283, 132] on span at bounding box center [273, 132] width 32 height 20
click at [273, 128] on icon at bounding box center [273, 132] width 20 height 20
click at [277, 123] on icon at bounding box center [273, 132] width 20 height 20
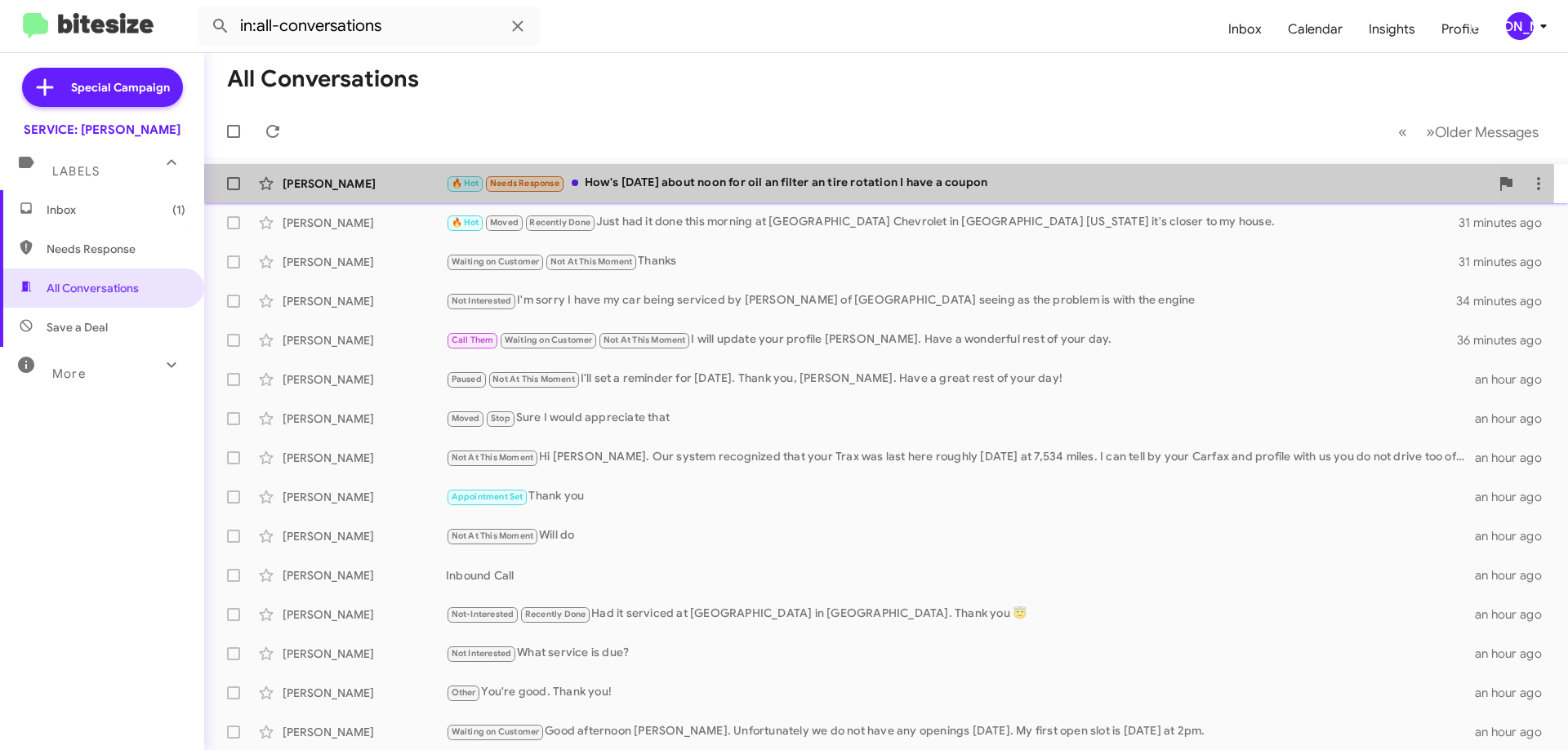
click at [696, 182] on div "🔥 Hot Needs Response How's Saturday about noon for oil an filter an tire rotati…" at bounding box center [967, 183] width 1044 height 19
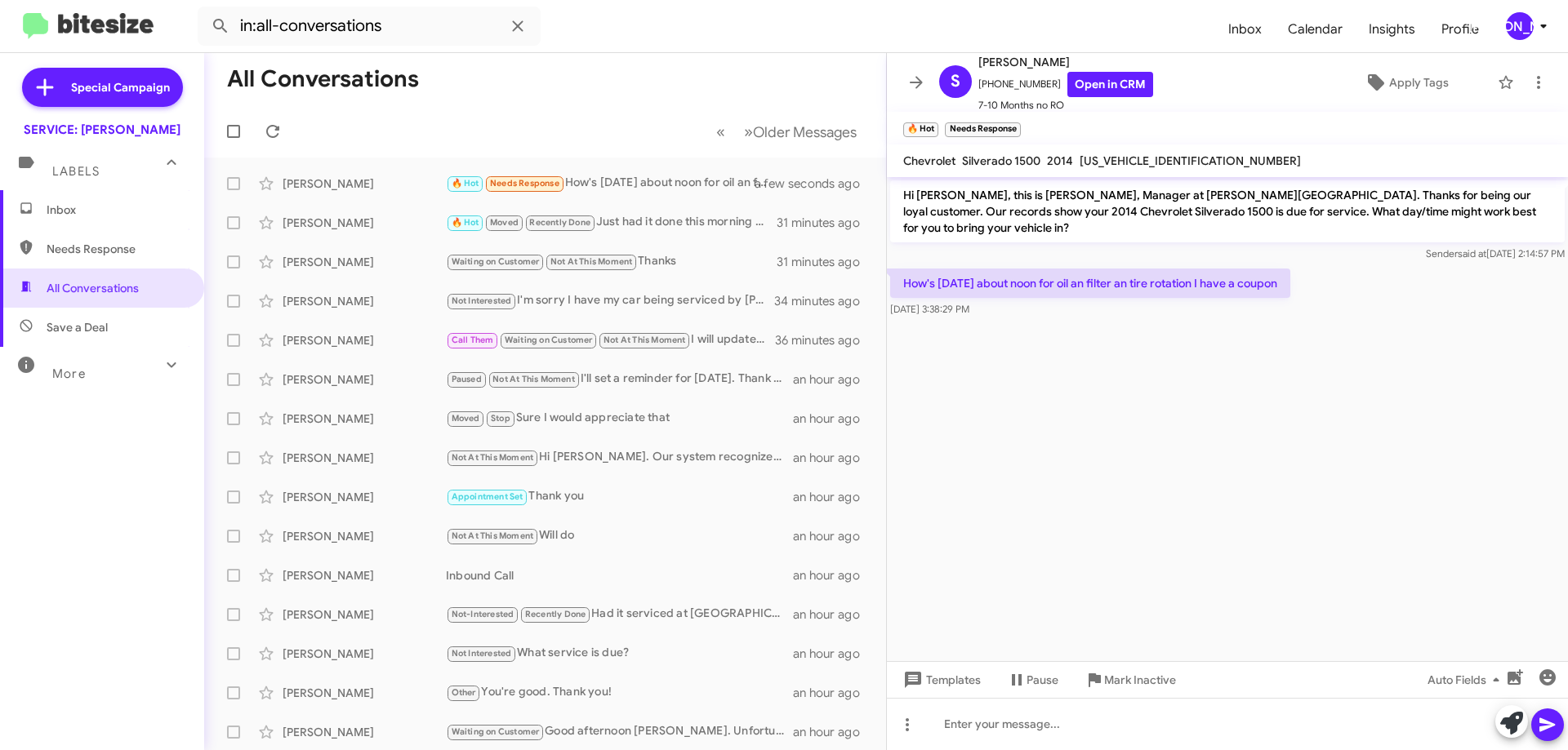
click at [1158, 164] on span "1GCVKREH9EZ388349" at bounding box center [1190, 160] width 221 height 14
copy span "1GCVKREH9EZ388349"
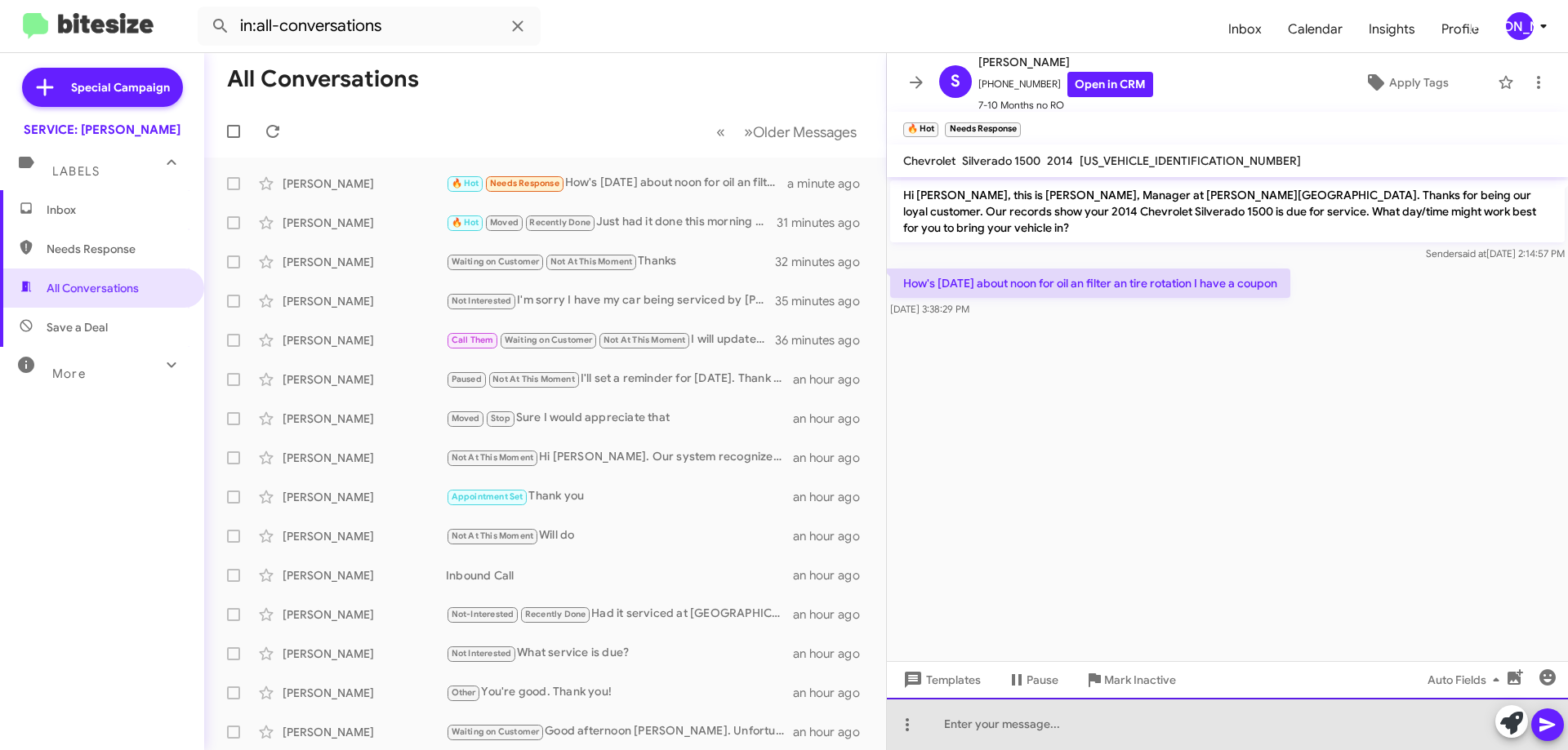
click at [974, 728] on div at bounding box center [1227, 724] width 681 height 52
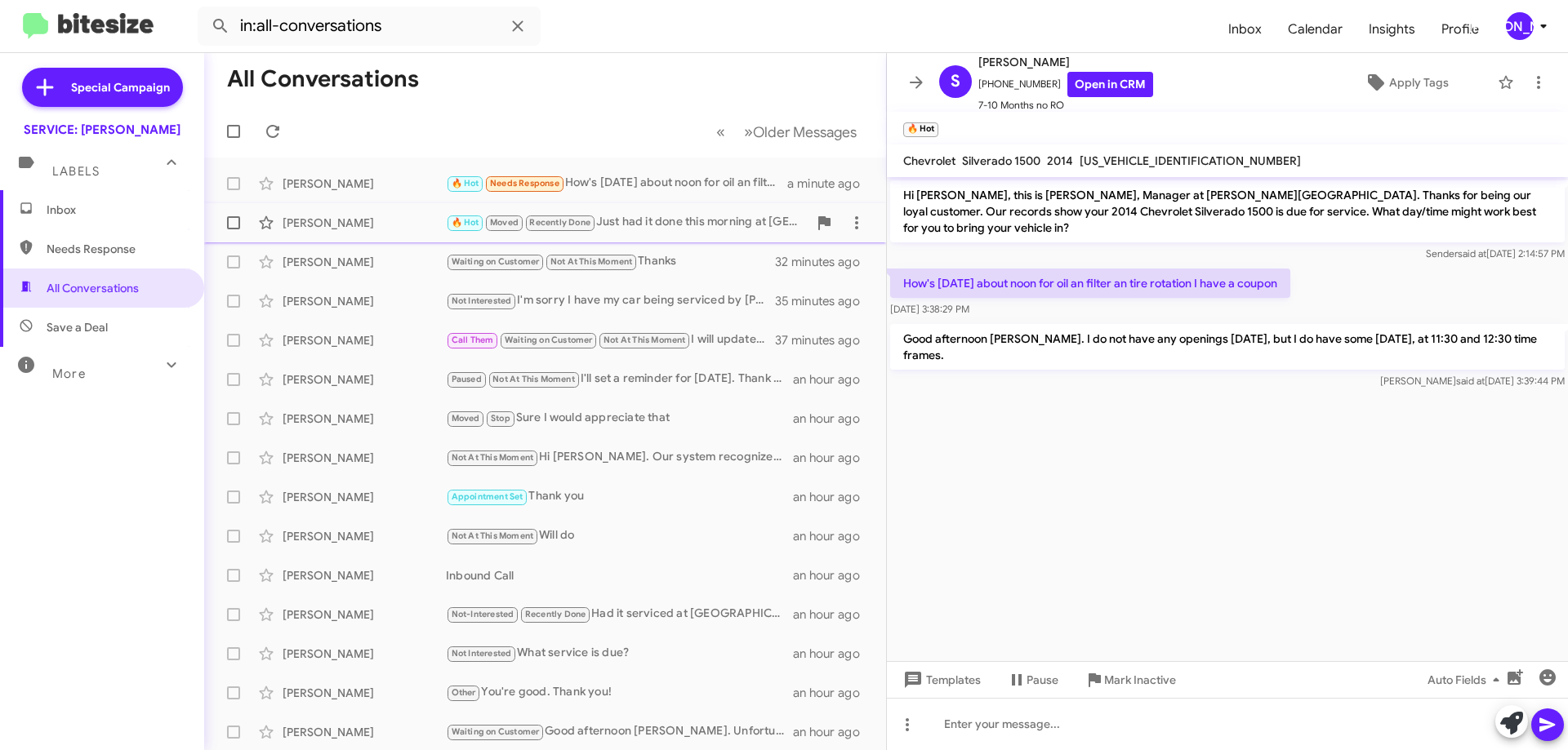
click at [631, 214] on div "🔥 Hot Moved Recently Done Just had it done this morning at Riverside Chevrolet …" at bounding box center [627, 222] width 362 height 19
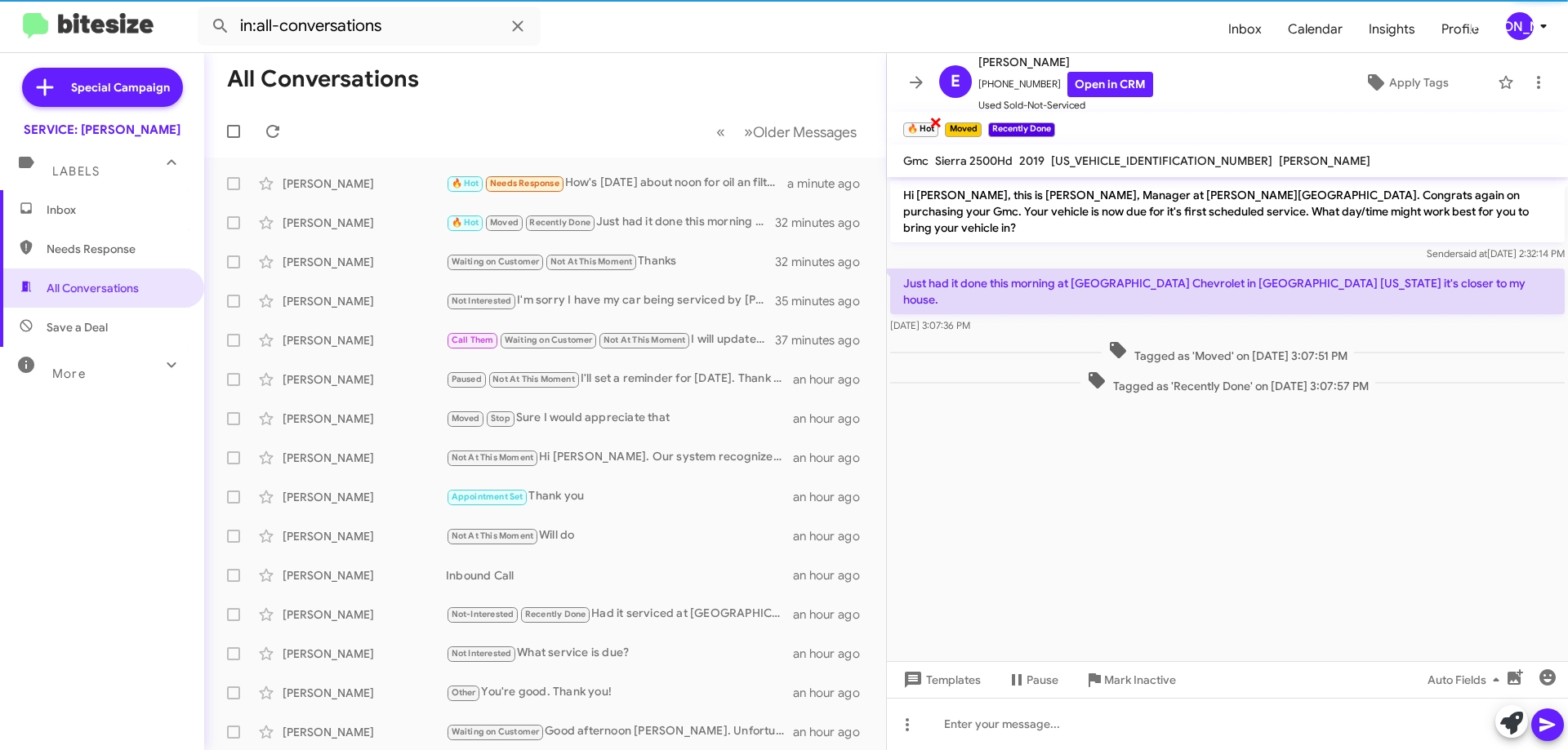
click at [933, 121] on span "×" at bounding box center [936, 122] width 13 height 20
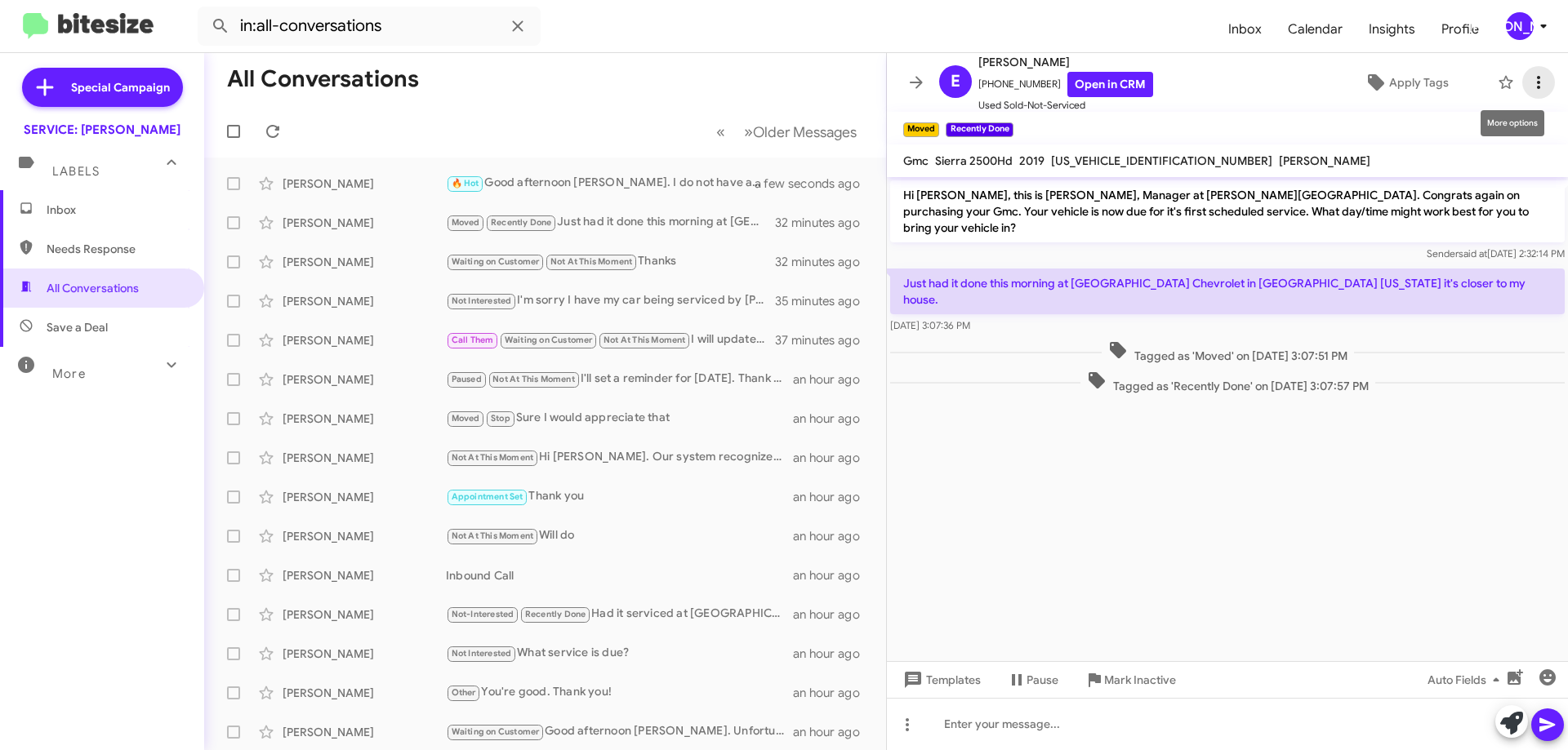
click at [1532, 84] on icon at bounding box center [1538, 82] width 20 height 20
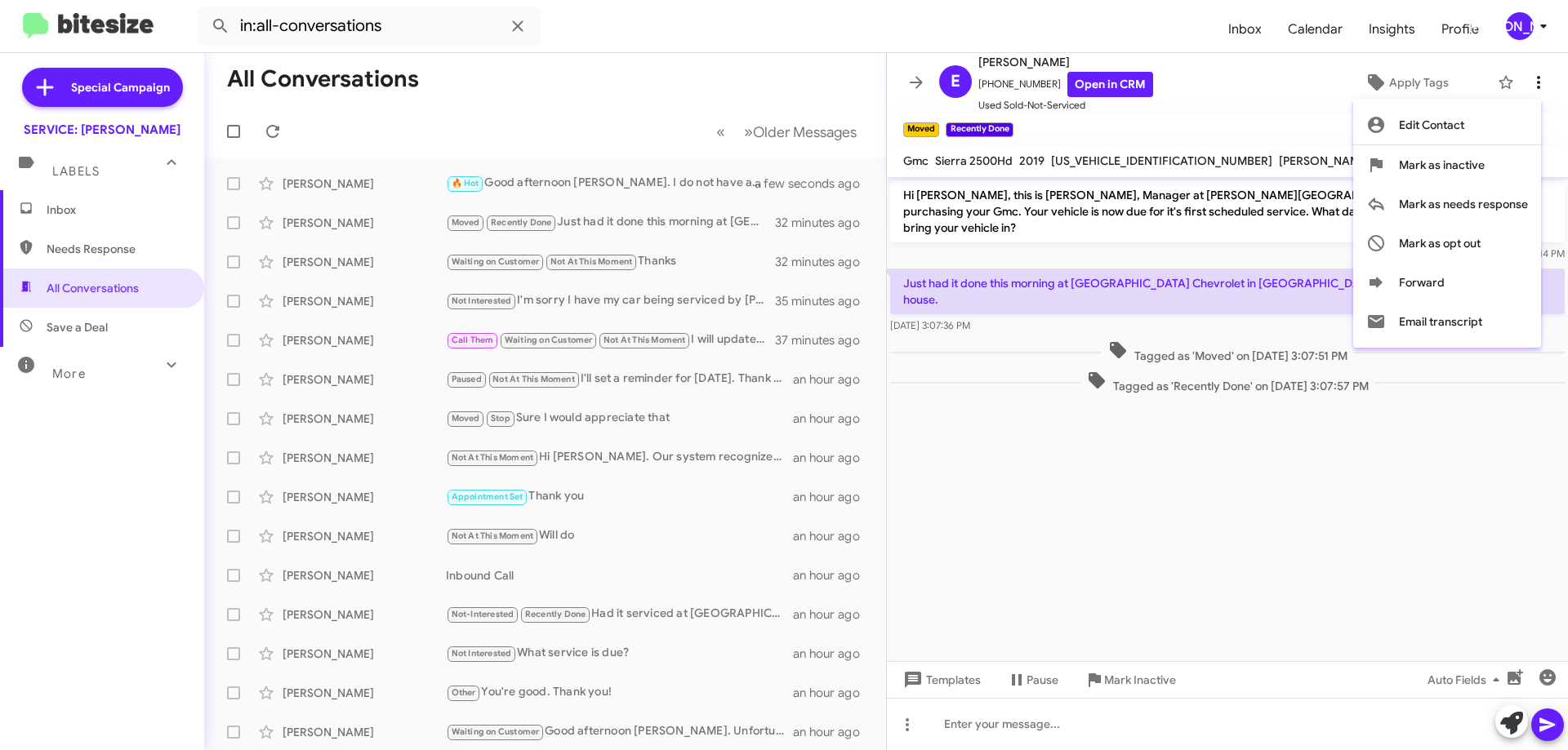
click at [1532, 84] on div at bounding box center [784, 375] width 1568 height 750
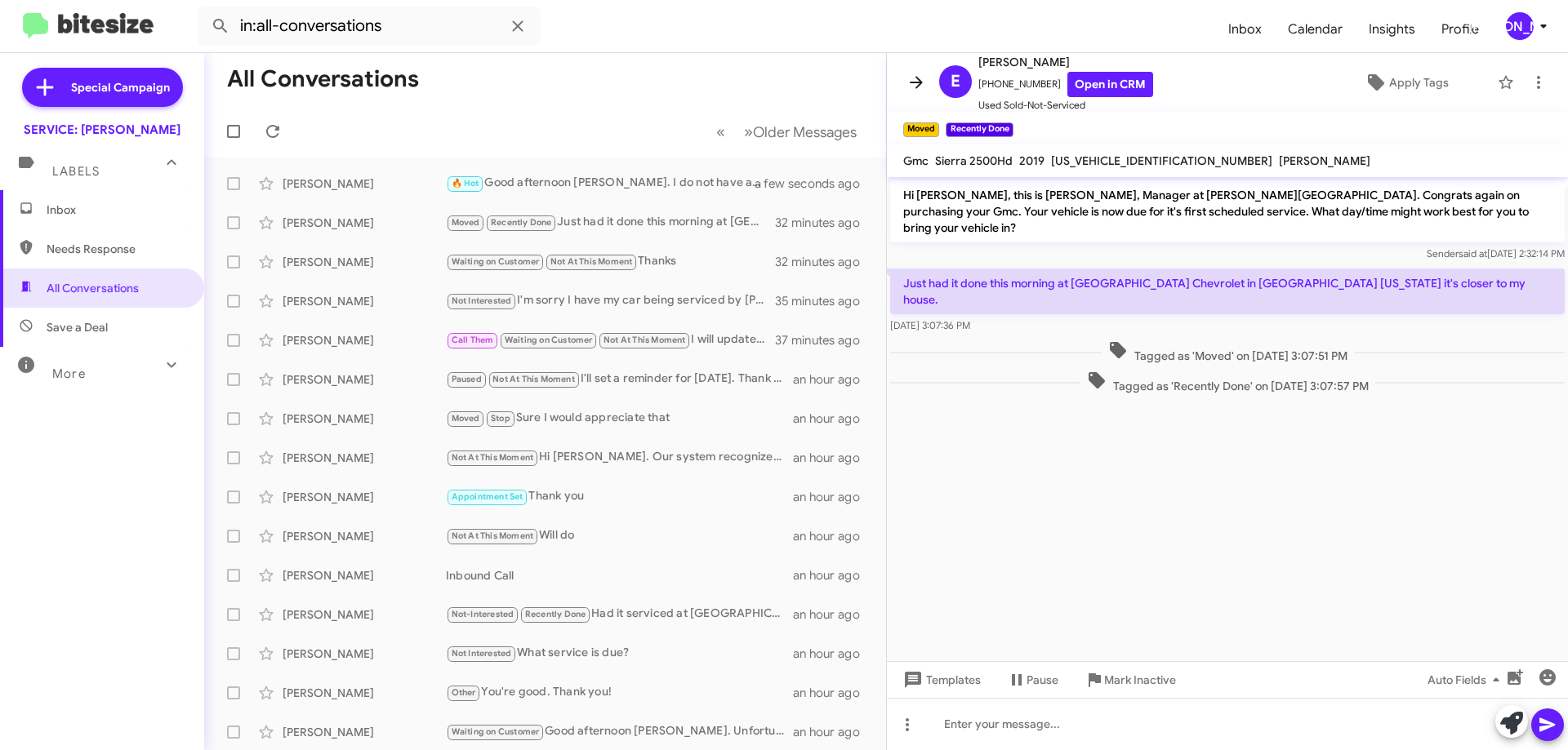
click at [918, 83] on icon at bounding box center [916, 82] width 13 height 13
